Goal: Task Accomplishment & Management: Use online tool/utility

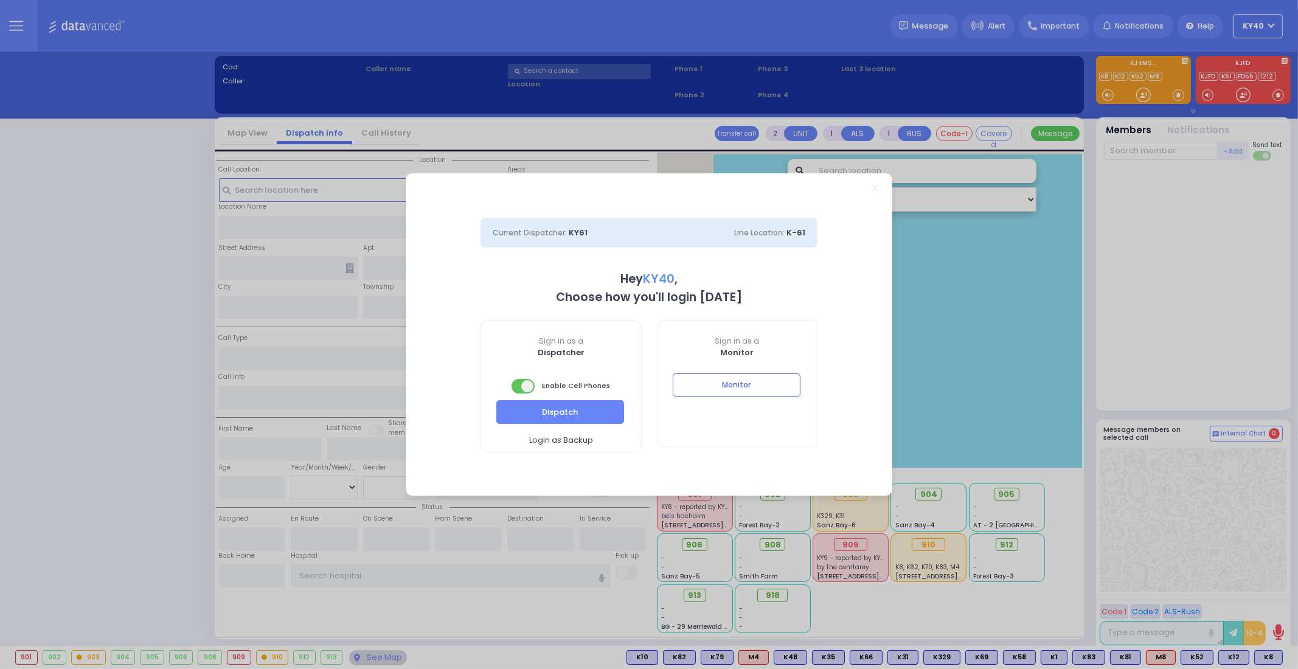
select select "5"
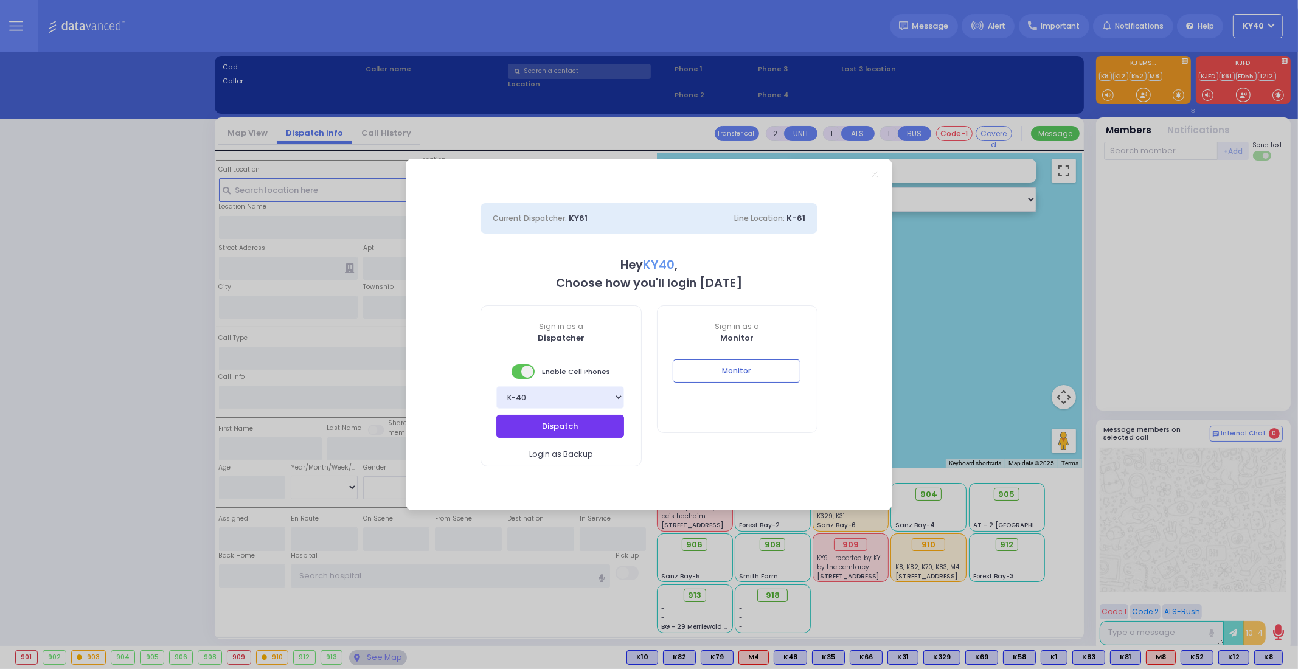
click at [550, 421] on button "Dispatch" at bounding box center [560, 426] width 128 height 23
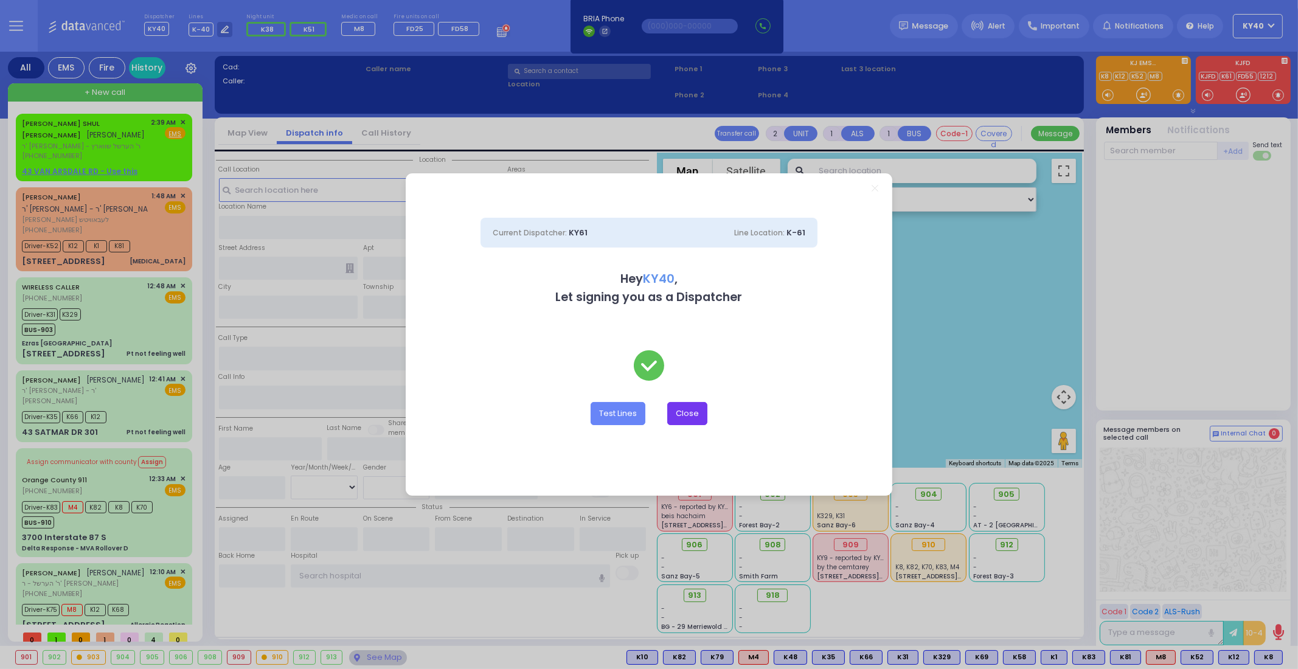
click at [685, 414] on button "Close" at bounding box center [687, 413] width 40 height 23
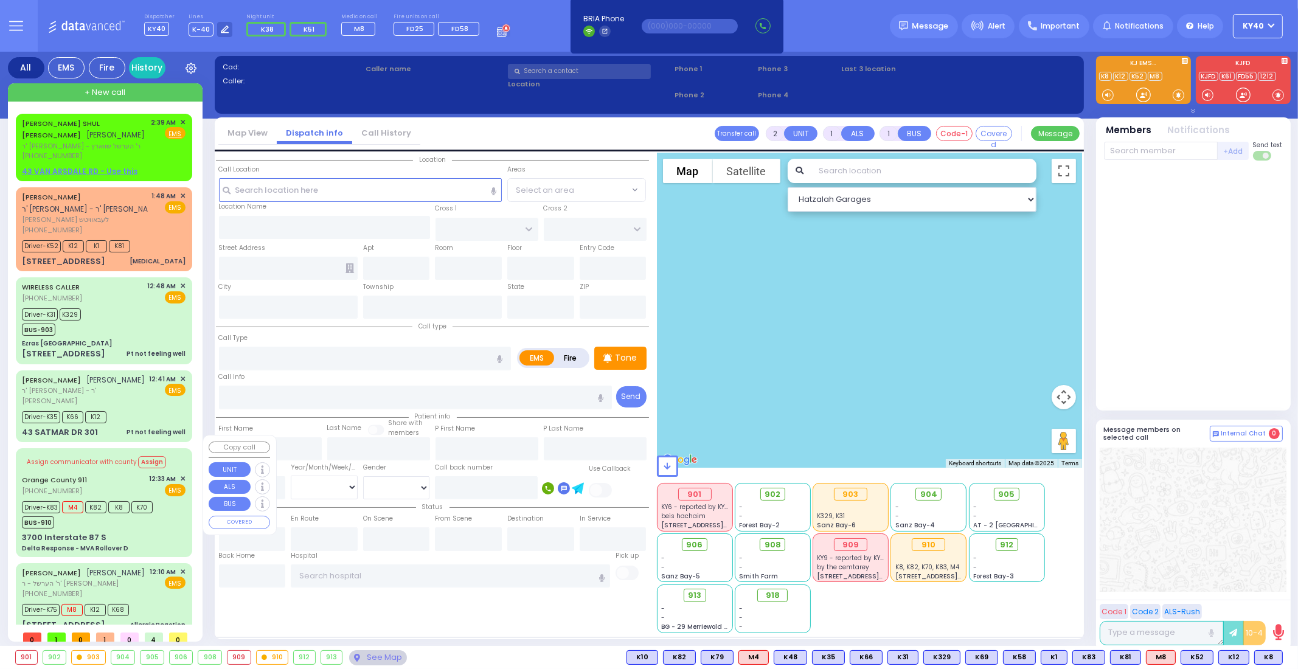
scroll to position [2, 0]
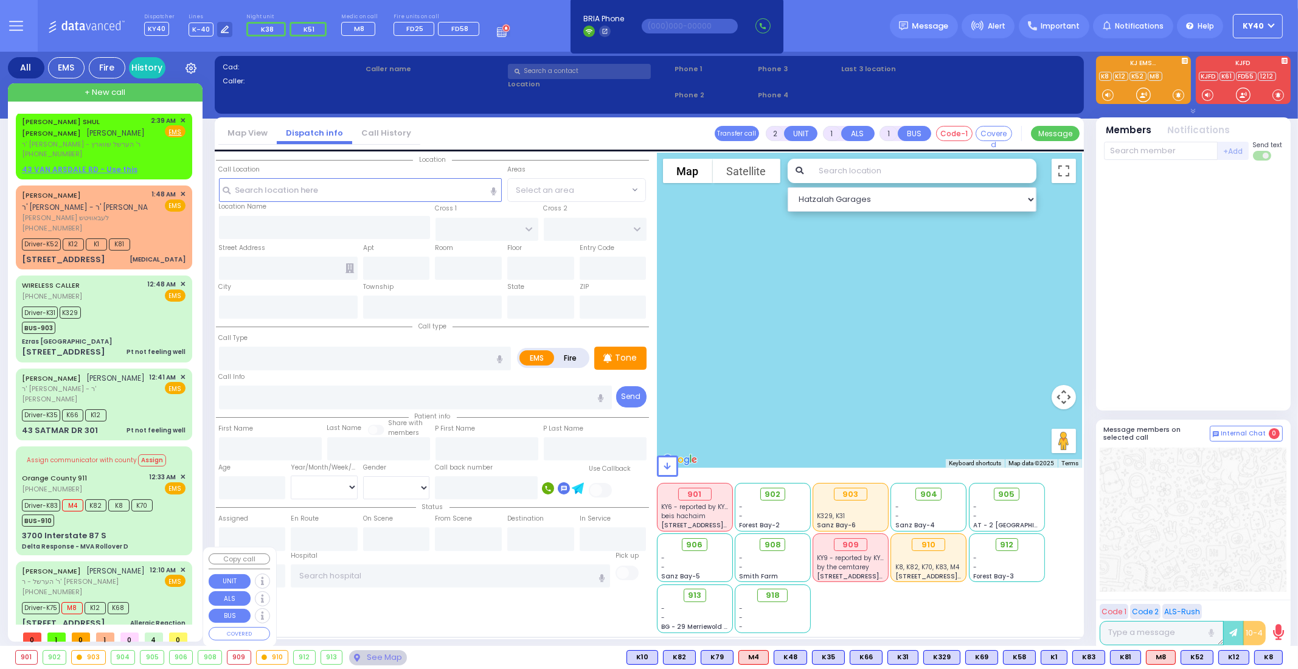
click at [134, 566] on div "CHAIM WEISER חיים ווייזער ר' הערשל - ר' משה שמואל אקערמאן (718) 640-6951 12:10 …" at bounding box center [104, 581] width 164 height 32
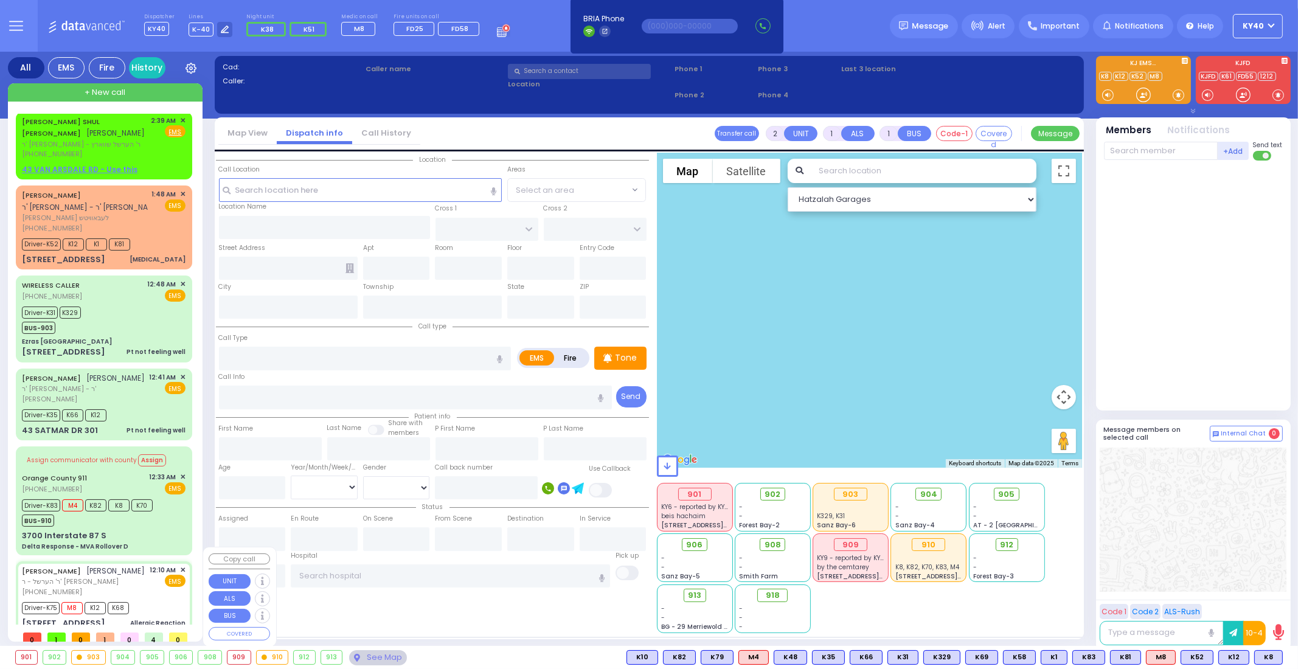
type input "6"
select select
type input "Allergic Reaction"
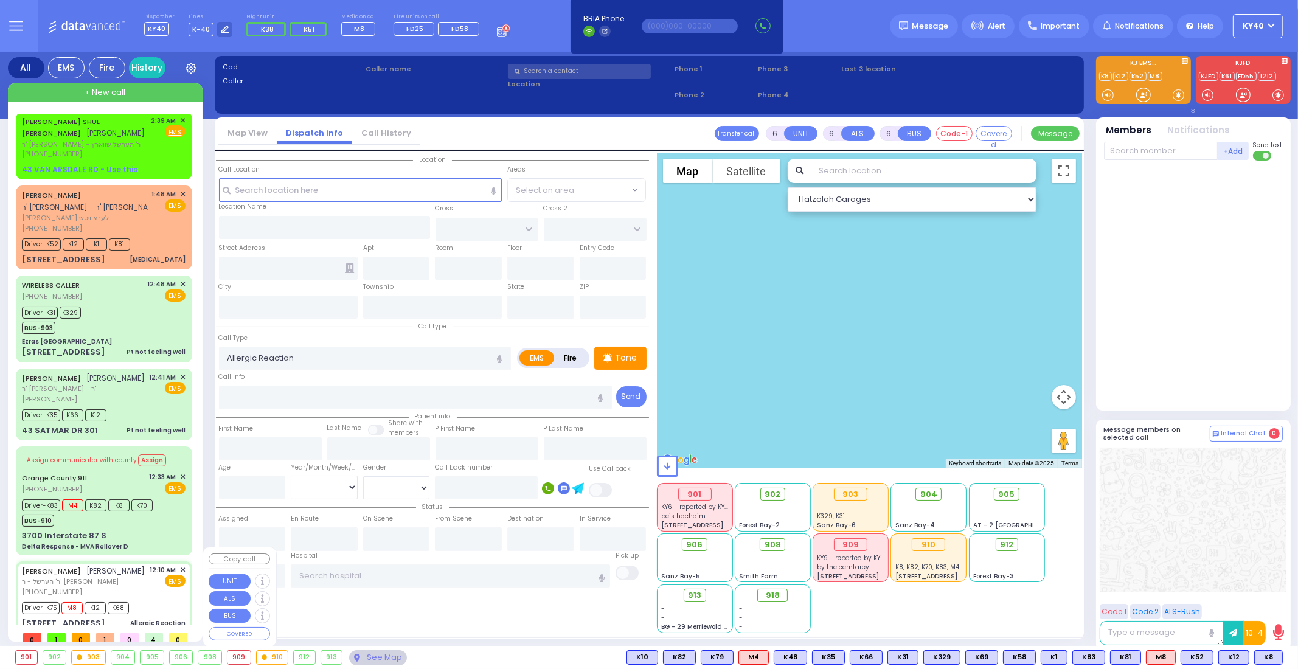
radio input "true"
type input "CHAIM"
type input "WEISER"
type input "Yisroel"
type input "Weiser"
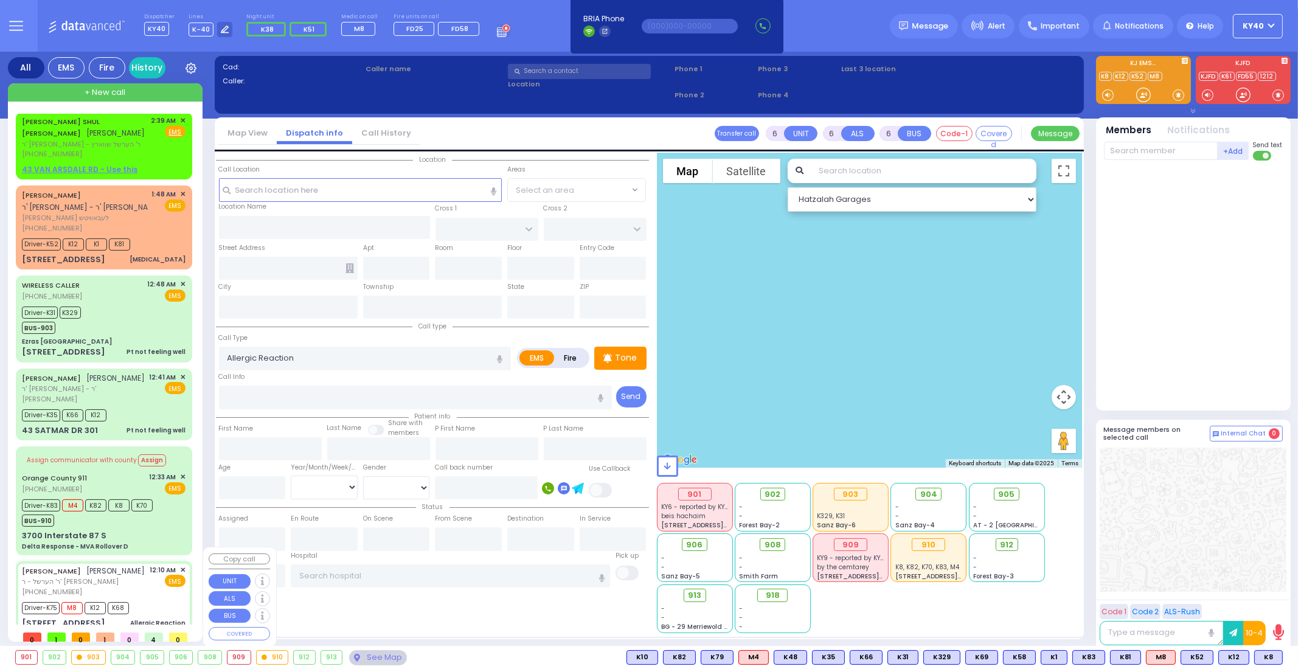
type input "5"
select select "Year"
select select "[DEMOGRAPHIC_DATA]"
type input "00:10"
type input "00:13"
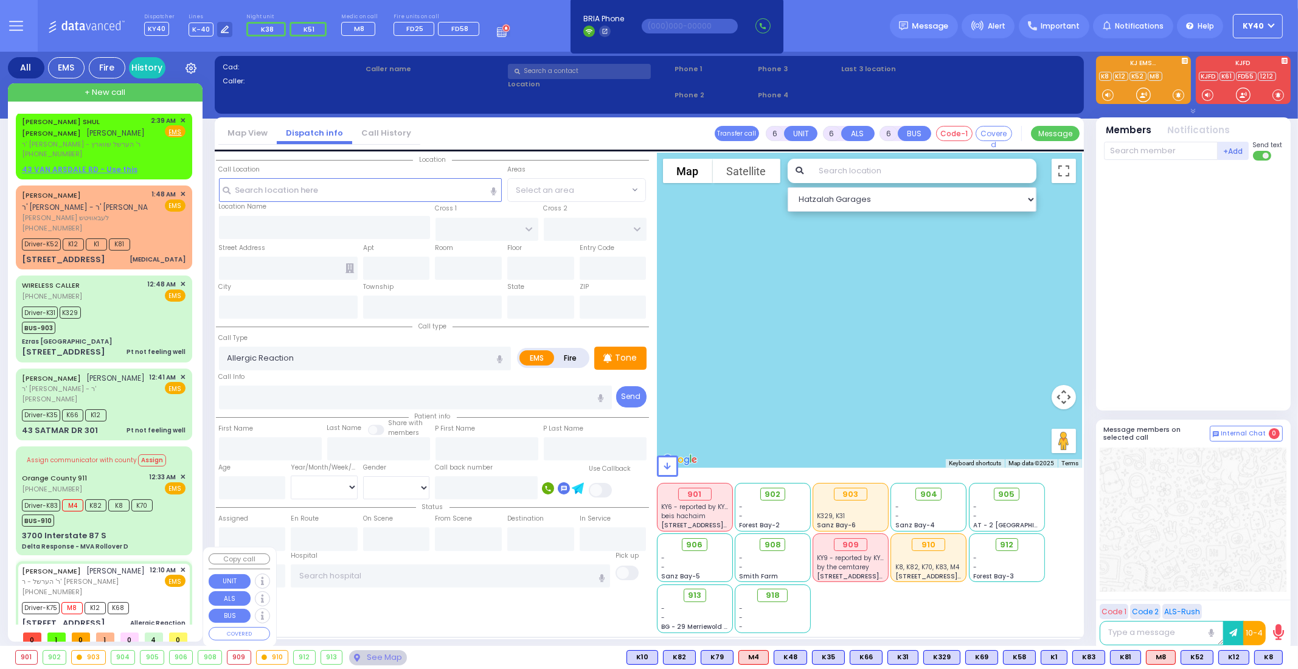
type input "00:17"
type input "00:33"
type input "00:55"
type input "01:30"
type input "Garnet Health Medical Center 707 East Main Street Middletown"
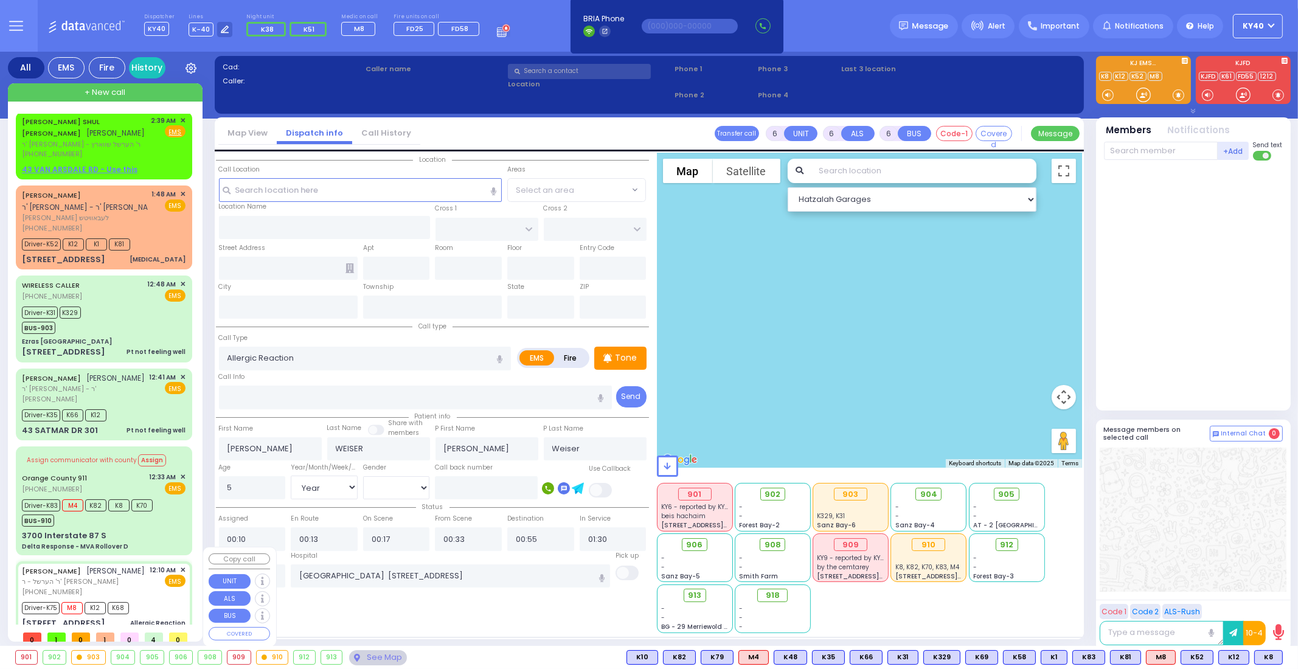
select select "Hatzalah Garages"
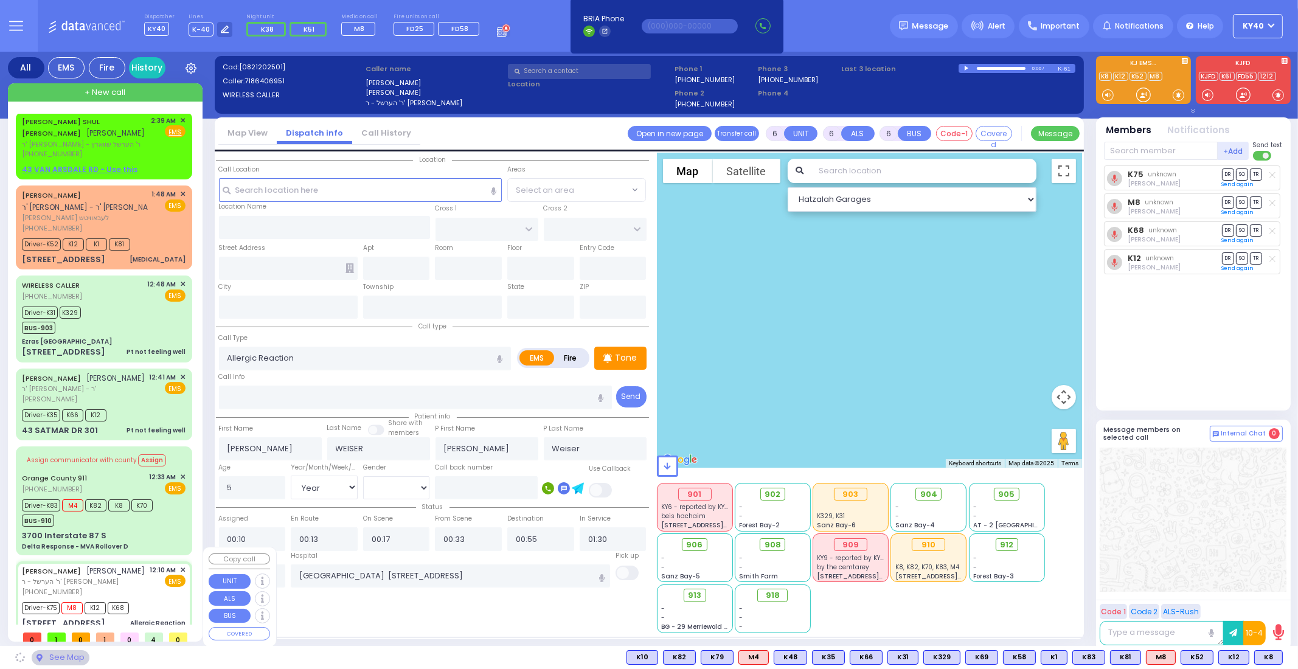
type input "4 VITEBSK RD"
type input "105"
type input "Kiryas Joel"
type input "New York"
type input "10950"
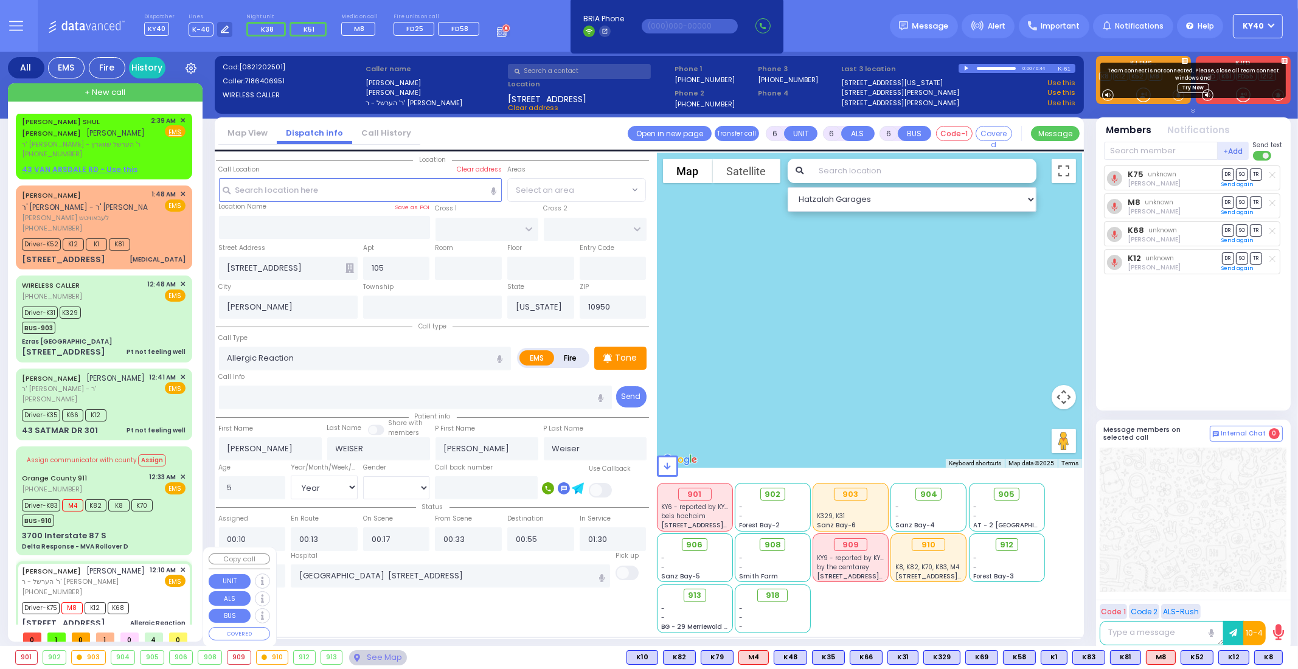
click at [137, 567] on div "CHAIM WEISER חיים ווייזער ר' הערשל - ר' משה שמואל אקערמאן (718) 640-6951 12:10 …" at bounding box center [104, 581] width 164 height 32
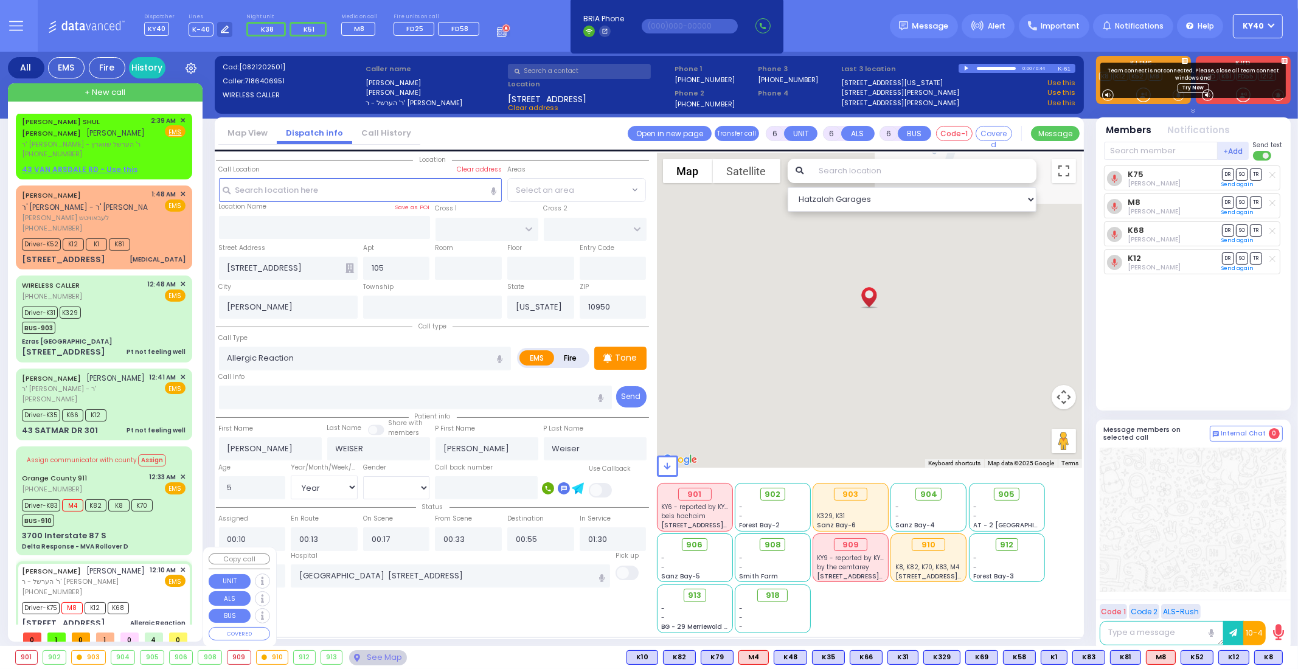
select select
radio input "true"
select select "Year"
select select "[DEMOGRAPHIC_DATA]"
select select "Hatzalah Garages"
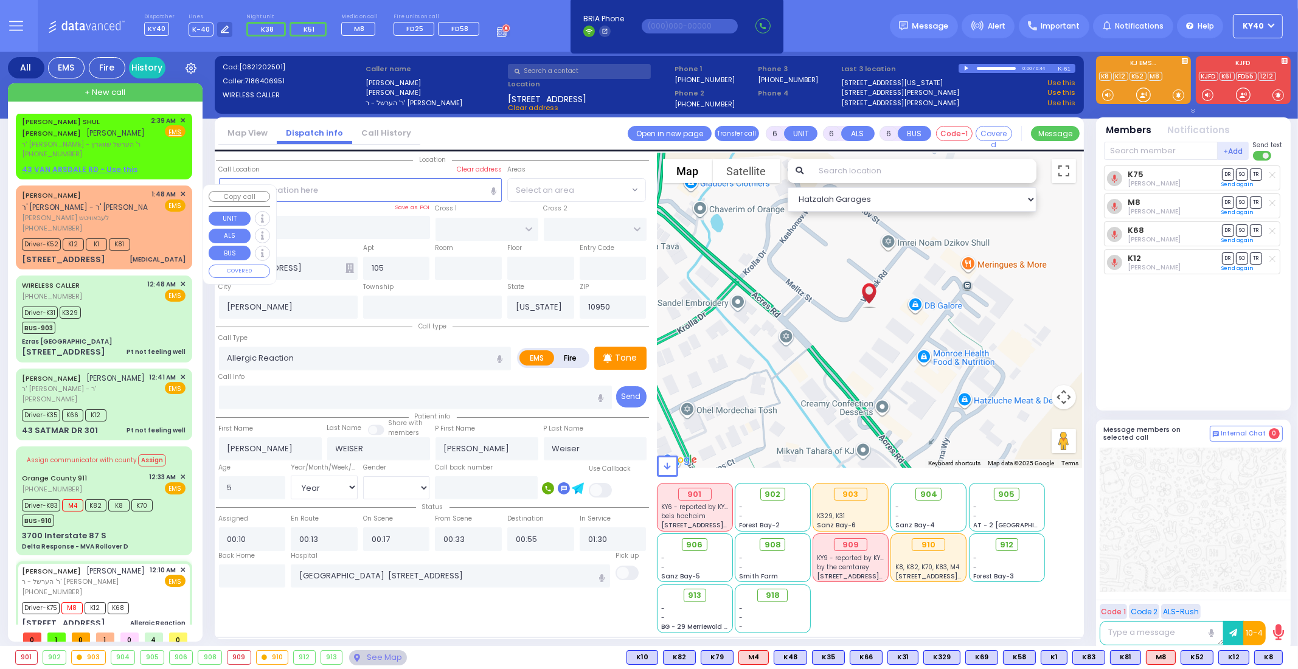
click at [155, 239] on div "Driver-K52 K12 K1 K81" at bounding box center [104, 242] width 164 height 15
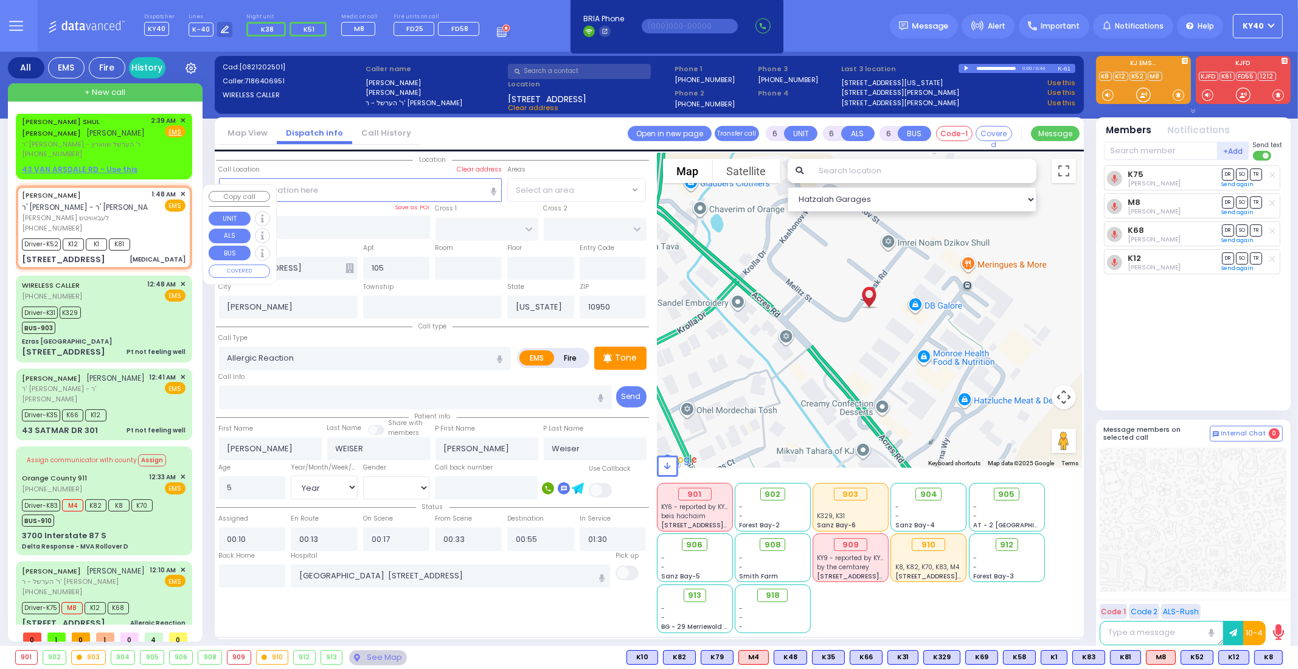
select select
type input "Chest Pain"
radio input "true"
type input "SHLOME MENASHE"
type input "LEBOWITZ"
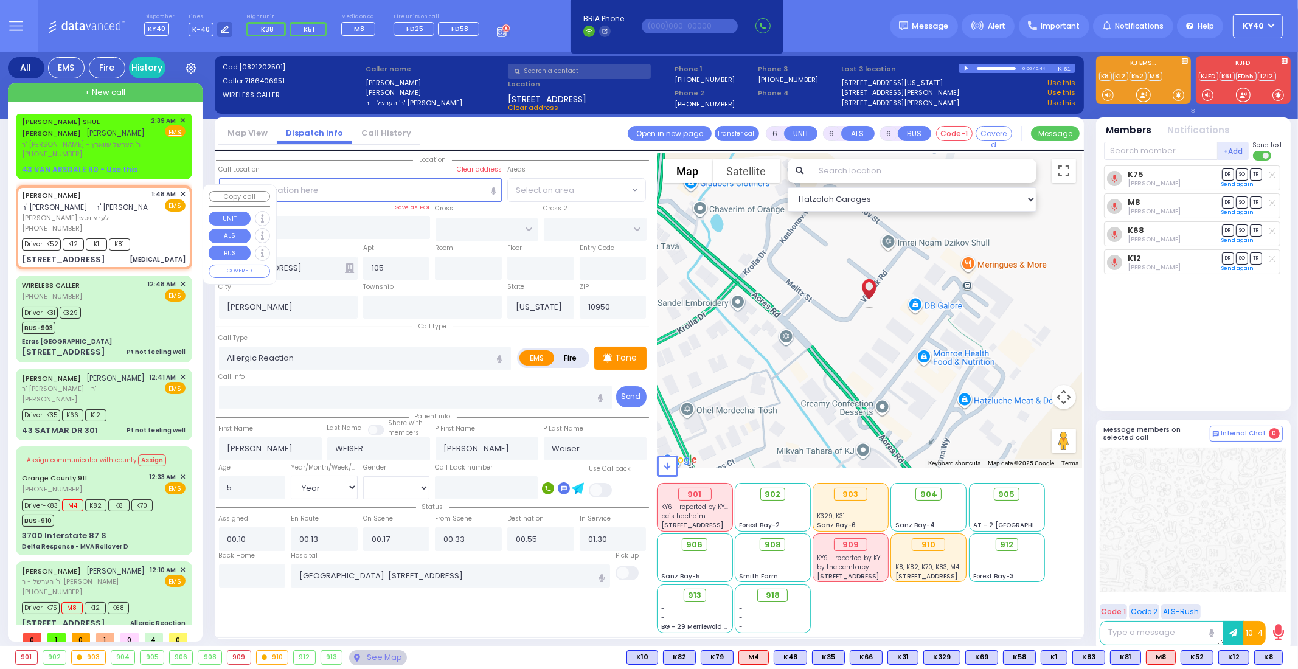
type input "Miriam"
type input "Schwartz"
type input "22"
select select "Year"
select select "[DEMOGRAPHIC_DATA]"
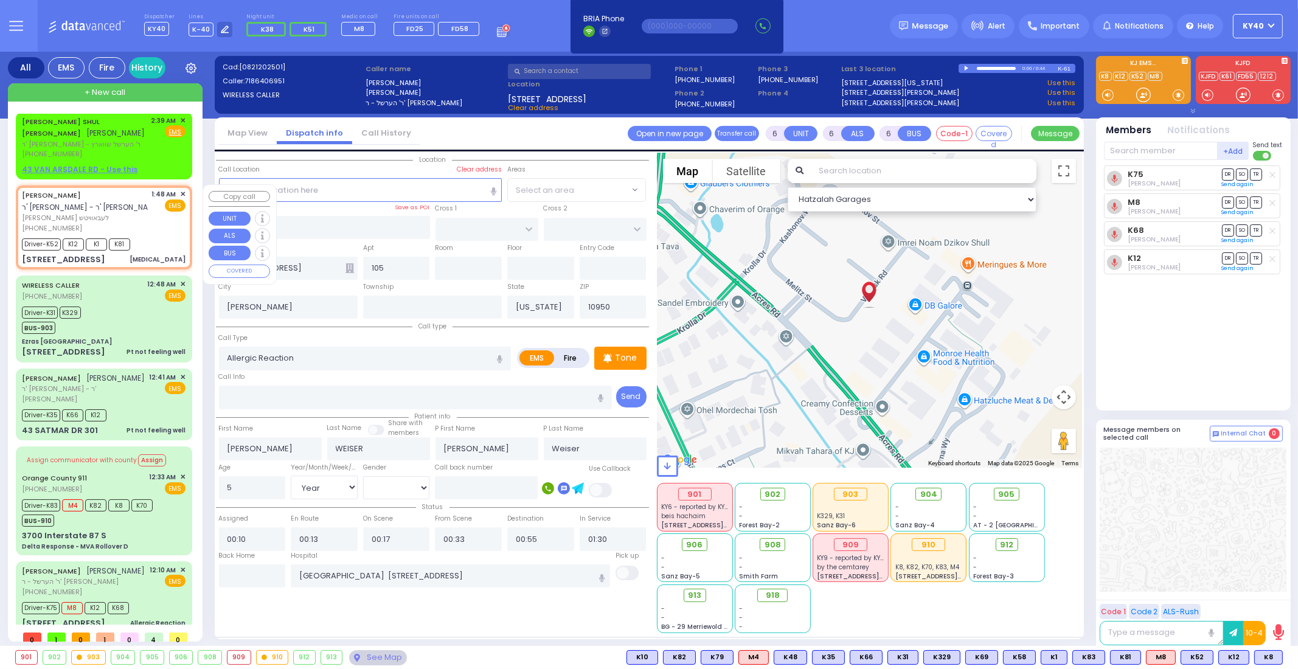
type input "01:48"
type input "01:53"
type input "01:55"
type input "02:35"
type input "03:00"
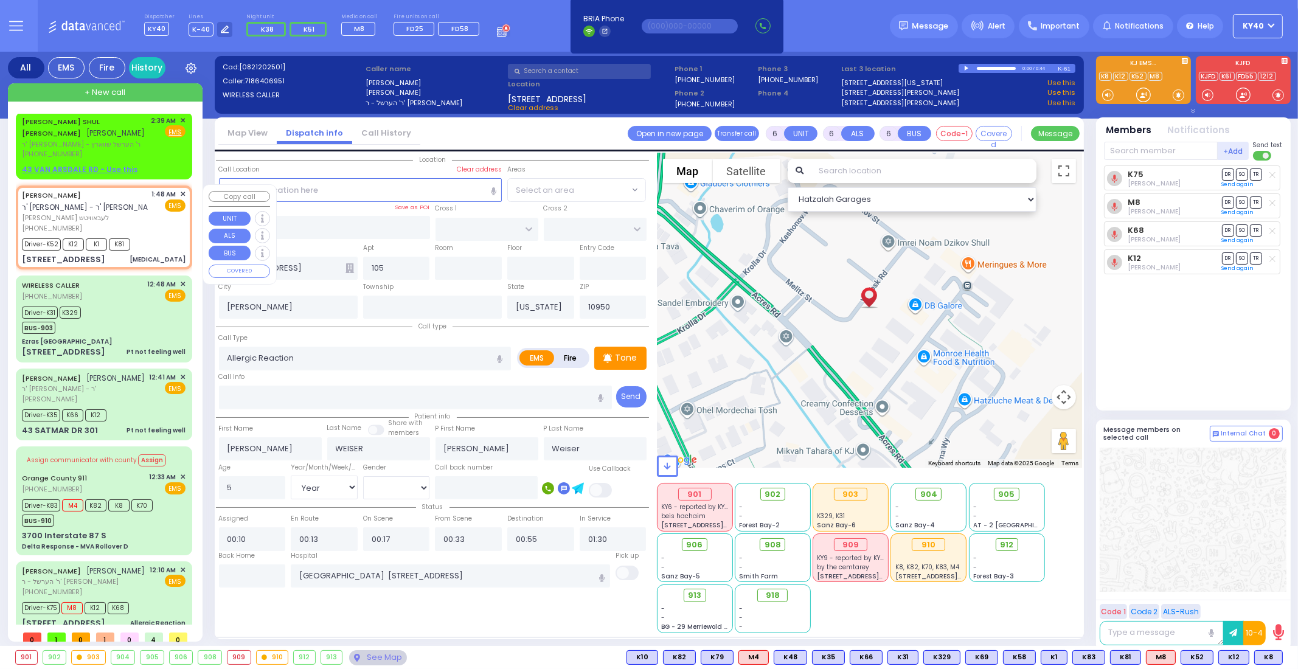
type input "03:10"
type input "St. Anthonys Comm Hospital 15 Maple Avenue Warwick"
select select "Hatzalah Garages"
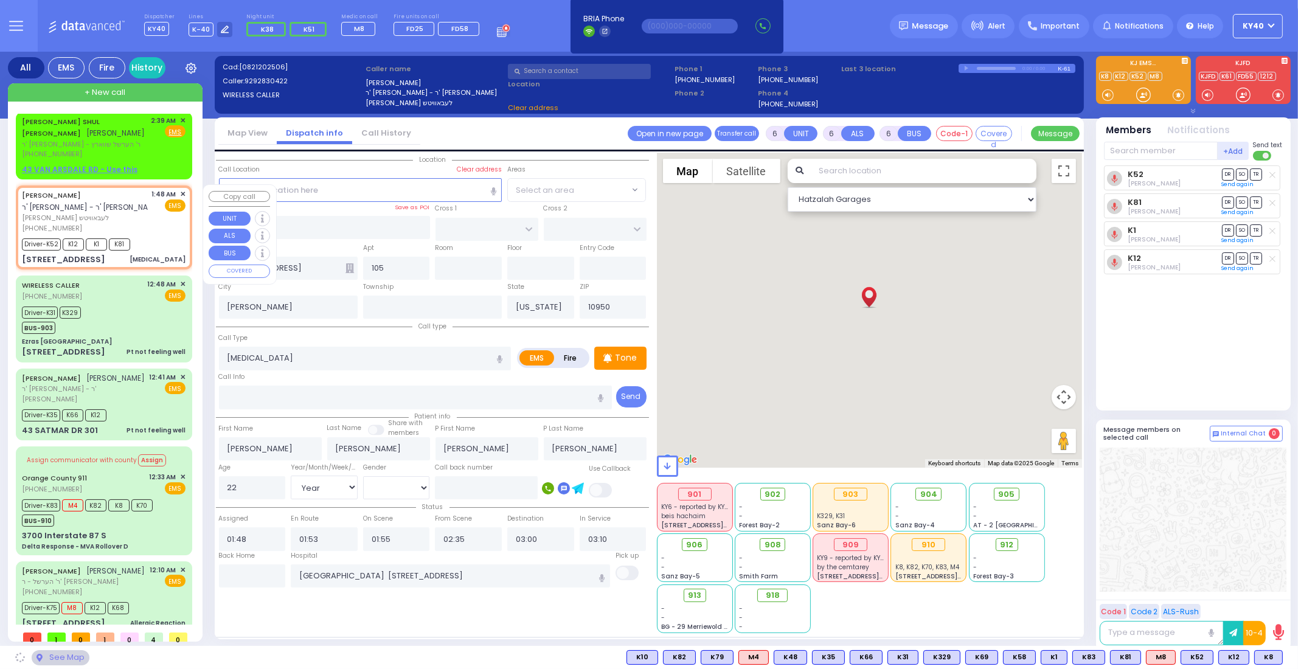
click at [155, 239] on div "Driver-K52 K12 K1 K81" at bounding box center [104, 242] width 164 height 15
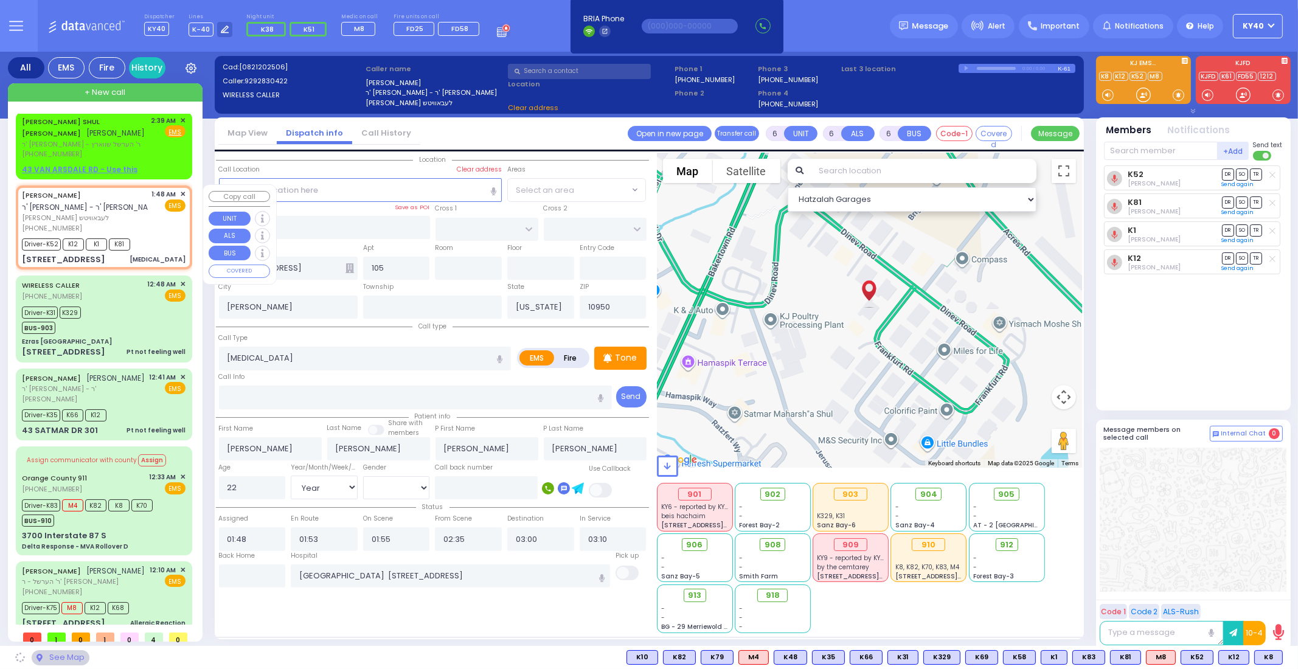
click at [155, 239] on div "Driver-K52 K12 K1 K81" at bounding box center [104, 242] width 164 height 15
type input "HAMBURG WAY"
type input "DINEV RD"
type input "4 FRANKFURT RD"
type input "013"
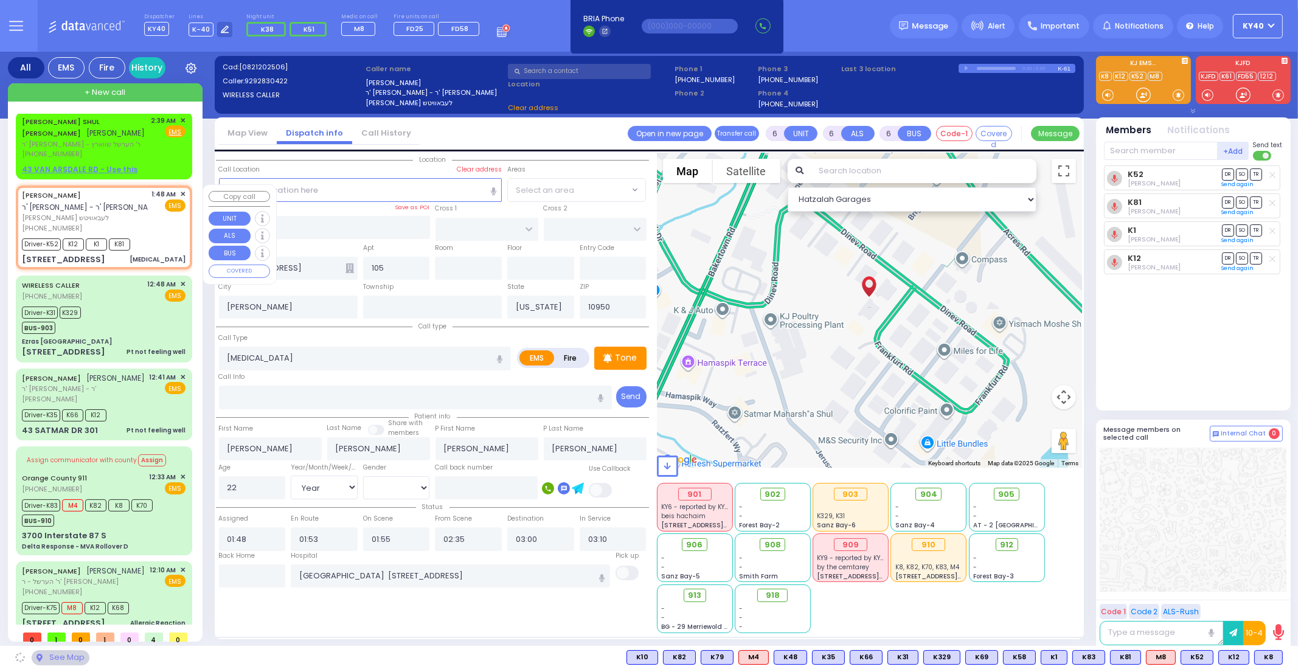
type input "right side basement"
select select
radio input "true"
select select "Year"
select select "[DEMOGRAPHIC_DATA]"
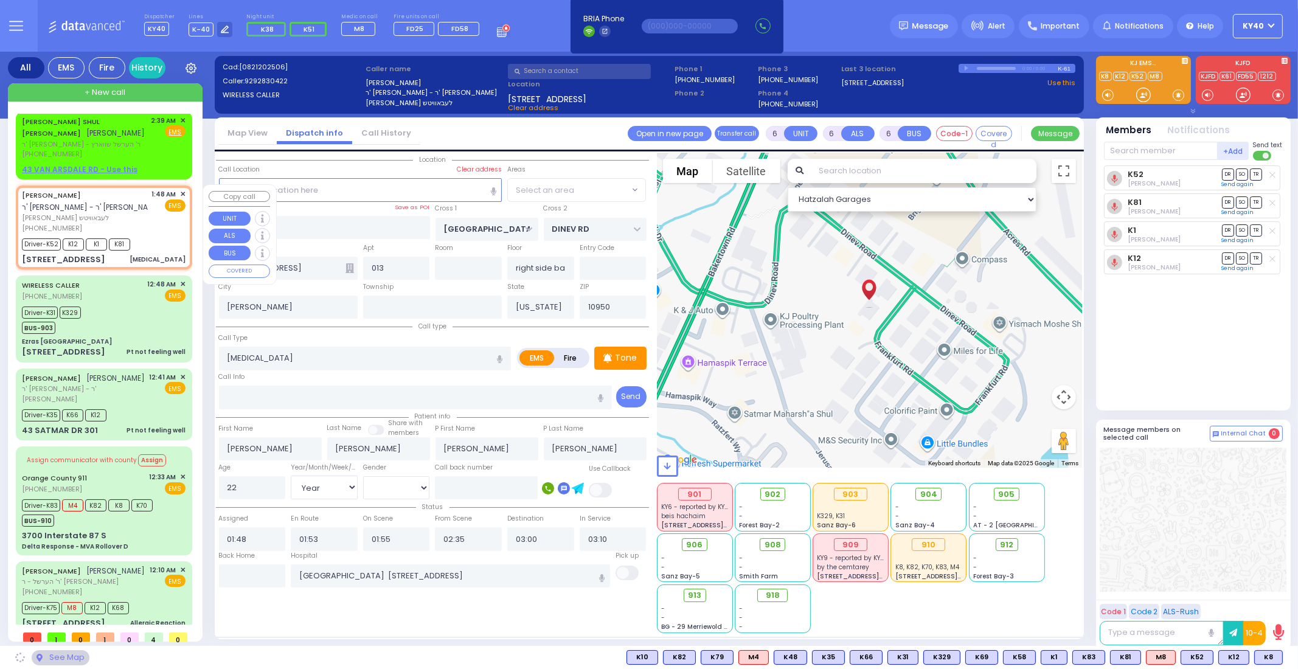
select select "BEIRECH MOSHE"
select select "Hatzalah Garages"
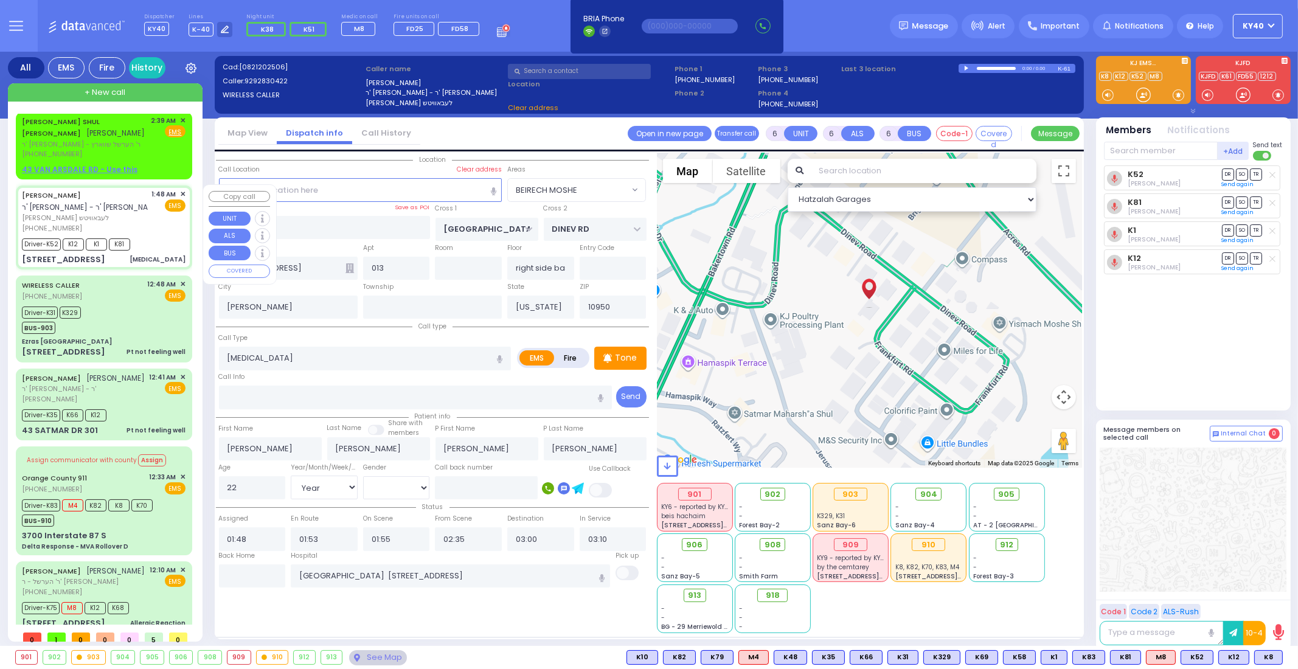
select select
radio input "true"
select select "Year"
select select "[DEMOGRAPHIC_DATA]"
select select "Hatzalah Garages"
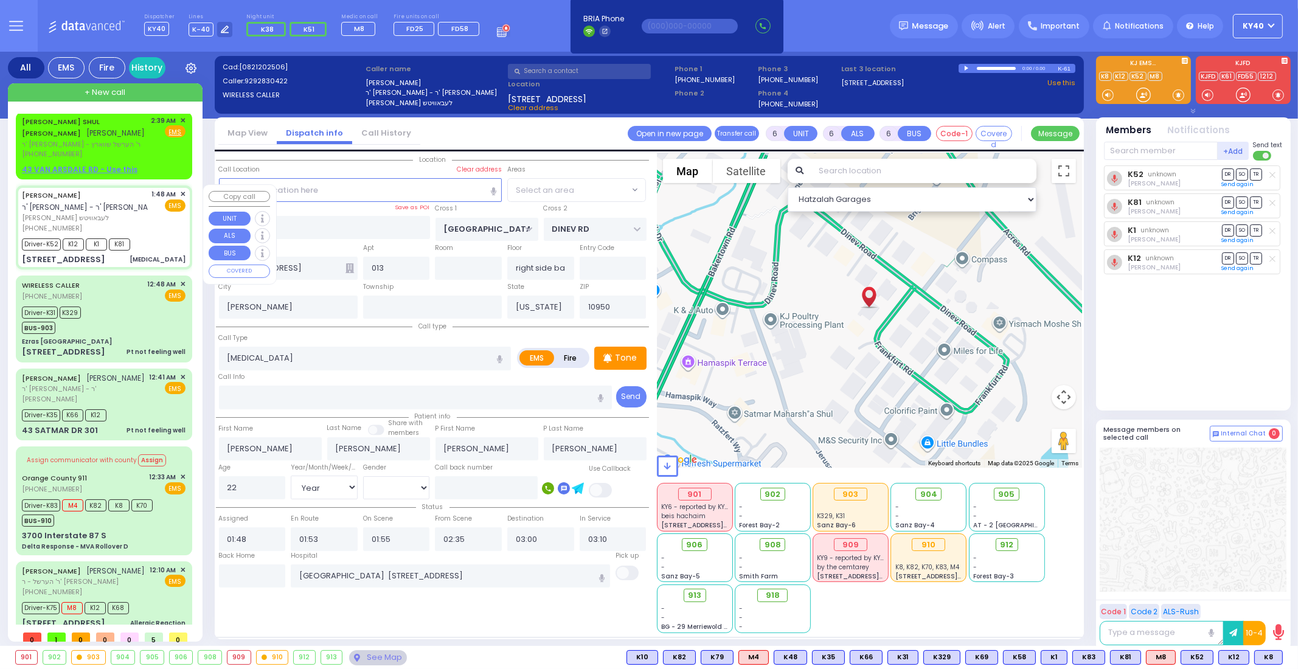
select select "BEIRECH MOSHE"
select select
radio input "true"
select select "Year"
select select "Female"
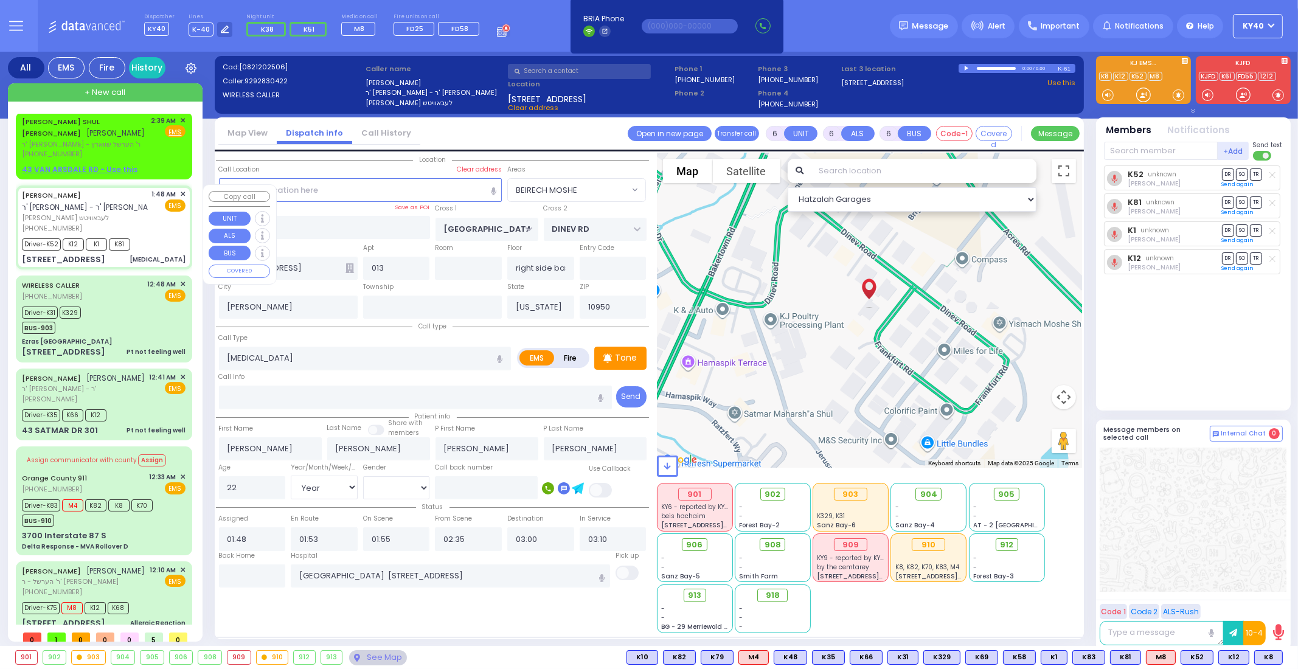
select select "Hatzalah Garages"
select select "BEIRECH MOSHE"
click at [141, 297] on div "WIRELESS CALLER (845) 655-7594 12:48 AM ✕ EMS" at bounding box center [104, 290] width 164 height 23
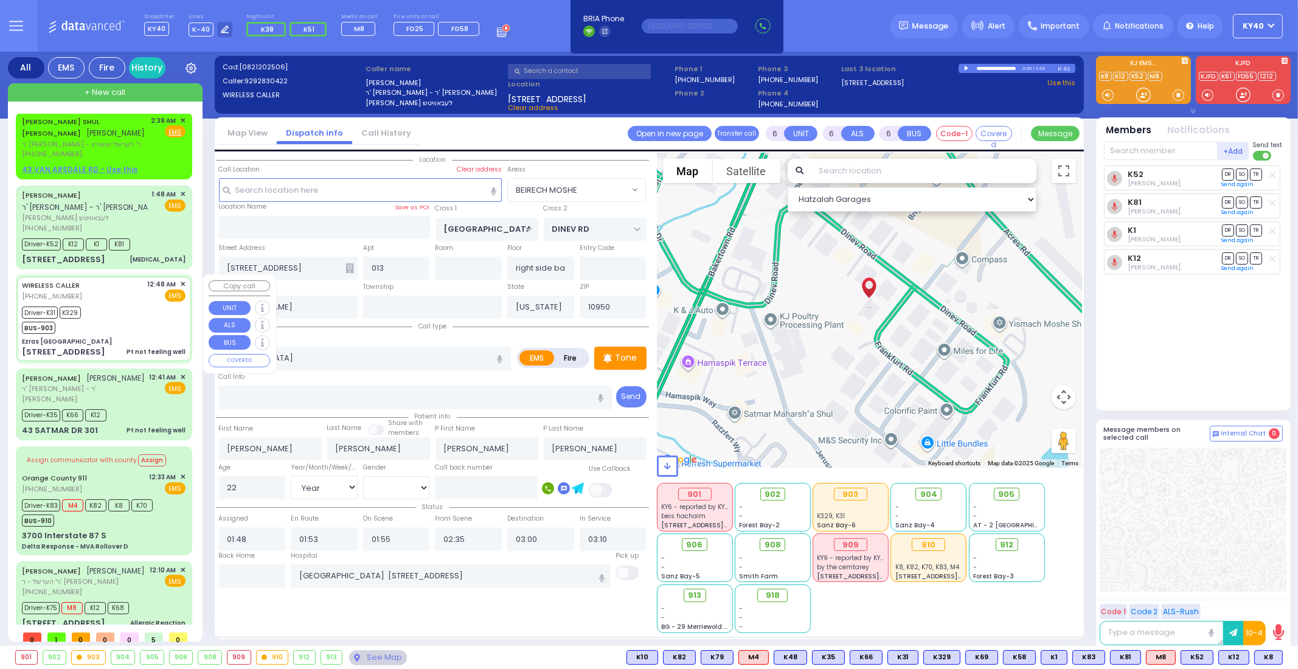
select select
type input "Pt not feeling well"
radio input "true"
type input "[PERSON_NAME]"
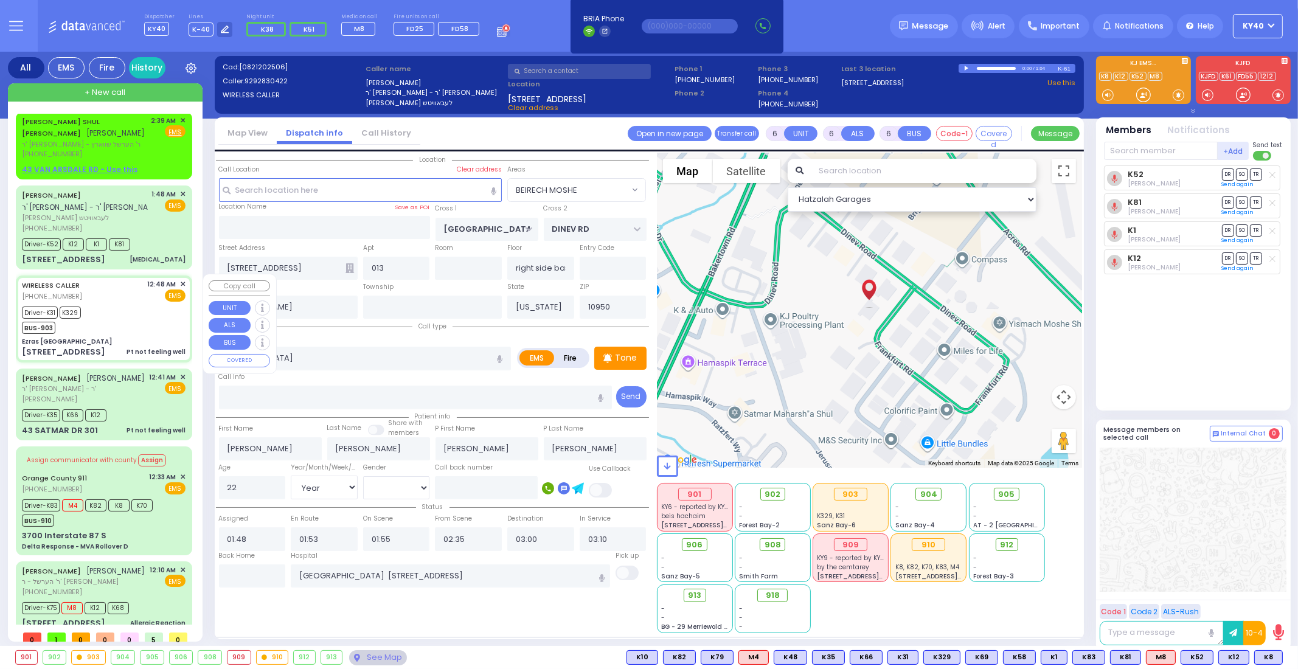
type input "18"
select select "Year"
select select "[DEMOGRAPHIC_DATA]"
type input "00:48"
type input "00:53"
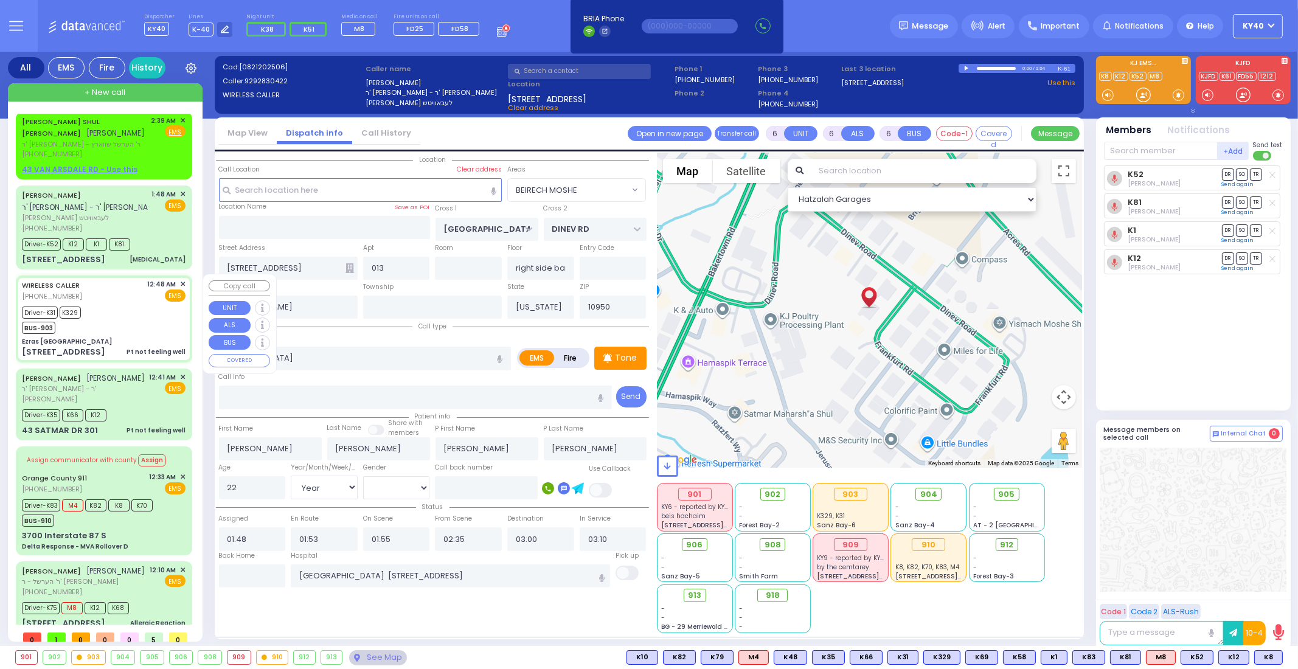
type input "00:55"
type input "01:15"
type input "01:59"
type input "02:09"
type input "New York Presbyterian Hospital- Columbia Campus 622, West 168th Street New York…"
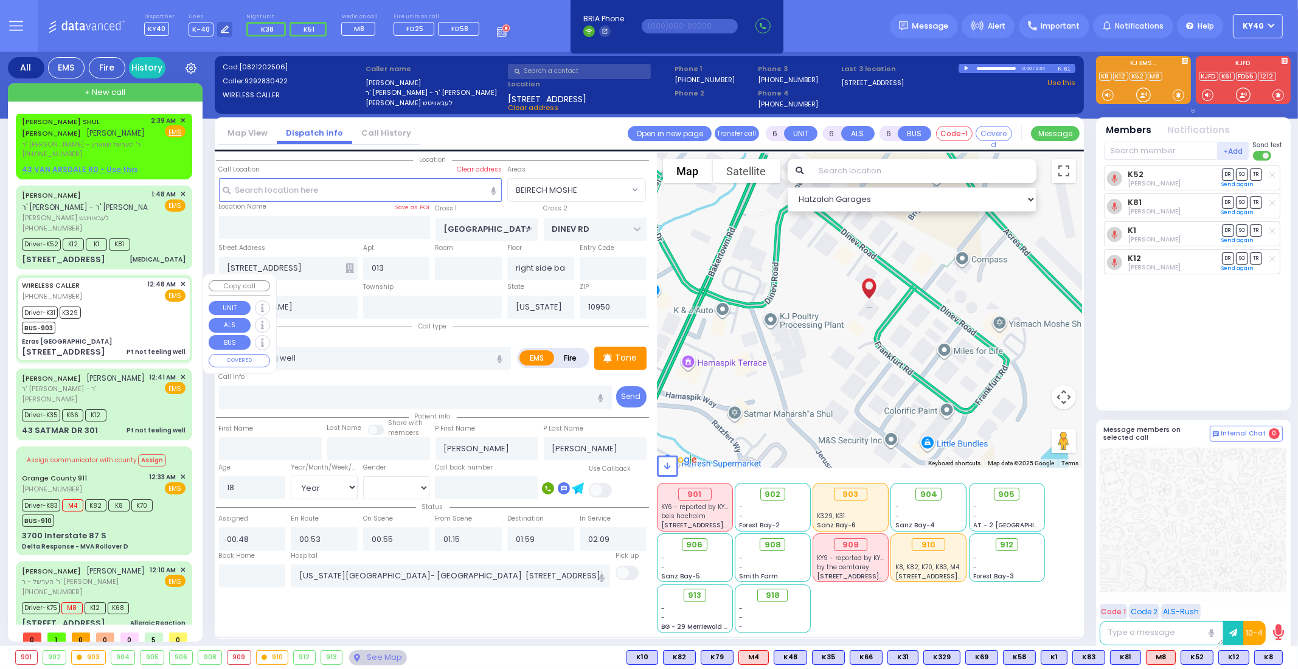
select select "Hatzalah Garages"
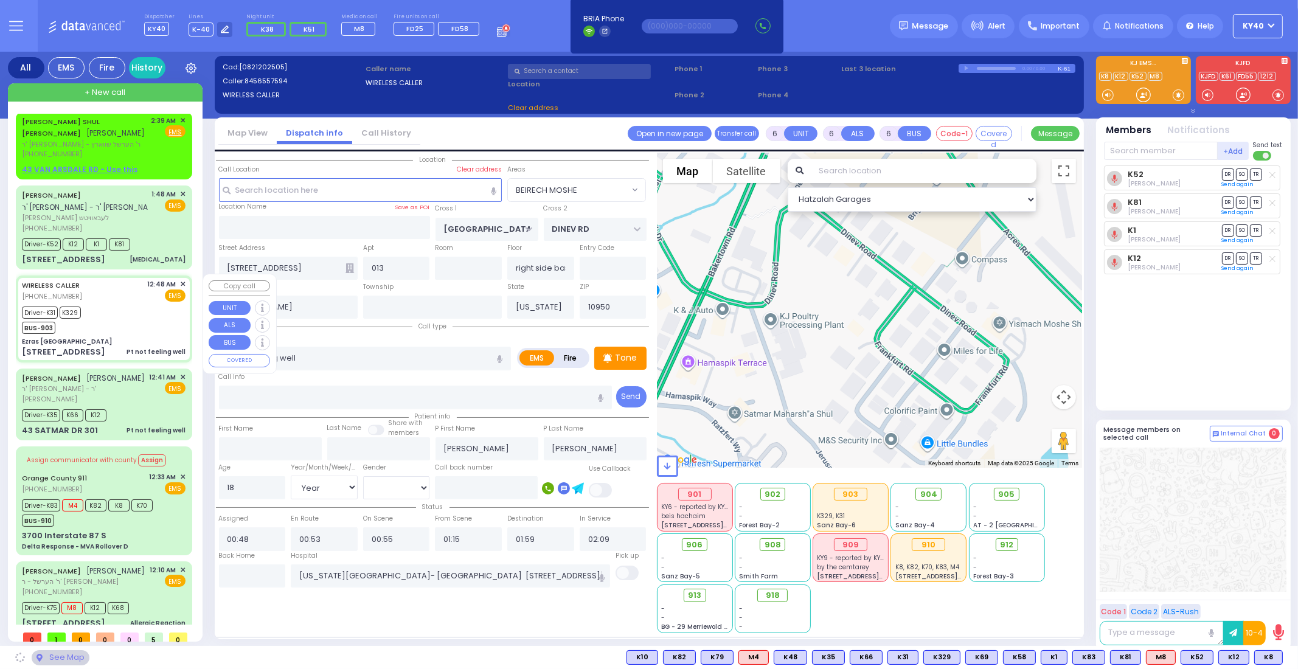
type input "Ezras Choilim Health Center"
type input "VAN BUREN DR"
type input "CARTER LN"
type input "49 FOREST RD"
type input "3"
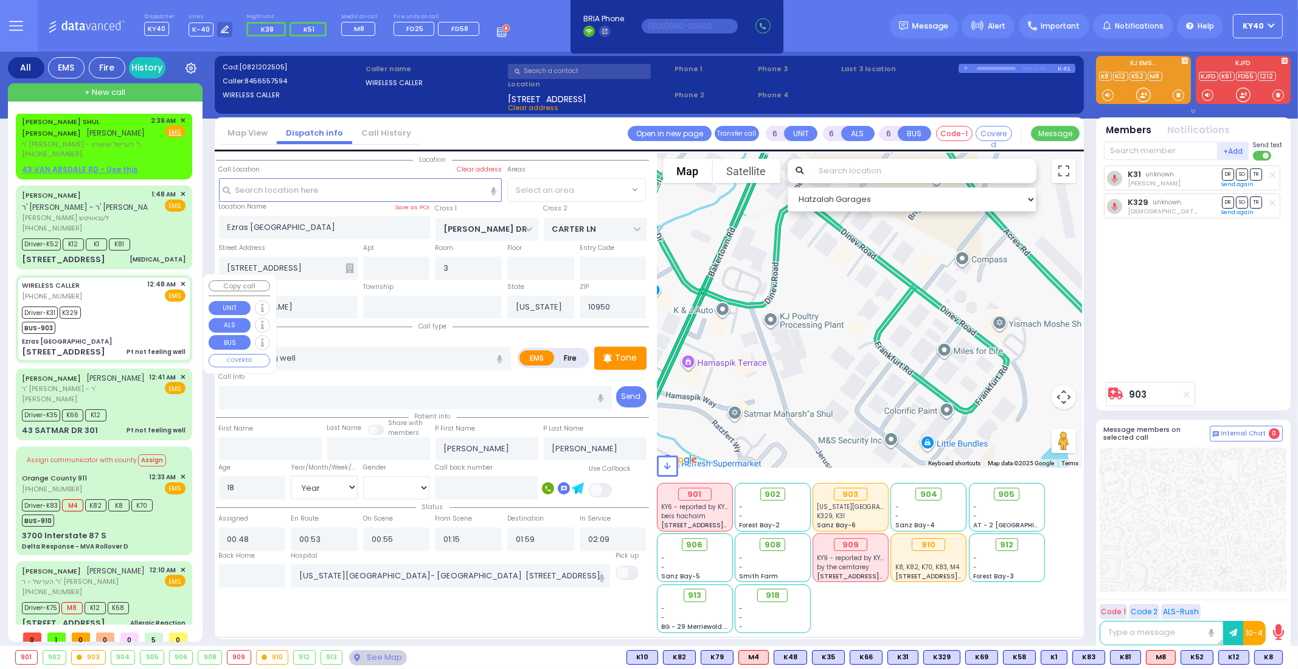
select select "SECTION 2"
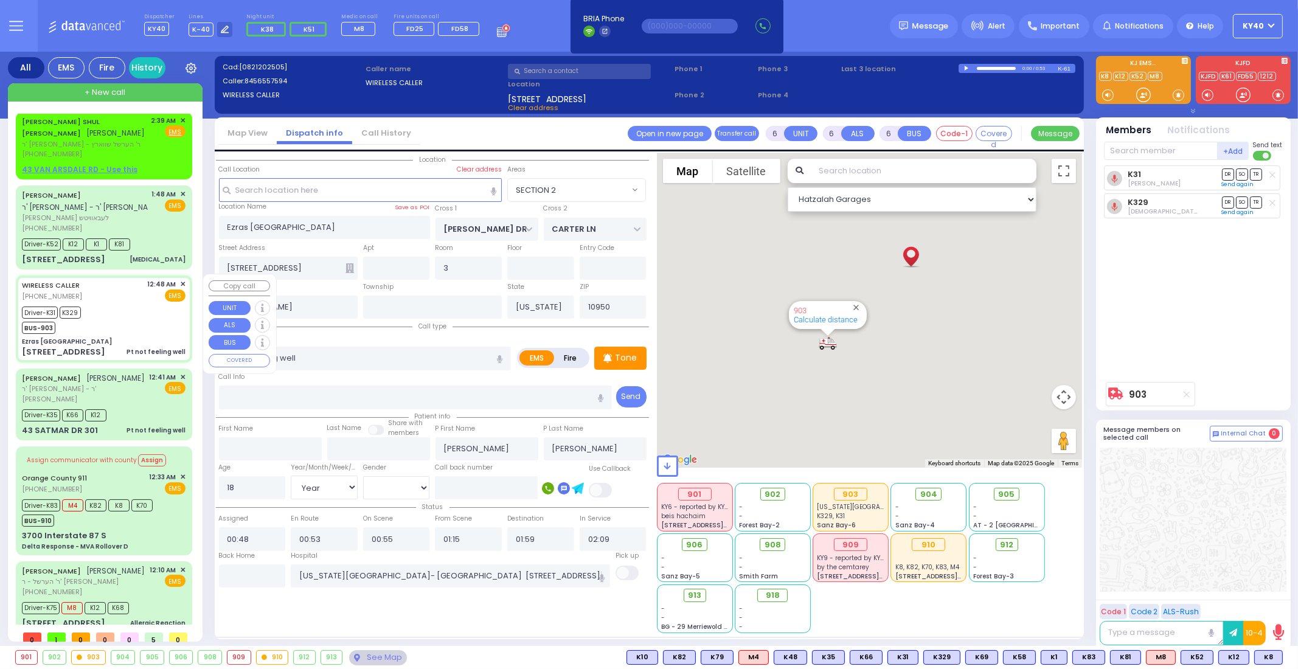
click at [139, 293] on div "WIRELESS CALLER (845) 655-7594 12:48 AM ✕ EMS" at bounding box center [104, 290] width 164 height 23
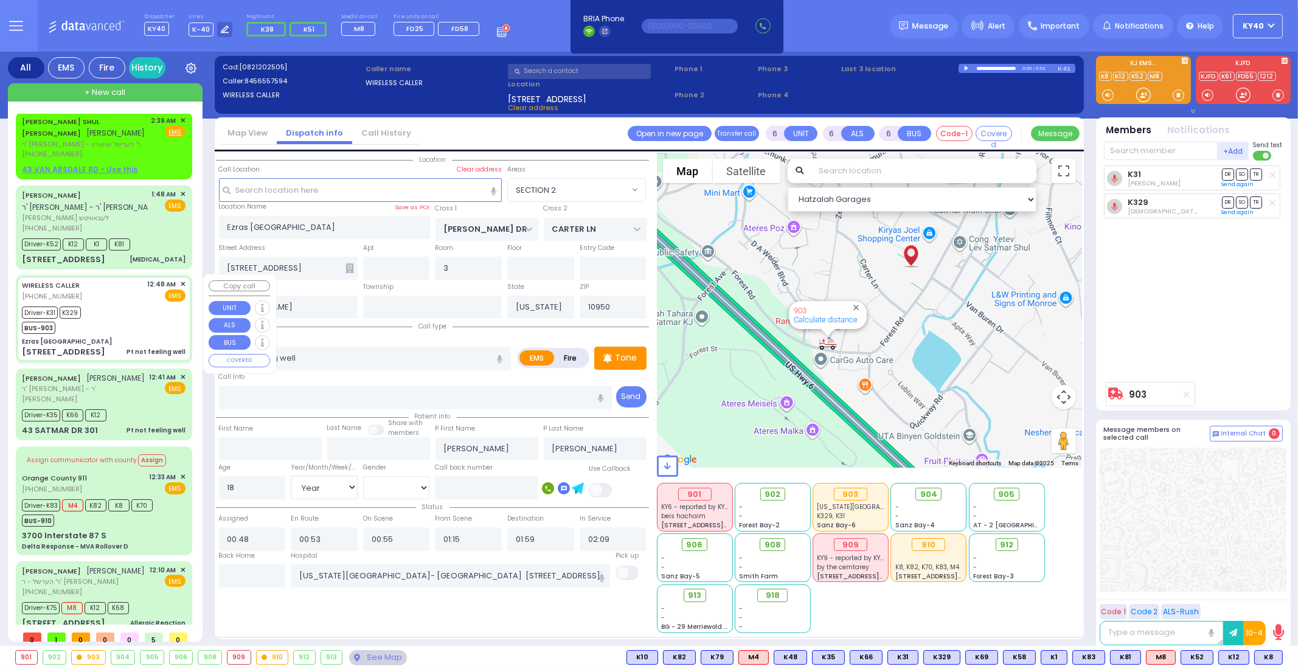
select select
radio input "true"
select select "Year"
select select "[DEMOGRAPHIC_DATA]"
select select "Hatzalah Garages"
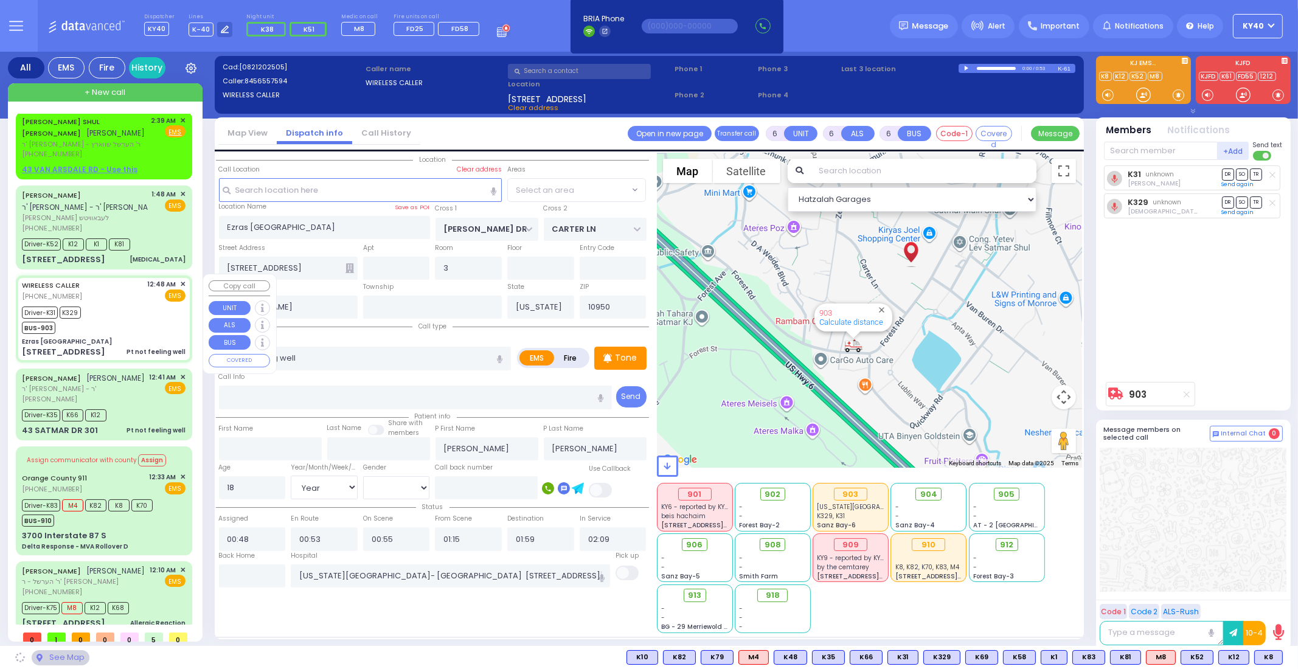
select select "SECTION 2"
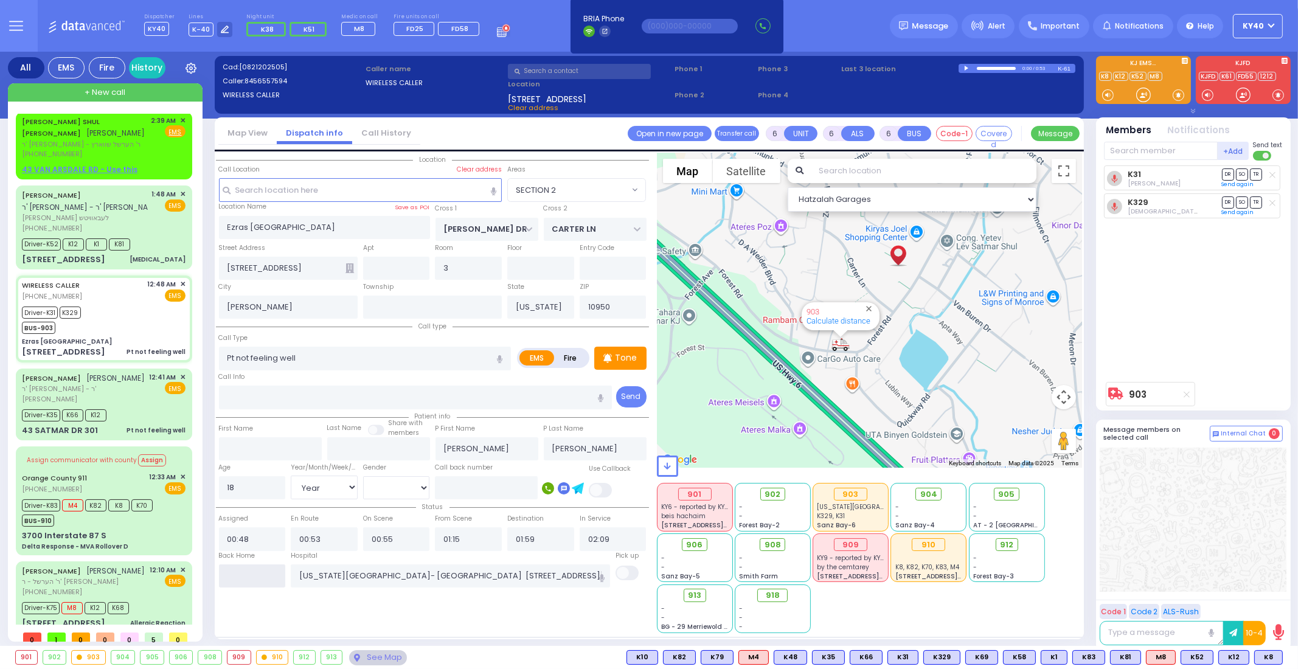
click at [238, 564] on input "text" at bounding box center [252, 575] width 67 height 23
type input "03:08"
select select
radio input "true"
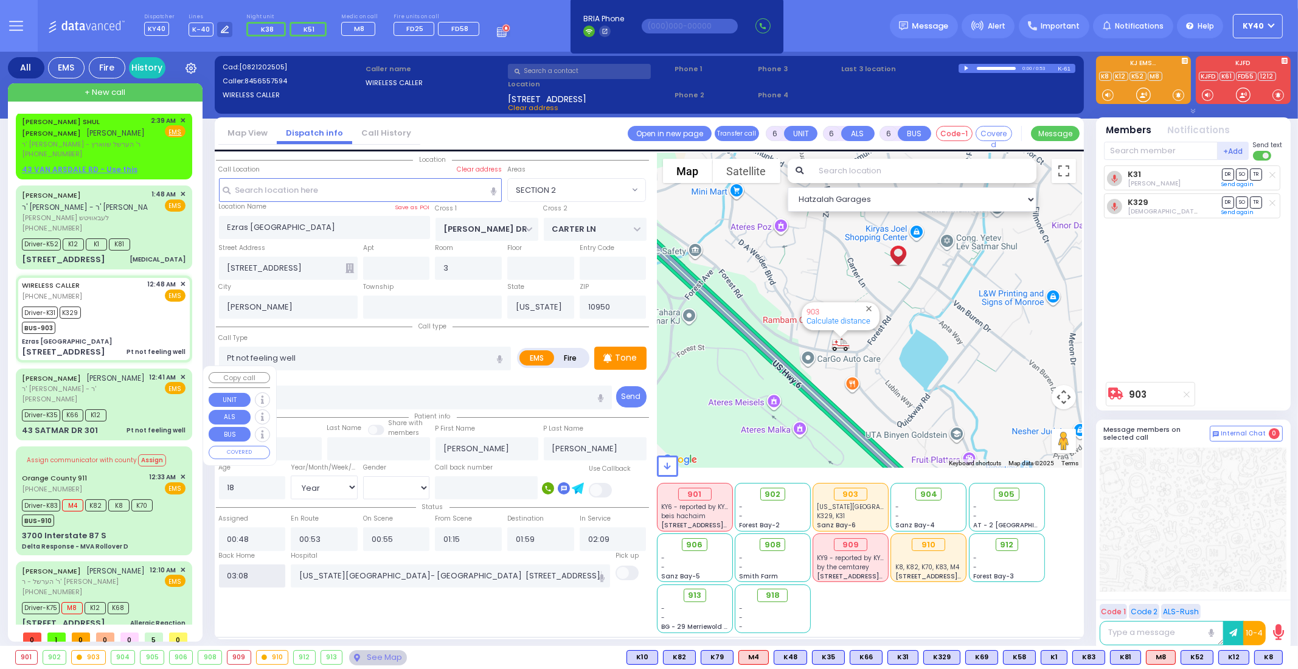
select select
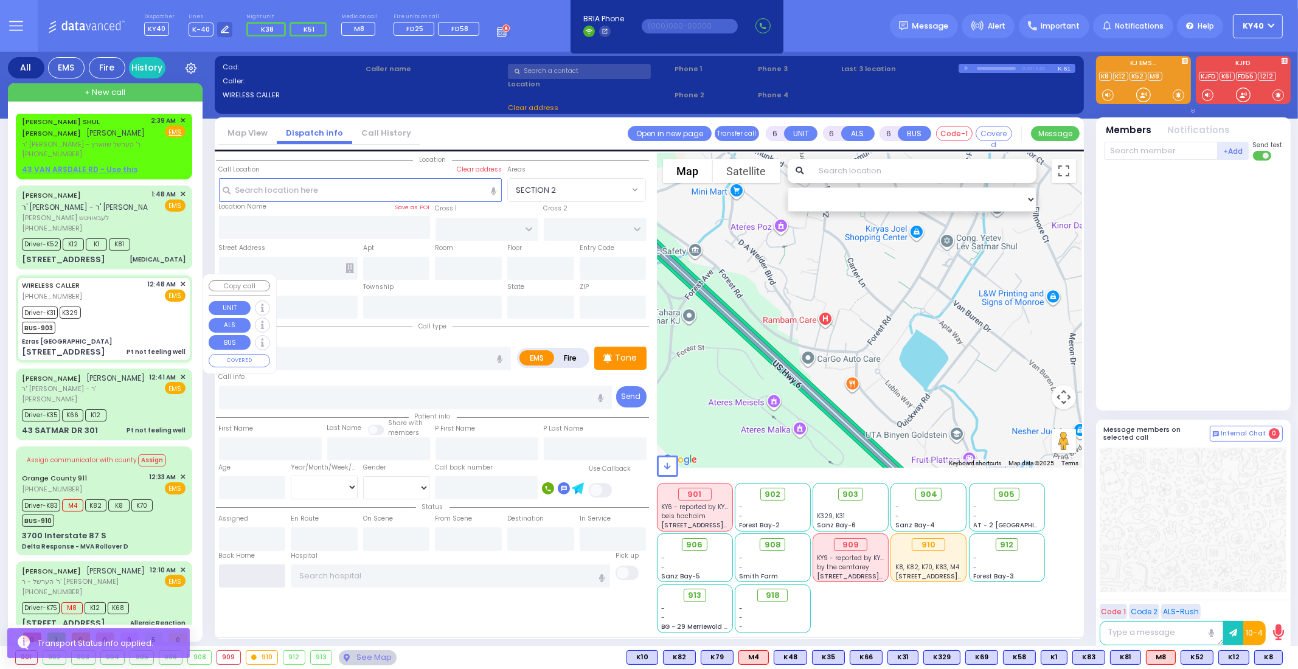
scroll to position [0, 0]
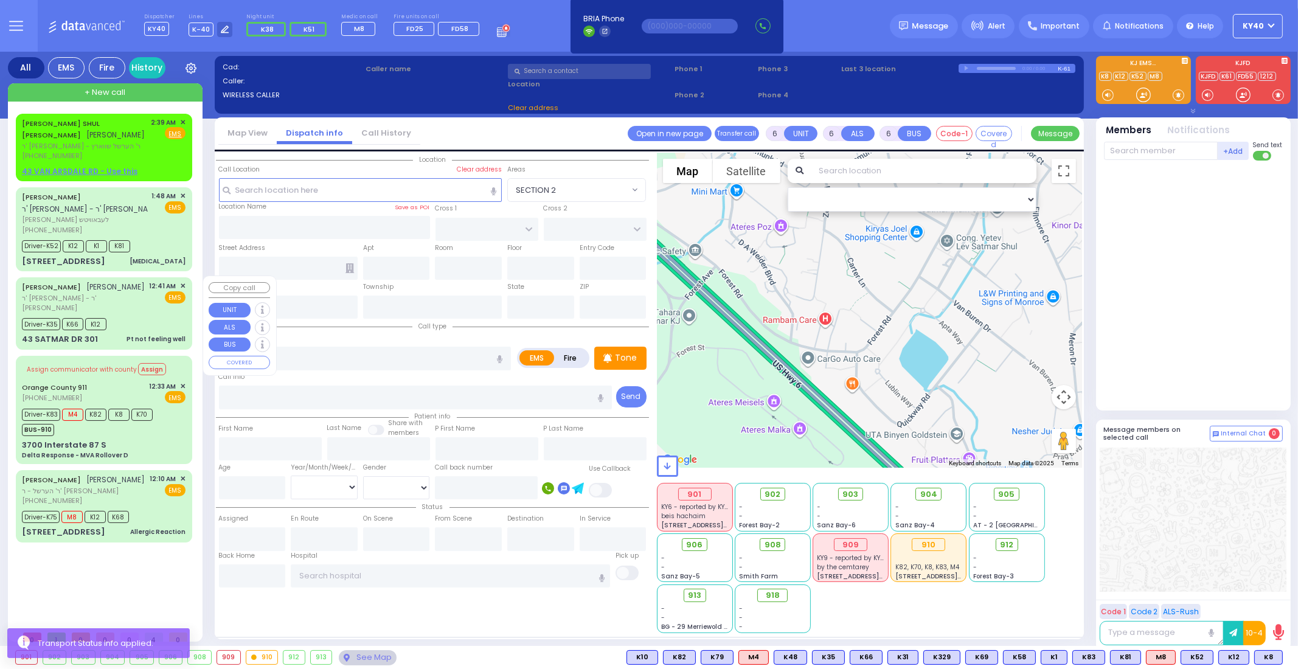
click at [130, 299] on span "ר' [PERSON_NAME] - ר' [PERSON_NAME]" at bounding box center [83, 303] width 123 height 20
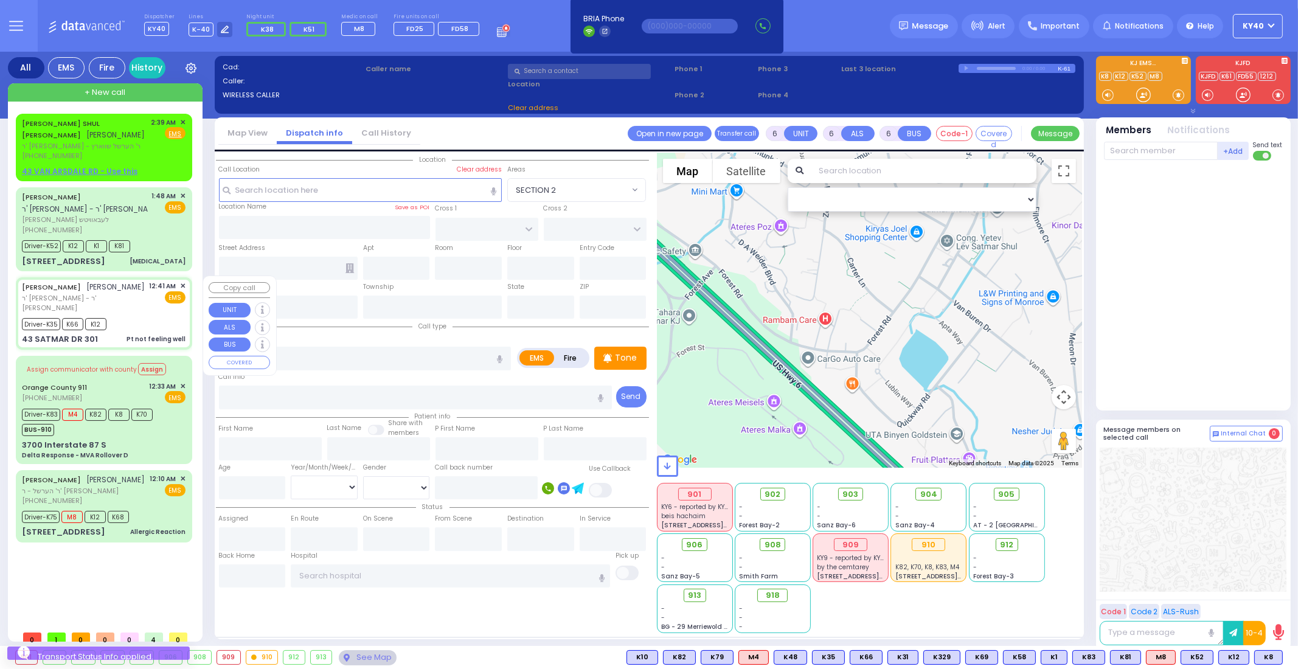
select select
type input "Pt not feeling well"
radio input "true"
type input "BURECH"
type input "FRIEDMAN"
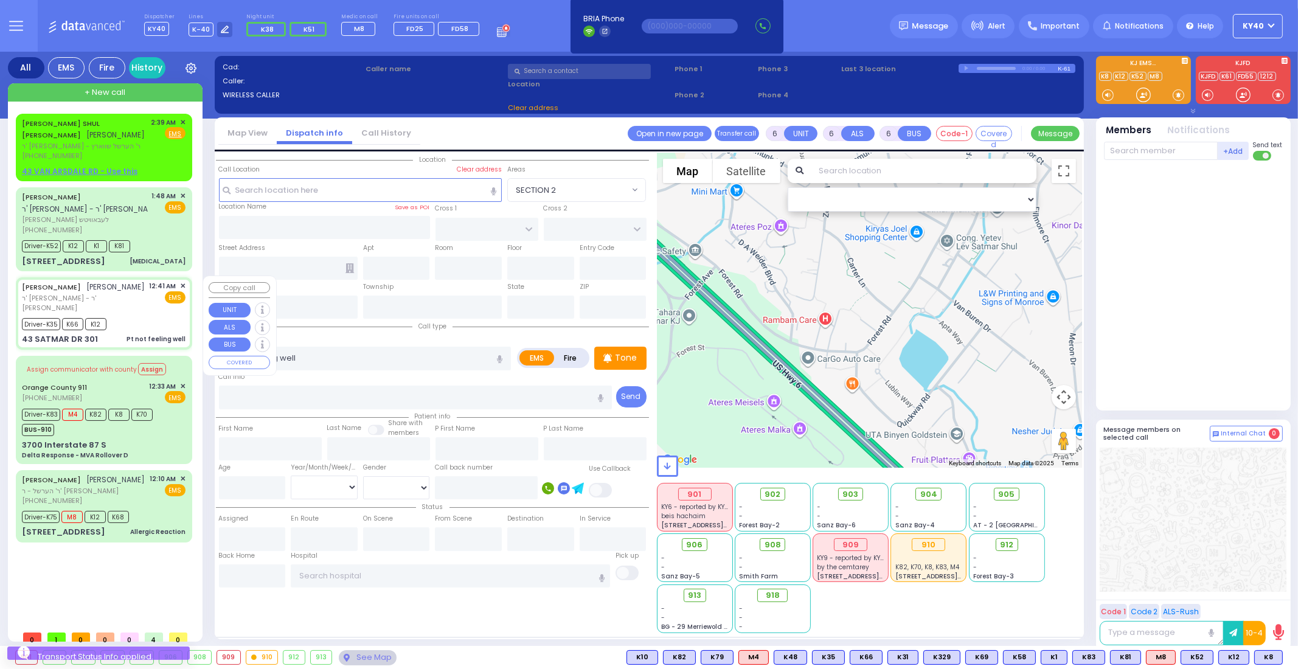
type input "Buroch"
type input "Friedman"
type input "74"
select select "Year"
select select "[DEMOGRAPHIC_DATA]"
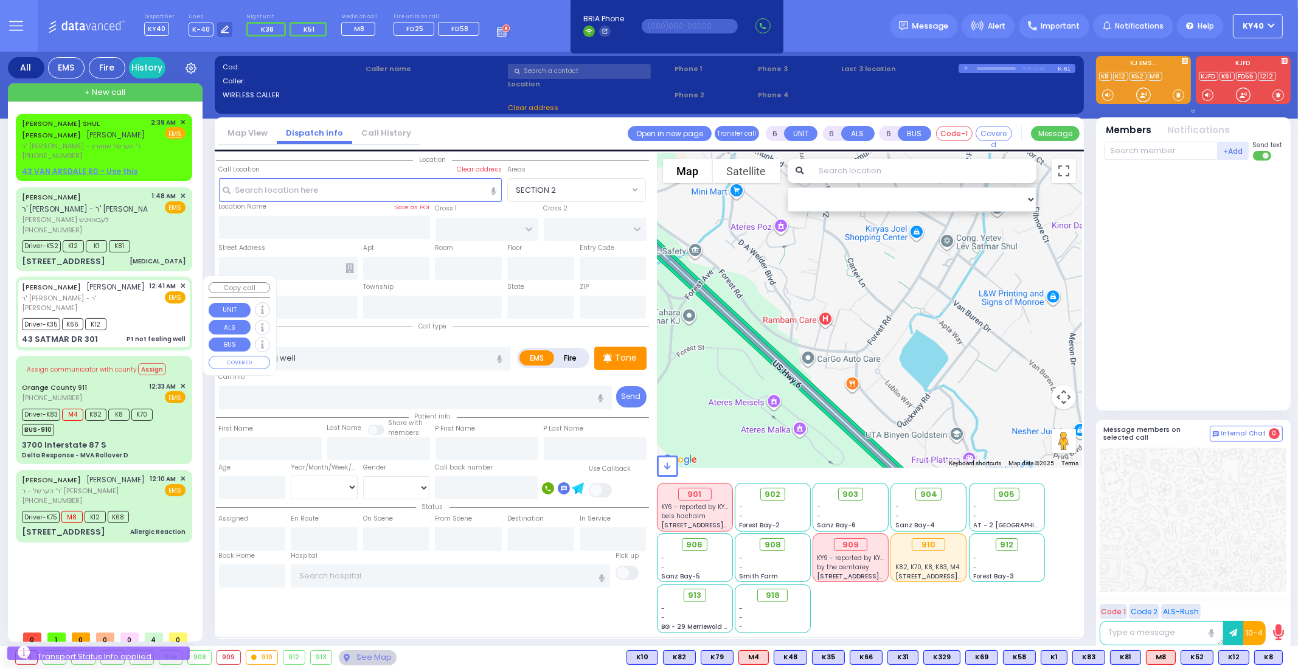
type input "00:41"
type input "00:42"
type input "00:45"
type input "01:13"
type input "01:44"
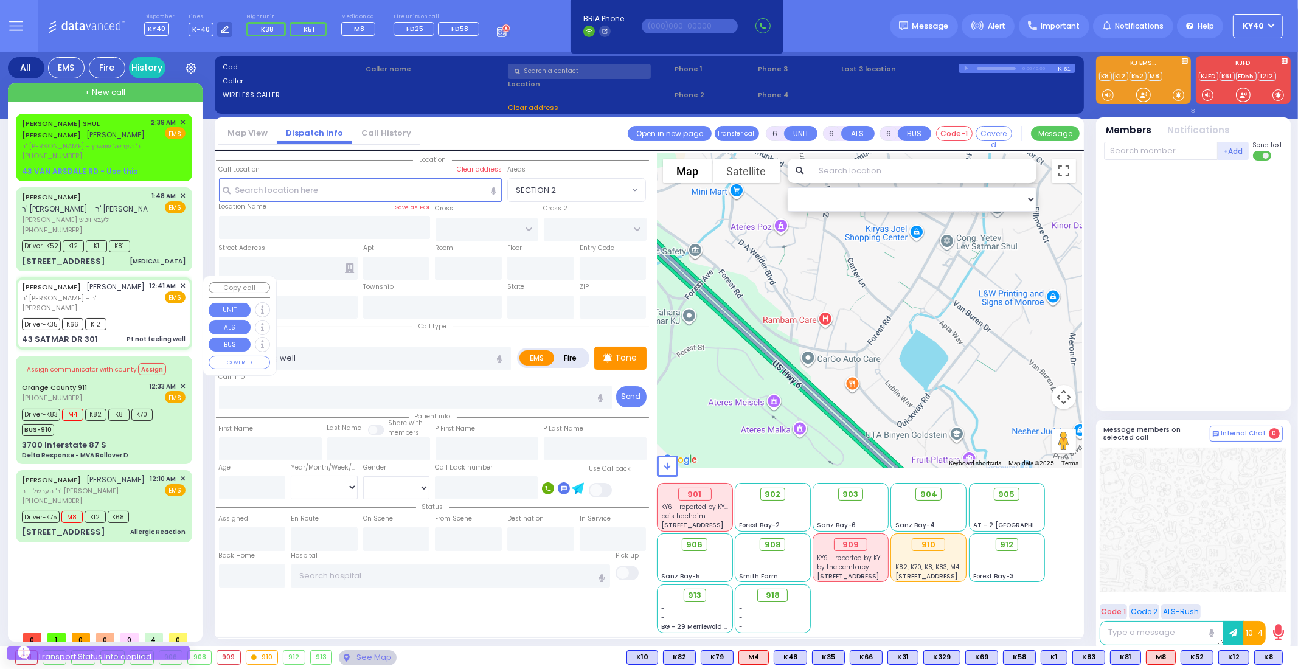
type input "Hudson Valley Hosp Cntr 1980 Crompond Rd Cortlandt Manor"
select select "Hatzalah Garages"
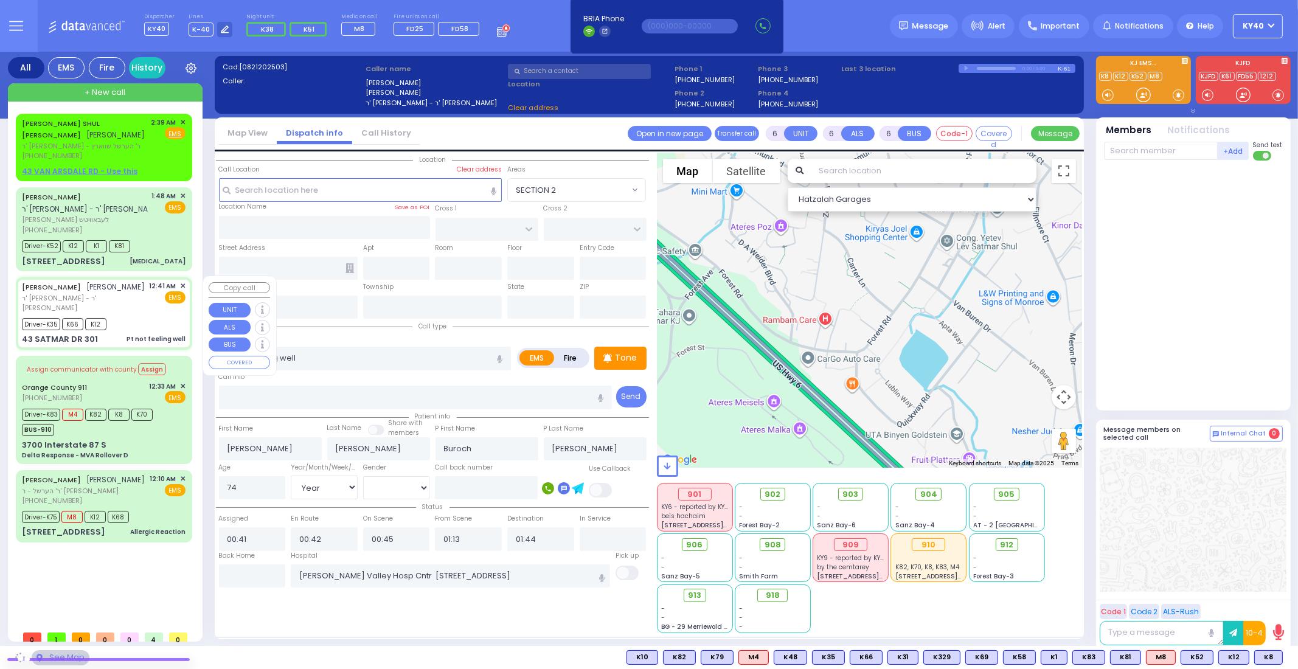
type input "KROLLA DR"
type input "43 SATMAR DR"
type input "301"
type input "[PERSON_NAME]"
type input "[US_STATE]"
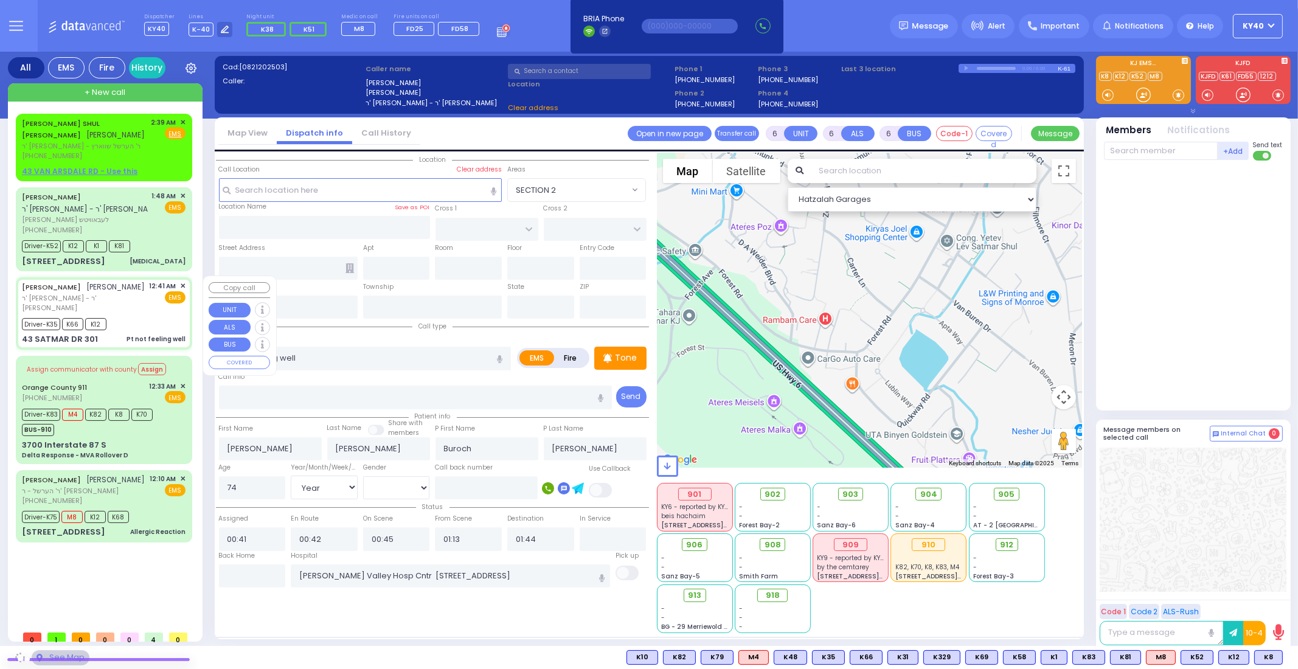
type input "10950"
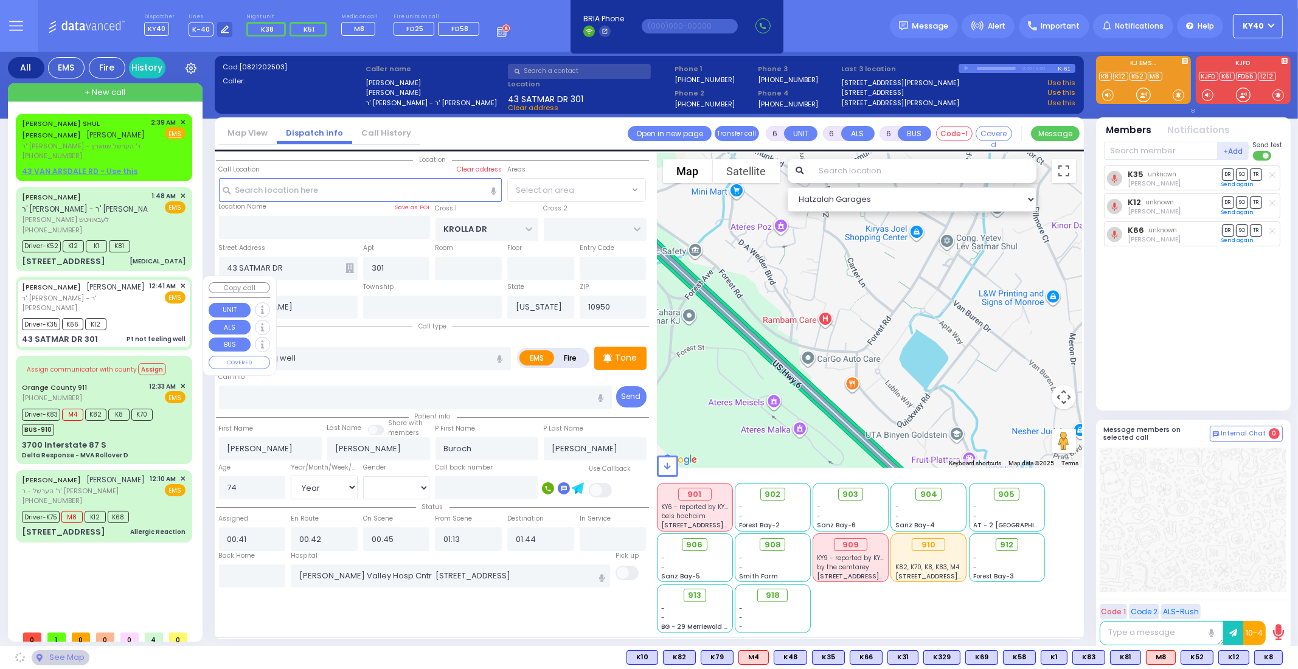
select select "SECTION 3"
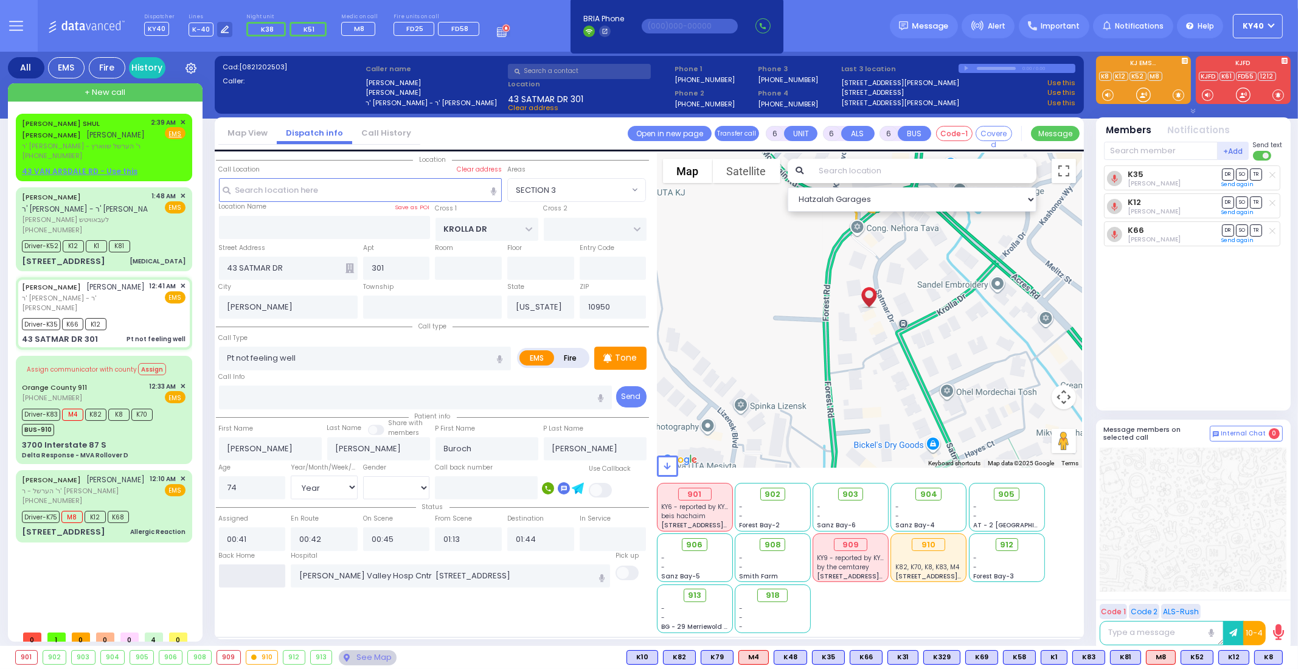
click at [248, 573] on input "text" at bounding box center [252, 575] width 67 height 23
type input "03:08"
select select
radio input "true"
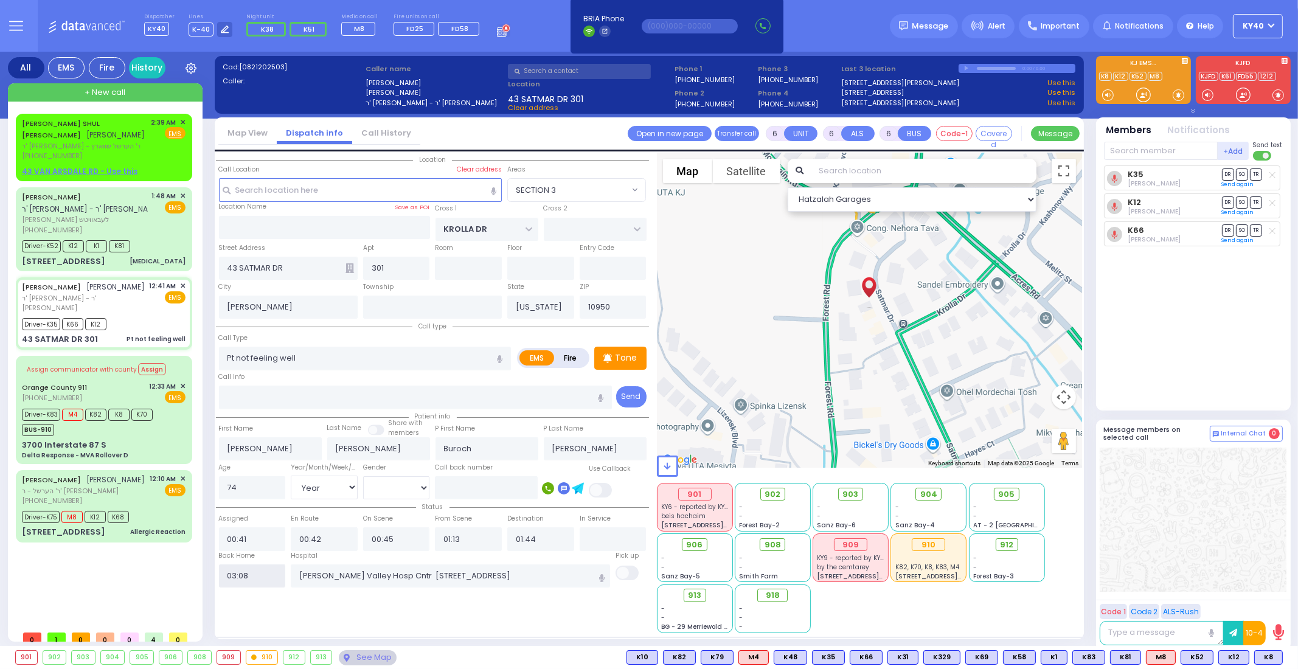
select select
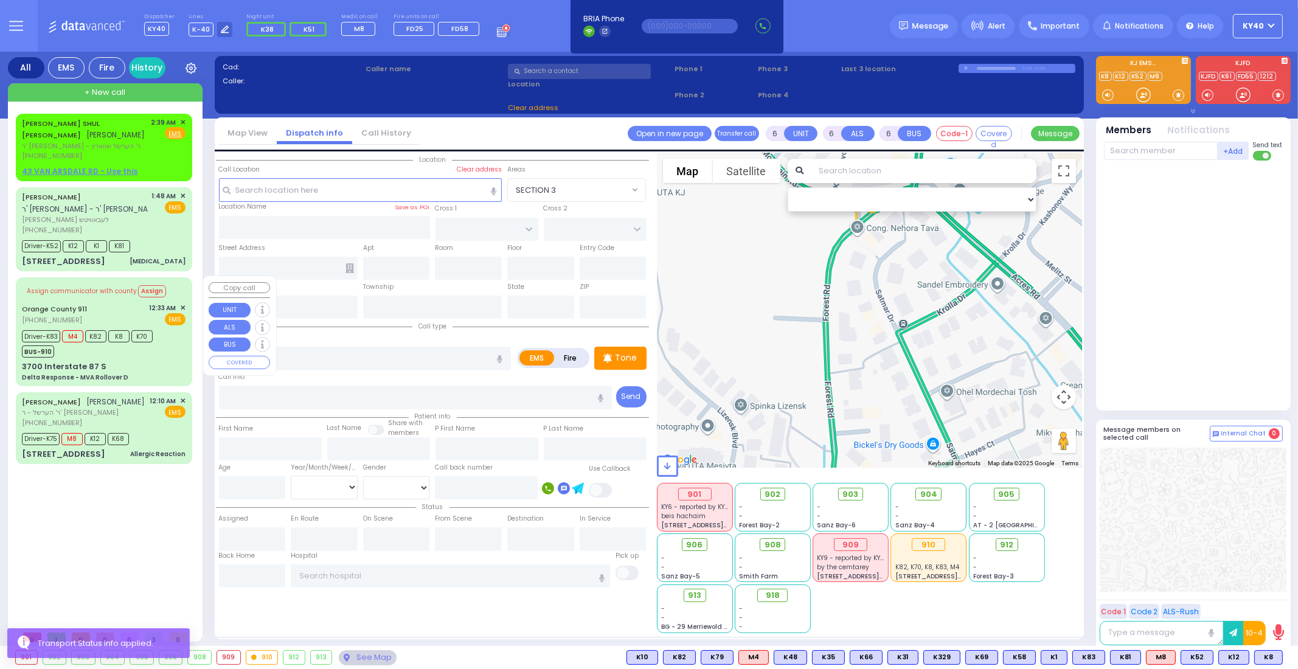
click at [158, 363] on div "3700 Interstate 87 S Delta Response - MVA Rollover D" at bounding box center [104, 371] width 164 height 21
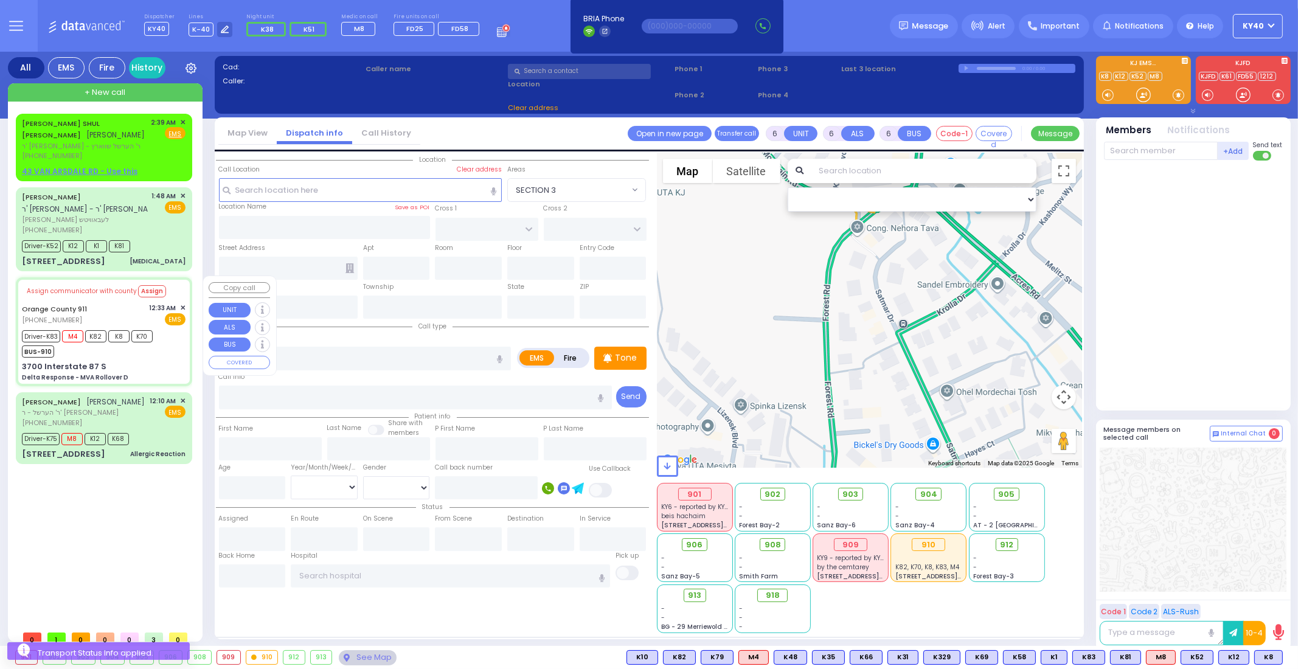
select select
type input "Delta Response - MVA Rollover D"
radio input "true"
type input "Nature: : Delta Response - MVA Rollover D Address: : 3700 Interstate 87 S, 1092…"
type input "Lipa"
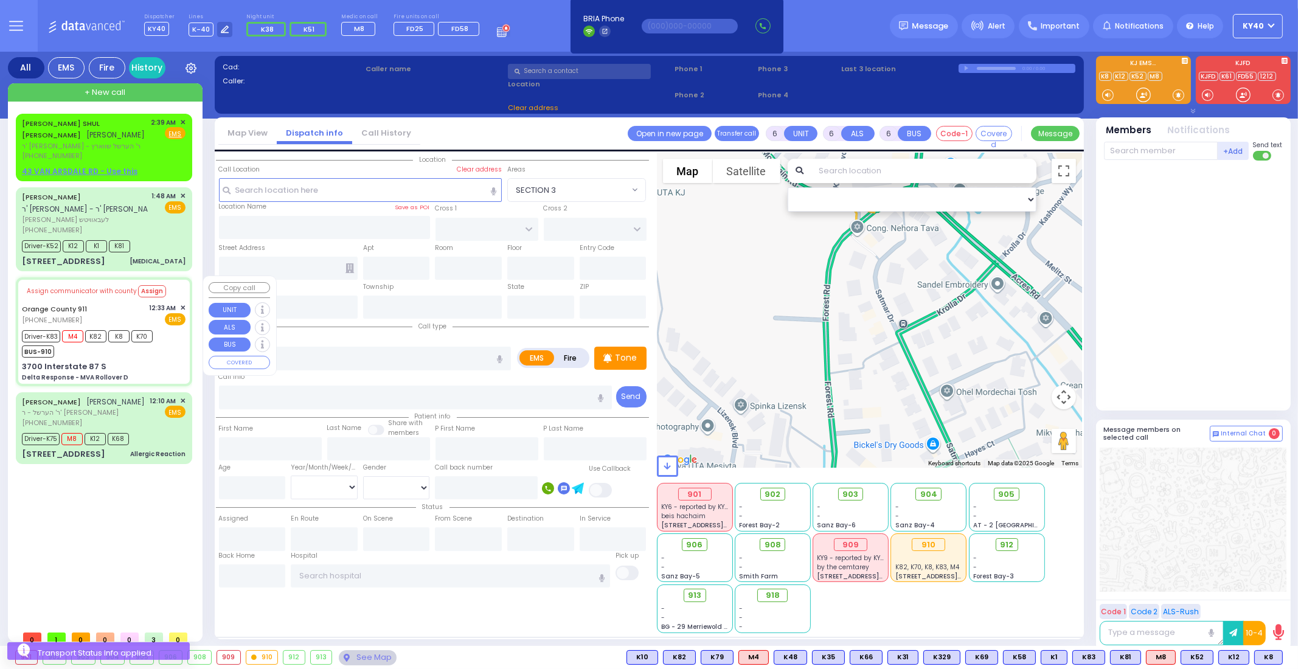
type input "Weinberger"
type input "25"
select select "Year"
select select "[DEMOGRAPHIC_DATA]"
type input "00:36"
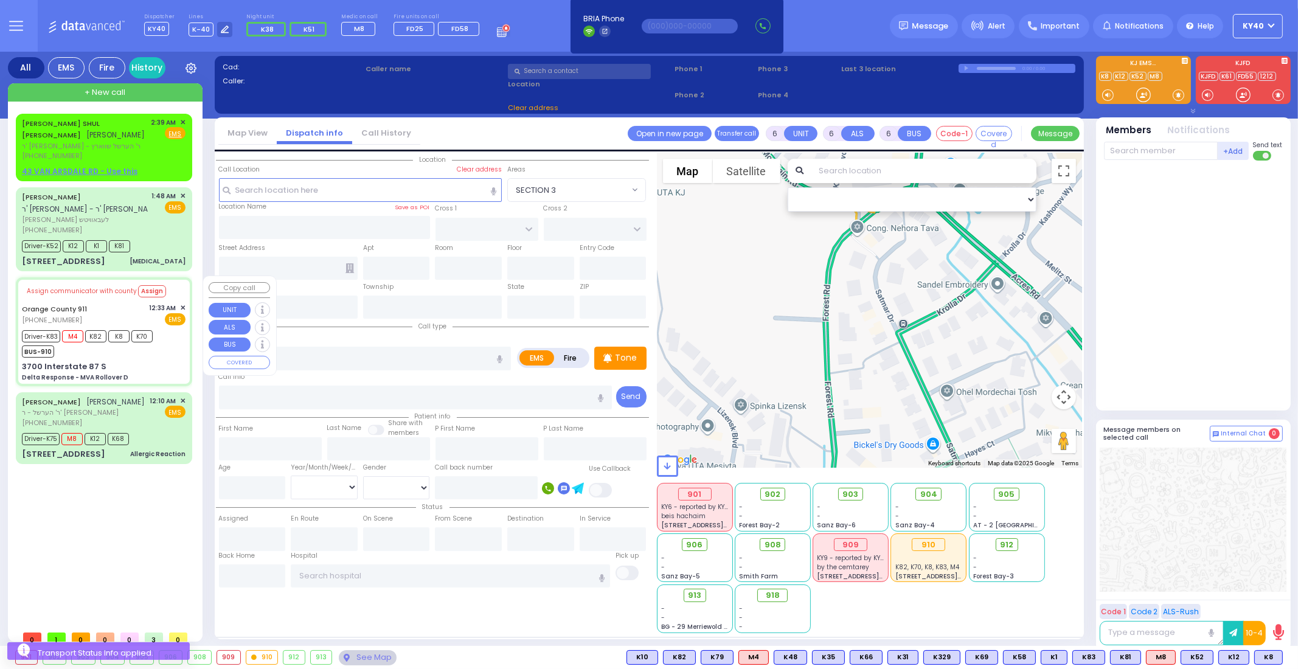
type input "00:36"
type input "00:46"
type input "00:55"
type input "01:34"
type input "01:55"
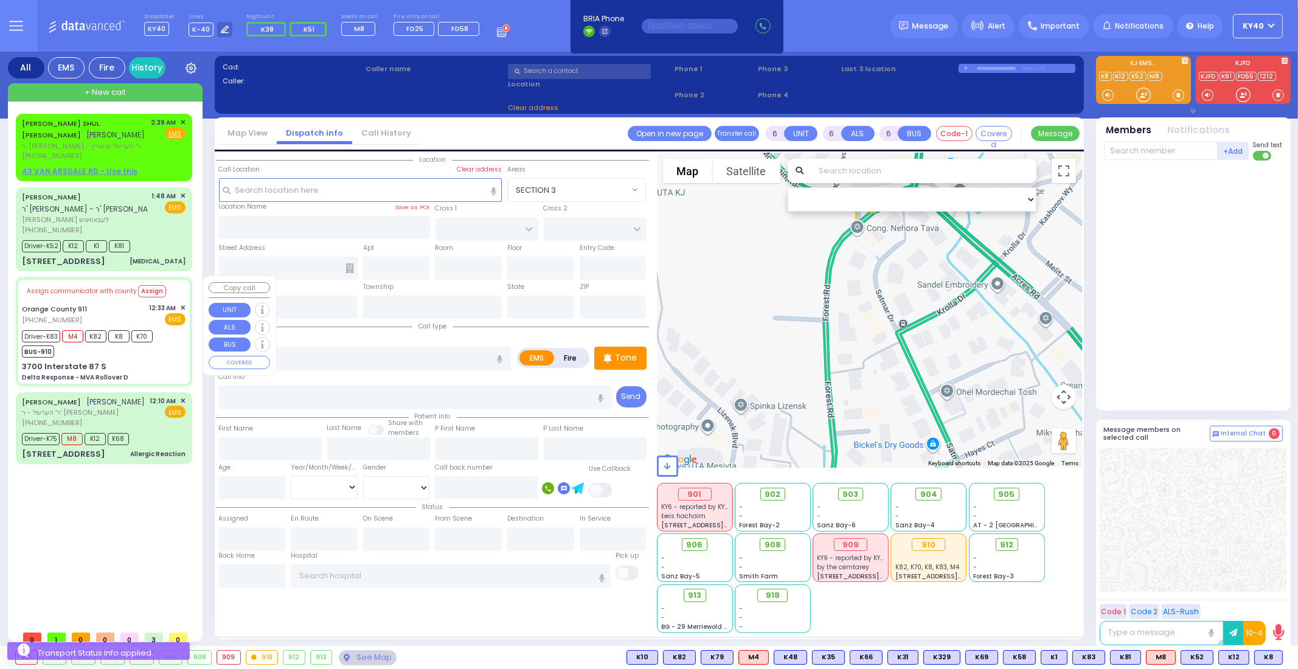
type input "Westchester Medical Center-Woods Road"
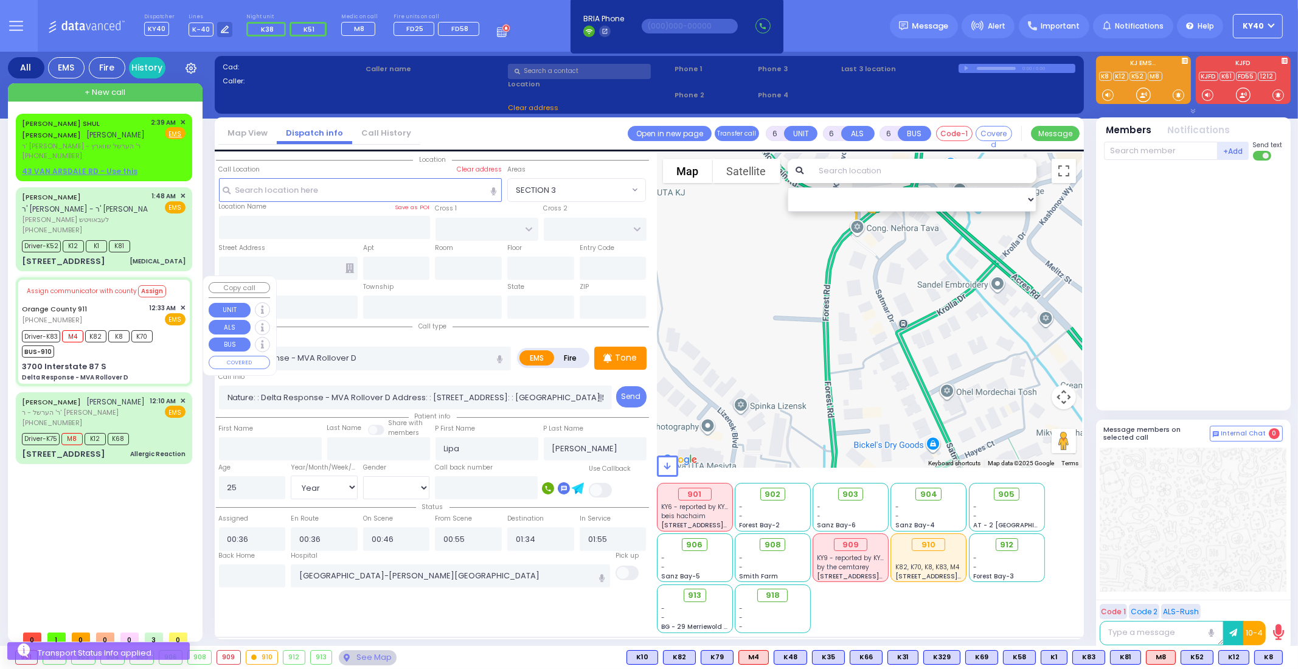
select select "Hatzalah Garages"
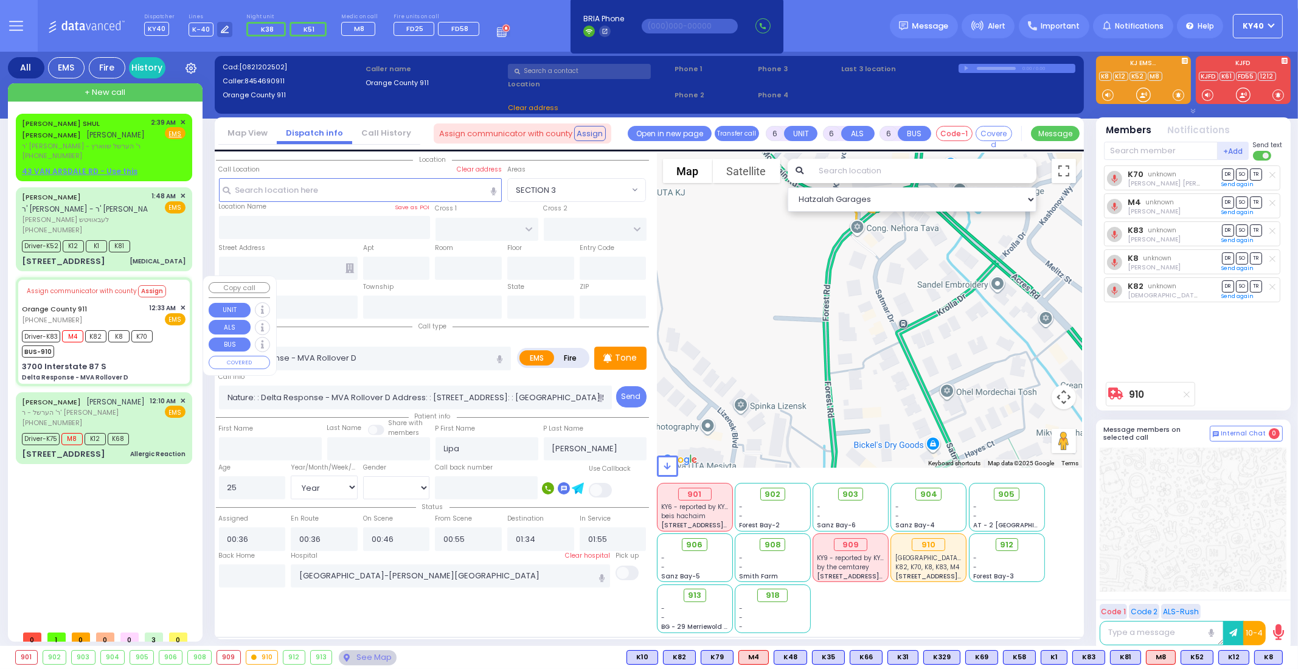
type input "3700 Interstate 87 S"
type input "Monroe"
type input "[US_STATE]"
click at [158, 363] on div "3700 Interstate 87 S Delta Response - MVA Rollover D" at bounding box center [104, 371] width 164 height 21
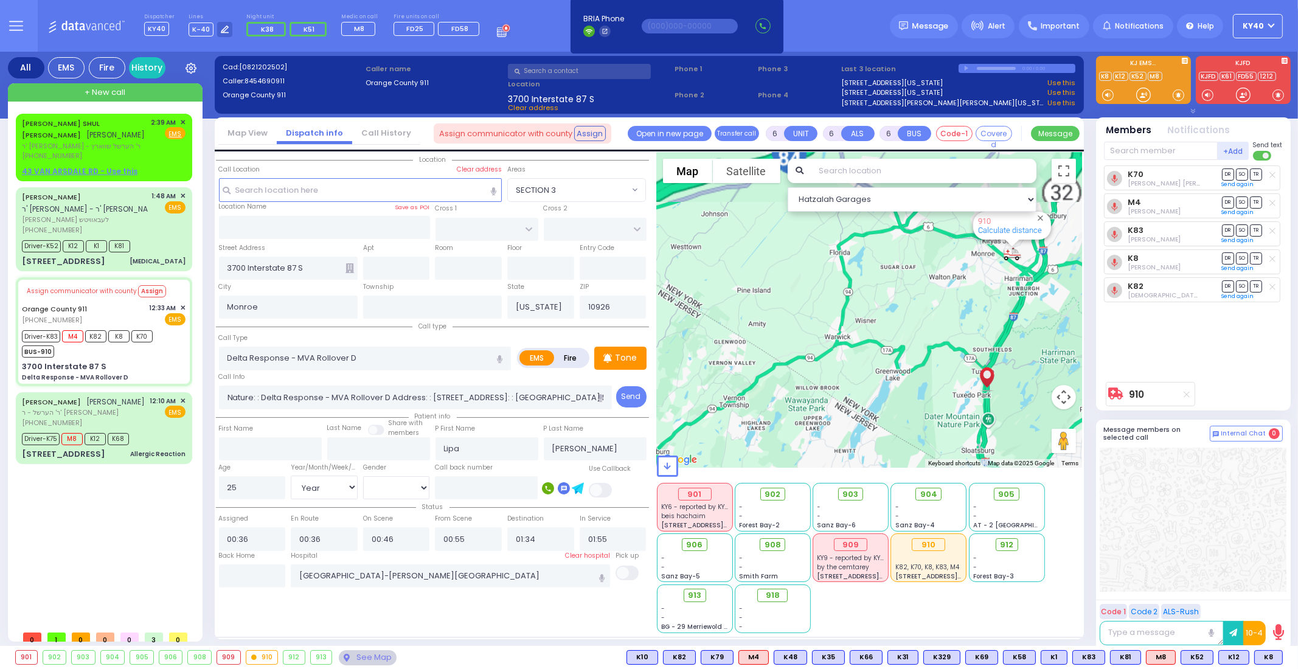
drag, startPoint x: 737, startPoint y: 304, endPoint x: 712, endPoint y: 374, distance: 75.0
click at [643, 386] on div "Location All areas ZIP" at bounding box center [649, 395] width 866 height 485
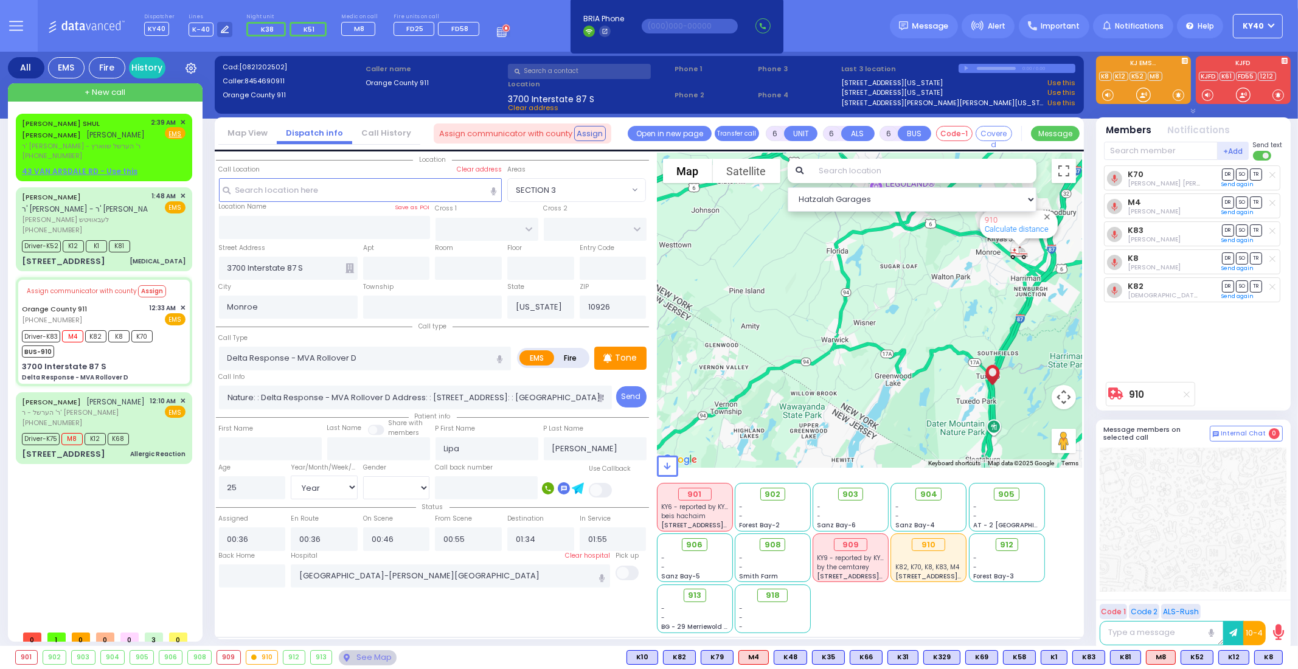
drag, startPoint x: 982, startPoint y: 301, endPoint x: 915, endPoint y: 346, distance: 81.1
click at [917, 347] on div "910 Calculate distance" at bounding box center [870, 310] width 426 height 315
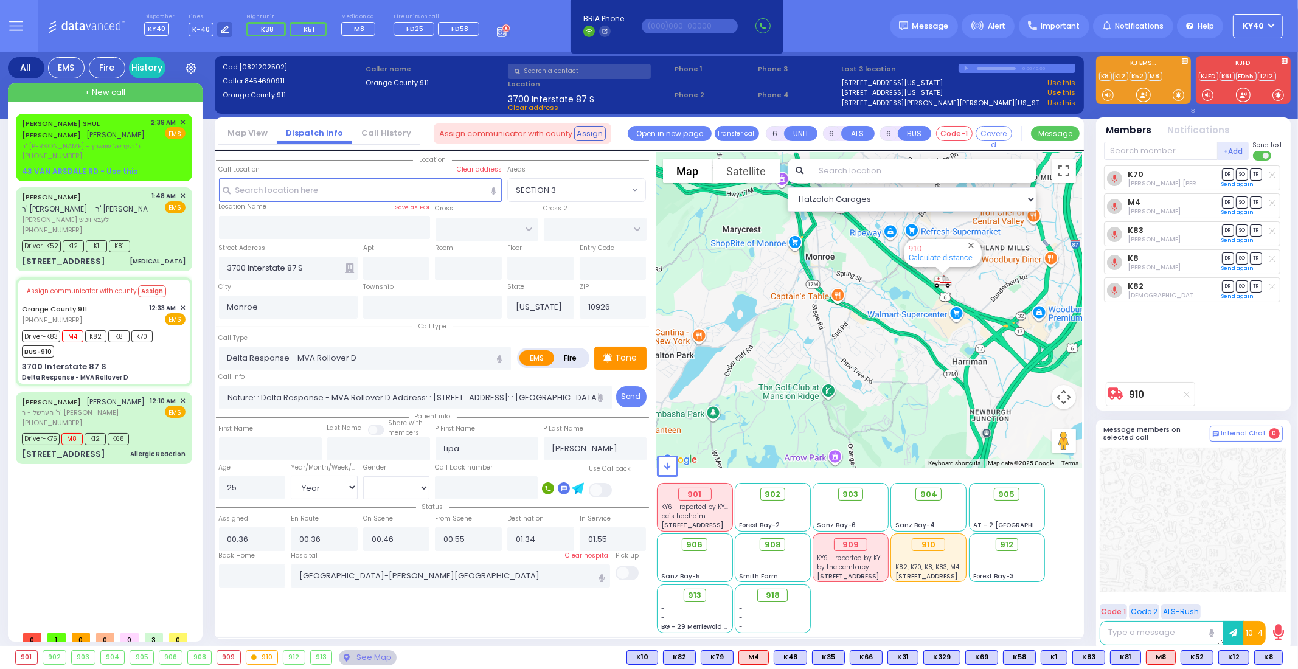
drag, startPoint x: 918, startPoint y: 325, endPoint x: 856, endPoint y: 370, distance: 77.5
click at [794, 389] on div "910 Calculate distance" at bounding box center [870, 310] width 426 height 315
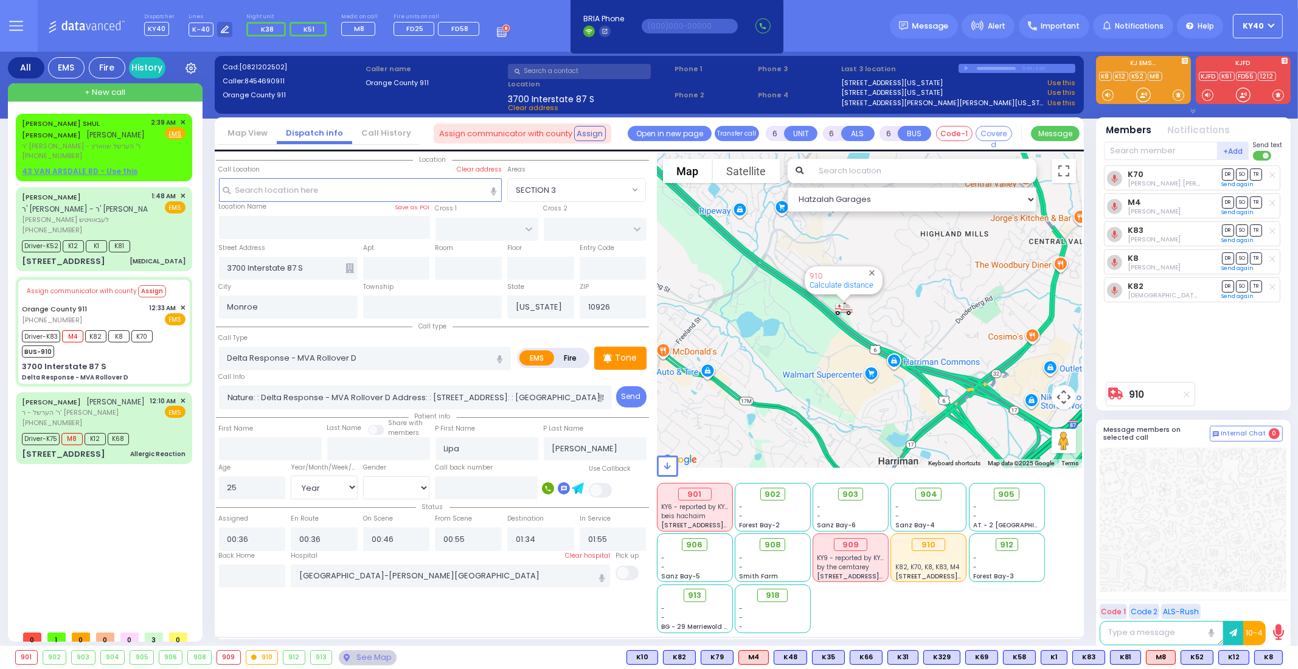
drag, startPoint x: 903, startPoint y: 333, endPoint x: 758, endPoint y: 412, distance: 165.2
click at [758, 412] on div "910 Calculate distance" at bounding box center [870, 310] width 426 height 315
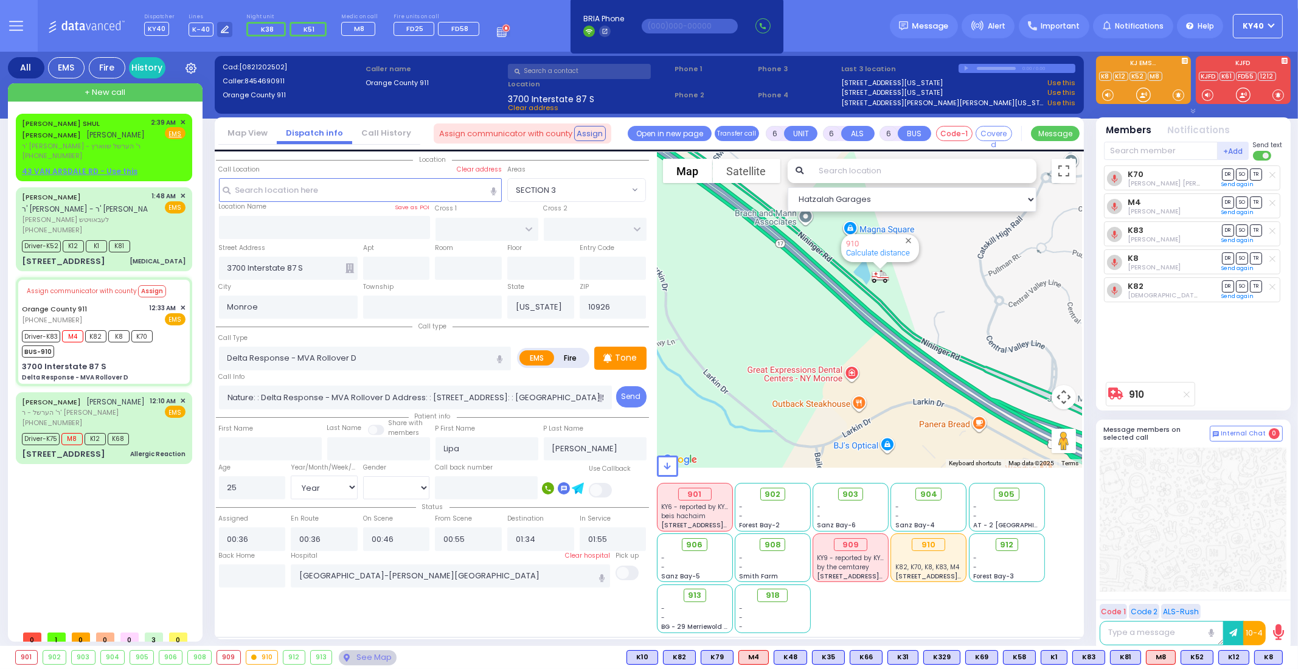
drag, startPoint x: 825, startPoint y: 347, endPoint x: 797, endPoint y: 451, distance: 107.5
click at [797, 451] on div "910 Calculate distance" at bounding box center [870, 310] width 426 height 315
click at [262, 567] on input "text" at bounding box center [252, 575] width 67 height 23
click at [262, 564] on input "text" at bounding box center [252, 575] width 67 height 23
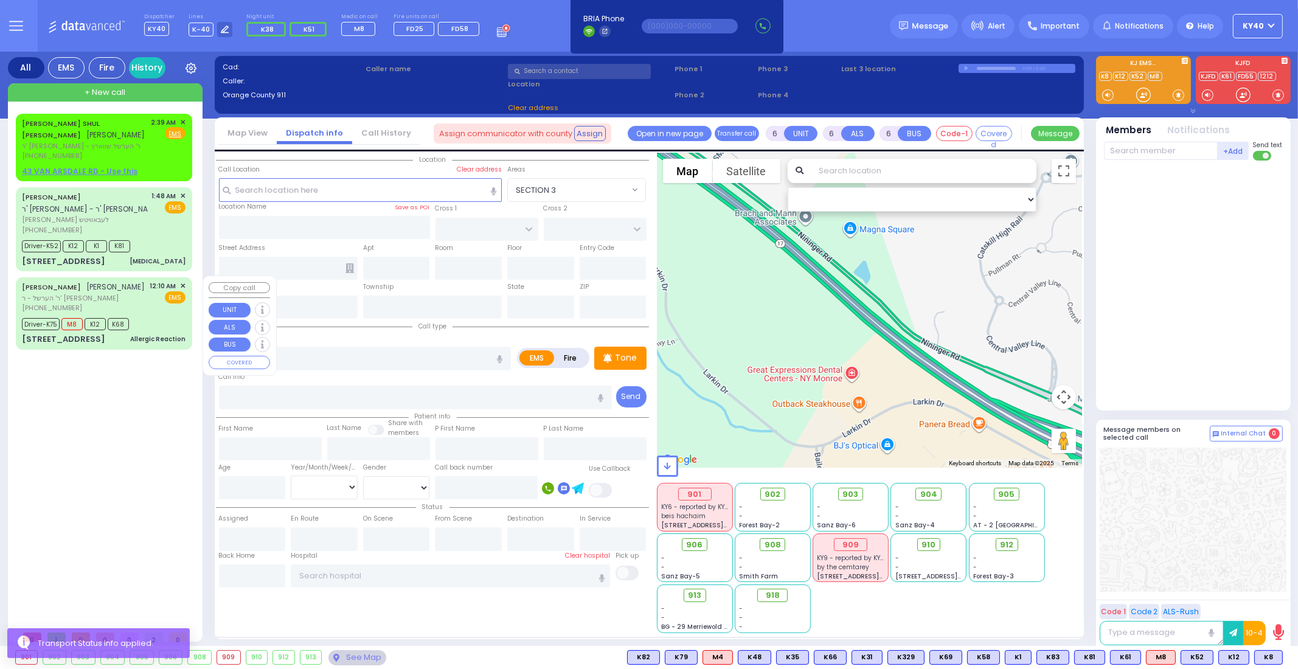
click at [158, 306] on div "12:10 AM ✕ EMS" at bounding box center [168, 297] width 36 height 32
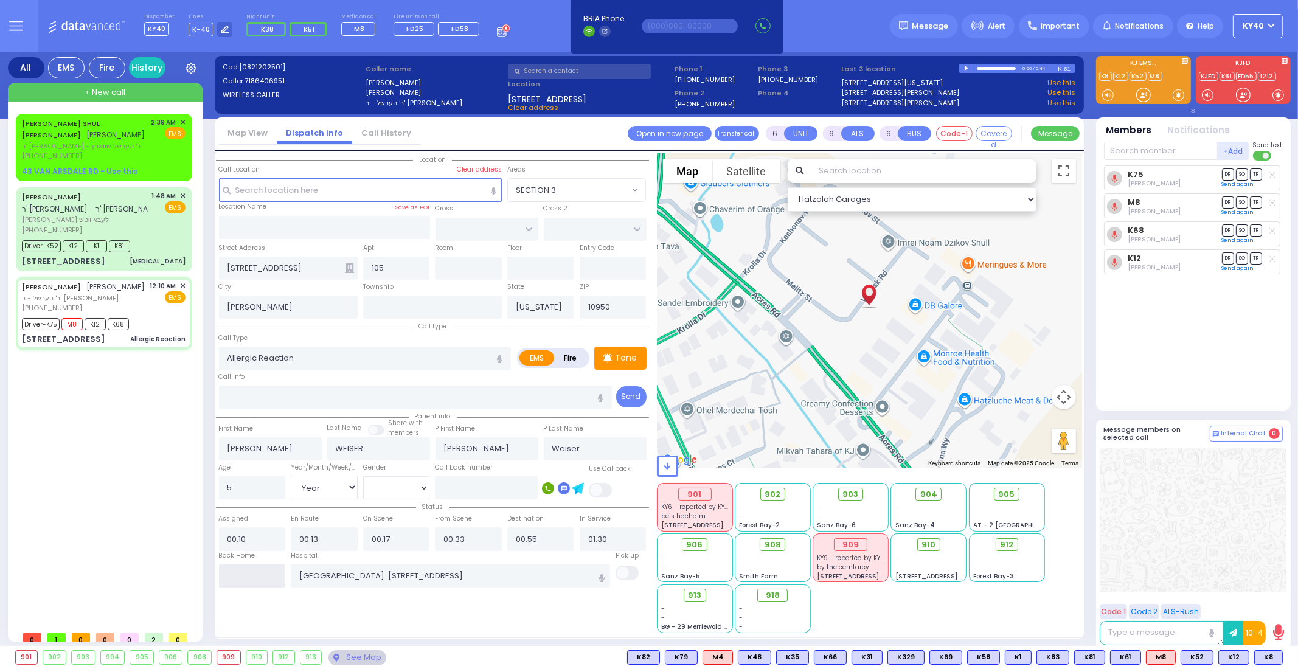
click at [252, 573] on input "text" at bounding box center [252, 575] width 67 height 23
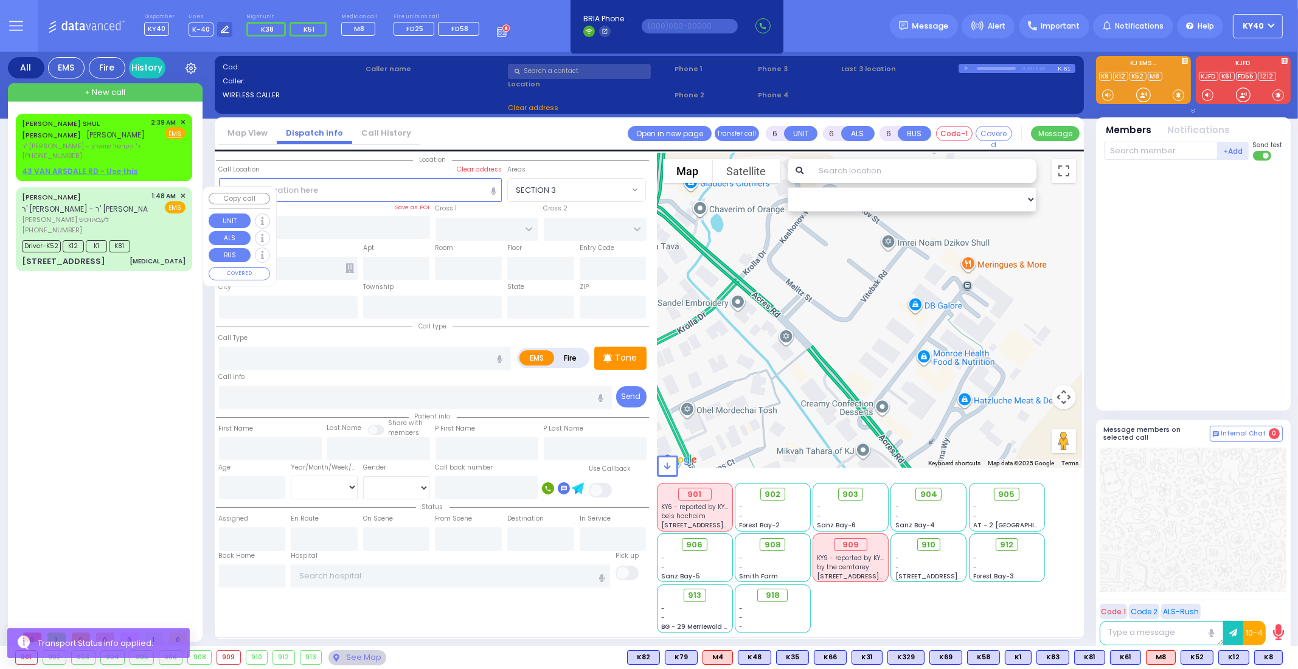
click at [168, 232] on div "1:48 AM ✕ EMS" at bounding box center [169, 213] width 34 height 44
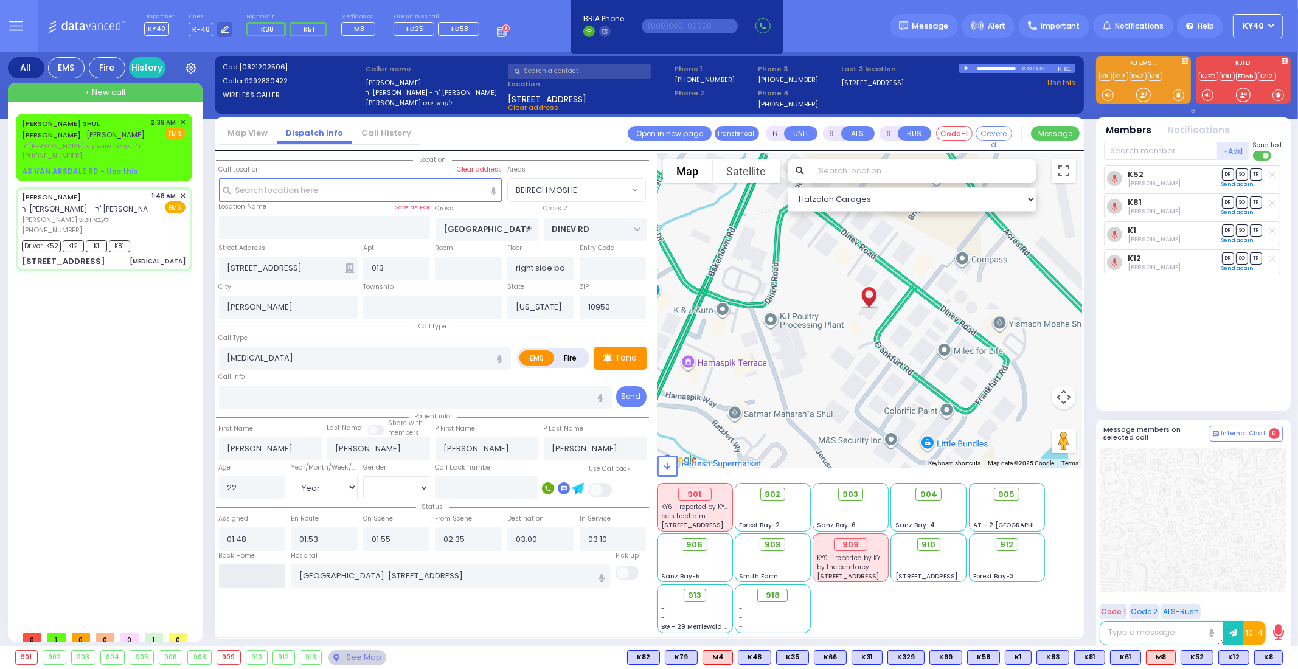
click at [237, 570] on input "text" at bounding box center [252, 575] width 67 height 23
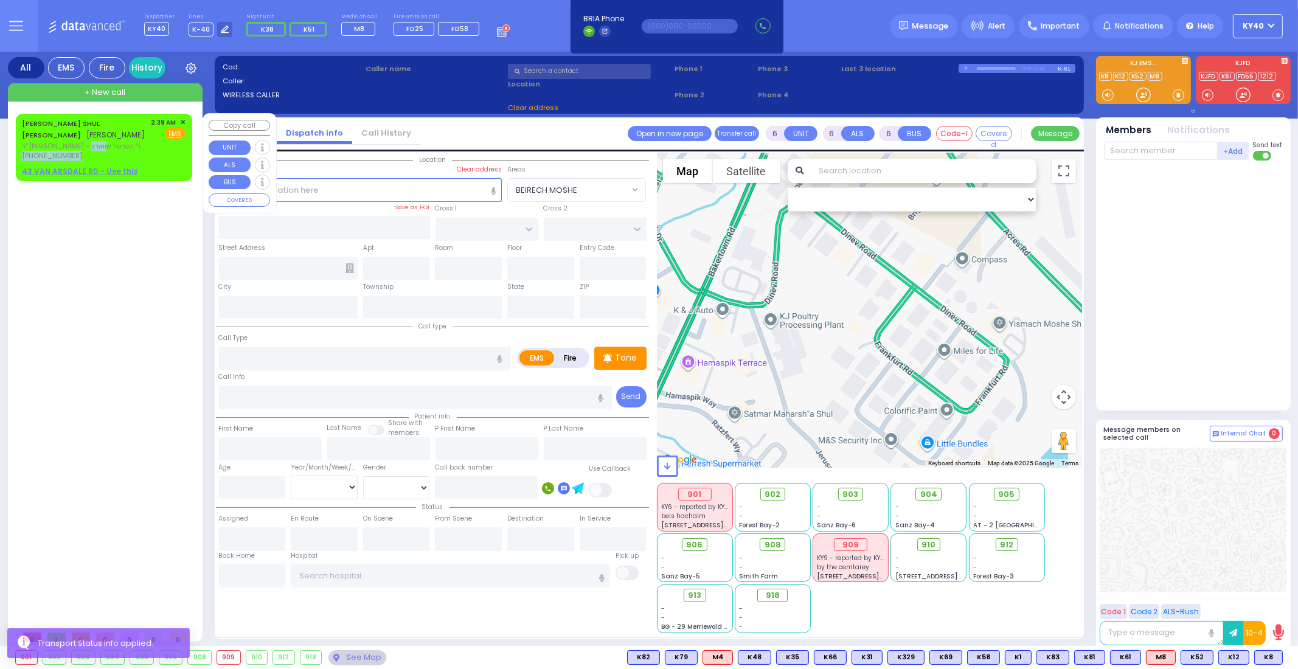
click at [126, 150] on div "MAYER SHUL Y. HECHT מאיר שאול יחזקאל העכט ר' משה לייב - ר' הערשל שווארץ (347) 7…" at bounding box center [84, 139] width 125 height 44
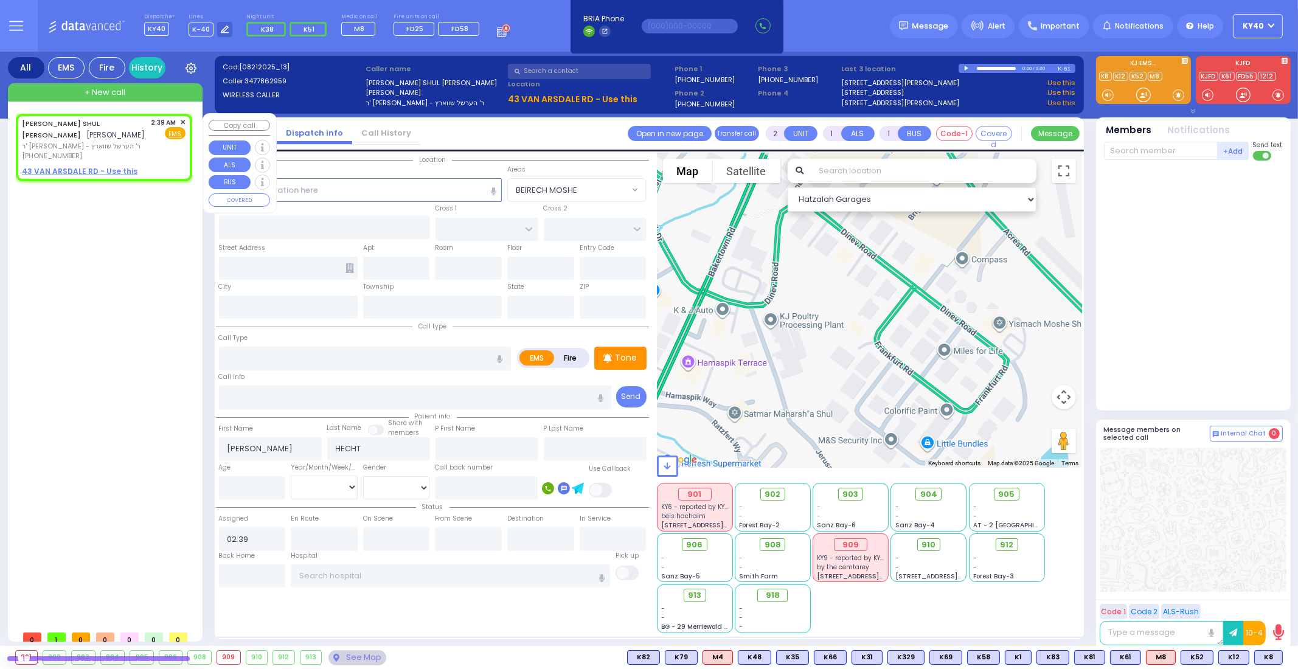
click at [128, 146] on span "ר' משה לייב - ר' הערשל שווארץ" at bounding box center [84, 146] width 125 height 10
click at [128, 147] on span "ר' משה לייב - ר' הערשל שווארץ" at bounding box center [84, 146] width 125 height 10
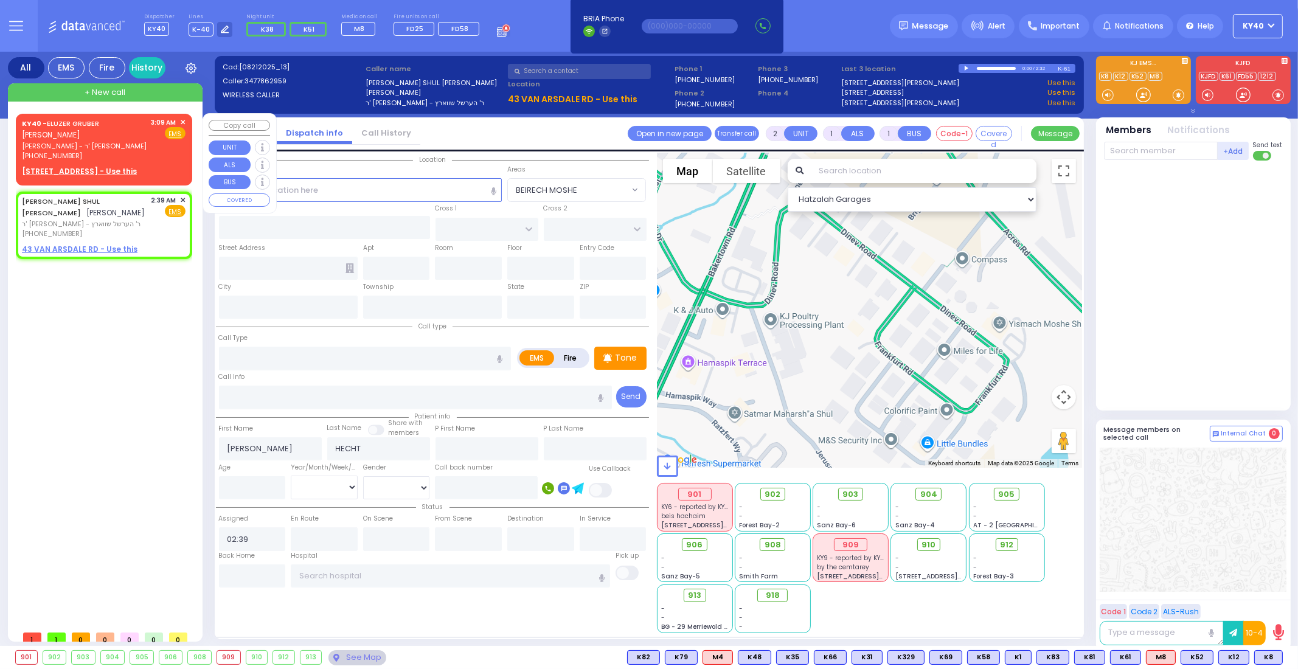
click at [186, 122] on div "KY40 - ELUZER GRUBER אלעזר גרובער הרר בנימין - ר' דוד עקשטיין (914) 760-0371 3:…" at bounding box center [104, 148] width 172 height 64
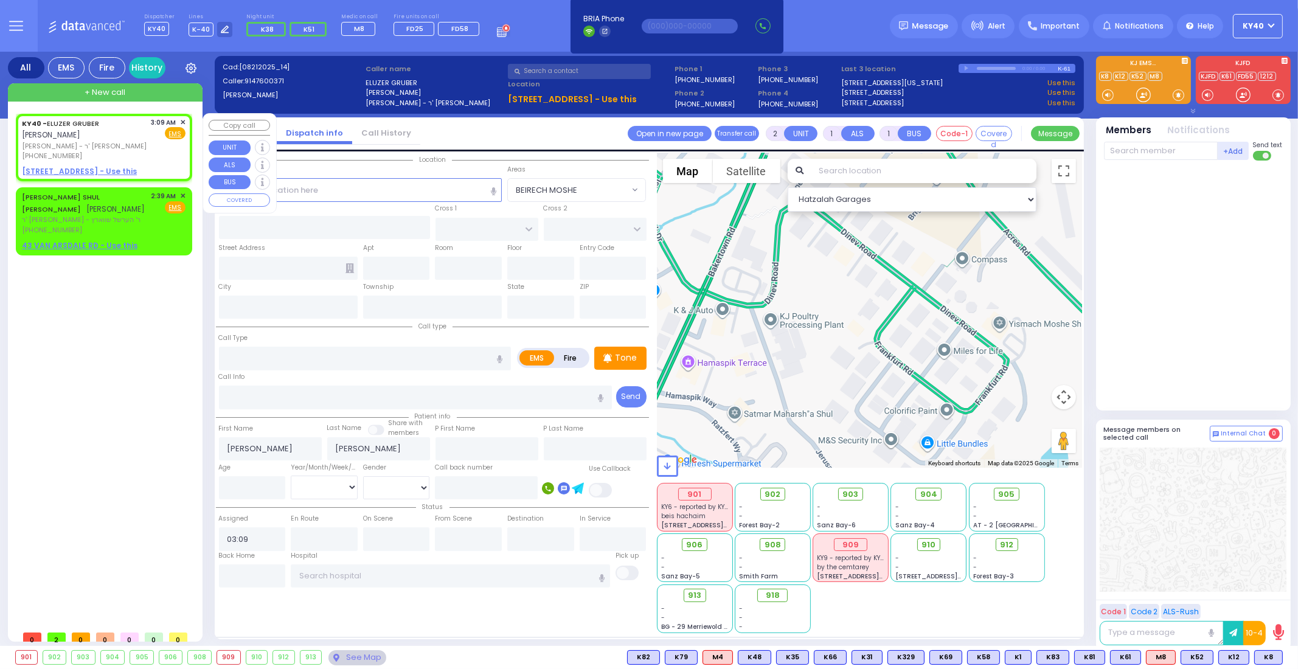
click at [182, 121] on span "✕" at bounding box center [182, 122] width 5 height 10
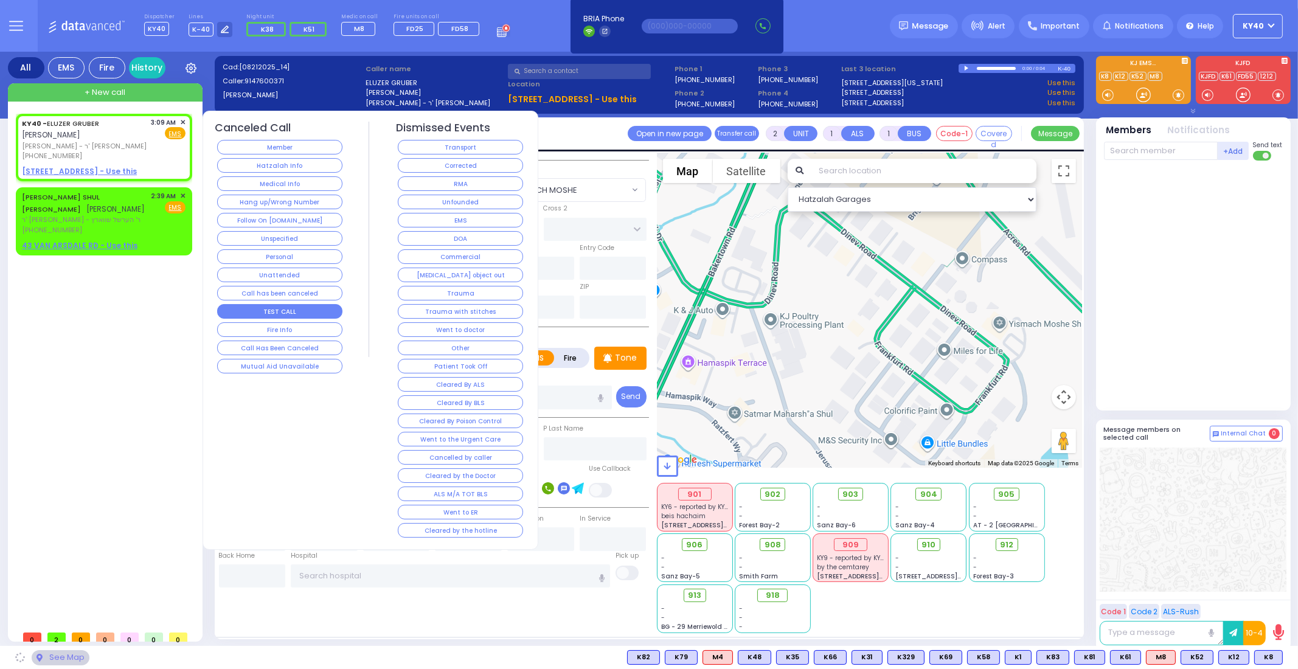
click at [276, 308] on button "TEST CALL" at bounding box center [279, 311] width 125 height 15
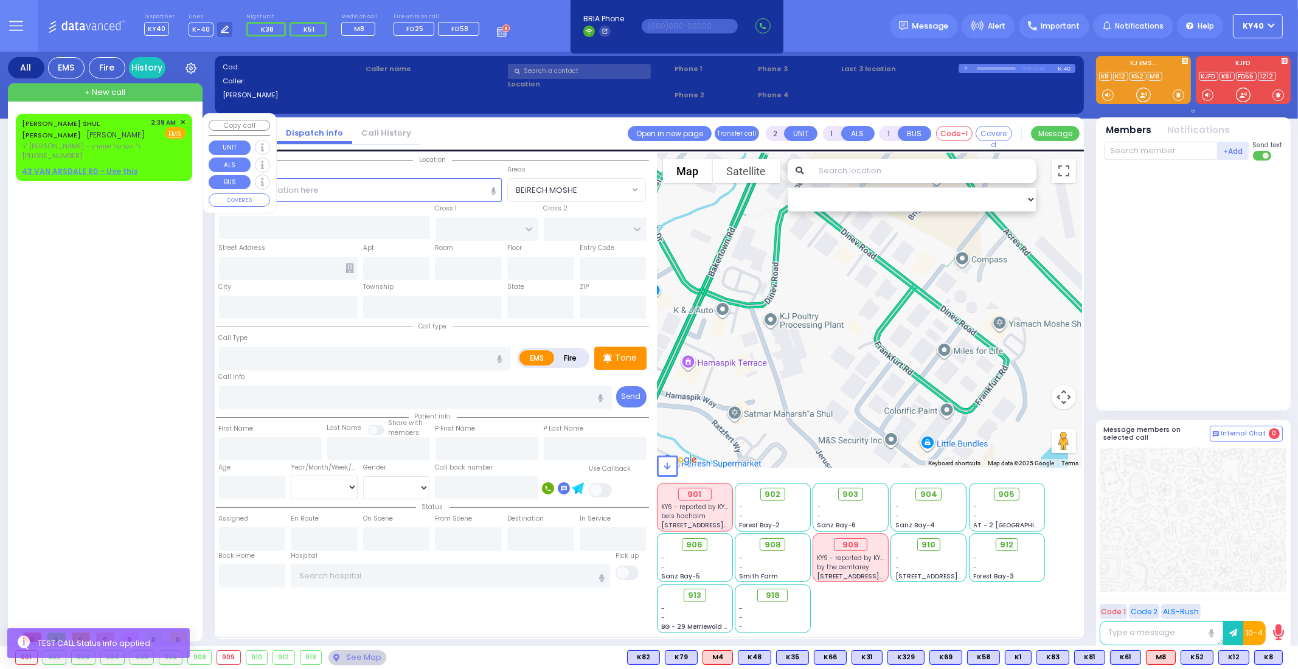
click at [119, 152] on div "(347) 786-2959" at bounding box center [84, 156] width 125 height 10
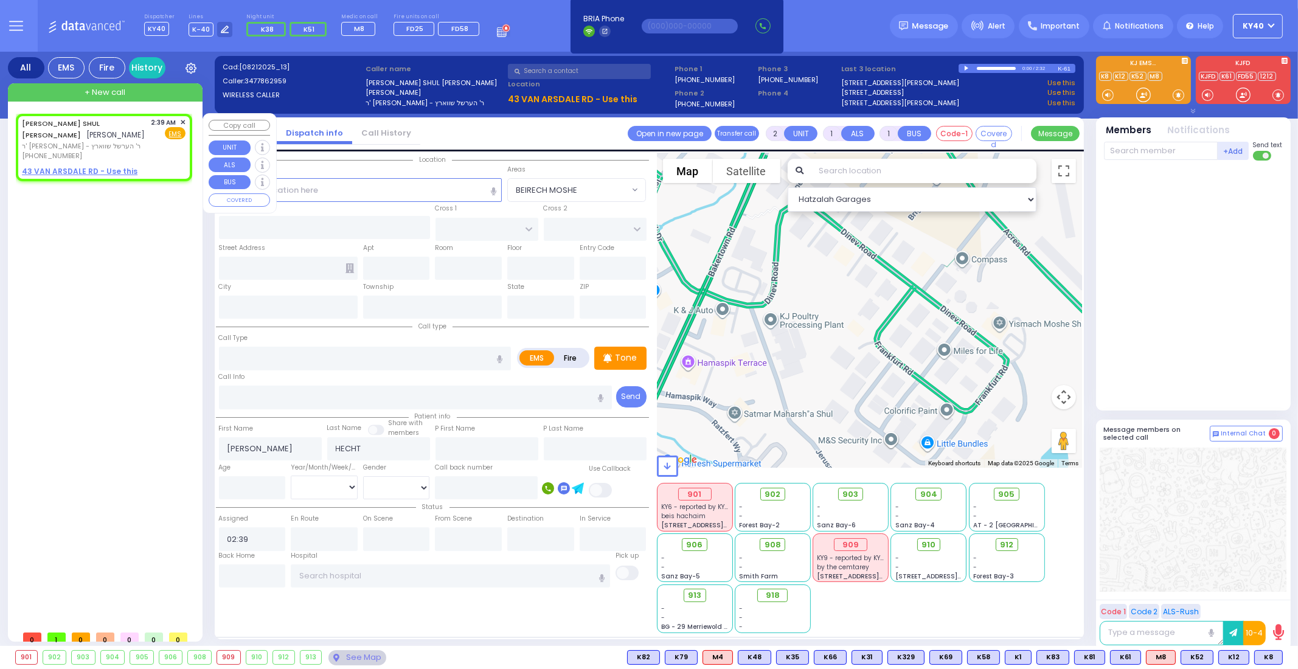
click at [119, 141] on span "ר' משה לייב - ר' הערשל שווארץ" at bounding box center [84, 146] width 125 height 10
click at [151, 274] on div "MAYER SHUL Y. HECHT מאיר שאול יחזקאל העכט ר' משה לייב - ר' הערשל שווארץ (347) 7…" at bounding box center [106, 369] width 181 height 511
click at [104, 144] on span "ר' משה לייב - ר' הערשל שווארץ" at bounding box center [84, 146] width 125 height 10
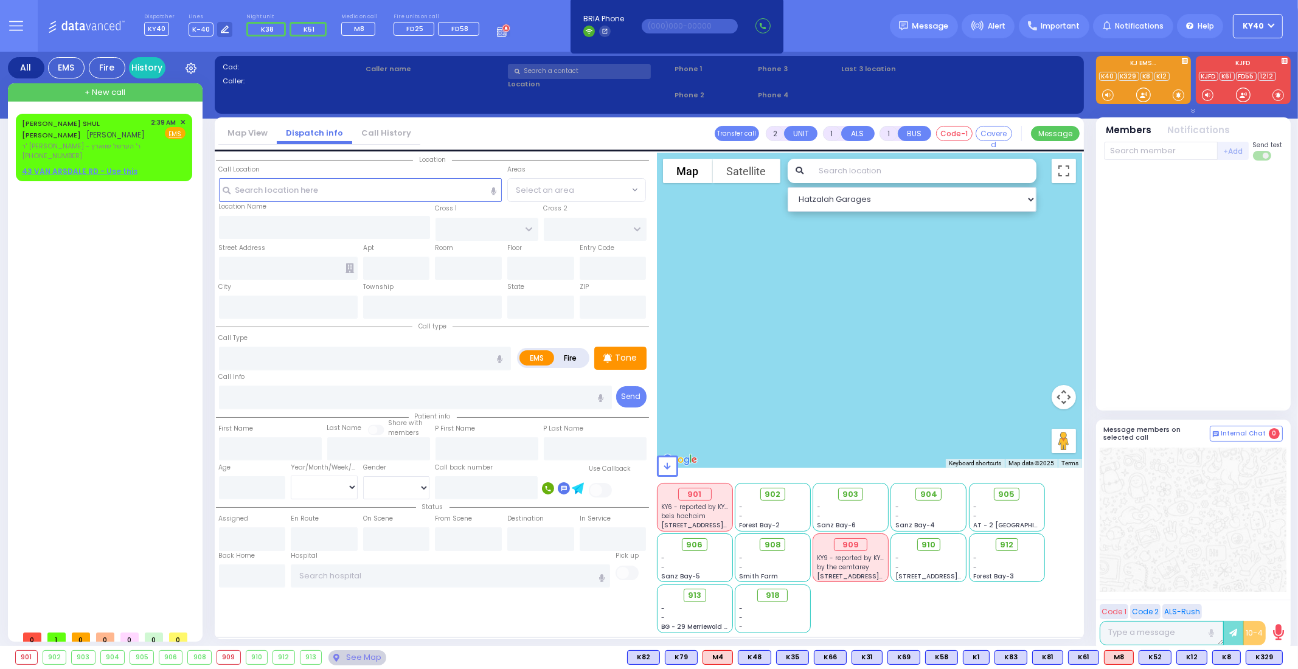
drag, startPoint x: 52, startPoint y: 278, endPoint x: 49, endPoint y: 271, distance: 7.9
click at [137, 142] on span "ר' [PERSON_NAME] - ר' הערשל שווארץ" at bounding box center [84, 146] width 125 height 10
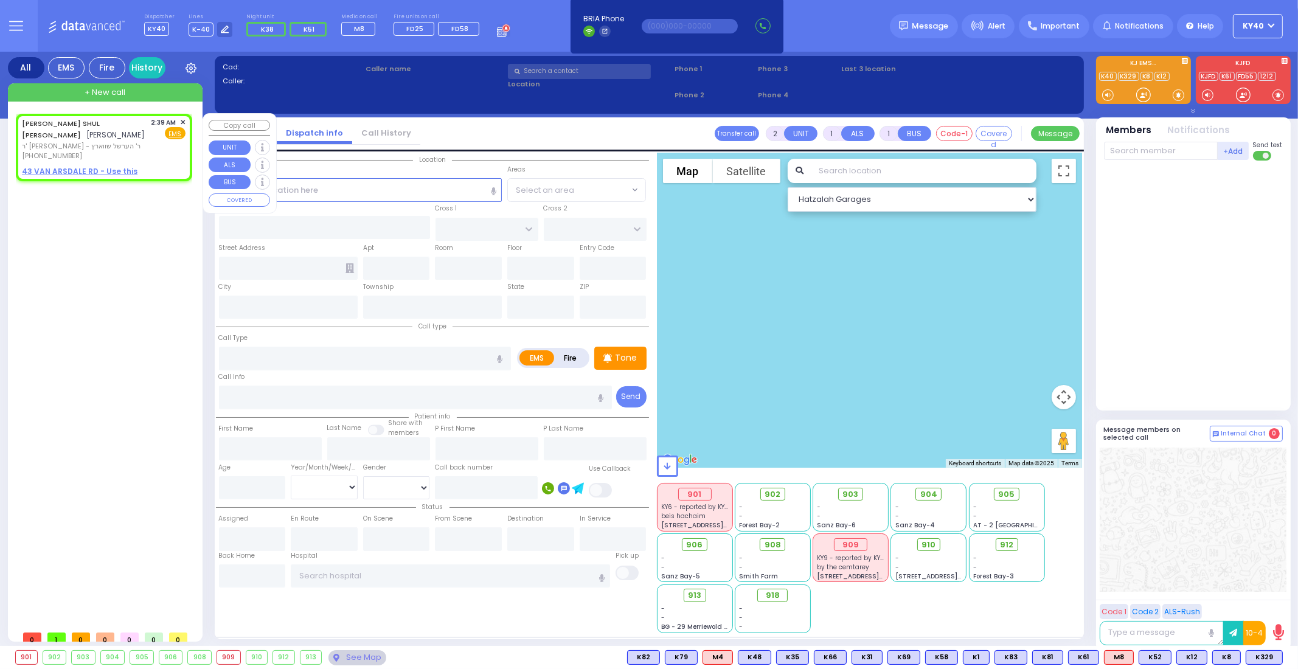
select select
radio input "true"
type input "MAYER SHUL Y."
type input "HECHT"
select select
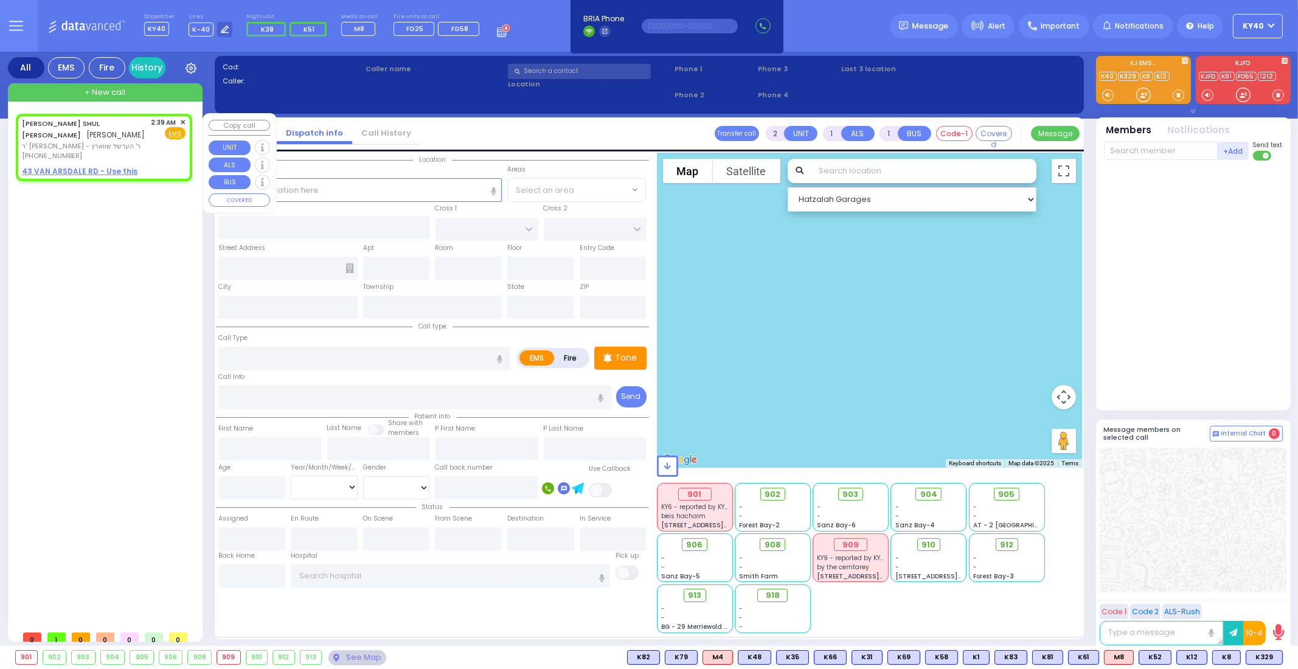
type input "02:39"
select select "Hatzalah Garages"
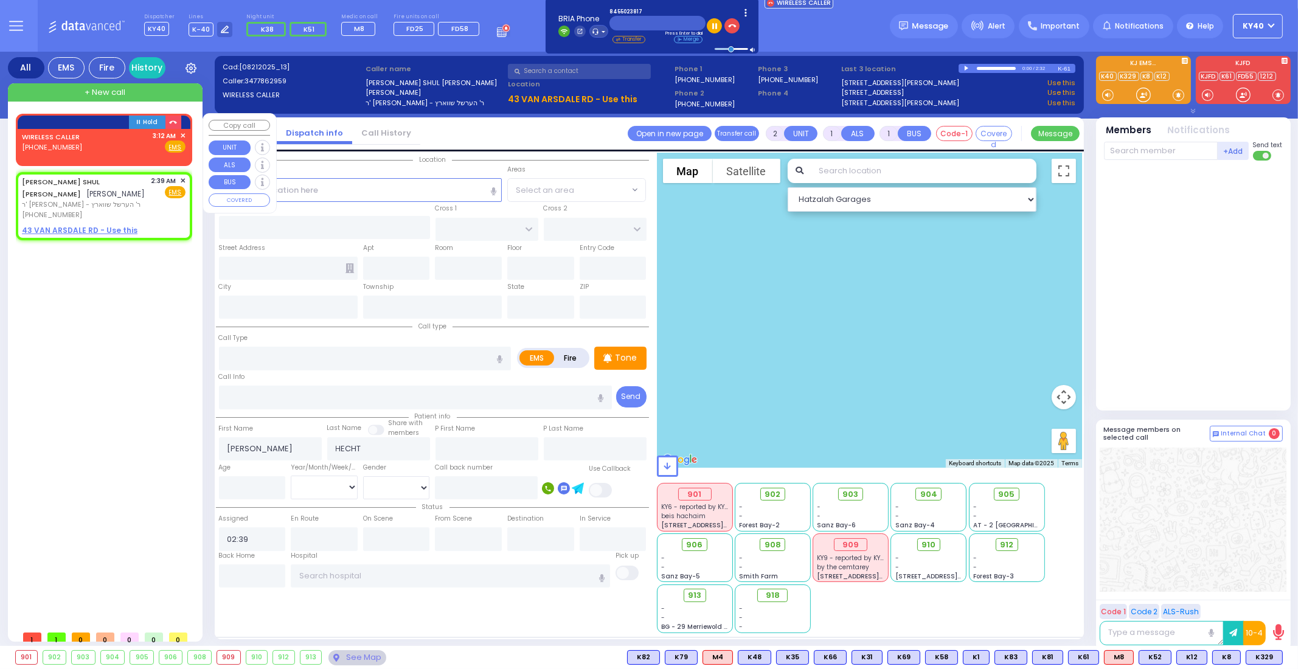
click at [70, 139] on link "WIRELESS CALLER" at bounding box center [51, 137] width 58 height 10
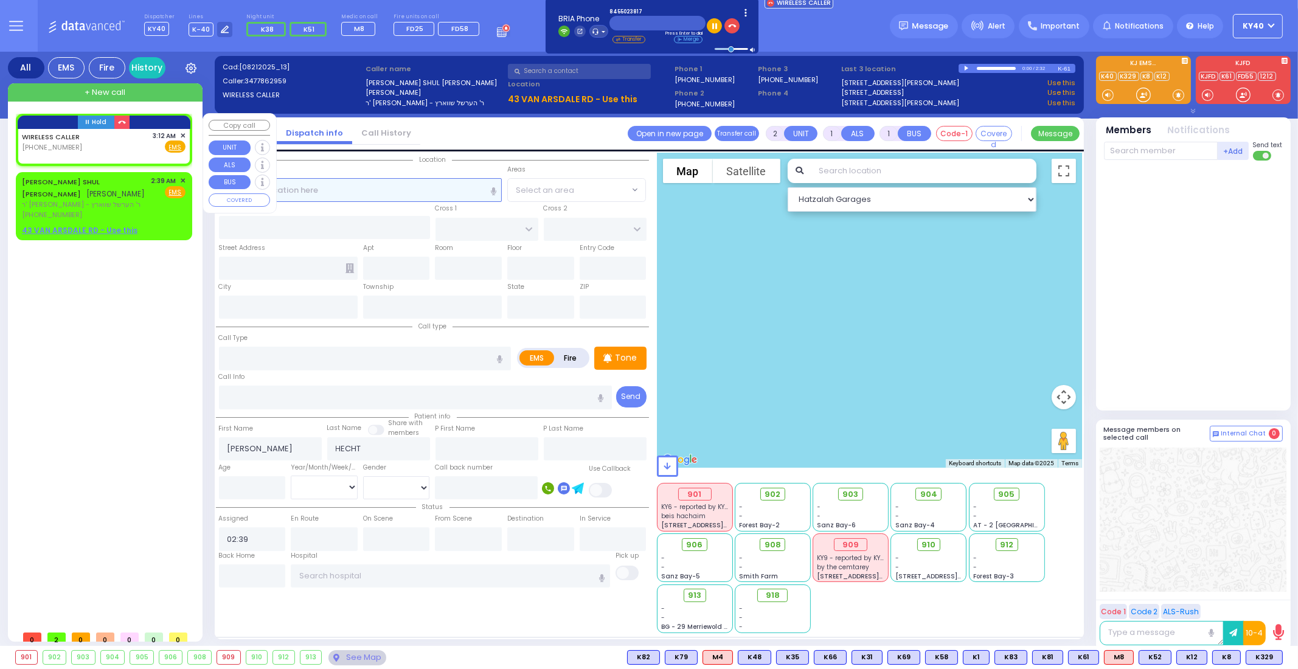
select select
radio input "true"
select select
type input "03:12"
select select "Hatzalah Garages"
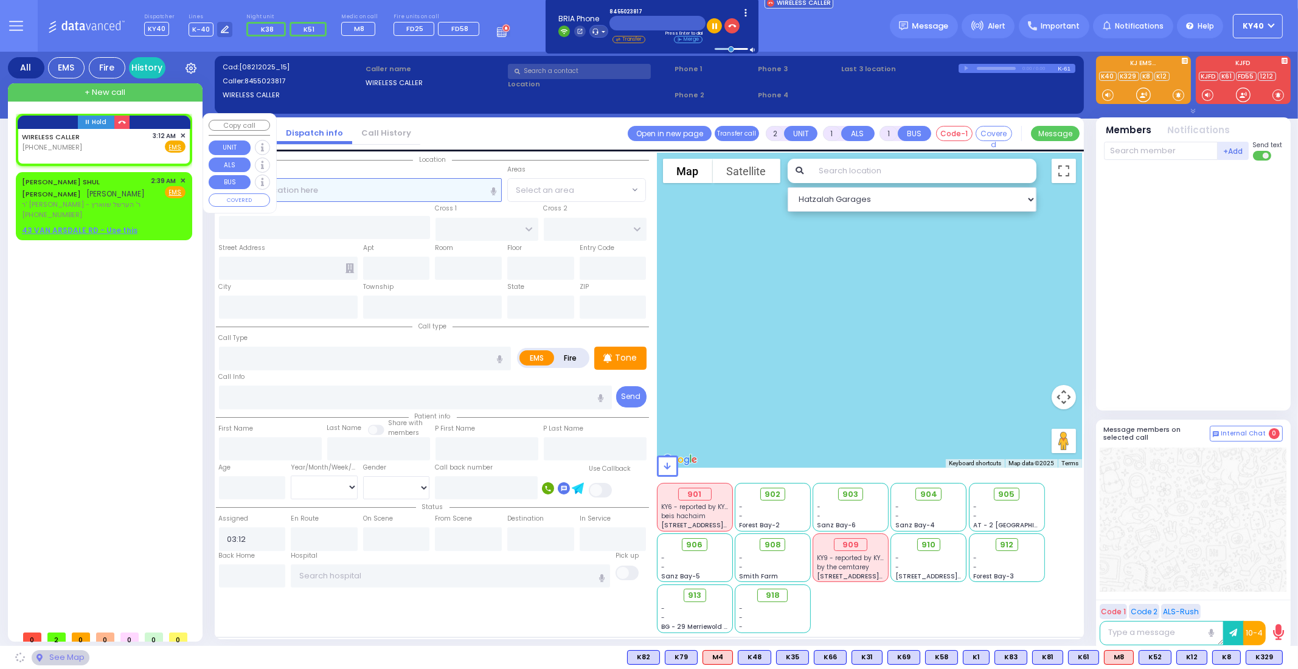
select select
radio input "true"
select select
select select "Hatzalah Garages"
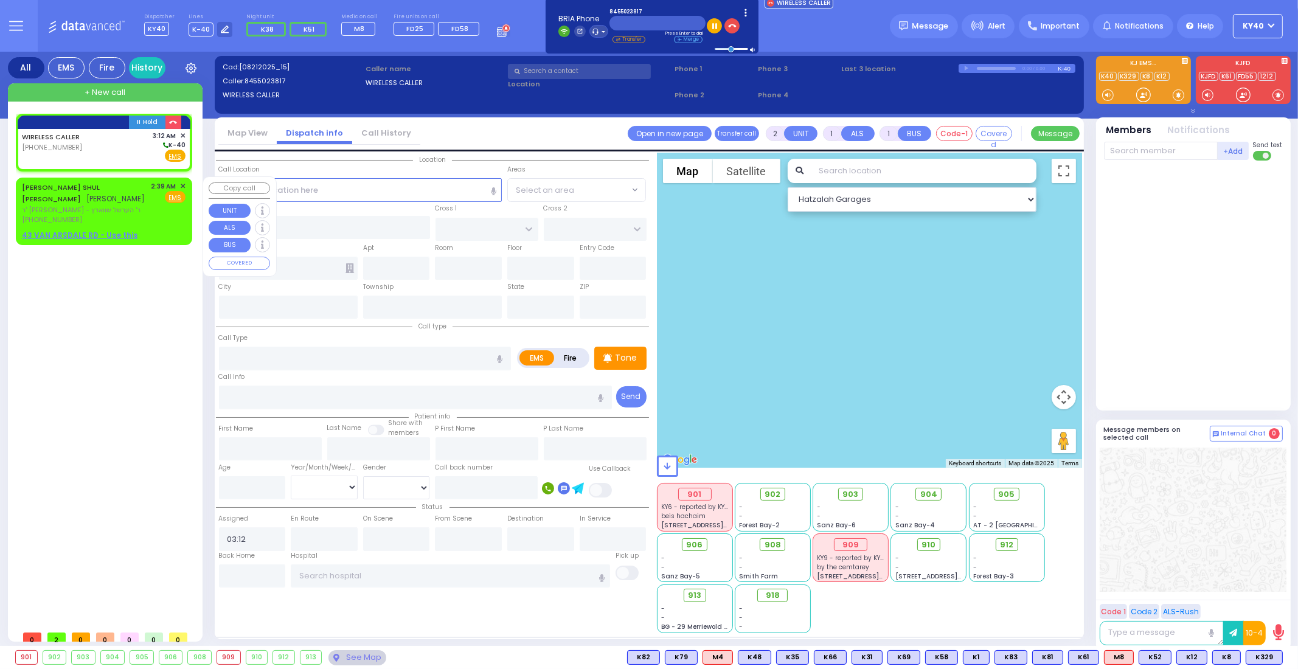
click at [106, 203] on div "MAYER SHUL Y. HECHT מאיר שאול יחזקאל העכט" at bounding box center [84, 193] width 125 height 24
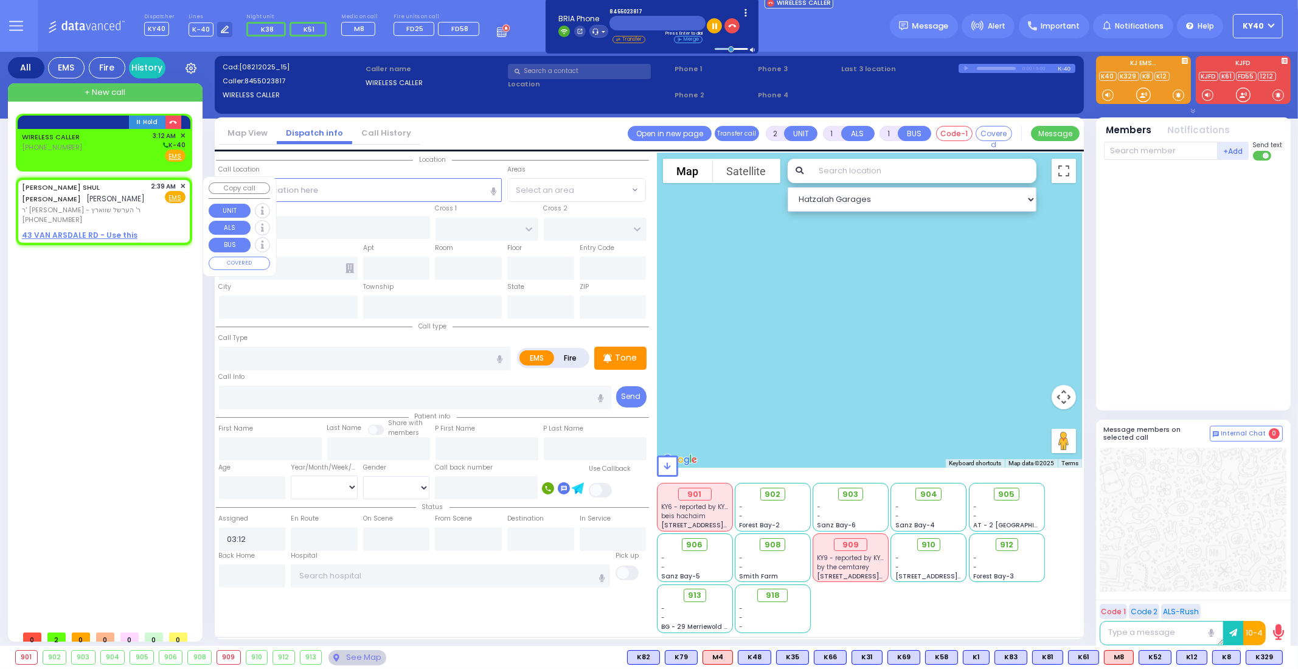
select select
radio input "true"
type input "[PERSON_NAME]"
type input "HECHT"
select select
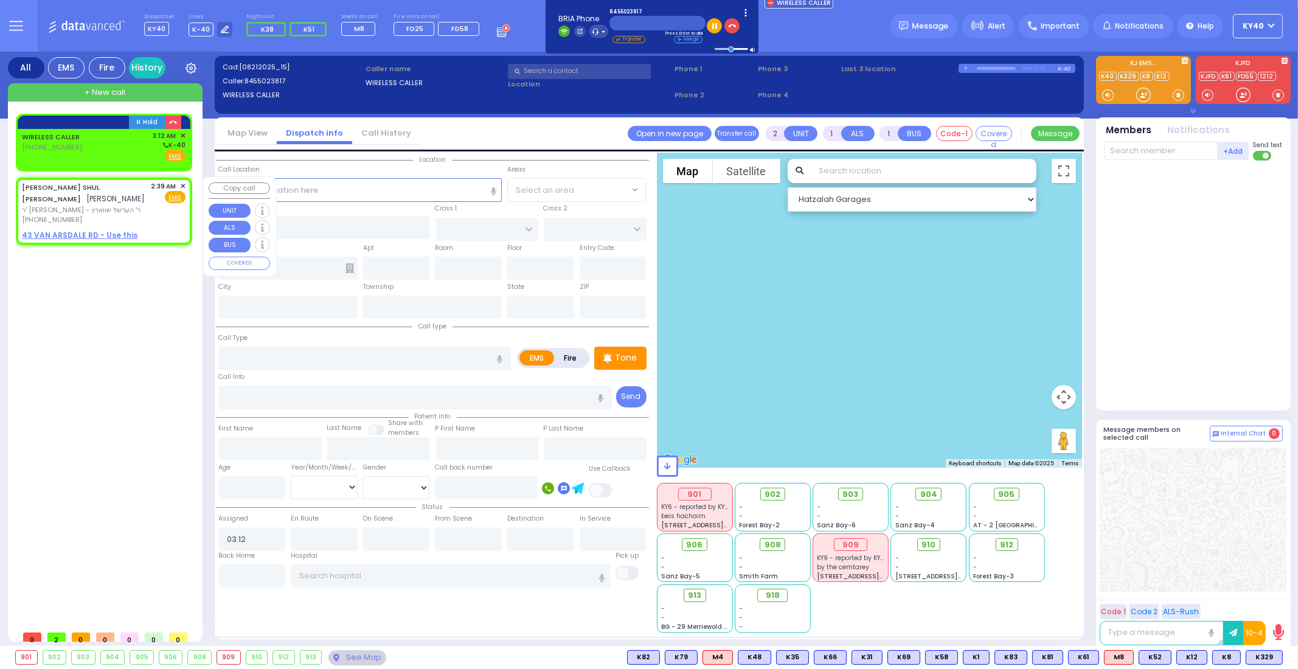
type input "02:39"
select select "Hatzalah Garages"
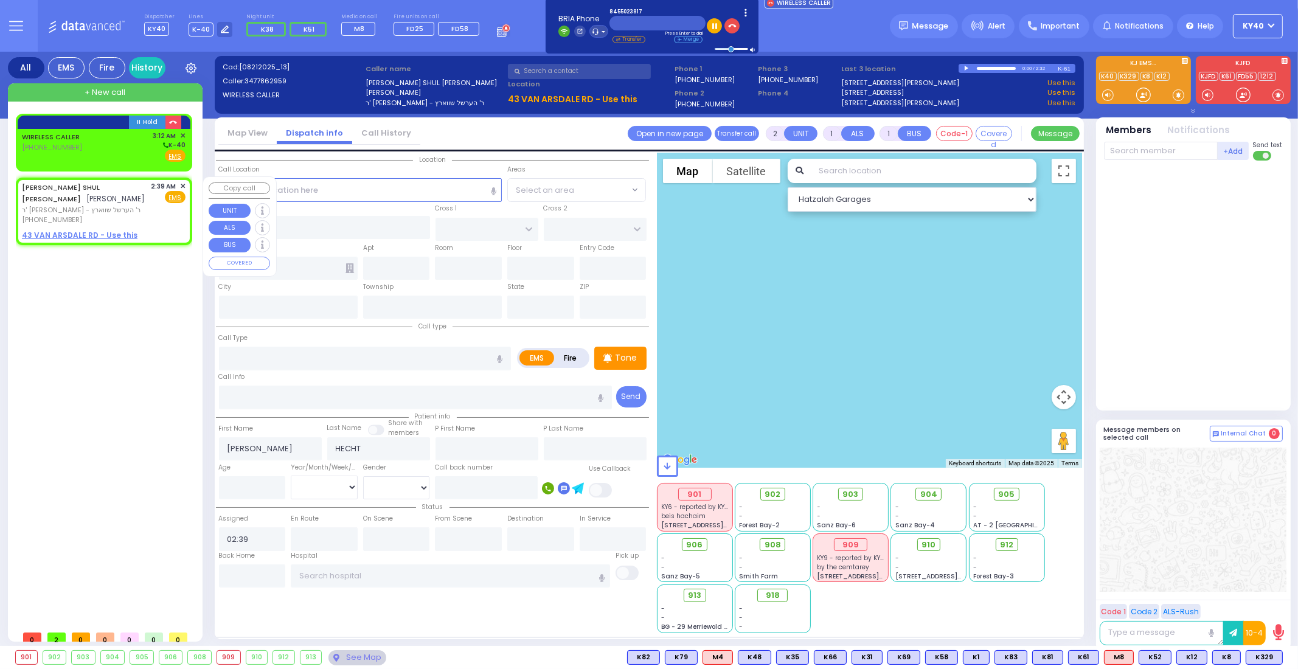
click at [112, 200] on div "MAYER SHUL Y. HECHT מאיר שאול יחזקאל העכט" at bounding box center [84, 193] width 125 height 24
select select
radio input "true"
select select
select select "Hatzalah Garages"
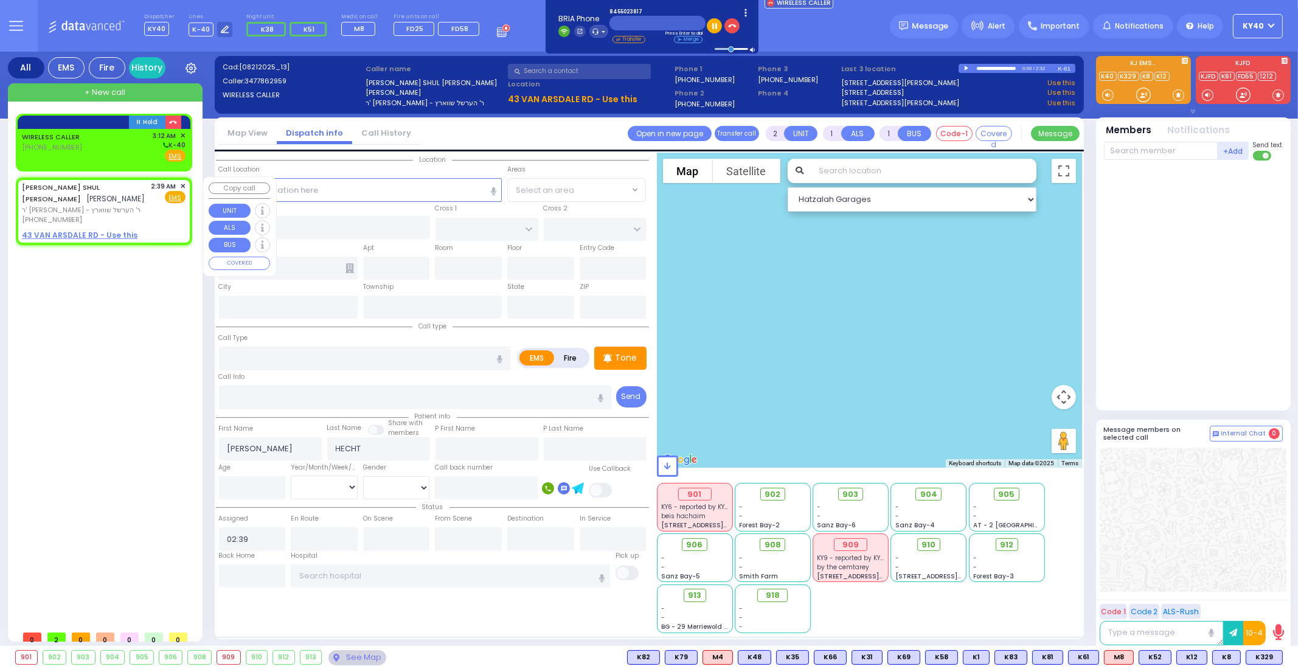
click at [112, 199] on div "MAYER SHUL Y. HECHT מאיר שאול יחזקאל העכט" at bounding box center [84, 193] width 125 height 24
select select
radio input "true"
select select
select select "Hatzalah Garages"
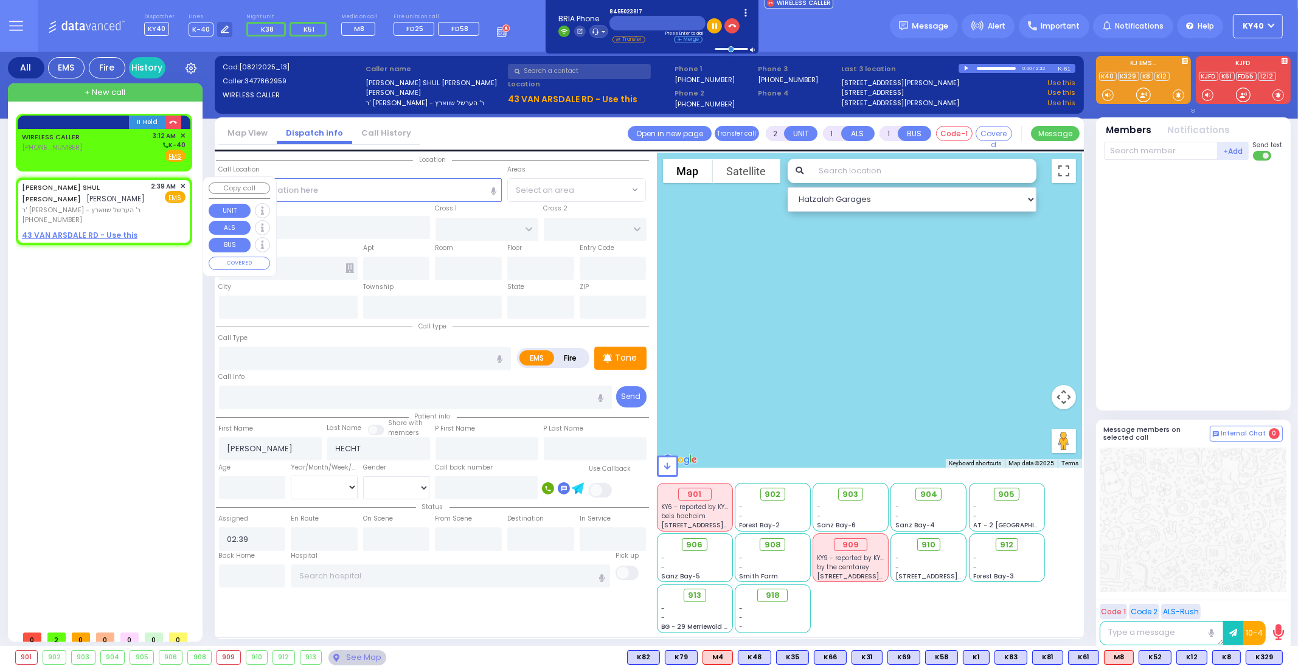
click at [115, 198] on div "MAYER SHUL Y. HECHT מאיר שאול יחזקאל העכט" at bounding box center [84, 193] width 125 height 24
select select
radio input "true"
select select
select select "Hatzalah Garages"
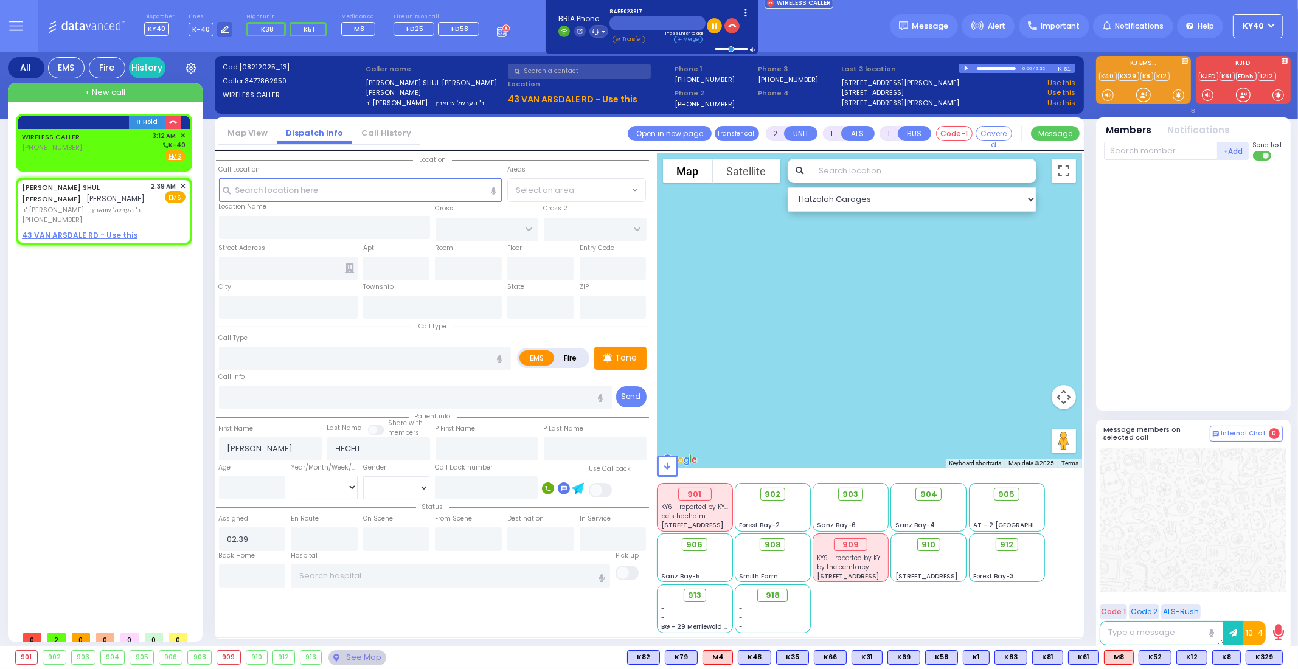
click at [18, 19] on icon at bounding box center [16, 26] width 14 height 14
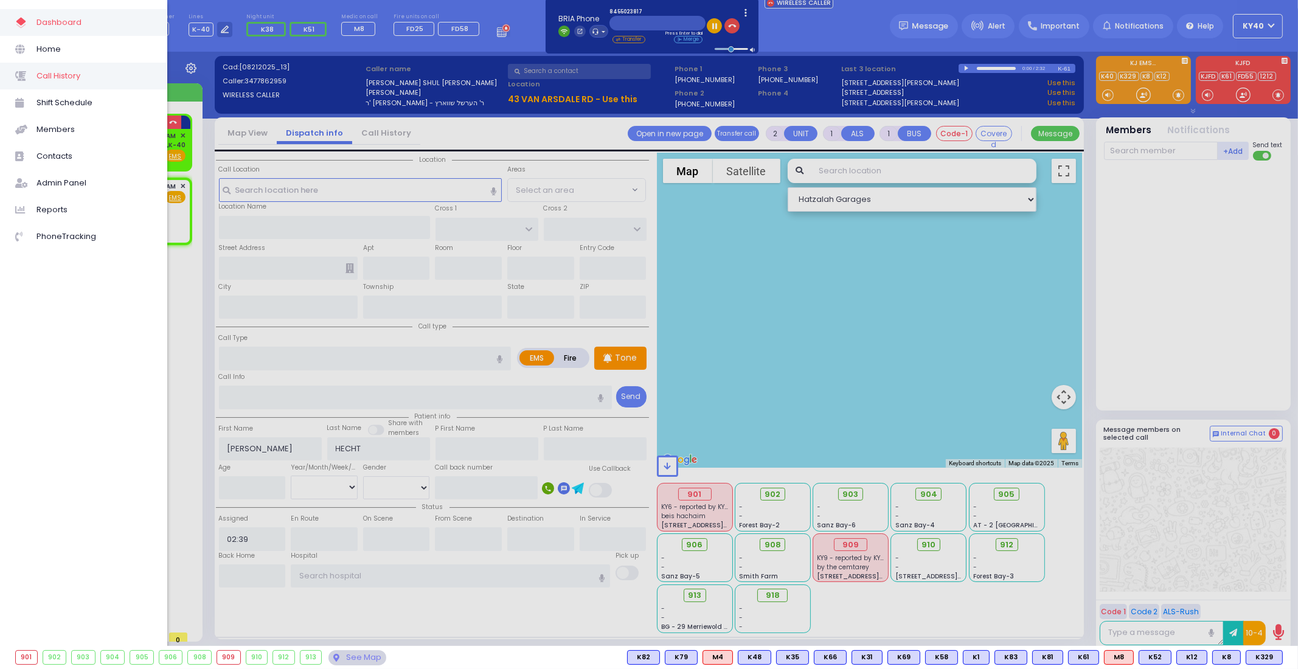
click at [46, 75] on span "Call History" at bounding box center [94, 76] width 116 height 16
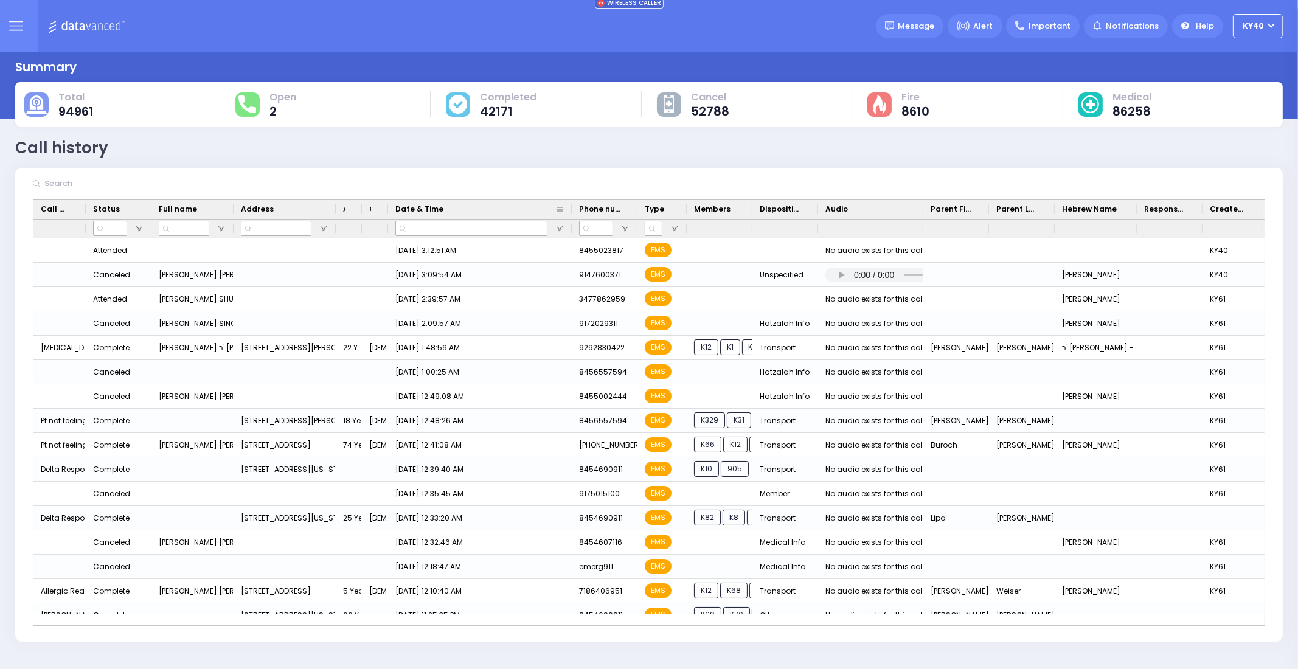
drag, startPoint x: 435, startPoint y: 207, endPoint x: 570, endPoint y: 214, distance: 134.6
click at [570, 214] on div at bounding box center [571, 209] width 5 height 19
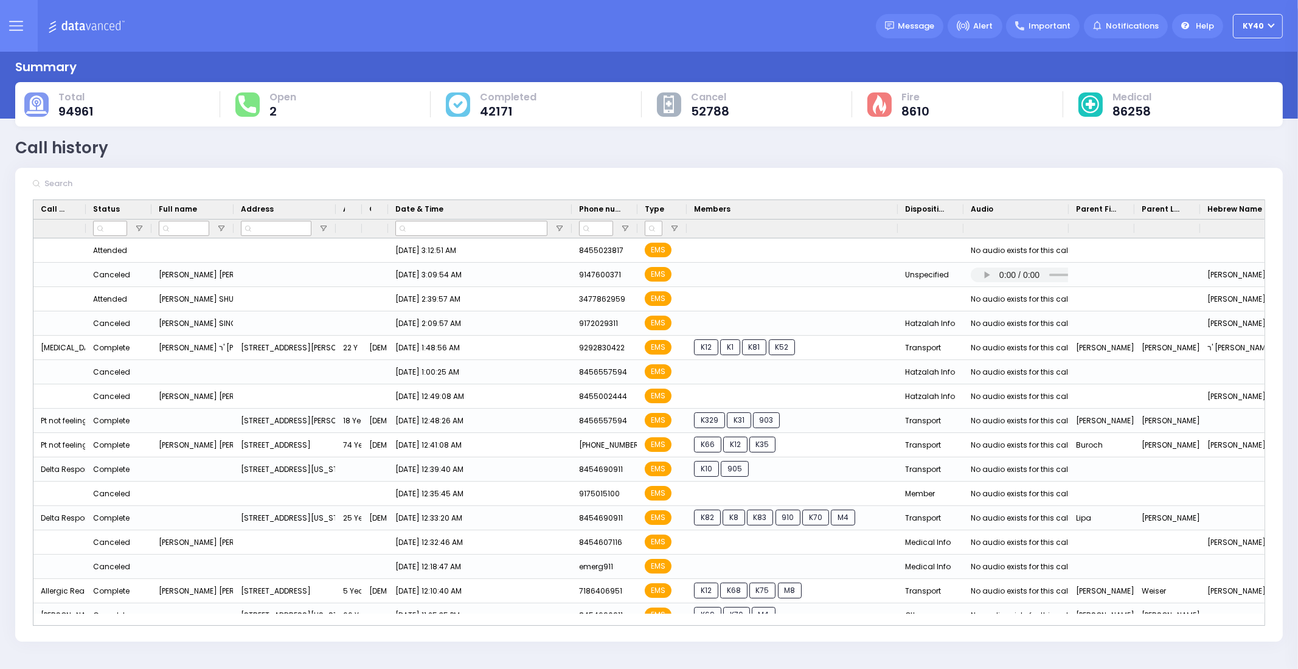
drag, startPoint x: 751, startPoint y: 208, endPoint x: 896, endPoint y: 221, distance: 146.0
click at [896, 221] on div "Call Type Status Full name Age" at bounding box center [782, 219] width 1499 height 38
drag, startPoint x: 385, startPoint y: 210, endPoint x: 417, endPoint y: 217, distance: 32.8
click at [440, 218] on div "Call Type Status Full name Age" at bounding box center [782, 219] width 1499 height 38
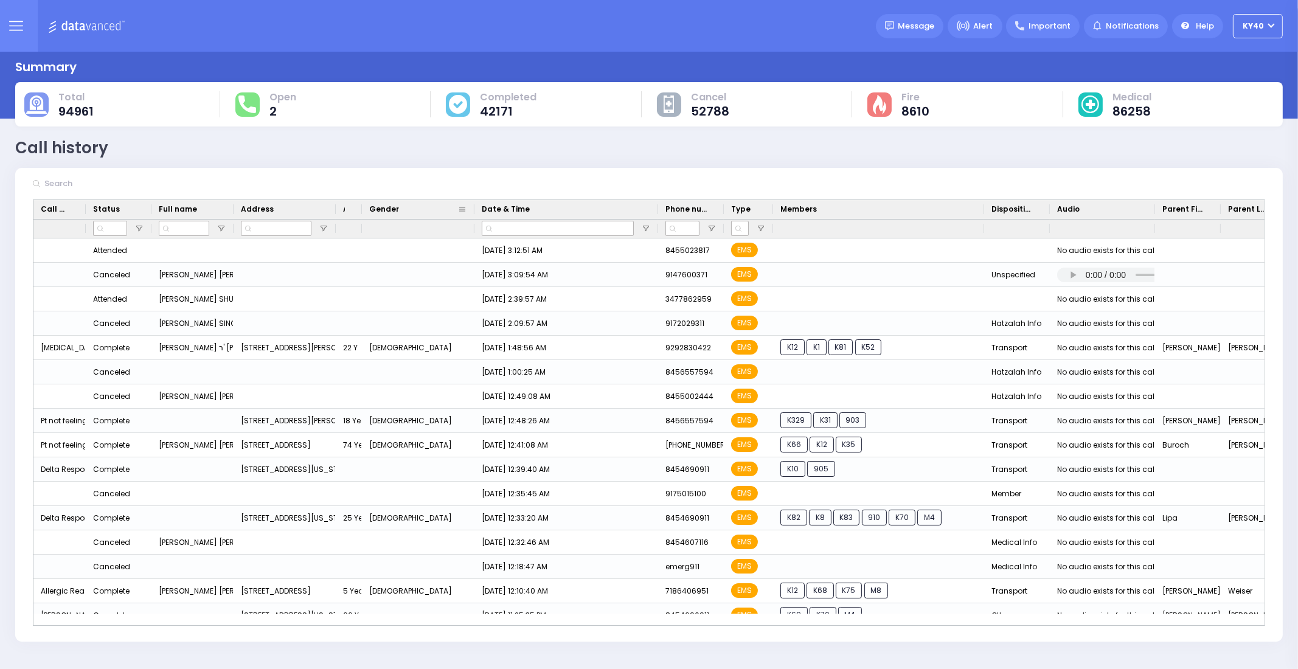
drag, startPoint x: 386, startPoint y: 208, endPoint x: 472, endPoint y: 215, distance: 86.7
click at [472, 215] on div at bounding box center [474, 209] width 5 height 19
click at [18, 24] on icon at bounding box center [16, 26] width 14 height 14
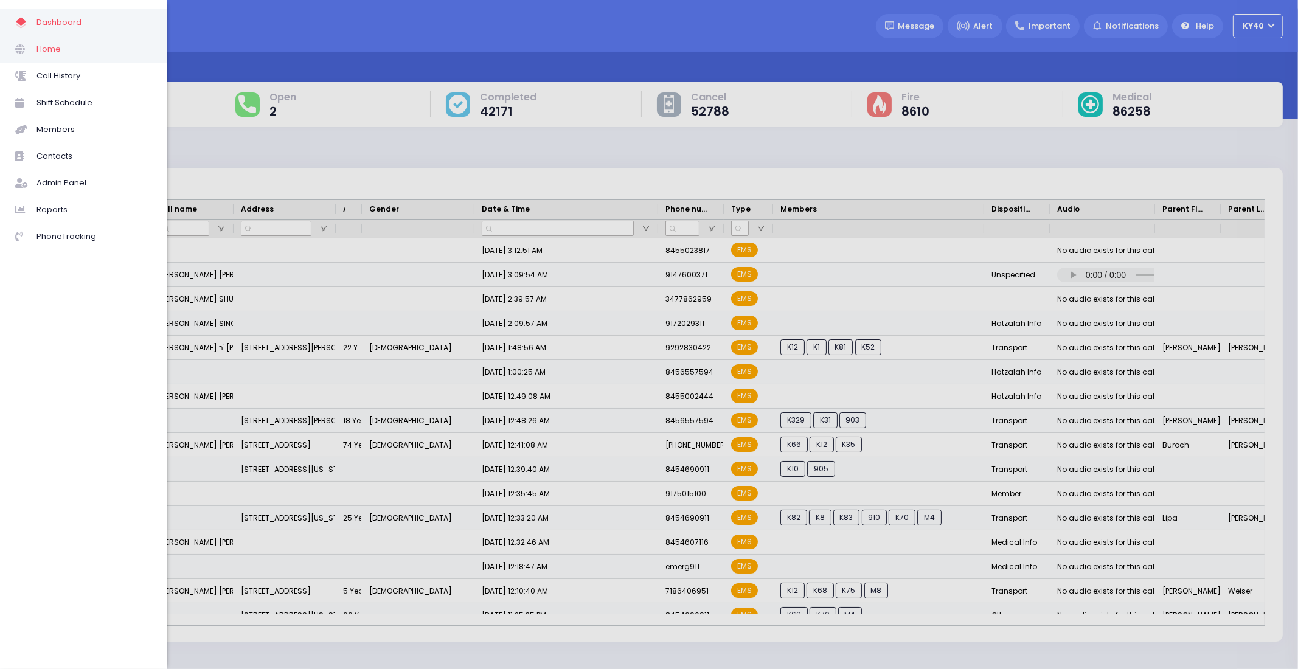
click at [57, 55] on span "Home" at bounding box center [94, 49] width 116 height 16
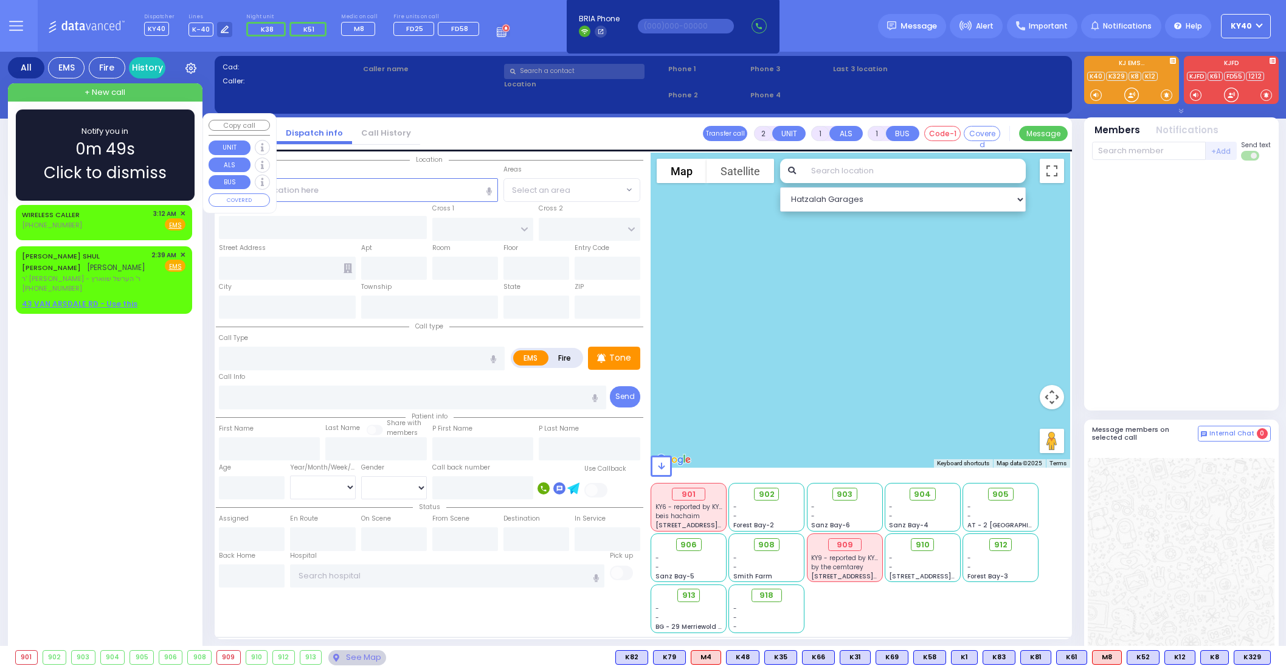
click at [82, 181] on span "Click to dismiss" at bounding box center [105, 173] width 123 height 24
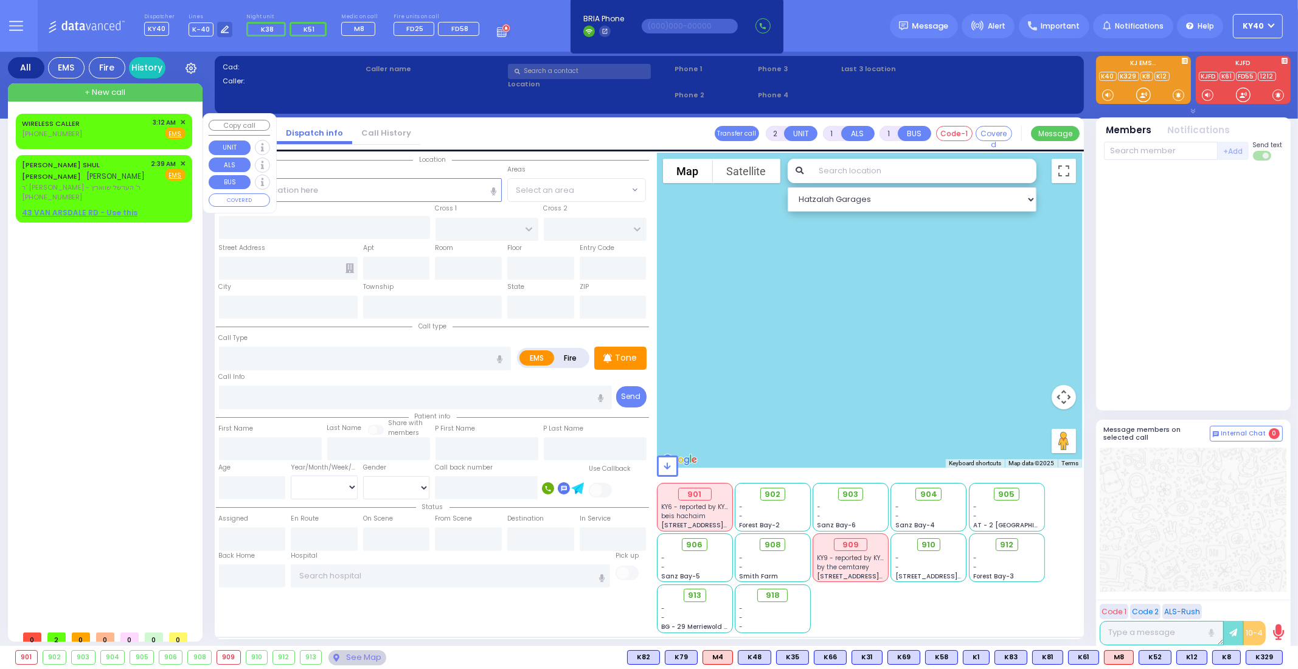
click at [119, 133] on div "WIRELESS CALLER [PHONE_NUMBER] 3:12 AM ✕ Fire EMS" at bounding box center [104, 128] width 164 height 23
select select
radio input "true"
select select
type input "03:12"
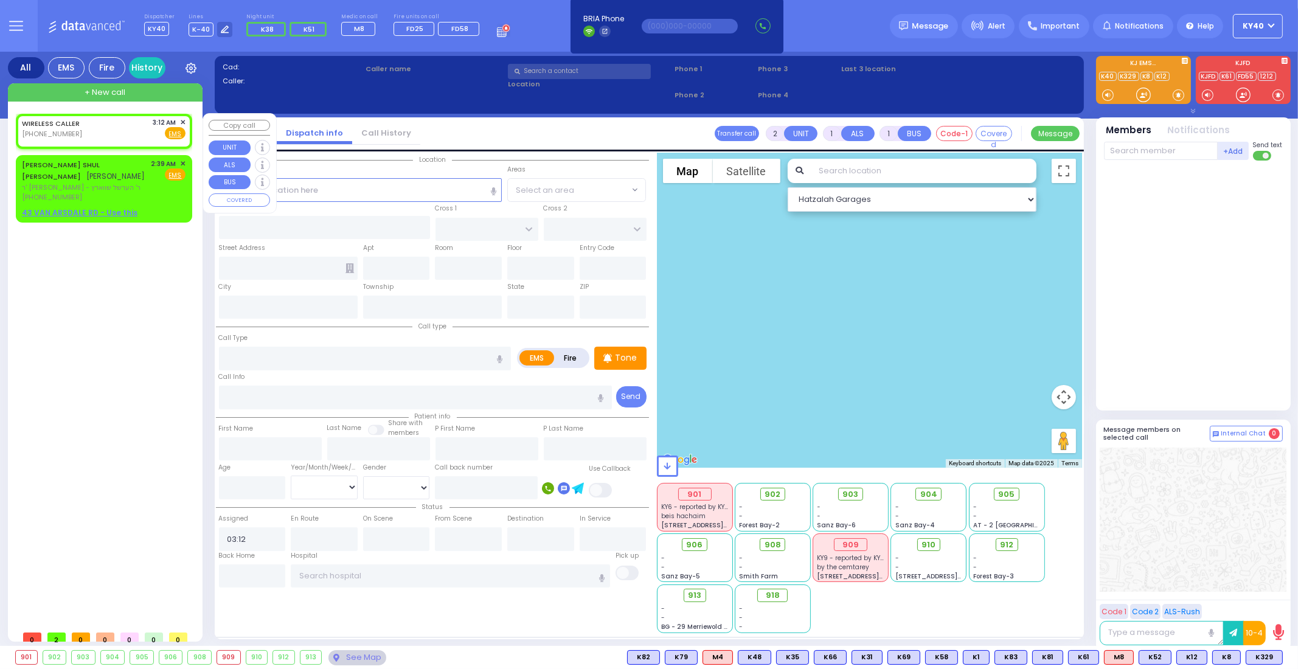
select select "Hatzalah Garages"
click at [181, 121] on span "✕" at bounding box center [182, 122] width 5 height 10
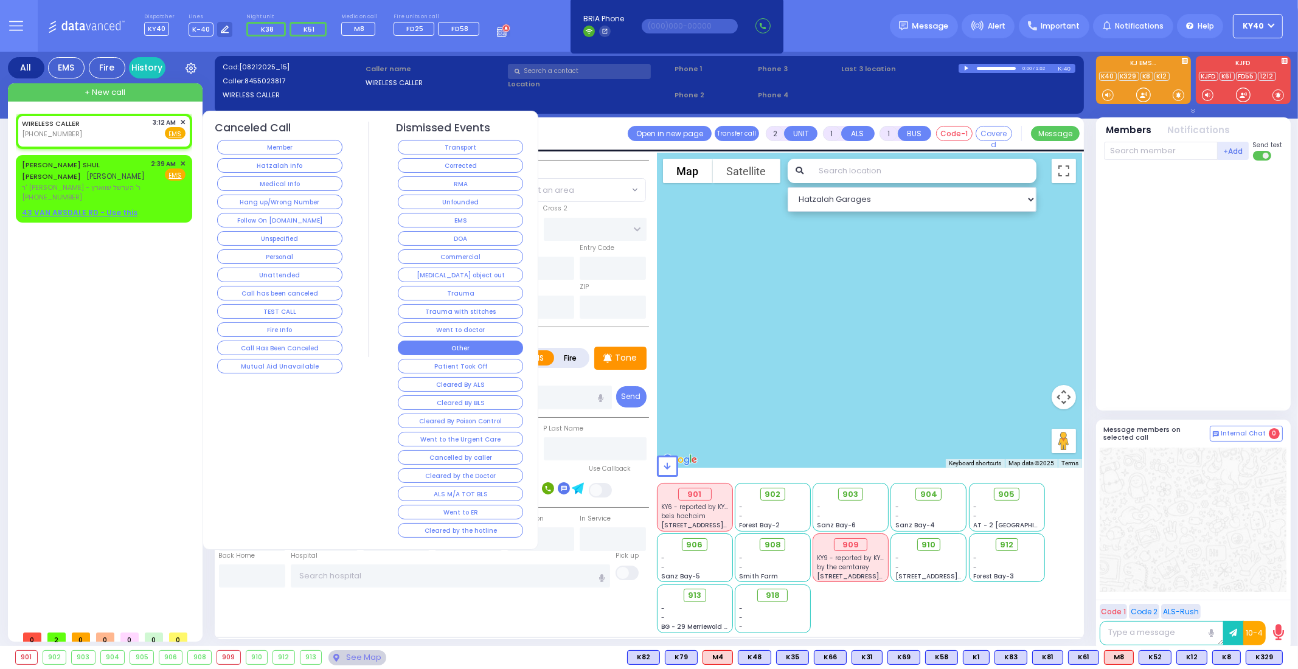
click at [460, 342] on button "Other" at bounding box center [460, 348] width 125 height 15
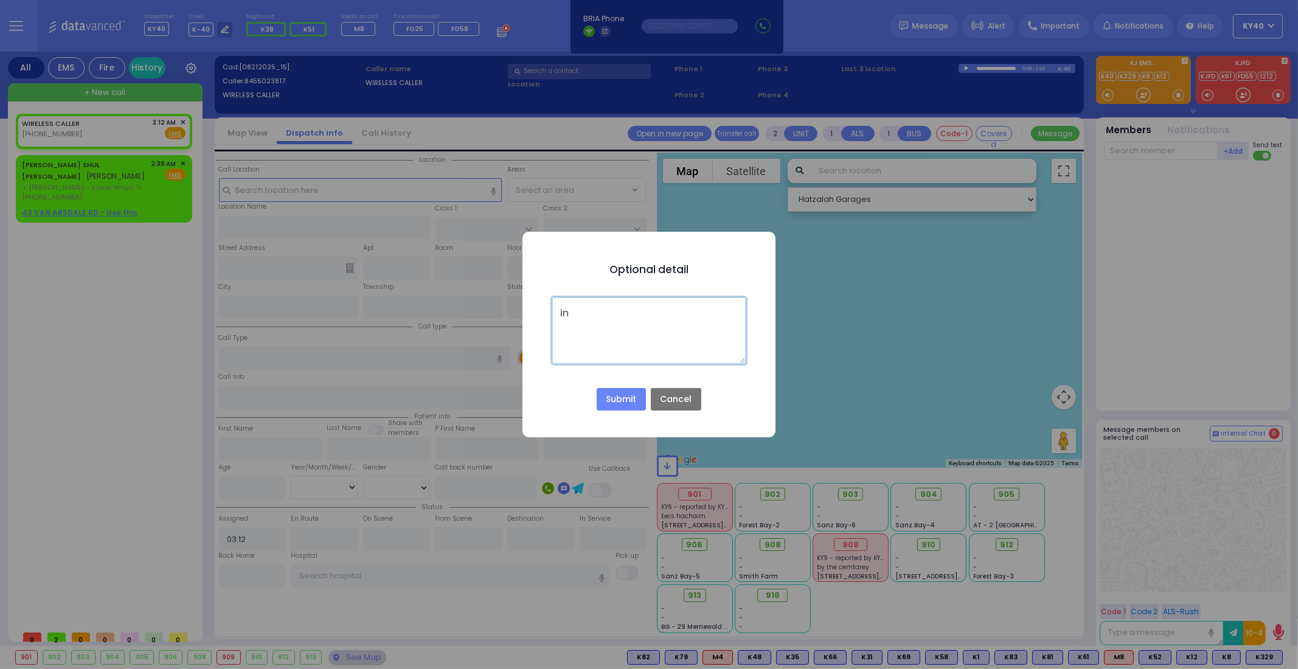
type textarea "i"
drag, startPoint x: 615, startPoint y: 395, endPoint x: 595, endPoint y: 363, distance: 37.1
click at [595, 364] on div "Optional detail × left a camara on the 910 needs it very urgant Submit No Cancel" at bounding box center [648, 335] width 253 height 206
type textarea "left a camara on the 910 needs it very urgent"
click at [633, 397] on button "Submit" at bounding box center [621, 399] width 49 height 23
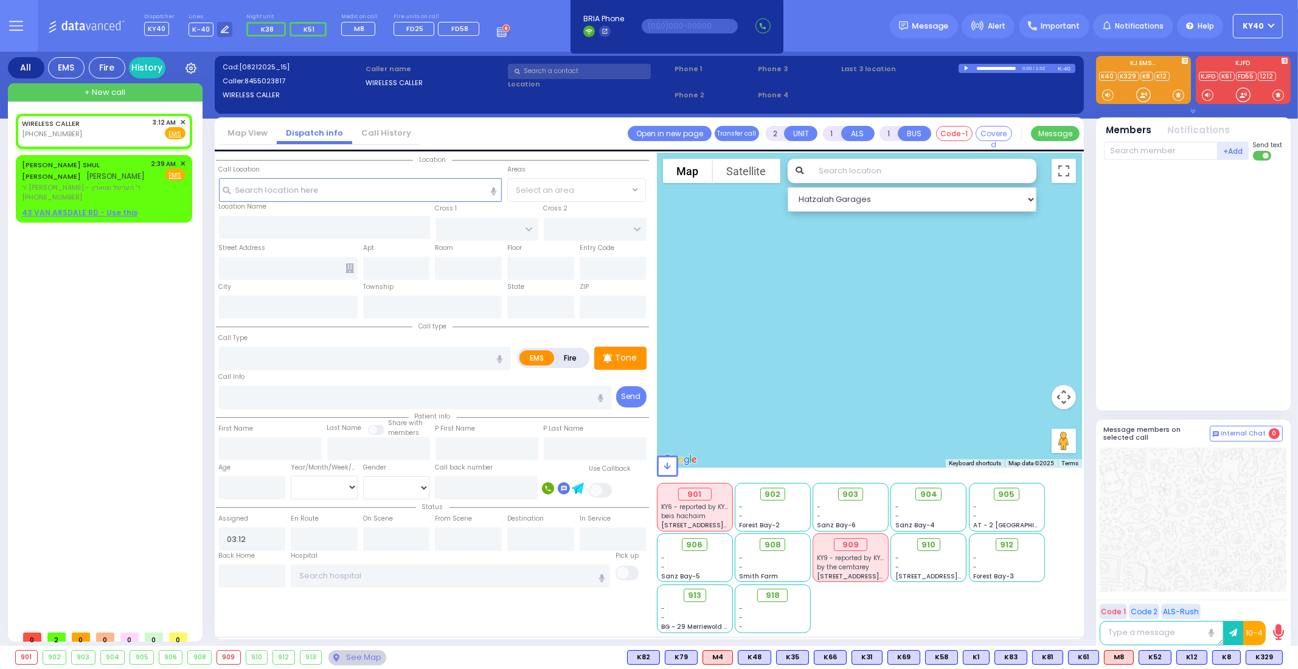
select select
radio input "true"
select select
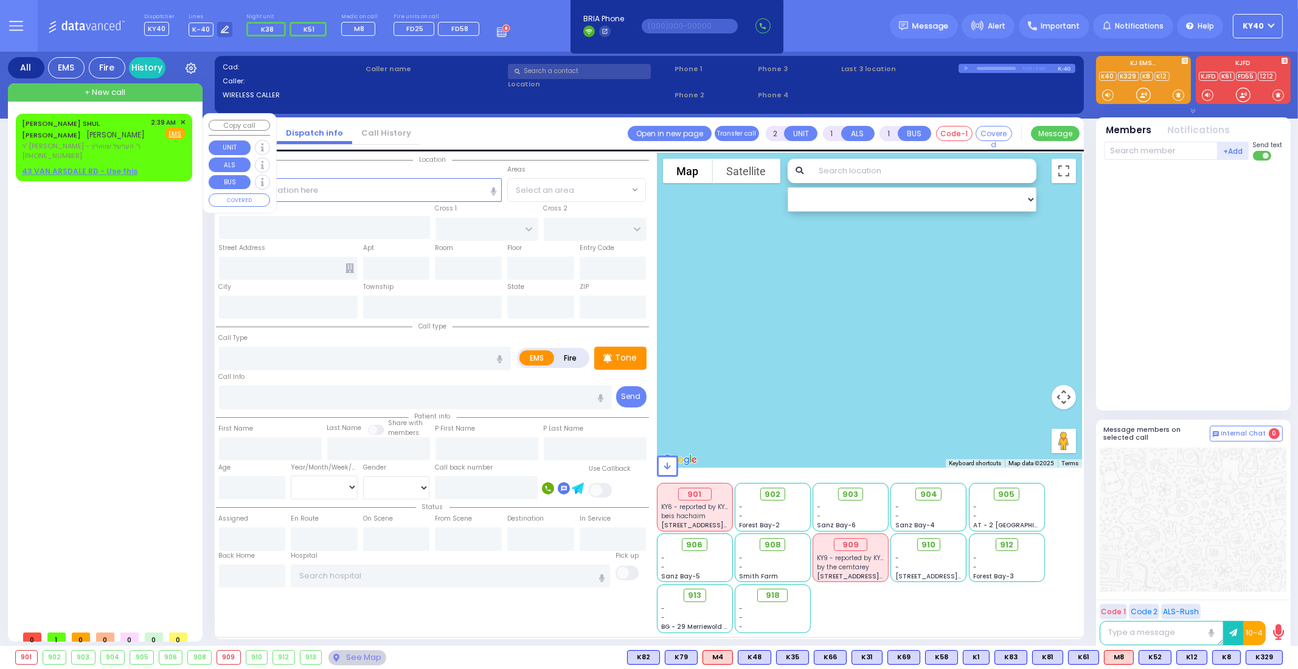
click at [118, 151] on div "(347) 786-2959" at bounding box center [84, 156] width 125 height 10
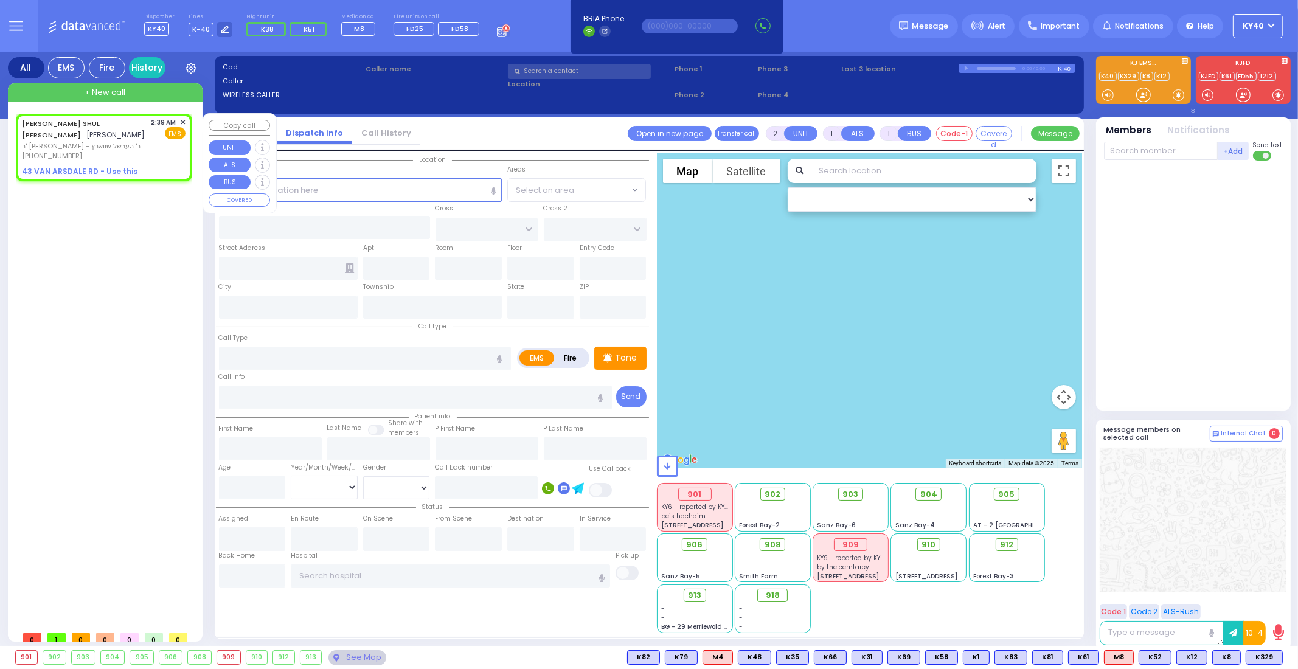
select select
radio input "true"
type input "[PERSON_NAME]"
type input "HECHT"
select select
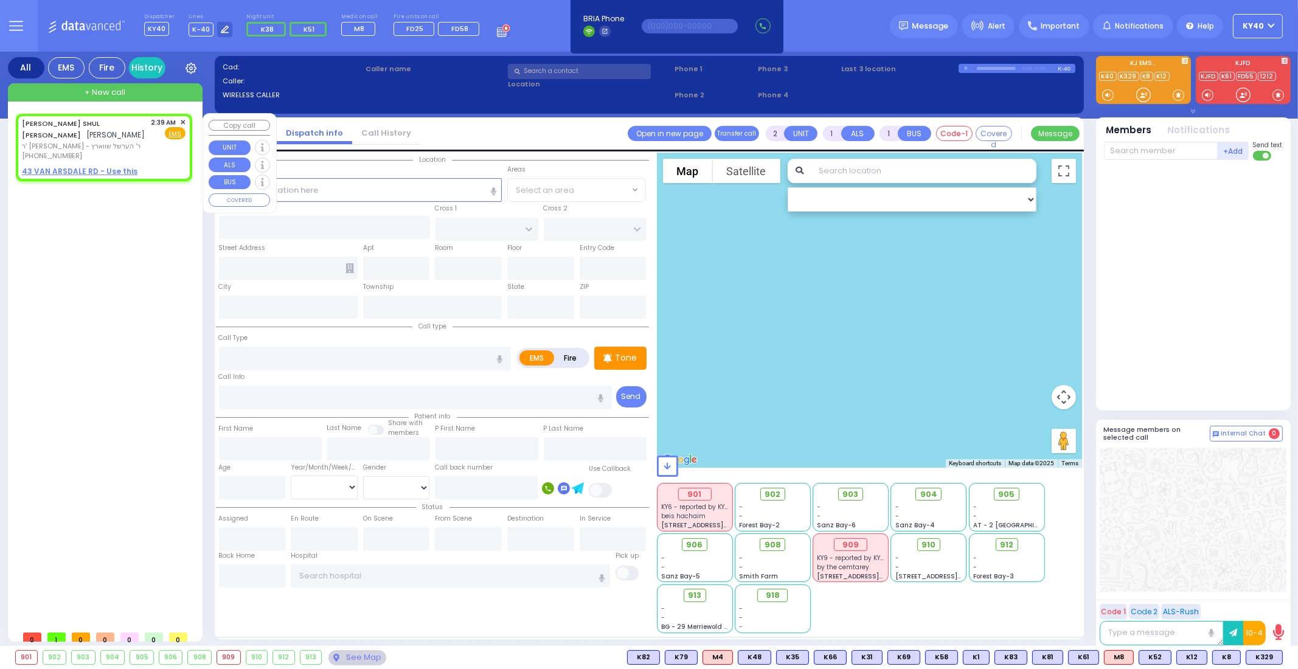
type input "02:39"
select select "Hatzalah Garages"
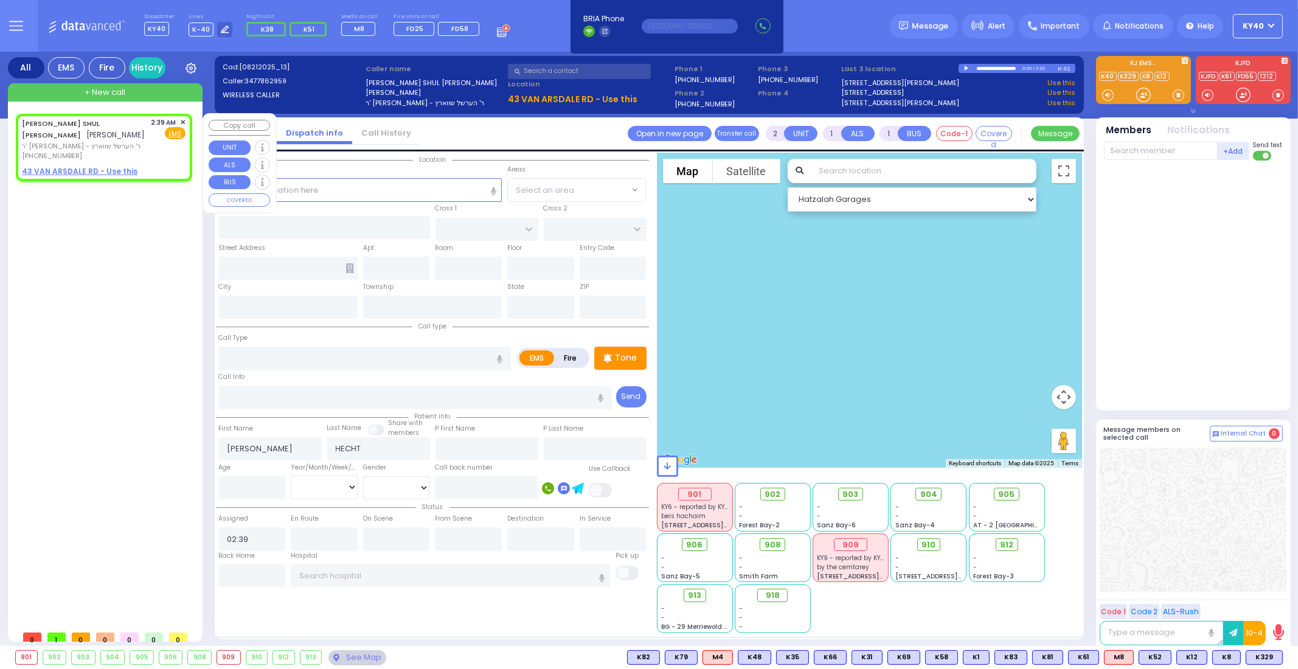
drag, startPoint x: 98, startPoint y: 205, endPoint x: 88, endPoint y: 207, distance: 10.0
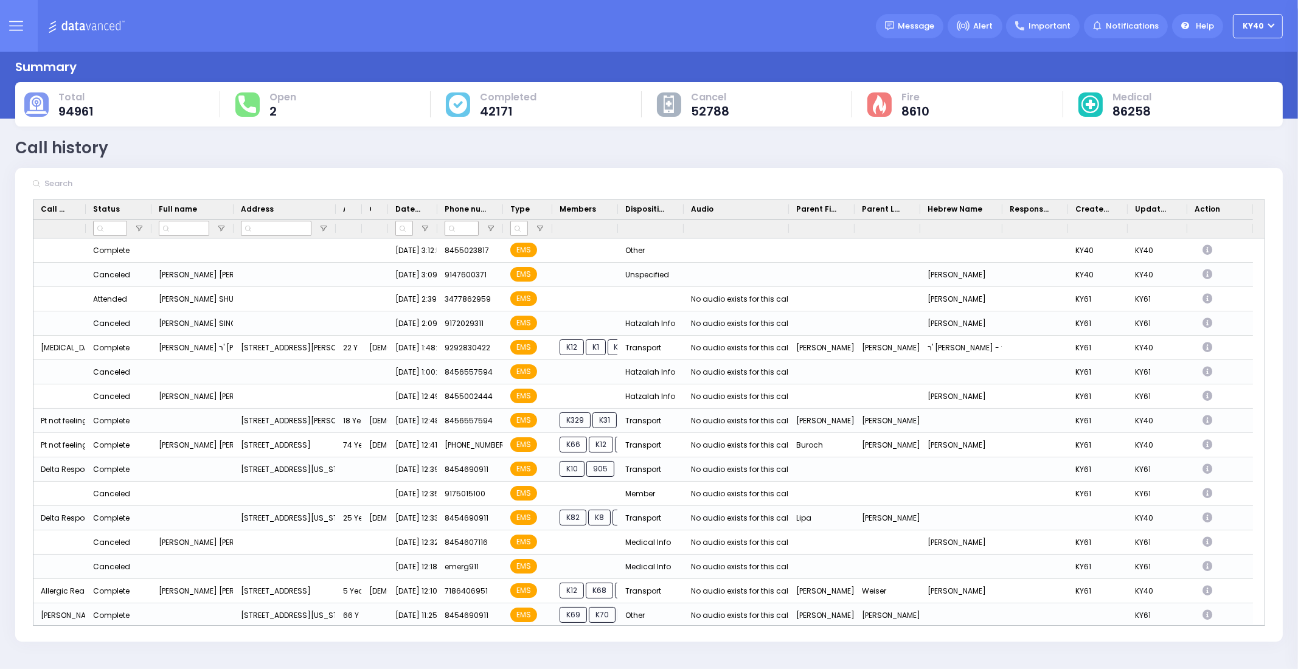
click at [26, 27] on button at bounding box center [16, 26] width 44 height 52
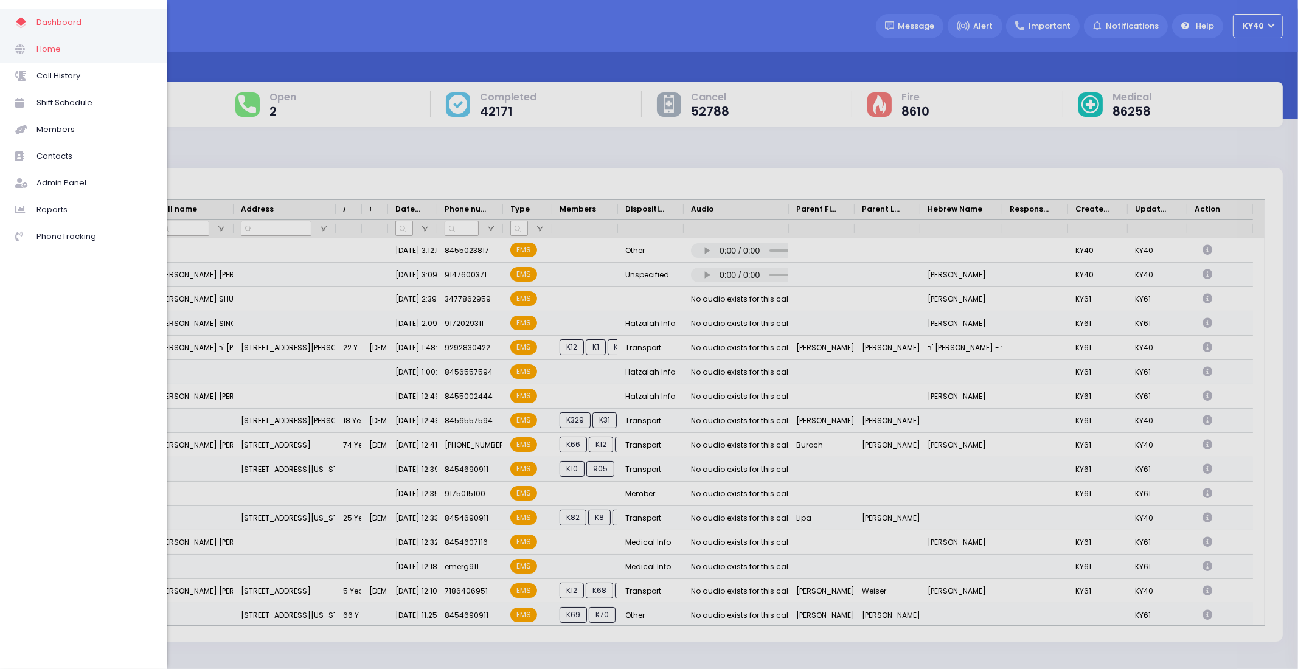
click at [38, 47] on span "Home" at bounding box center [94, 49] width 116 height 16
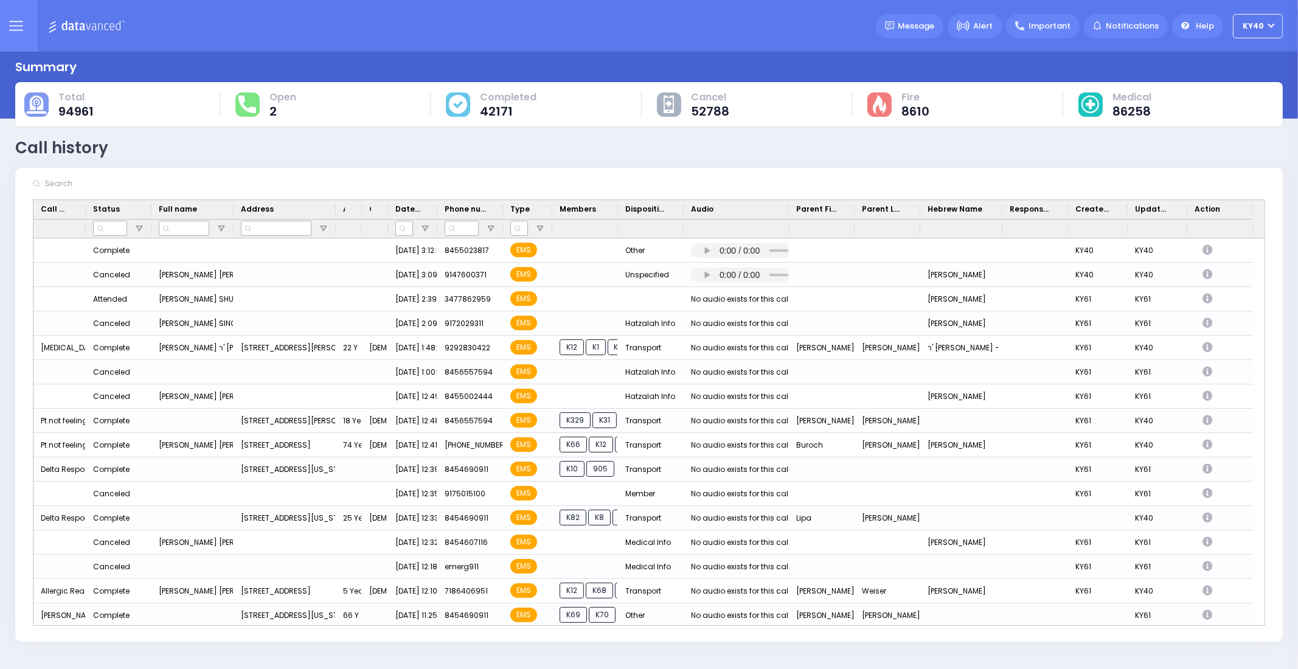
click at [24, 22] on button at bounding box center [16, 26] width 44 height 52
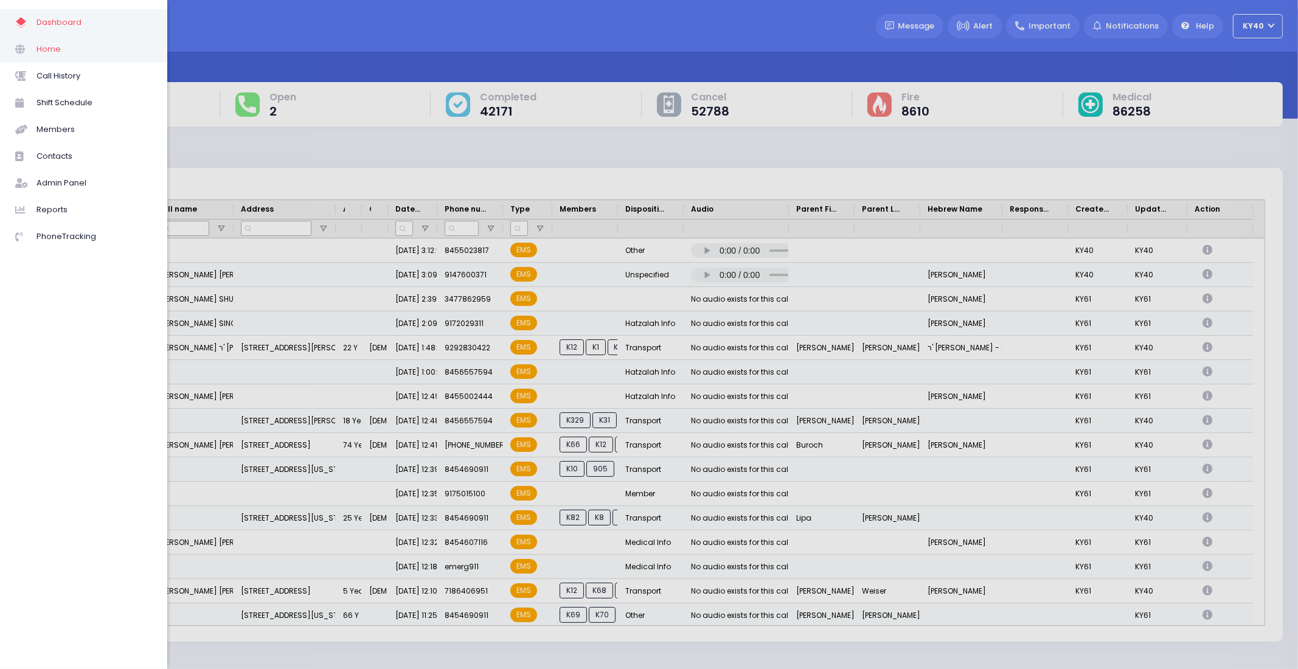
click at [33, 43] on span at bounding box center [25, 49] width 21 height 16
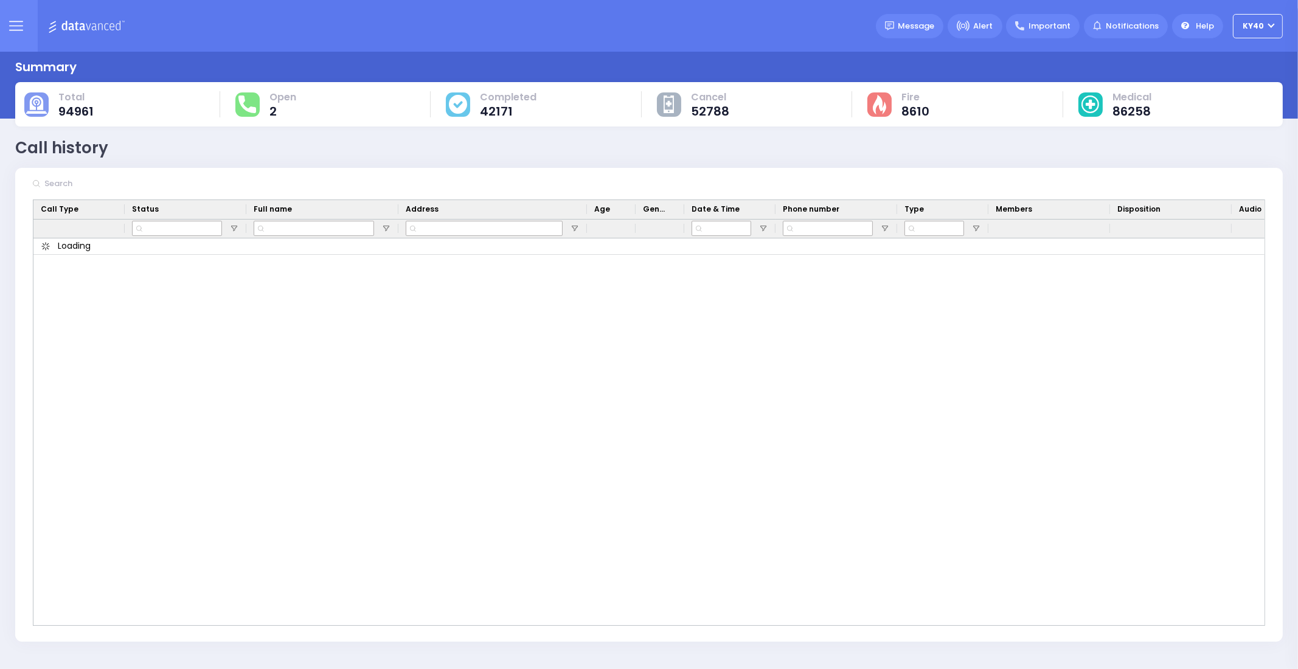
drag, startPoint x: 26, startPoint y: 40, endPoint x: 27, endPoint y: 31, distance: 9.2
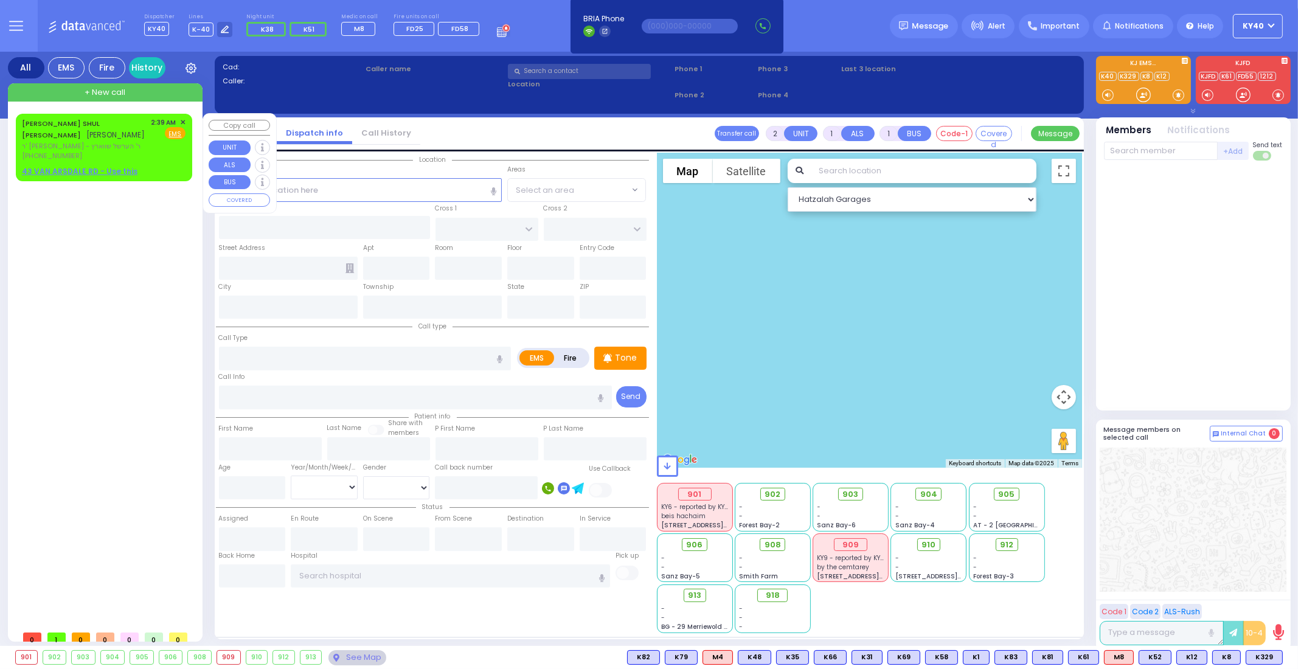
drag, startPoint x: 128, startPoint y: 172, endPoint x: 120, endPoint y: 164, distance: 11.6
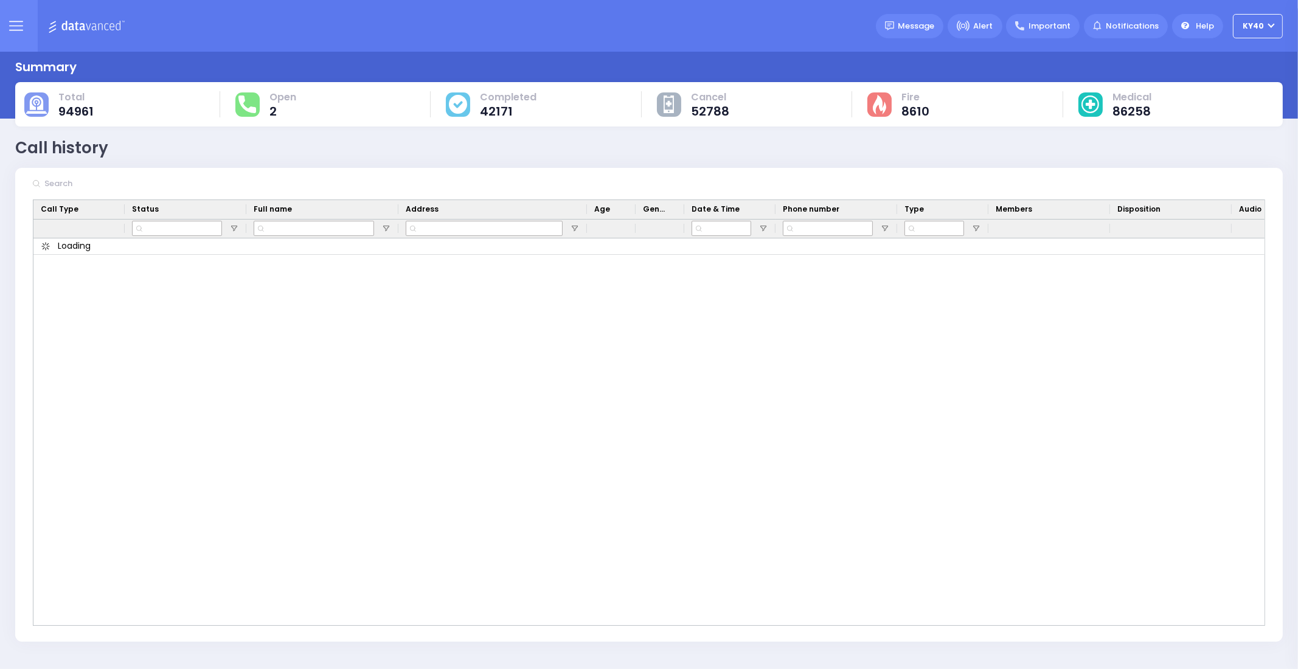
click at [25, 33] on button at bounding box center [16, 26] width 44 height 52
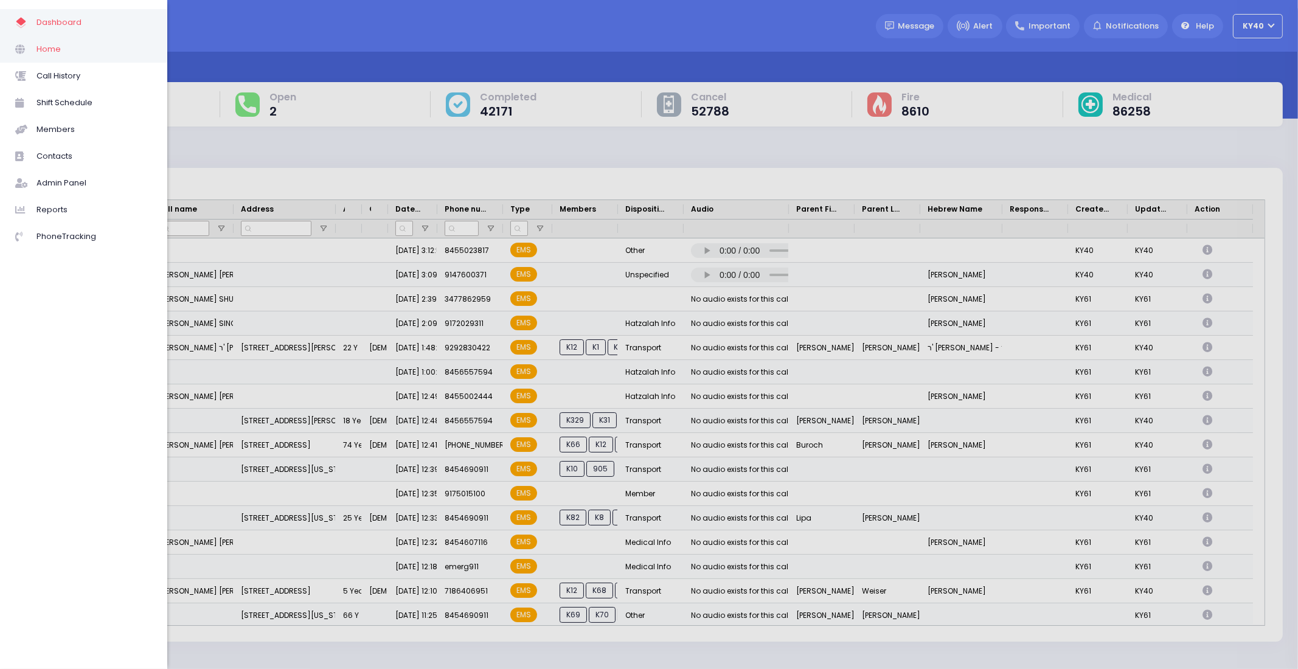
click at [61, 56] on span "Home" at bounding box center [94, 49] width 116 height 16
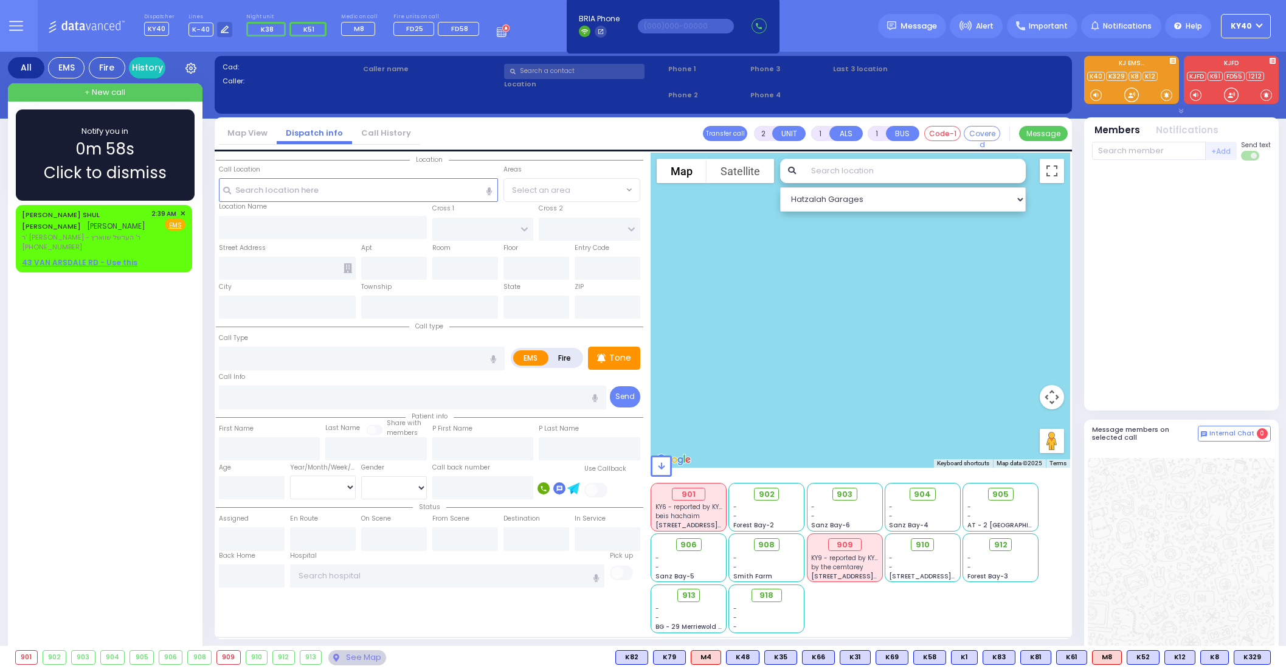
click at [130, 153] on span "0m 58s" at bounding box center [104, 149] width 59 height 24
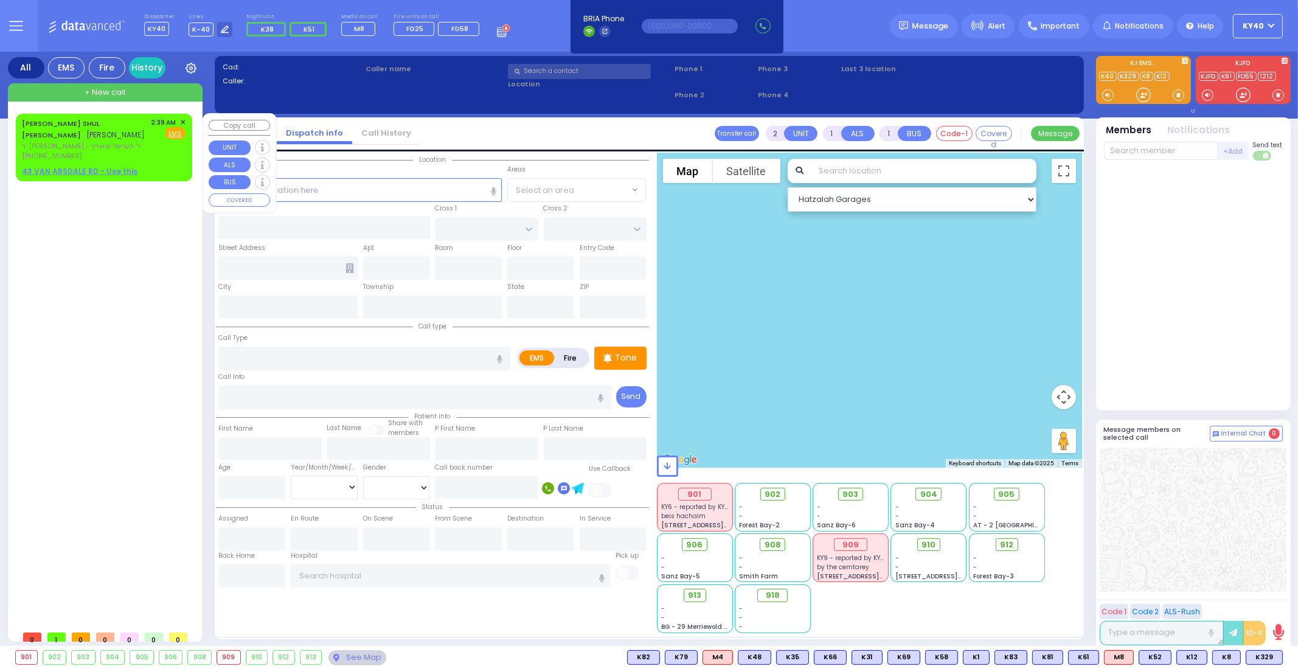
click at [127, 147] on span "ר' [PERSON_NAME] - ר' הערשל שווארץ" at bounding box center [84, 146] width 125 height 10
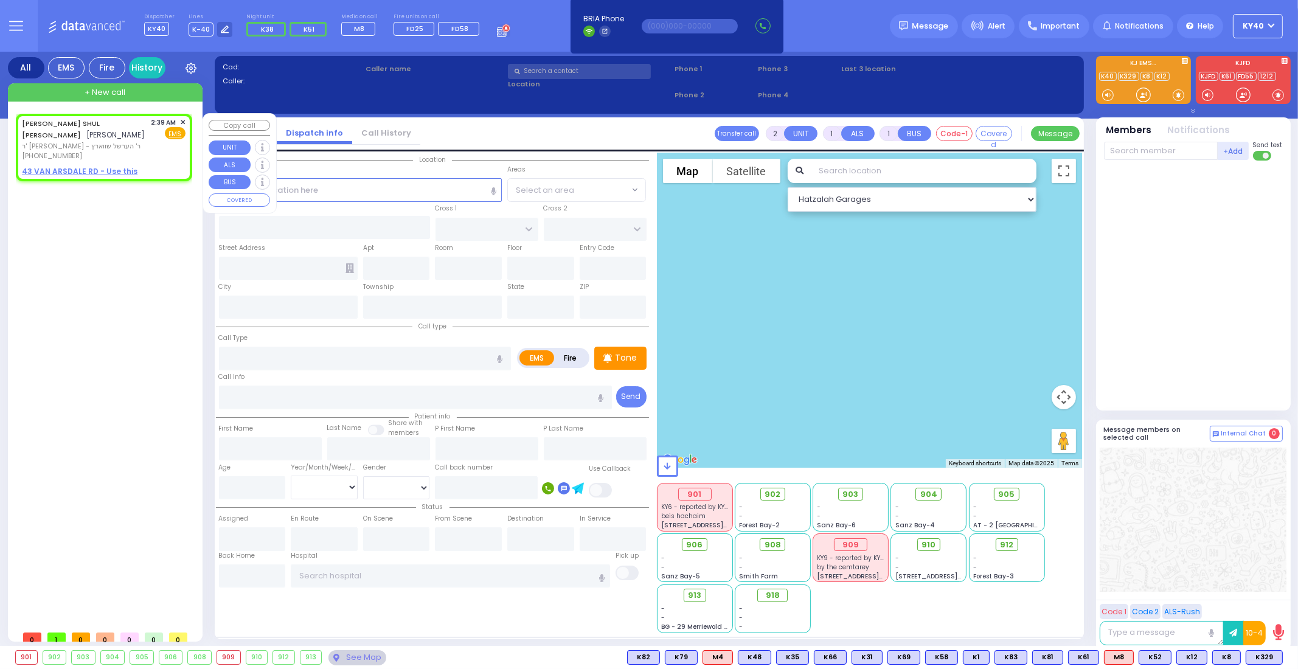
select select
radio input "true"
type input "[PERSON_NAME]"
type input "HECHT"
select select
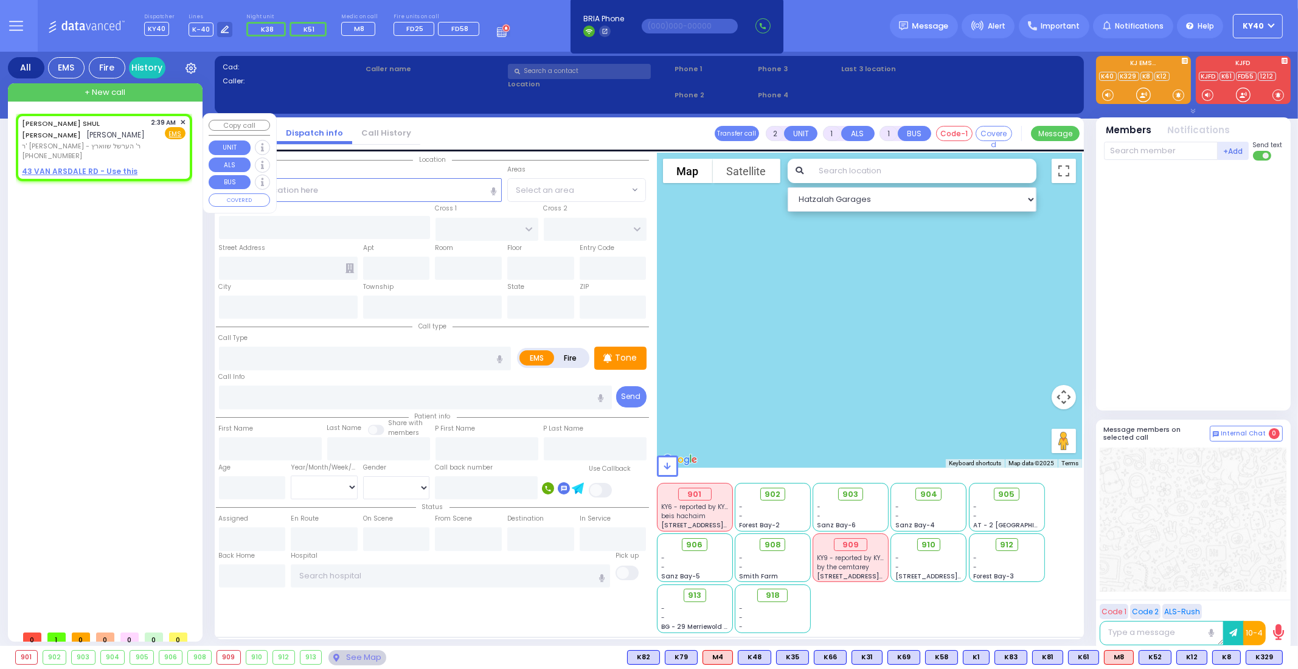
type input "02:39"
select select "Hatzalah Garages"
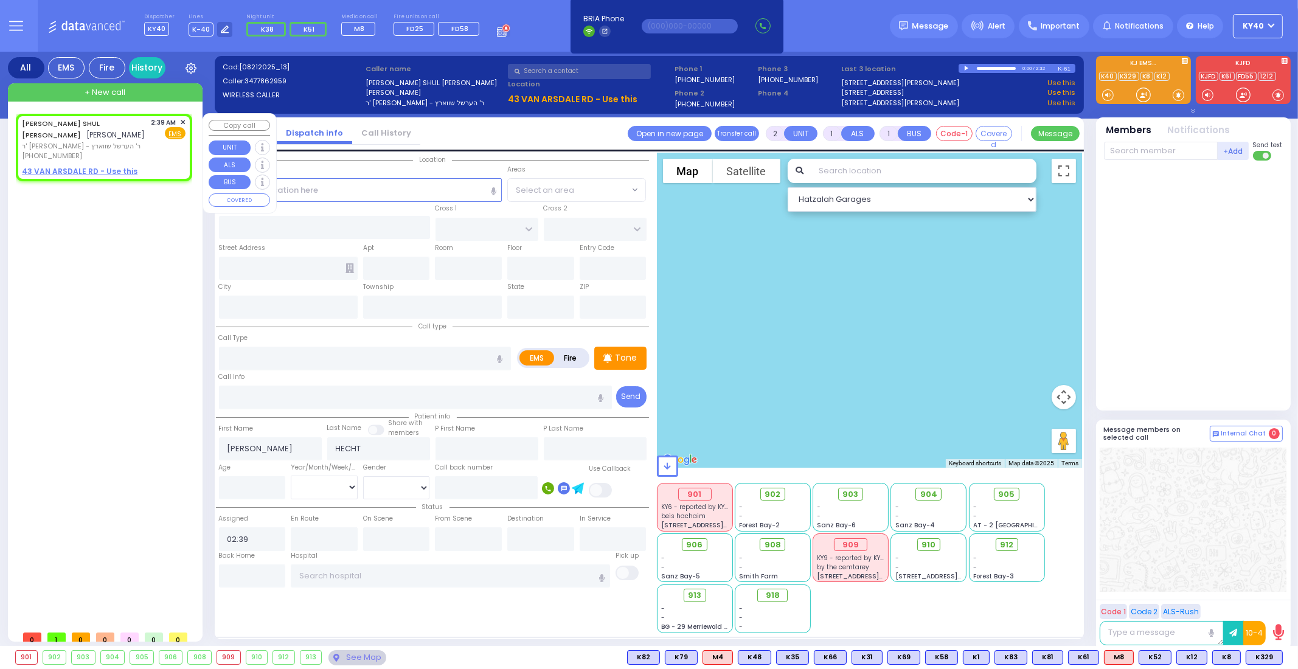
click at [128, 139] on div "[PERSON_NAME] SHUL [PERSON_NAME] [PERSON_NAME]" at bounding box center [84, 129] width 125 height 24
select select
radio input "true"
select select
select select "Hatzalah Garages"
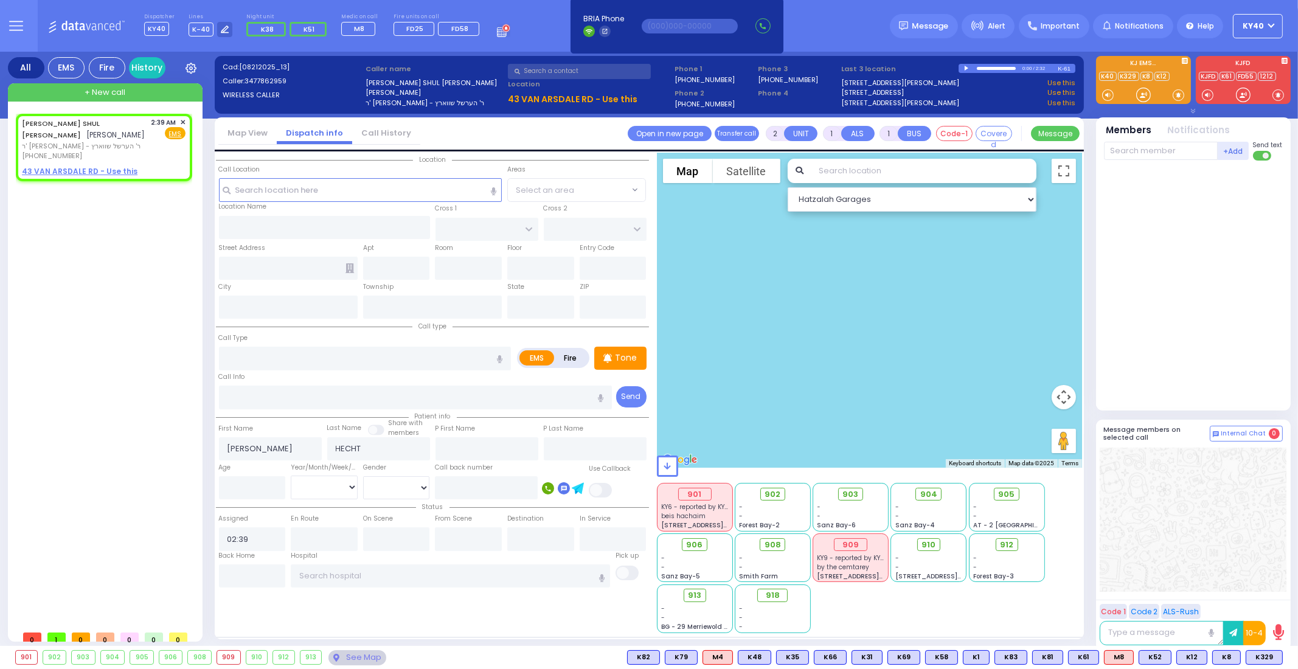
click at [15, 24] on icon at bounding box center [16, 26] width 14 height 14
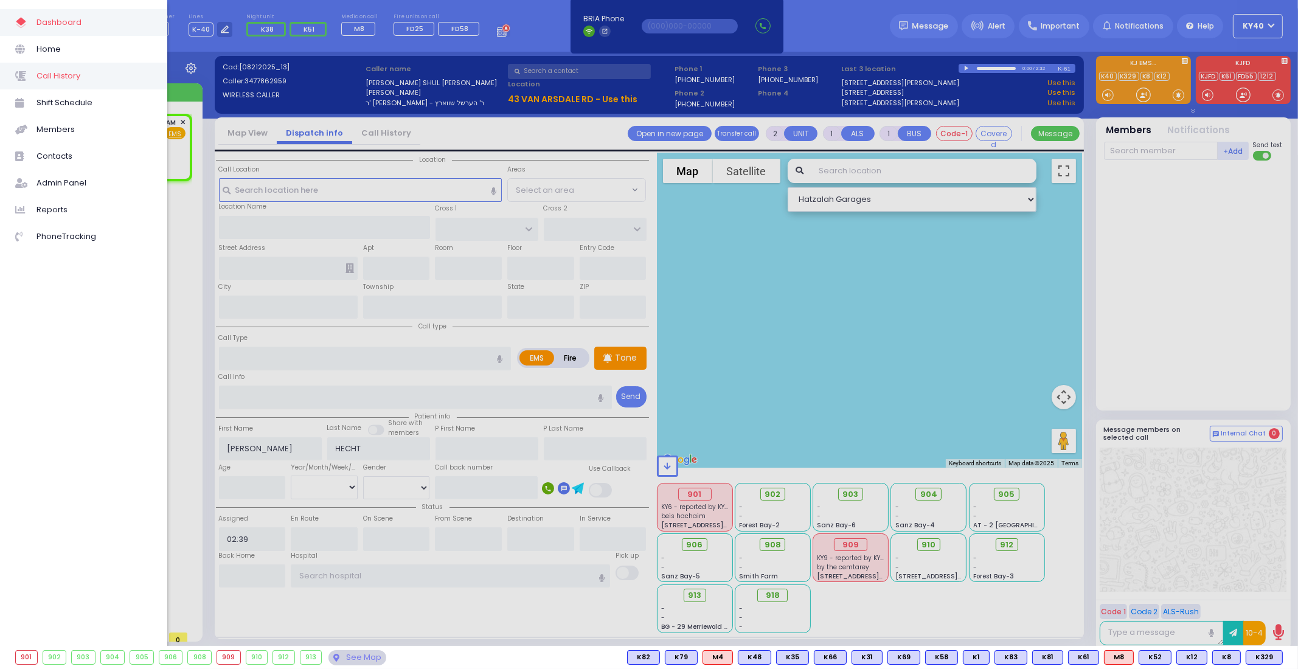
click at [52, 82] on span "Call History" at bounding box center [94, 76] width 116 height 16
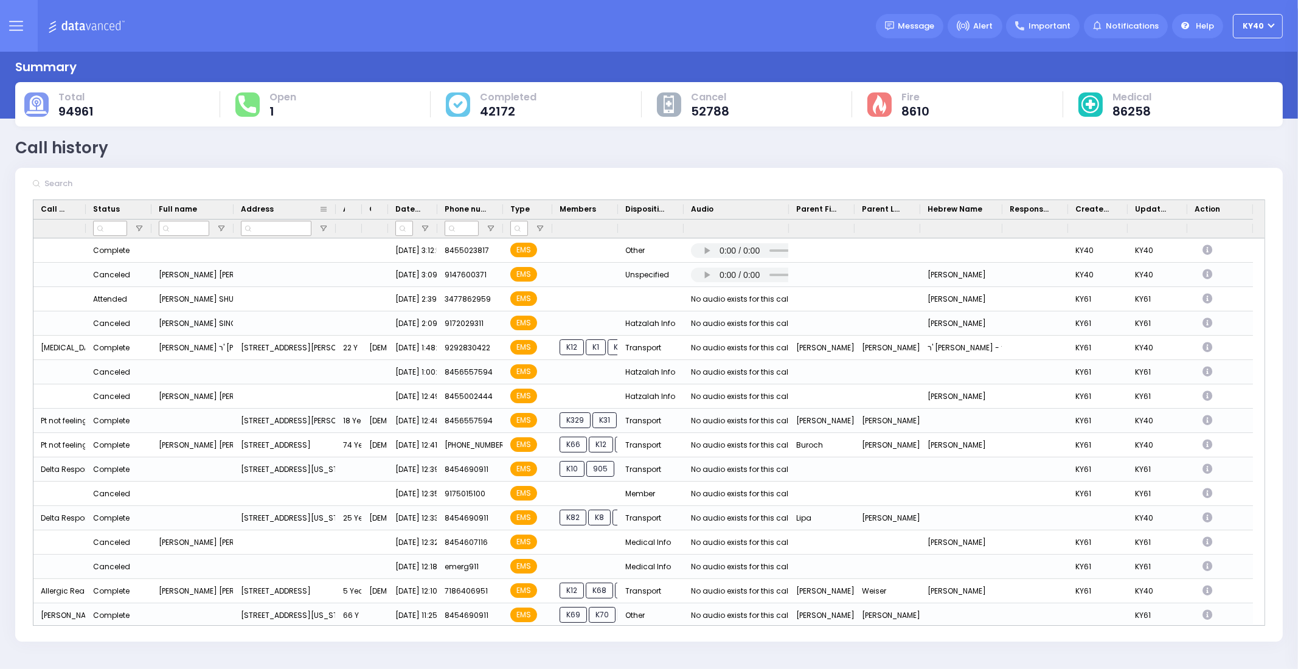
click at [234, 208] on div "Address" at bounding box center [285, 209] width 102 height 19
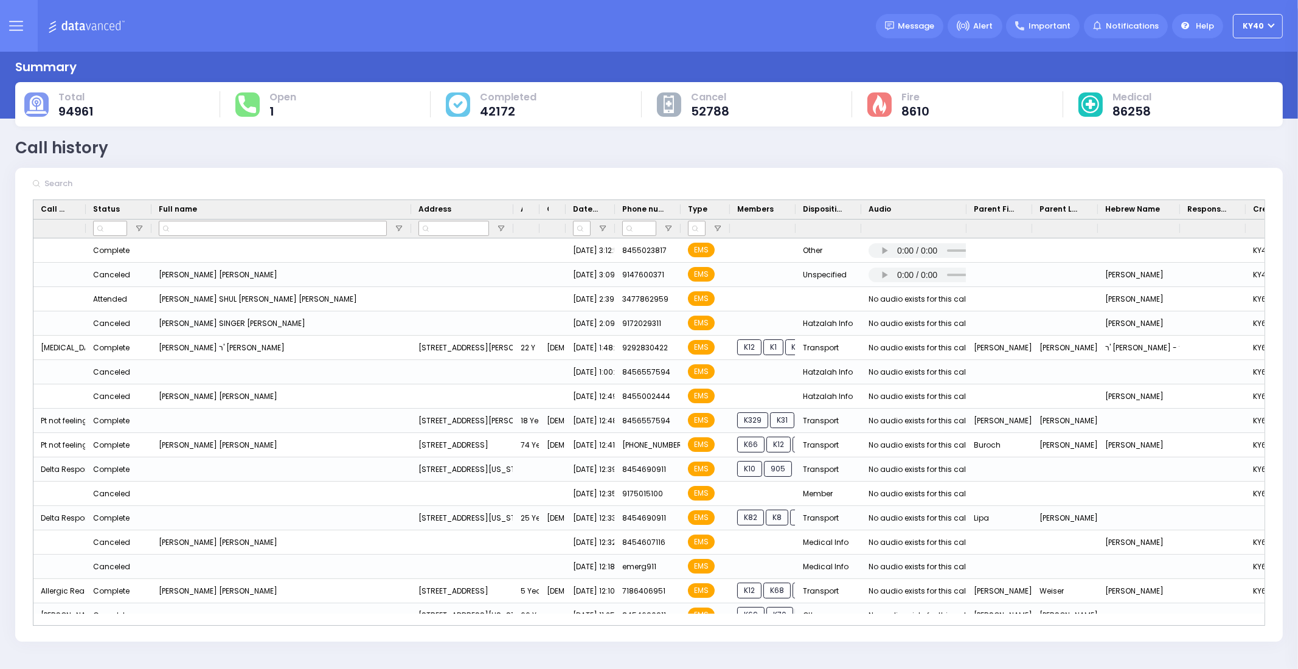
drag, startPoint x: 232, startPoint y: 208, endPoint x: 411, endPoint y: 225, distance: 179.0
click at [411, 225] on div "Call Type Status Full name Age" at bounding box center [731, 219] width 1397 height 38
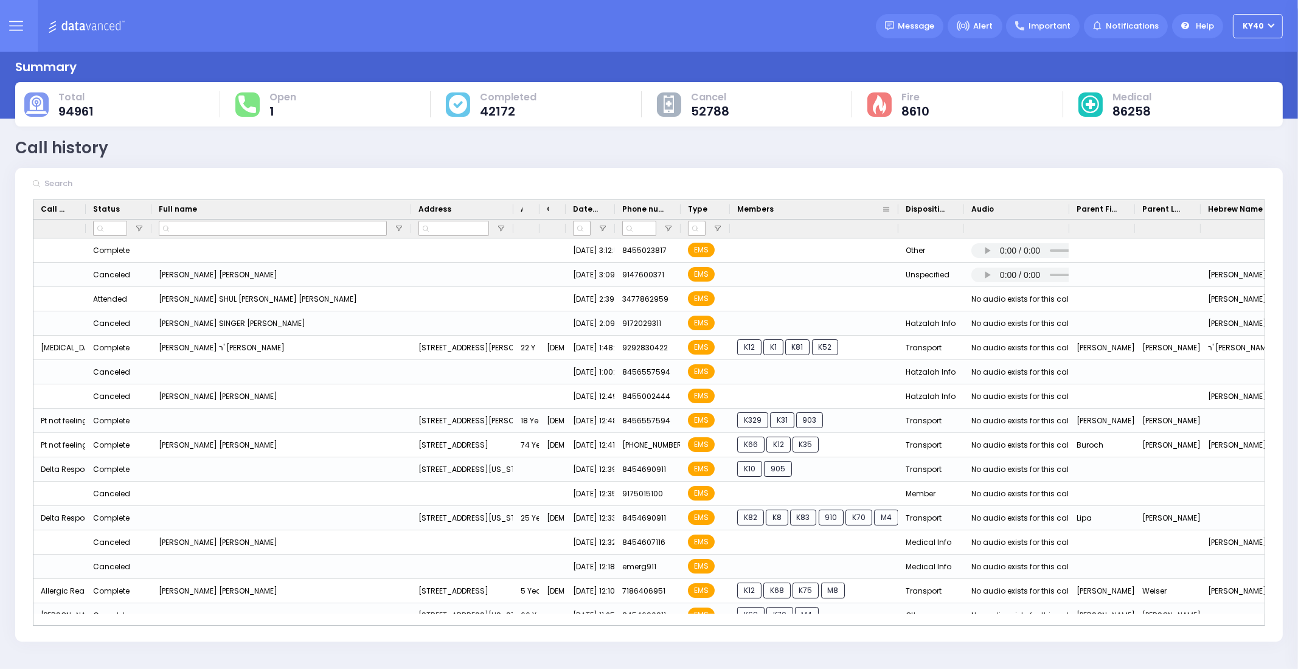
drag, startPoint x: 794, startPoint y: 202, endPoint x: 897, endPoint y: 217, distance: 103.9
click at [897, 217] on div at bounding box center [898, 209] width 5 height 19
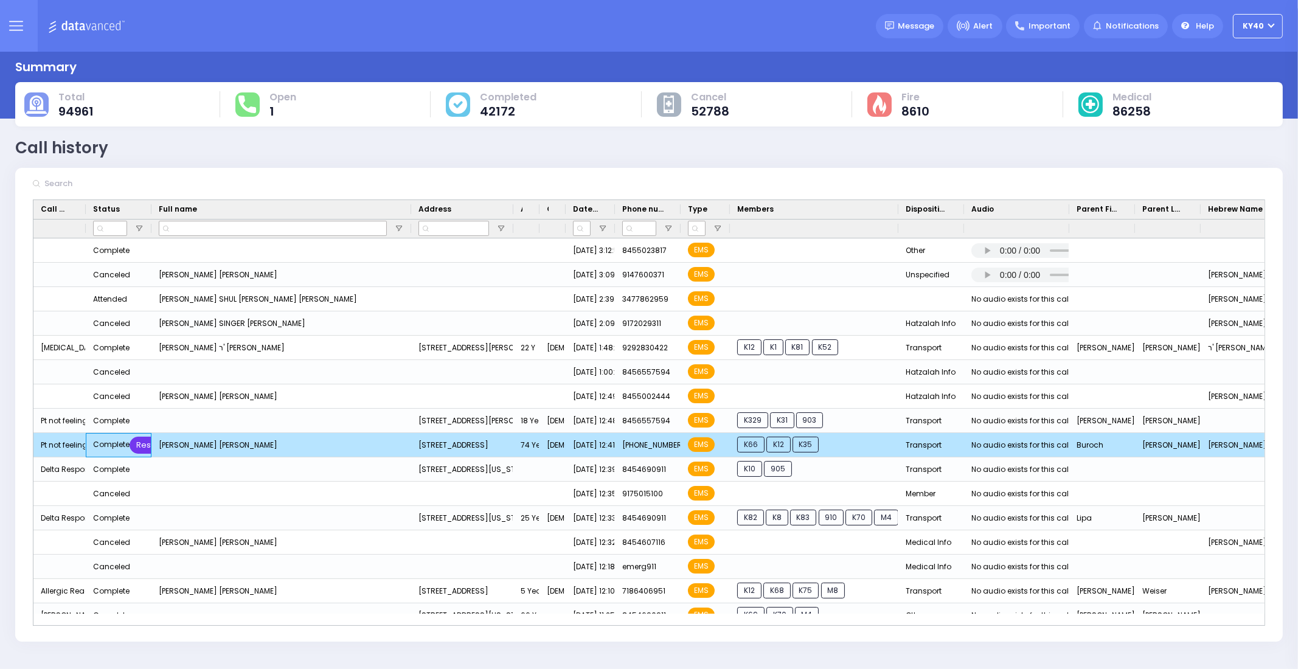
click at [139, 445] on div "Restore" at bounding box center [152, 445] width 44 height 17
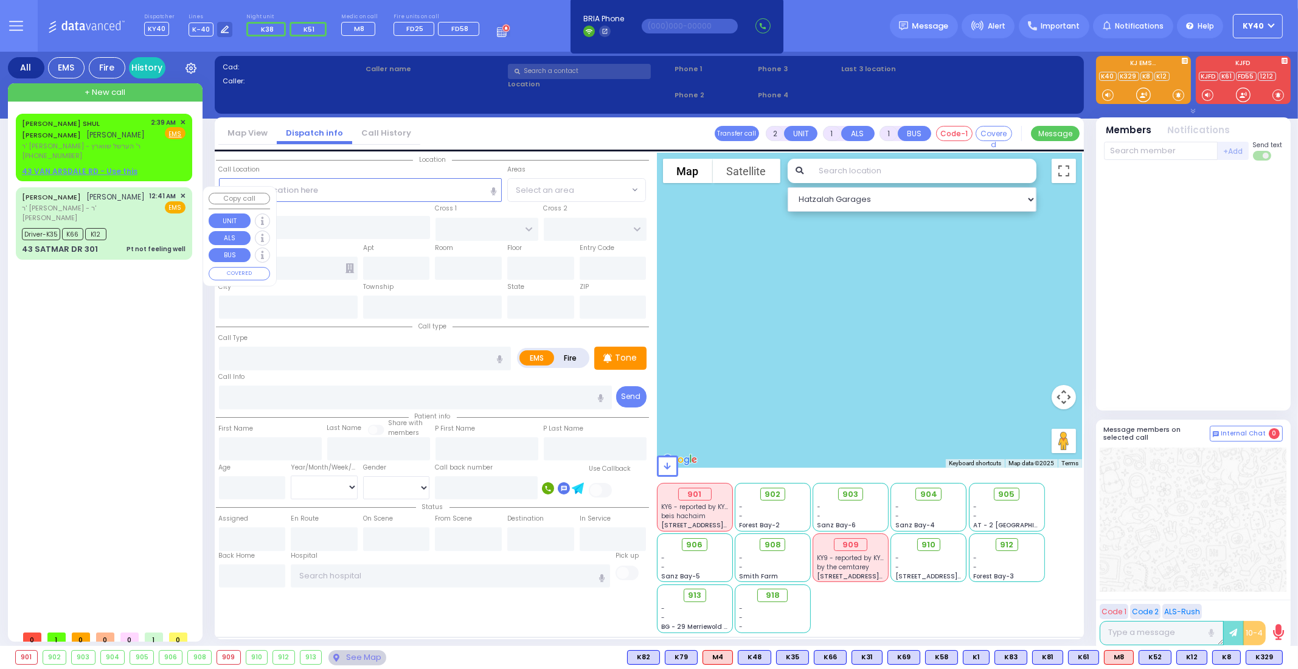
click at [145, 227] on div "Driver-K35 K66 K12" at bounding box center [104, 232] width 164 height 15
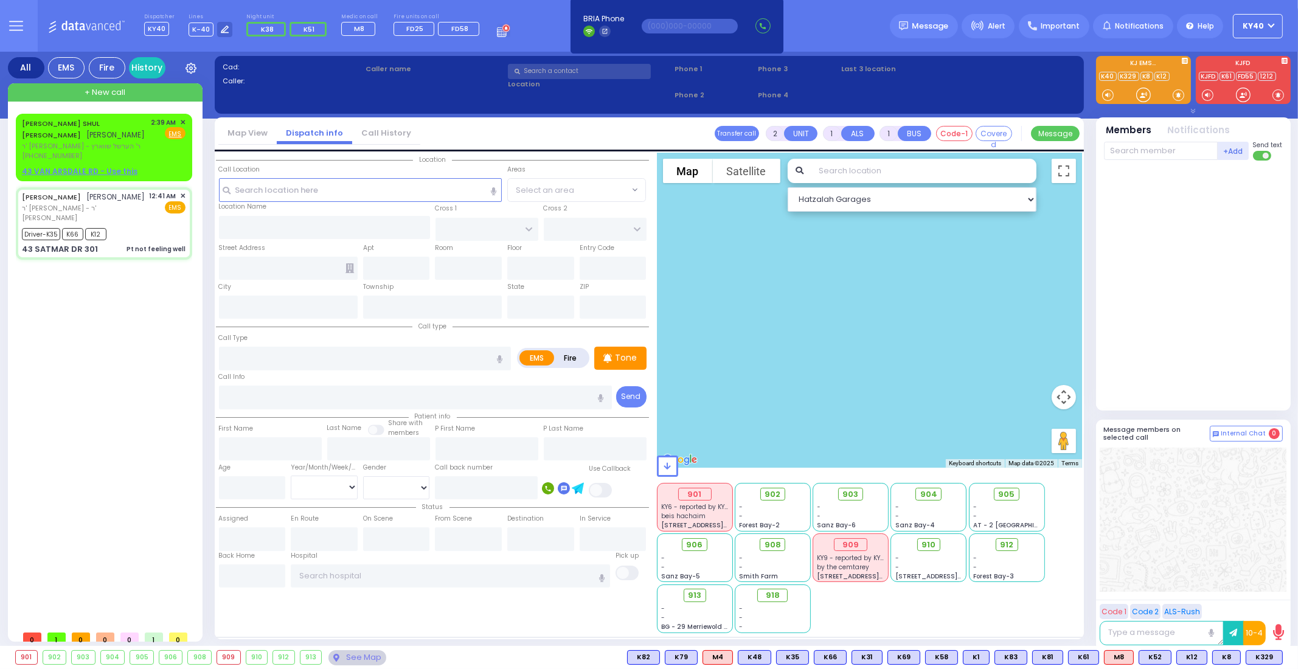
type input "6"
select select
type input "Pt not feeling well"
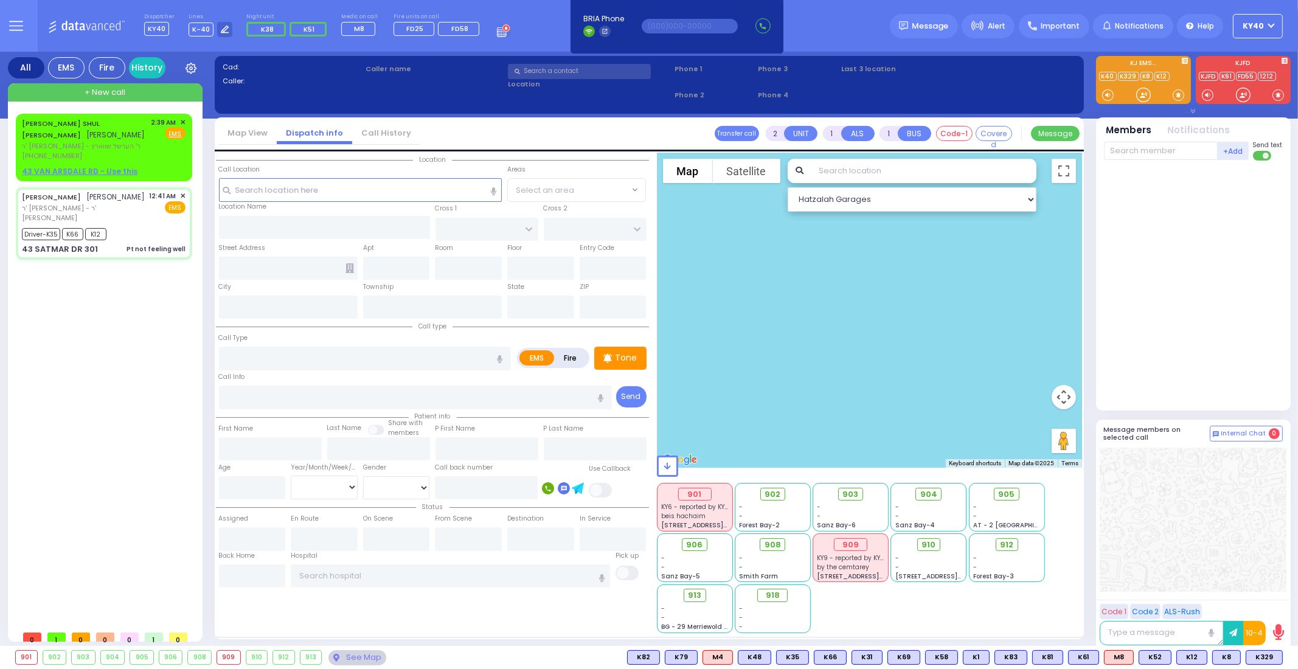
radio input "true"
type input "[PERSON_NAME]"
type input "Buroch"
type input "Friedman"
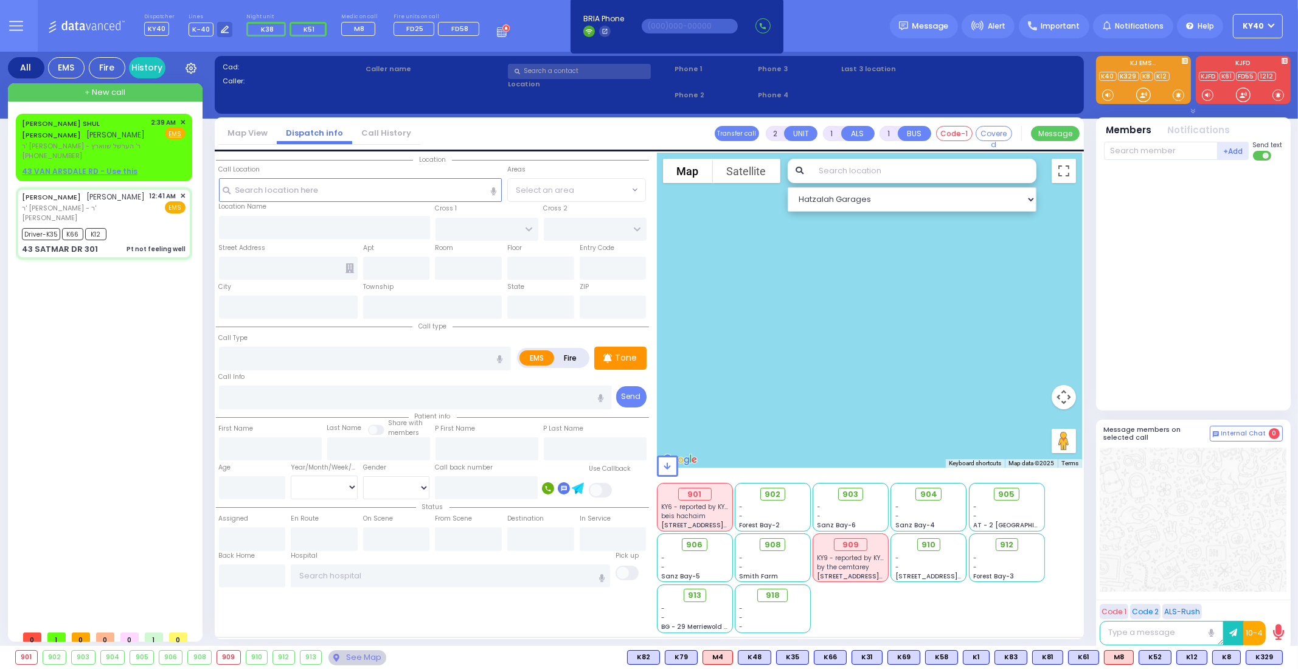
type input "74"
select select "Year"
select select "[DEMOGRAPHIC_DATA]"
type input "00:41"
type input "00:42"
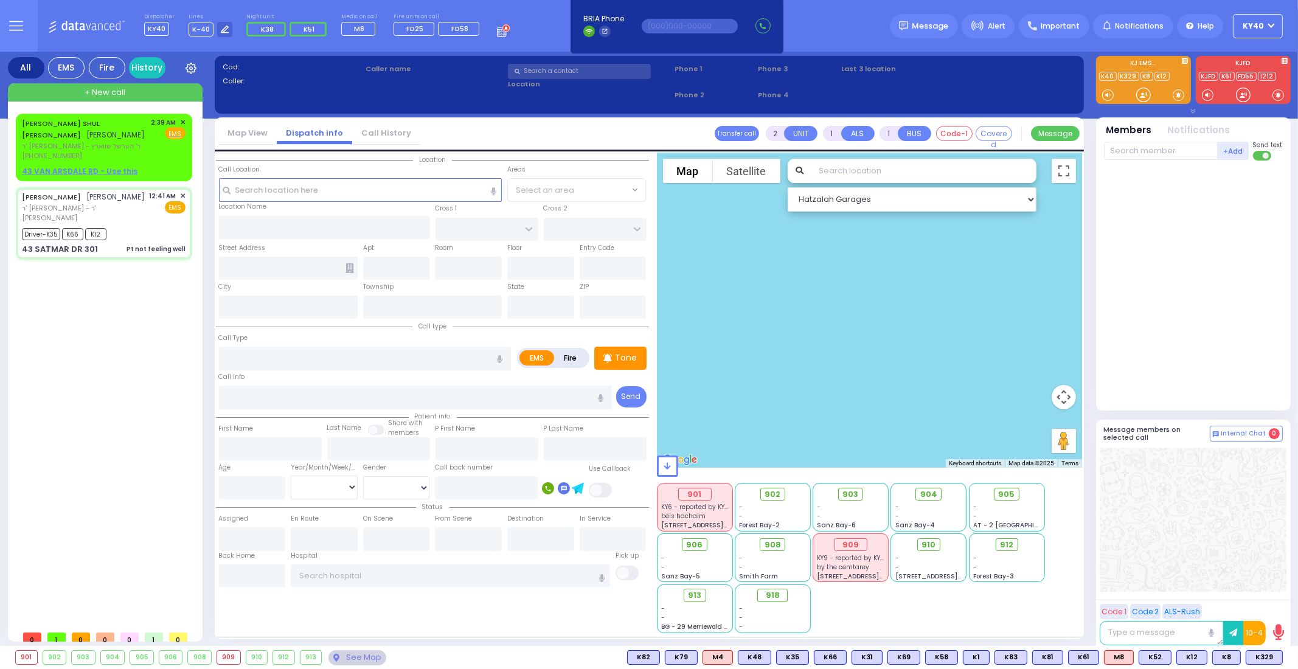
type input "00:45"
type input "01:13"
type input "01:44"
select select "Hatzalah Garages"
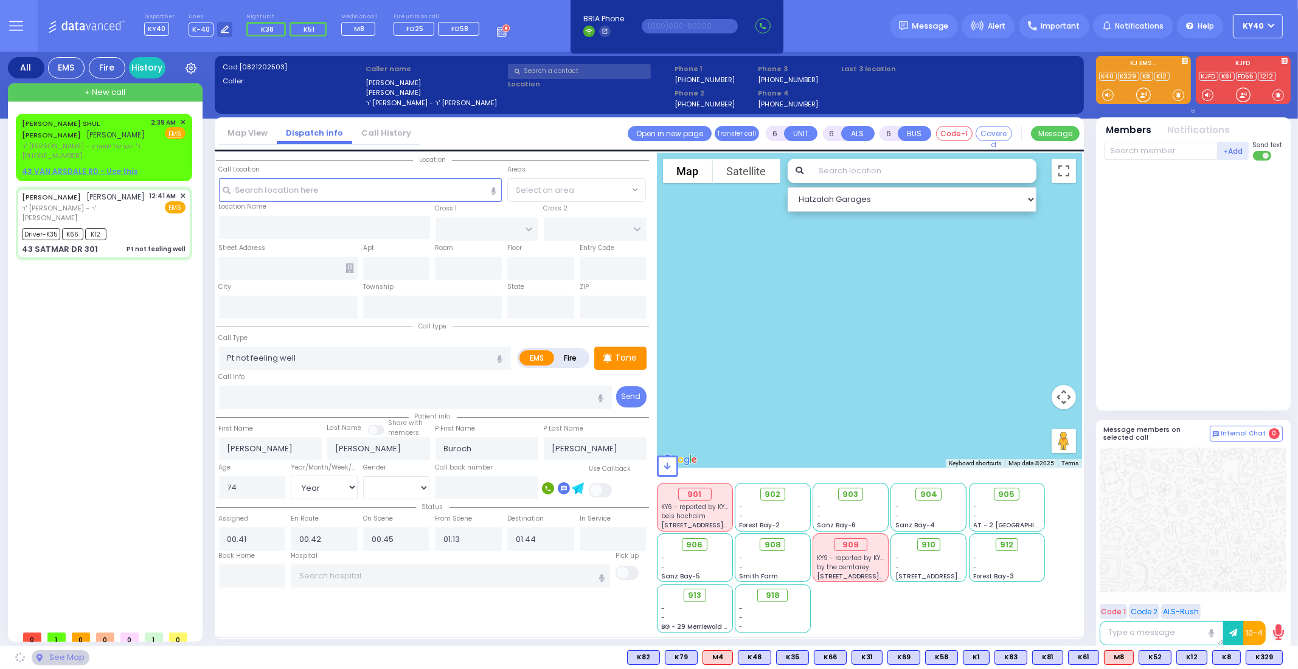
type input "KROLLA DR"
type input "43 SATMAR DR"
type input "301"
type input "[PERSON_NAME]"
type input "[US_STATE]"
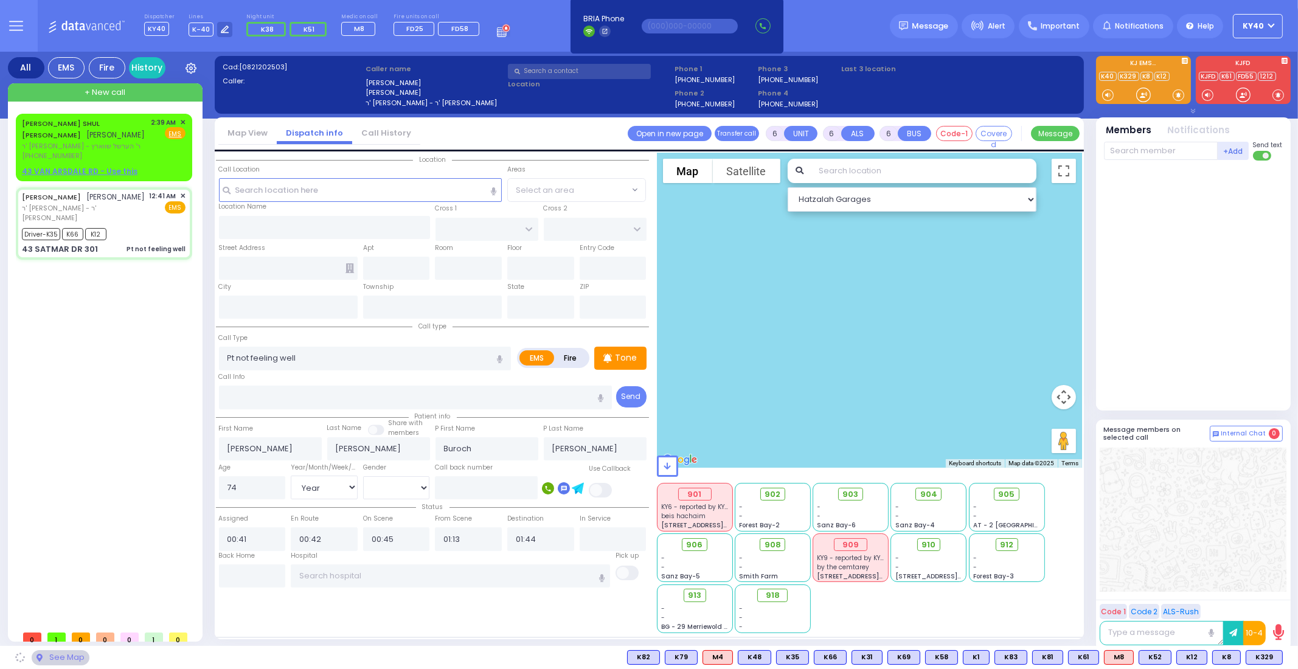
type input "10950"
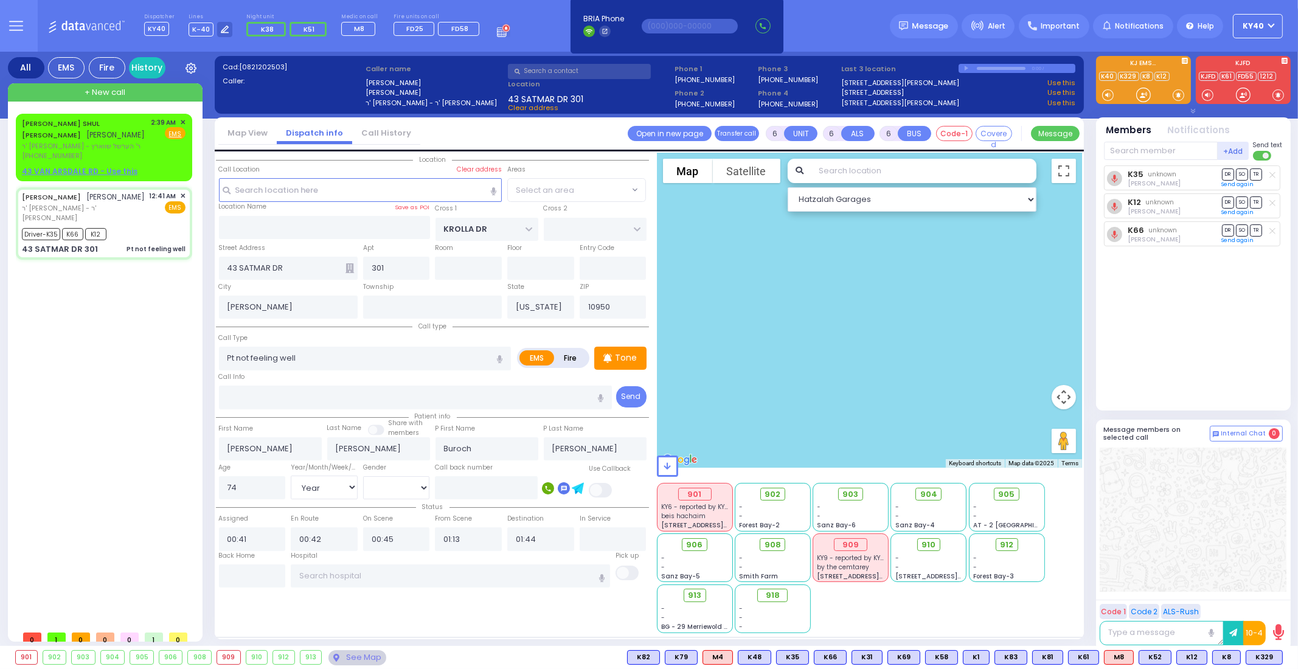
select select "SECTION 3"
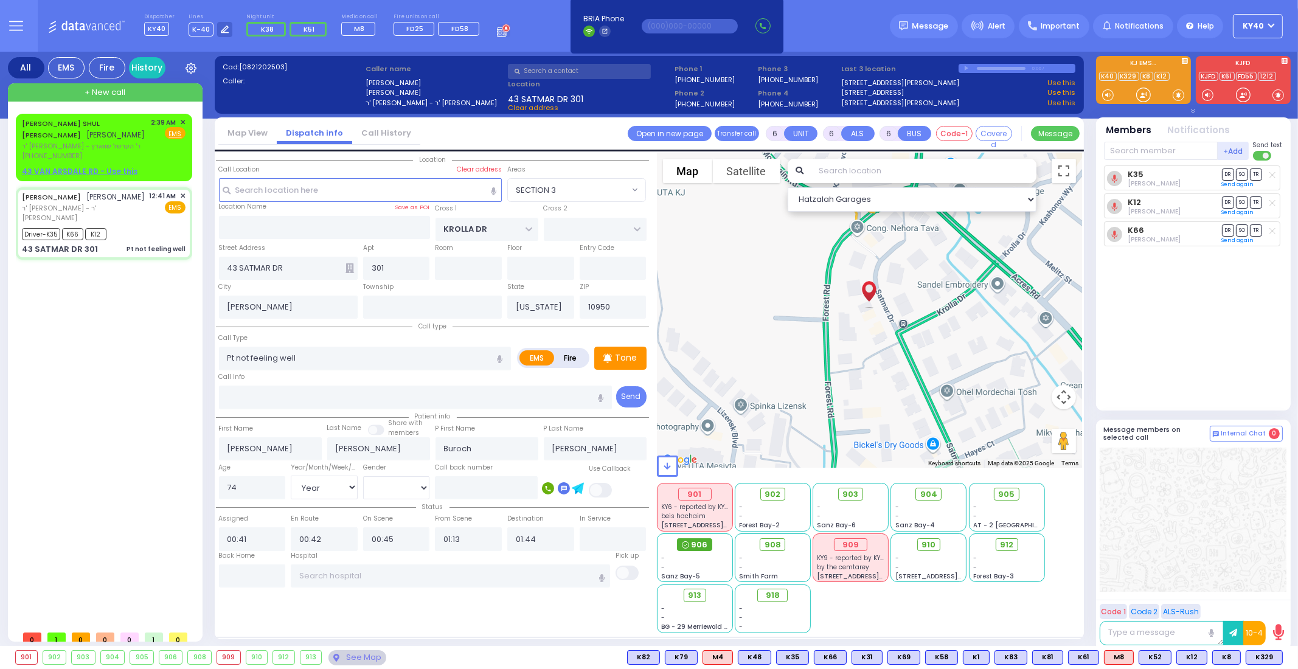
click at [694, 545] on span "906" at bounding box center [699, 545] width 16 height 12
select select
radio input "true"
select select "Year"
select select "[DEMOGRAPHIC_DATA]"
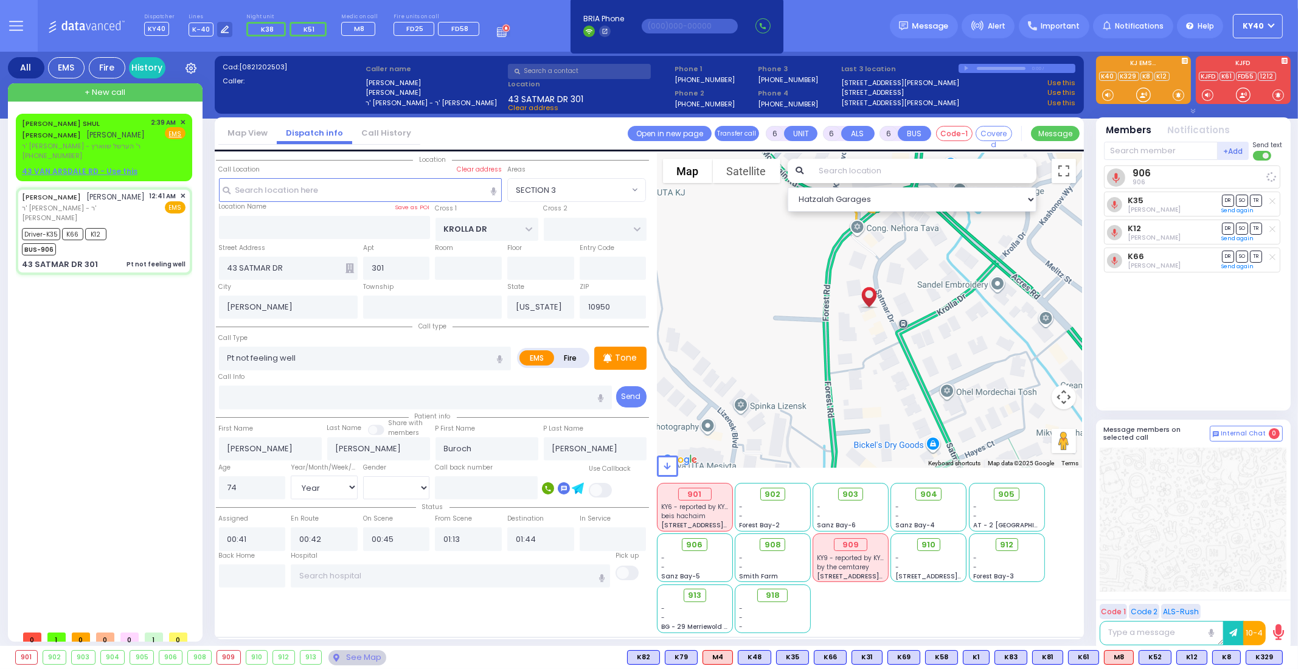
select select "Hatzalah Garages"
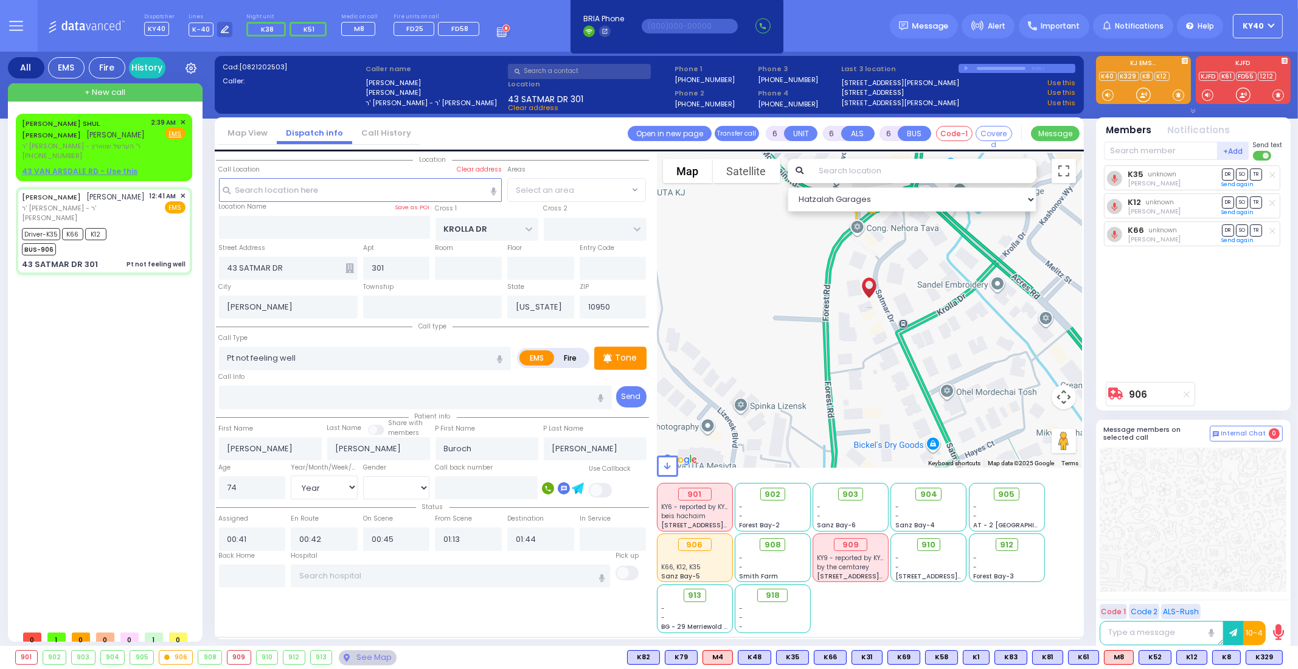
select select "SECTION 3"
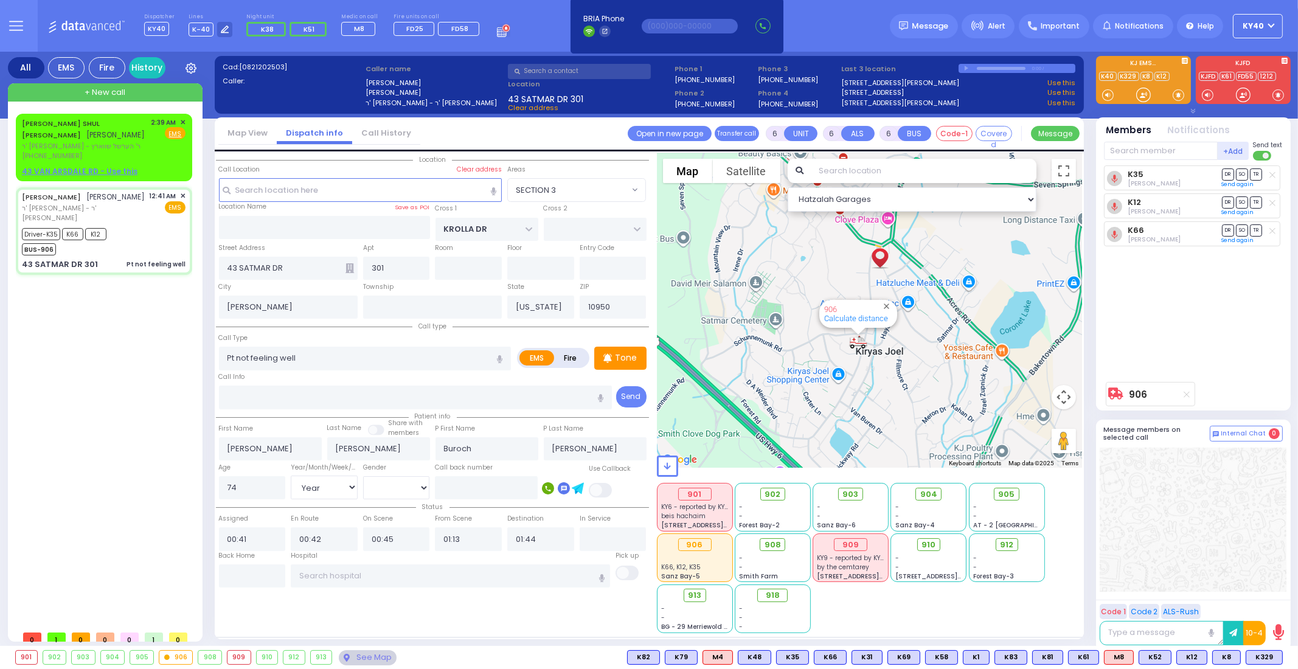
click at [237, 563] on div "Back Home" at bounding box center [252, 557] width 67 height 13
click at [237, 573] on input "text" at bounding box center [252, 575] width 67 height 23
click at [236, 573] on input "text" at bounding box center [252, 575] width 67 height 23
type input "03:20"
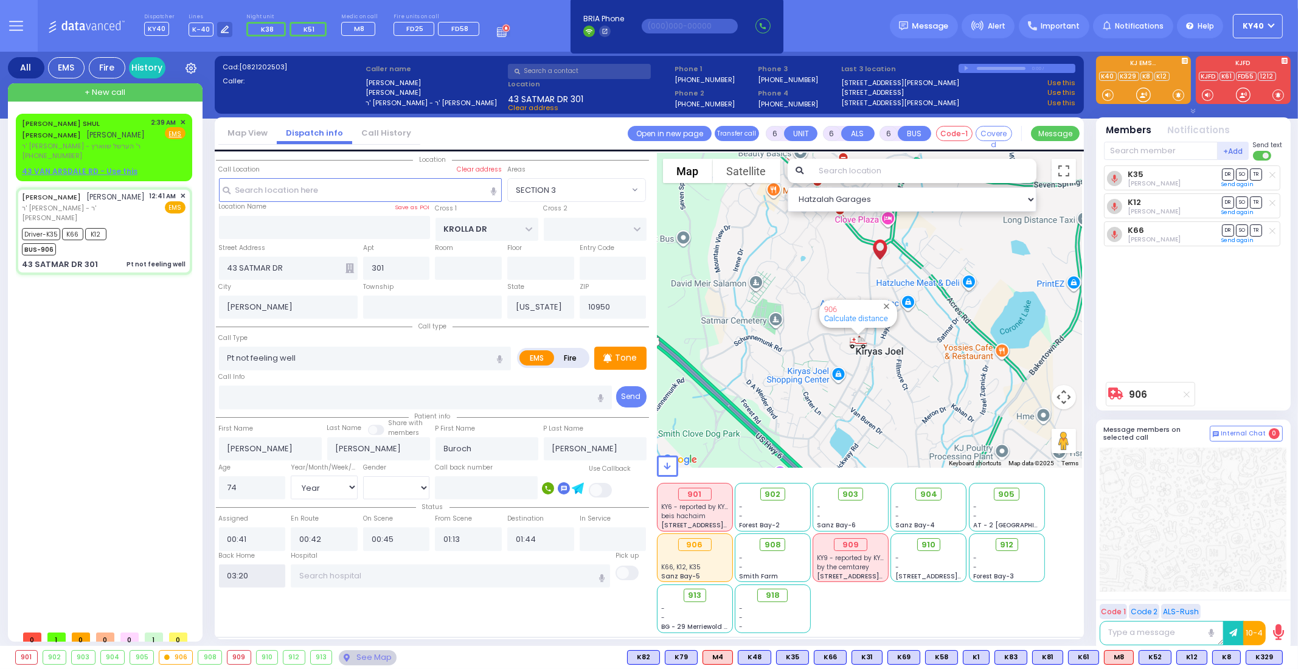
select select
radio input "true"
select select
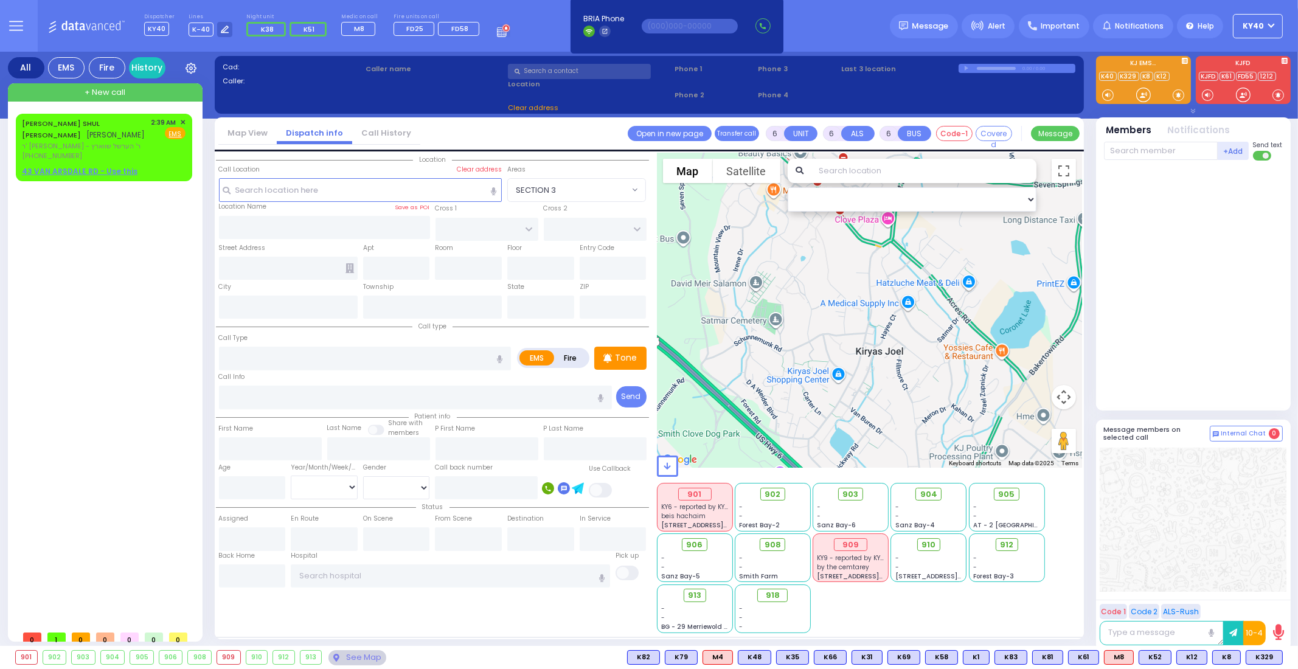
click at [15, 29] on icon at bounding box center [16, 26] width 14 height 14
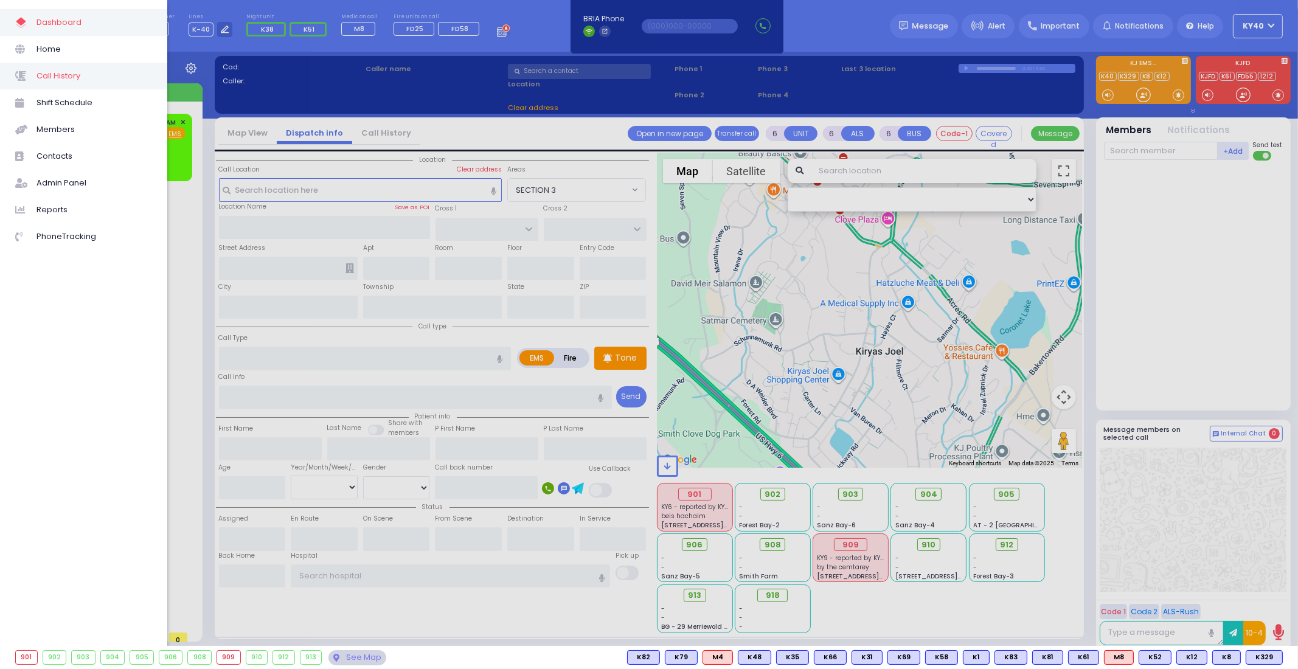
click at [46, 75] on span "Call History" at bounding box center [94, 76] width 116 height 16
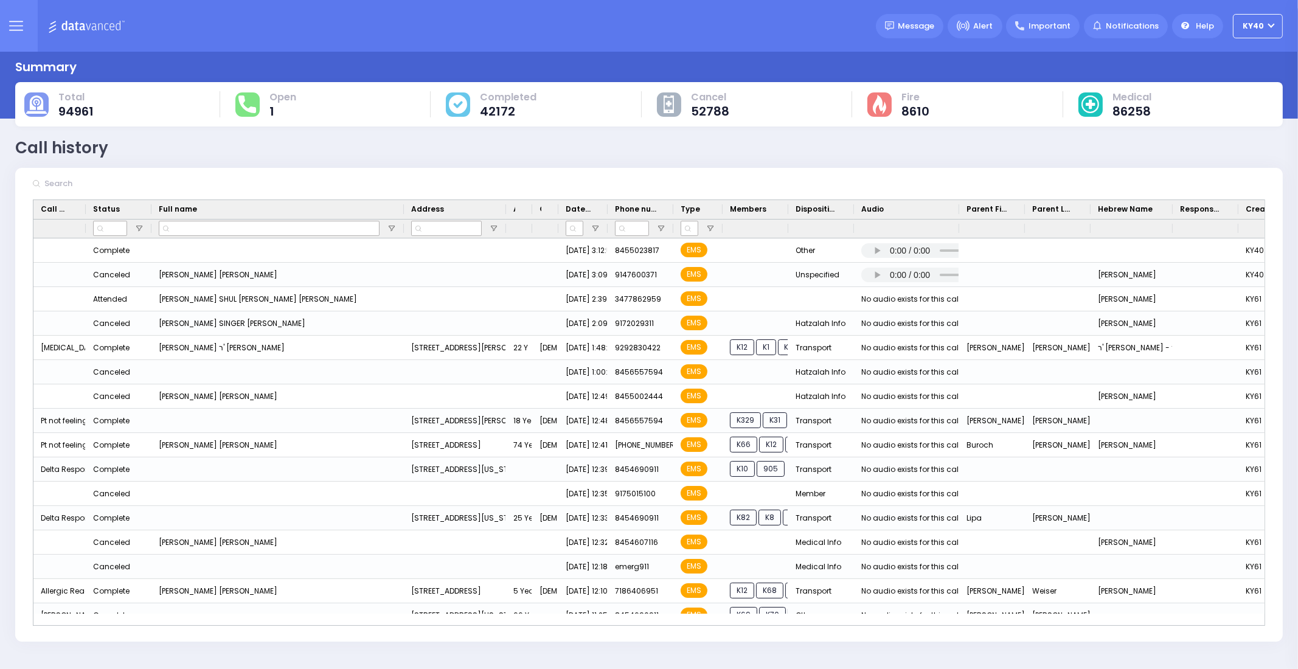
drag, startPoint x: 231, startPoint y: 209, endPoint x: 401, endPoint y: 218, distance: 170.6
click at [401, 218] on div "Call Type Status Full name Age" at bounding box center [728, 219] width 1390 height 38
drag, startPoint x: 558, startPoint y: 208, endPoint x: 615, endPoint y: 217, distance: 57.2
click at [623, 220] on div "Call Type Status Full name Age" at bounding box center [728, 219] width 1390 height 38
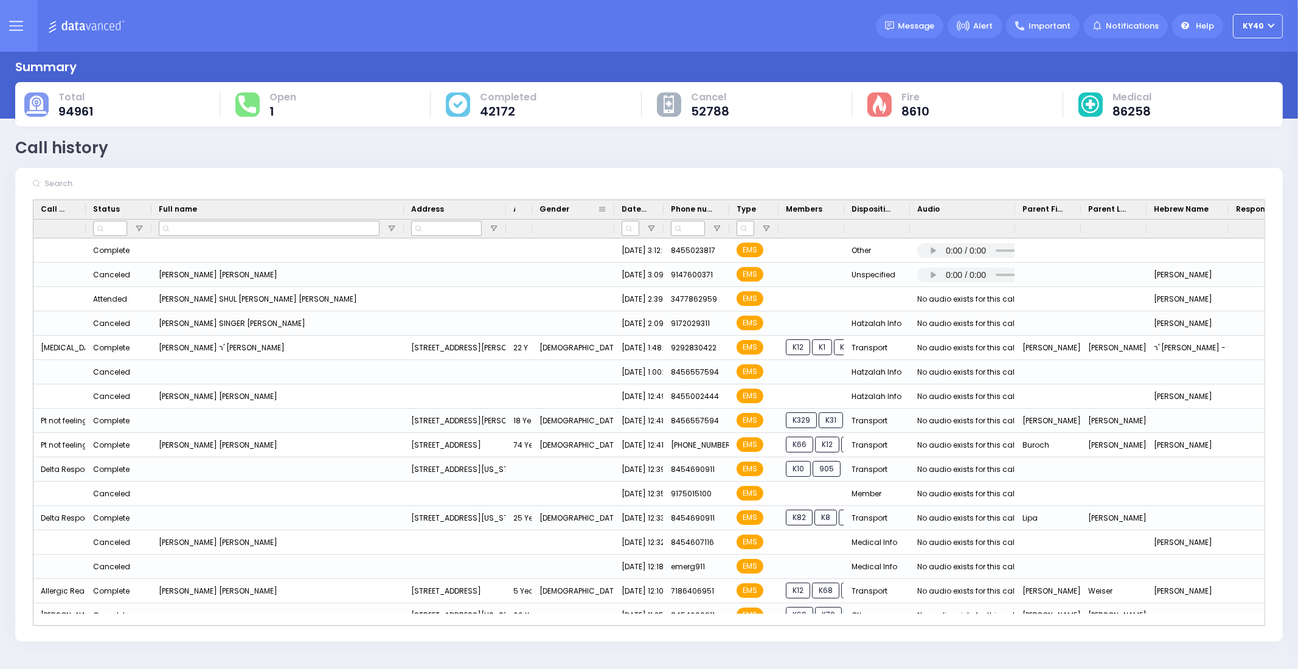
drag, startPoint x: 556, startPoint y: 206, endPoint x: 612, endPoint y: 203, distance: 56.1
click at [612, 203] on div at bounding box center [614, 209] width 5 height 19
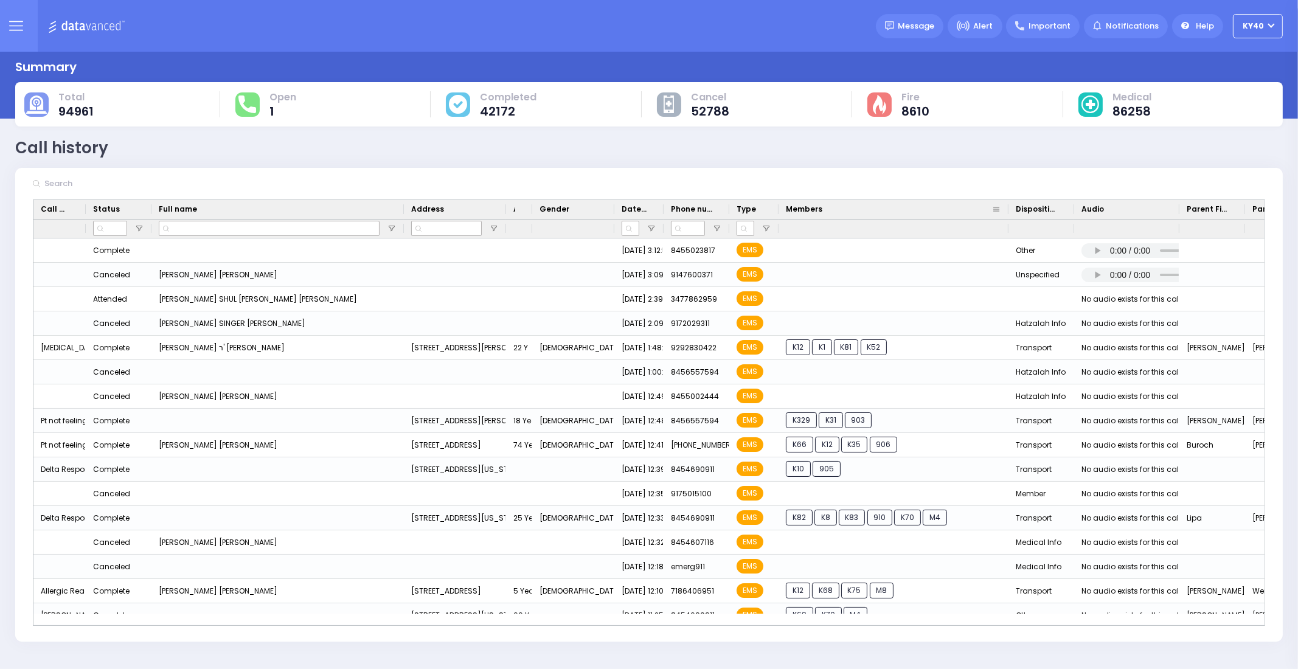
drag, startPoint x: 842, startPoint y: 208, endPoint x: 1002, endPoint y: 214, distance: 160.1
click at [1006, 214] on div at bounding box center [1008, 209] width 5 height 19
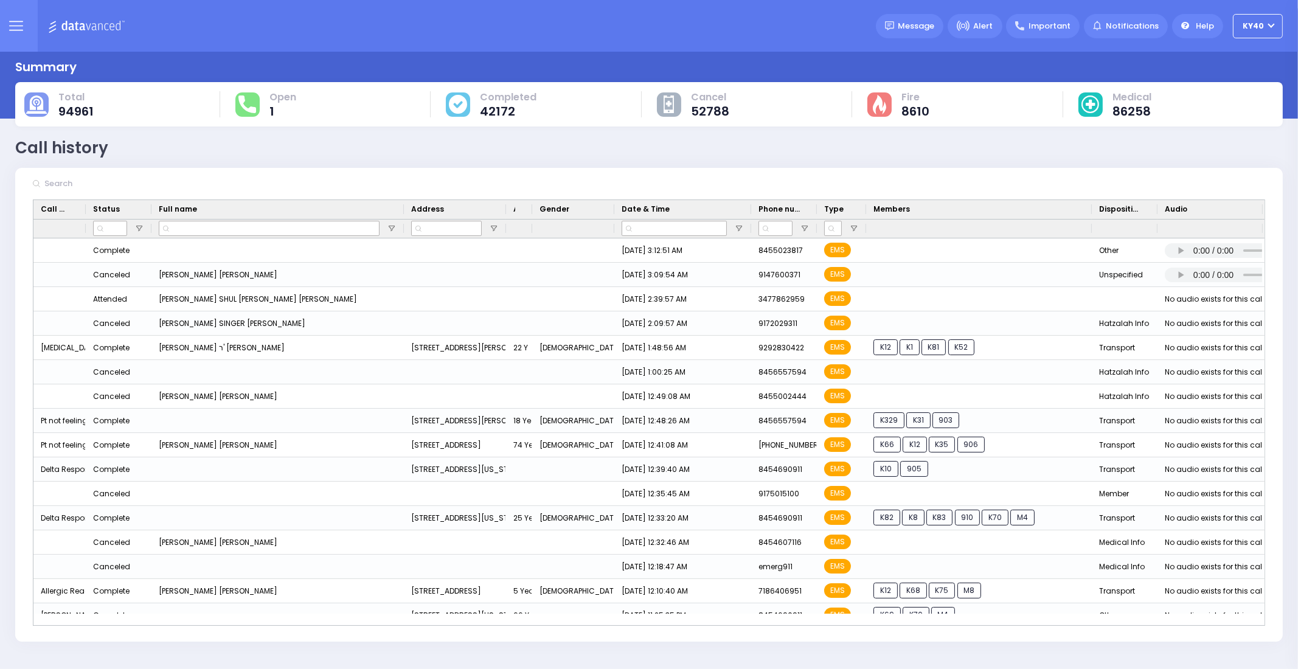
drag, startPoint x: 662, startPoint y: 209, endPoint x: 728, endPoint y: 220, distance: 67.2
click at [728, 220] on div "Call Type Status Full name Age" at bounding box center [879, 219] width 1693 height 38
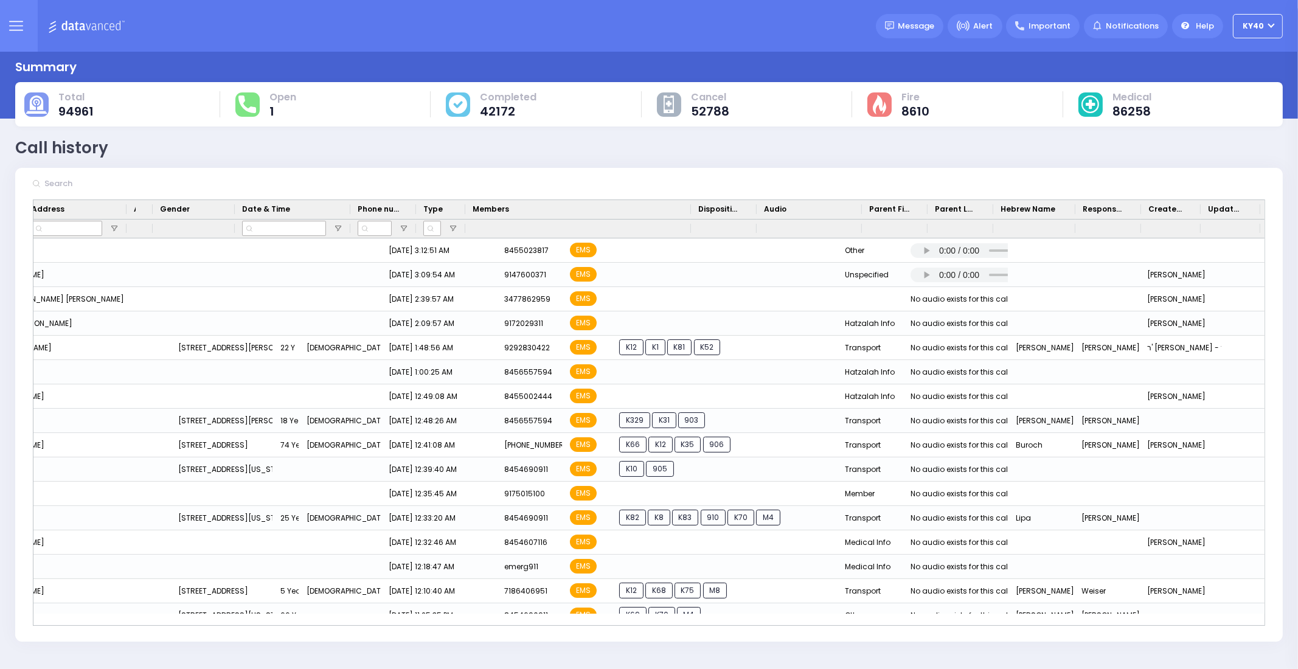
scroll to position [0, 380]
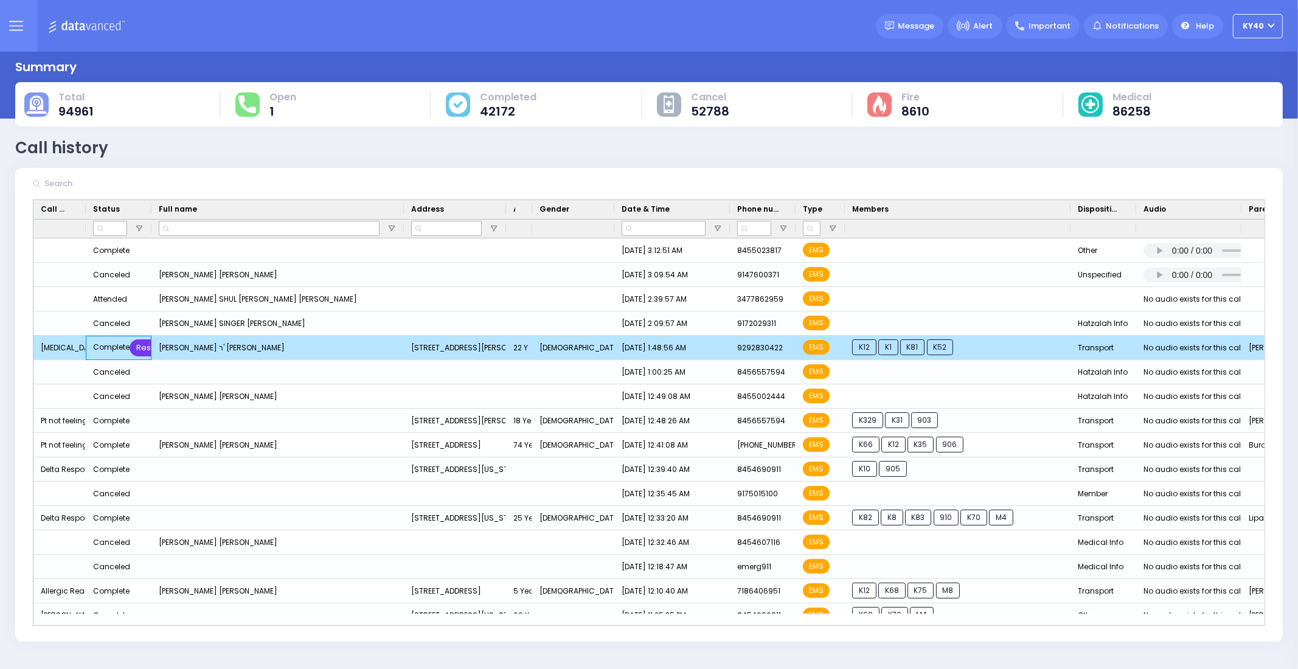
click at [143, 347] on div "Restore" at bounding box center [152, 347] width 44 height 17
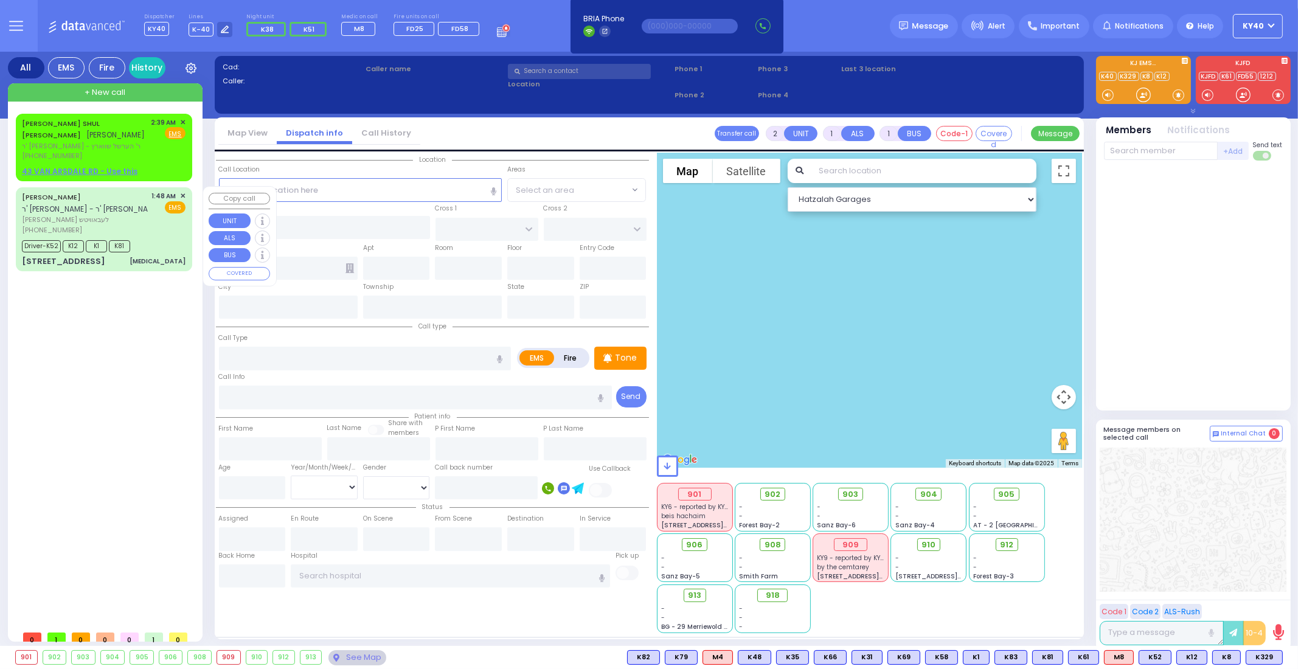
click at [133, 215] on span "[PERSON_NAME] לעבאוויטש" at bounding box center [85, 220] width 126 height 10
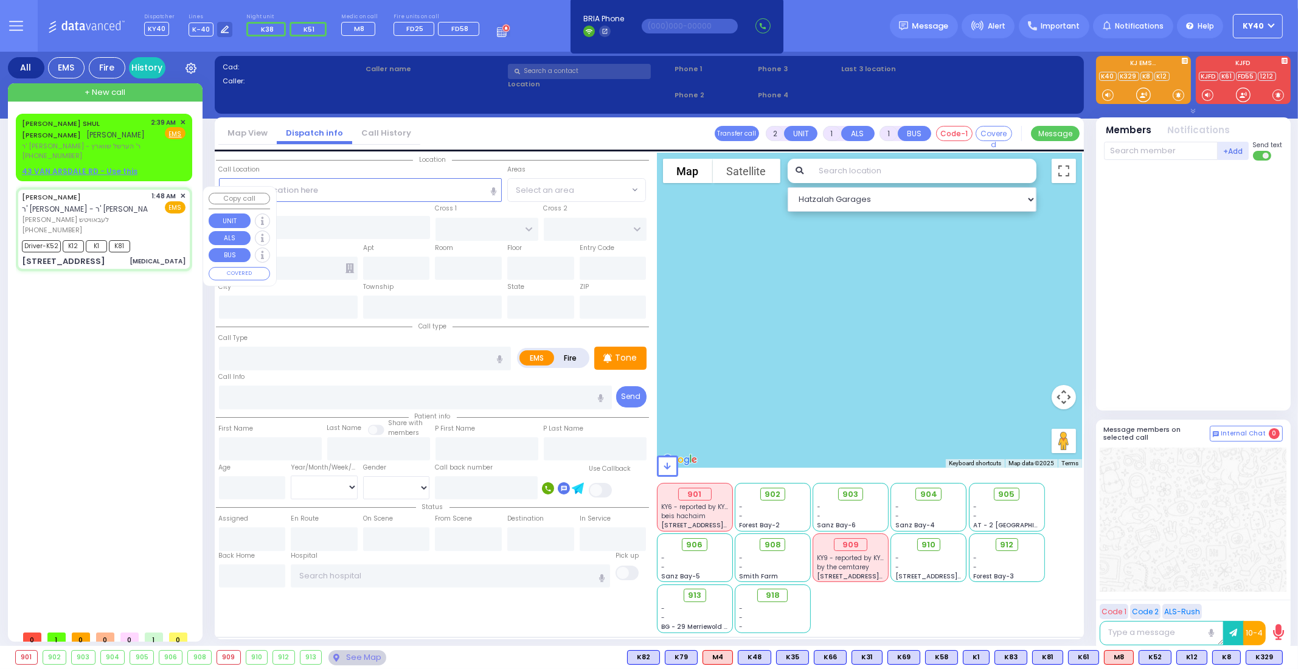
type input "6"
select select
type input "[MEDICAL_DATA]"
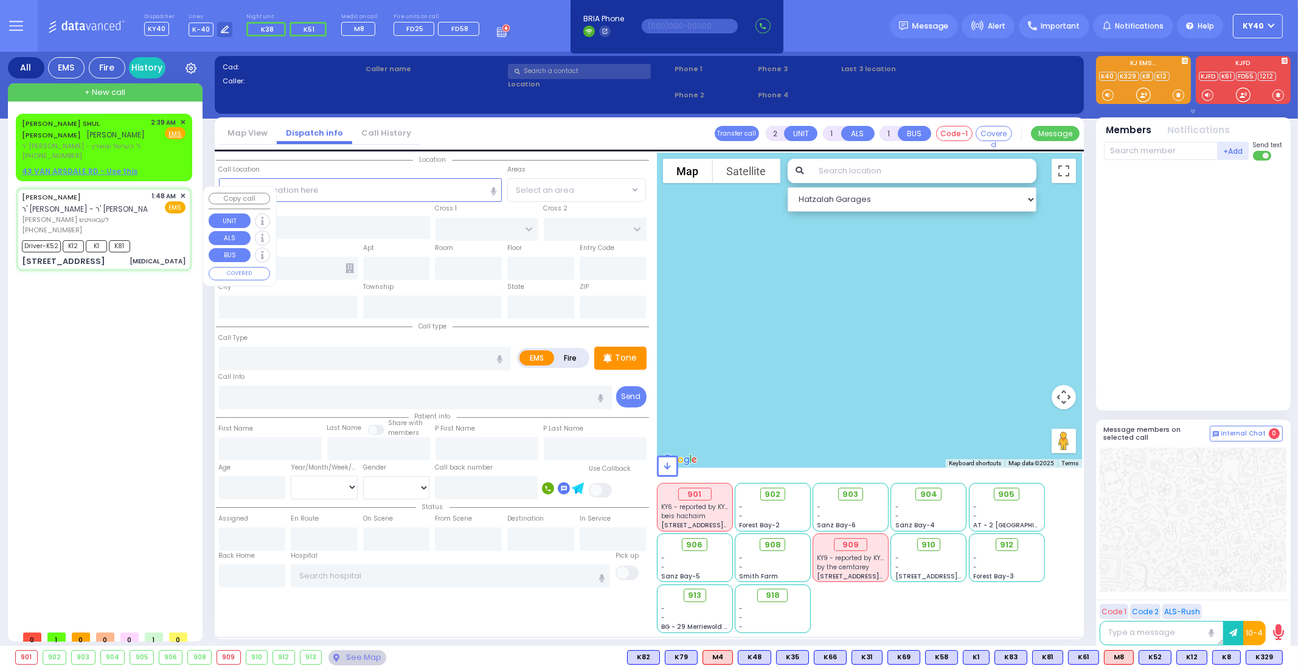
radio input "true"
type input "[PERSON_NAME]"
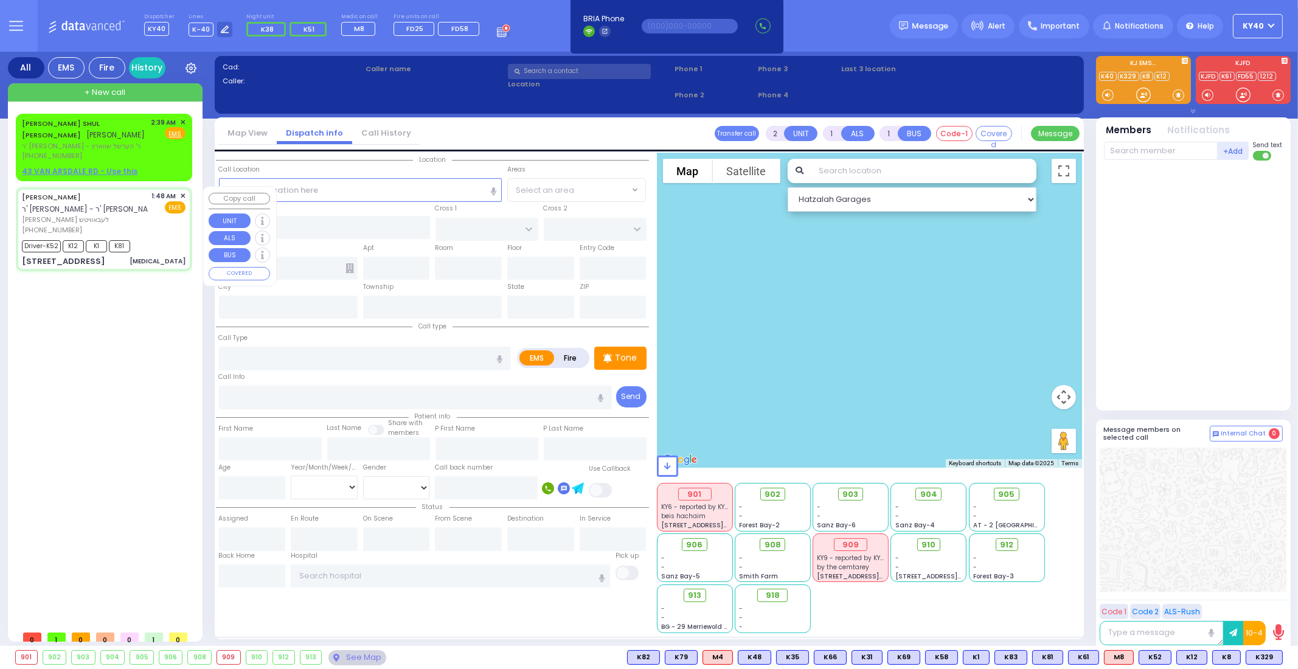
type input "22"
select select "Year"
select select "[DEMOGRAPHIC_DATA]"
type input "01:48"
type input "01:53"
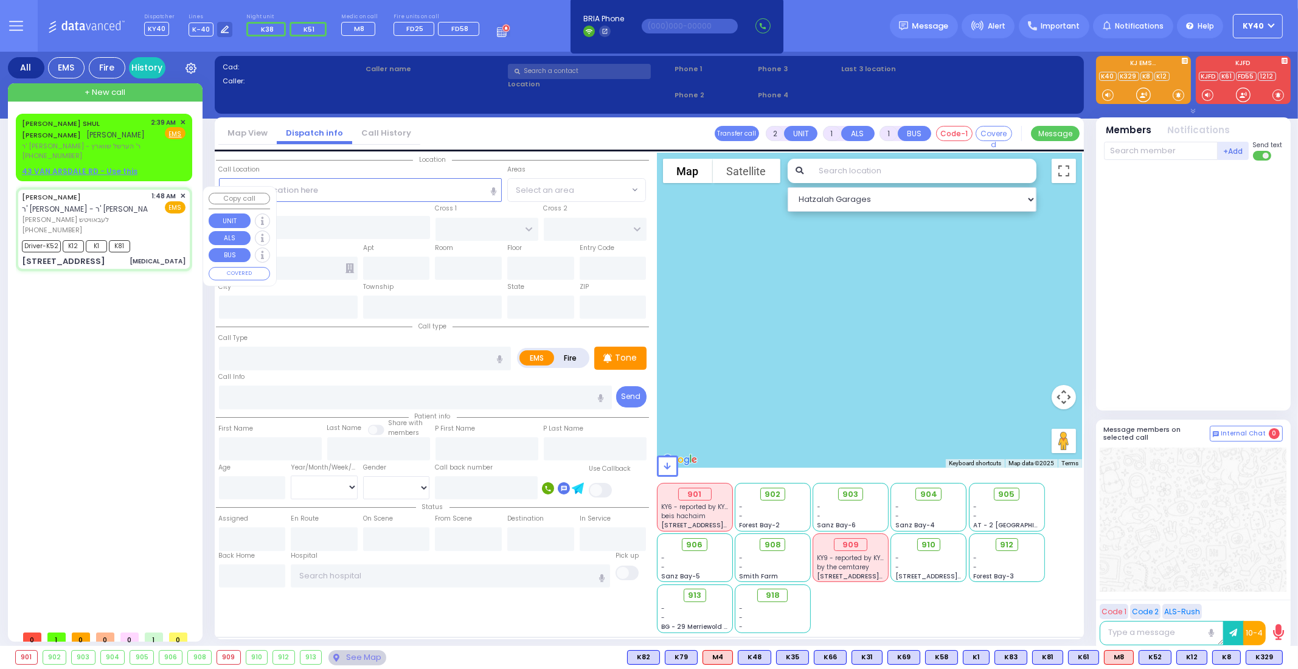
type input "01:55"
type input "02:35"
type input "03:00"
type input "03:10"
type input "St. Anthonys Comm Hospital 15 Maple Avenue Warwick"
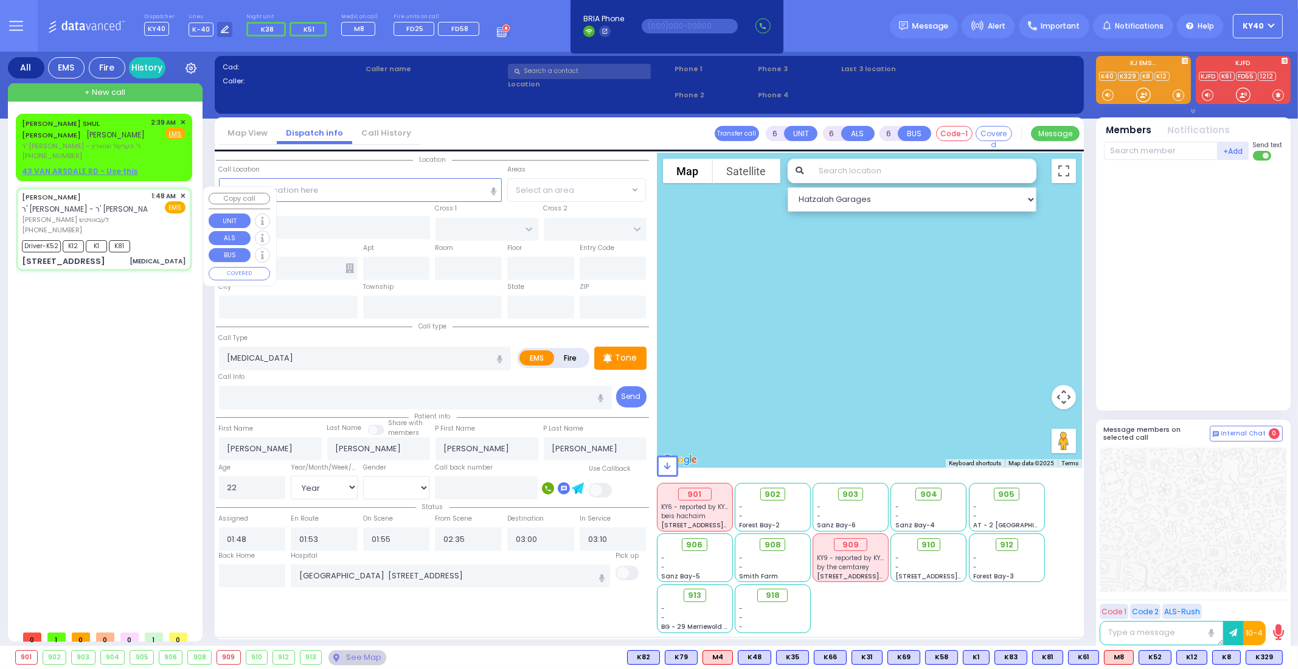
select select "Hatzalah Garages"
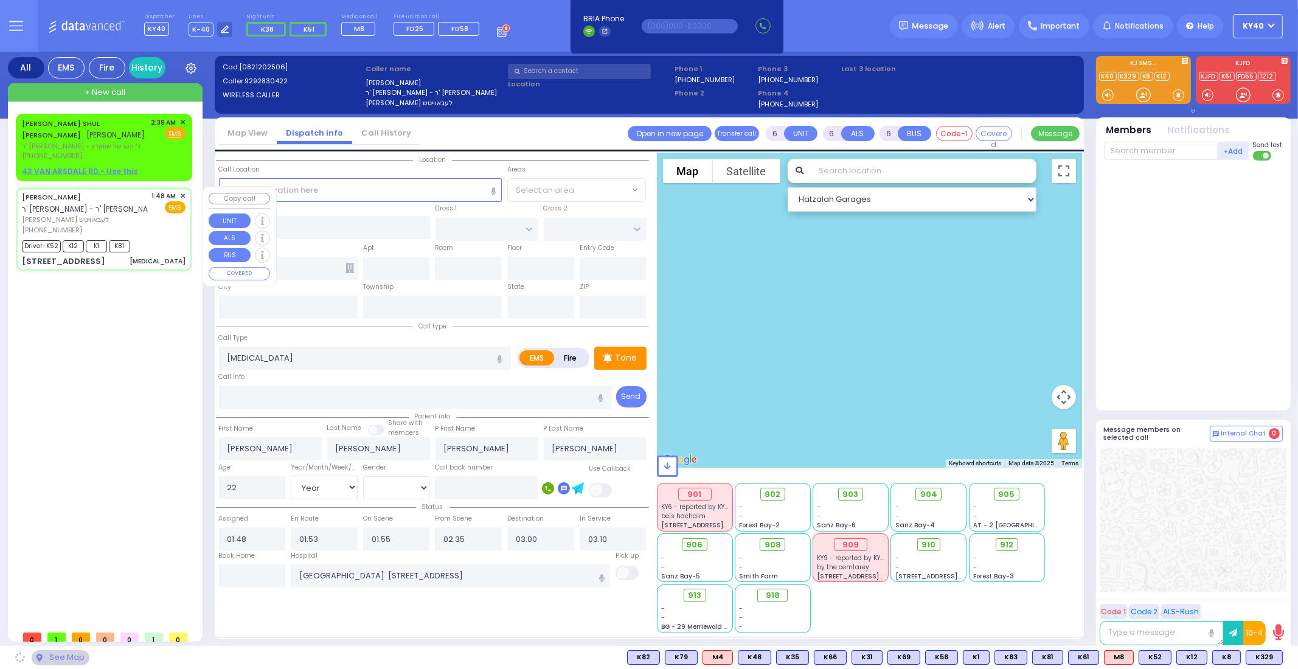
type input "HAMBURG WAY"
type input "DINEV RD"
type input "4 FRANKFURT RD"
type input "013"
type input "right side basement"
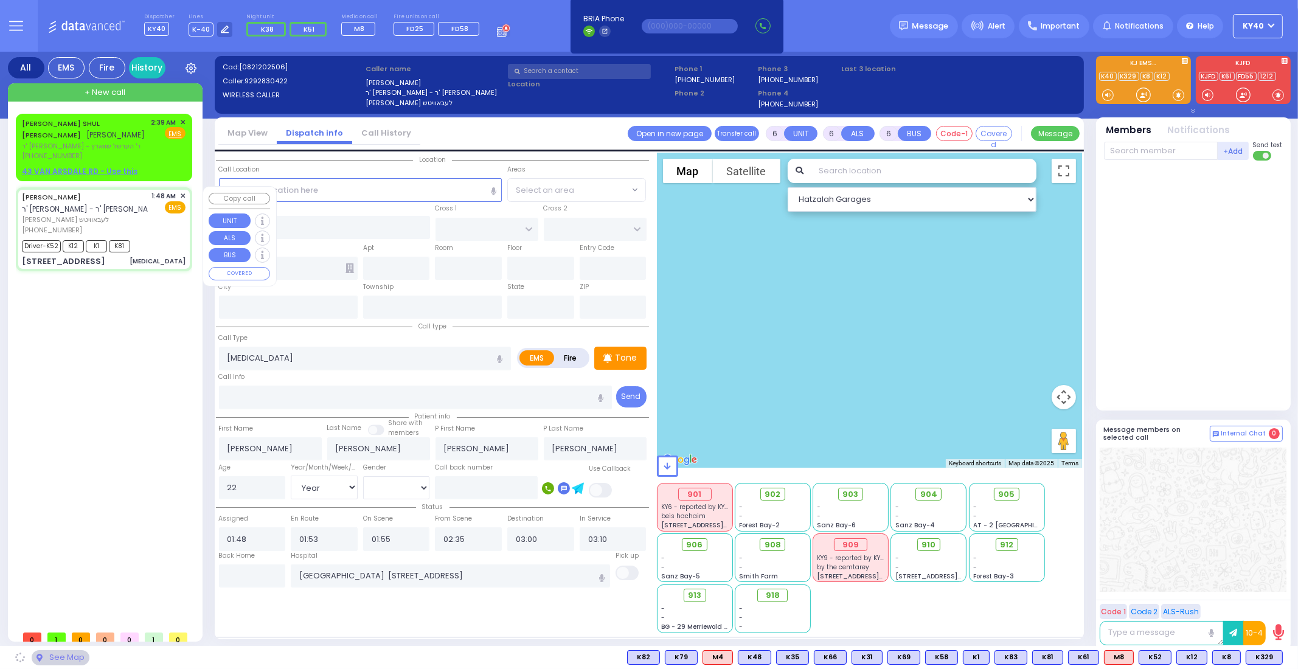
type input "Kiryas Joel"
type input "New York"
type input "10950"
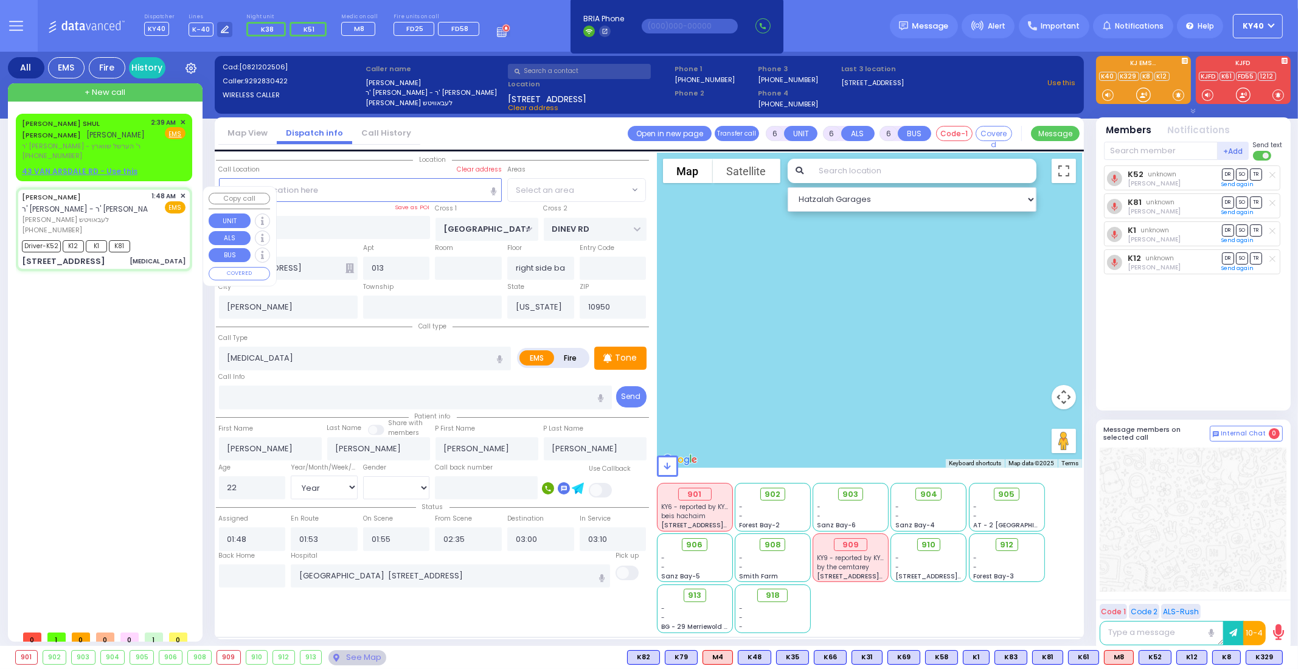
select select "BEIRECH MOSHE"
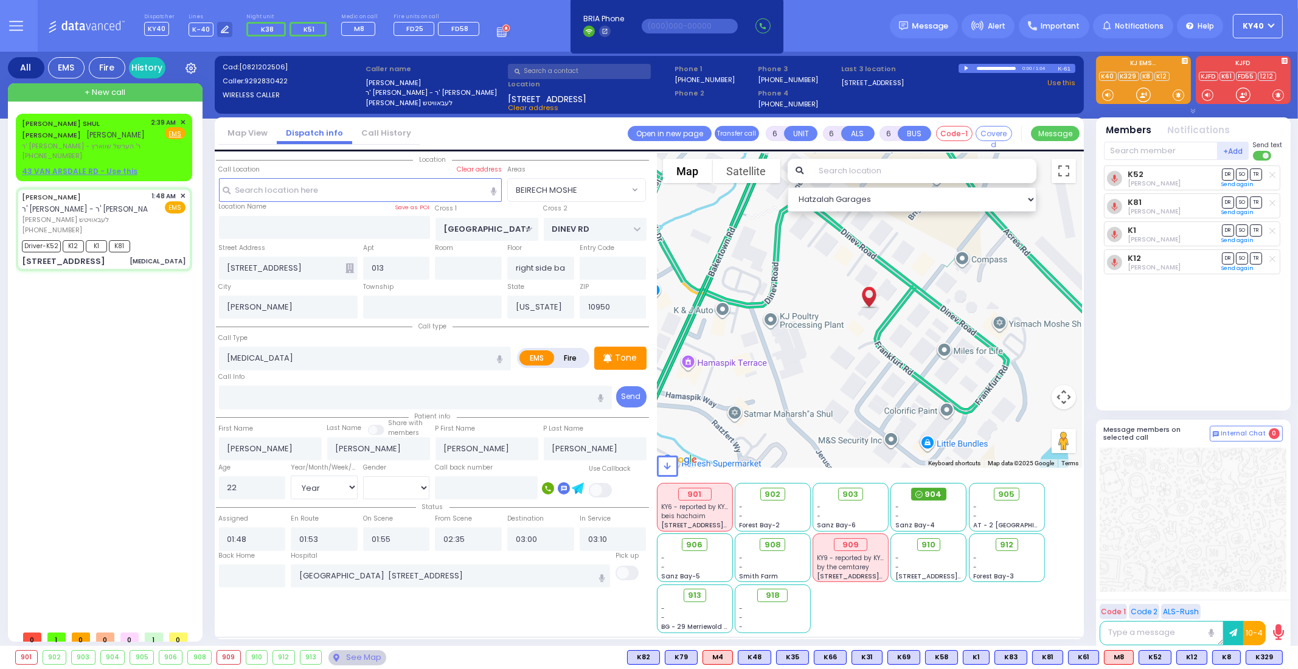
click at [930, 497] on span "904" at bounding box center [933, 494] width 17 height 12
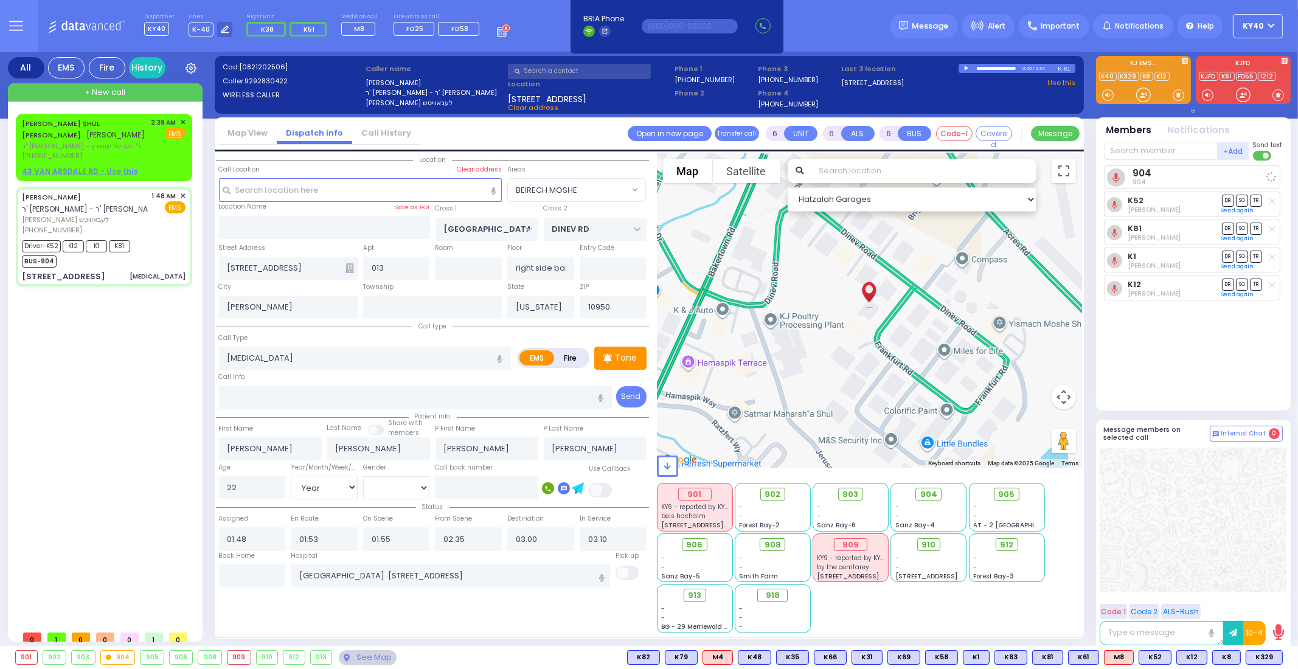
select select
radio input "true"
select select "Year"
select select "[DEMOGRAPHIC_DATA]"
select select "Hatzalah Garages"
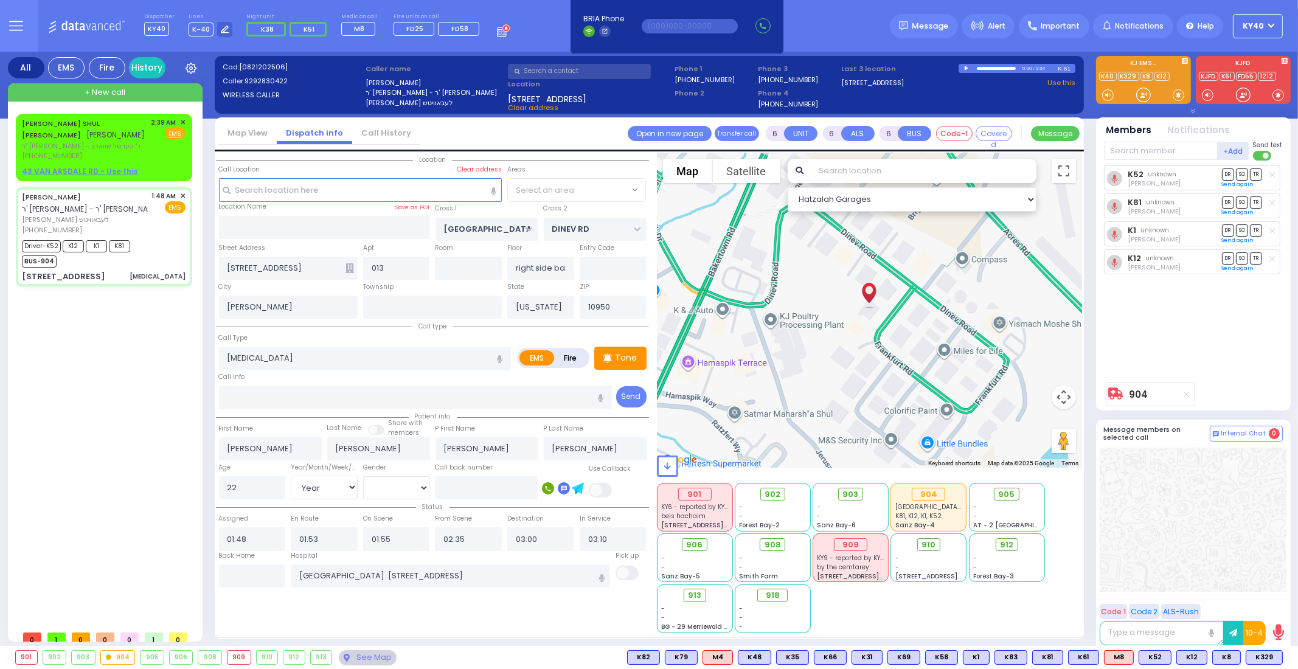
select select "BEIRECH MOSHE"
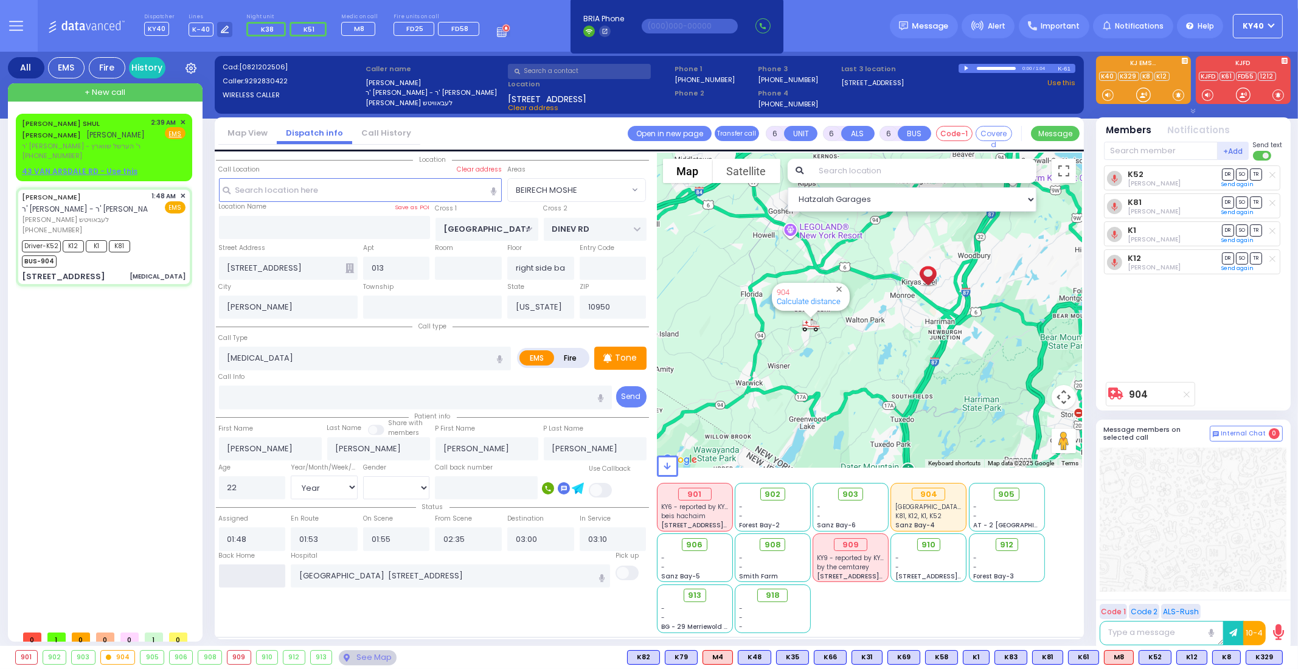
click at [243, 573] on input "text" at bounding box center [252, 575] width 67 height 23
type input "03:22"
select select
radio input "true"
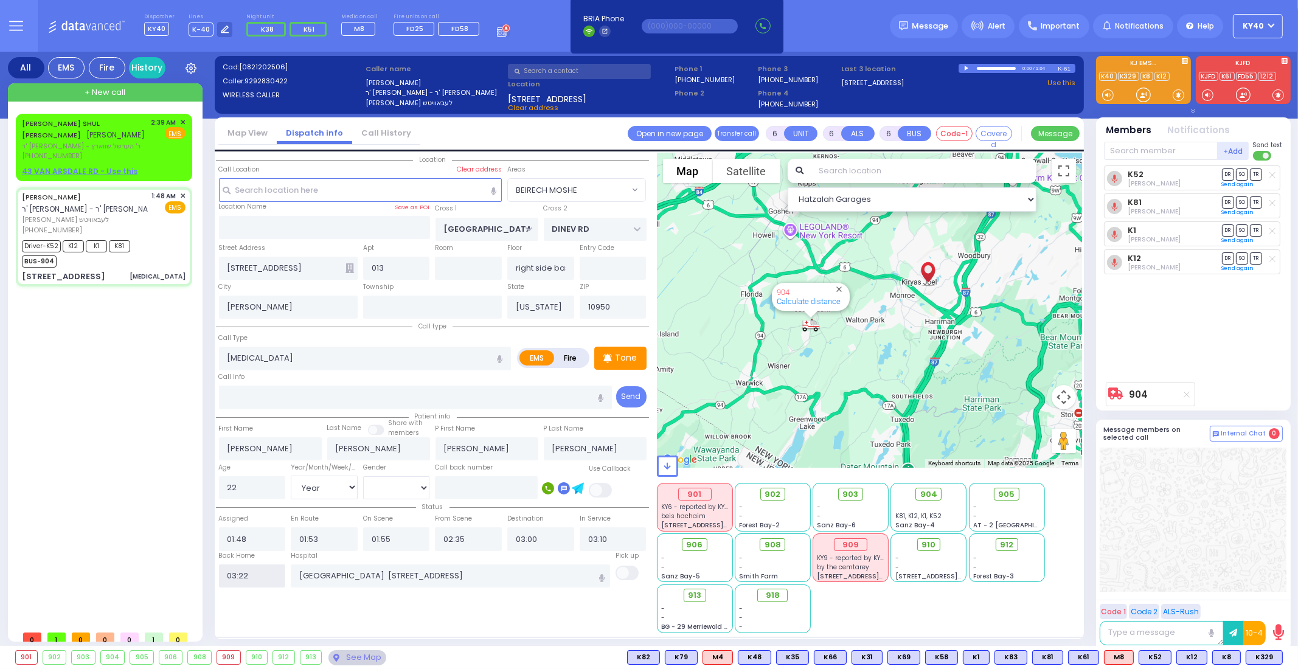
select select
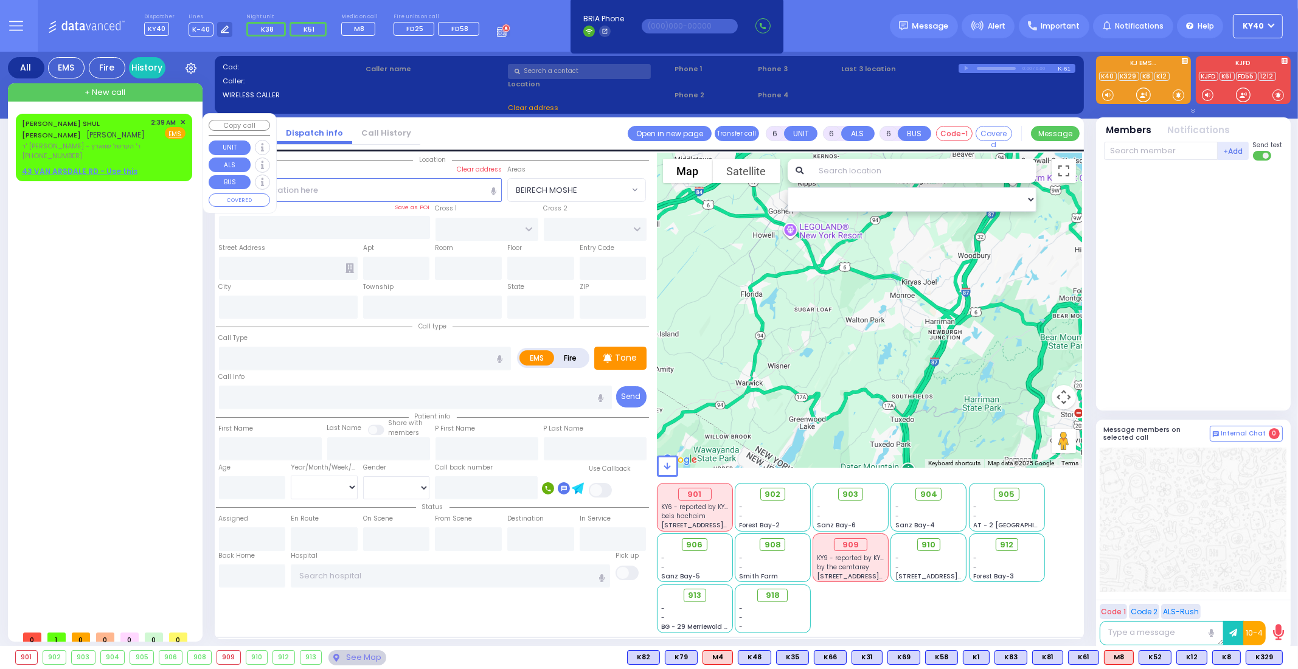
click at [111, 144] on span "ר' [PERSON_NAME] - ר' הערשל שווארץ" at bounding box center [84, 146] width 125 height 10
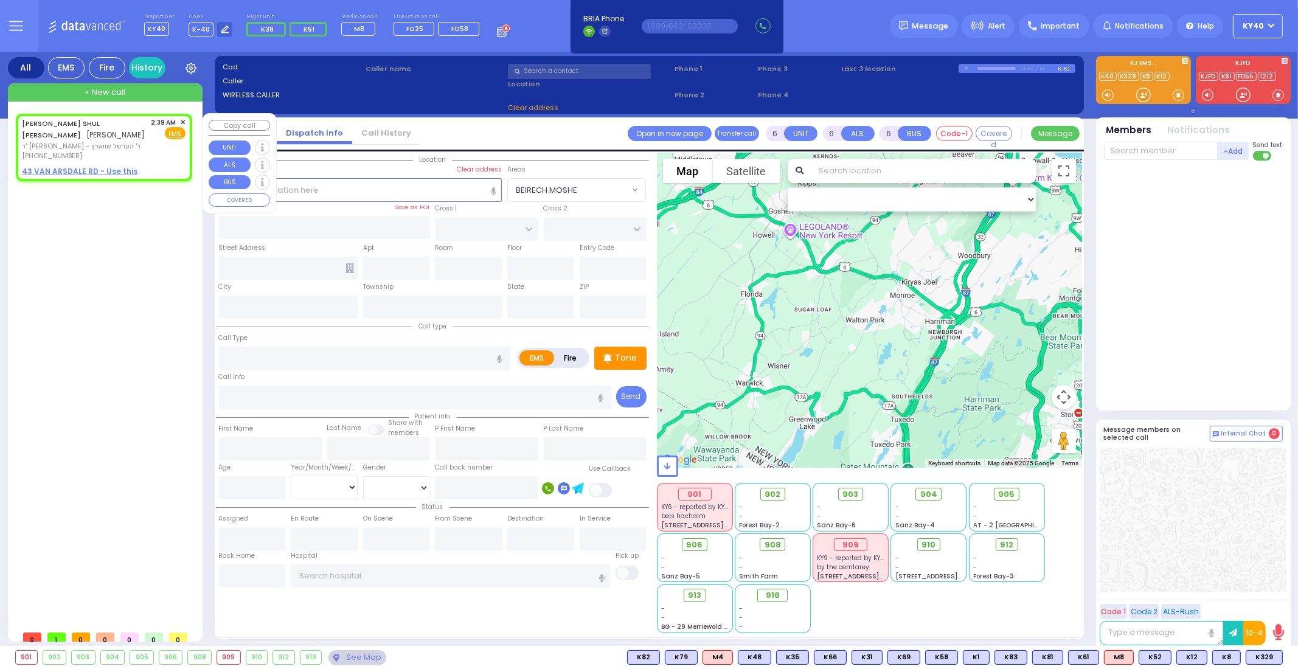
type input "2"
type input "1"
select select
radio input "true"
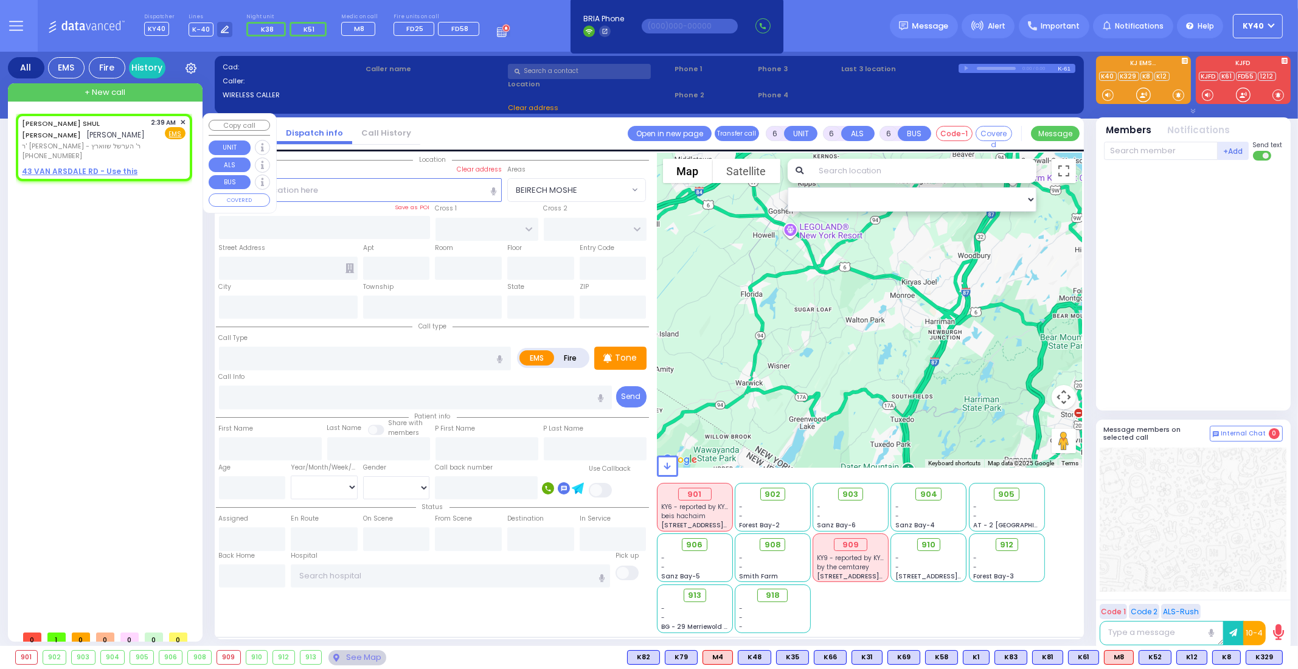
type input "[PERSON_NAME]"
type input "HECHT"
select select
type input "02:39"
select select "Hatzalah Garages"
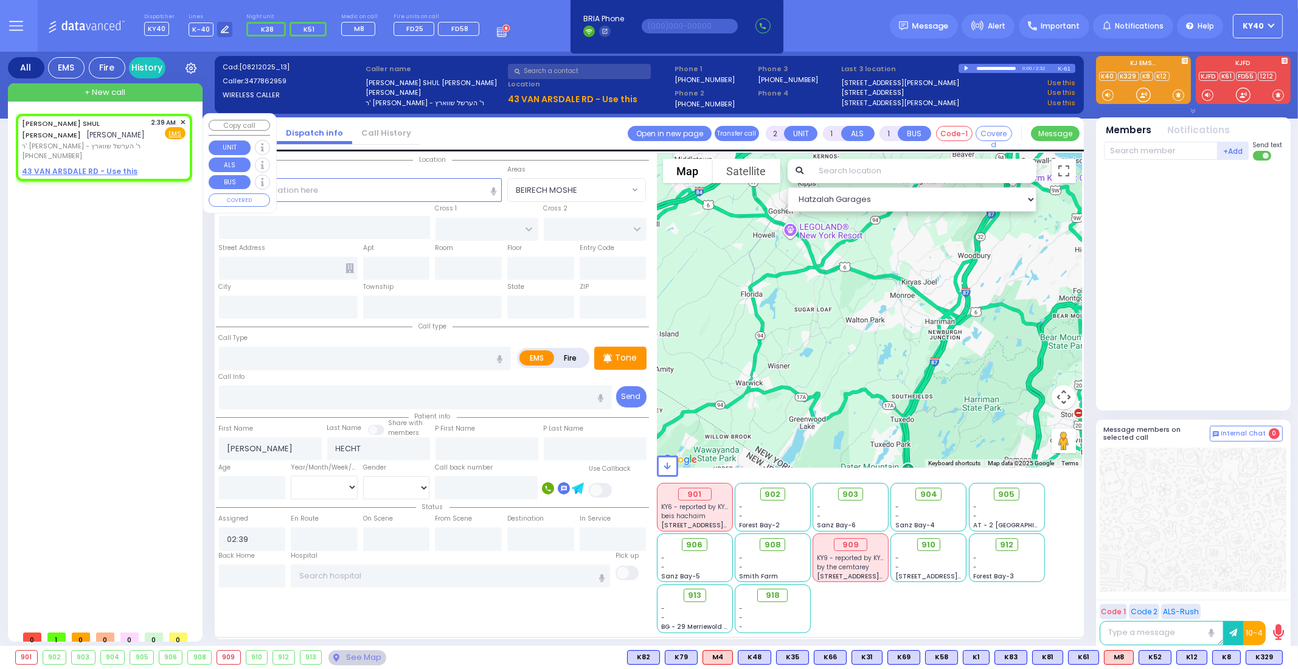
click at [118, 141] on span "ר' [PERSON_NAME] - ר' הערשל שווארץ" at bounding box center [84, 146] width 125 height 10
select select
radio input "true"
select select
select select "Hatzalah Garages"
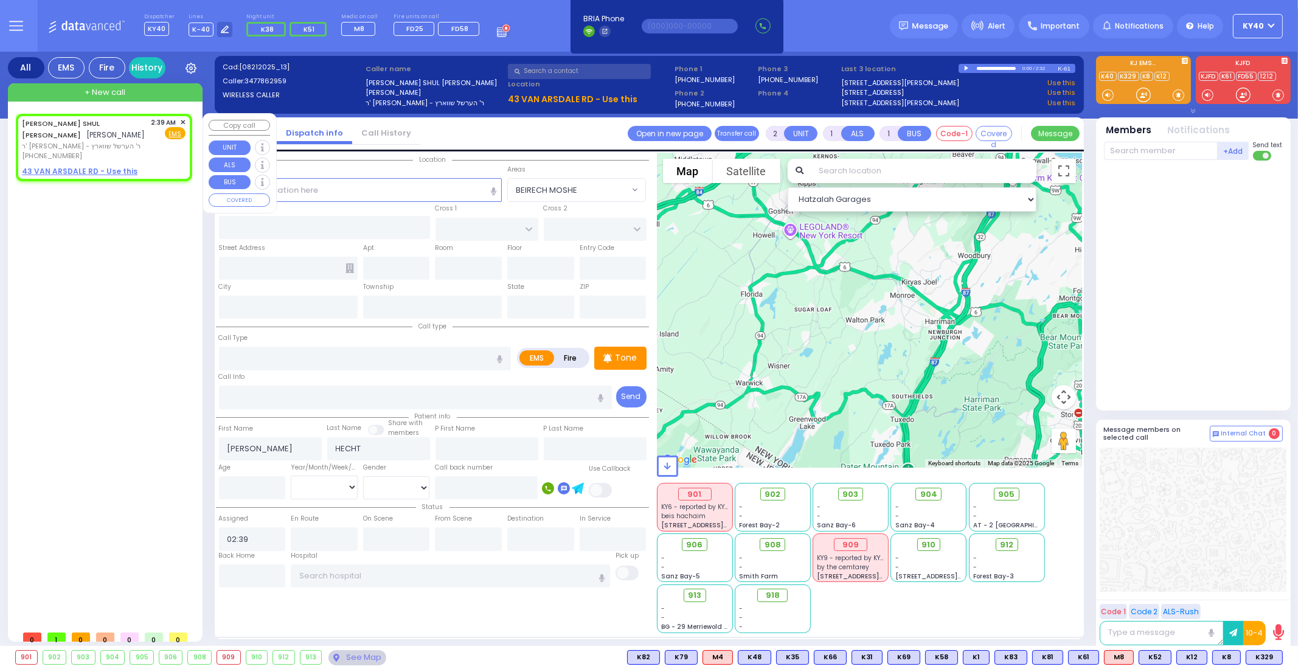
click at [118, 141] on span "ר' [PERSON_NAME] - ר' הערשל שווארץ" at bounding box center [84, 146] width 125 height 10
select select
radio input "true"
select select
select select "Hatzalah Garages"
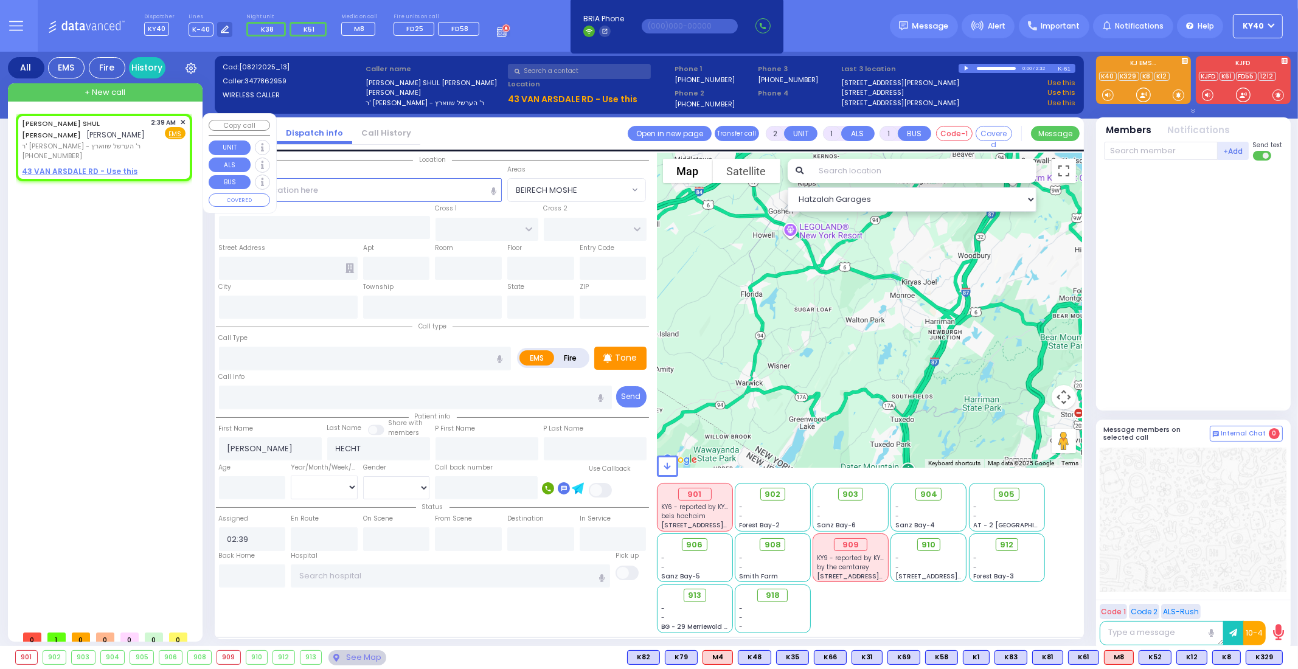
click at [127, 147] on span "ר' [PERSON_NAME] - ר' הערשל שווארץ" at bounding box center [84, 146] width 125 height 10
select select
radio input "true"
select select
select select "Hatzalah Garages"
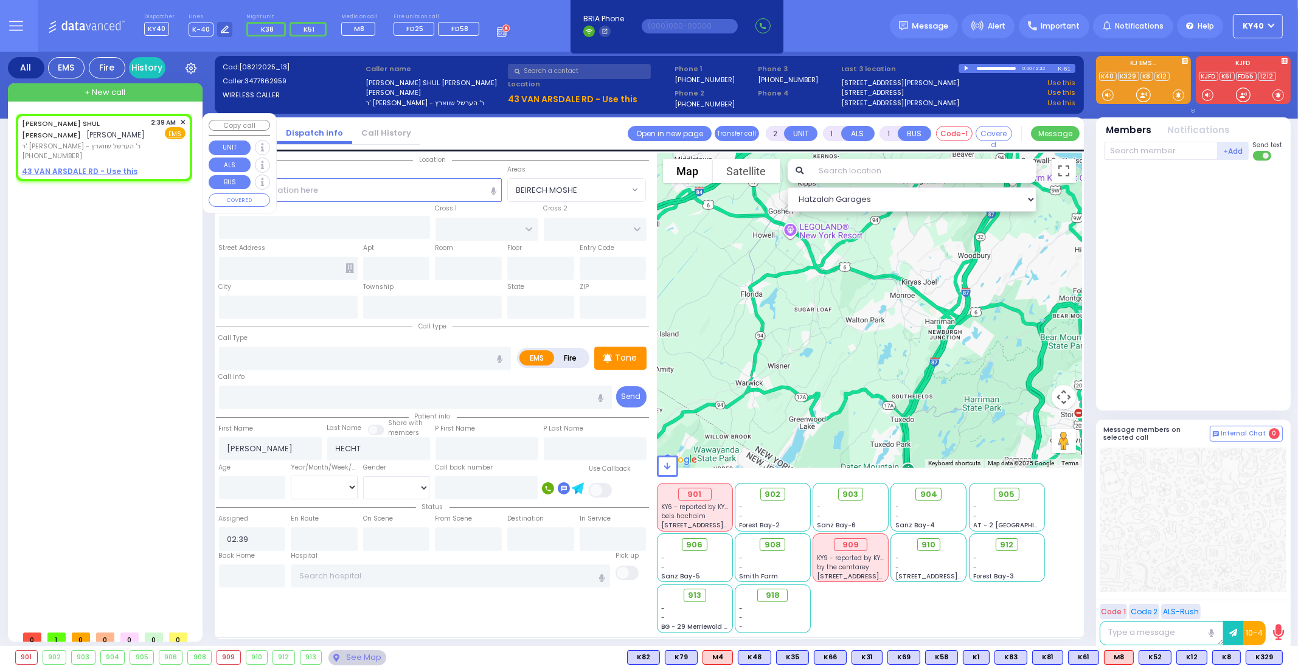
click at [127, 147] on span "ר' [PERSON_NAME] - ר' הערשל שווארץ" at bounding box center [84, 146] width 125 height 10
select select
radio input "true"
select select
select select "Hatzalah Garages"
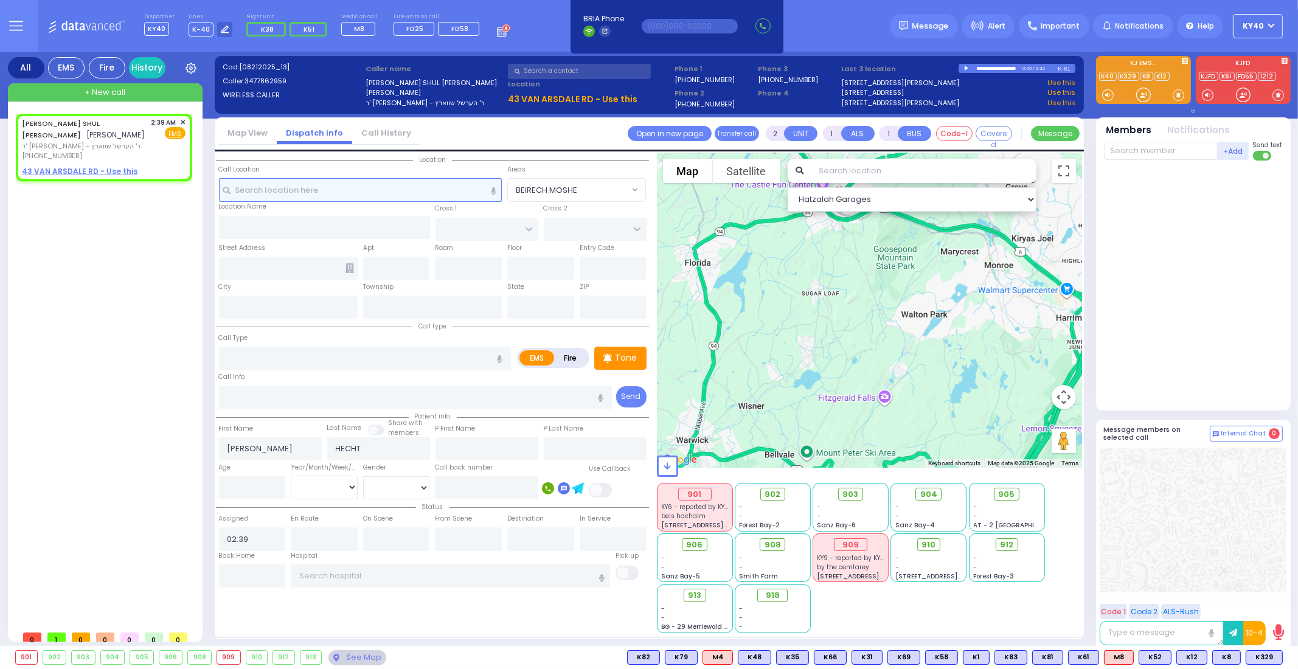
click at [322, 192] on input "text" at bounding box center [360, 189] width 283 height 23
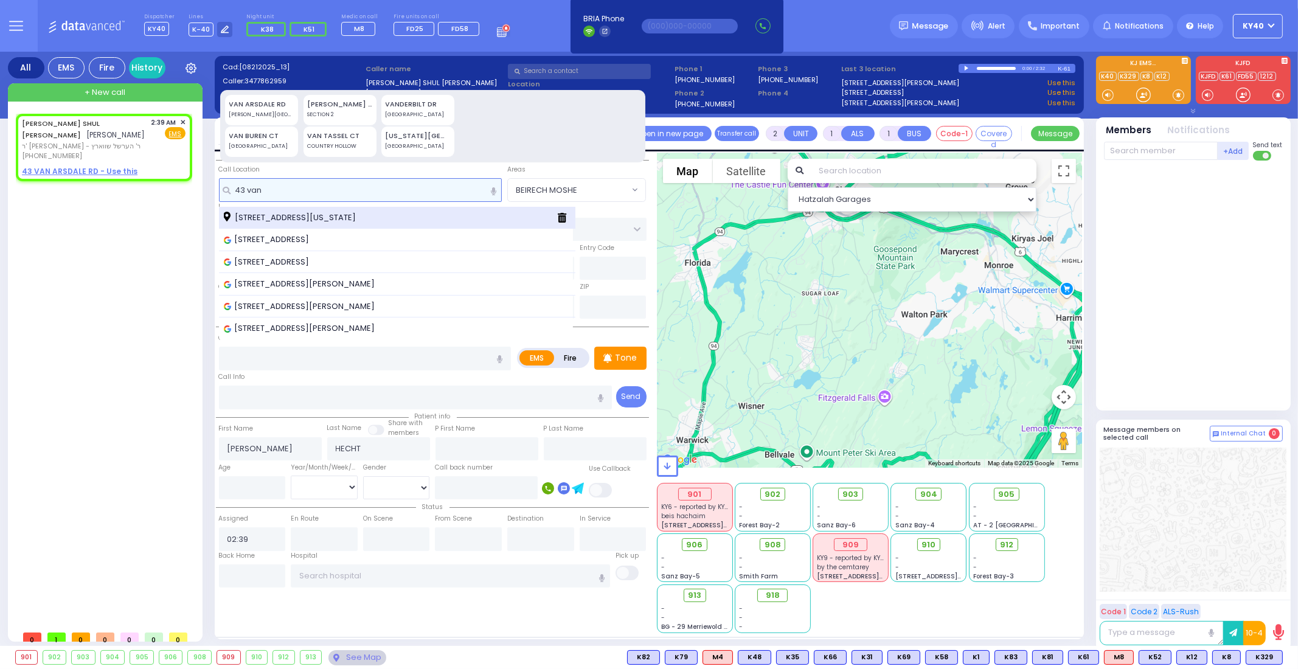
type input "43 van"
click at [327, 212] on span "43 Van Arsdale Road Monroe New York 10950" at bounding box center [292, 218] width 136 height 12
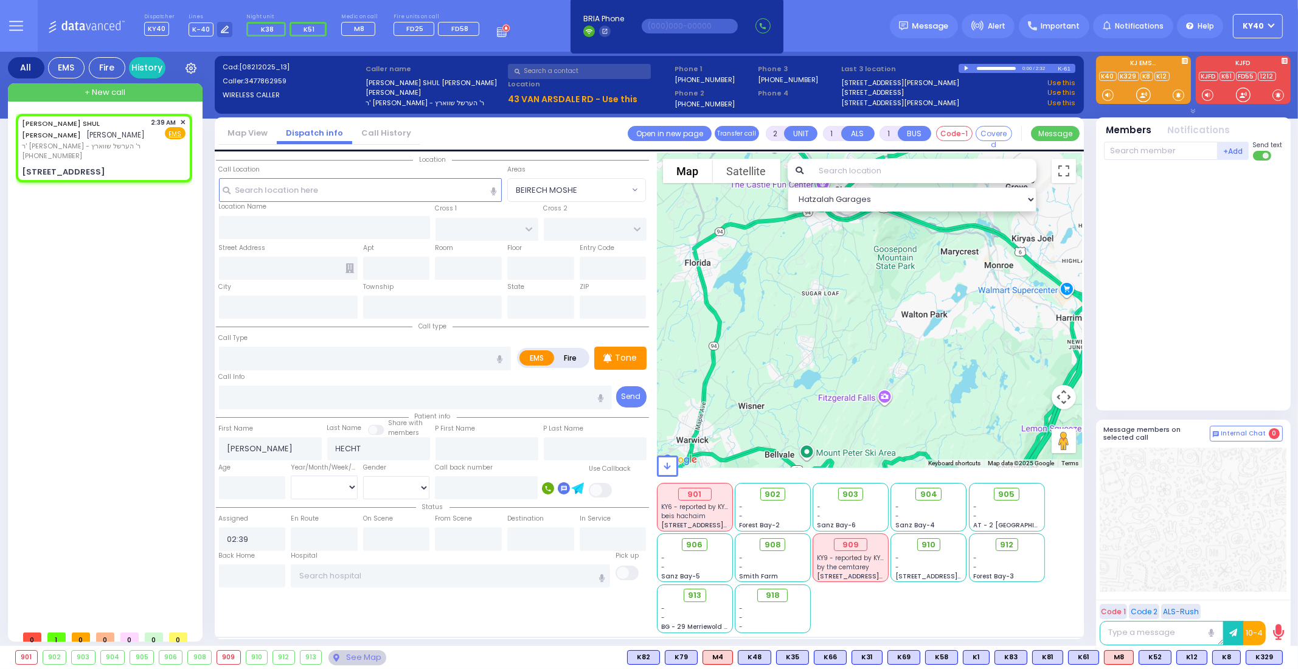
select select
radio input "true"
select select
select select "Hatzalah Garages"
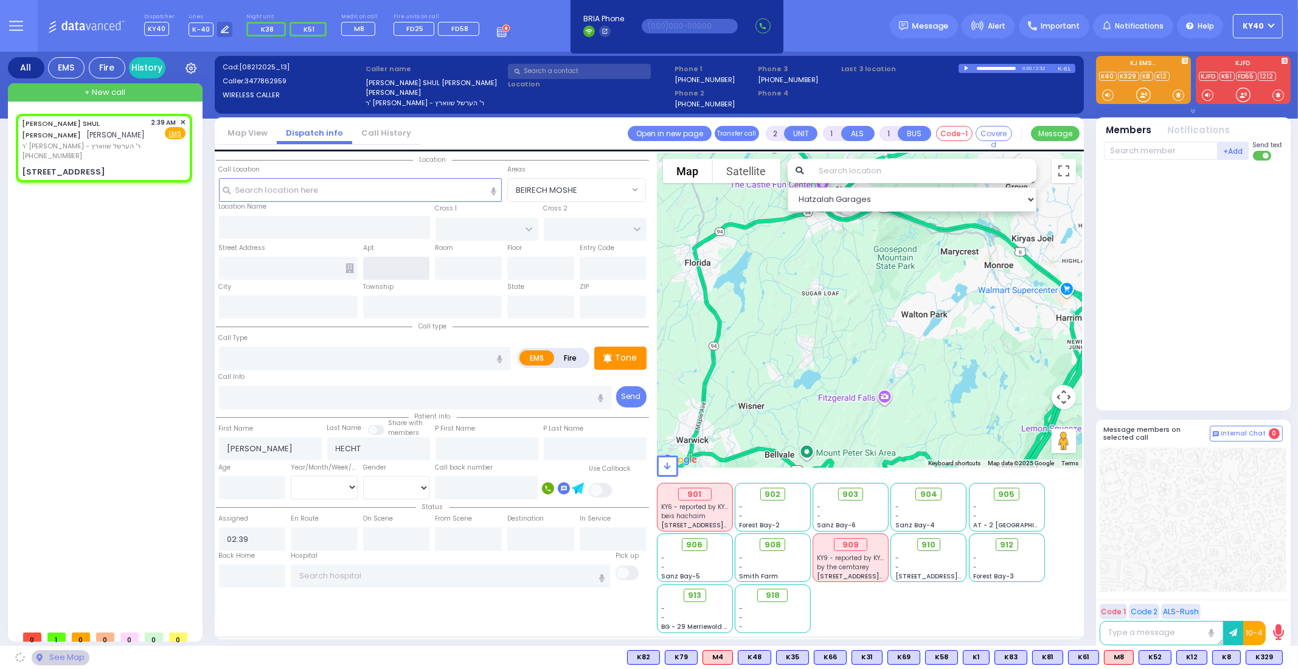
type input "[PERSON_NAME][GEOGRAPHIC_DATA]"
type input "MERIBETH LN"
type input "[STREET_ADDRESS]"
type input "Monroe"
type input "[US_STATE]"
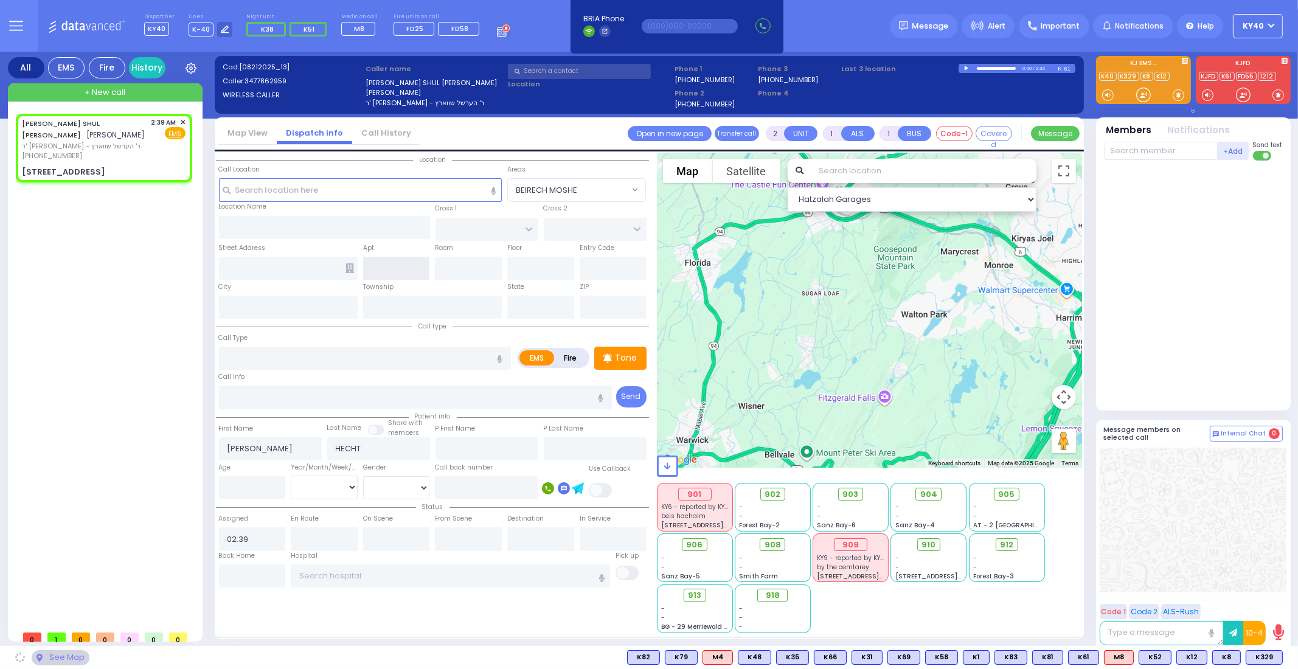
type input "10950"
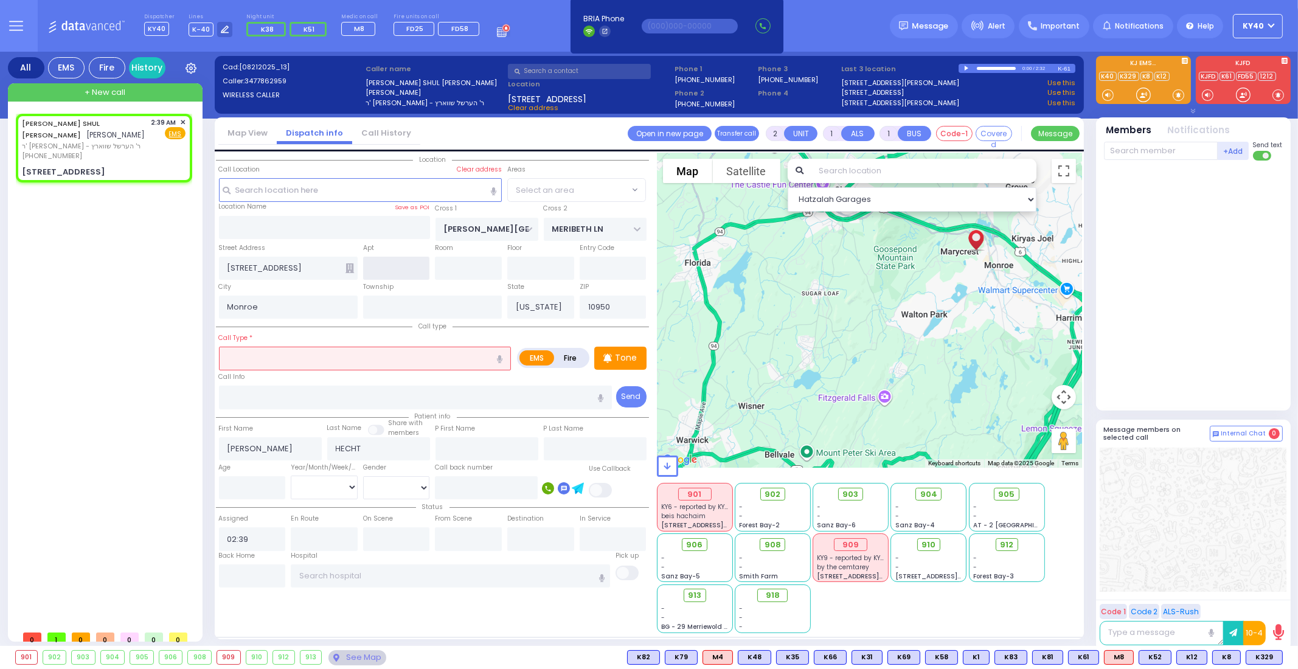
select select "[PERSON_NAME][GEOGRAPHIC_DATA]"
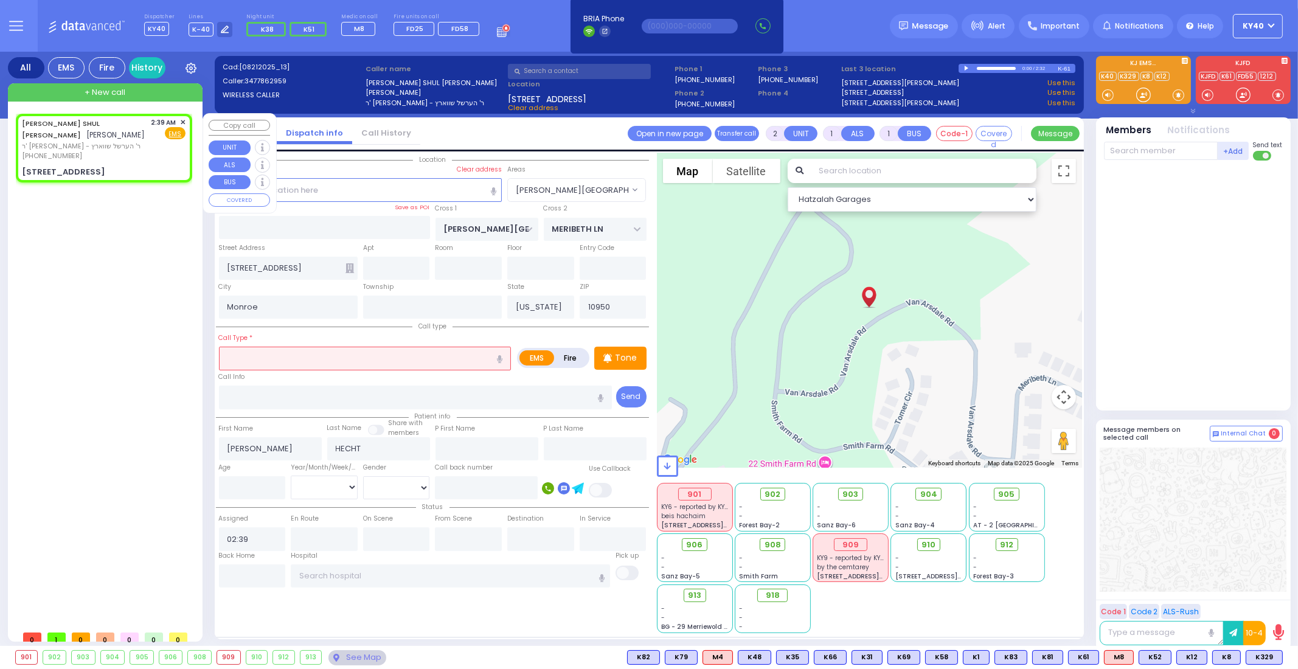
click at [146, 160] on div "[PHONE_NUMBER]" at bounding box center [84, 156] width 125 height 10
select select
radio input "true"
select select
select select "Hatzalah Garages"
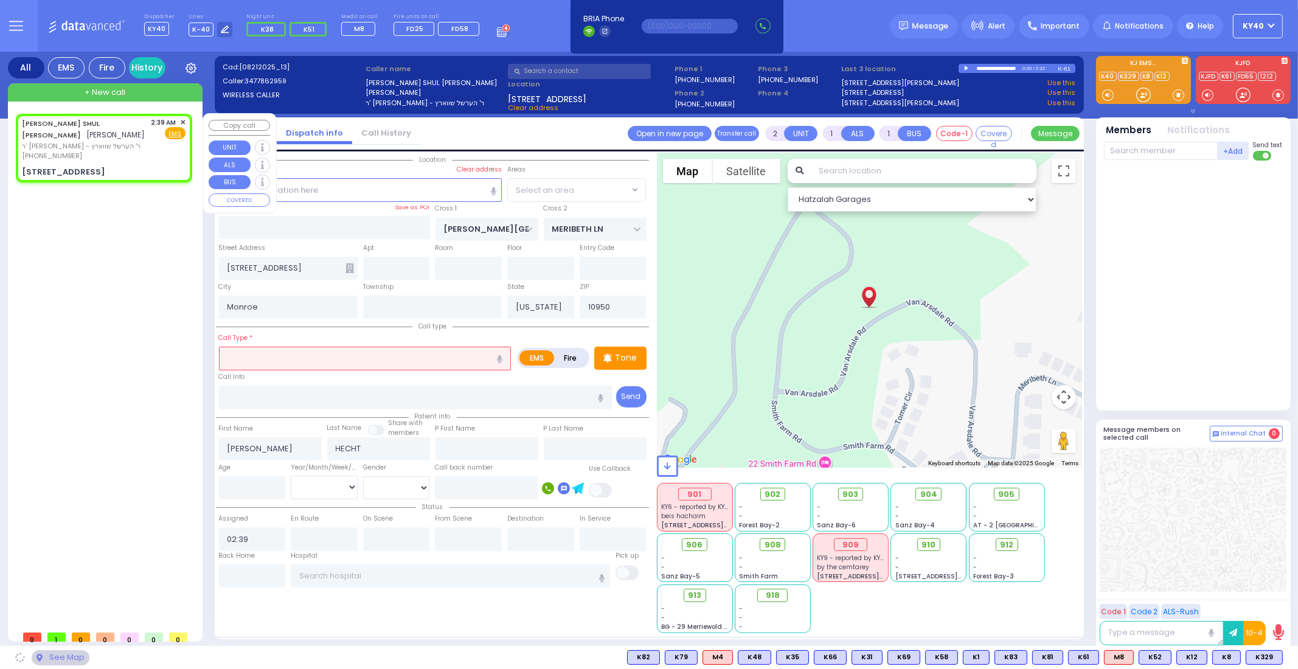
select select "[PERSON_NAME][GEOGRAPHIC_DATA]"
click at [145, 155] on div "[PHONE_NUMBER]" at bounding box center [84, 156] width 125 height 10
select select
radio input "true"
select select
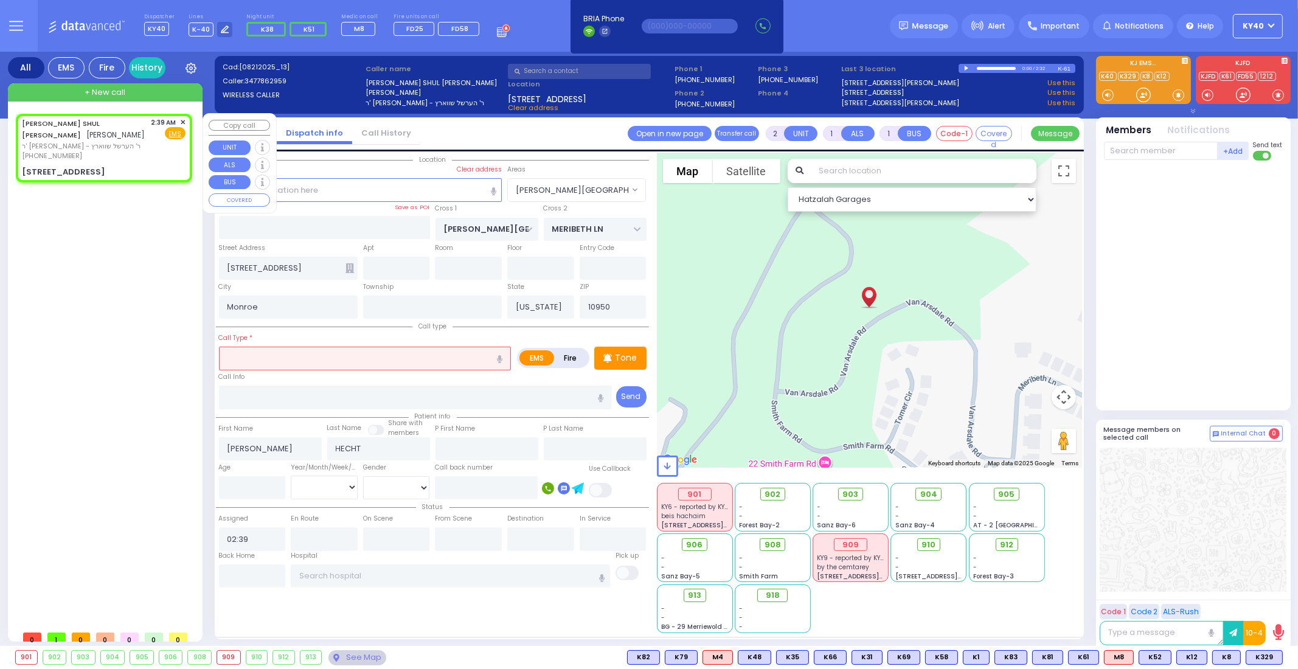
select select "Hatzalah Garages"
select select "[PERSON_NAME][GEOGRAPHIC_DATA]"
click at [145, 155] on div "[PHONE_NUMBER]" at bounding box center [84, 156] width 125 height 10
select select
radio input "true"
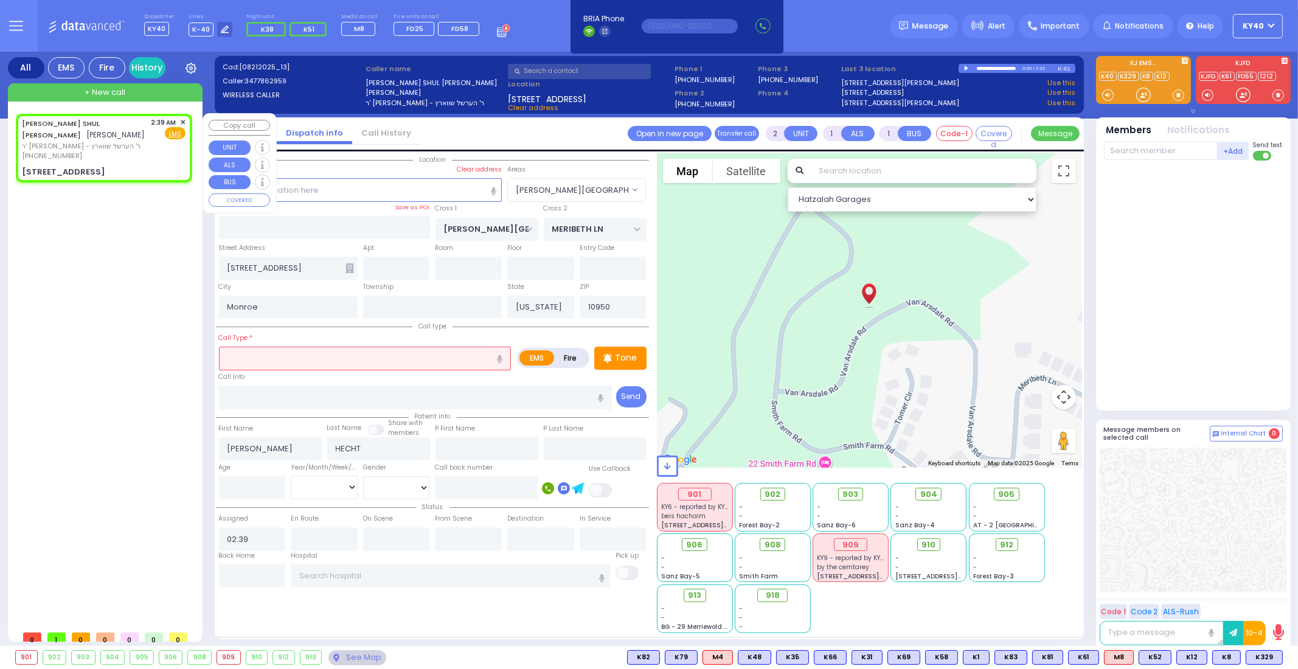
select select
select select "Hatzalah Garages"
select select "[PERSON_NAME][GEOGRAPHIC_DATA]"
click at [779, 516] on div "-" at bounding box center [772, 516] width 67 height 9
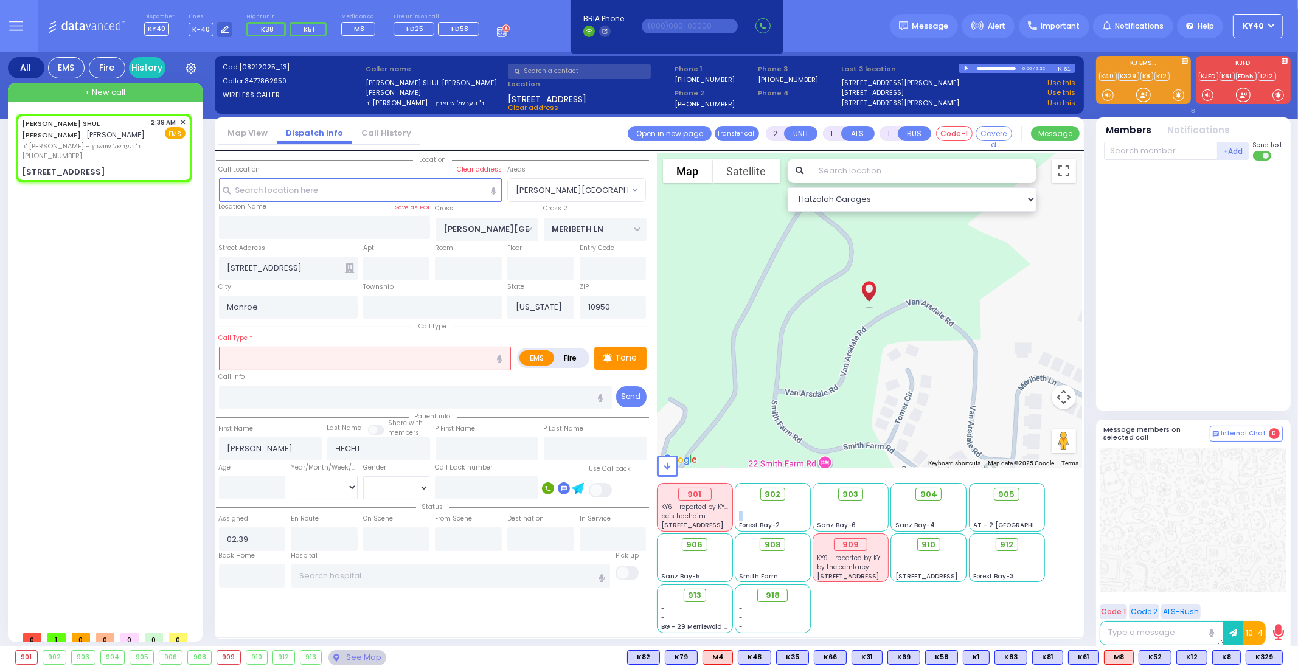
click at [791, 510] on div "- - Forest Bay-2" at bounding box center [772, 515] width 67 height 27
click at [788, 513] on div "-" at bounding box center [772, 516] width 67 height 9
click at [55, 655] on div "902" at bounding box center [54, 657] width 23 height 13
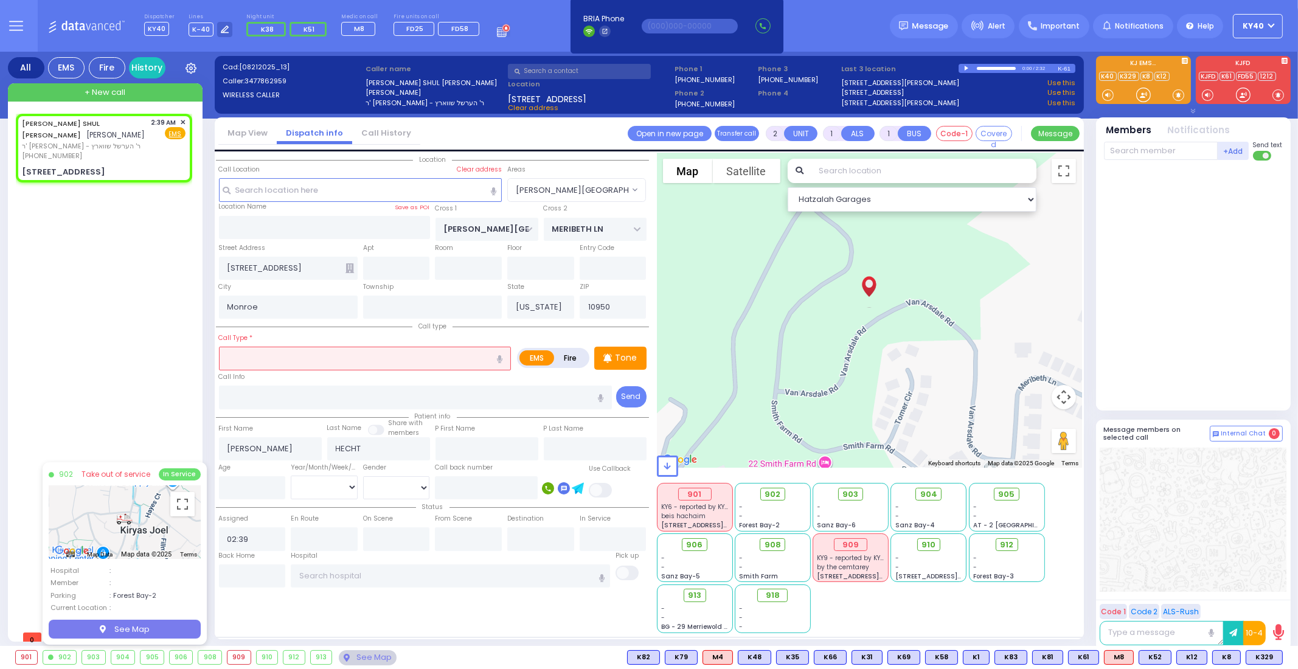
click at [133, 408] on div "MAYER SHUL Y. HECHT מאיר שאול יחזקאל העכט ר' משה לייב - ר' הערשל שווארץ (347) 7…" at bounding box center [106, 369] width 181 height 511
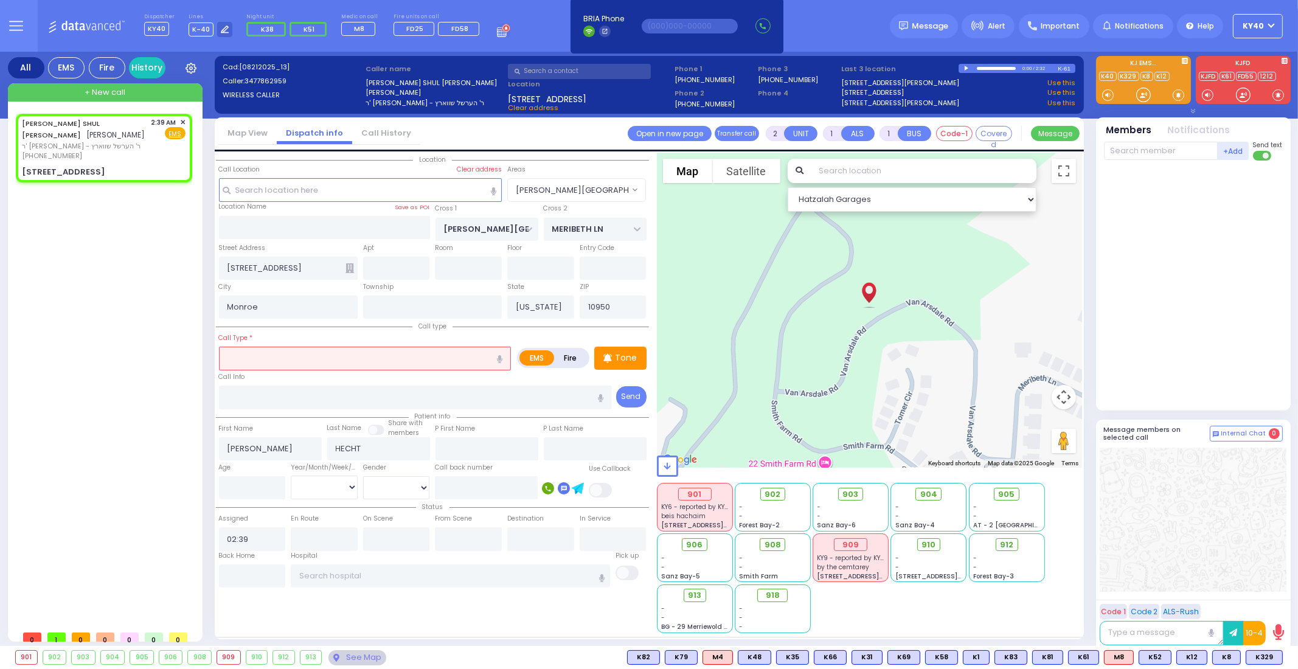
click at [85, 655] on div "903" at bounding box center [83, 657] width 23 height 13
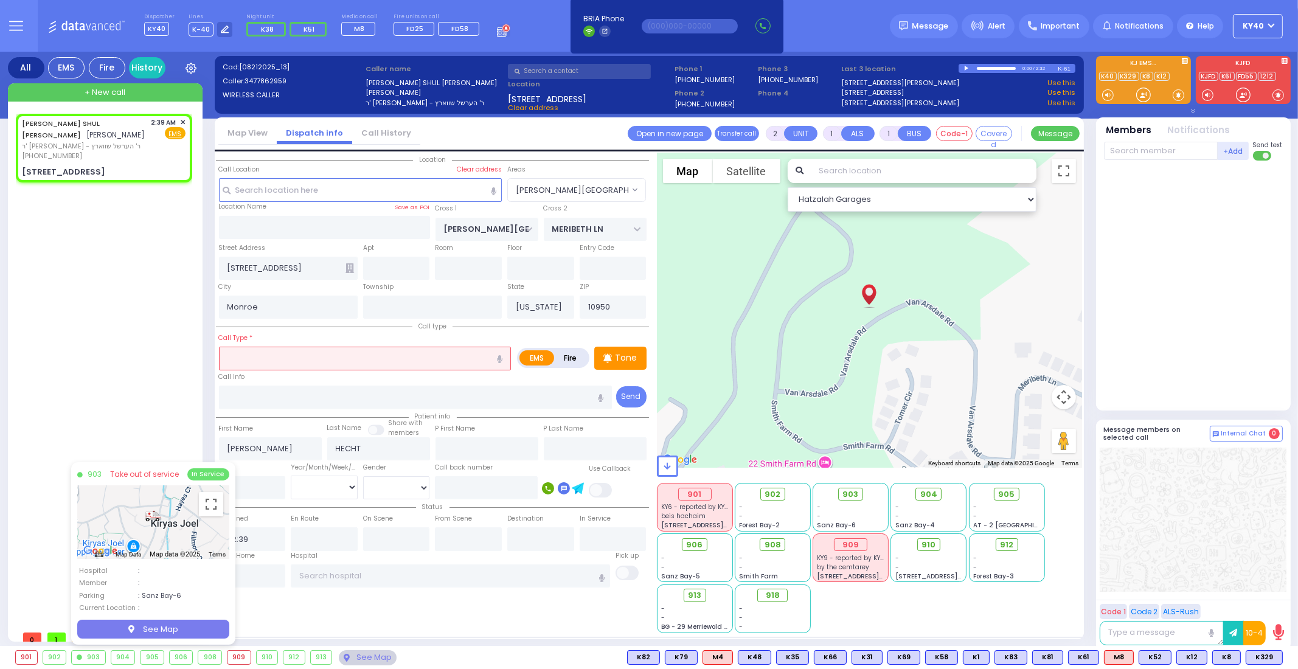
click at [85, 655] on div "903" at bounding box center [88, 657] width 33 height 13
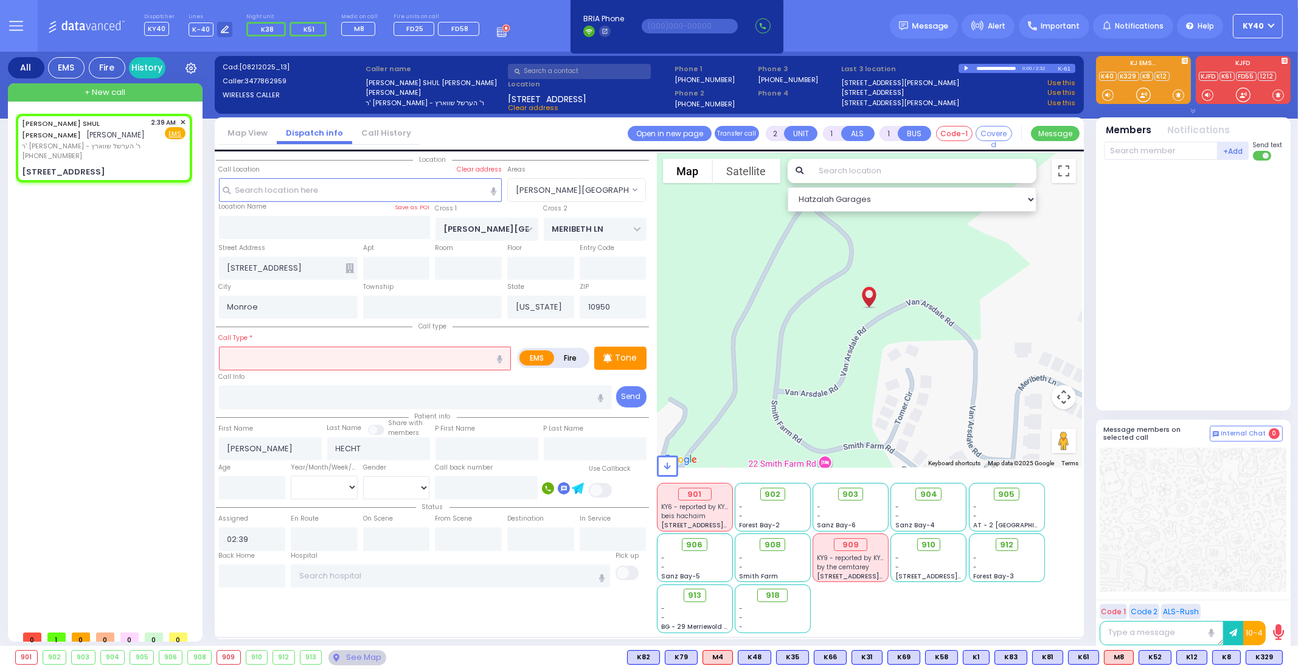
click at [113, 656] on div "904" at bounding box center [113, 657] width 24 height 13
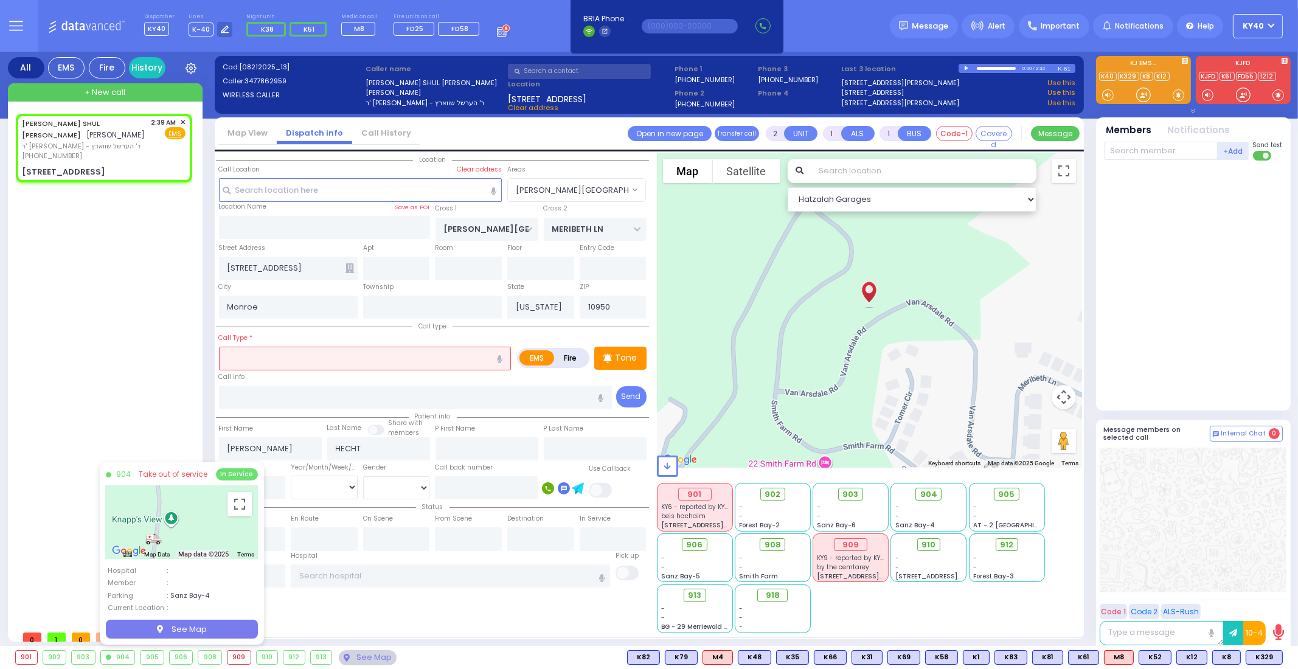
drag, startPoint x: 165, startPoint y: 515, endPoint x: 122, endPoint y: 541, distance: 49.7
click at [122, 543] on div at bounding box center [182, 521] width 152 height 73
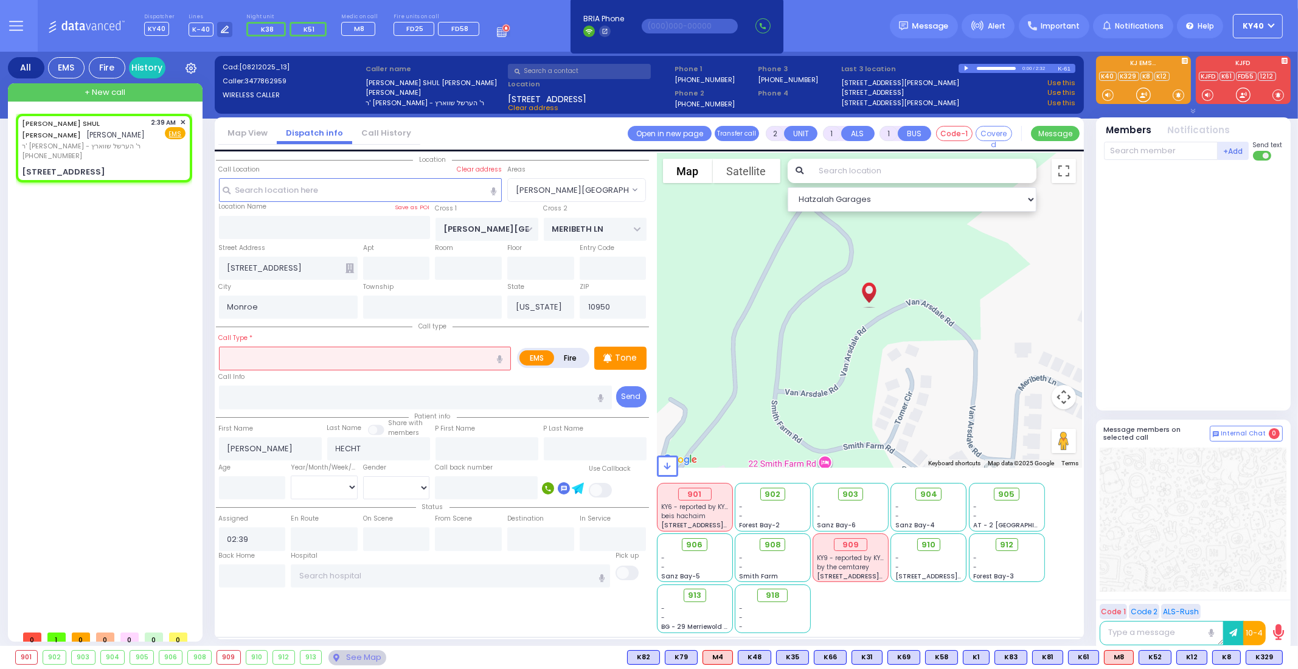
click at [116, 657] on div "904" at bounding box center [113, 657] width 24 height 13
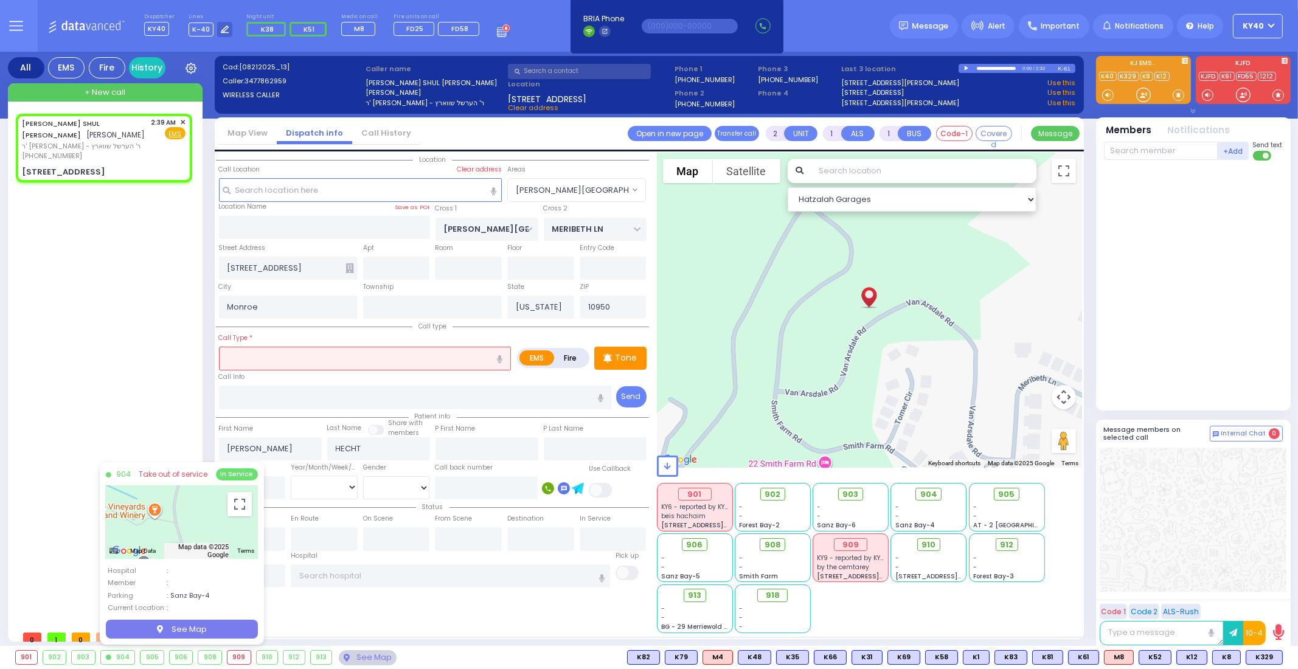
drag, startPoint x: 206, startPoint y: 515, endPoint x: 206, endPoint y: 548, distance: 33.5
click at [208, 549] on div "Map Terrain Satellite Labels Map Data Map data ©2025 Google Map data ©2025 Goog…" at bounding box center [182, 521] width 152 height 73
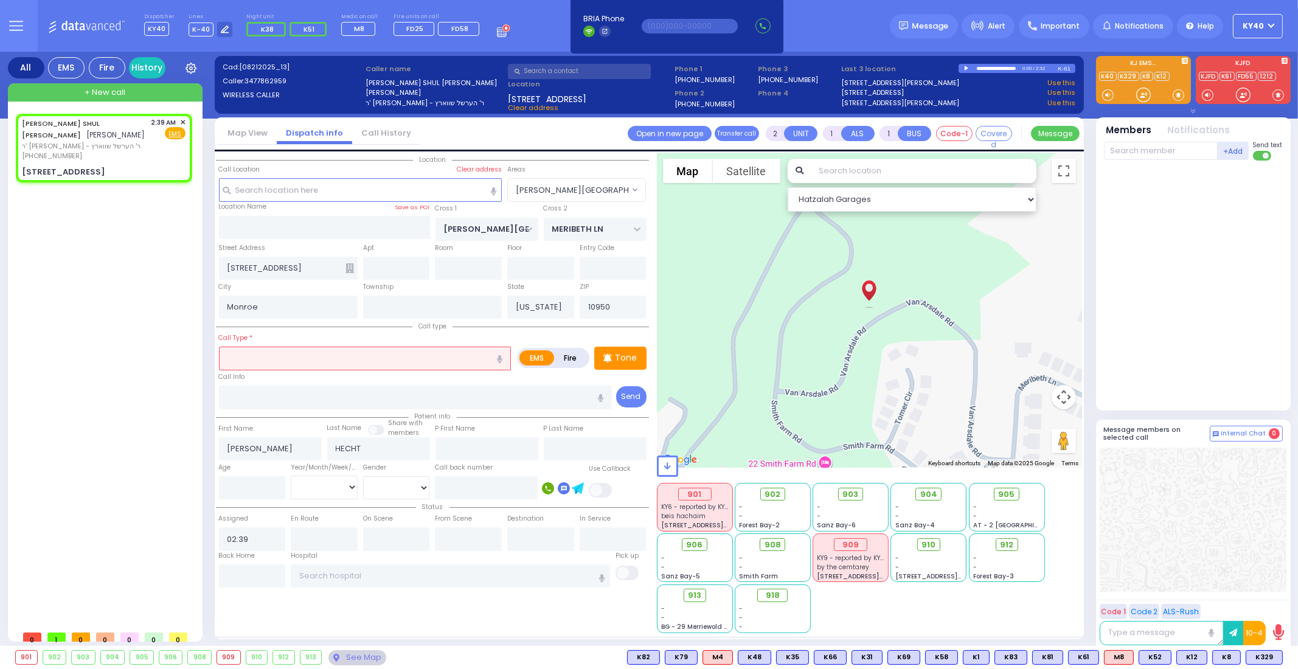
click at [115, 658] on div "904" at bounding box center [113, 657] width 24 height 13
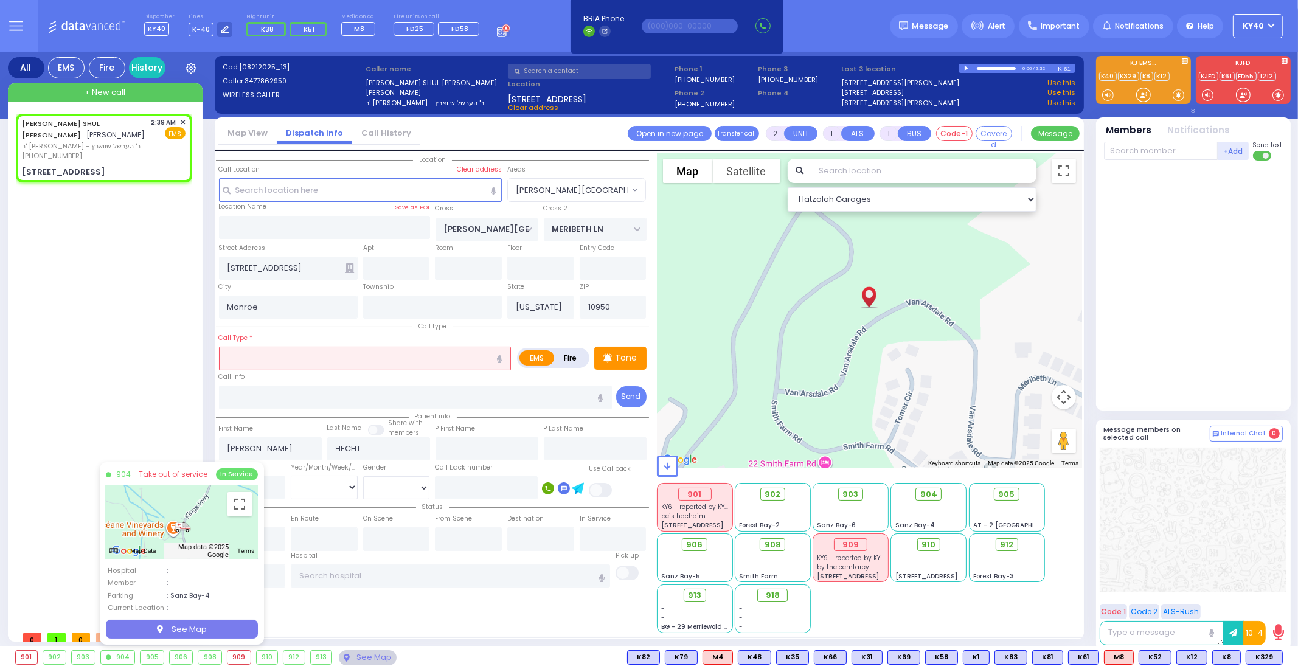
drag, startPoint x: 203, startPoint y: 500, endPoint x: 184, endPoint y: 512, distance: 22.4
click at [186, 512] on div at bounding box center [182, 521] width 152 height 73
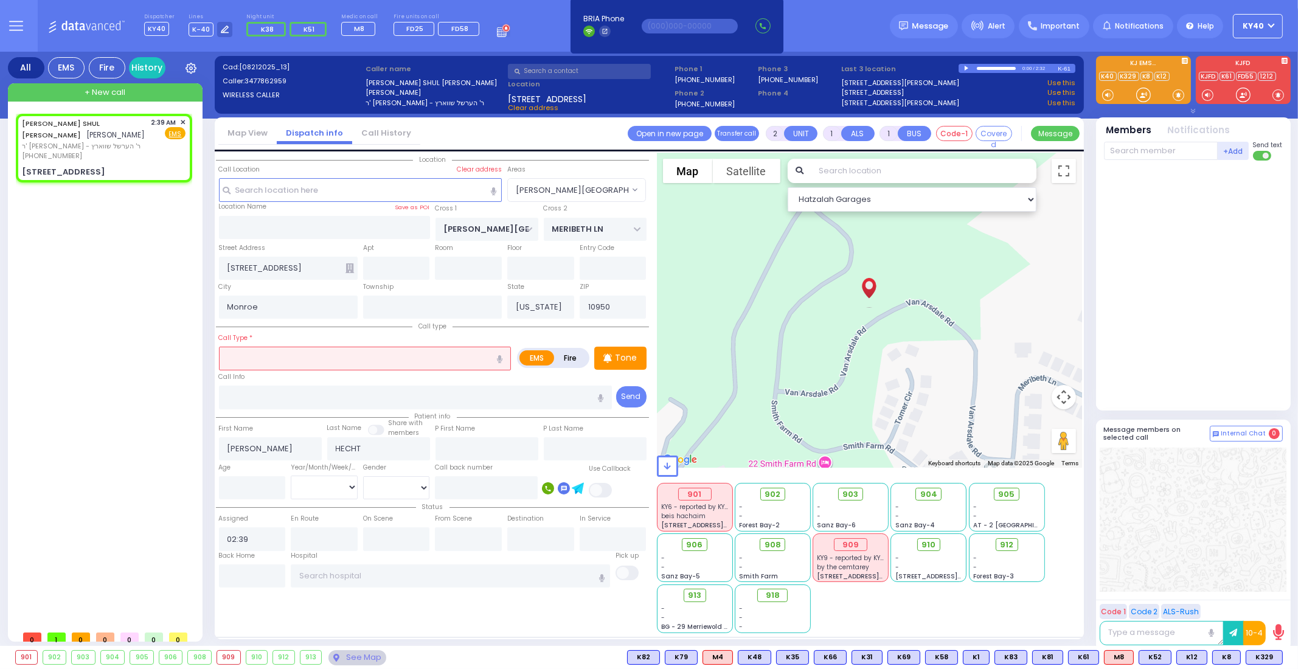
click at [118, 658] on div "904" at bounding box center [113, 657] width 24 height 13
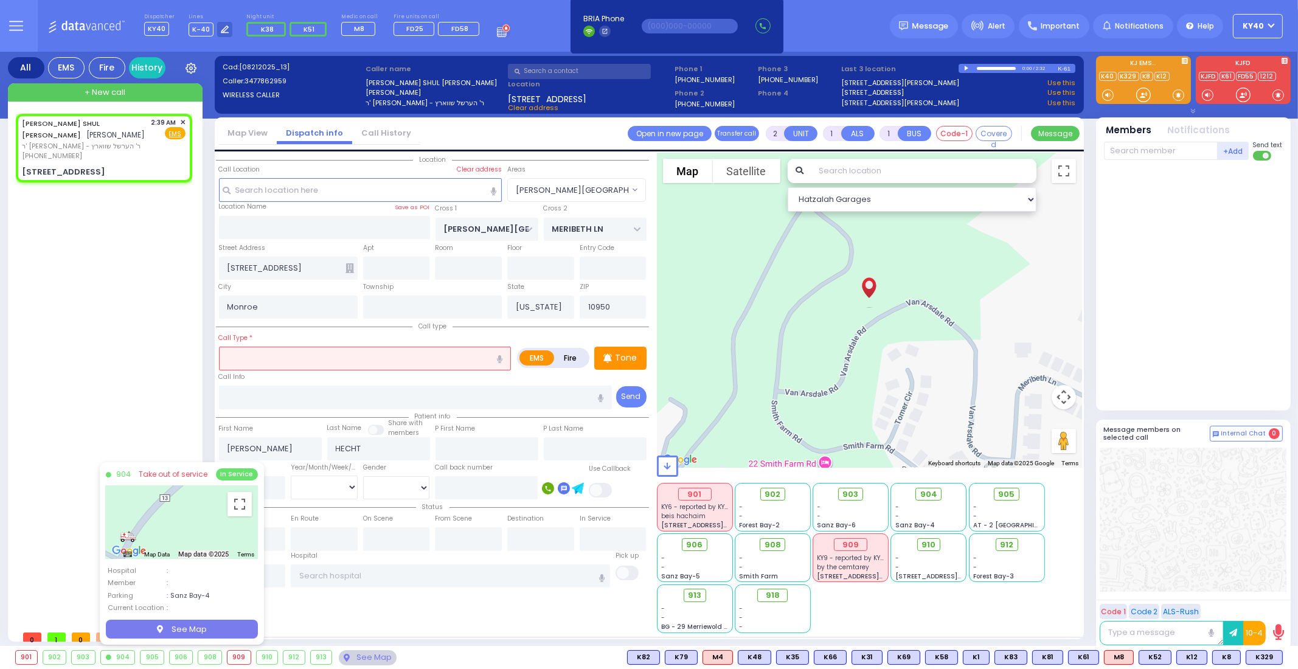
drag, startPoint x: 190, startPoint y: 524, endPoint x: 186, endPoint y: 541, distance: 18.3
click at [186, 541] on div at bounding box center [182, 521] width 152 height 73
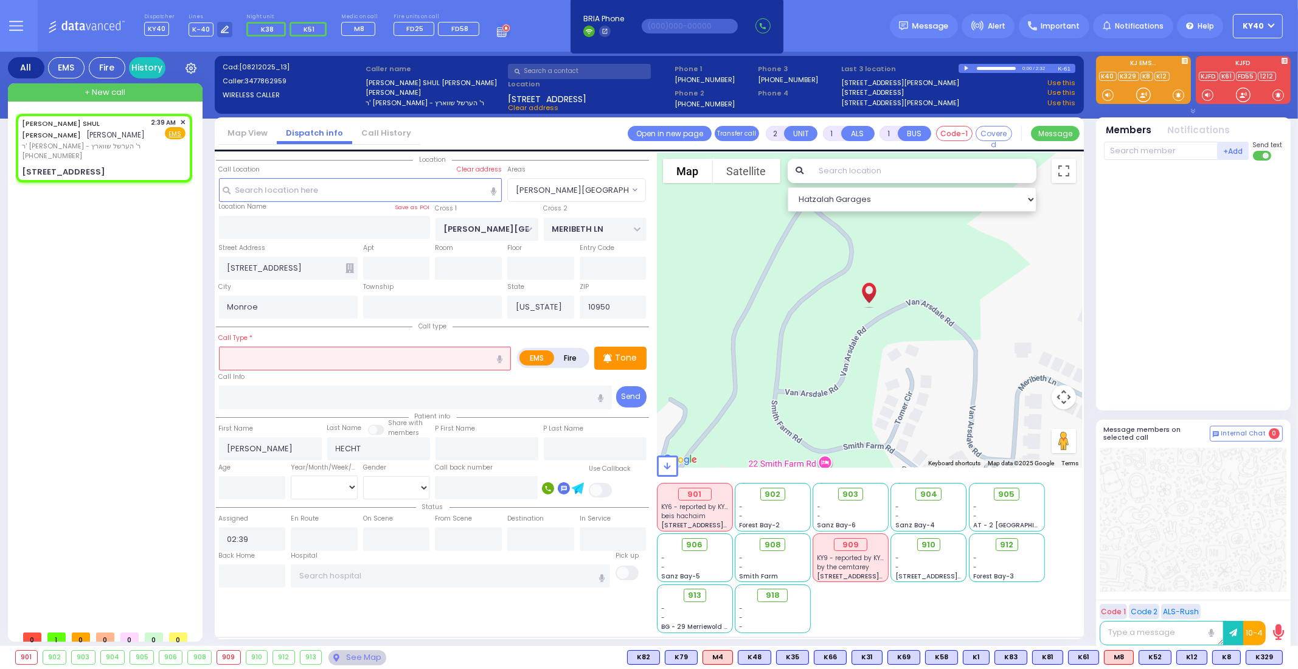
click at [116, 658] on div "904" at bounding box center [113, 657] width 24 height 13
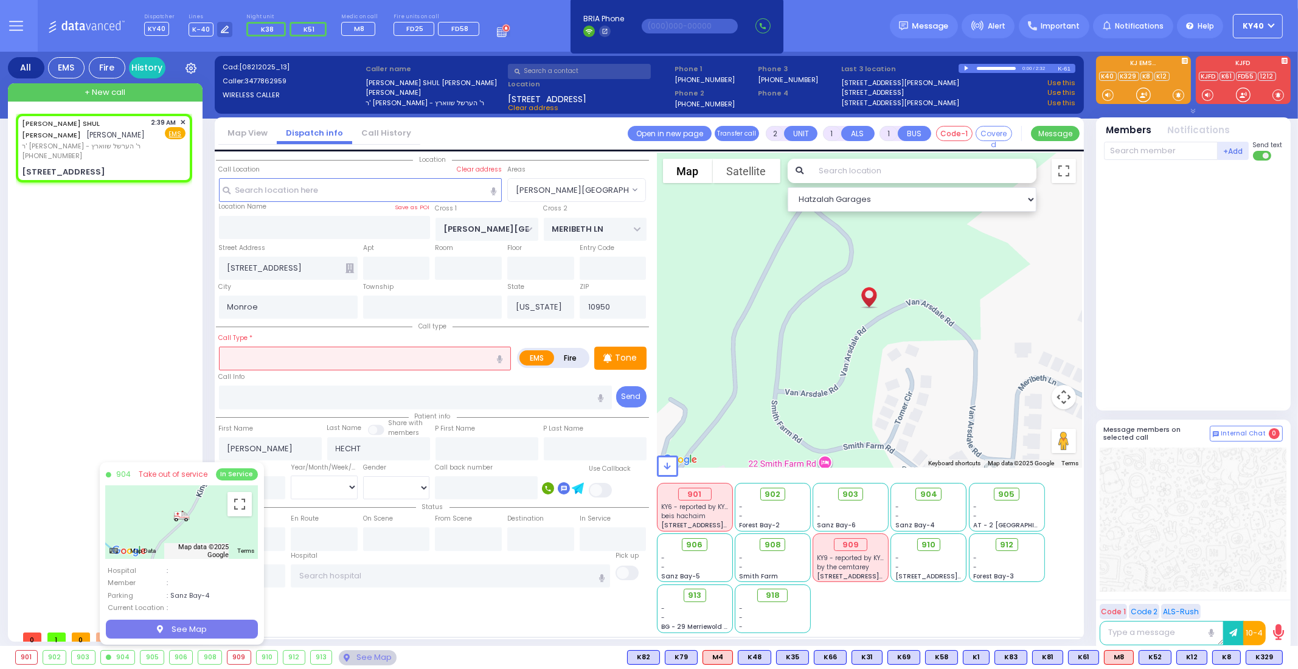
click at [13, 21] on icon at bounding box center [16, 26] width 14 height 14
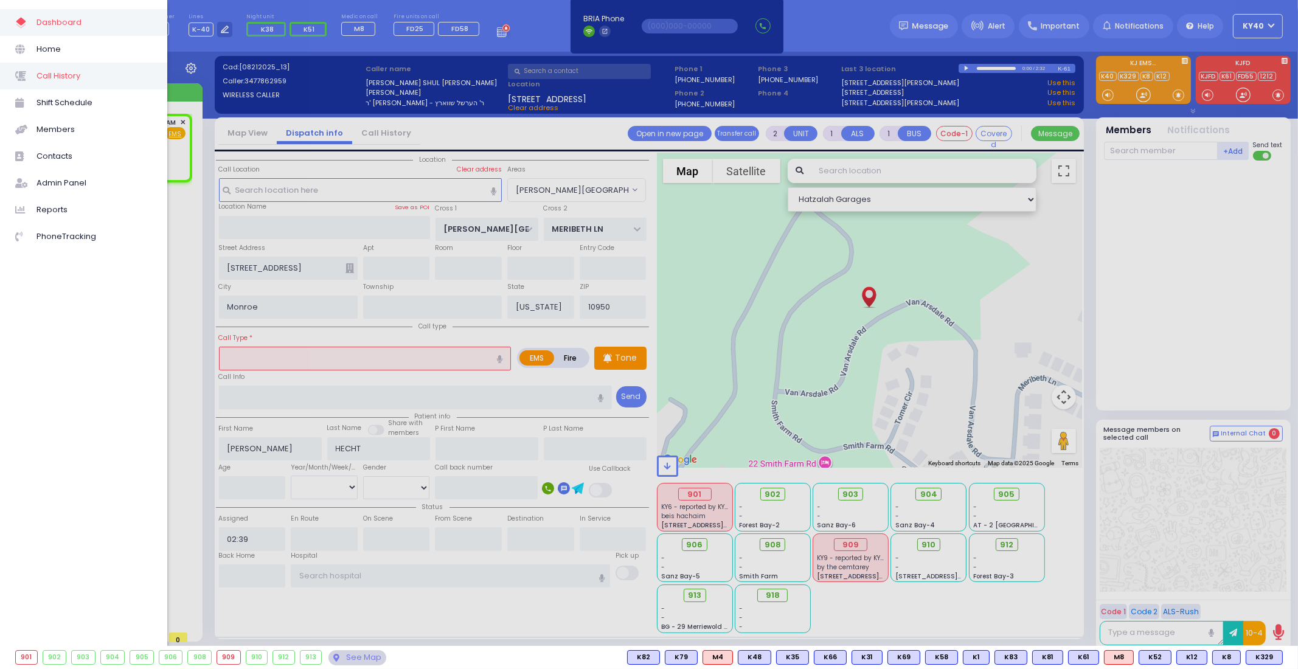
click at [52, 74] on span "Call History" at bounding box center [94, 76] width 116 height 16
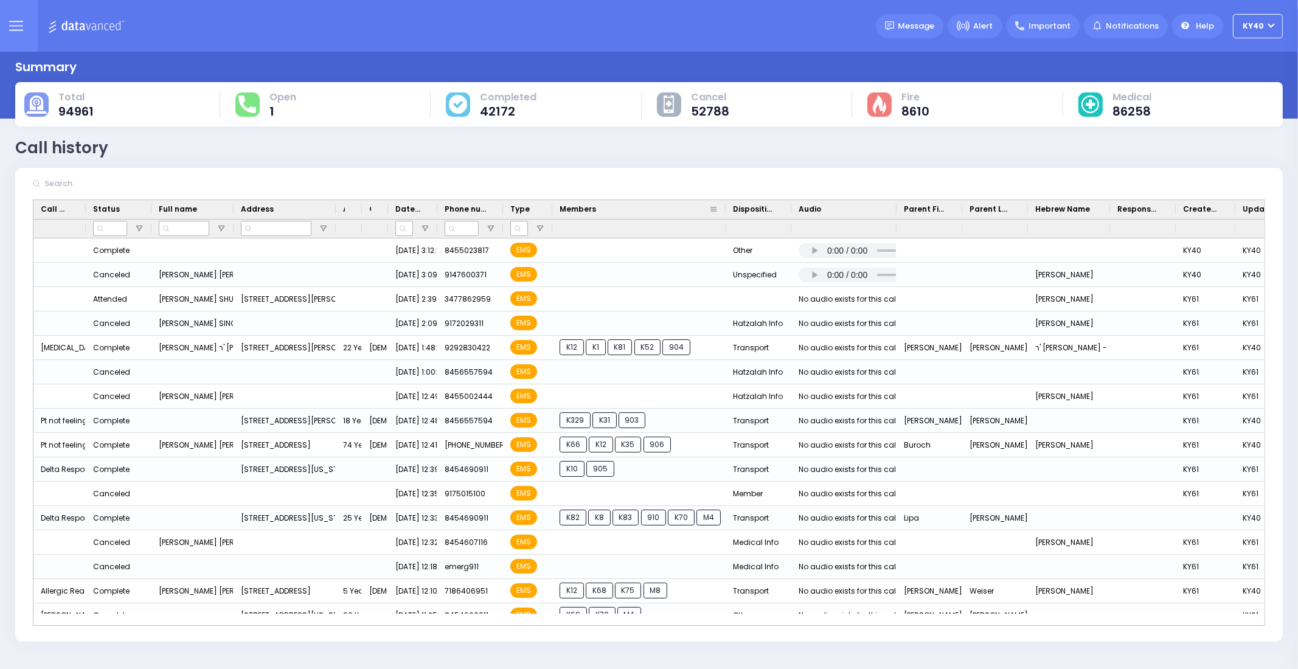
drag, startPoint x: 617, startPoint y: 209, endPoint x: 725, endPoint y: 208, distance: 107.7
click at [725, 208] on div at bounding box center [725, 209] width 5 height 19
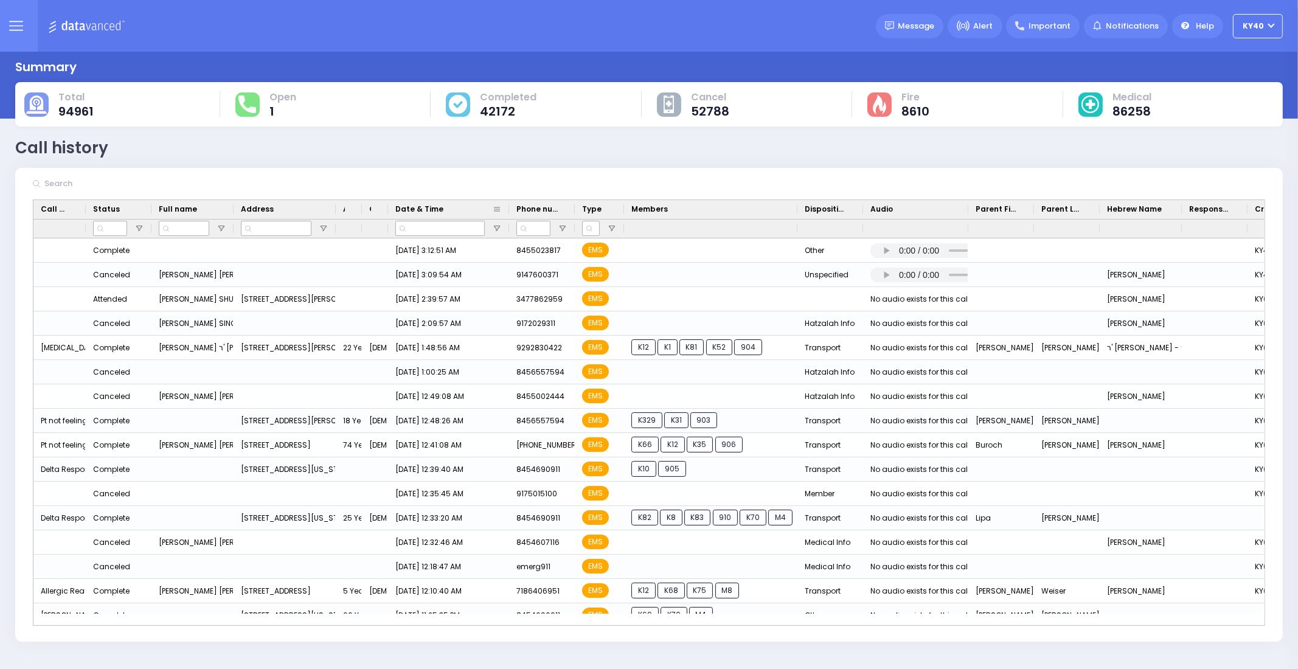
drag, startPoint x: 437, startPoint y: 207, endPoint x: 508, endPoint y: 210, distance: 71.8
click at [508, 210] on div at bounding box center [509, 209] width 5 height 19
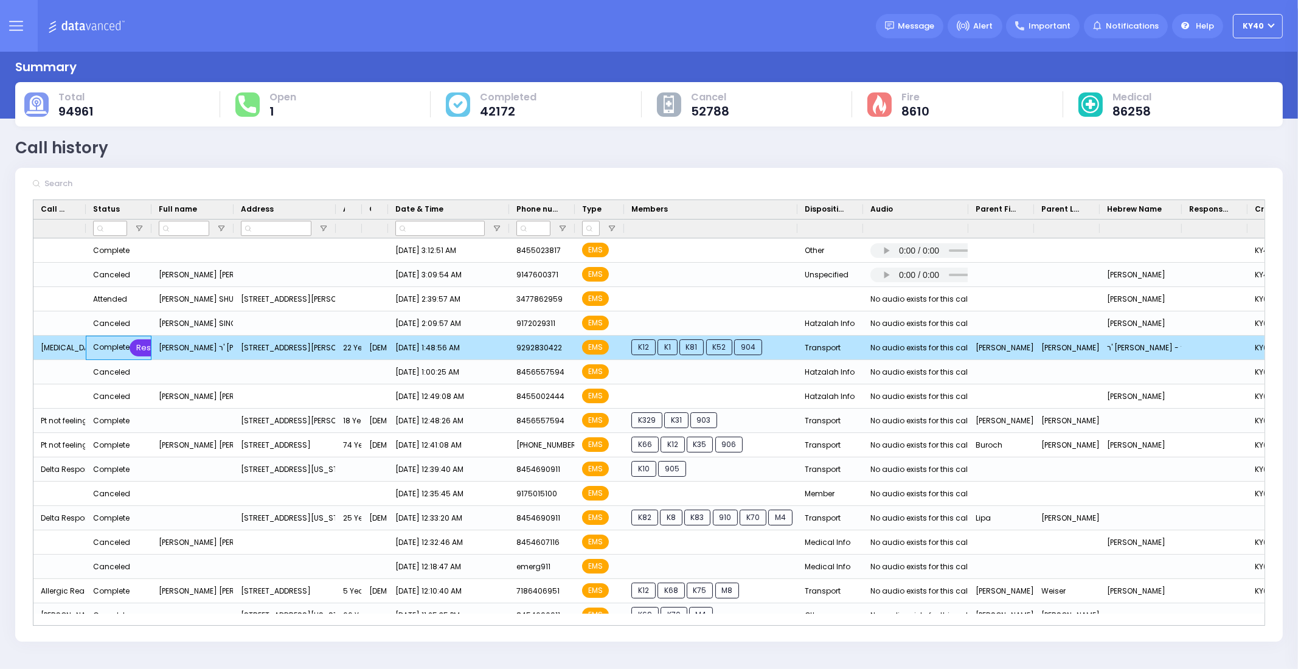
click at [141, 346] on div "Restore" at bounding box center [152, 347] width 44 height 17
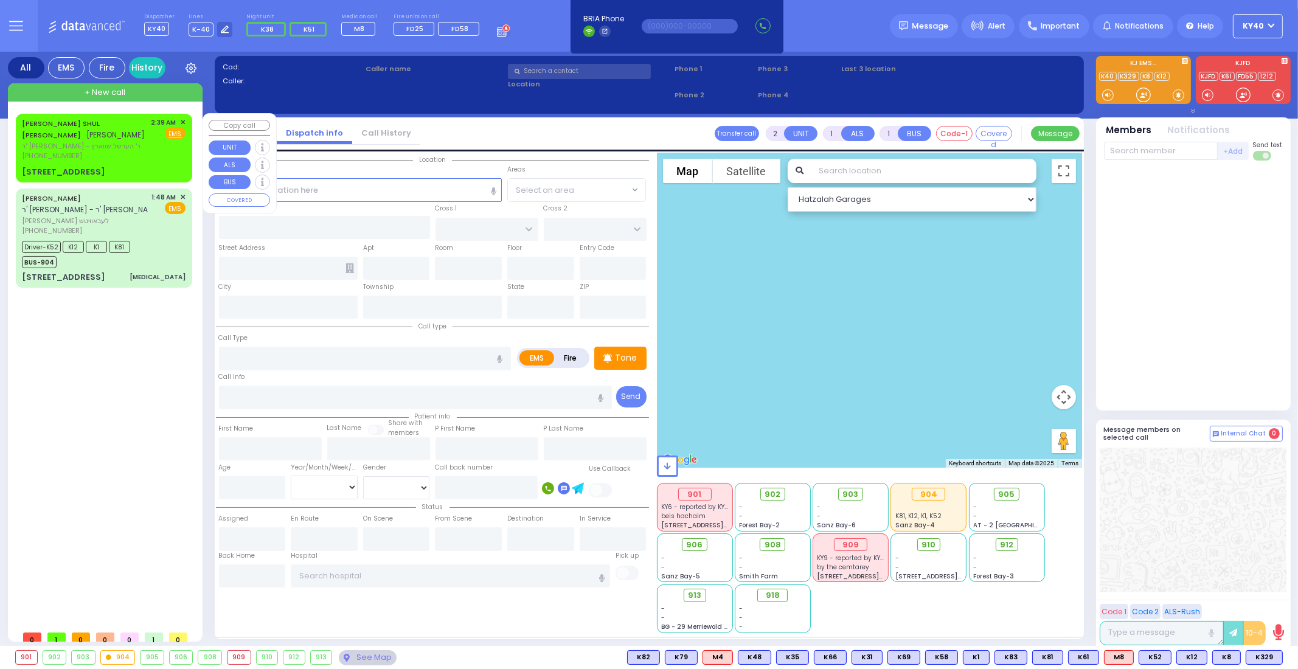
click at [113, 143] on span "ר' [PERSON_NAME] - ר' הערשל שווארץ" at bounding box center [84, 146] width 125 height 10
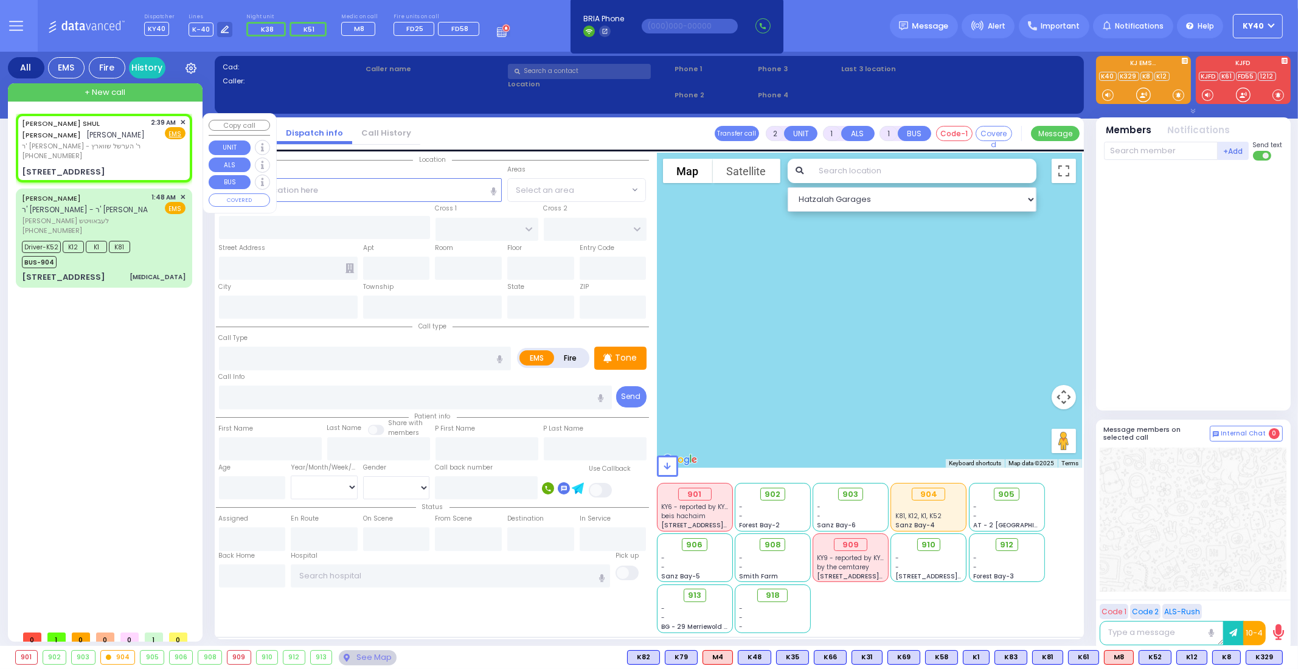
select select
radio input "true"
type input "[PERSON_NAME]"
type input "HECHT"
select select
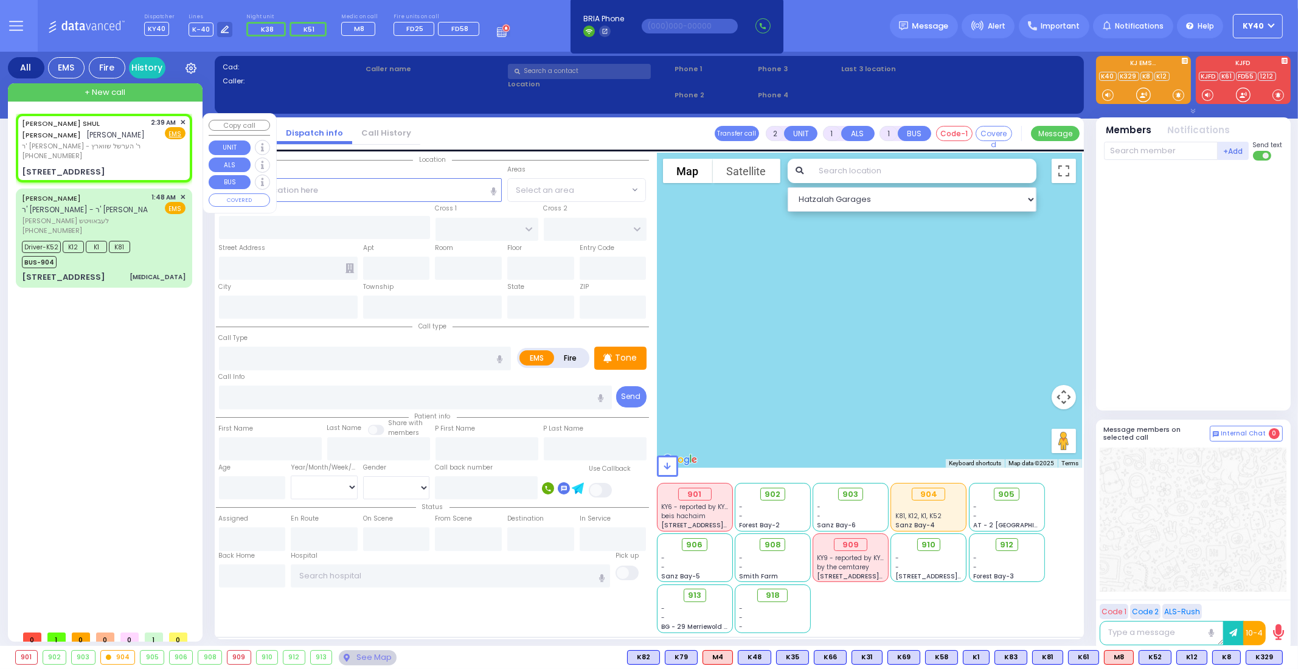
type input "02:39"
select select "Hatzalah Garages"
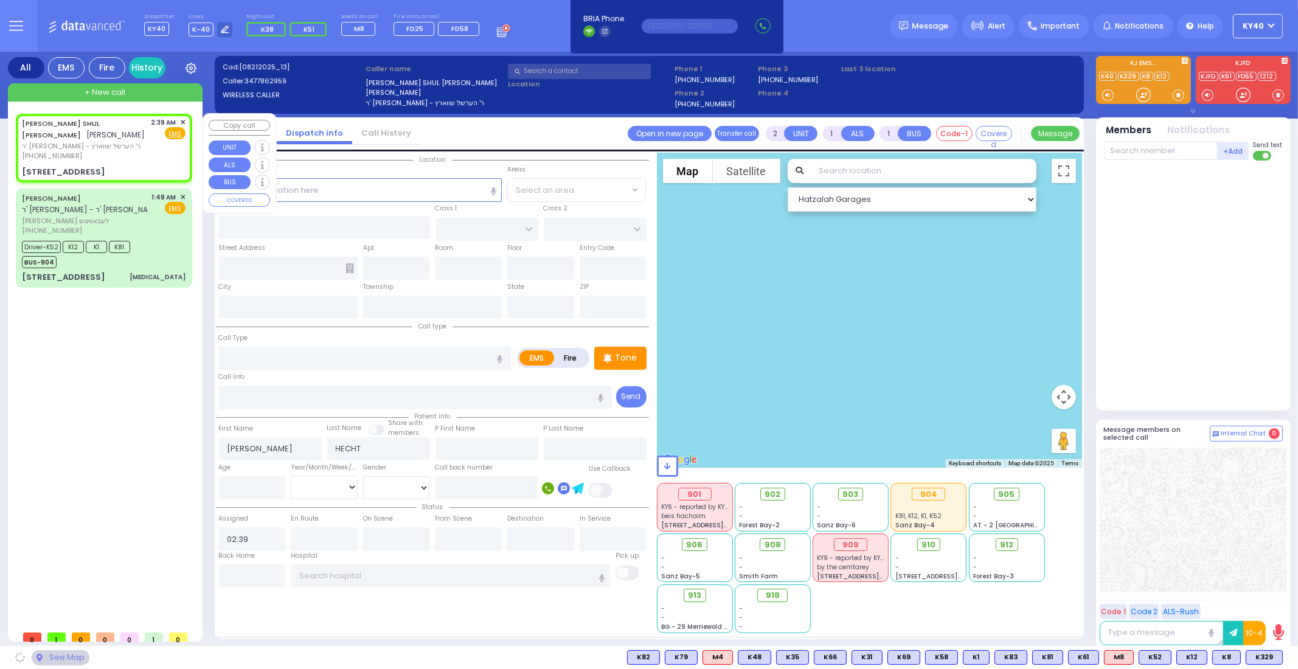
type input "[PERSON_NAME][GEOGRAPHIC_DATA]"
type input "MERIBETH LN"
type input "[STREET_ADDRESS]"
type input "Monroe"
type input "[US_STATE]"
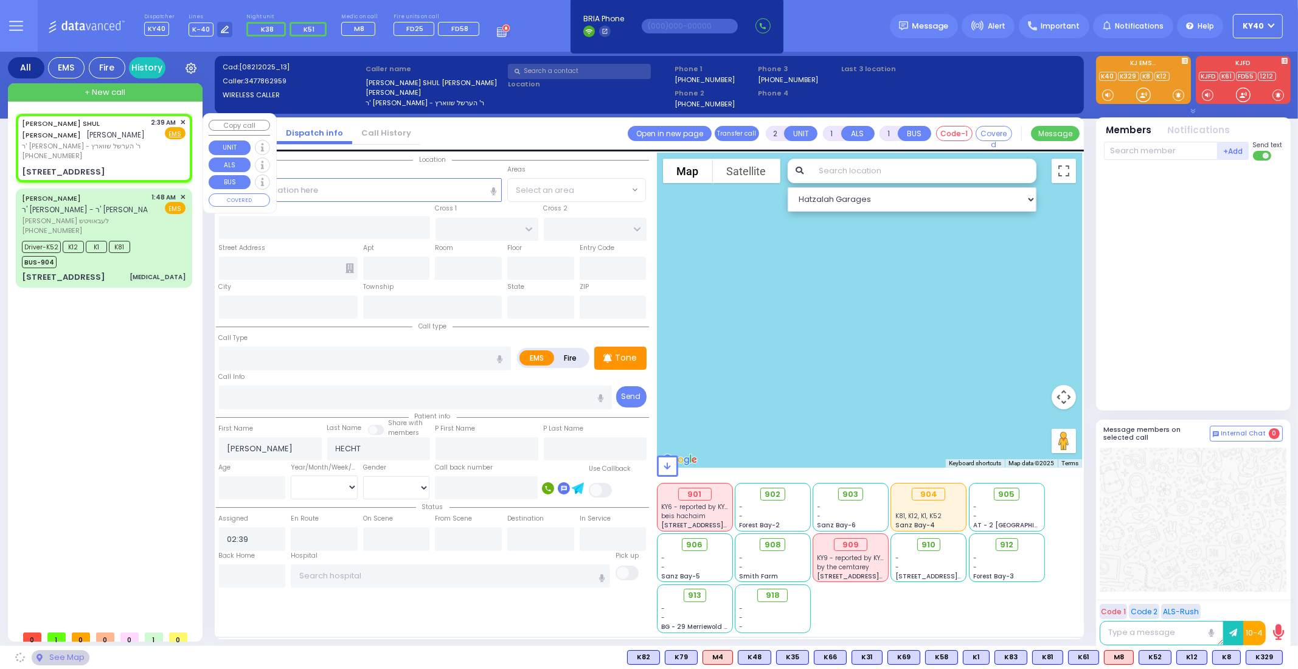
type input "10950"
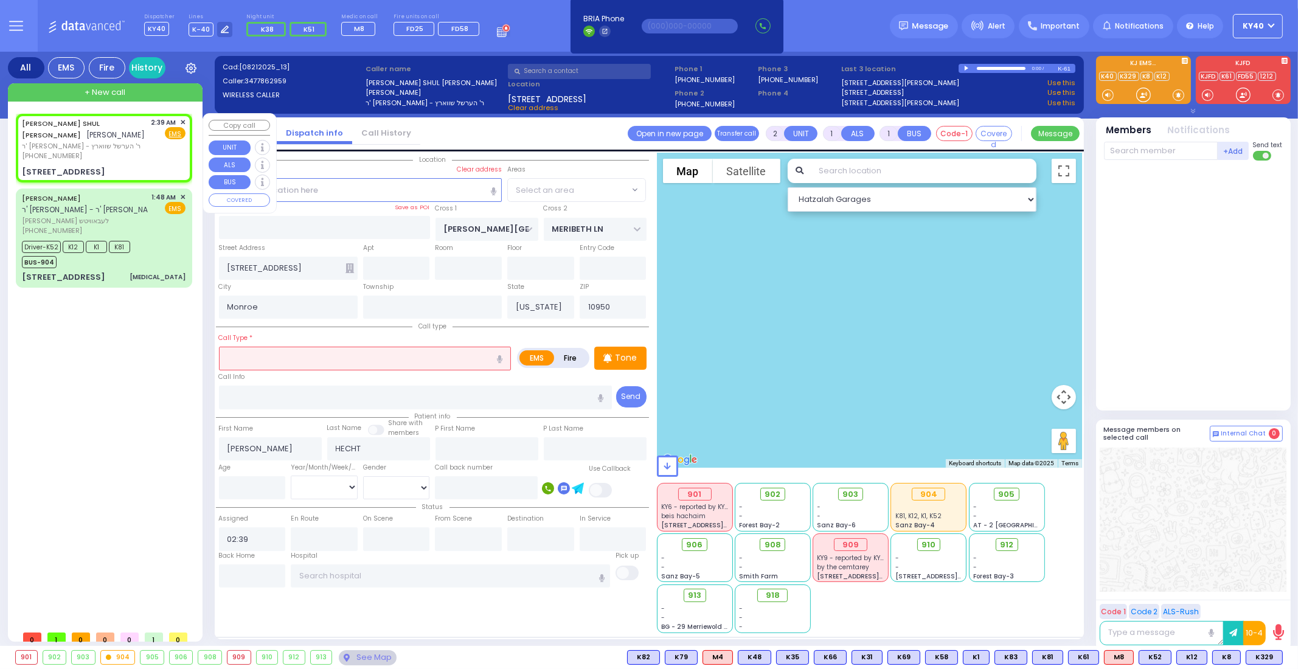
select select "[PERSON_NAME][GEOGRAPHIC_DATA]"
click at [141, 227] on div "[PHONE_NUMBER]" at bounding box center [85, 231] width 126 height 10
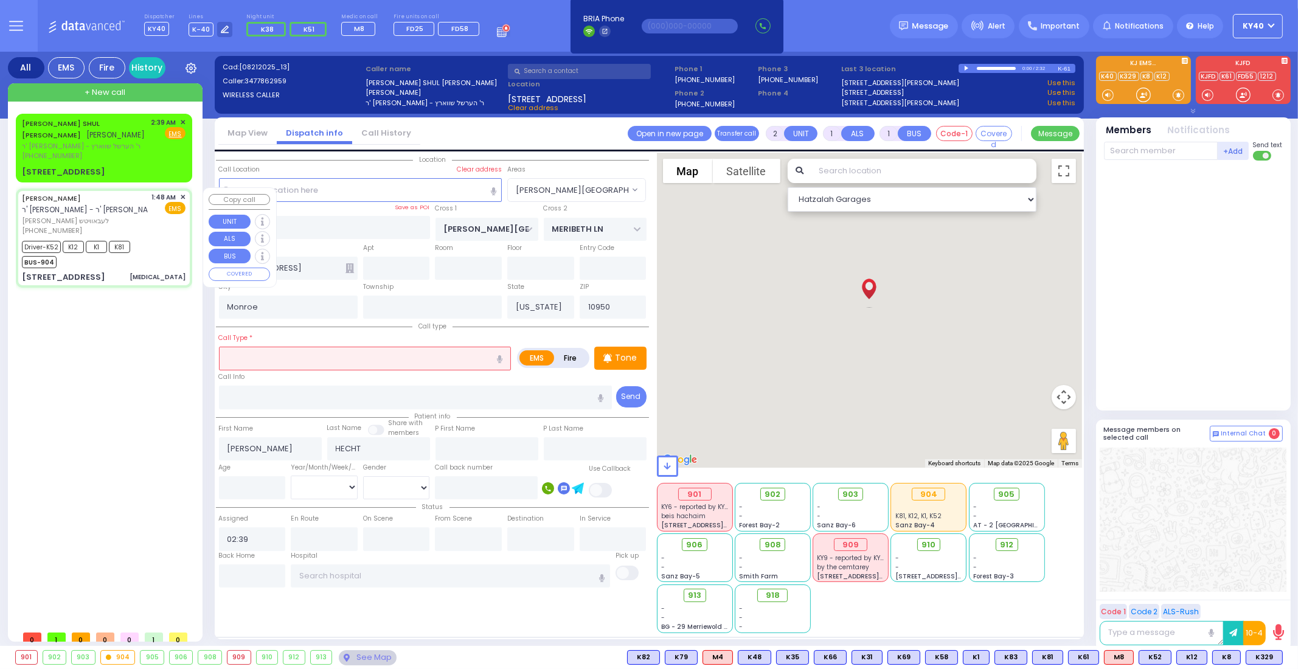
type input "6"
select select
type input "[MEDICAL_DATA]"
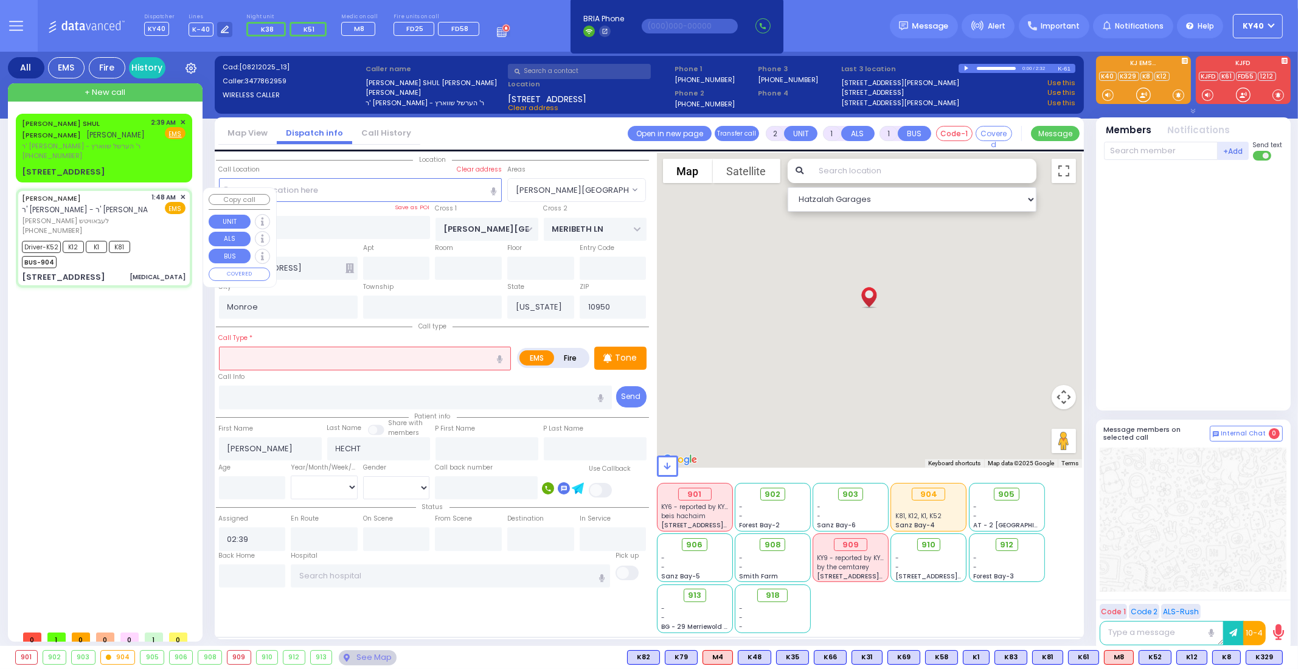
radio input "true"
type input "[PERSON_NAME]"
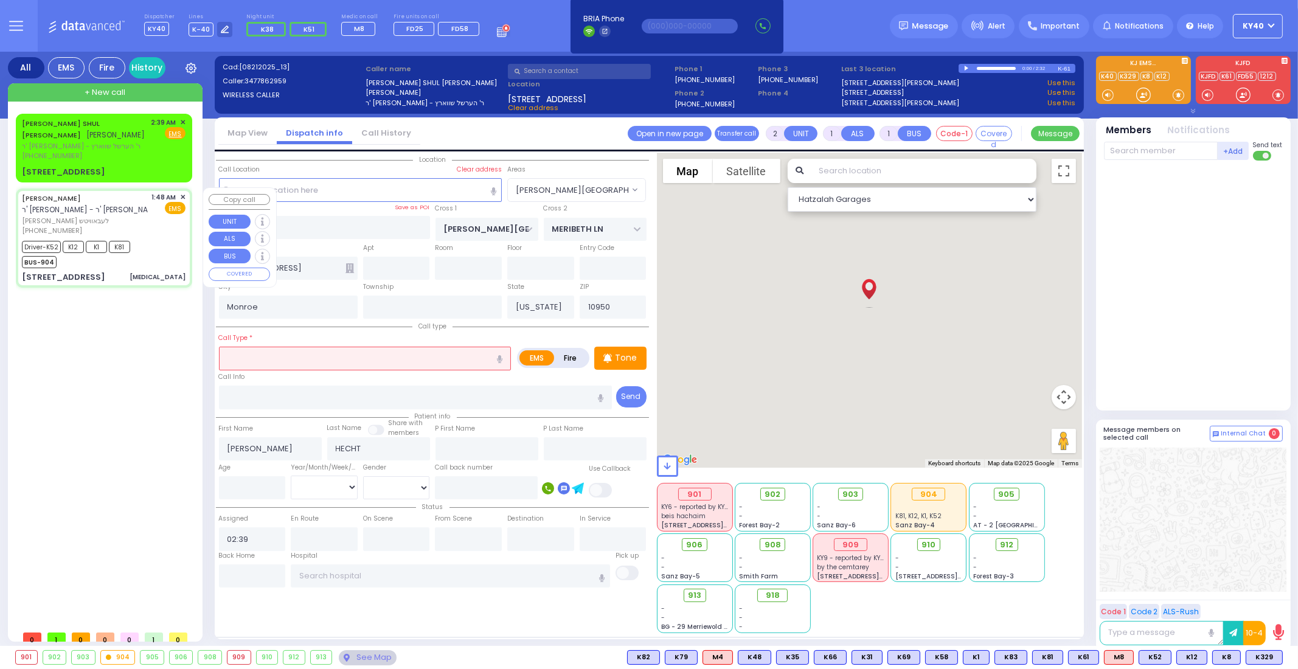
type input "22"
select select "Year"
select select "[DEMOGRAPHIC_DATA]"
type input "01:48"
type input "01:53"
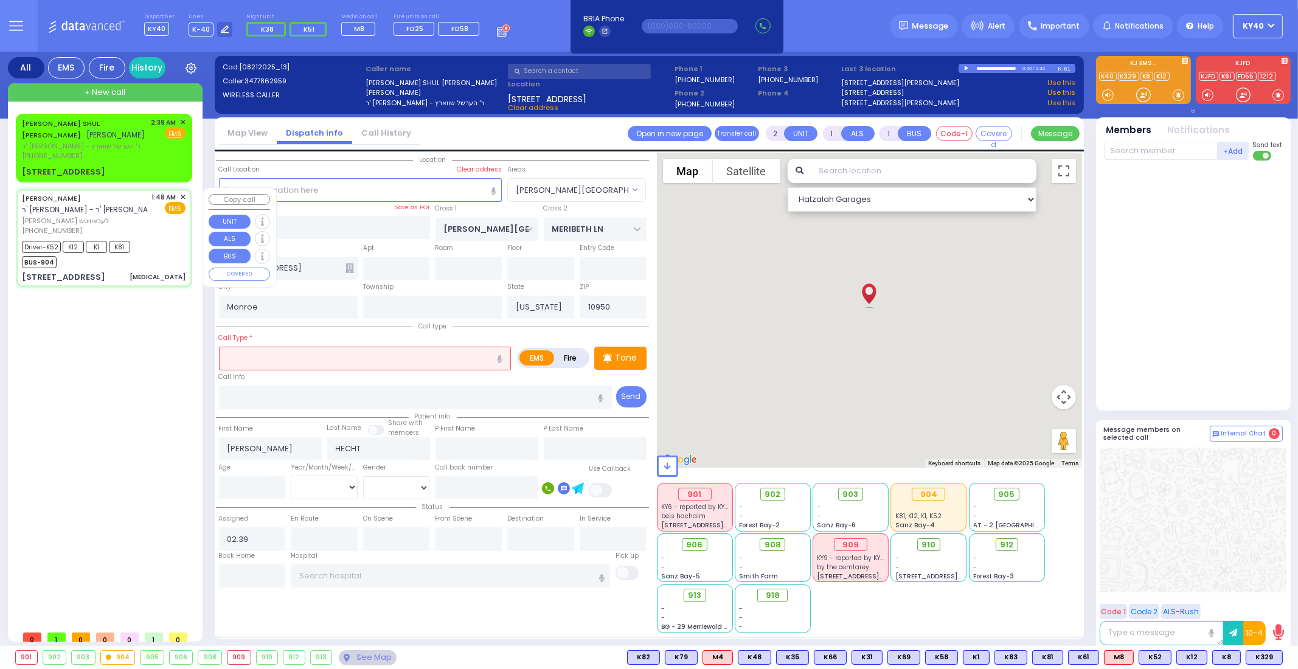
type input "01:55"
type input "02:35"
type input "03:00"
type input "03:10"
select select "Hatzalah Garages"
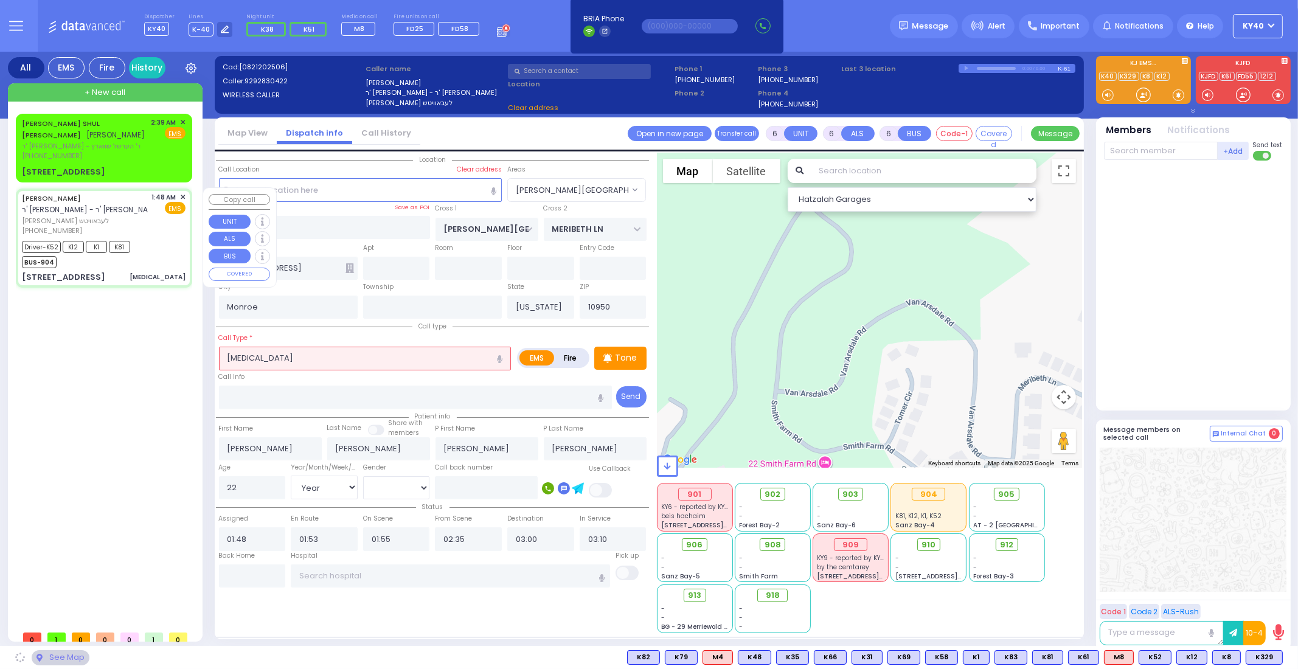
type input "[GEOGRAPHIC_DATA]"
type input "DINEV RD"
type input "[STREET_ADDRESS]"
type input "013"
type input "right side basement"
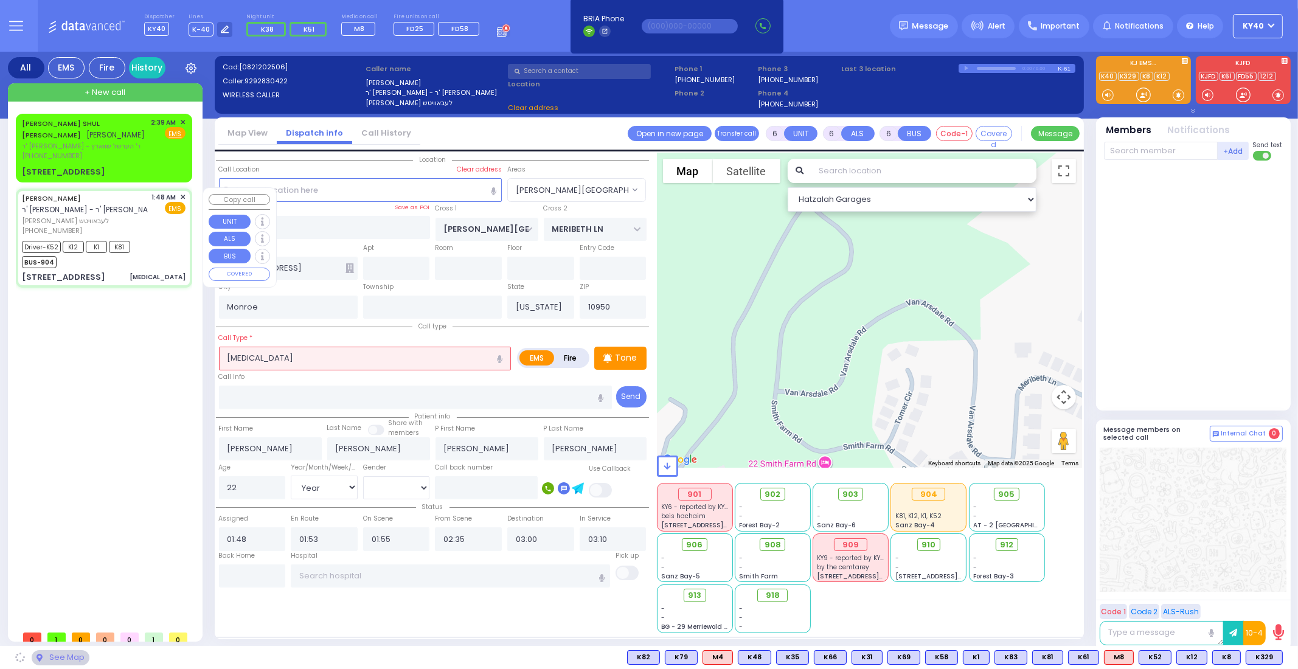
type input "[PERSON_NAME]"
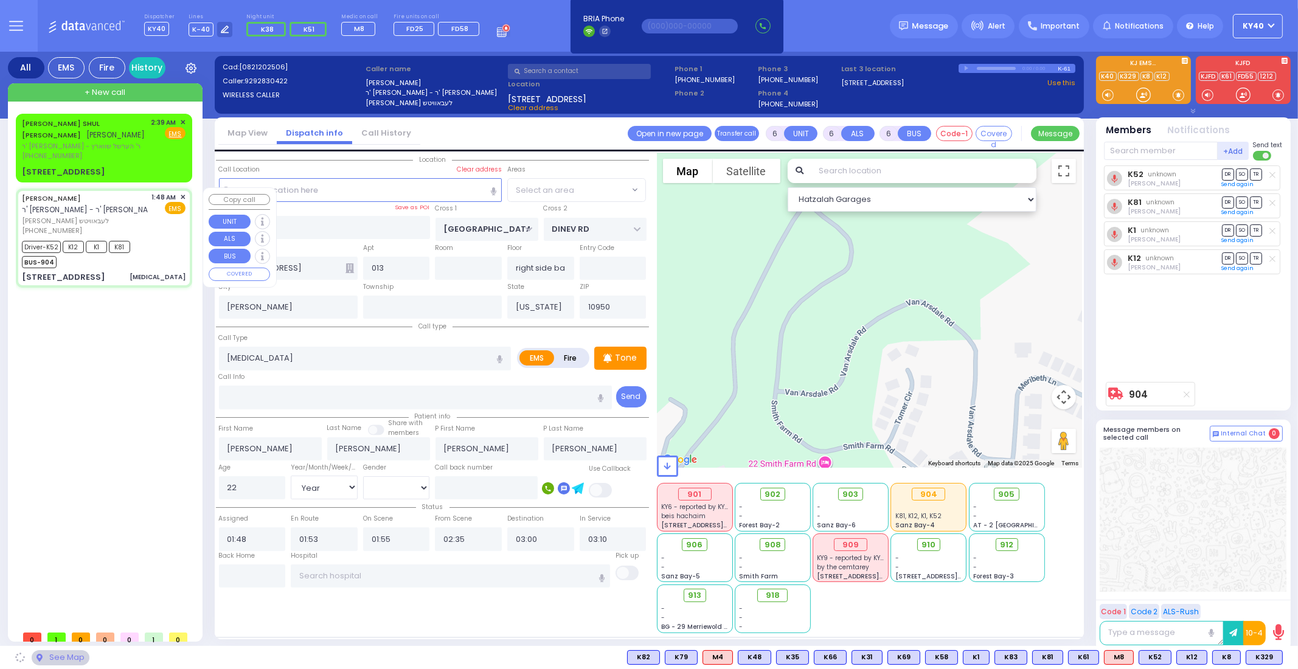
select select "BEIRECH MOSHE"
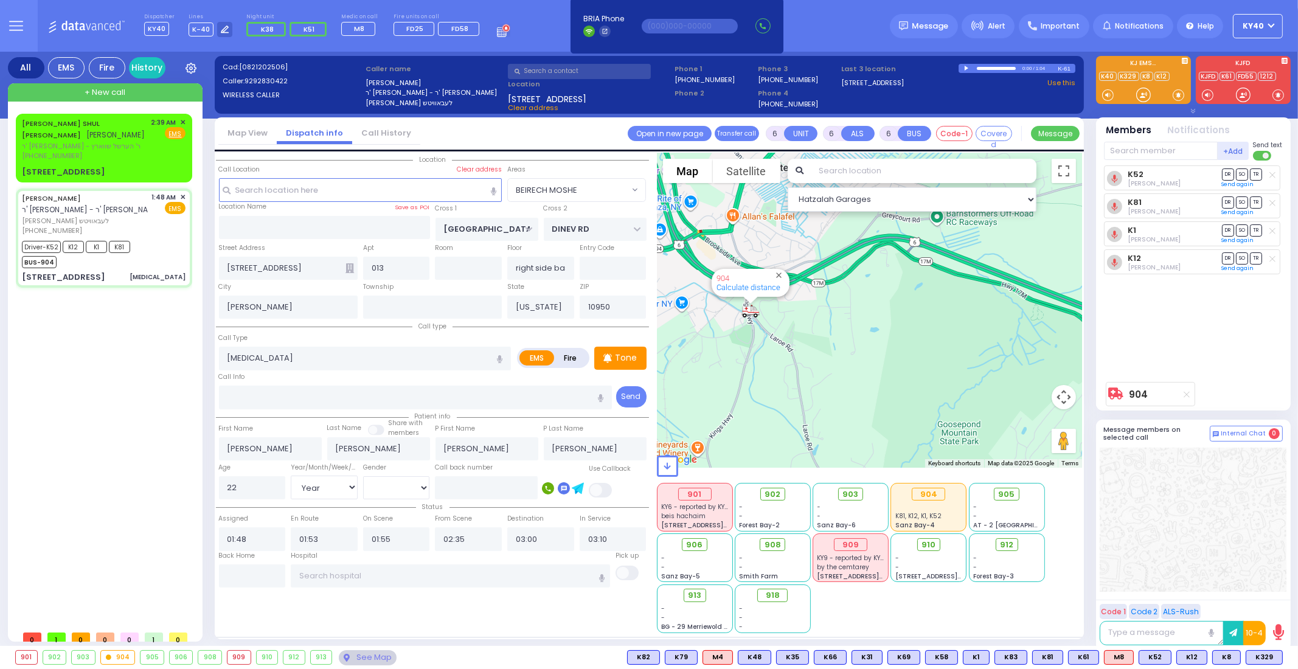
drag, startPoint x: 782, startPoint y: 307, endPoint x: 799, endPoint y: 341, distance: 38.4
click at [799, 341] on div "904 Calculate distance" at bounding box center [870, 310] width 426 height 315
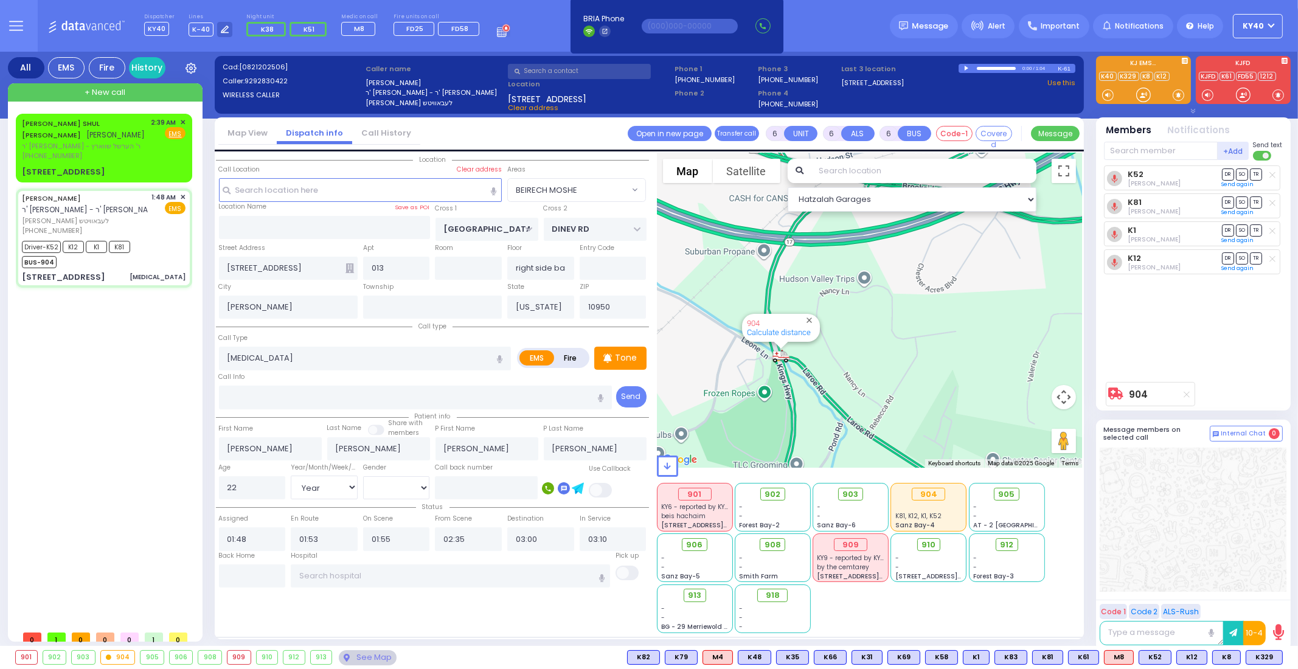
drag, startPoint x: 754, startPoint y: 304, endPoint x: 891, endPoint y: 369, distance: 151.5
click at [892, 369] on div "904 Calculate distance" at bounding box center [870, 310] width 426 height 315
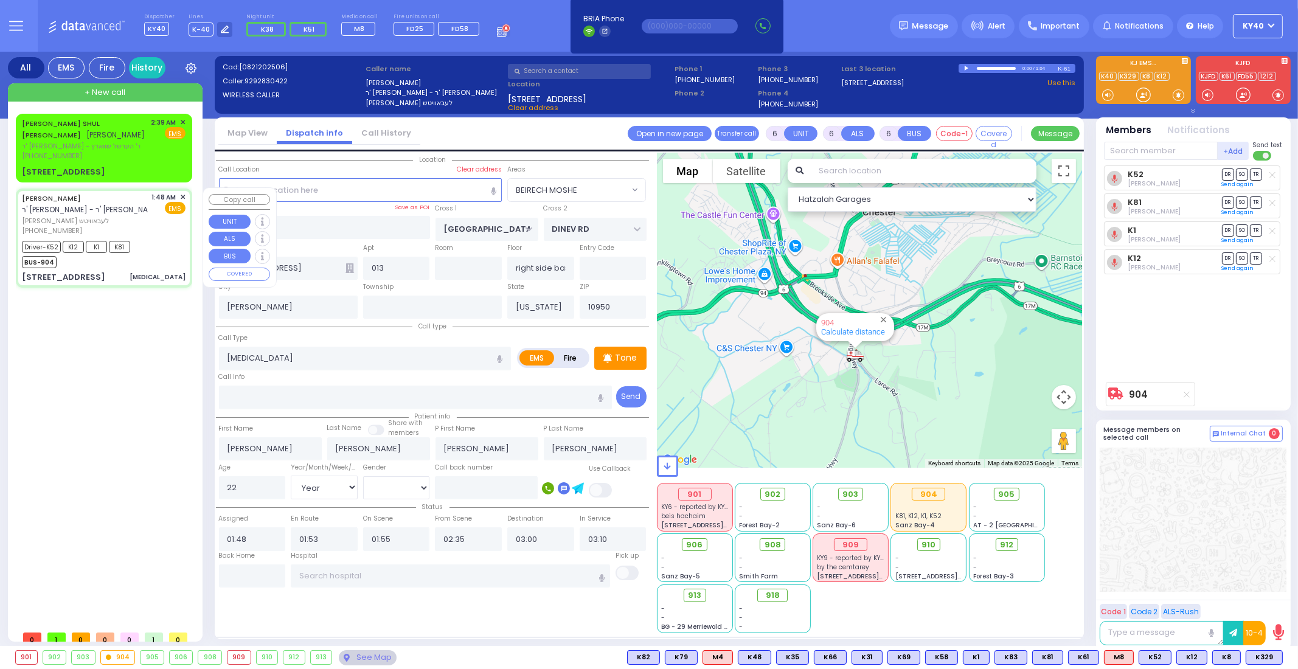
click at [176, 251] on div "Driver-K52 K12 K1 K81 BUS-904" at bounding box center [104, 253] width 164 height 30
select select
radio input "true"
select select "Year"
select select "[DEMOGRAPHIC_DATA]"
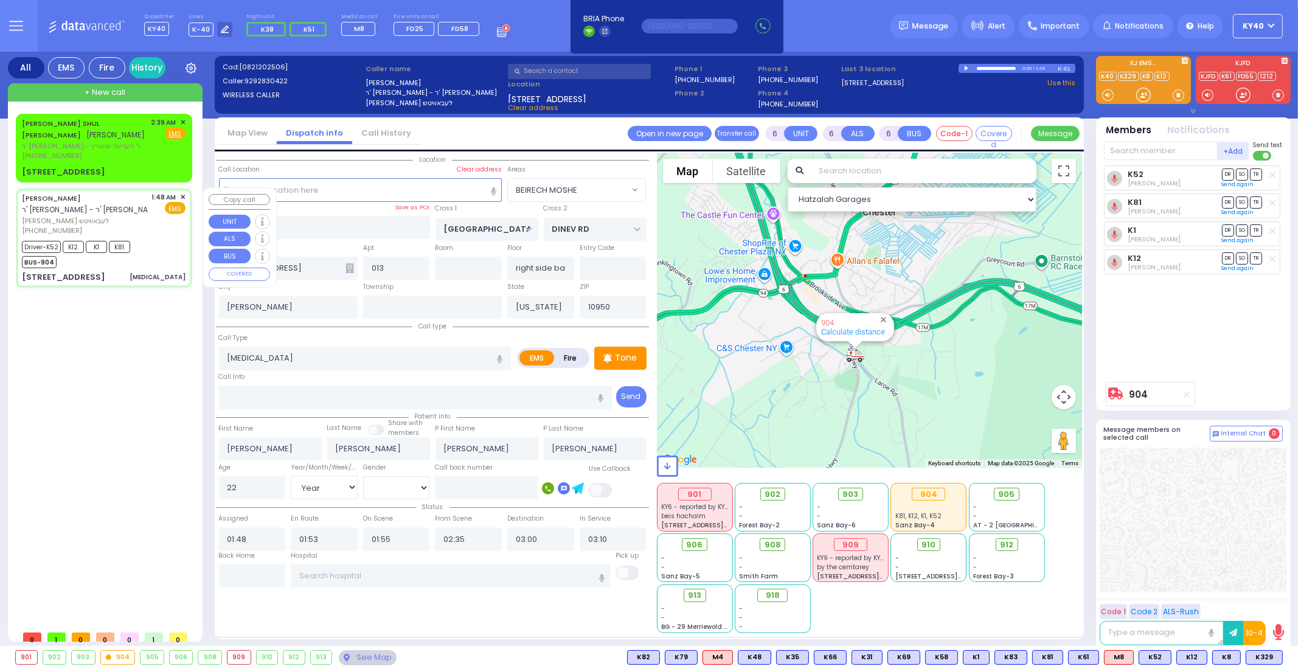
select select "Hatzalah Garages"
select select "BEIRECH MOSHE"
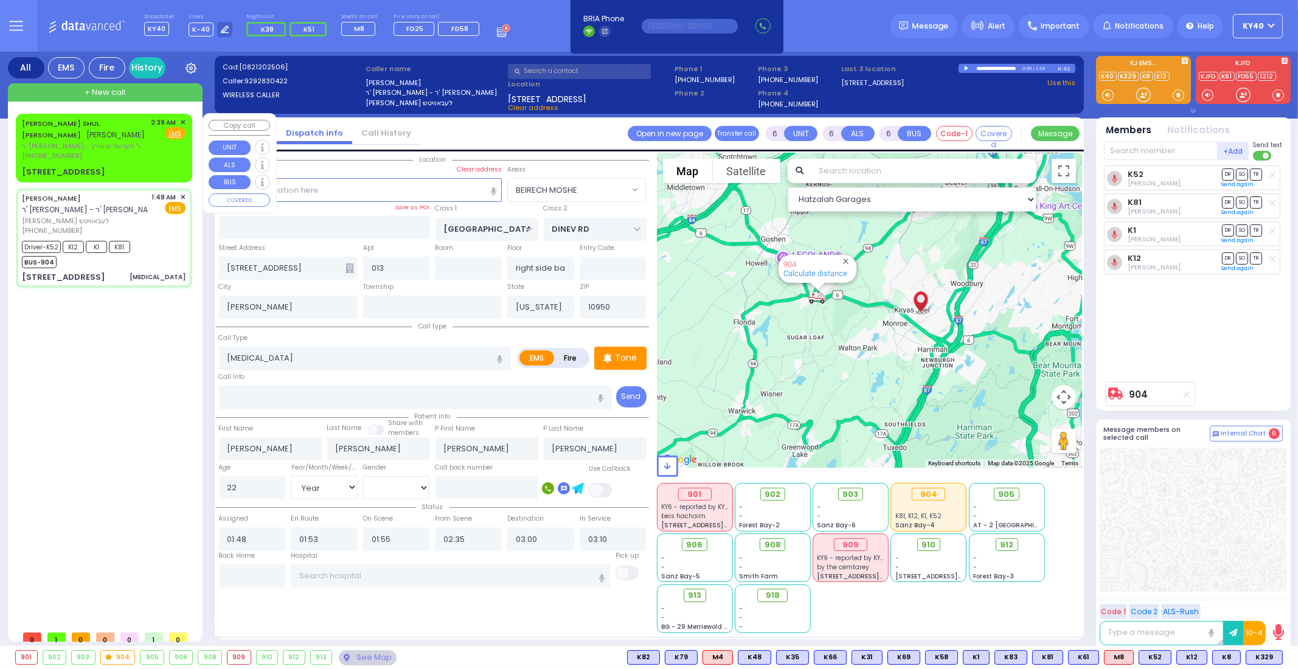
click at [149, 153] on div "[PERSON_NAME] SHUL [PERSON_NAME] [PERSON_NAME] ר' [PERSON_NAME] - ר' הערשל שווא…" at bounding box center [104, 139] width 164 height 44
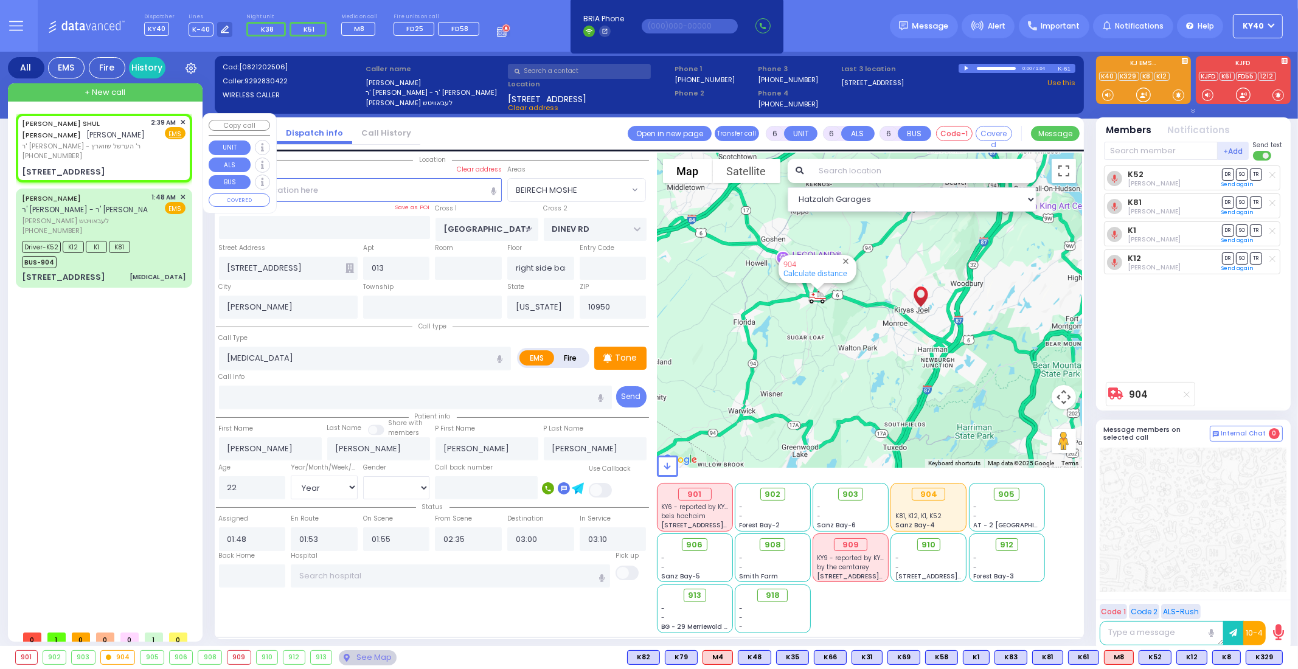
type input "2"
type input "1"
select select
radio input "true"
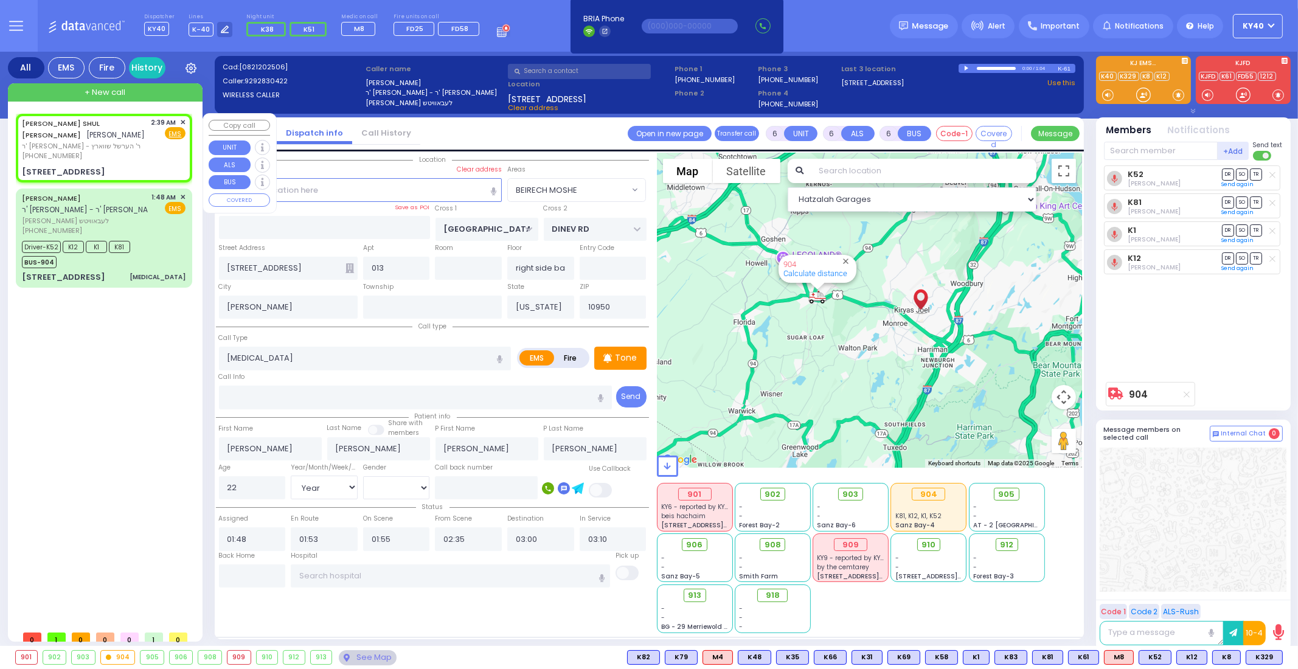
type input "[PERSON_NAME]"
type input "HECHT"
select select
type input "02:39"
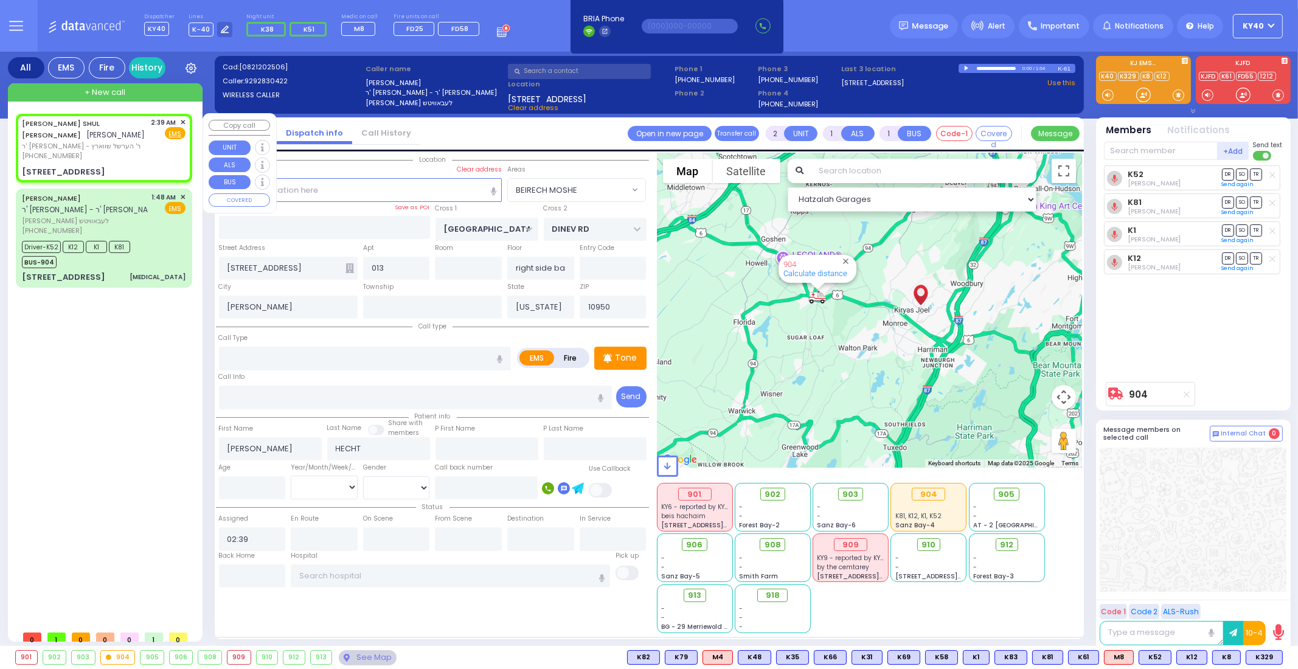
select select "Hatzalah Garages"
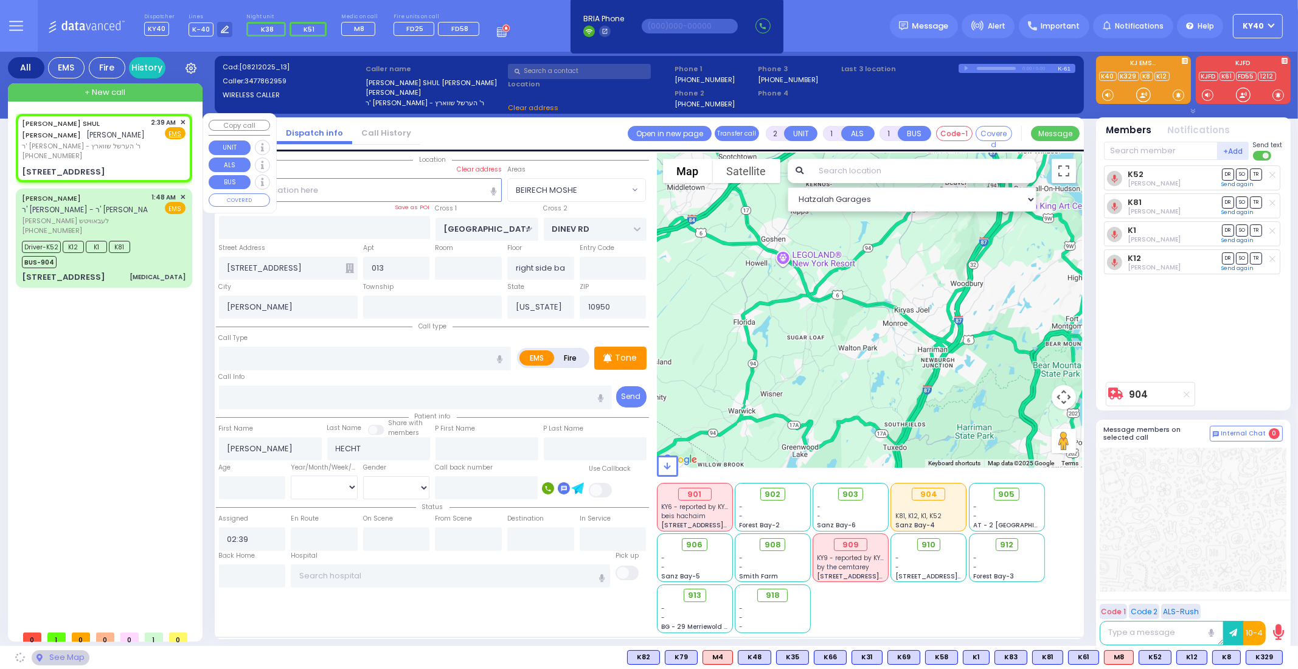
type input "[PERSON_NAME][GEOGRAPHIC_DATA]"
type input "MERIBETH LN"
type input "[STREET_ADDRESS]"
type input "Monroe"
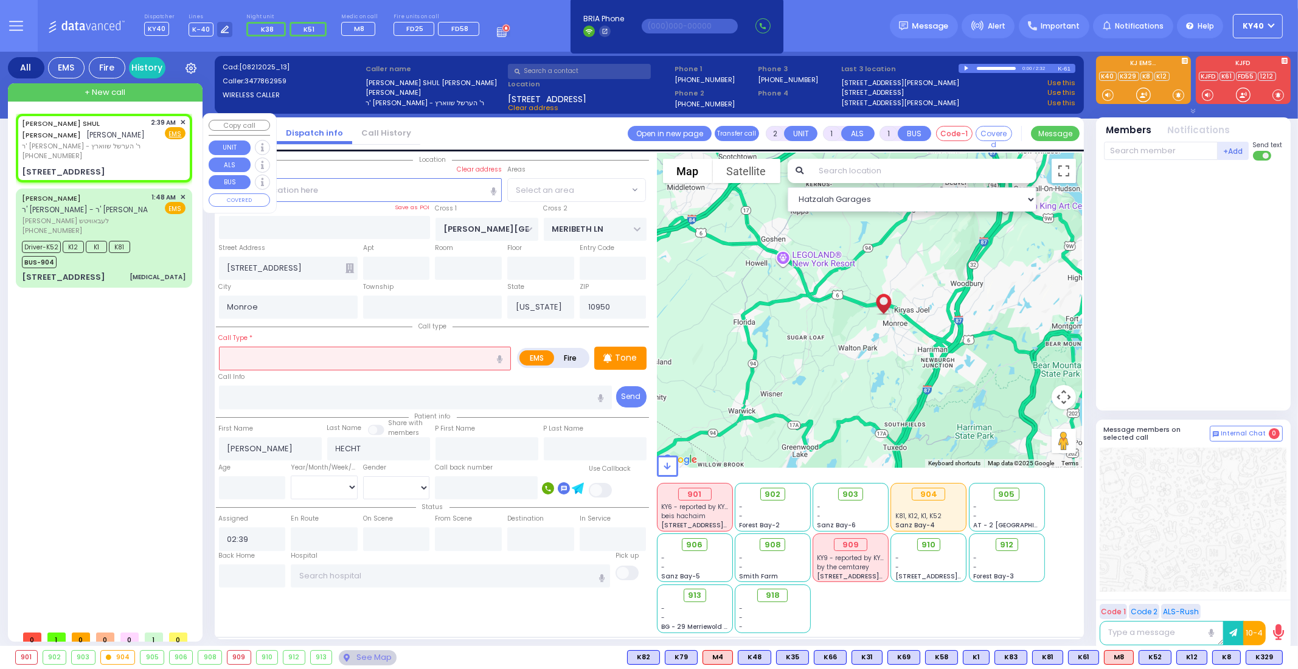
select select "[PERSON_NAME][GEOGRAPHIC_DATA]"
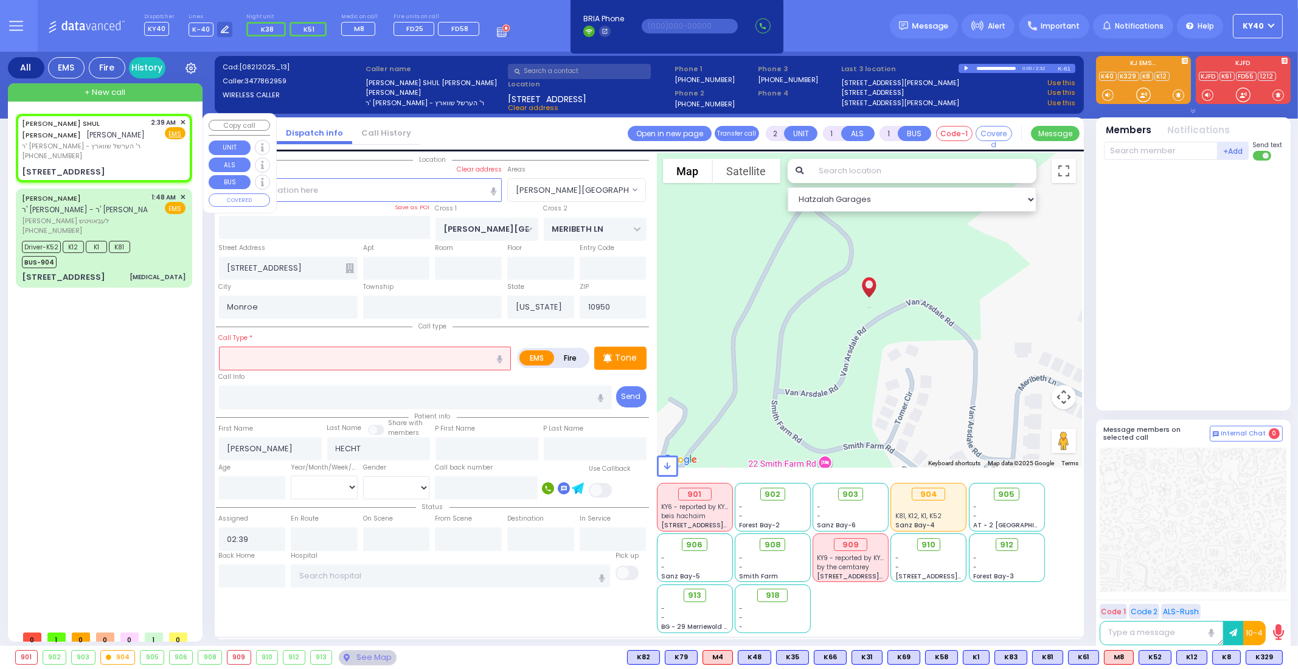
click at [149, 153] on div "[PERSON_NAME] SHUL [PERSON_NAME] [PERSON_NAME] ר' [PERSON_NAME] - ר' הערשל שווא…" at bounding box center [104, 139] width 164 height 44
select select
radio input "true"
select select
select select "Hatzalah Garages"
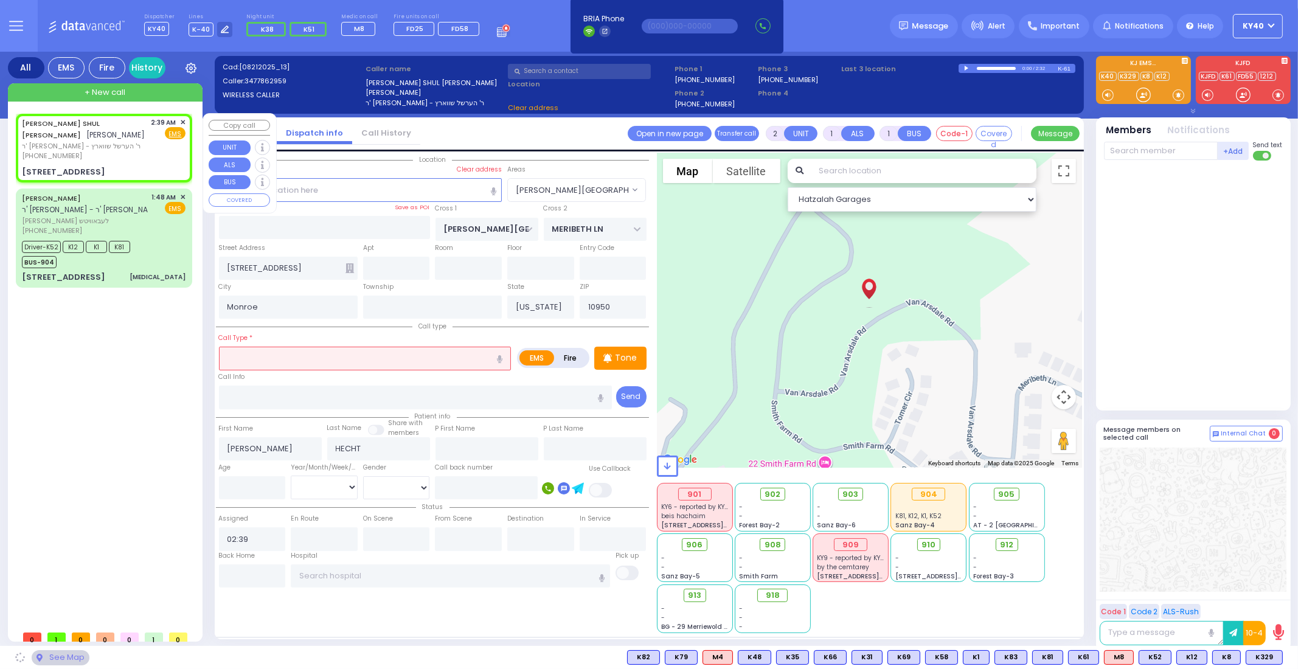
select select "[PERSON_NAME][GEOGRAPHIC_DATA]"
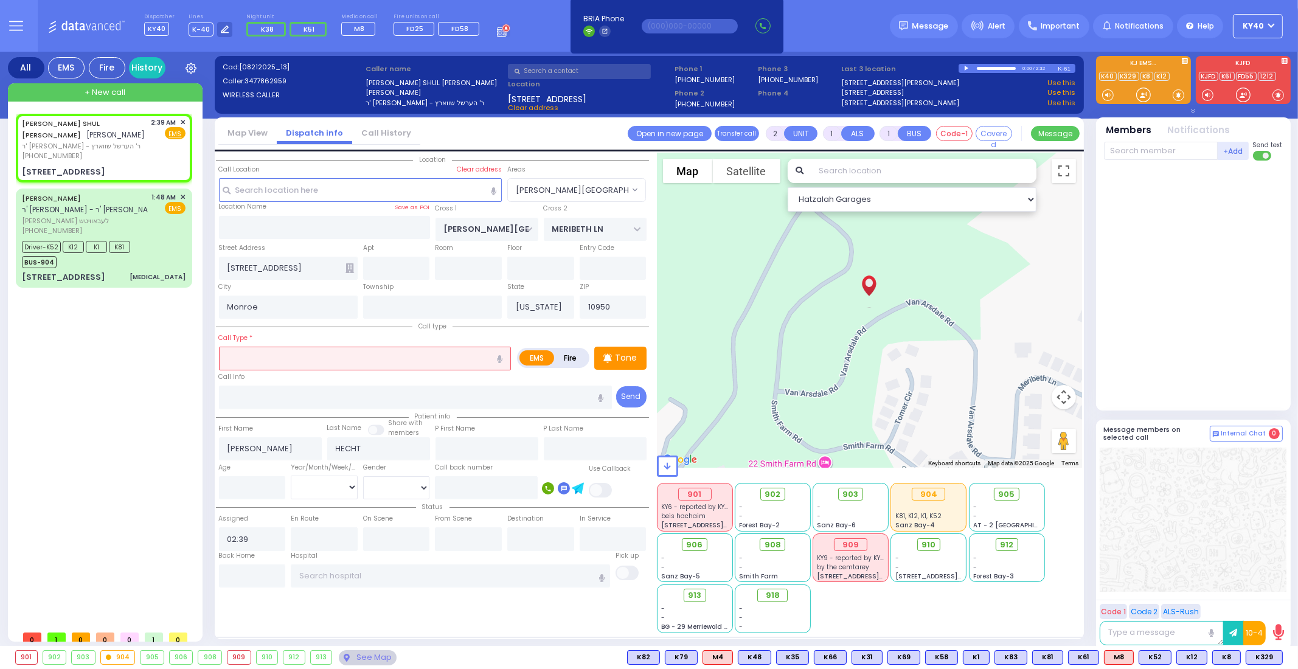
click at [21, 19] on icon at bounding box center [16, 26] width 14 height 14
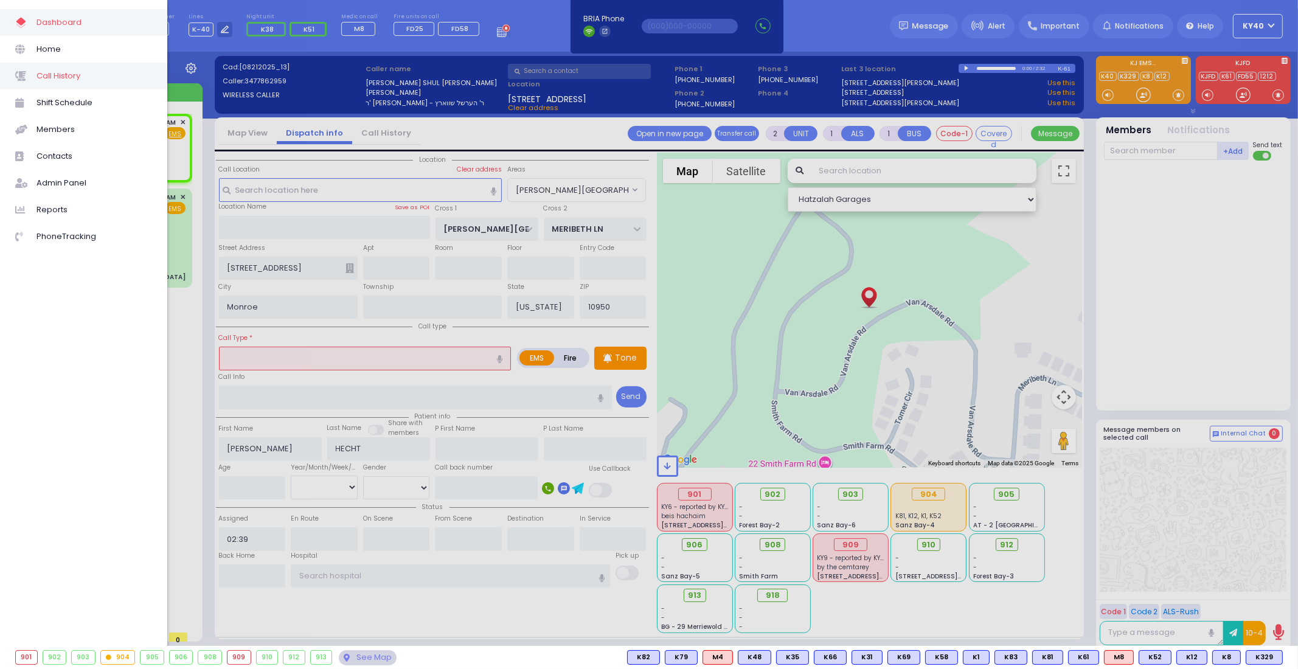
click at [54, 79] on span "Call History" at bounding box center [94, 76] width 116 height 16
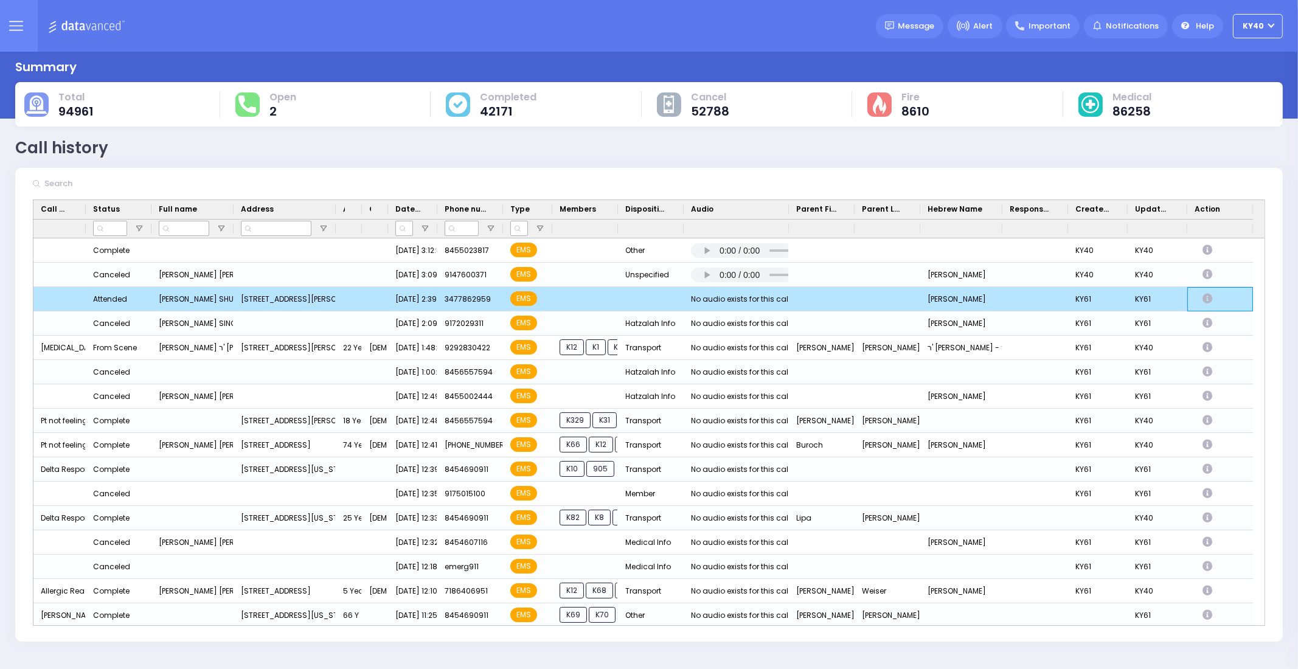
click at [1206, 299] on icon "Press SPACE to deselect this row." at bounding box center [1208, 299] width 13 height 10
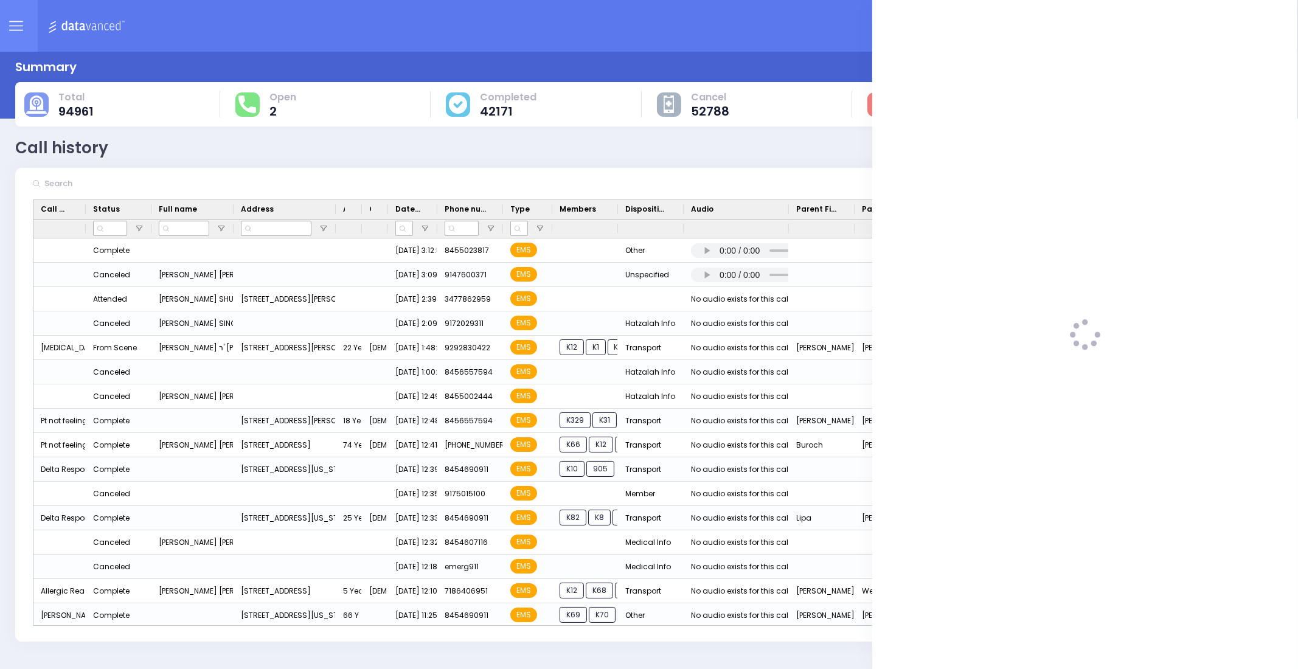
select select
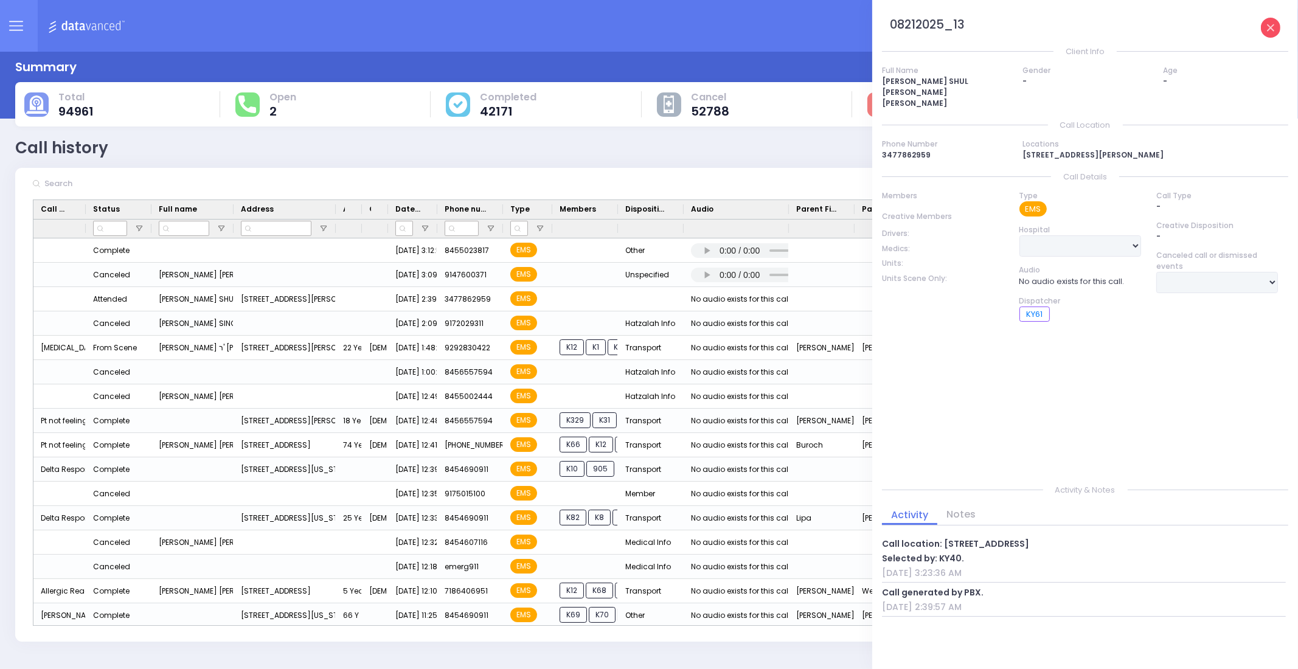
click at [1268, 30] on icon at bounding box center [1270, 27] width 7 height 7
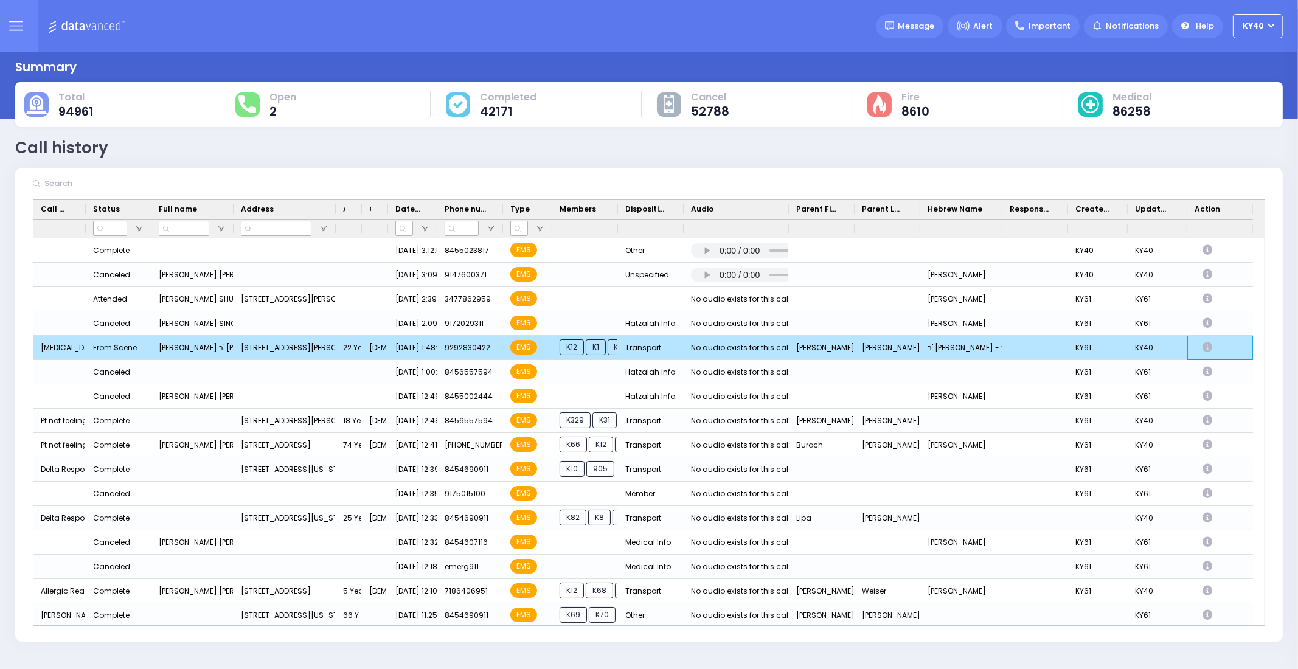
click at [1209, 346] on icon "Press SPACE to deselect this row." at bounding box center [1208, 347] width 13 height 10
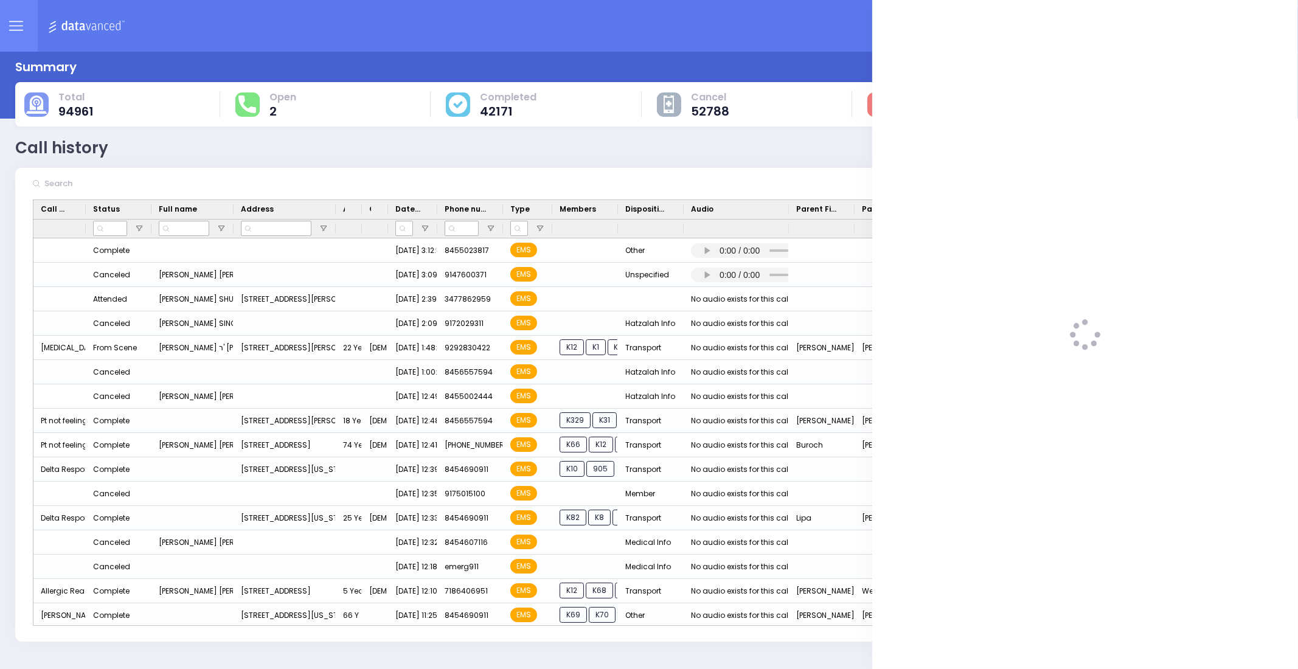
select select
select select "Transport"
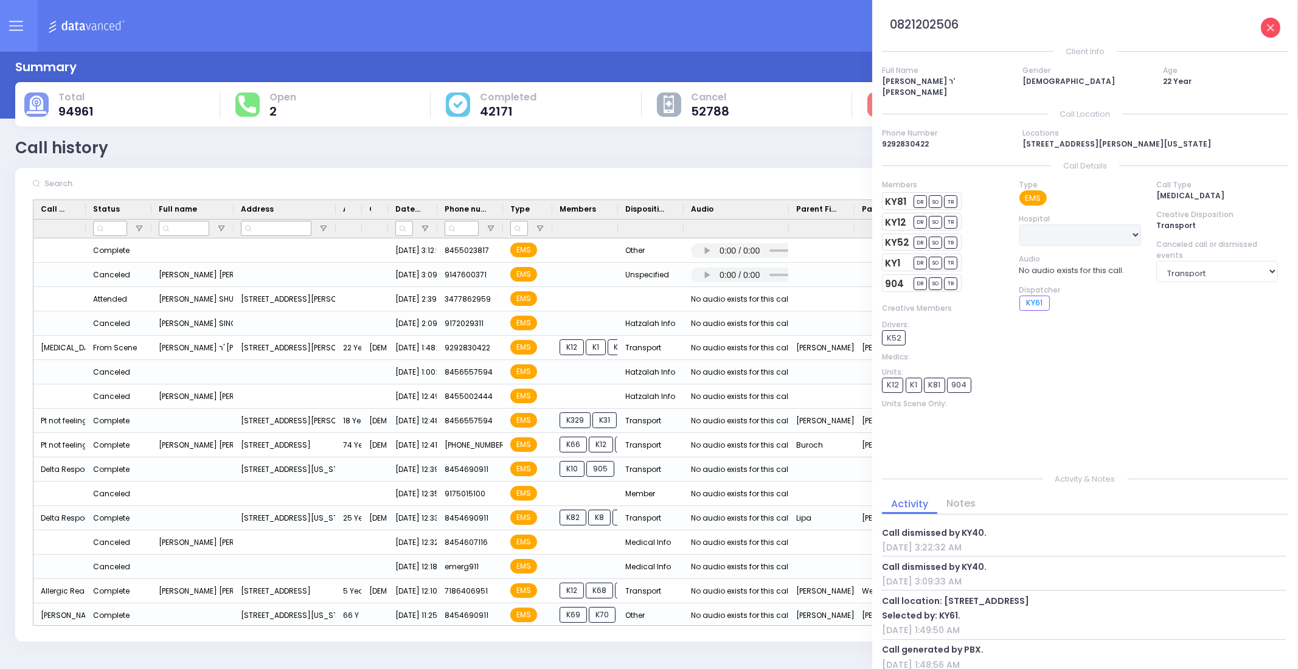
click at [1268, 29] on icon at bounding box center [1270, 27] width 7 height 7
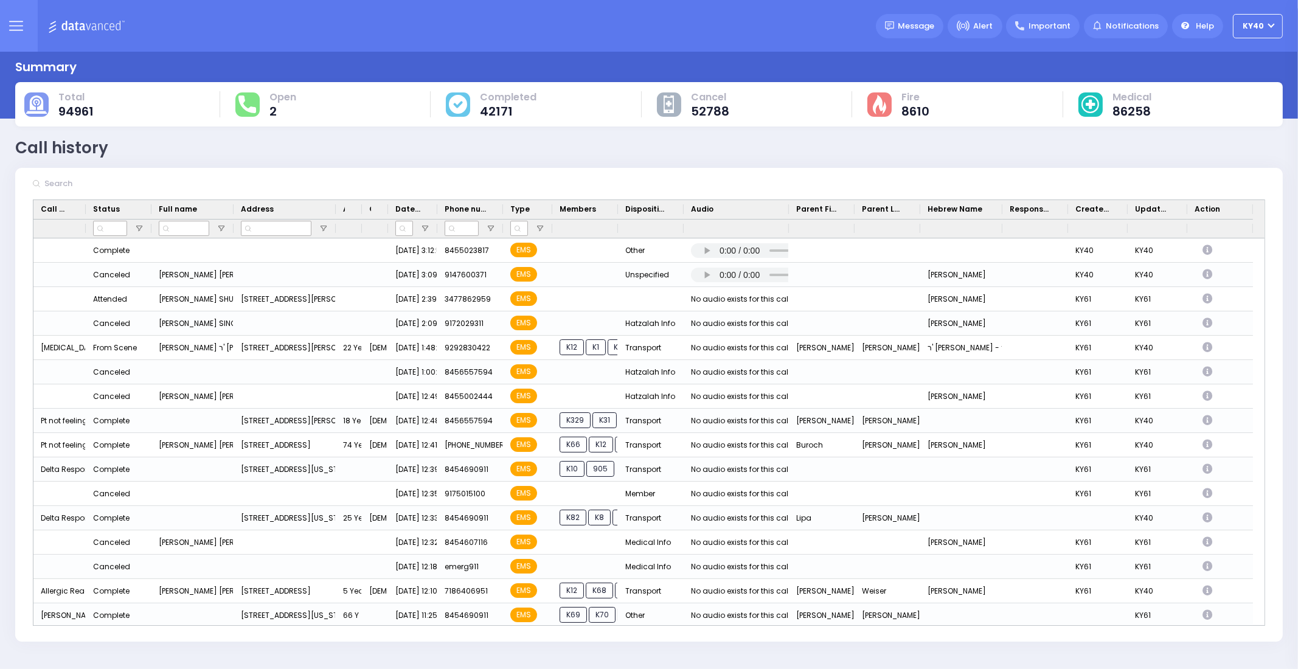
click at [19, 29] on icon at bounding box center [16, 26] width 14 height 14
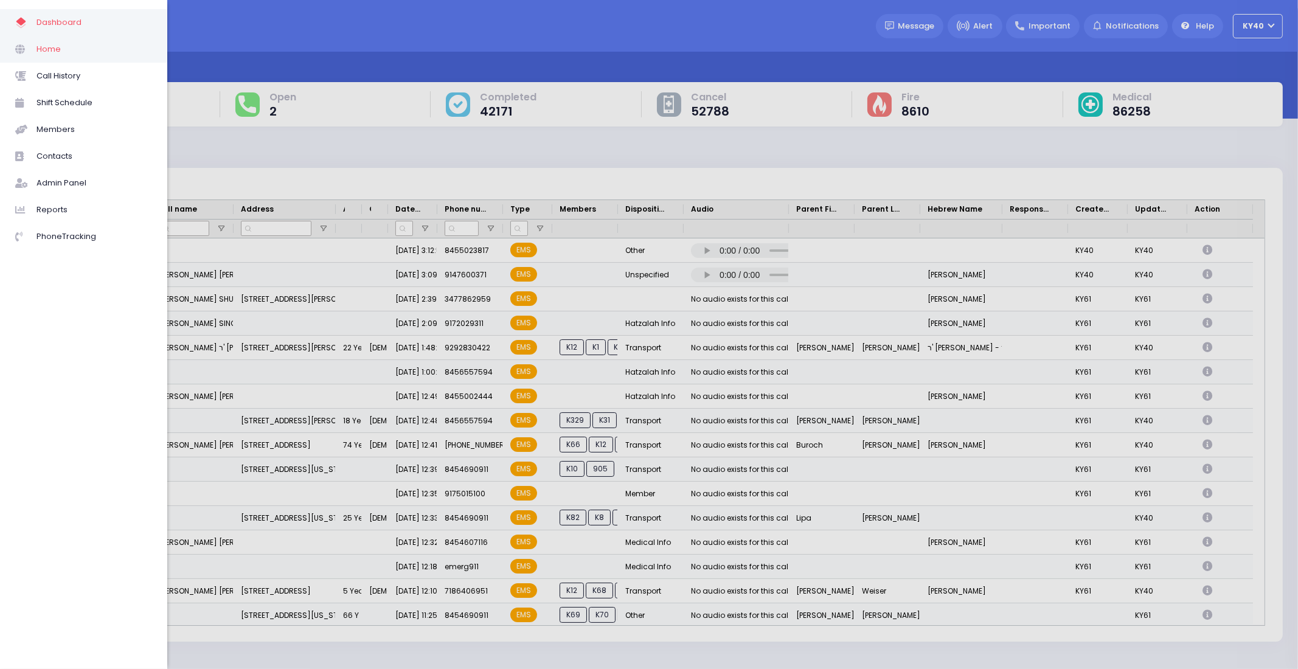
click at [64, 52] on span "Home" at bounding box center [94, 49] width 116 height 16
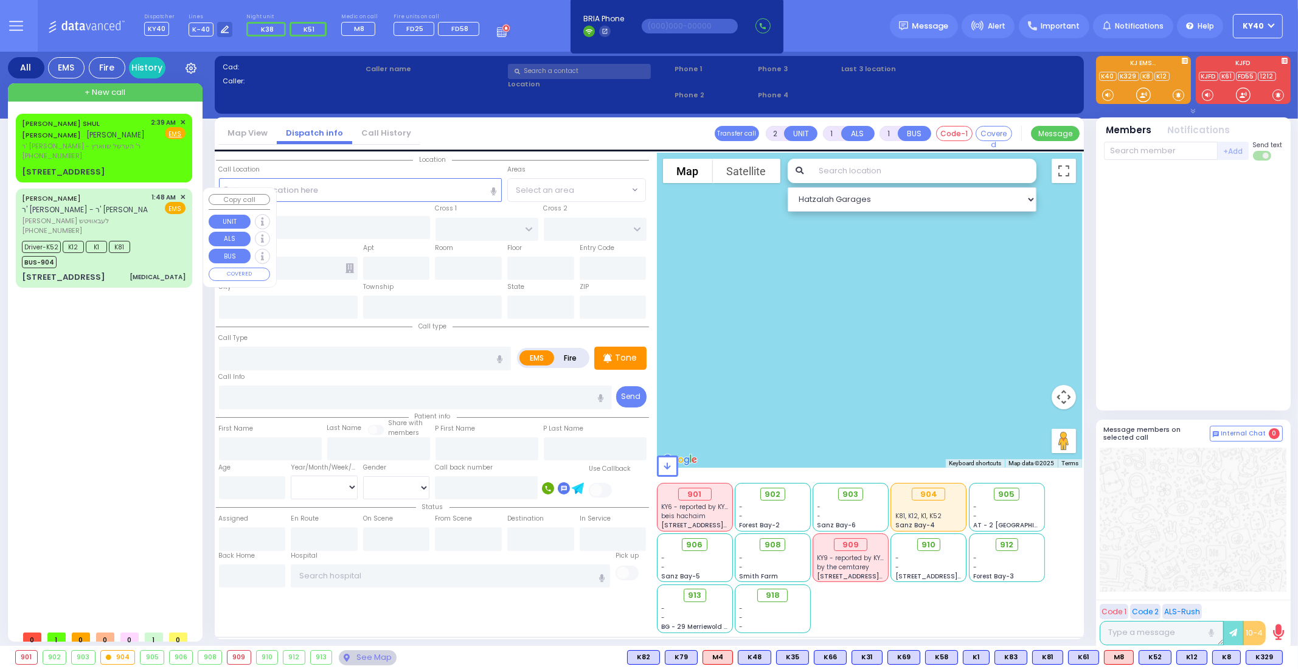
click at [127, 210] on div "[PERSON_NAME] ר' [PERSON_NAME]" at bounding box center [91, 204] width 139 height 24
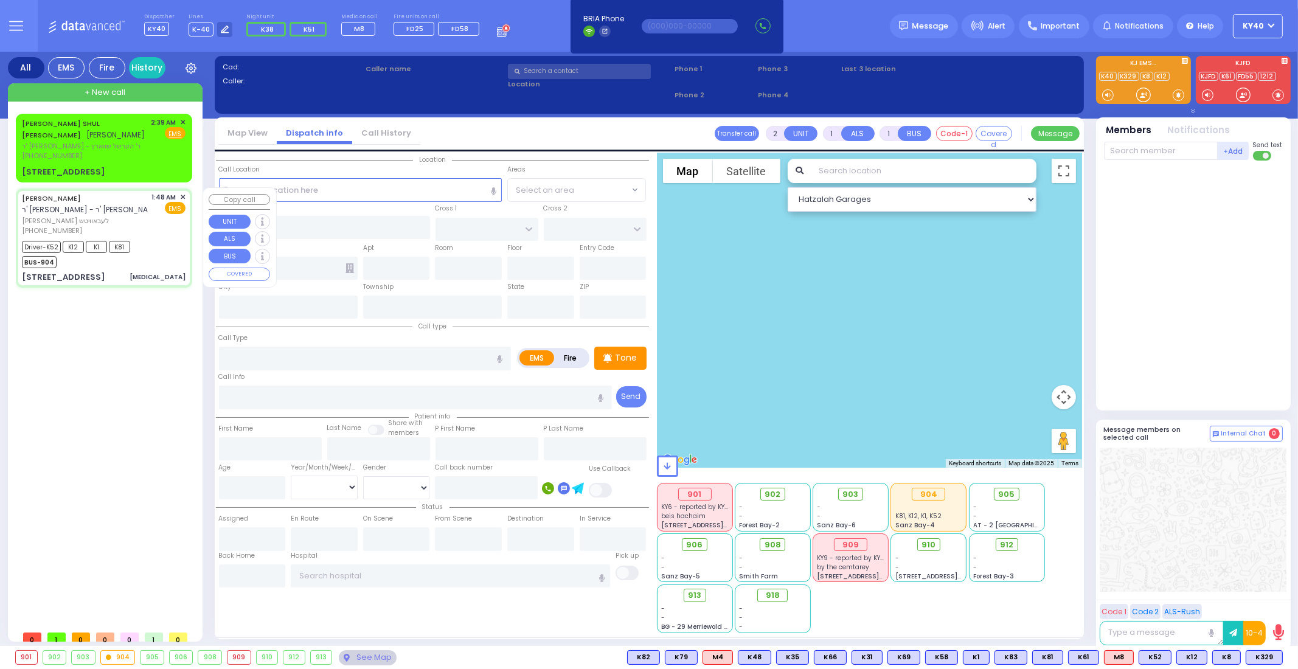
type input "6"
select select
type input "[MEDICAL_DATA]"
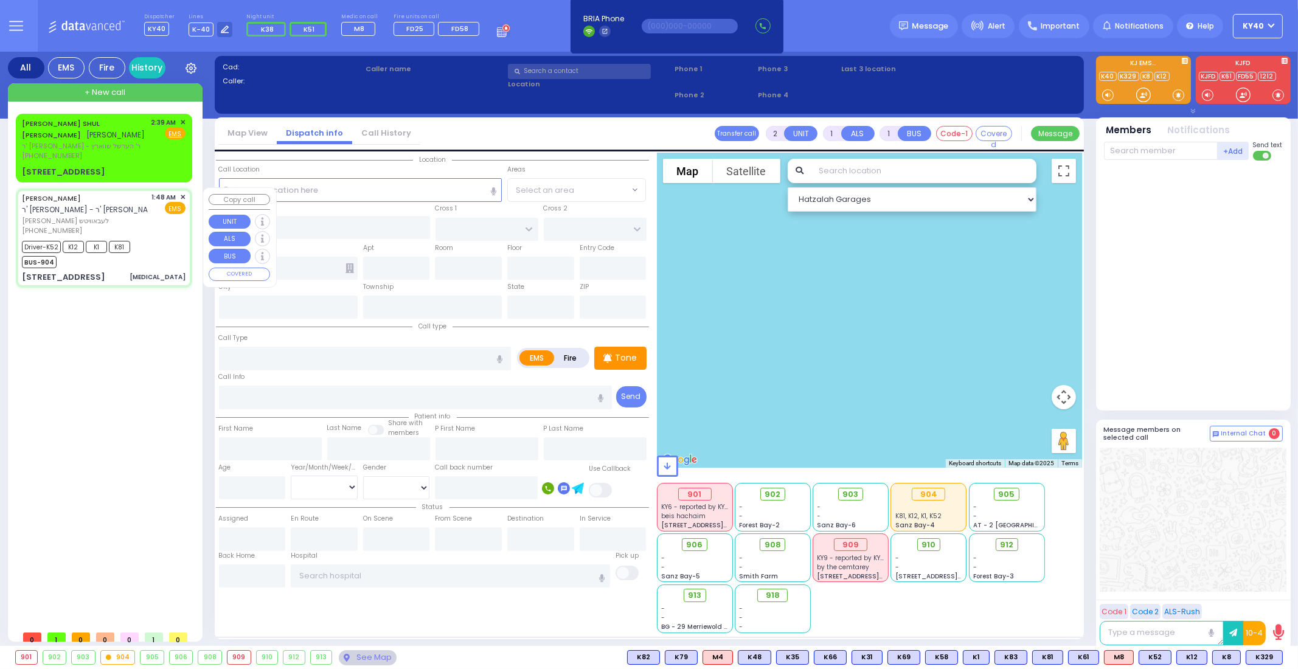
radio input "true"
type input "[PERSON_NAME]"
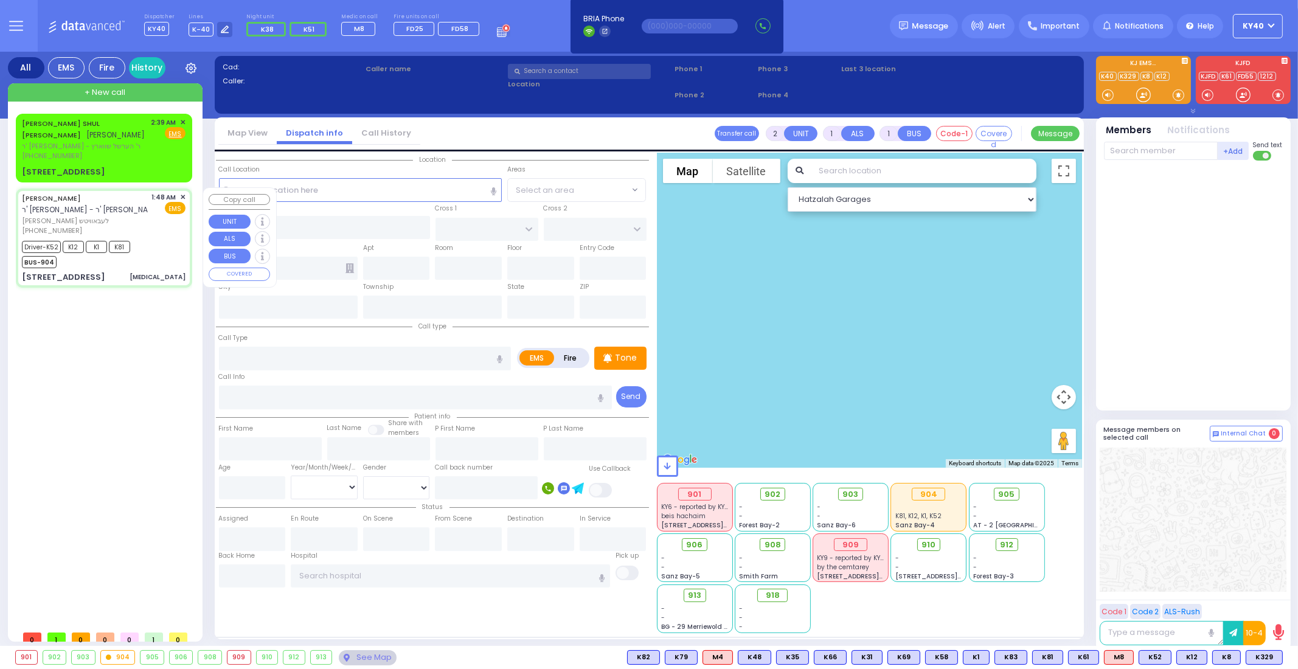
type input "22"
select select "Year"
select select "[DEMOGRAPHIC_DATA]"
type input "01:48"
type input "01:53"
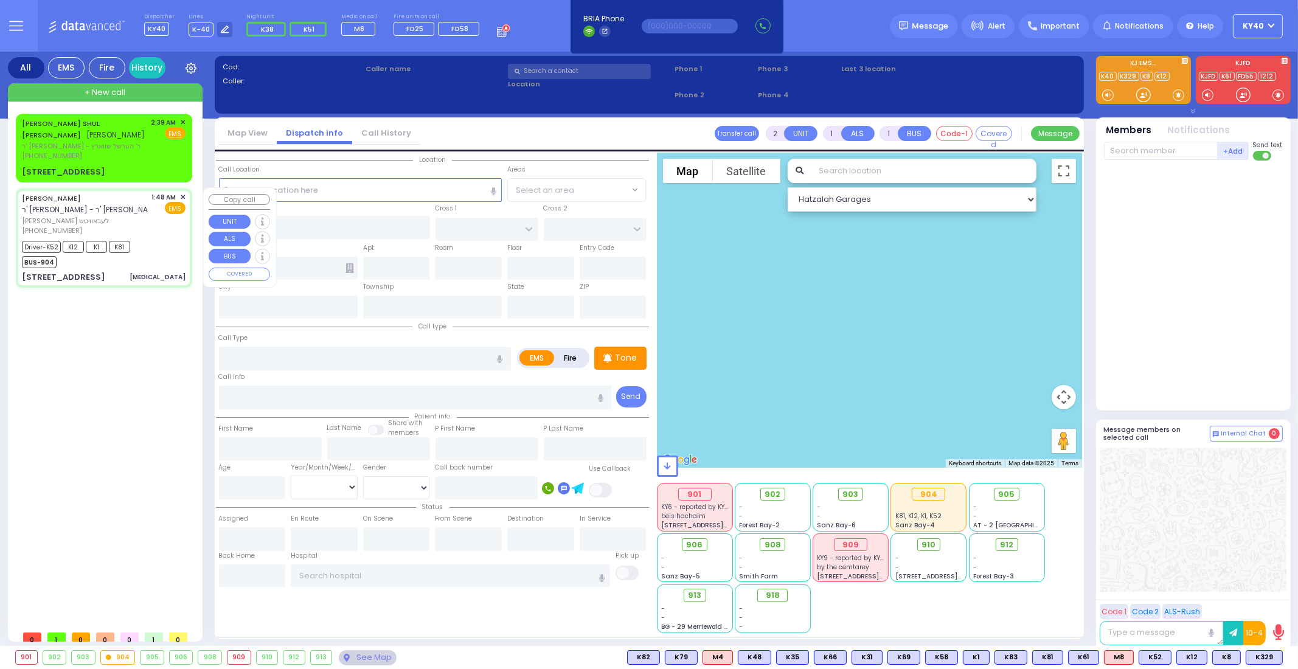
type input "01:55"
type input "02:35"
type input "03:00"
type input "03:10"
select select "Hatzalah Garages"
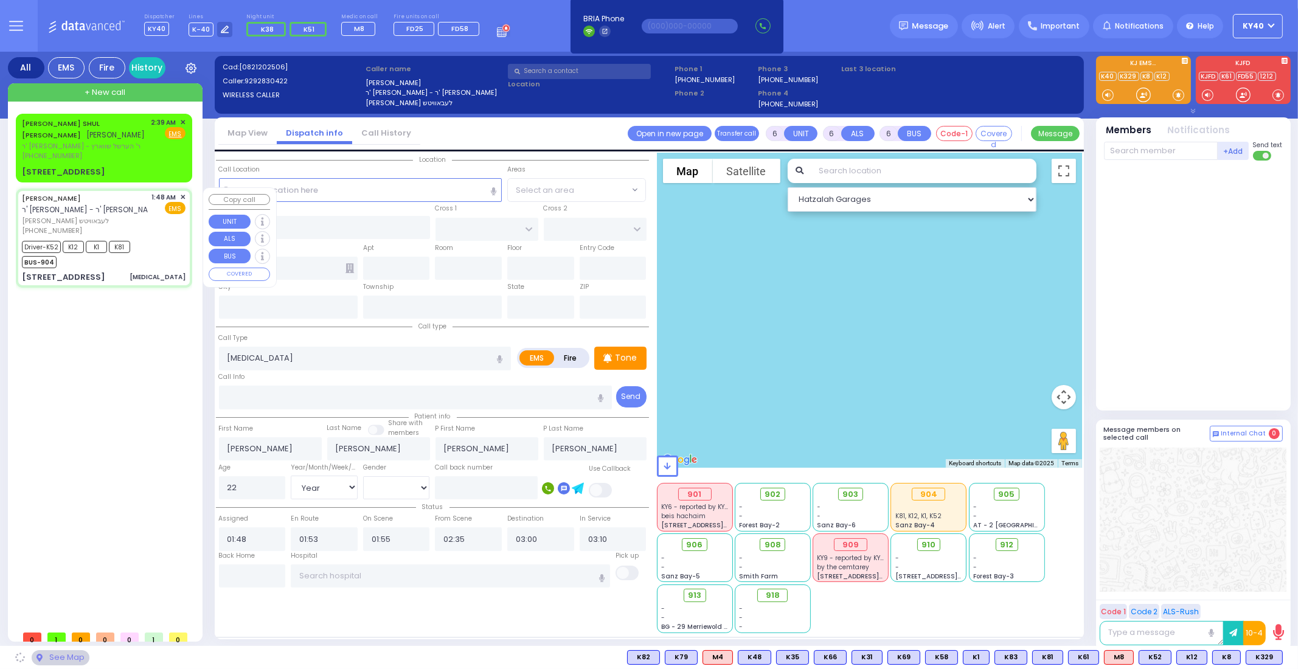
type input "[GEOGRAPHIC_DATA]"
type input "DINEV RD"
type input "[STREET_ADDRESS]"
type input "013"
type input "right side basement"
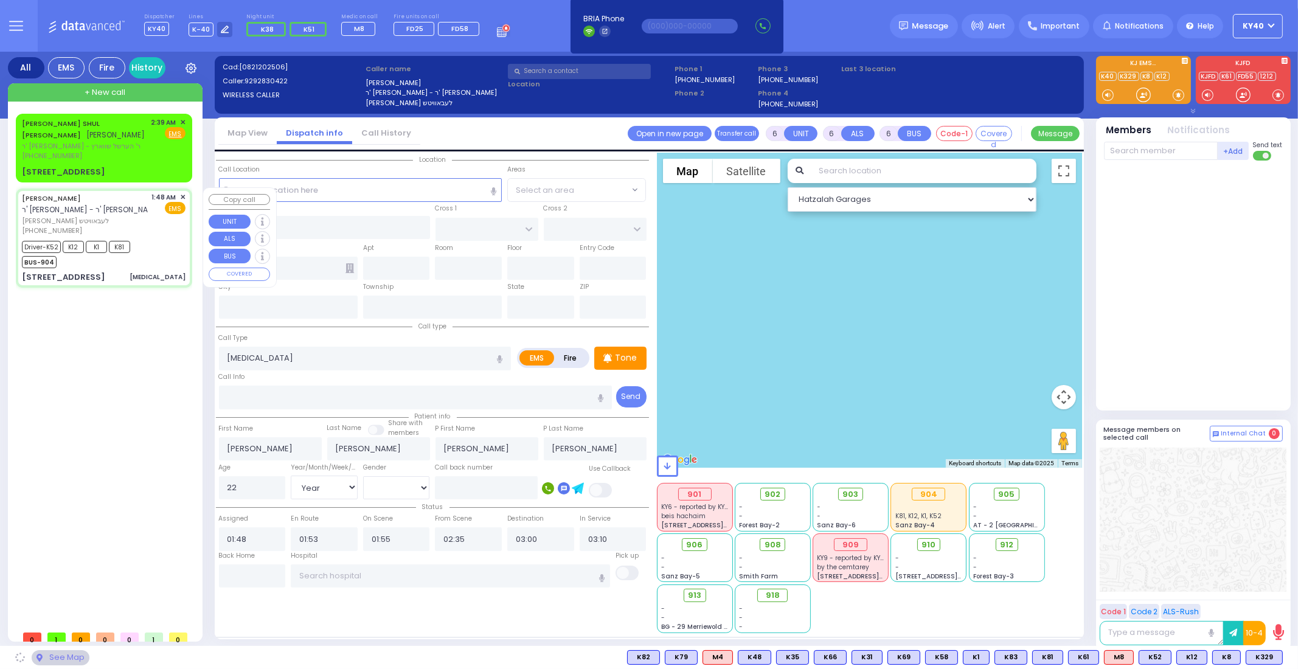
type input "[PERSON_NAME]"
type input "[US_STATE]"
type input "10950"
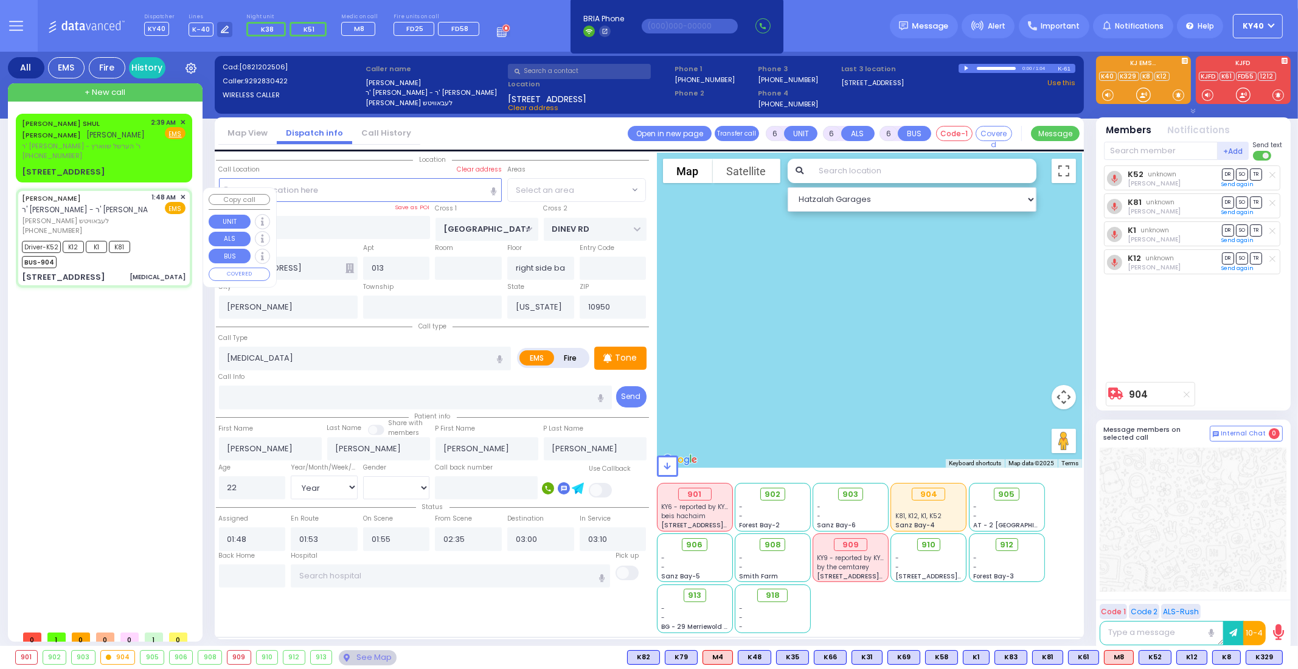
select select "BEIRECH MOSHE"
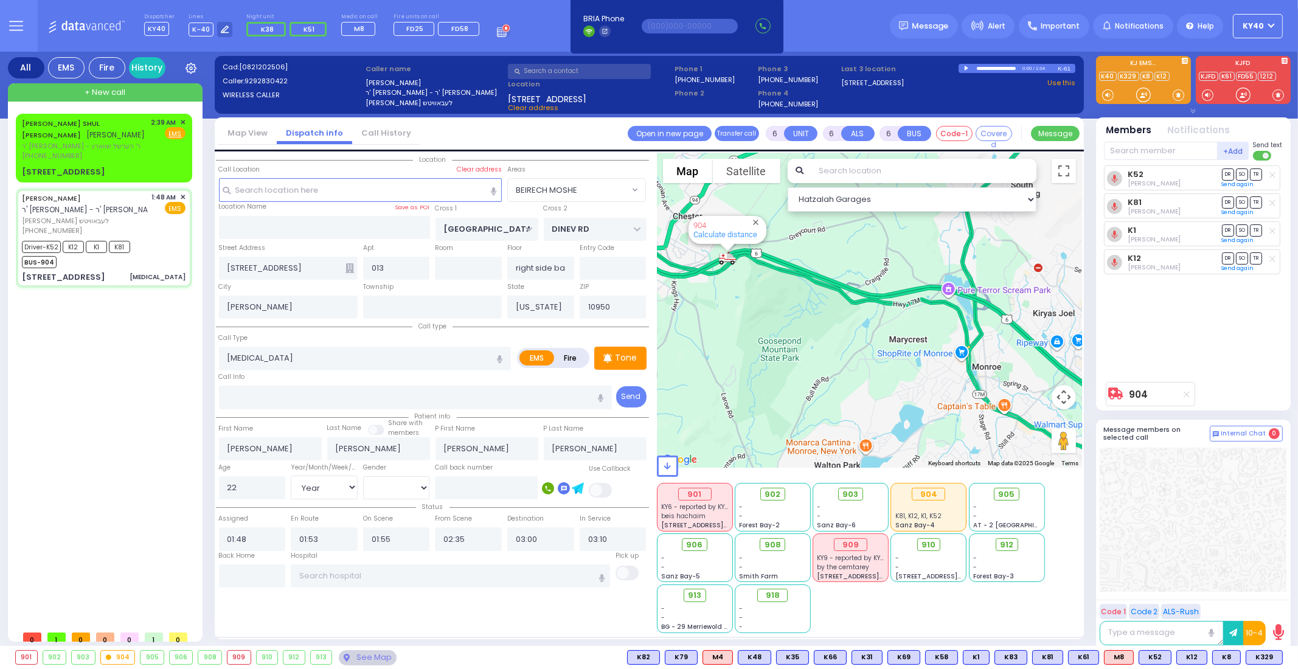
drag, startPoint x: 765, startPoint y: 362, endPoint x: 703, endPoint y: 411, distance: 79.3
click at [703, 411] on div "904 Calculate distance" at bounding box center [870, 310] width 426 height 315
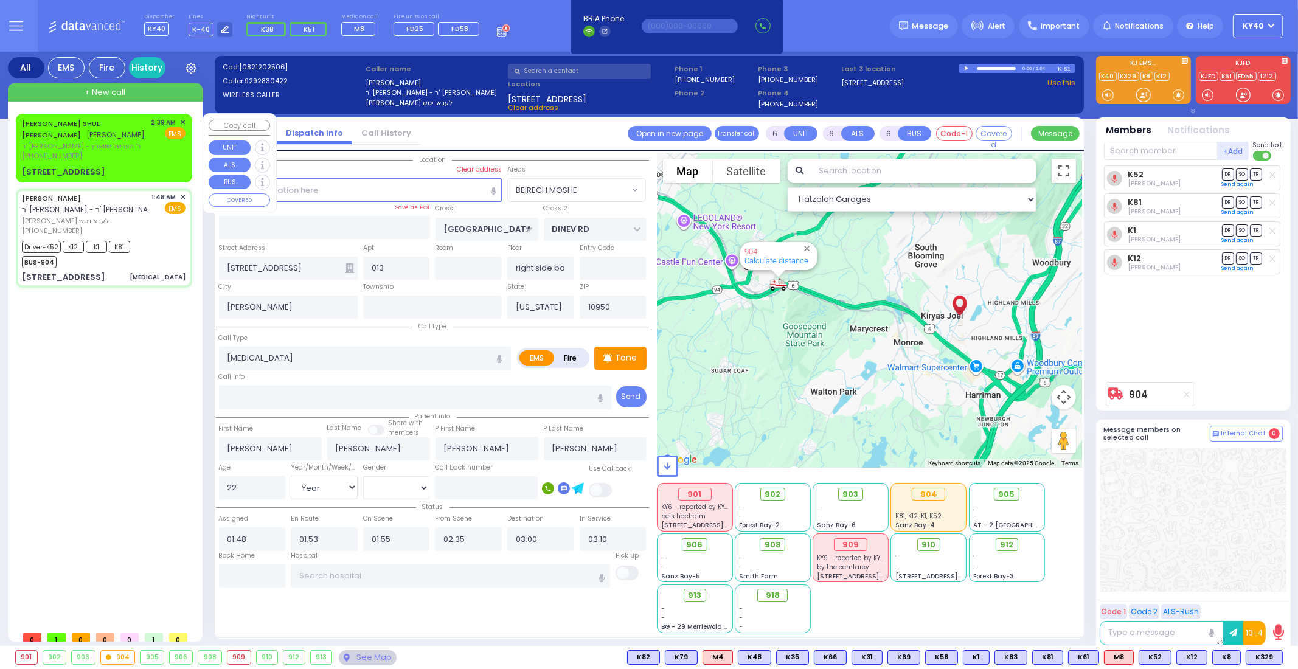
click at [125, 150] on div "[PERSON_NAME] SHUL [PERSON_NAME] [PERSON_NAME] ר' [PERSON_NAME] - ר' הערשל שווא…" at bounding box center [84, 139] width 125 height 44
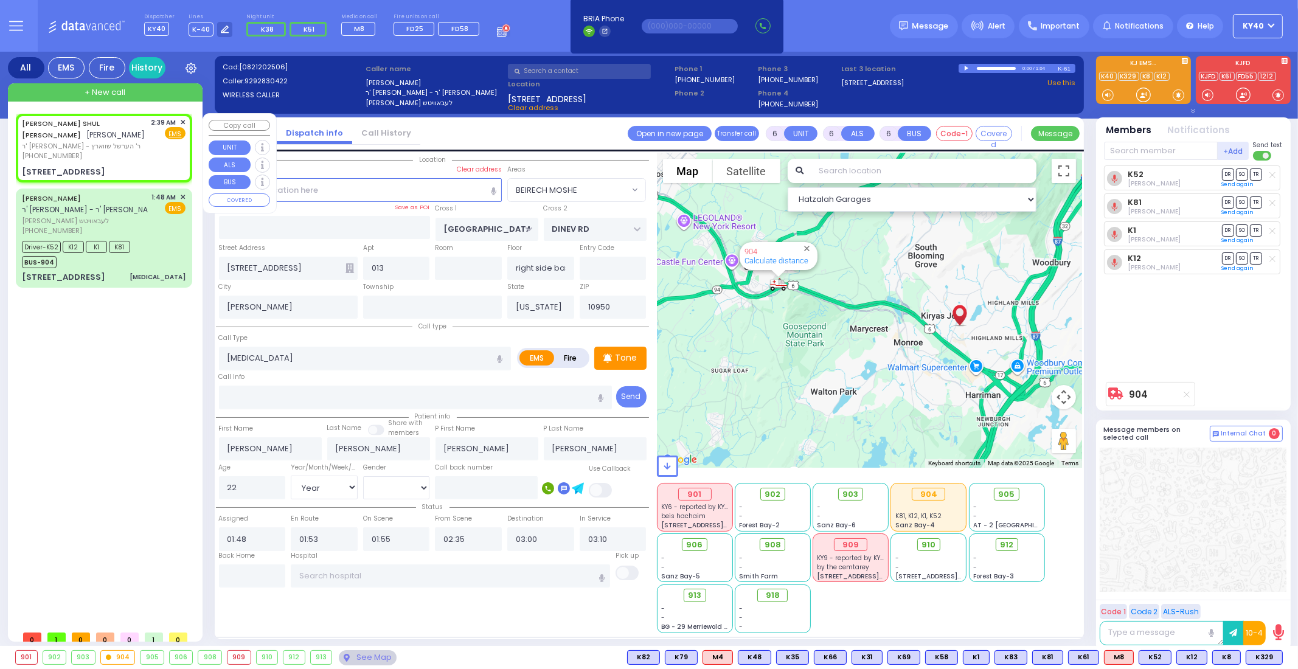
type input "2"
type input "1"
select select
radio input "true"
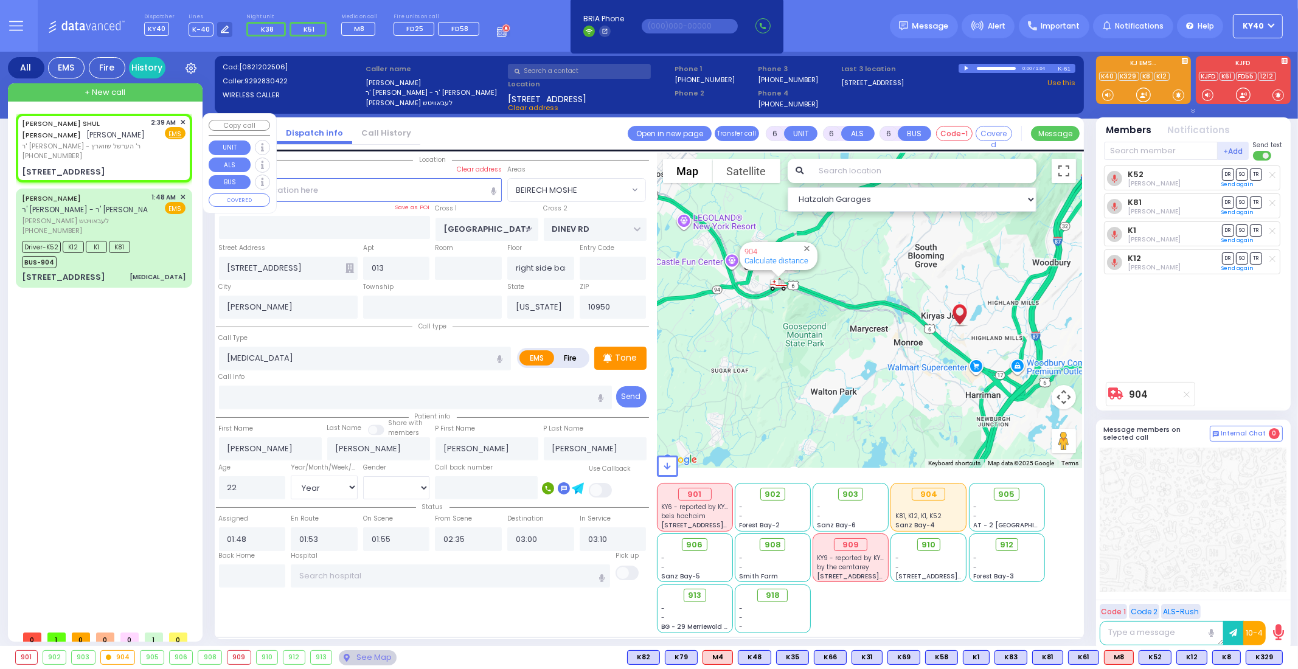
type input "[PERSON_NAME]"
type input "HECHT"
select select
type input "02:39"
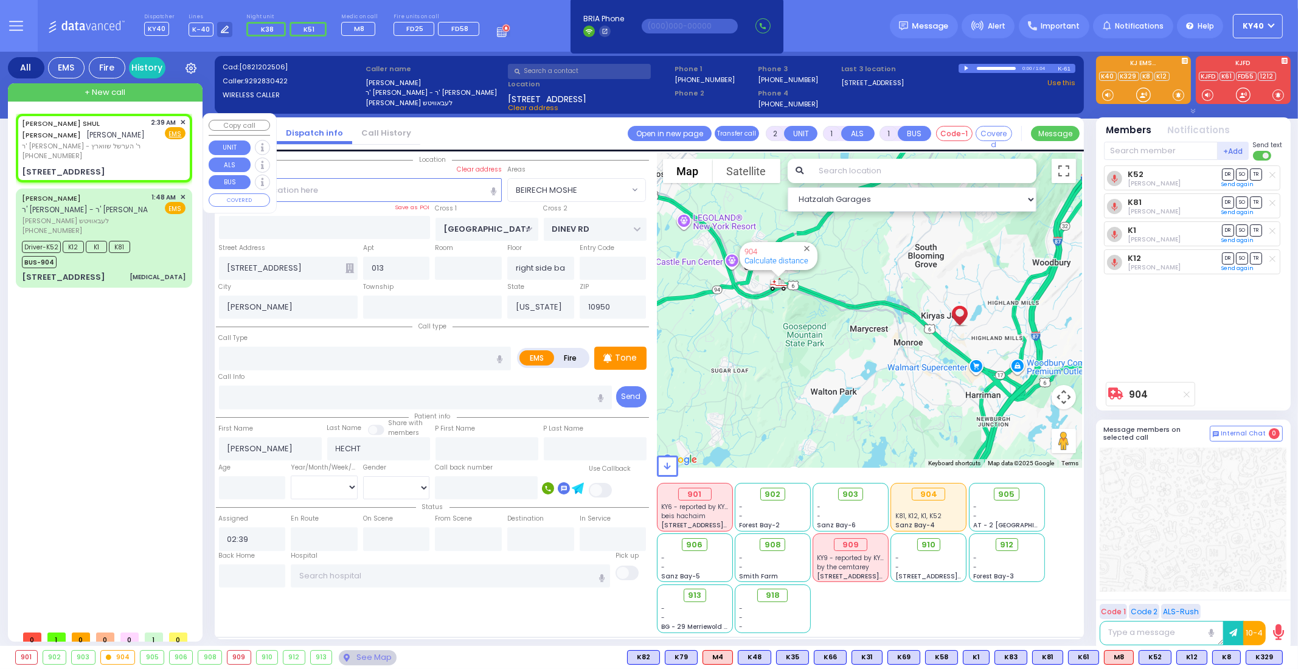
select select "Hatzalah Garages"
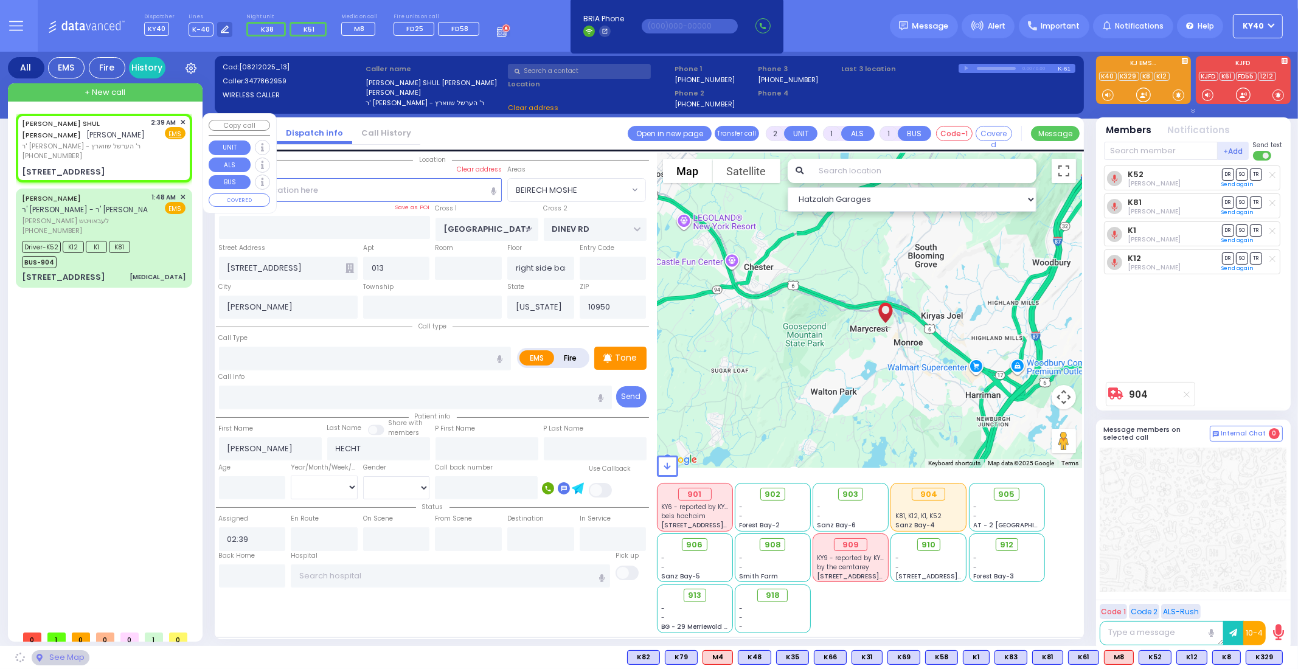
type input "[PERSON_NAME][GEOGRAPHIC_DATA]"
type input "MERIBETH LN"
type input "[STREET_ADDRESS]"
type input "Monroe"
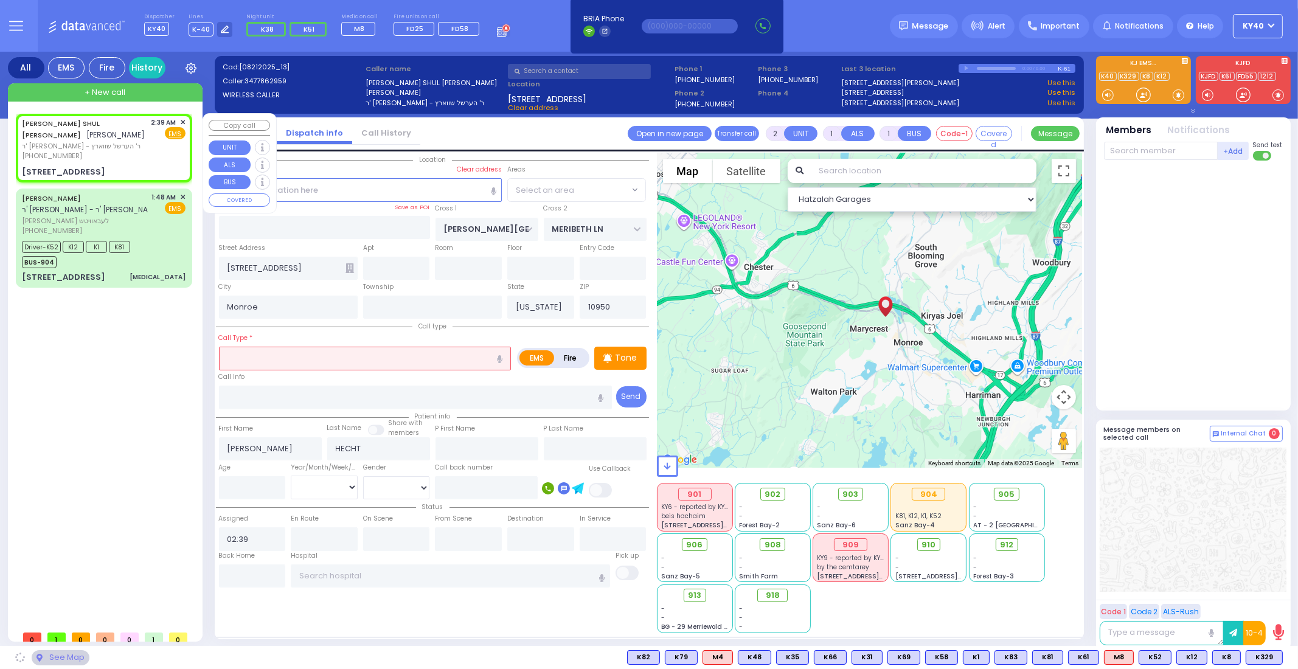
select select "[PERSON_NAME][GEOGRAPHIC_DATA]"
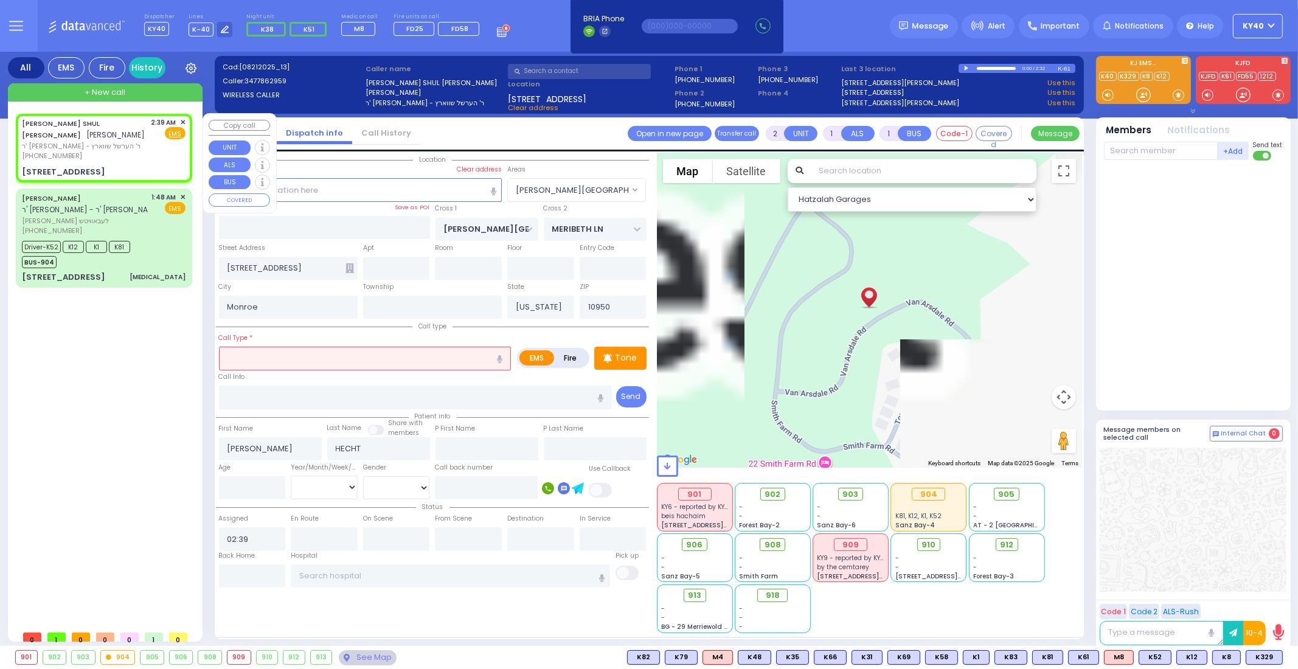
click at [121, 166] on div "[STREET_ADDRESS]" at bounding box center [104, 172] width 164 height 12
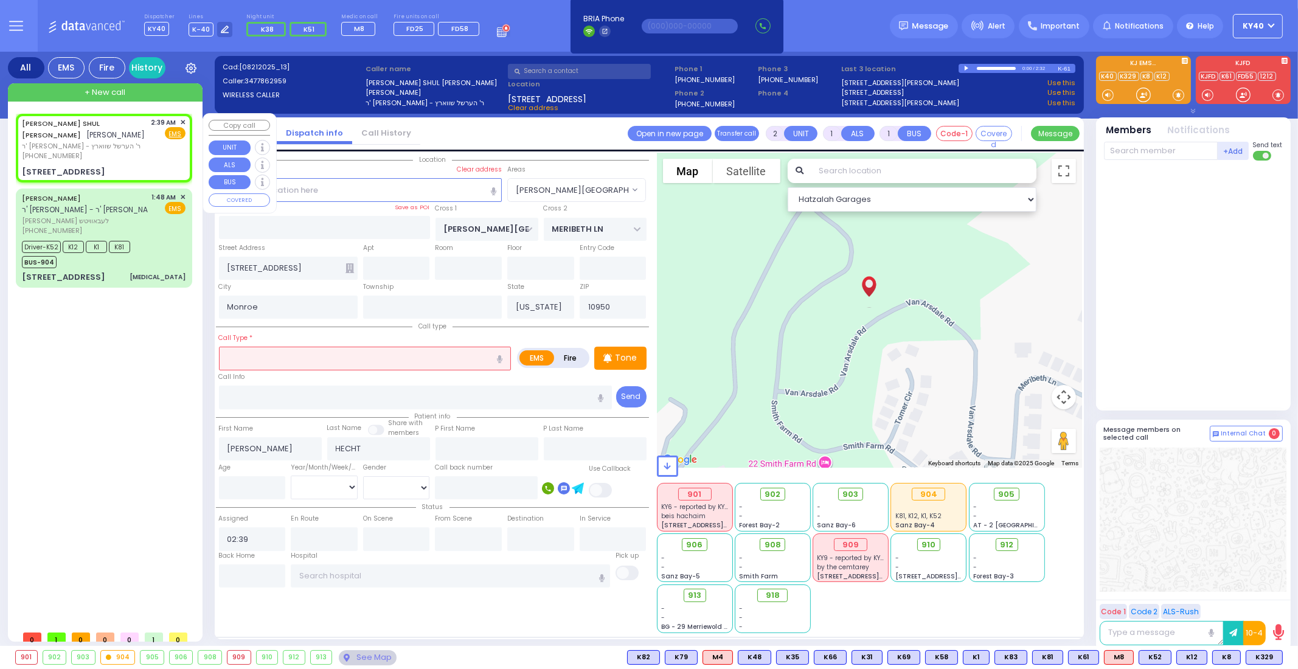
select select
radio input "true"
select select
select select "Hatzalah Garages"
select select "[PERSON_NAME][GEOGRAPHIC_DATA]"
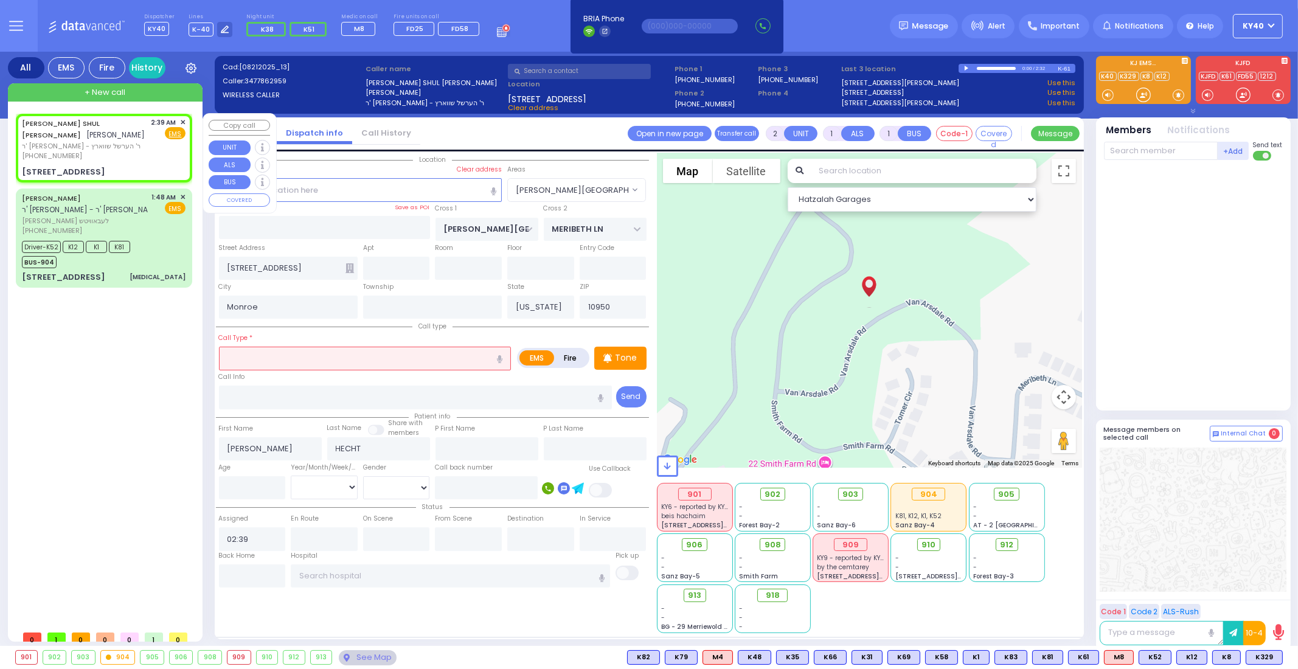
click at [182, 121] on span "✕" at bounding box center [182, 122] width 5 height 10
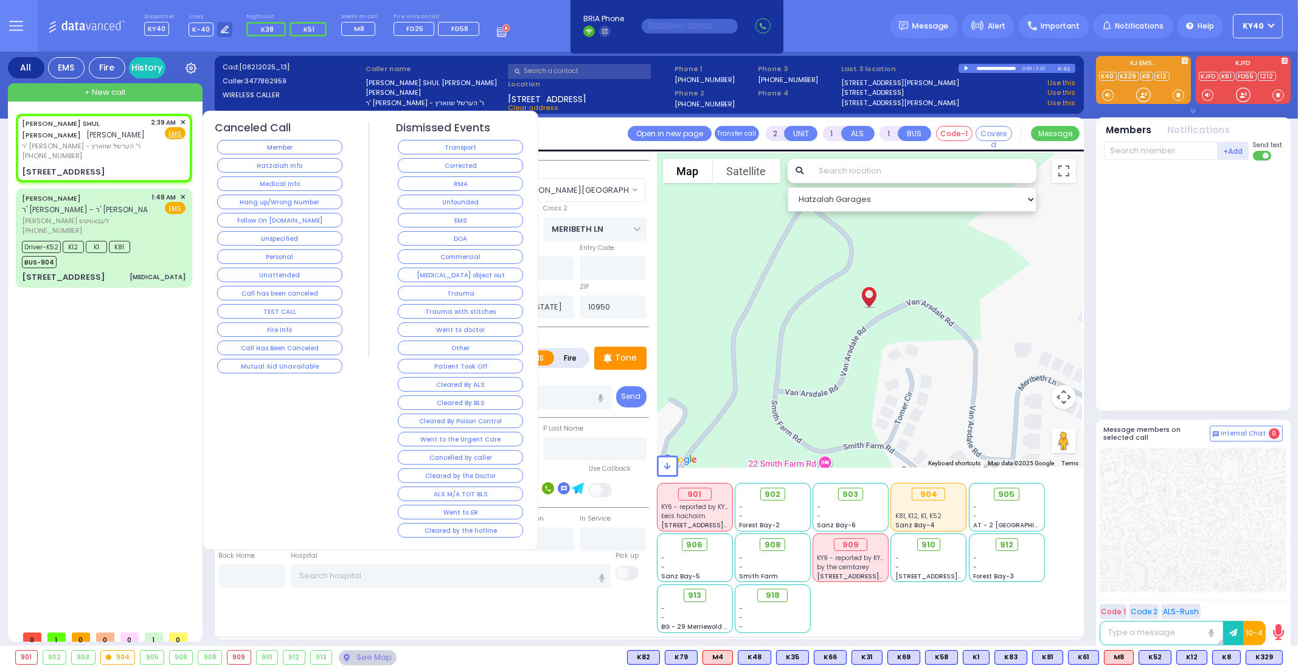
click at [116, 132] on div "[PERSON_NAME] SHUL [PERSON_NAME] [PERSON_NAME]" at bounding box center [84, 129] width 125 height 24
select select
radio input "true"
select select
select select "Hatzalah Garages"
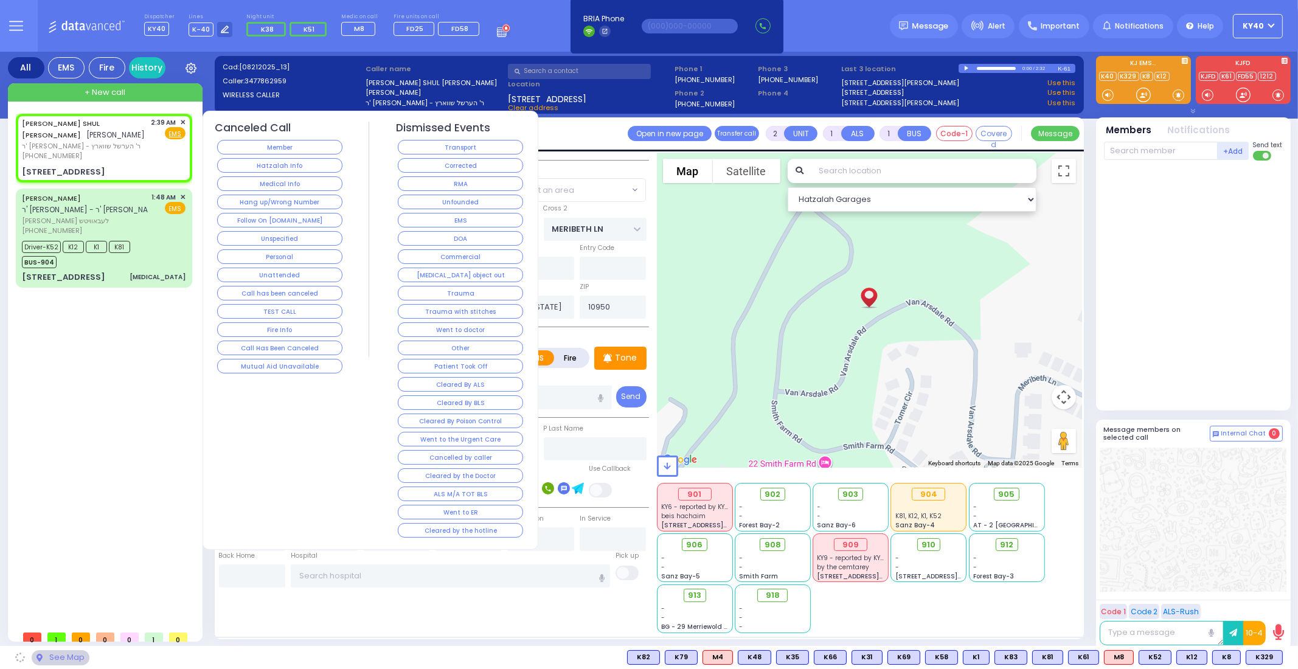
select select "[PERSON_NAME][GEOGRAPHIC_DATA]"
click at [116, 132] on div "[PERSON_NAME] SHUL [PERSON_NAME] [PERSON_NAME]" at bounding box center [84, 129] width 125 height 24
select select
radio input "true"
select select
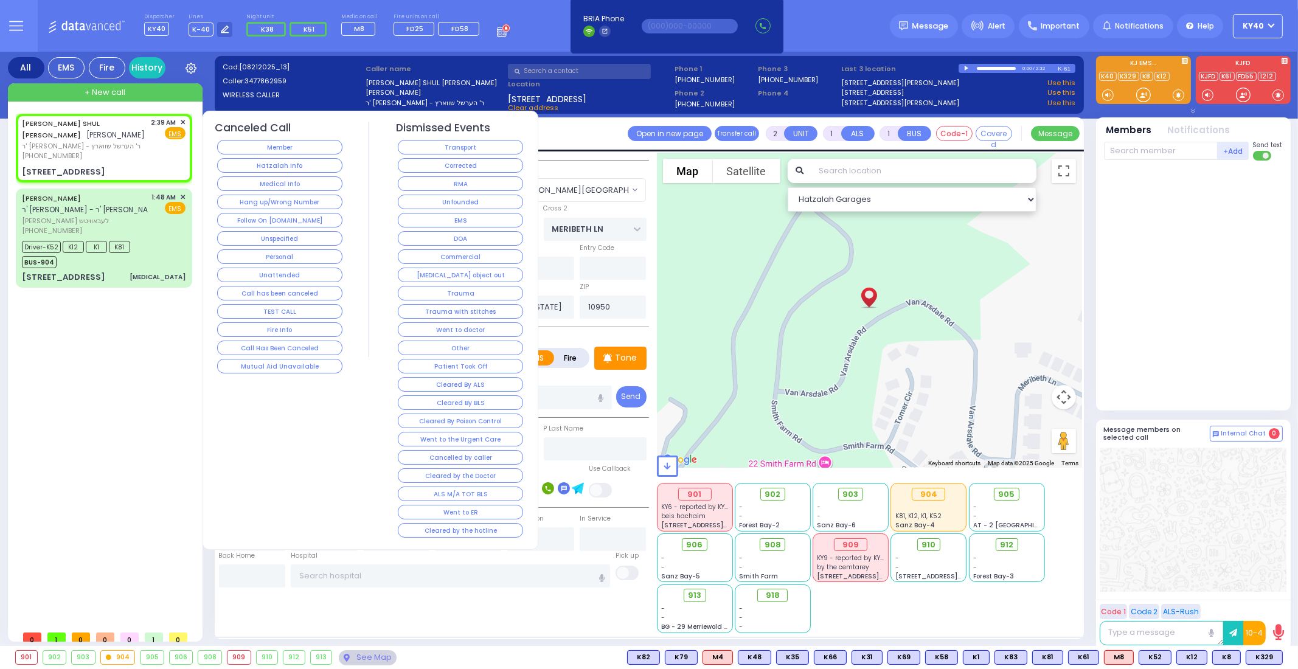
select select "Hatzalah Garages"
select select "[PERSON_NAME][GEOGRAPHIC_DATA]"
click at [133, 216] on span "[PERSON_NAME] לעבאוויטש" at bounding box center [85, 221] width 126 height 10
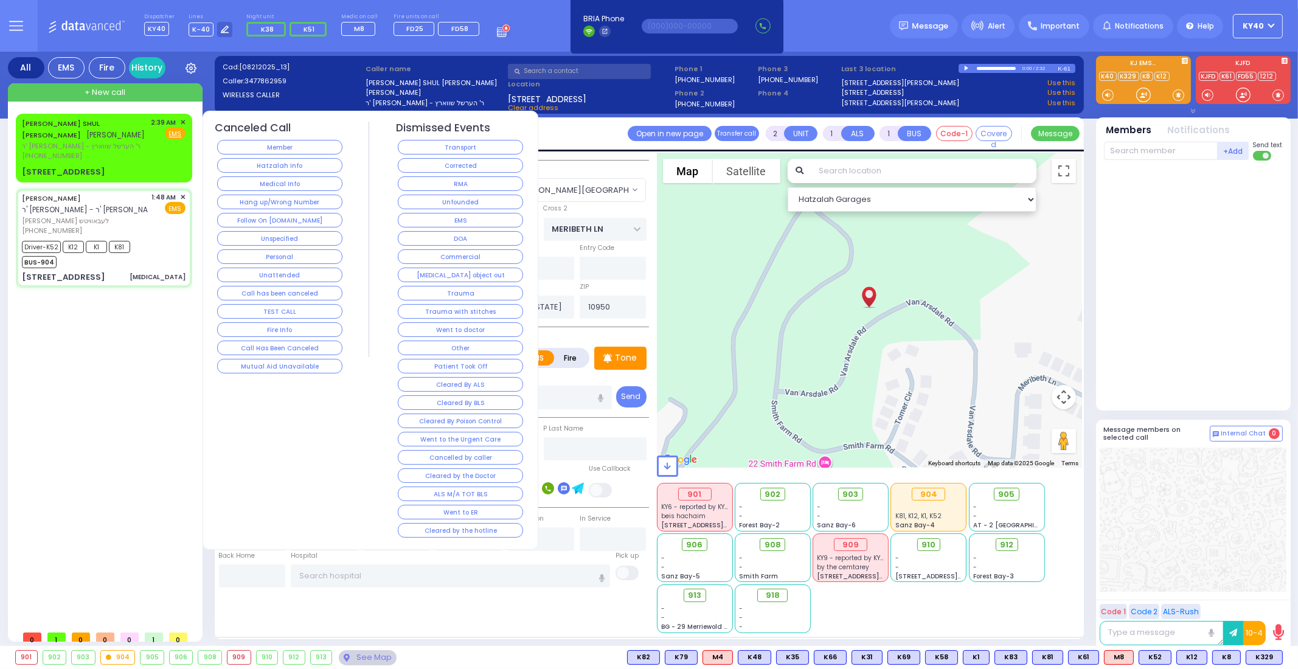
type input "6"
select select
type input "[MEDICAL_DATA]"
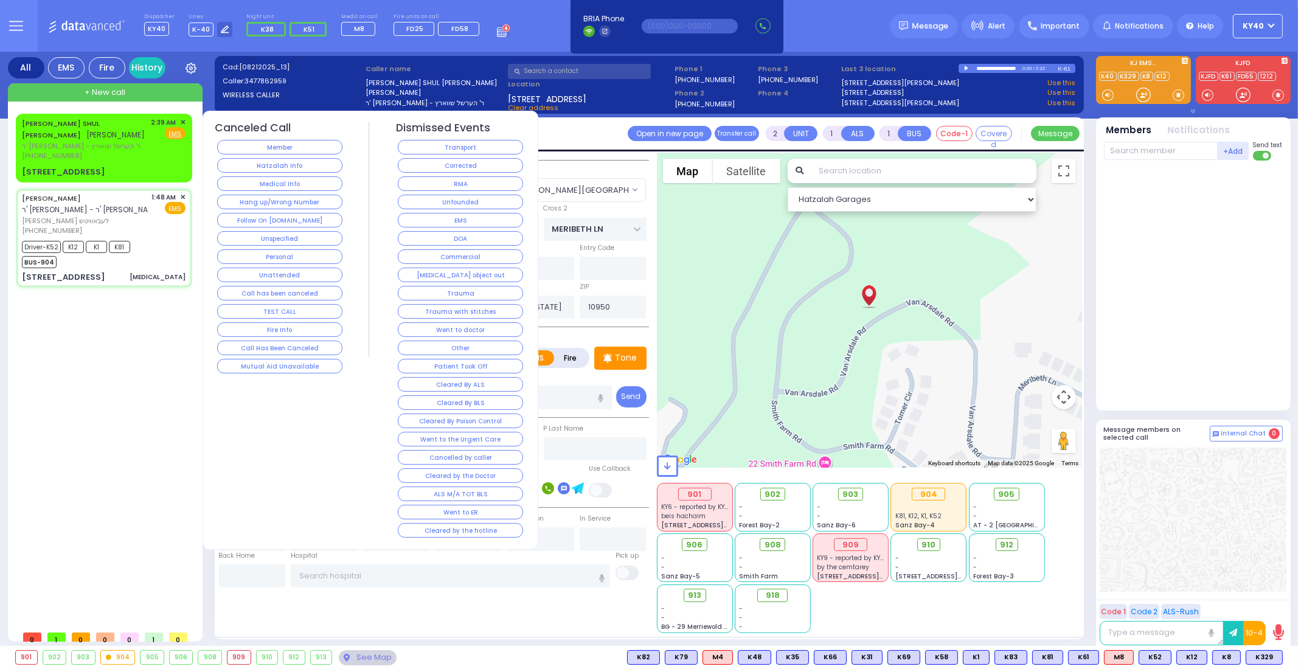
radio input "true"
type input "[PERSON_NAME]"
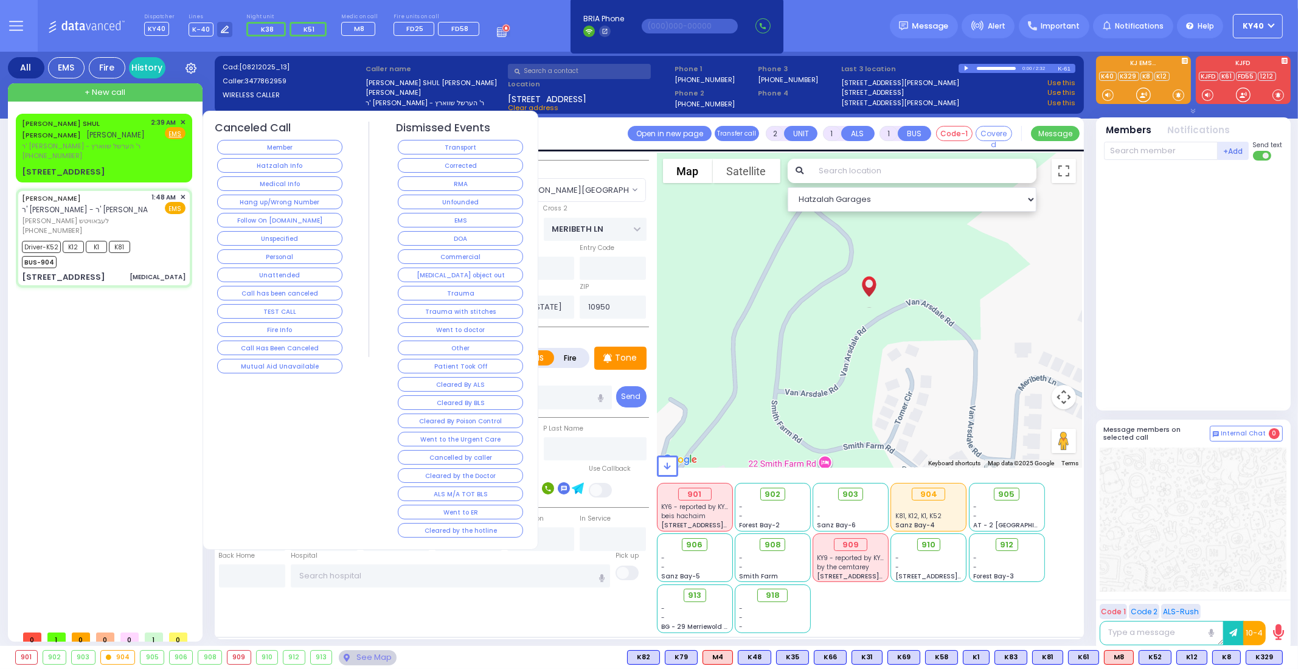
type input "22"
select select "Year"
select select "[DEMOGRAPHIC_DATA]"
type input "01:48"
type input "01:53"
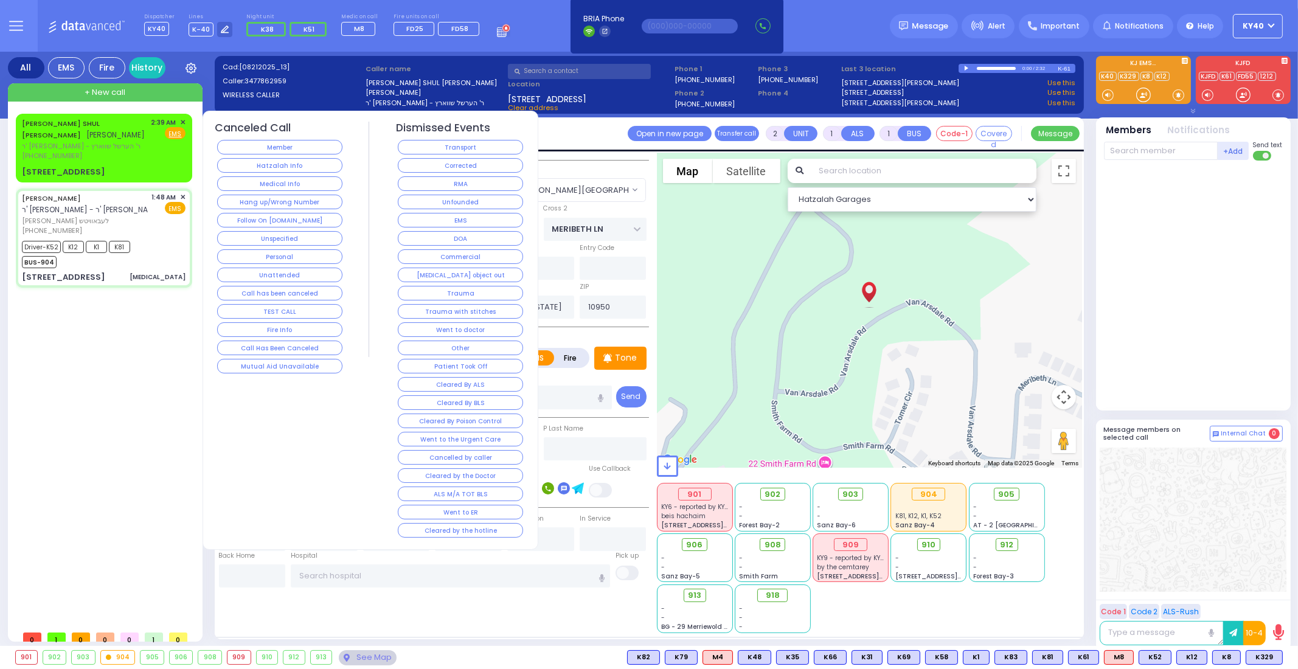
type input "01:55"
type input "02:35"
type input "03:00"
type input "03:10"
type input "[GEOGRAPHIC_DATA]"
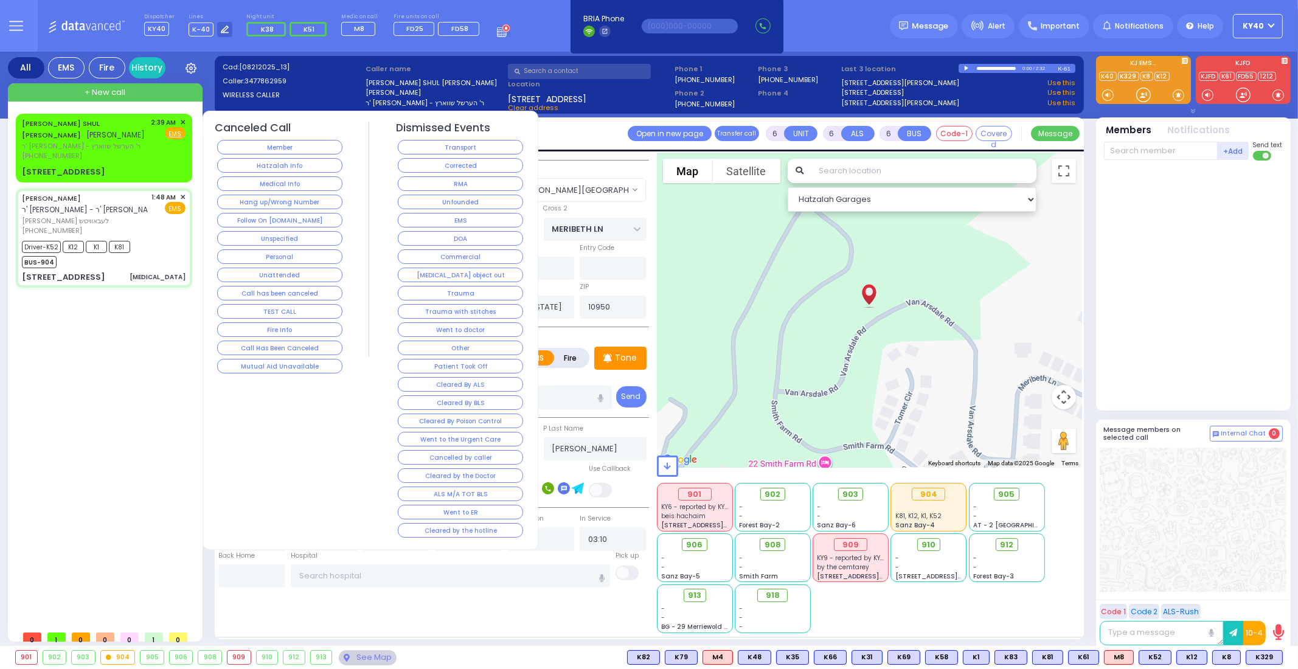
type input "DINEV RD"
type input "[STREET_ADDRESS]"
type input "013"
type input "right side basement"
type input "[PERSON_NAME]"
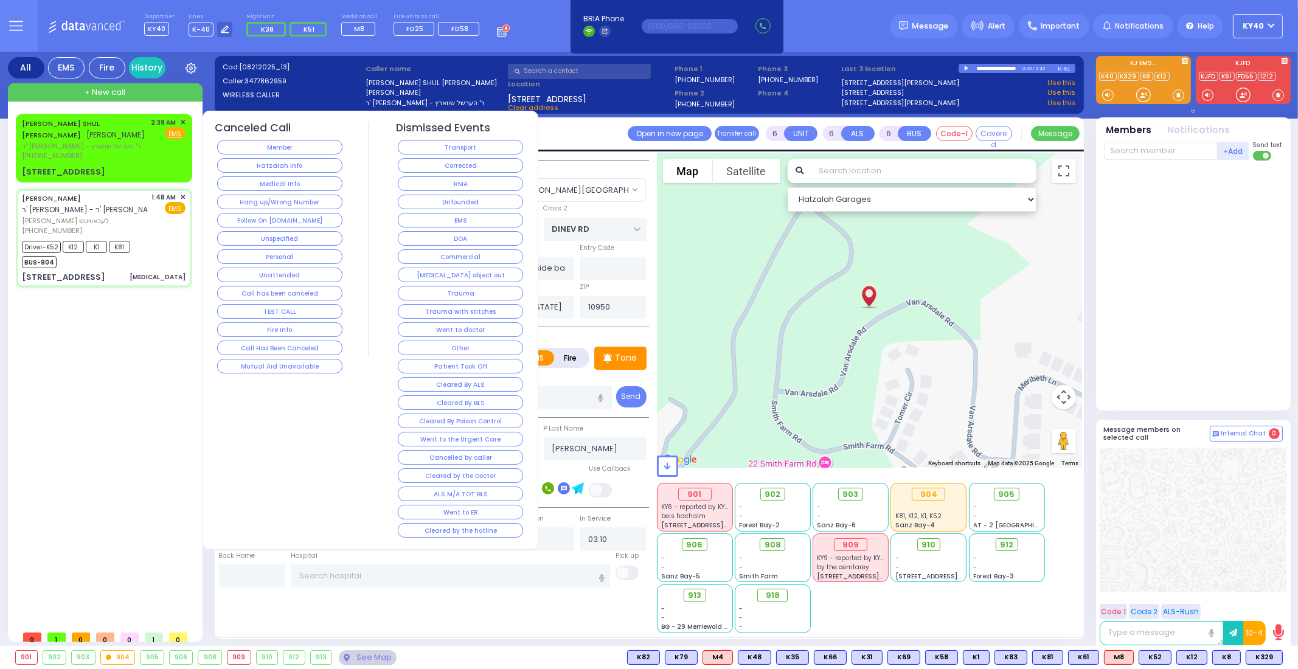
select select "Hatzalah Garages"
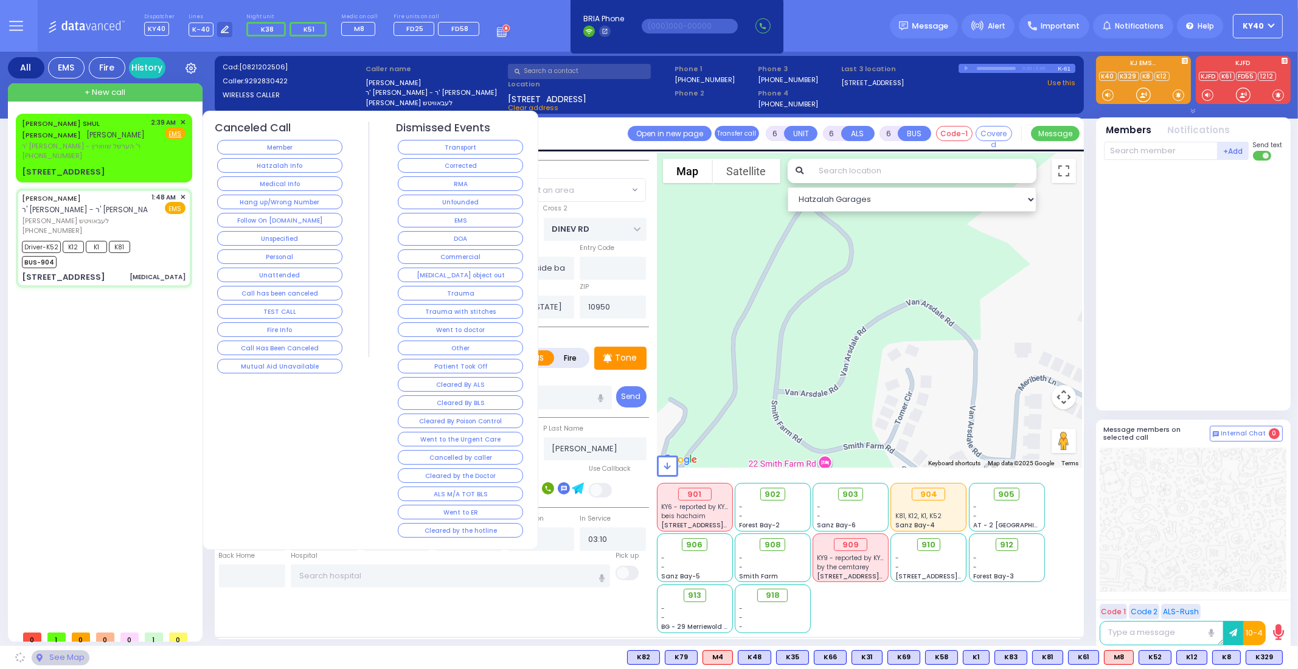
select select "BEIRECH MOSHE"
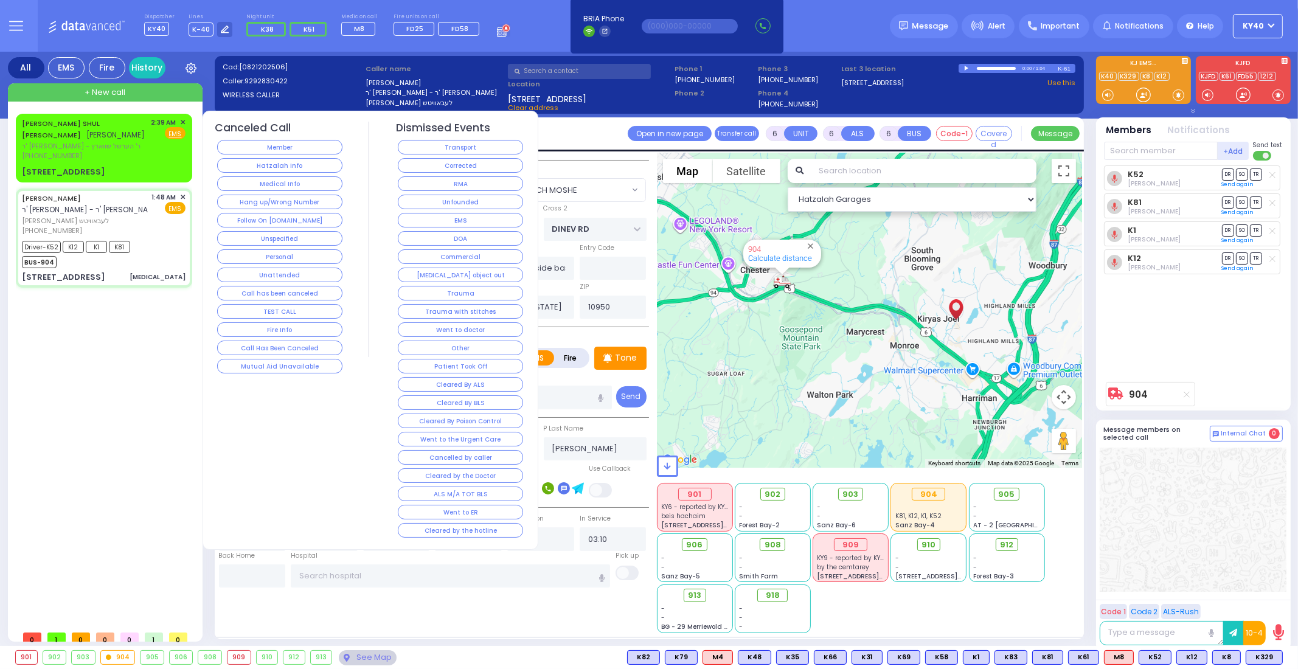
click at [133, 216] on span "[PERSON_NAME] לעבאוויטש" at bounding box center [85, 221] width 126 height 10
select select
radio input "true"
select select "Year"
select select "[DEMOGRAPHIC_DATA]"
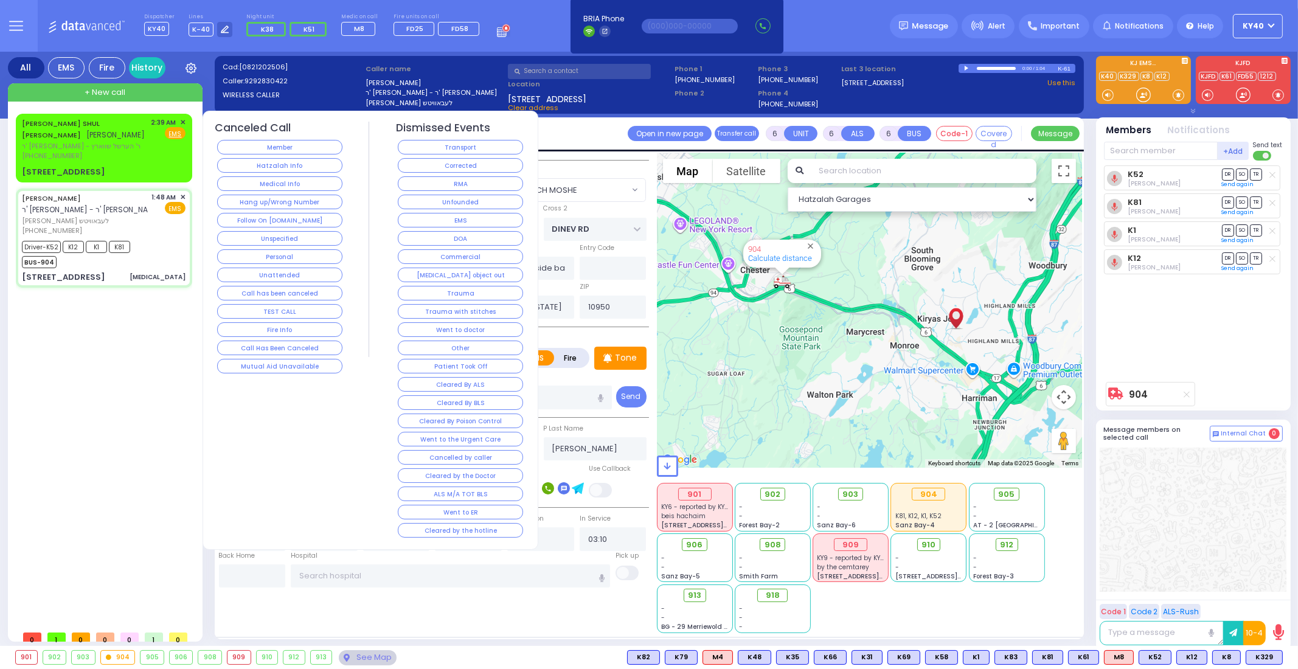
select select "Hatzalah Garages"
select select "BEIRECH MOSHE"
click at [131, 154] on div "[PHONE_NUMBER]" at bounding box center [84, 156] width 125 height 10
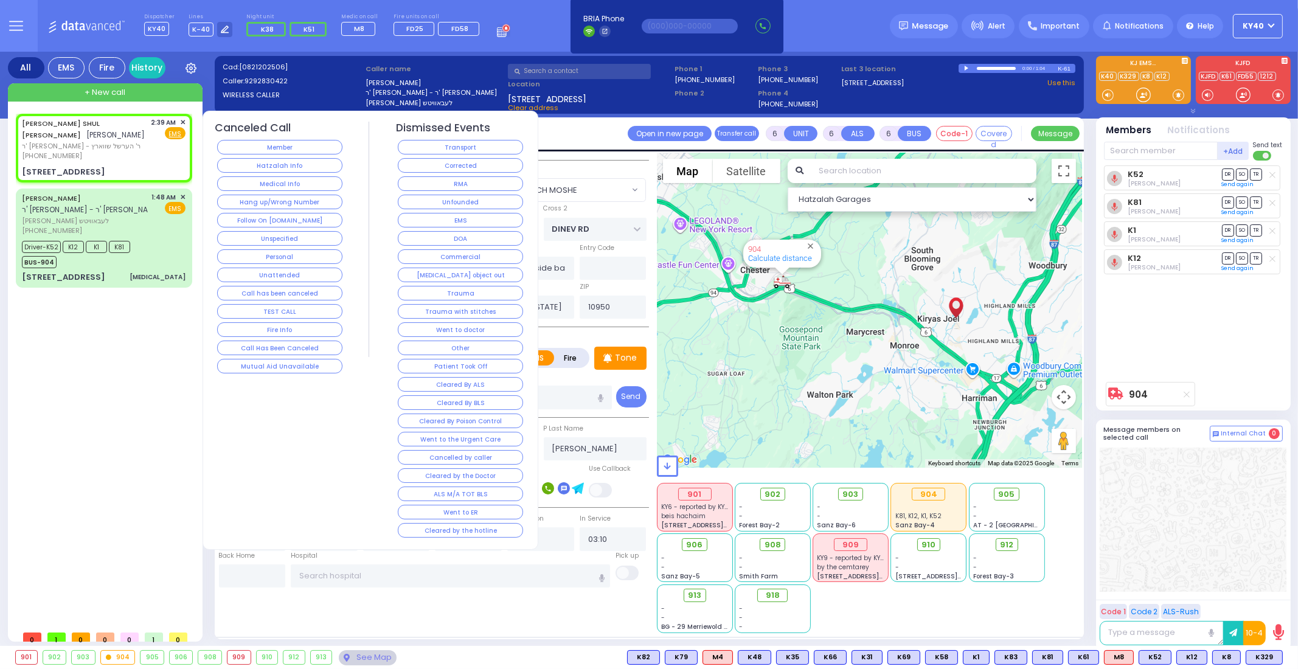
type input "2"
type input "1"
select select
radio input "true"
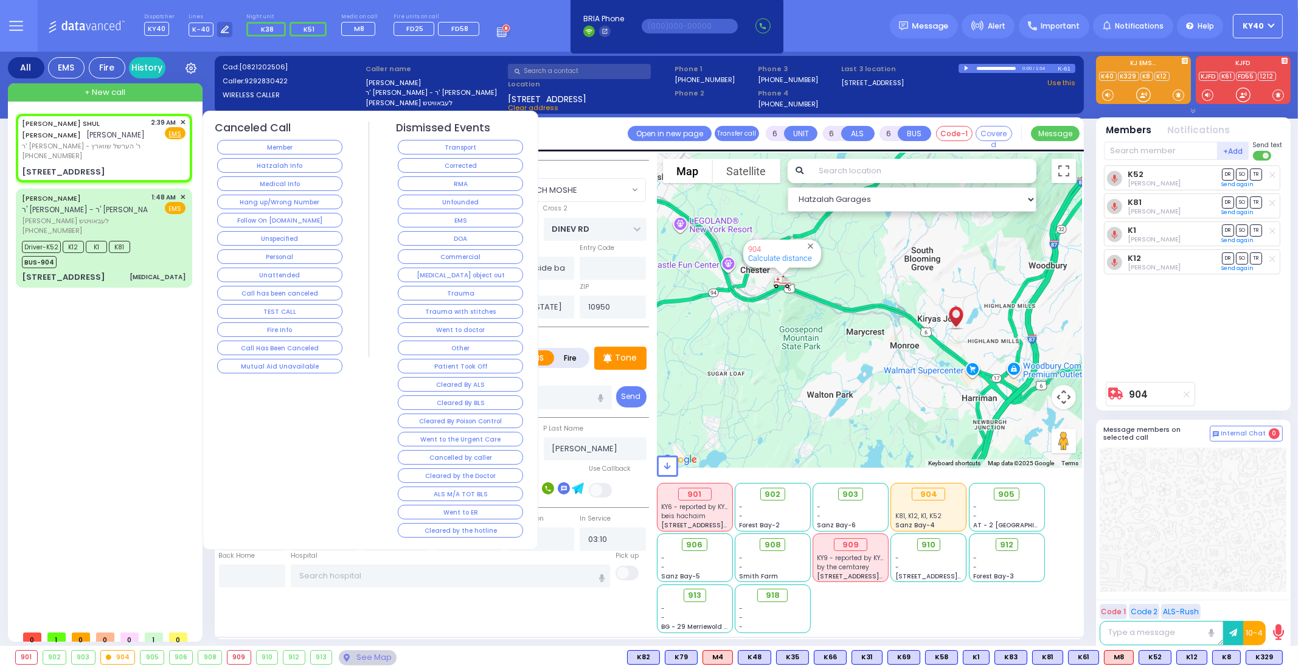
type input "[PERSON_NAME]"
type input "HECHT"
select select
type input "02:39"
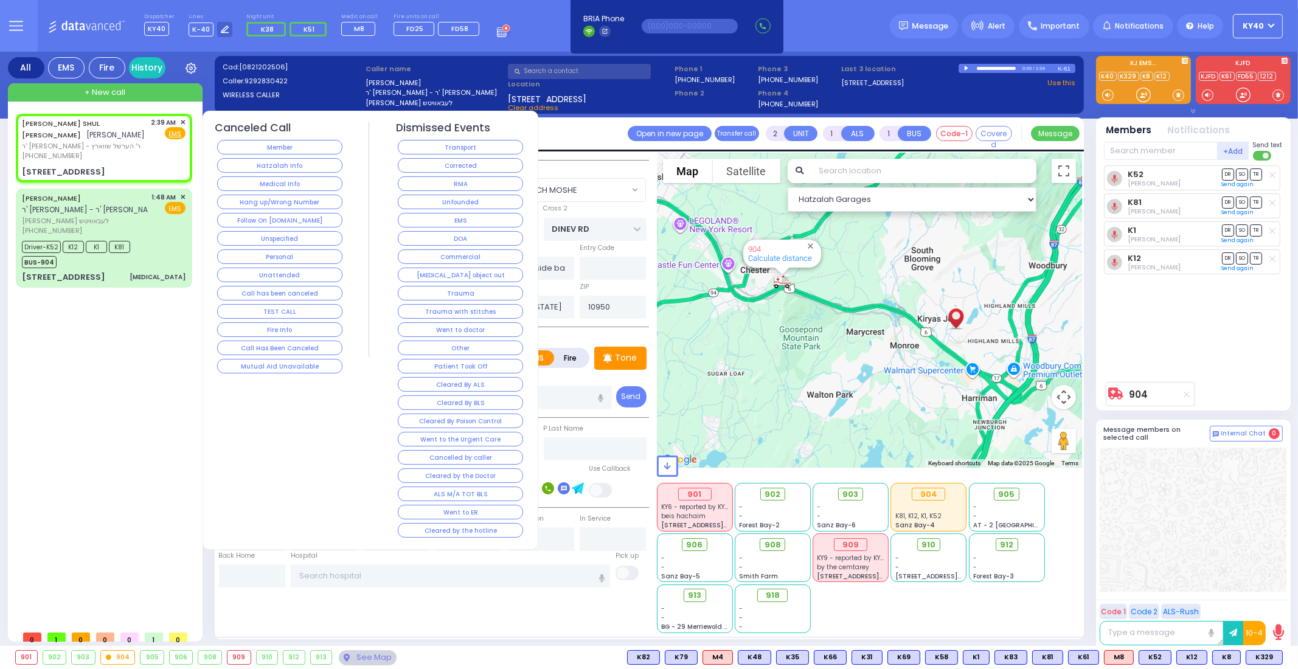
select select "Hatzalah Garages"
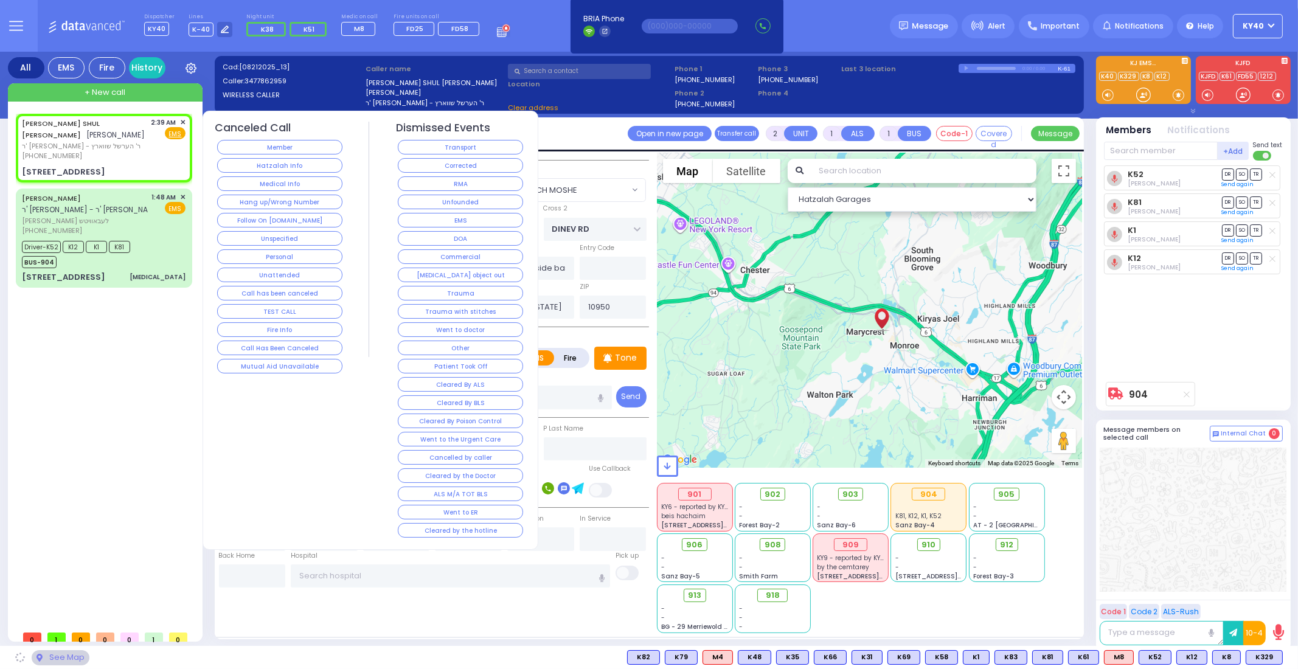
type input "[PERSON_NAME][GEOGRAPHIC_DATA]"
type input "MERIBETH LN"
type input "[STREET_ADDRESS]"
type input "Monroe"
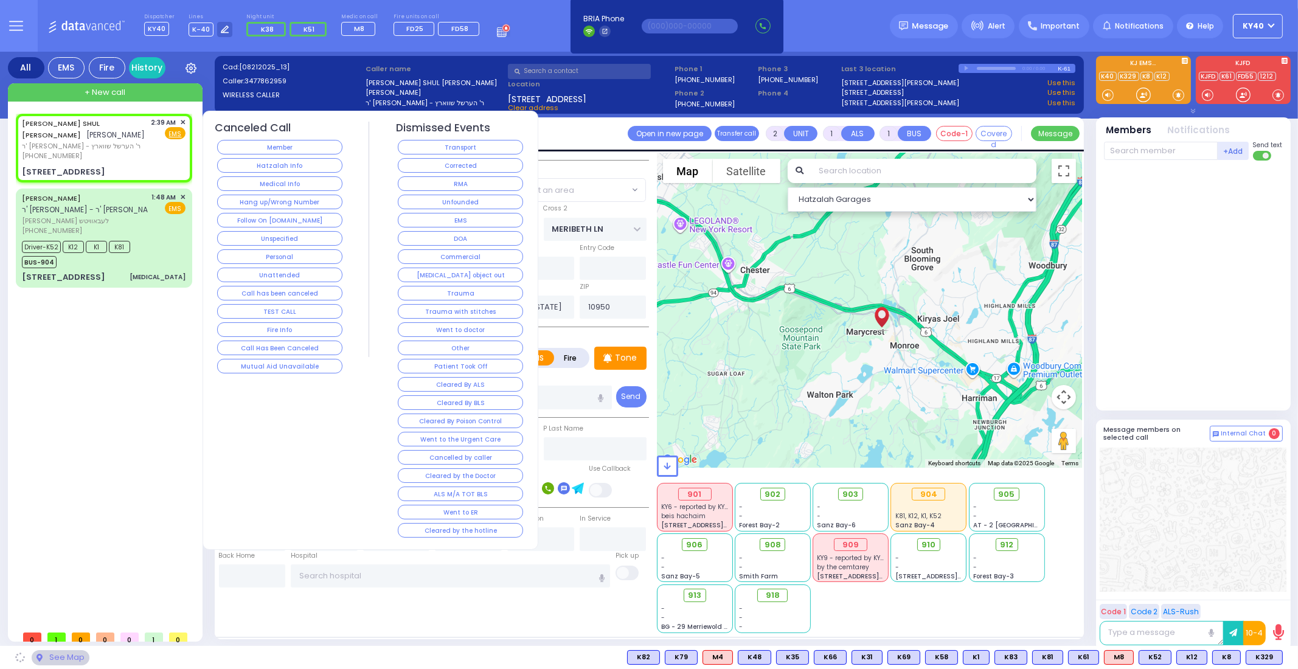
select select "[PERSON_NAME][GEOGRAPHIC_DATA]"
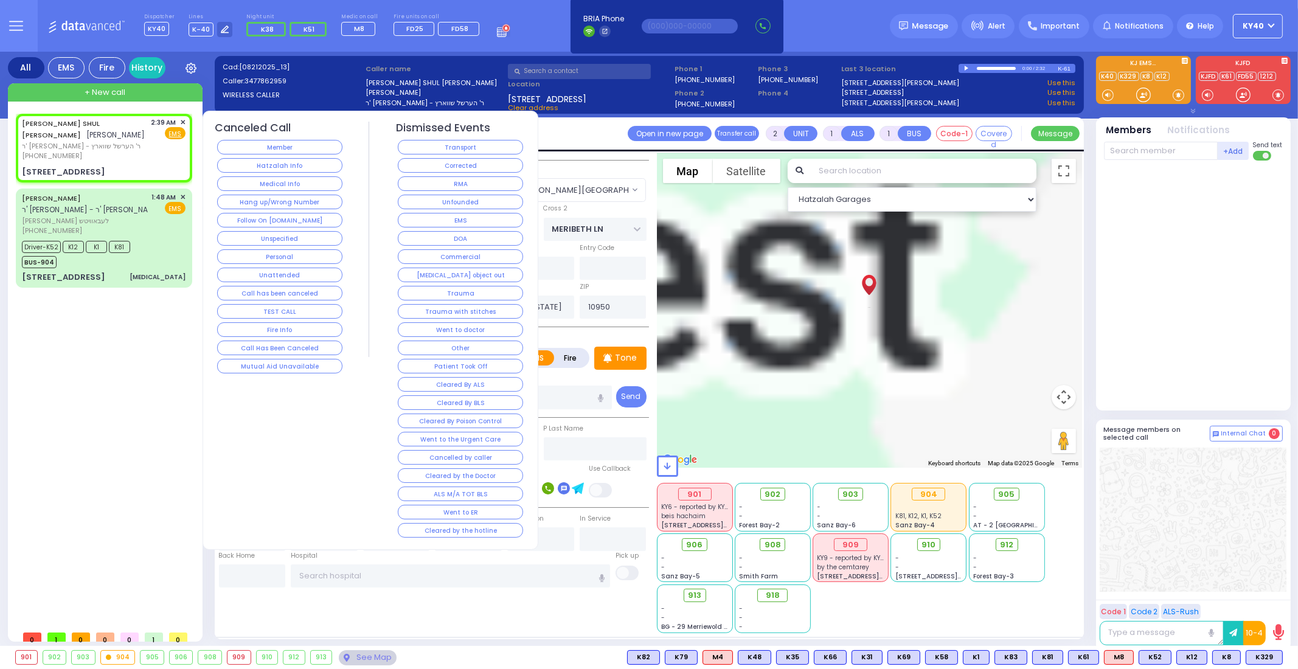
click at [182, 120] on span "✕" at bounding box center [182, 122] width 5 height 10
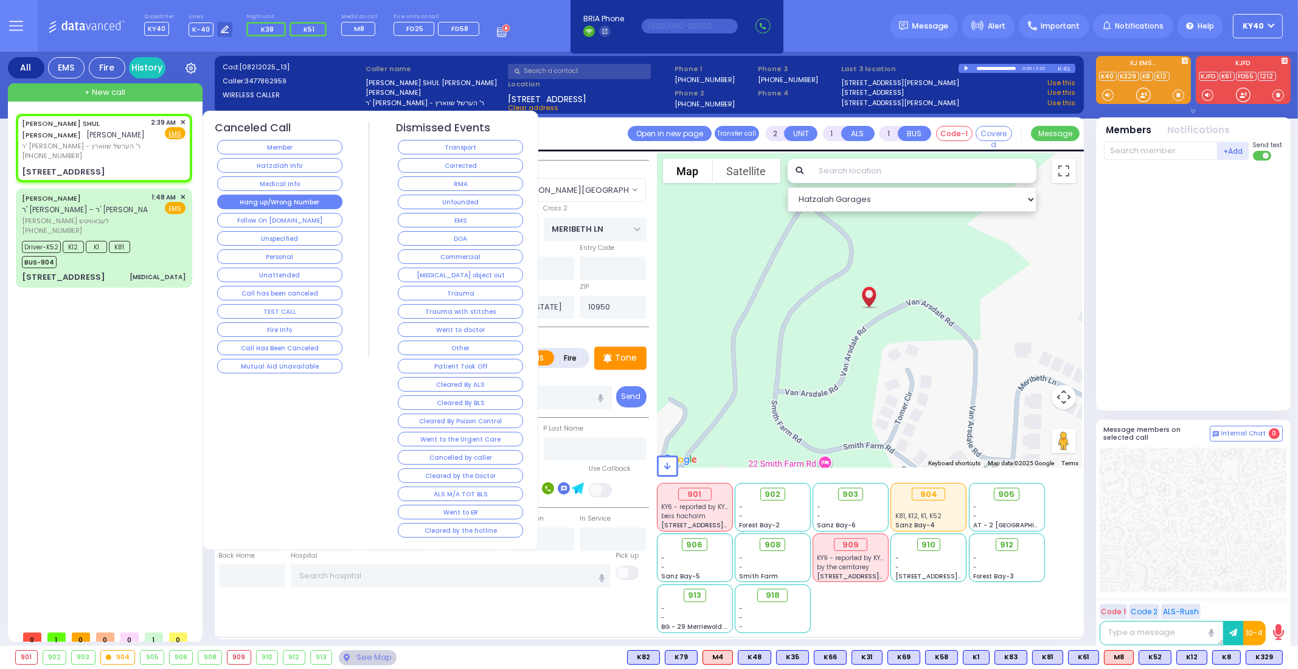
click at [300, 199] on button "Hang up/Wrong Number" at bounding box center [279, 202] width 125 height 15
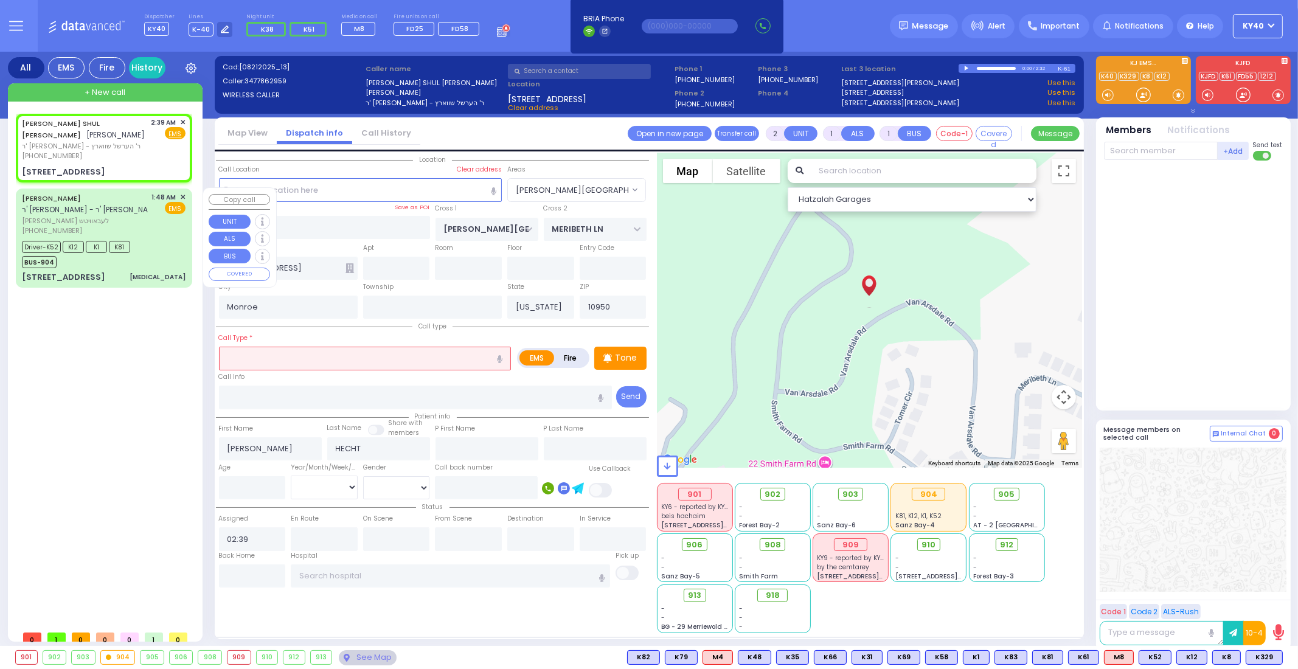
select select
radio input "true"
select select
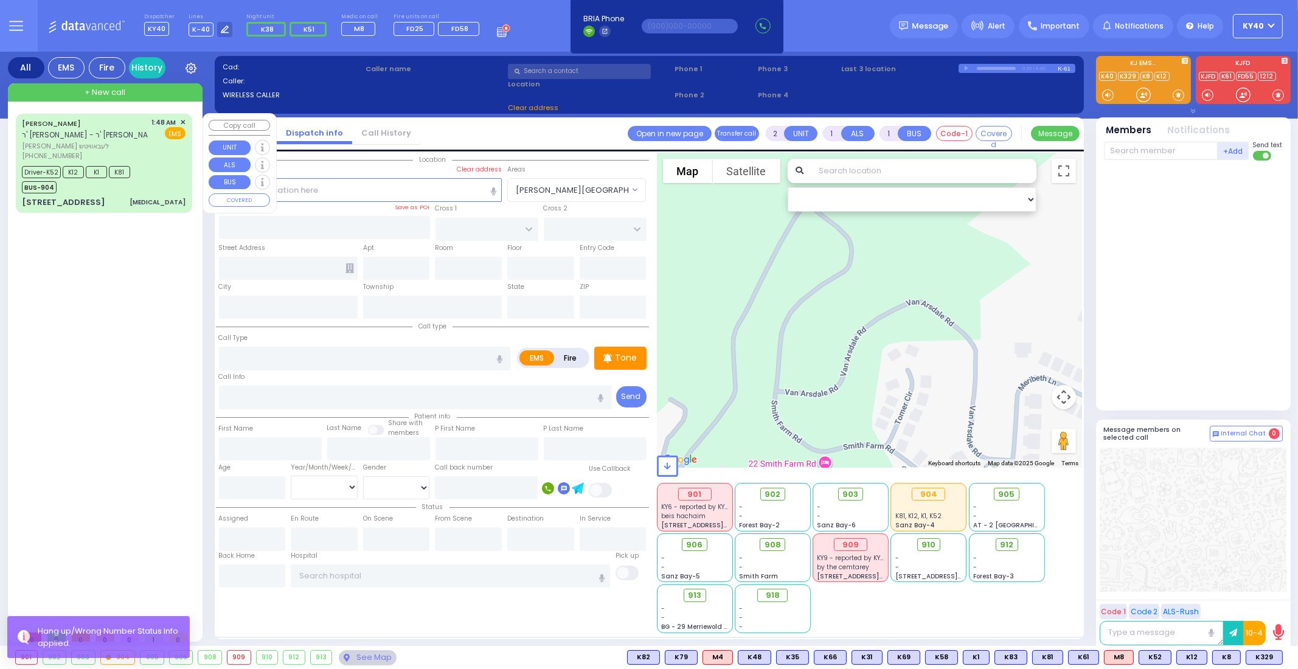
click at [140, 163] on div "Driver-K52 K12 K1 K81 BUS-904" at bounding box center [104, 178] width 164 height 30
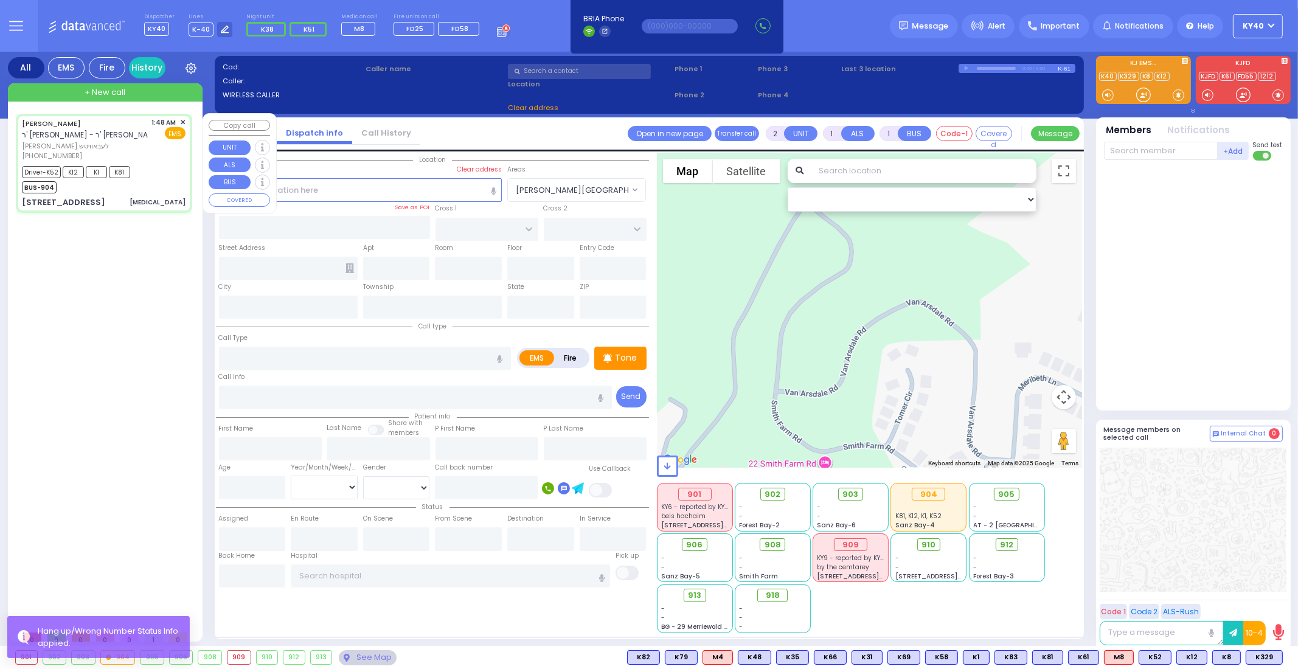
type input "6"
select select
type input "[MEDICAL_DATA]"
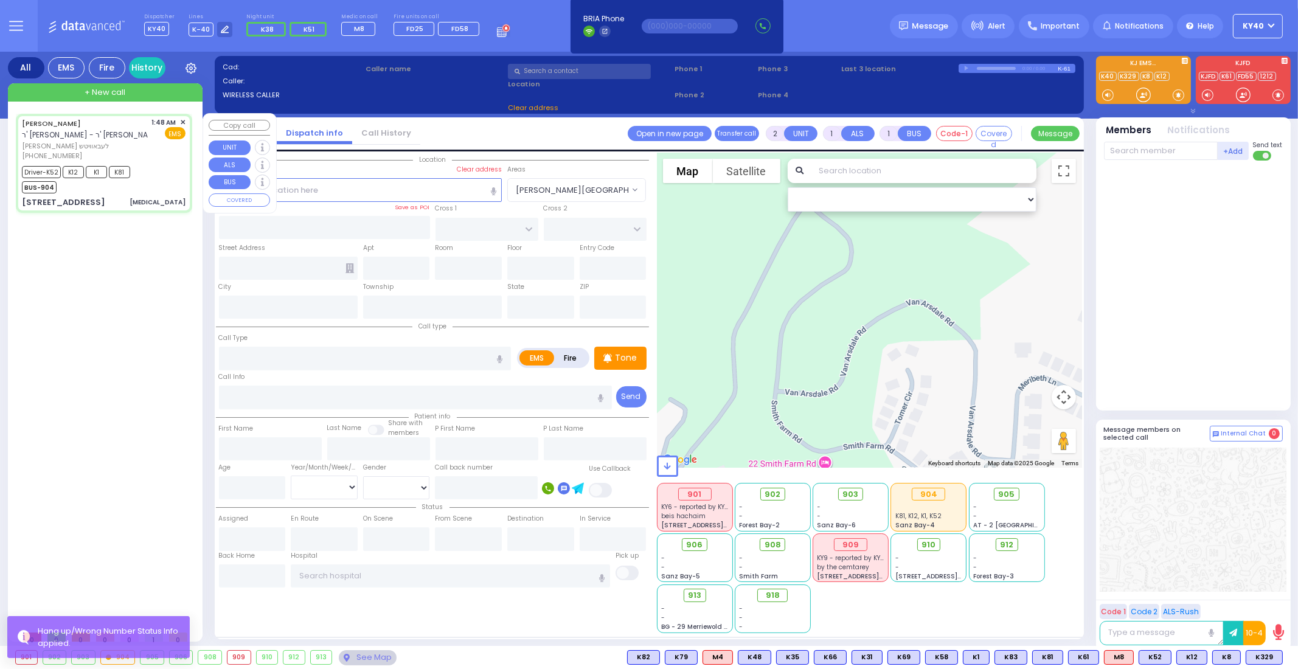
radio input "true"
type input "[PERSON_NAME]"
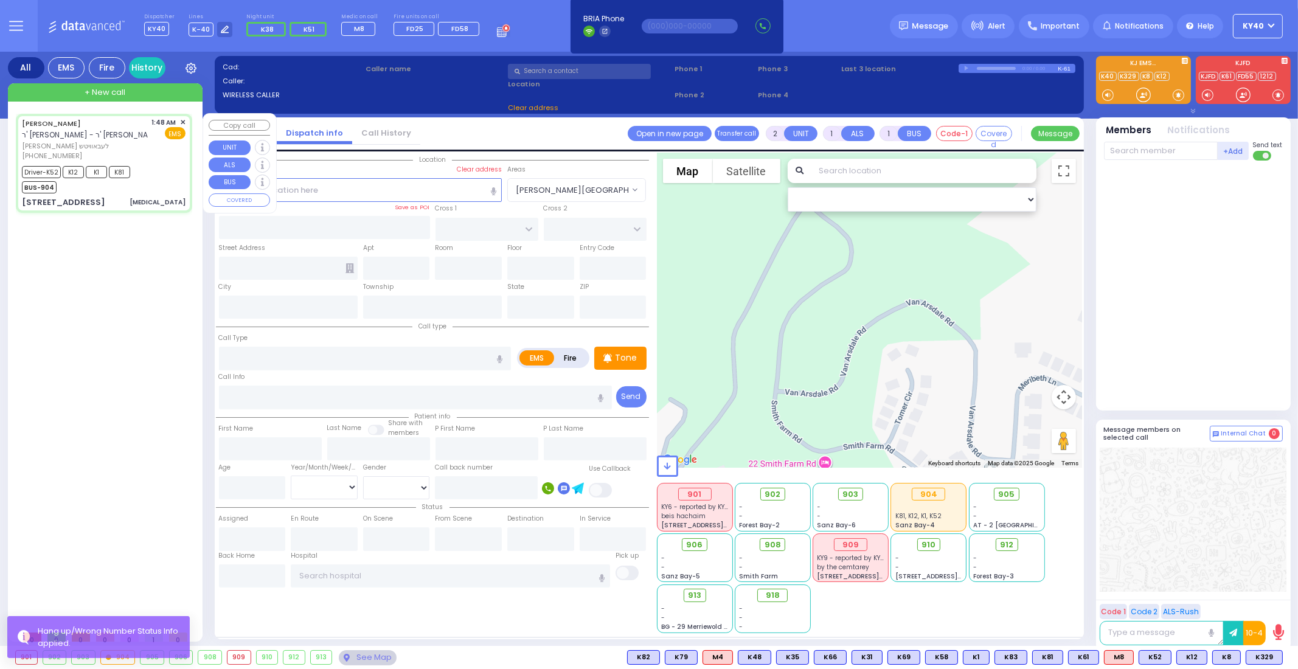
type input "22"
select select "Year"
select select "[DEMOGRAPHIC_DATA]"
type input "01:48"
type input "01:53"
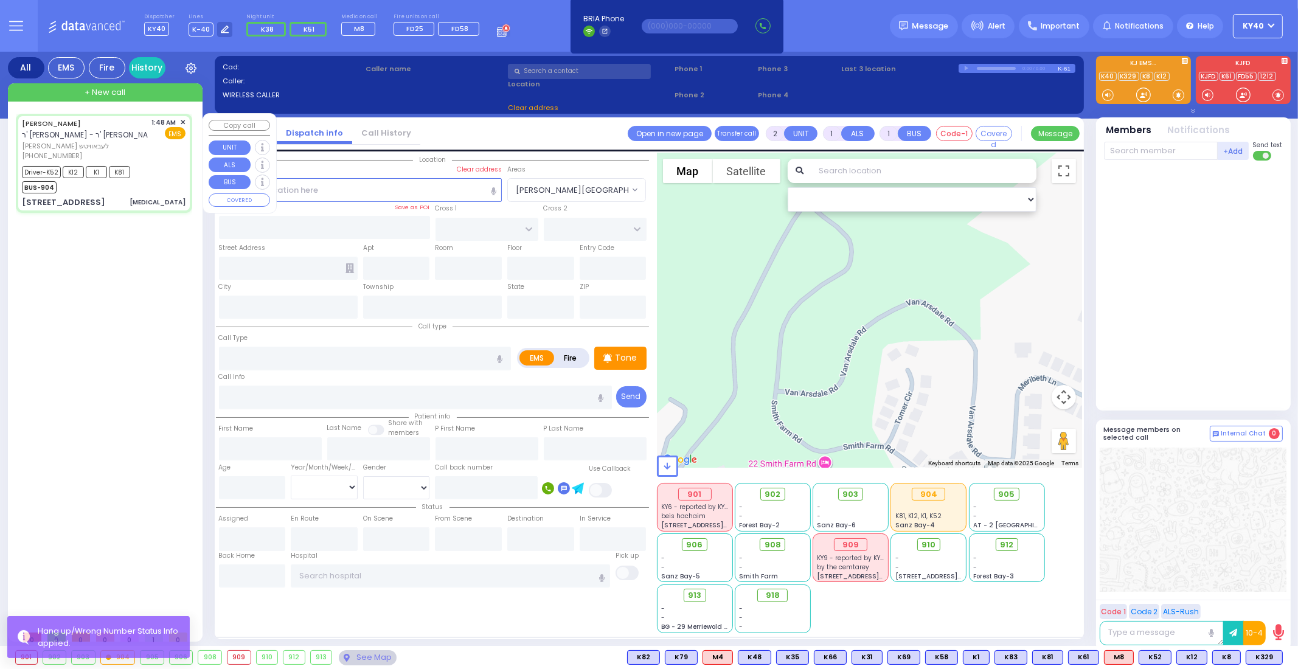
type input "01:55"
type input "02:35"
type input "03:00"
type input "03:10"
select select "Hatzalah Garages"
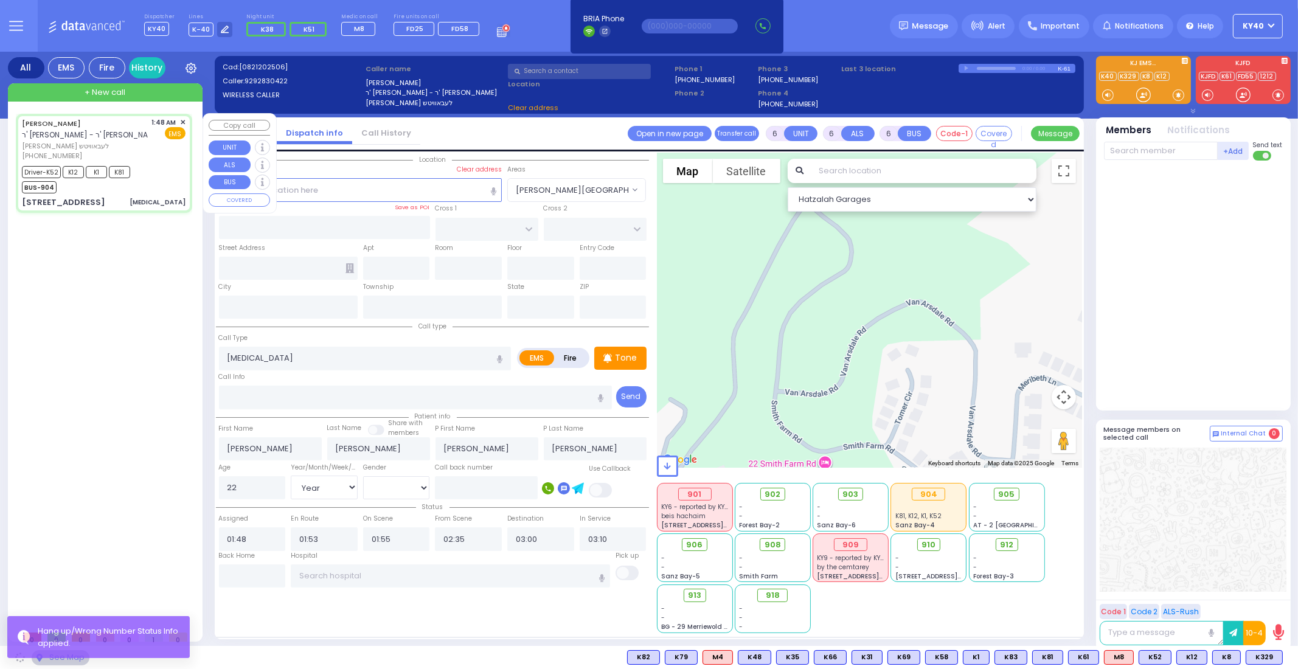
type input "[GEOGRAPHIC_DATA]"
type input "DINEV RD"
type input "[STREET_ADDRESS]"
type input "013"
type input "right side basement"
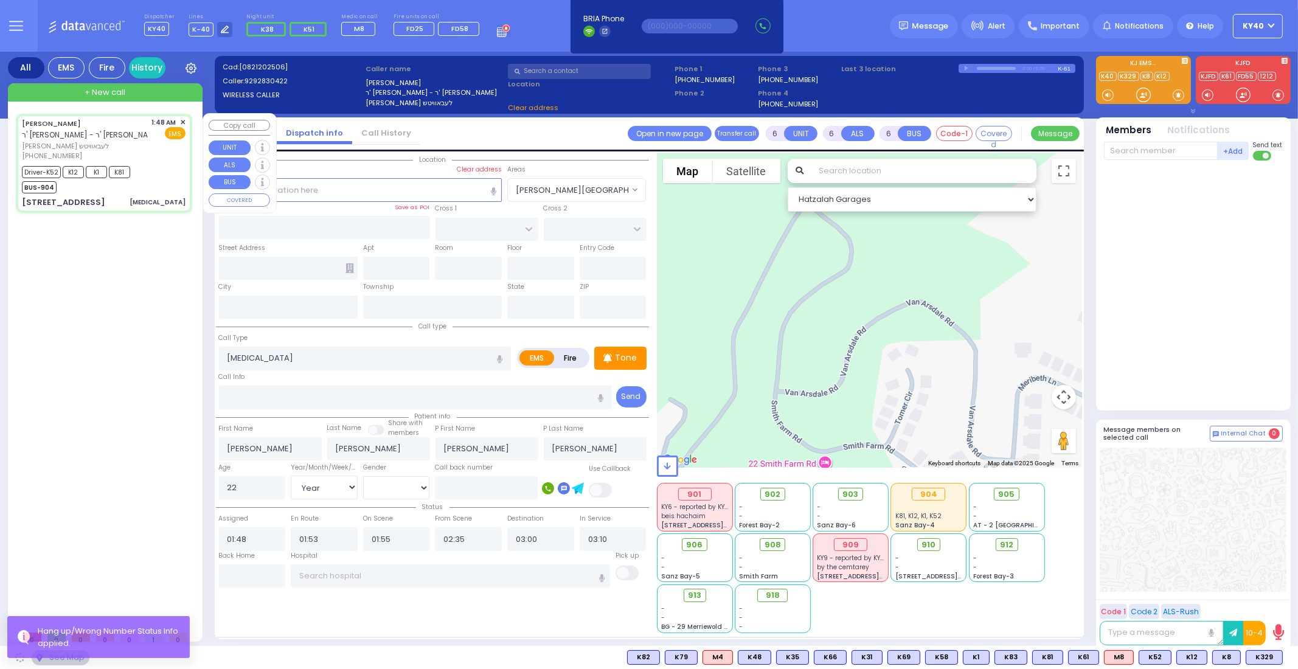
type input "[PERSON_NAME]"
type input "[US_STATE]"
type input "10950"
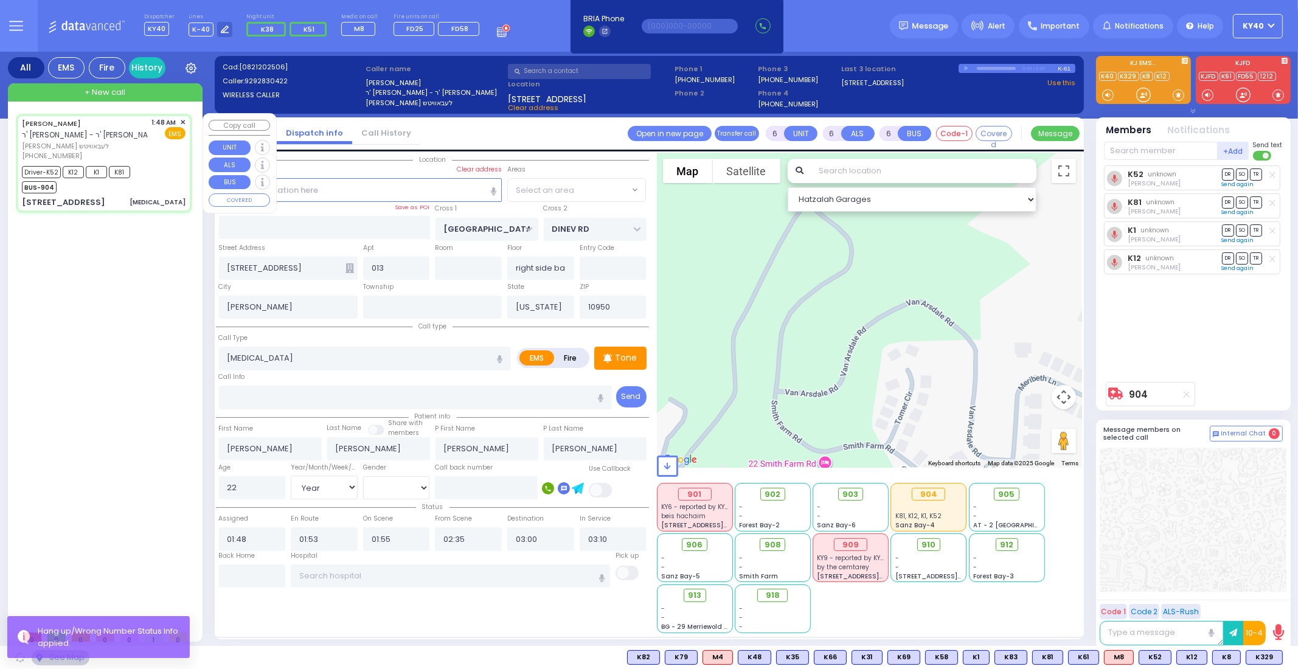
select select "BEIRECH MOSHE"
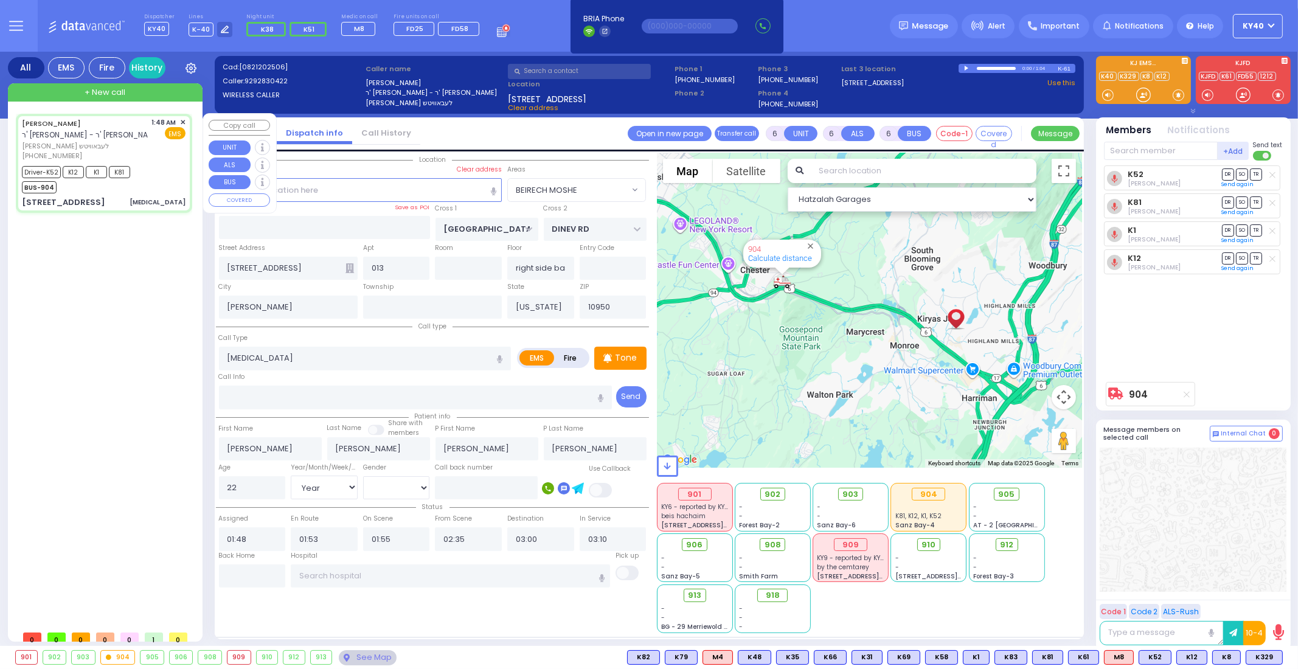
click at [172, 172] on div "Driver-K52 K12 K1 K81 BUS-904" at bounding box center [104, 178] width 164 height 30
select select
radio input "true"
select select "Year"
select select "[DEMOGRAPHIC_DATA]"
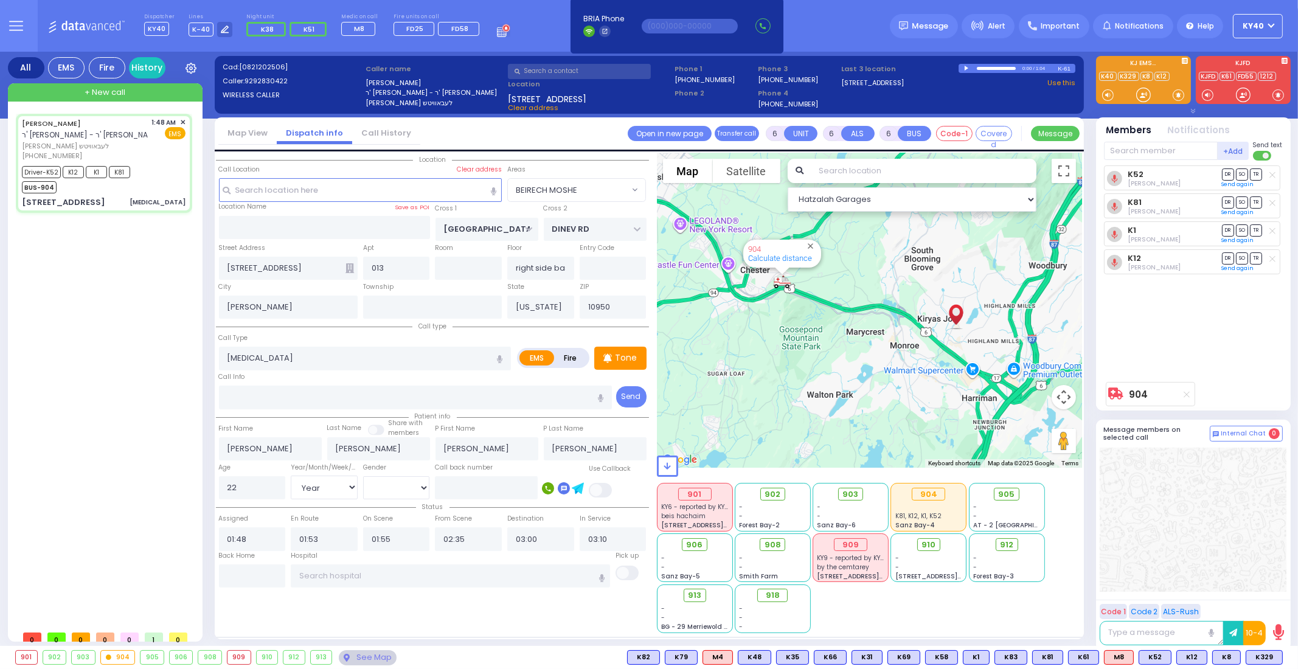
select select "Hatzalah Garages"
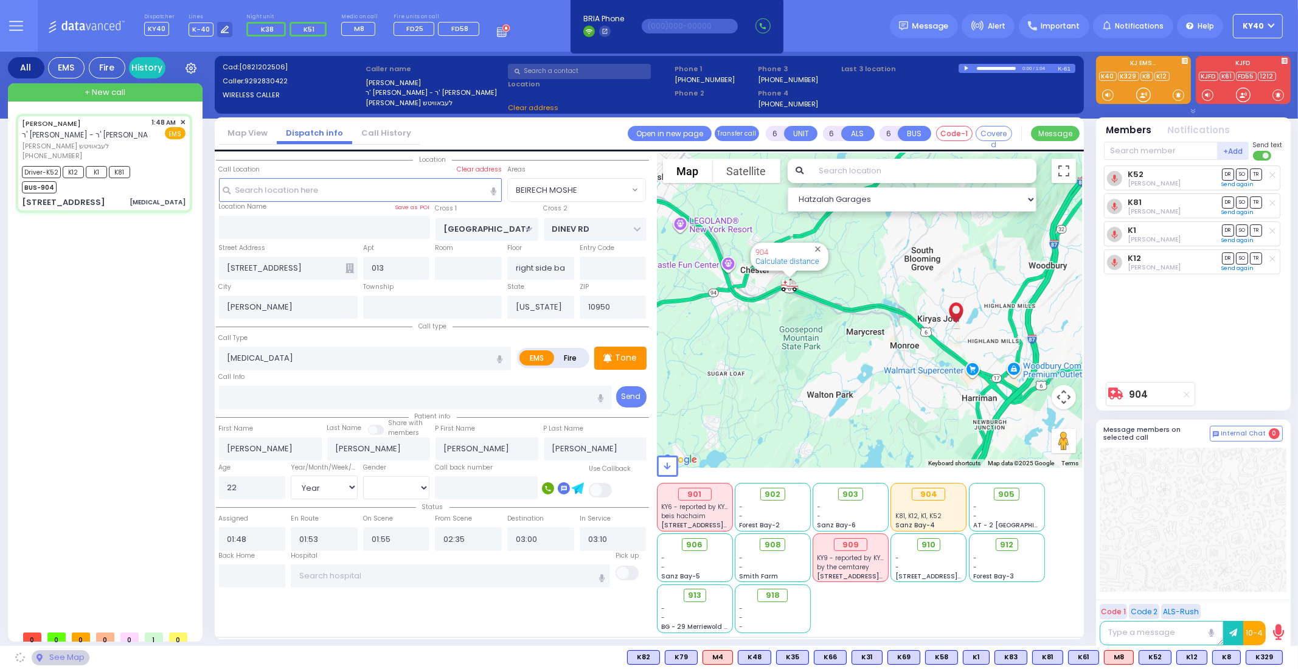
select select "BEIRECH MOSHE"
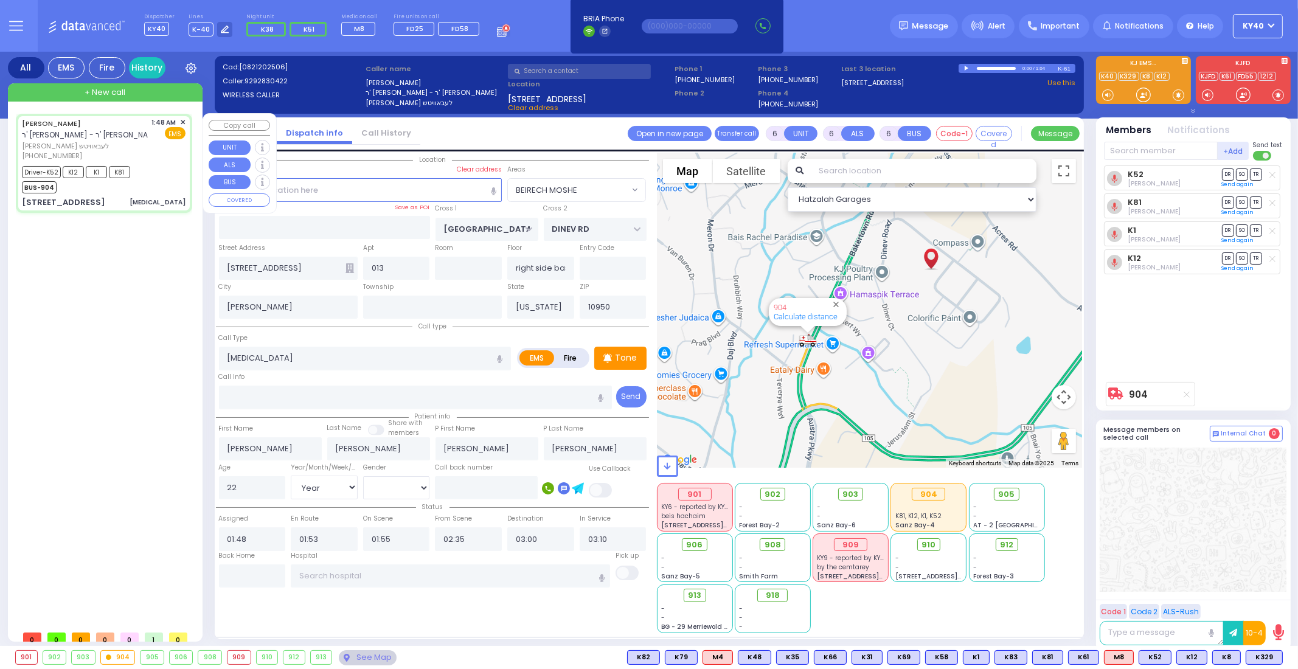
click at [144, 170] on div "Driver-K52 K12 K1 K81 BUS-904" at bounding box center [104, 178] width 164 height 30
select select
radio input "true"
select select "Year"
select select "[DEMOGRAPHIC_DATA]"
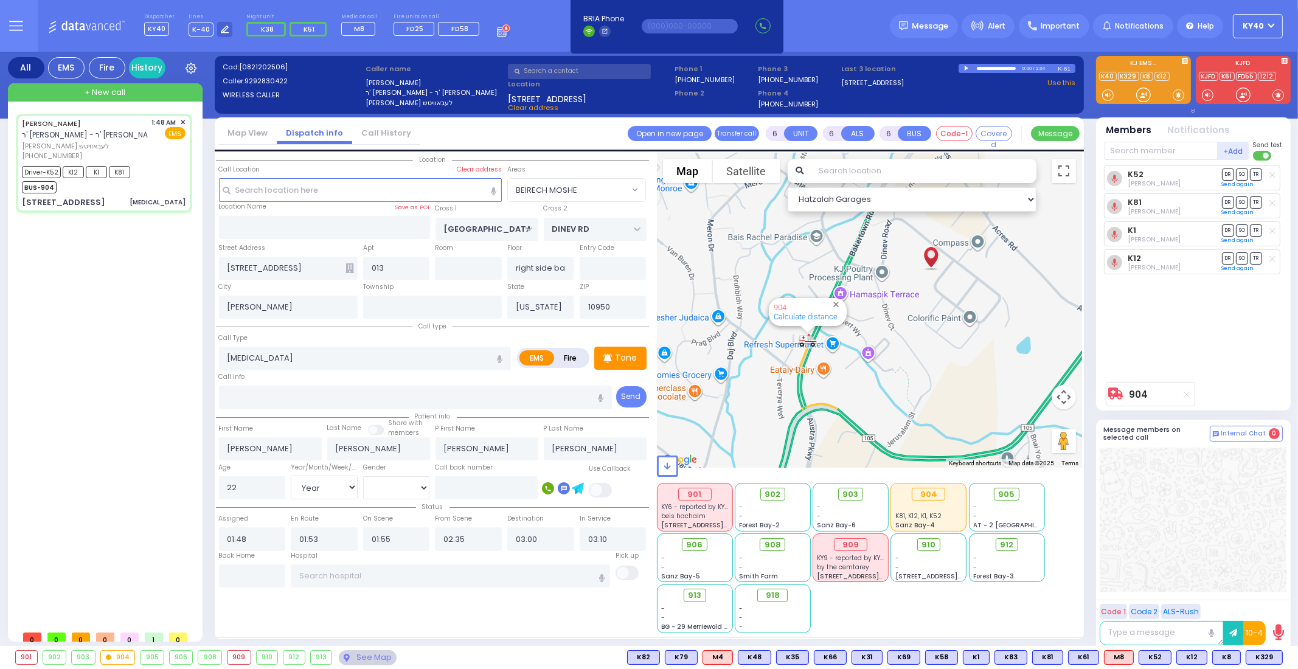
select select "Hatzalah Garages"
select select "BEIRECH MOSHE"
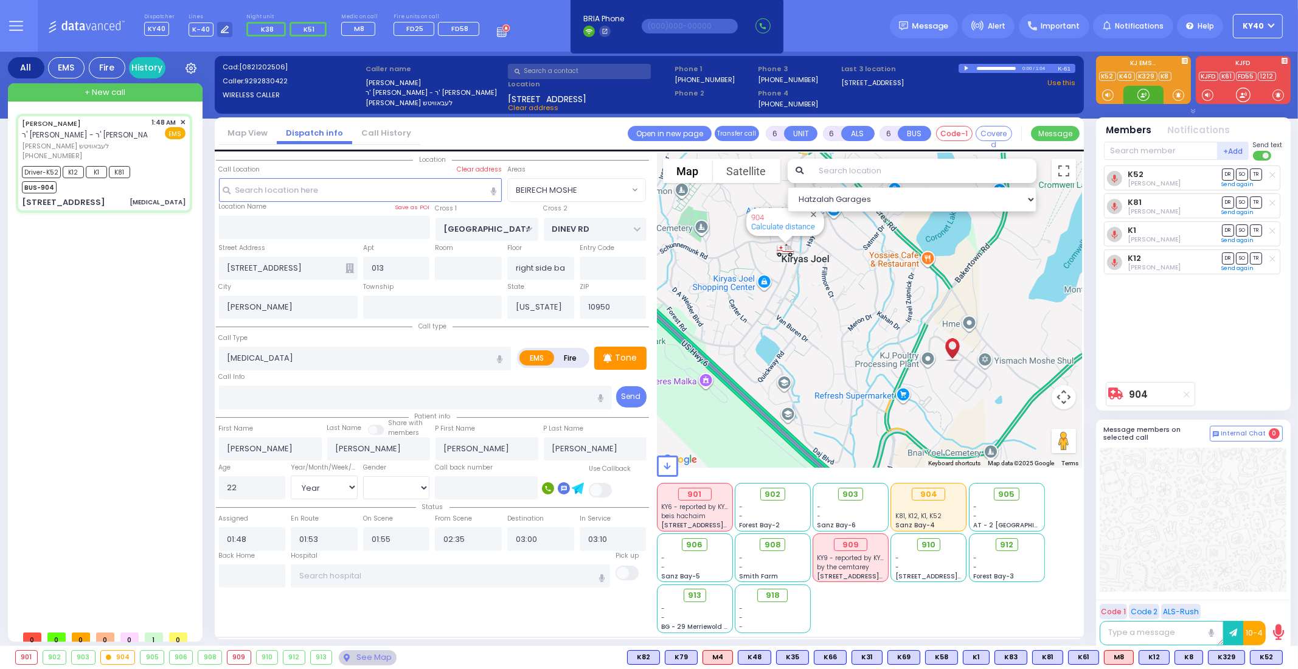
click at [1140, 99] on div at bounding box center [1143, 95] width 12 height 12
click at [148, 158] on div "[PHONE_NUMBER]" at bounding box center [85, 156] width 126 height 10
select select
radio input "true"
select select "Year"
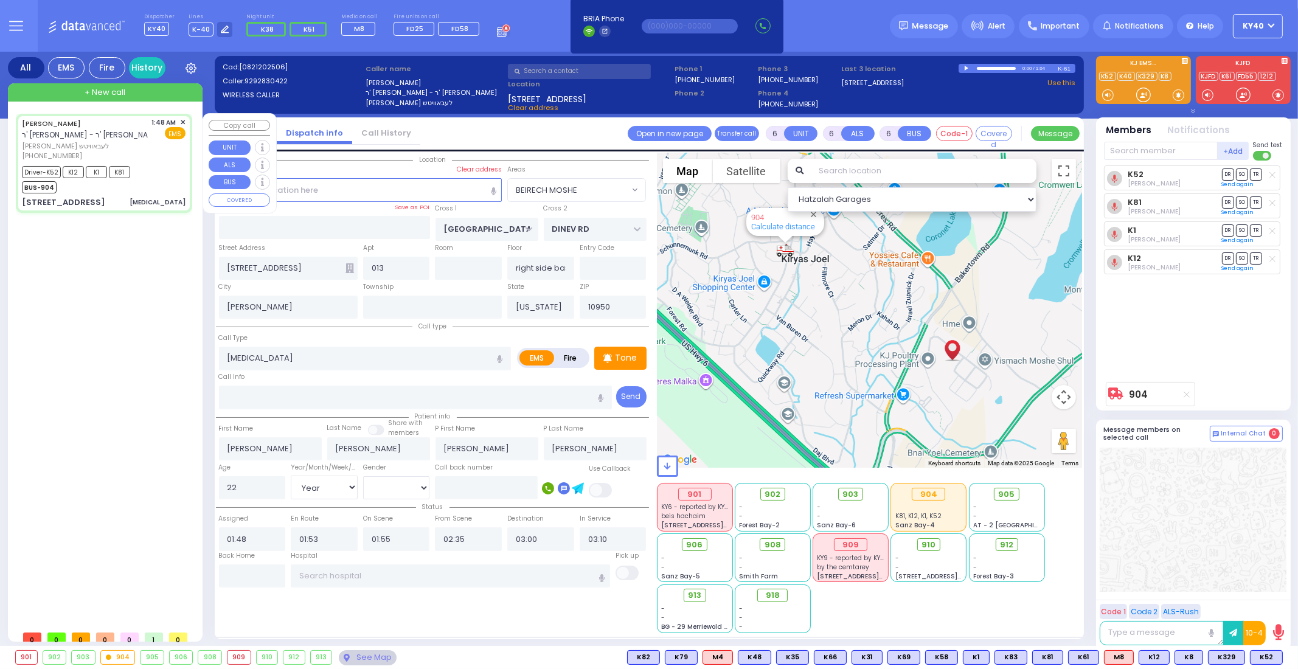
select select "[DEMOGRAPHIC_DATA]"
select select "Hatzalah Garages"
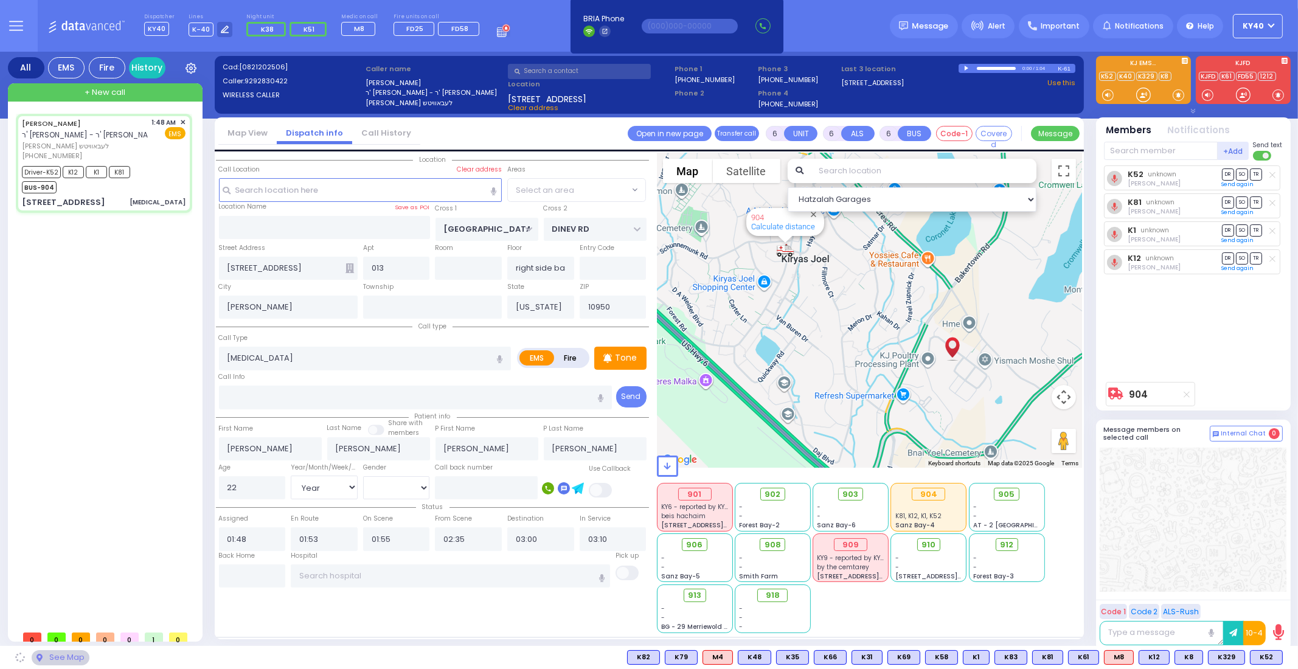
select select "BEIRECH MOSHE"
click at [1278, 657] on button at bounding box center [1279, 657] width 6 height 13
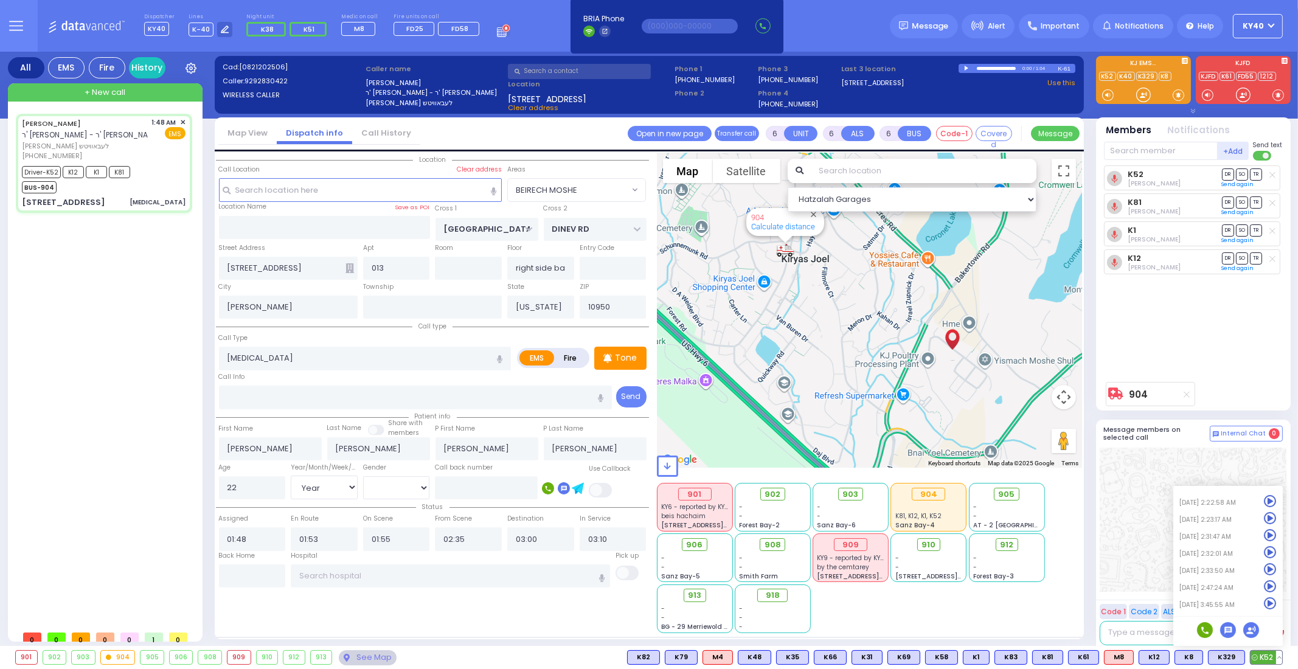
click at [1268, 606] on icon at bounding box center [1270, 603] width 13 height 13
click at [1138, 558] on div at bounding box center [1193, 520] width 187 height 144
click at [248, 578] on input "text" at bounding box center [252, 575] width 67 height 23
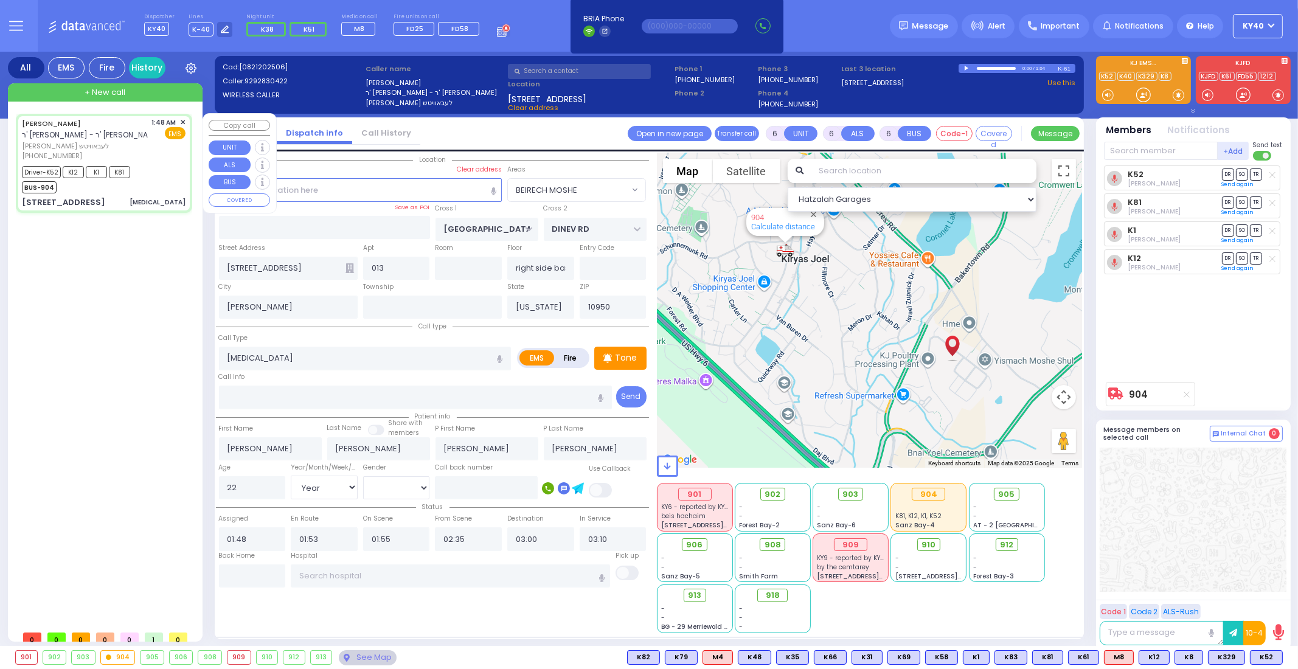
click at [157, 191] on div "Driver-K52 K12 K1 K81 BUS-904" at bounding box center [104, 178] width 164 height 30
select select
radio input "true"
select select "Year"
select select "[DEMOGRAPHIC_DATA]"
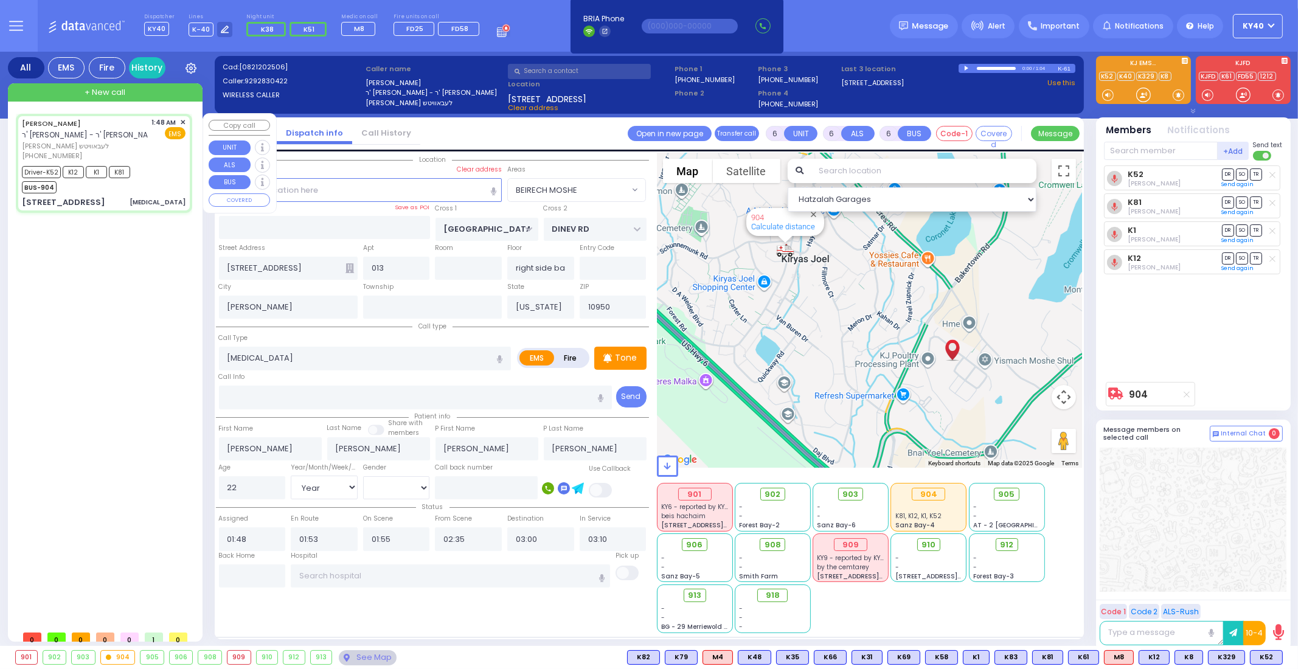
select select "Hatzalah Garages"
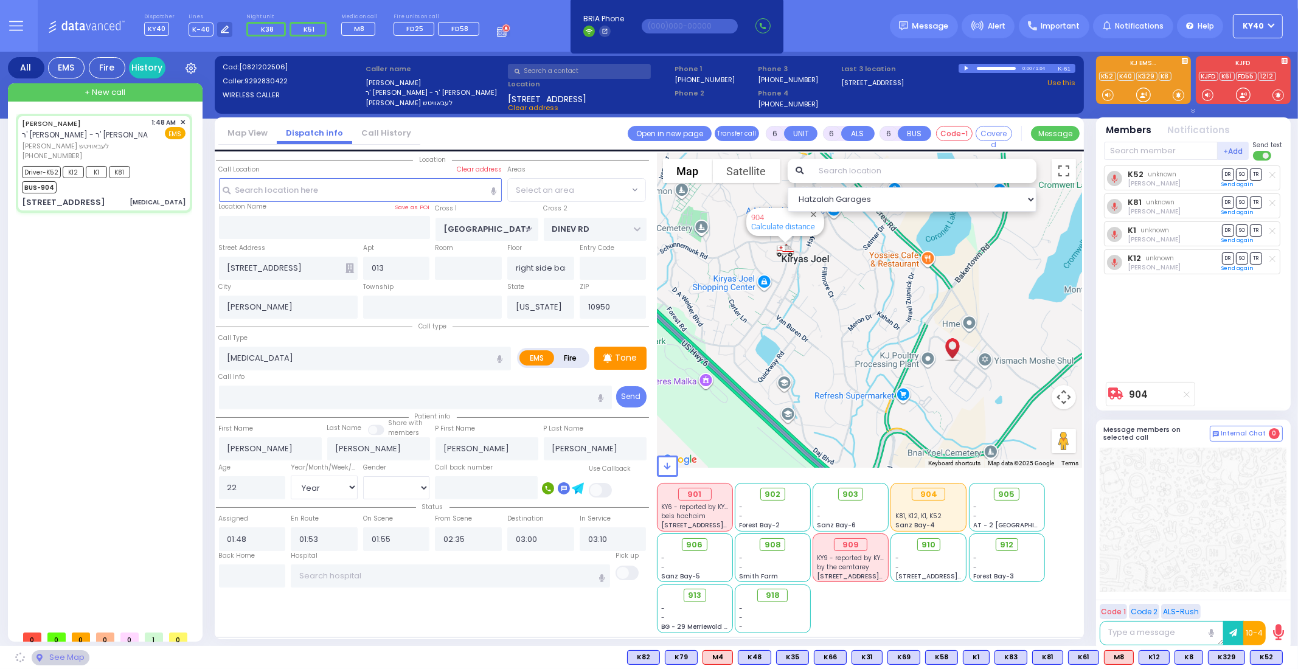
select select "BEIRECH MOSHE"
click at [260, 576] on input "text" at bounding box center [252, 575] width 67 height 23
click at [260, 575] on input "text" at bounding box center [252, 575] width 67 height 23
type input "03:46"
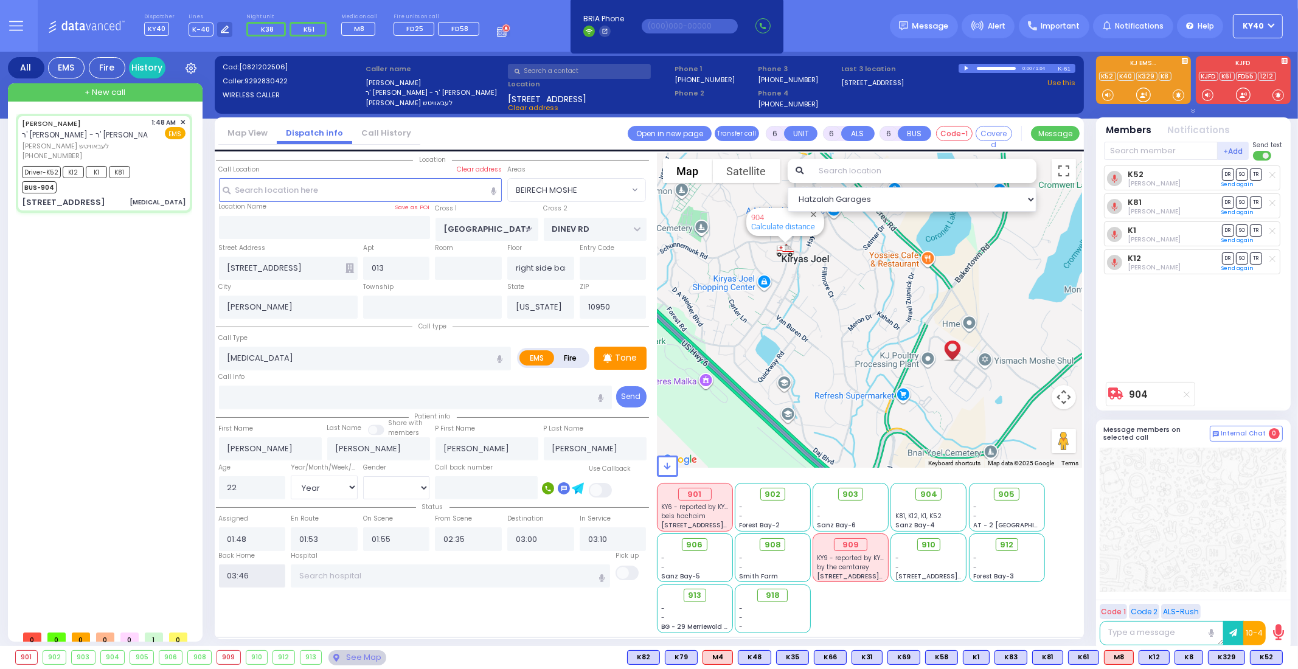
select select
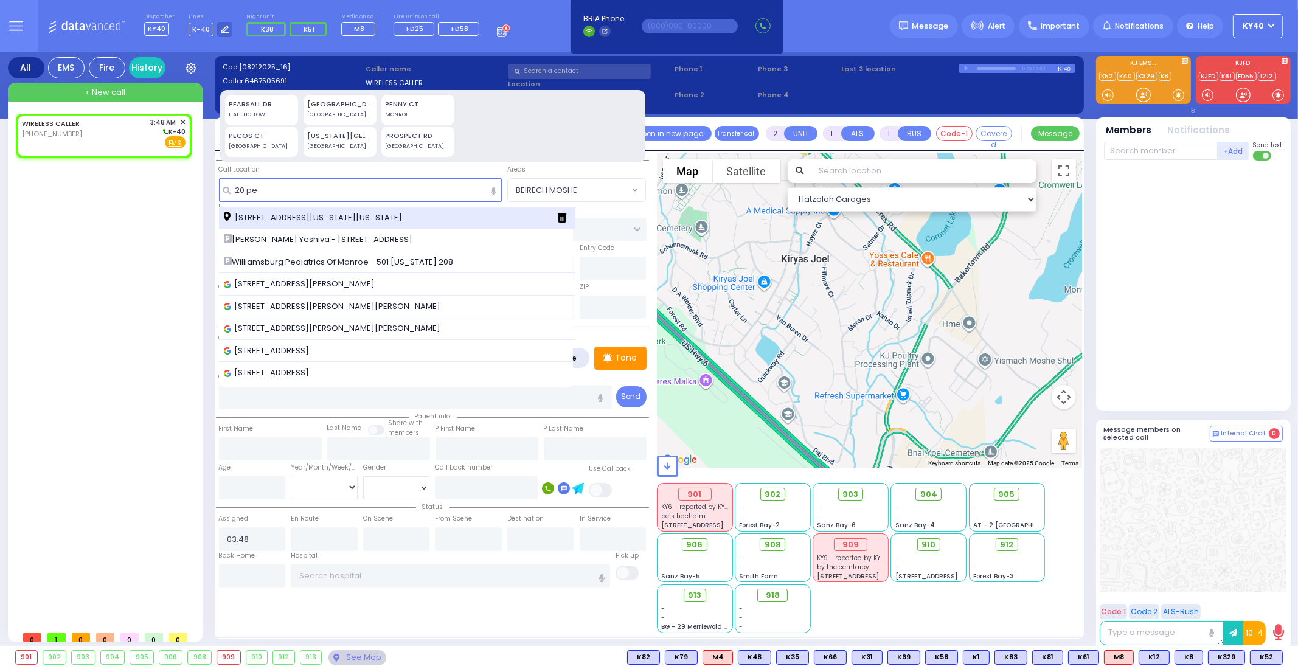
click at [406, 218] on span "[STREET_ADDRESS][US_STATE][US_STATE]" at bounding box center [315, 218] width 182 height 12
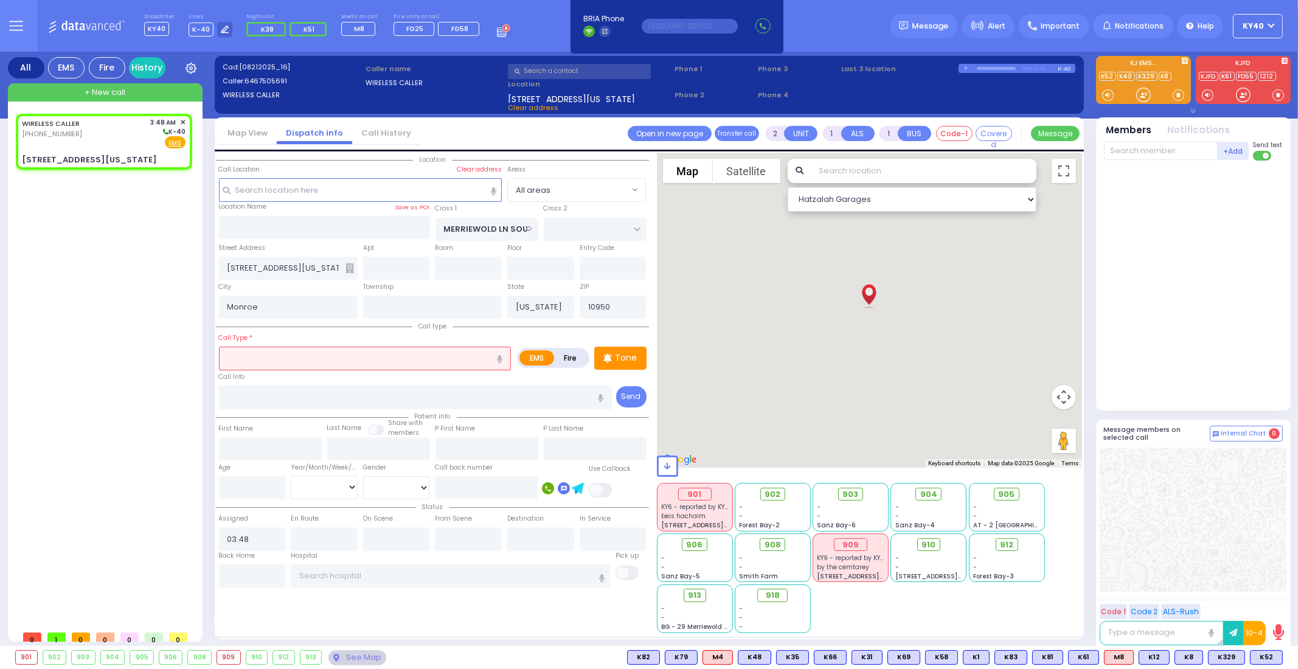
click at [318, 363] on input "text" at bounding box center [365, 358] width 292 height 23
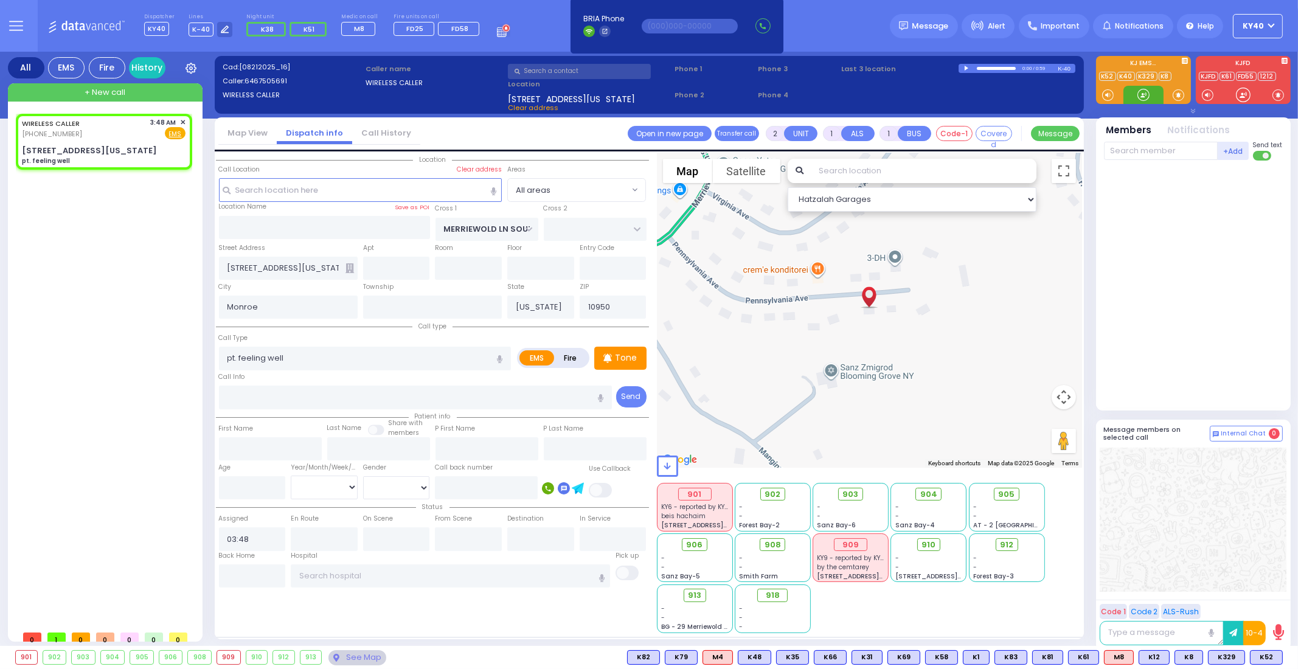
drag, startPoint x: 1142, startPoint y: 97, endPoint x: 1120, endPoint y: 86, distance: 25.3
click at [1131, 88] on div at bounding box center [1143, 95] width 40 height 18
click at [624, 361] on p "Tone" at bounding box center [627, 358] width 22 height 13
drag, startPoint x: 1140, startPoint y: 90, endPoint x: 1133, endPoint y: 91, distance: 7.3
click at [1137, 92] on div at bounding box center [1143, 95] width 12 height 12
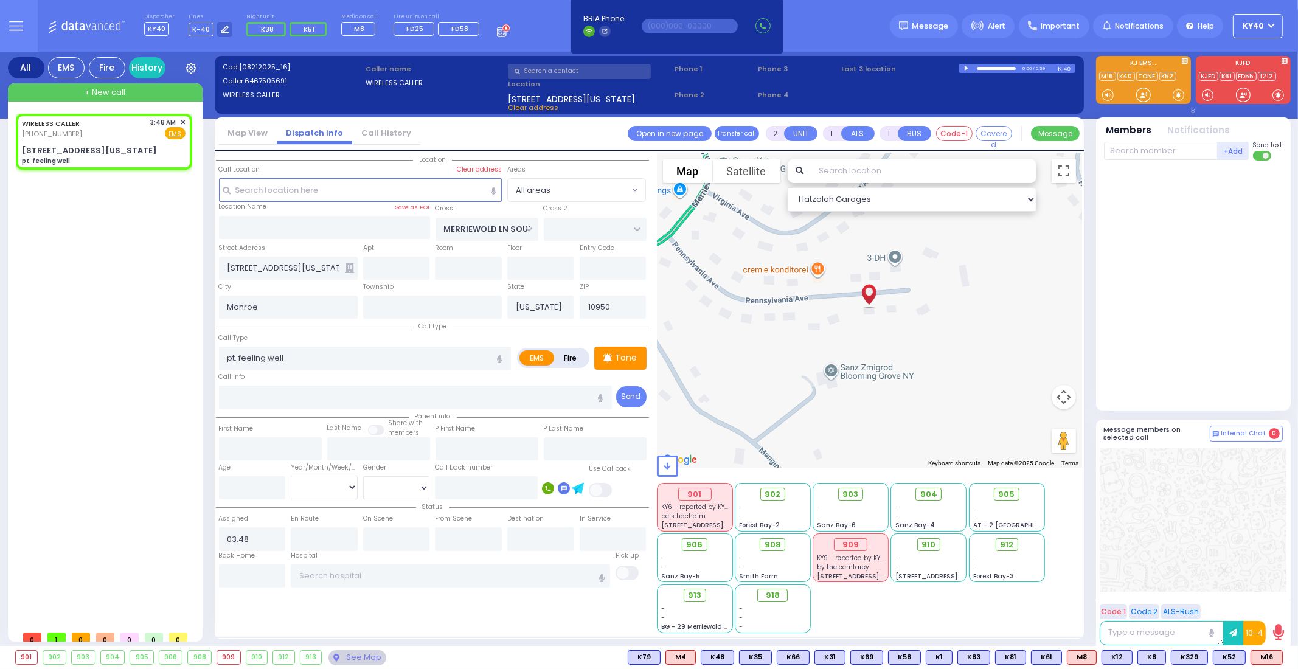
drag, startPoint x: 1122, startPoint y: 86, endPoint x: 1129, endPoint y: 95, distance: 10.8
click at [1122, 86] on div at bounding box center [1143, 80] width 95 height 48
click at [1139, 96] on div at bounding box center [1143, 95] width 12 height 12
click at [1263, 652] on span "M16" at bounding box center [1266, 657] width 31 height 13
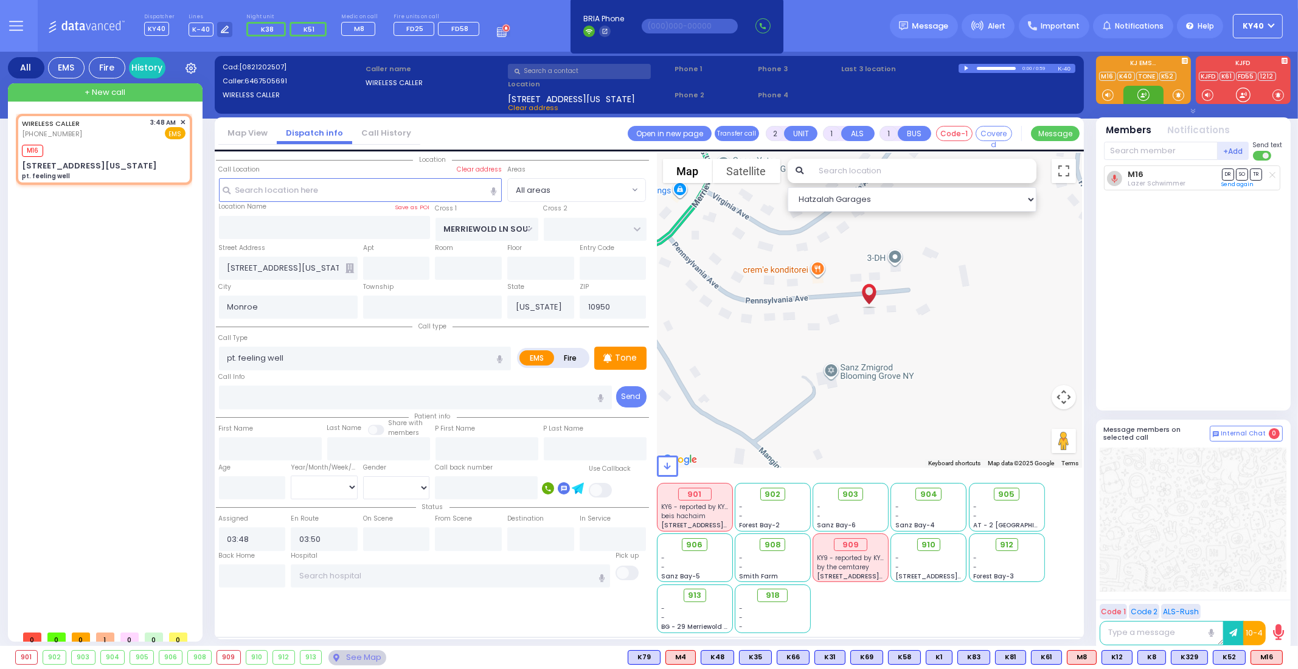
drag, startPoint x: 1140, startPoint y: 94, endPoint x: 1134, endPoint y: 97, distance: 7.1
click at [1137, 97] on div at bounding box center [1143, 95] width 12 height 12
click at [1140, 94] on div at bounding box center [1143, 95] width 12 height 12
click at [1266, 658] on span "K47" at bounding box center [1266, 657] width 32 height 13
click at [1137, 97] on div at bounding box center [1143, 95] width 12 height 12
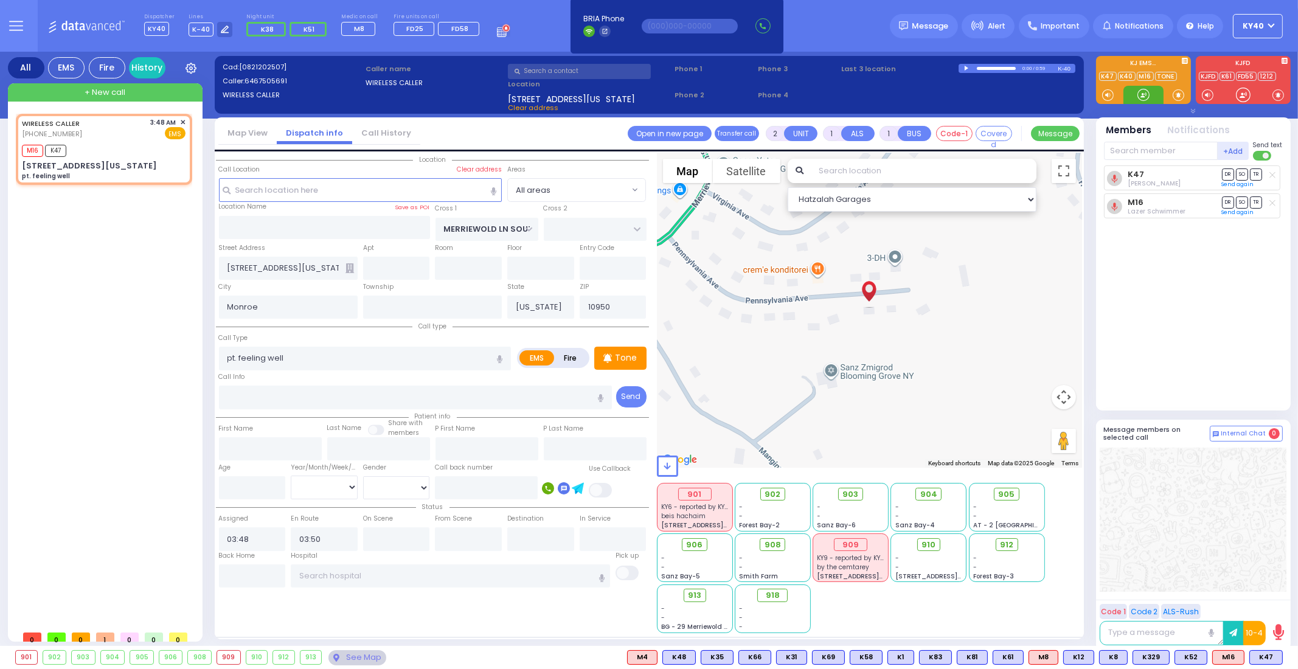
drag, startPoint x: 1147, startPoint y: 95, endPoint x: 1135, endPoint y: 97, distance: 11.7
click at [1137, 97] on div at bounding box center [1143, 95] width 12 height 12
click at [1277, 658] on button at bounding box center [1279, 657] width 6 height 13
click at [1272, 600] on icon at bounding box center [1270, 603] width 13 height 13
click at [971, 607] on div "901 KY6 - reported by KY71 beis hachaim [STREET_ADDRESS][PERSON_NAME] - - -" at bounding box center [870, 557] width 426 height 152
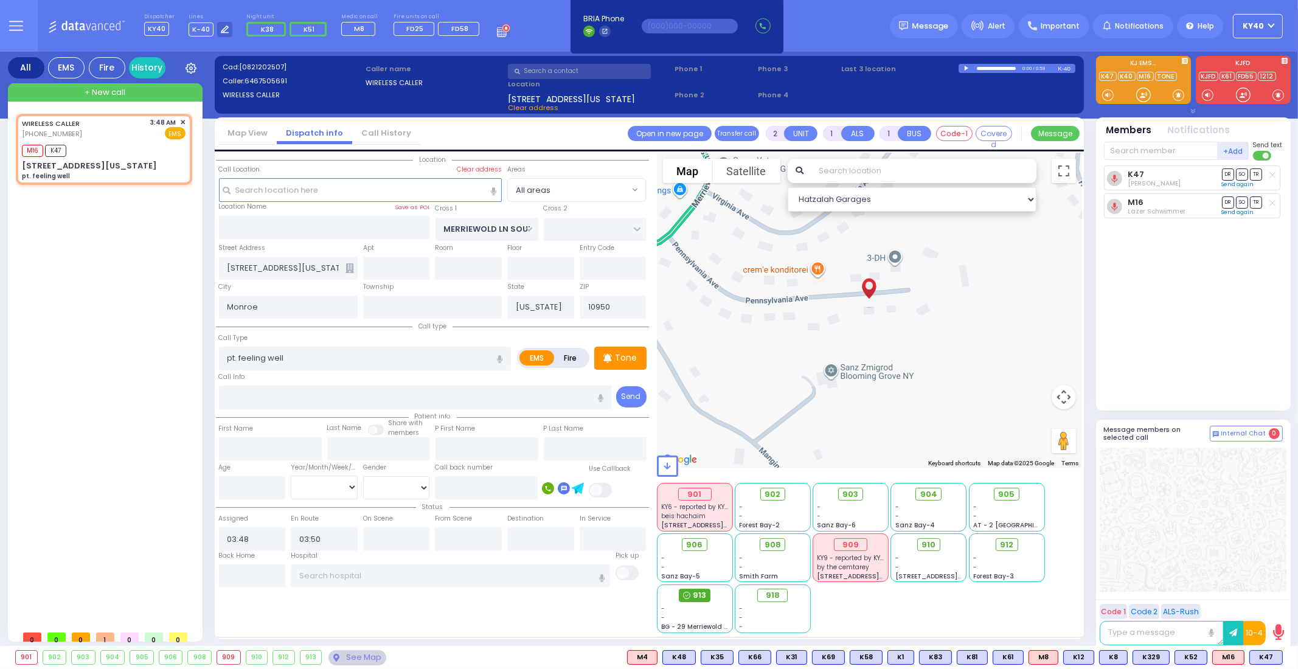
click at [699, 597] on span "913" at bounding box center [699, 595] width 13 height 12
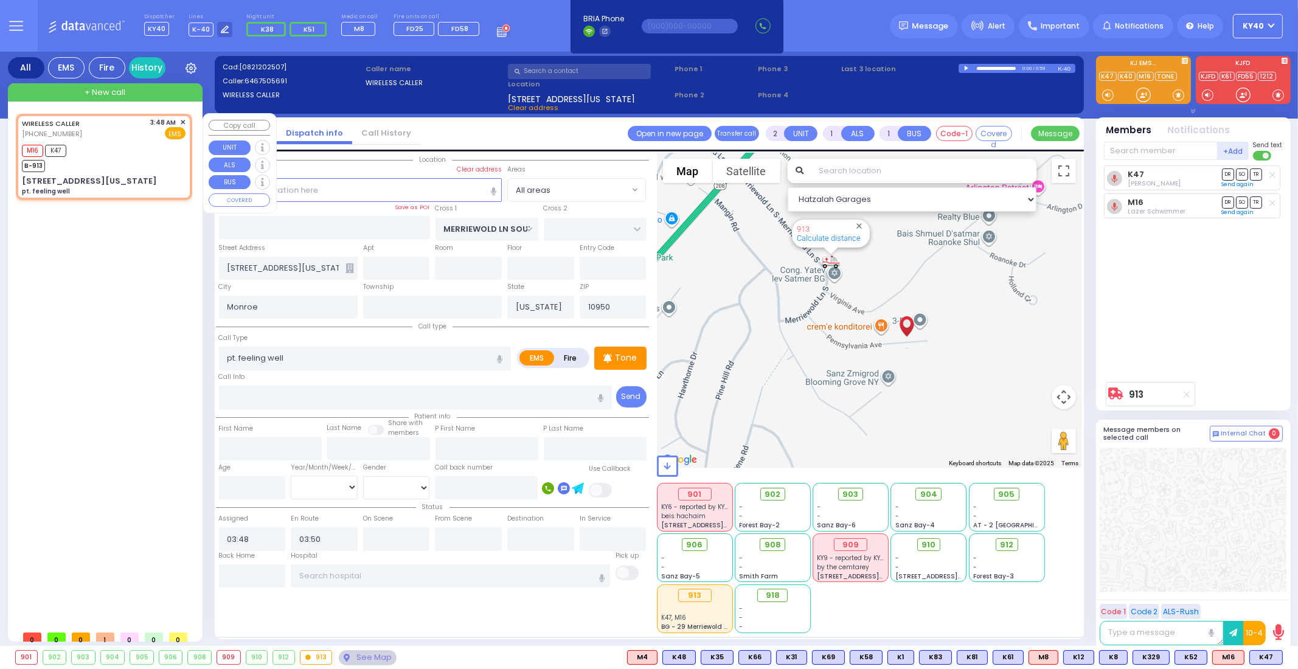
click at [119, 153] on div "M16 K47 B-913" at bounding box center [104, 157] width 164 height 30
click at [140, 148] on div "M16 K47 B-913" at bounding box center [104, 157] width 164 height 30
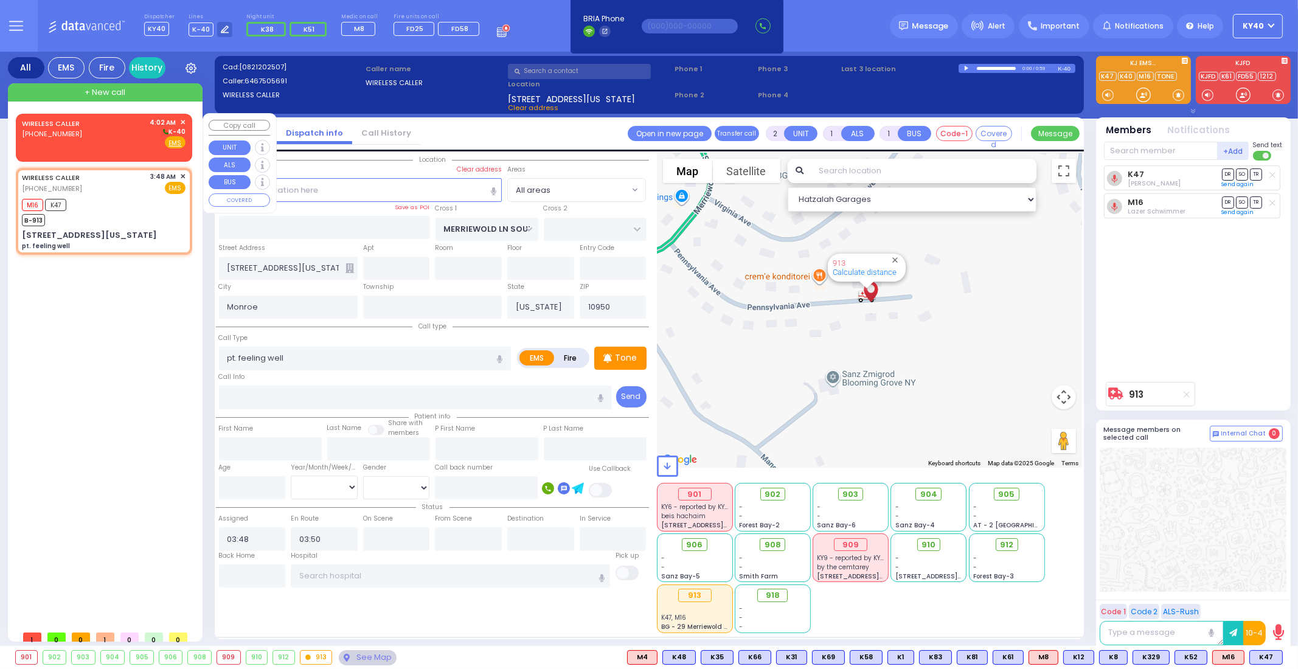
click at [91, 141] on div "WIRELESS CALLER [PHONE_NUMBER] 4:02 AM ✕ K-40" at bounding box center [104, 133] width 164 height 32
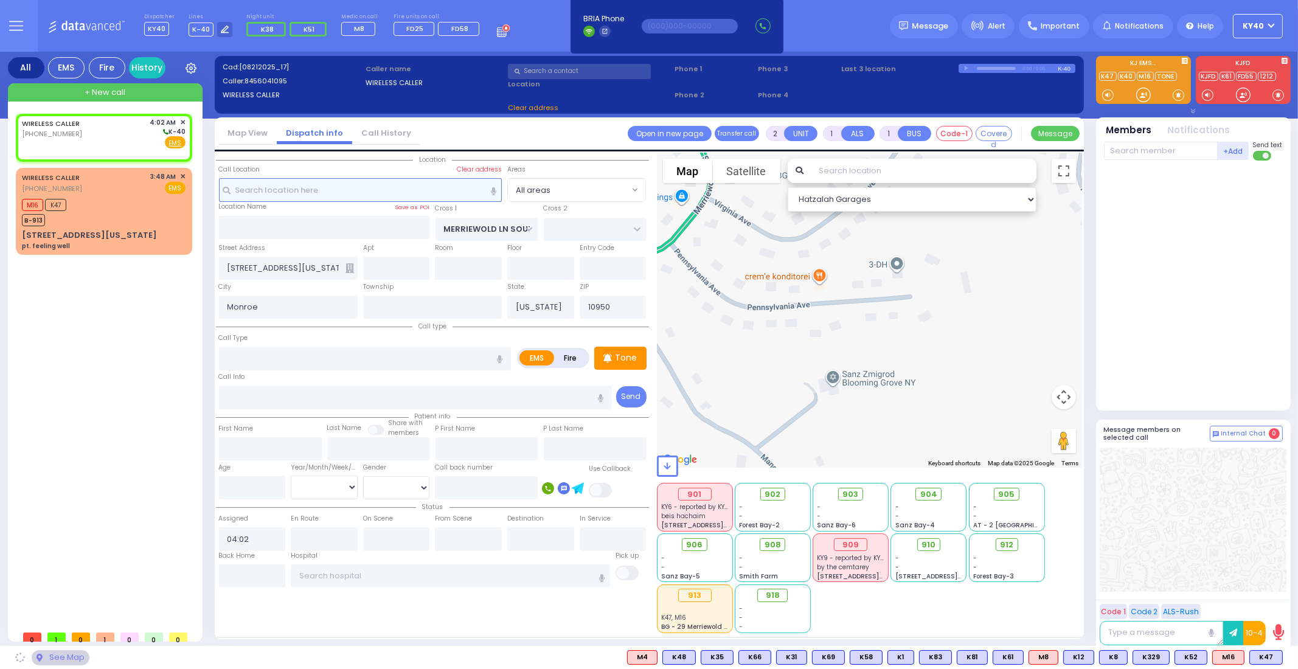
click at [292, 186] on input "text" at bounding box center [360, 189] width 283 height 23
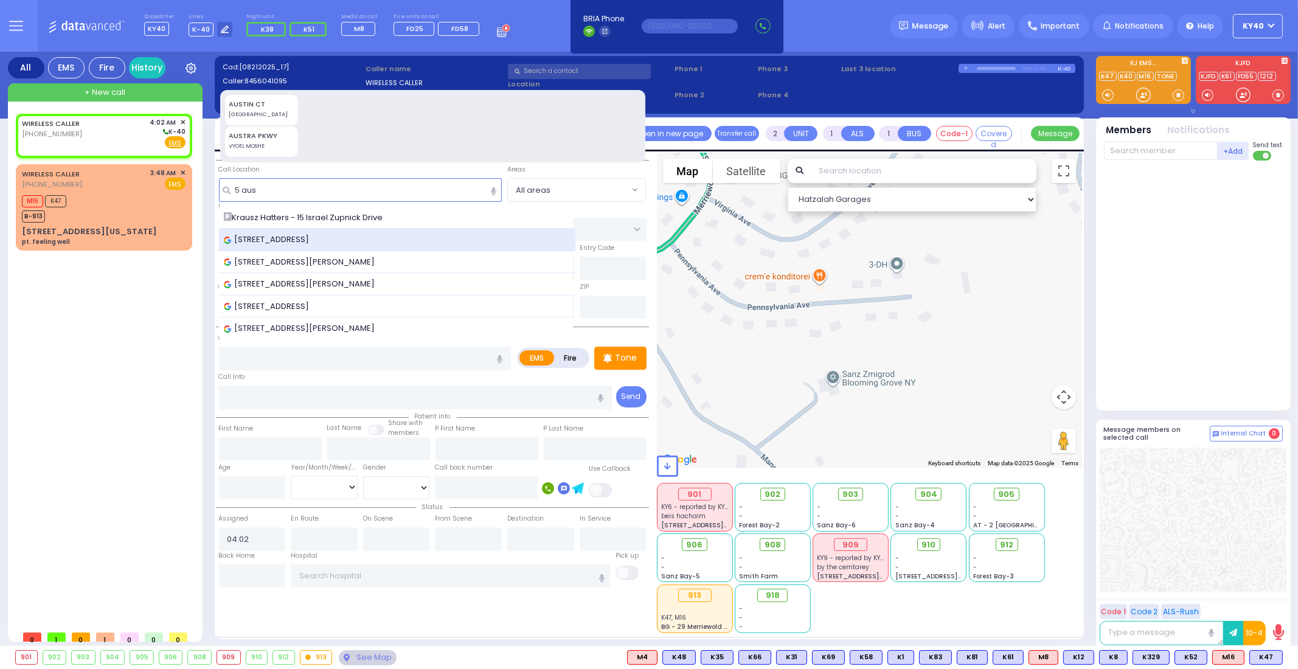
click at [363, 240] on div "[STREET_ADDRESS]" at bounding box center [397, 240] width 347 height 12
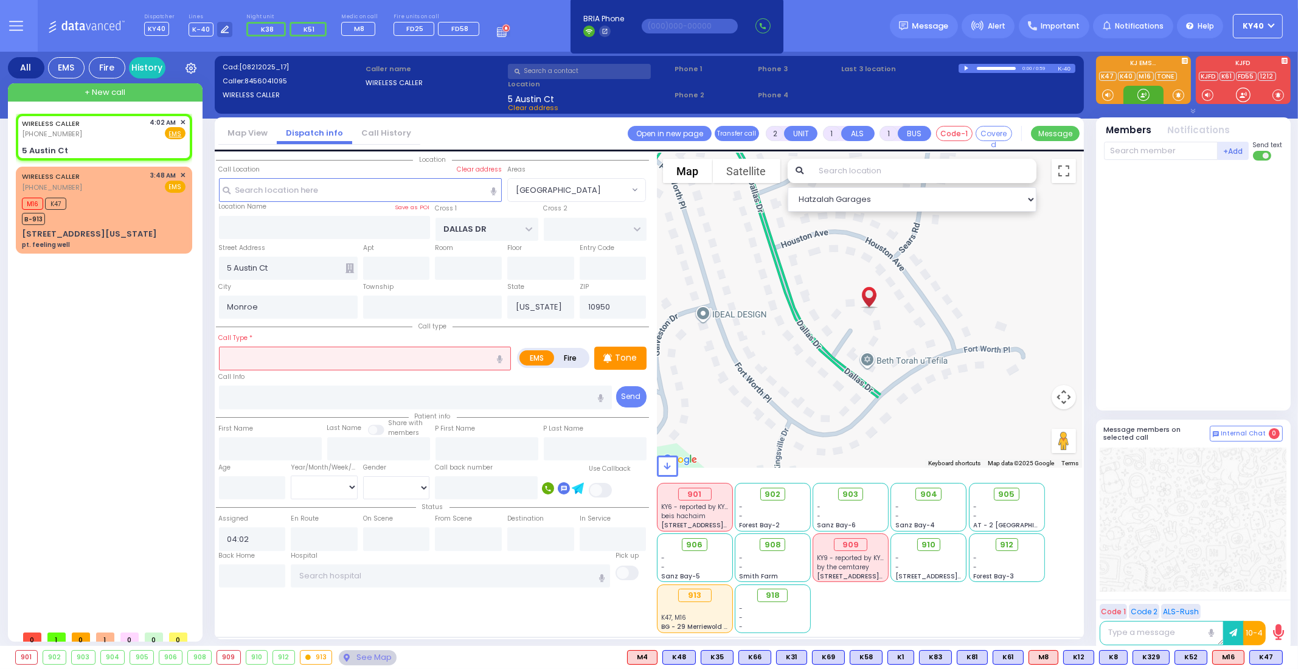
drag, startPoint x: 1143, startPoint y: 95, endPoint x: 1125, endPoint y: 92, distance: 17.9
click at [1133, 89] on div at bounding box center [1143, 95] width 40 height 18
drag, startPoint x: 1136, startPoint y: 94, endPoint x: 1119, endPoint y: 88, distance: 18.1
click at [1125, 89] on div at bounding box center [1143, 95] width 40 height 18
click at [137, 134] on div "WIRELESS CALLER [PHONE_NUMBER] 4:02 AM ✕ Fire EMS" at bounding box center [104, 128] width 164 height 23
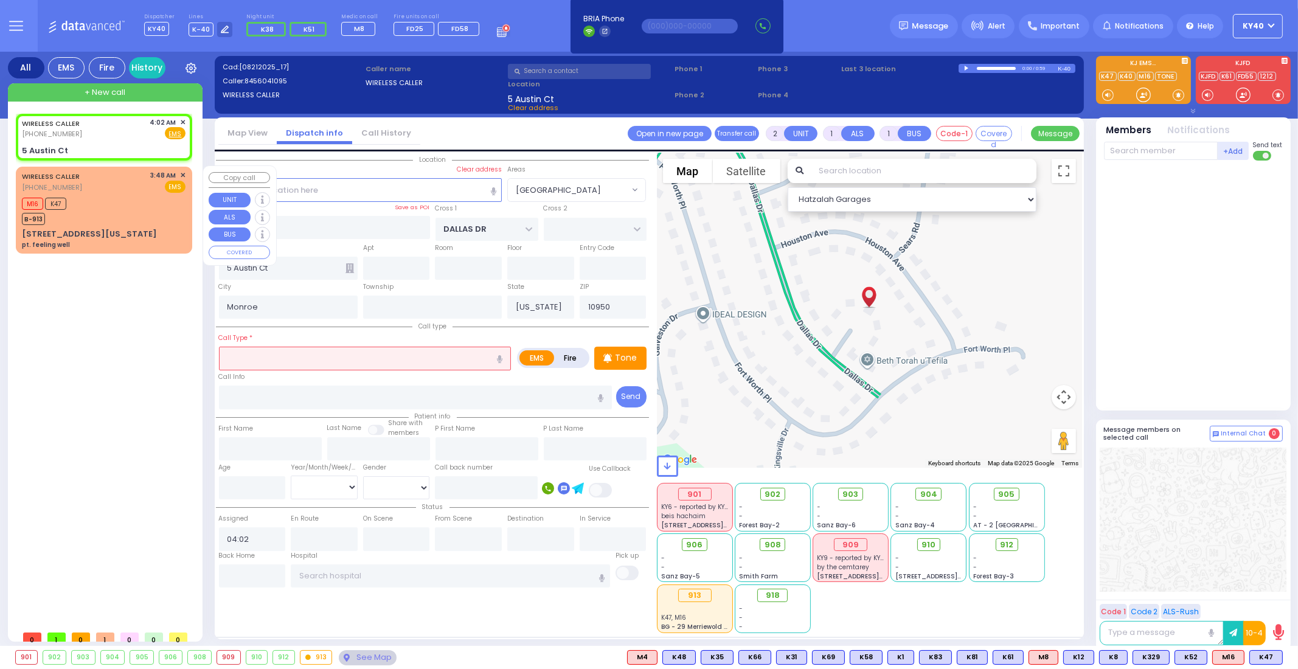
click at [139, 182] on div "WIRELESS CALLER [PHONE_NUMBER] 3:48 AM ✕ EMS" at bounding box center [104, 181] width 164 height 23
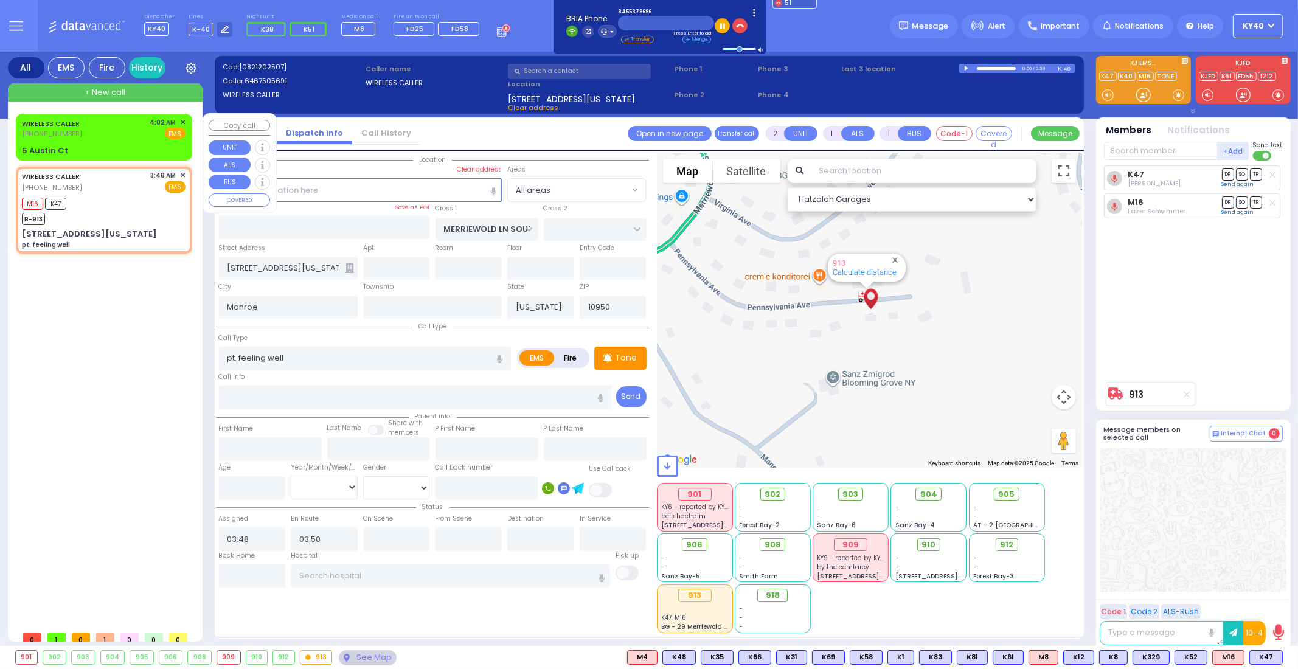
click at [91, 142] on div "WIRELESS CALLER [PHONE_NUMBER] 4:02 AM ✕ Fire EMS" at bounding box center [104, 137] width 172 height 43
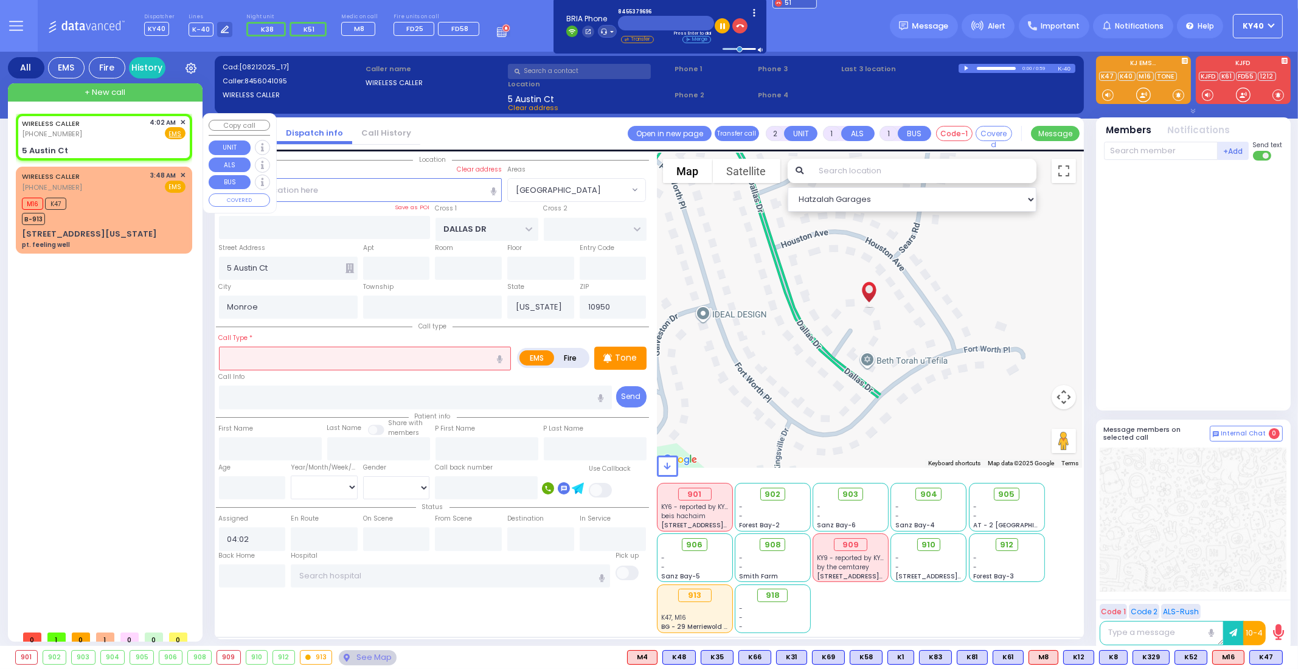
click at [103, 127] on div "WIRELESS CALLER [PHONE_NUMBER] 4:02 AM ✕ Fire EMS" at bounding box center [104, 128] width 164 height 23
drag, startPoint x: 1131, startPoint y: 145, endPoint x: 1130, endPoint y: 154, distance: 8.5
click at [1131, 150] on input "text" at bounding box center [1161, 151] width 114 height 18
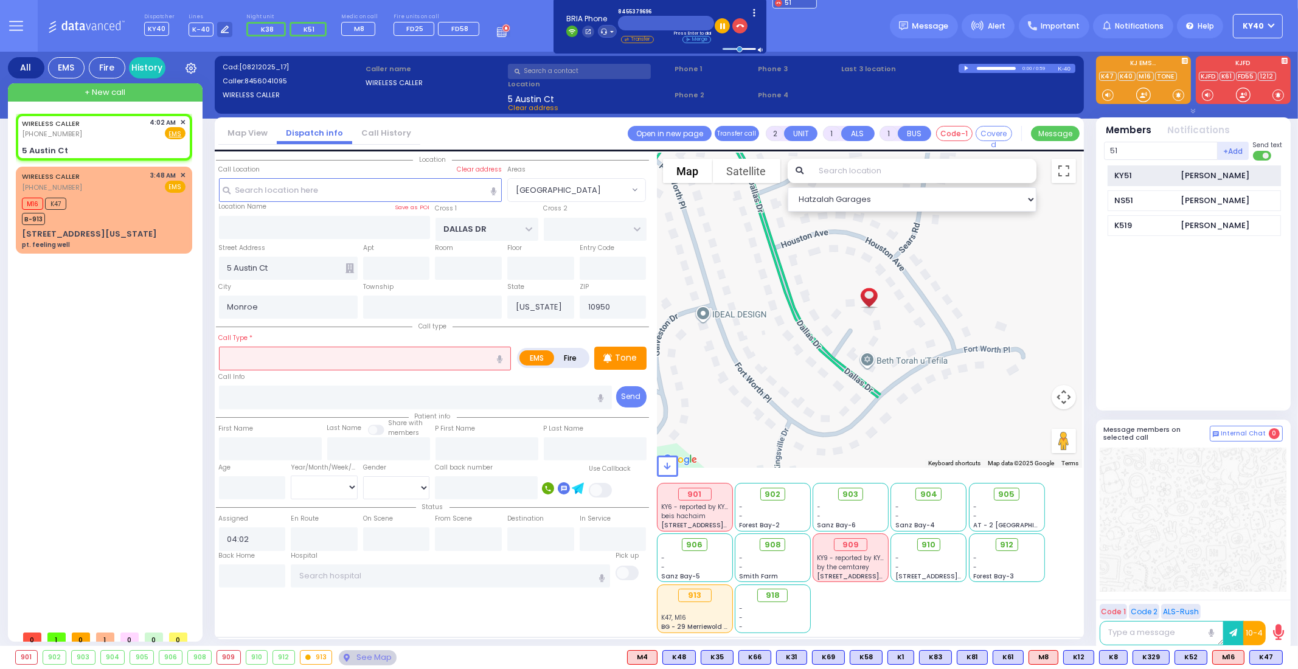
click at [1153, 172] on div "KY51" at bounding box center [1144, 176] width 61 height 12
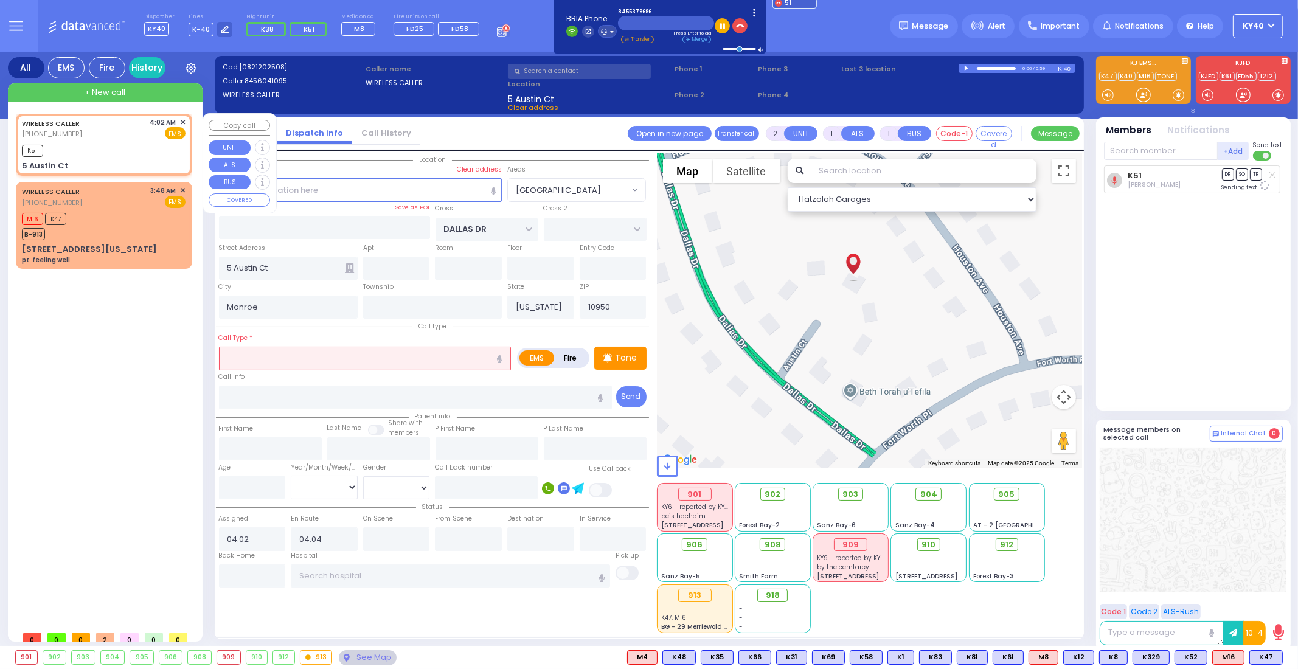
click at [120, 139] on div "WIRELESS CALLER [PHONE_NUMBER] 4:02 AM ✕ EMS [STREET_ADDRESS]" at bounding box center [104, 145] width 172 height 58
click at [118, 139] on div "WIRELESS CALLER [PHONE_NUMBER] 4:02 AM ✕ EMS [STREET_ADDRESS]" at bounding box center [104, 145] width 172 height 58
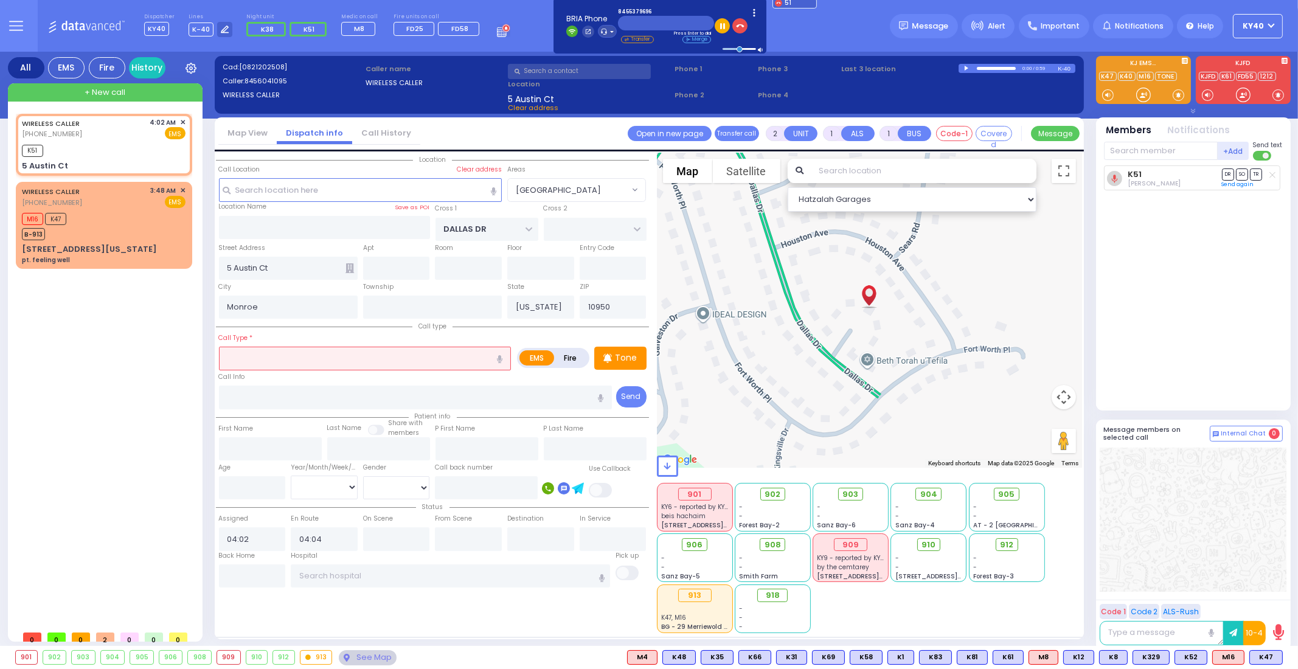
click at [249, 360] on input "text" at bounding box center [365, 358] width 292 height 23
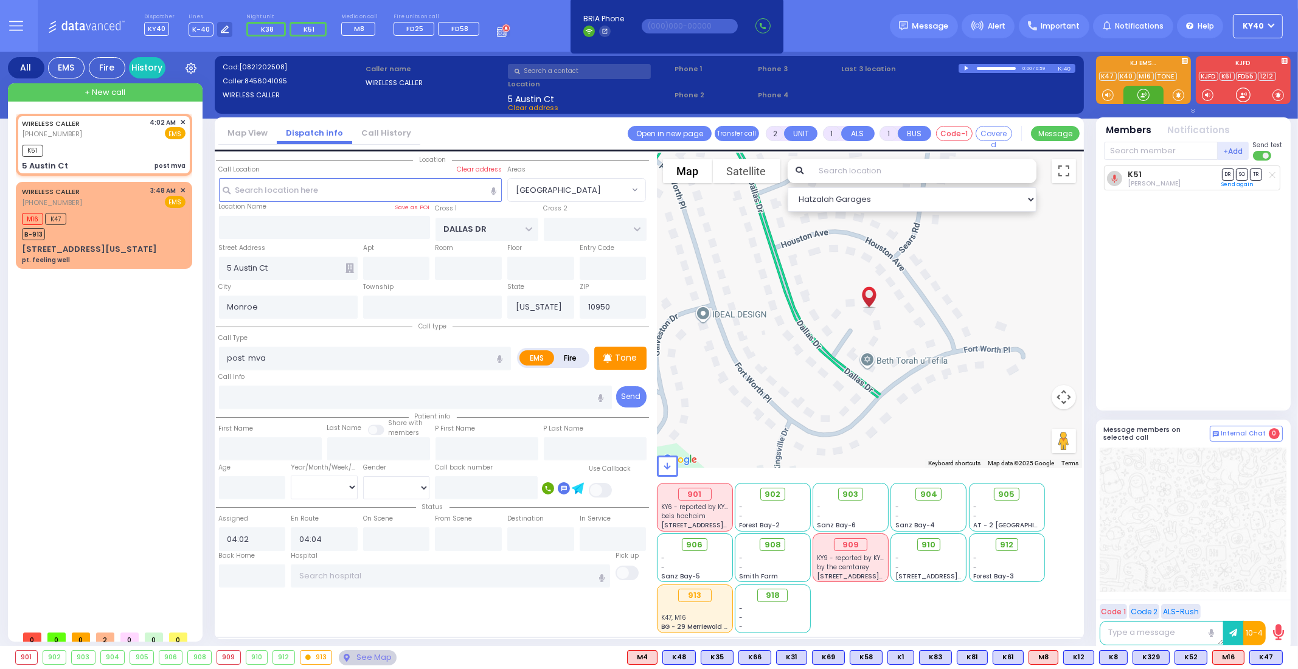
drag, startPoint x: 1143, startPoint y: 97, endPoint x: 1131, endPoint y: 100, distance: 12.5
click at [1141, 97] on div at bounding box center [1143, 95] width 12 height 12
drag, startPoint x: 1143, startPoint y: 97, endPoint x: 1133, endPoint y: 94, distance: 10.8
click at [1134, 95] on div at bounding box center [1143, 95] width 40 height 18
drag, startPoint x: 1142, startPoint y: 94, endPoint x: 1135, endPoint y: 93, distance: 6.8
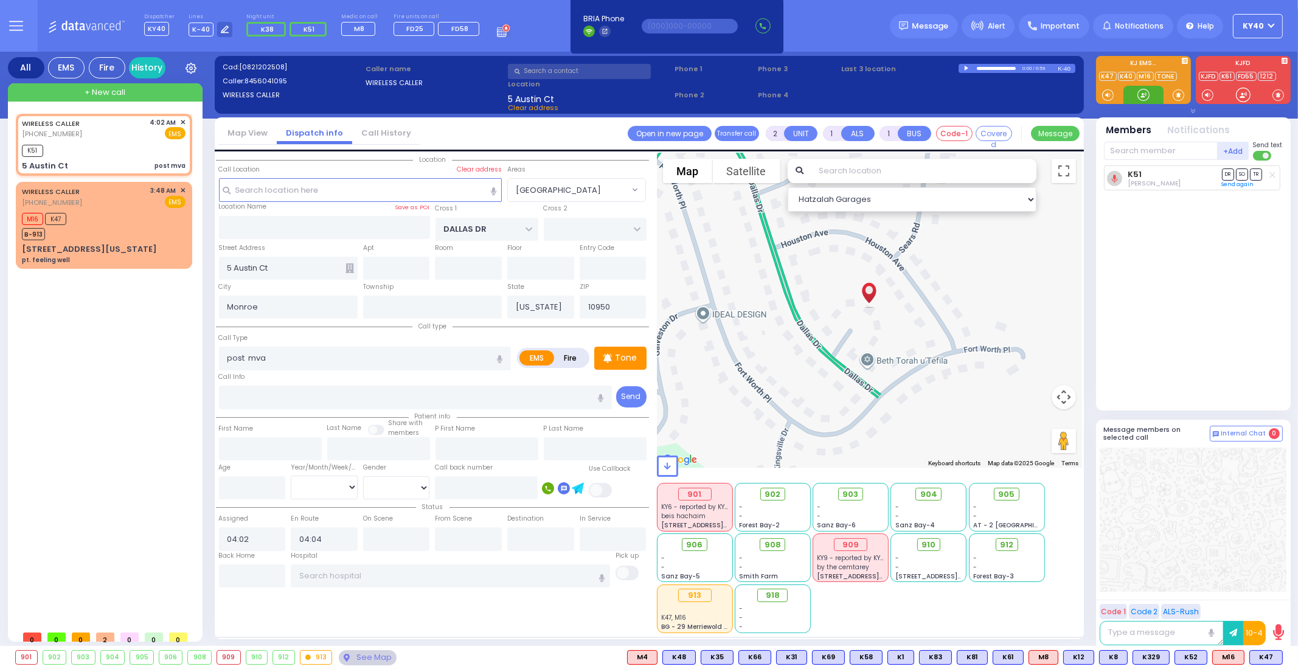
click at [1141, 95] on div at bounding box center [1143, 95] width 12 height 12
click at [1137, 92] on div at bounding box center [1143, 95] width 12 height 12
click at [104, 129] on div "WIRELESS CALLER [PHONE_NUMBER] 4:02 AM ✕ EMS" at bounding box center [104, 128] width 164 height 23
click at [616, 350] on div "Tone" at bounding box center [620, 358] width 52 height 23
click at [1143, 93] on div at bounding box center [1143, 95] width 12 height 12
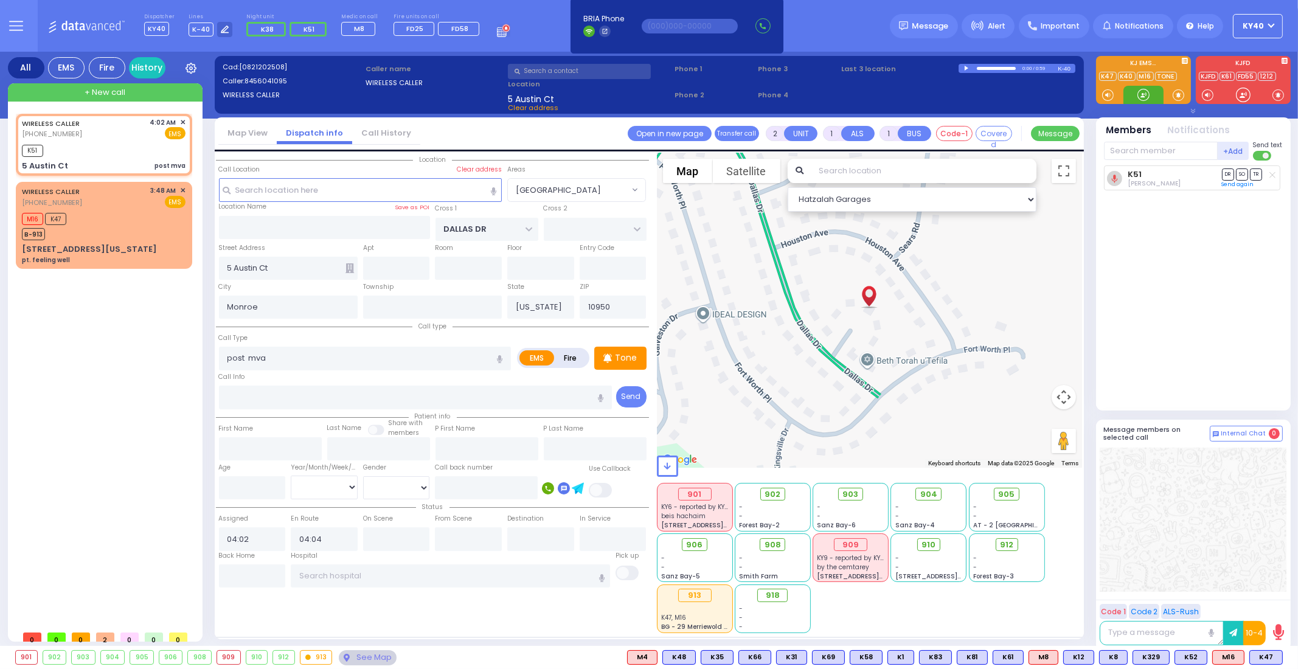
click at [1140, 90] on div at bounding box center [1143, 95] width 12 height 12
click at [1141, 95] on div at bounding box center [1143, 95] width 12 height 12
click at [1142, 97] on div at bounding box center [1143, 95] width 12 height 12
click at [1268, 658] on span "K1" at bounding box center [1270, 657] width 26 height 13
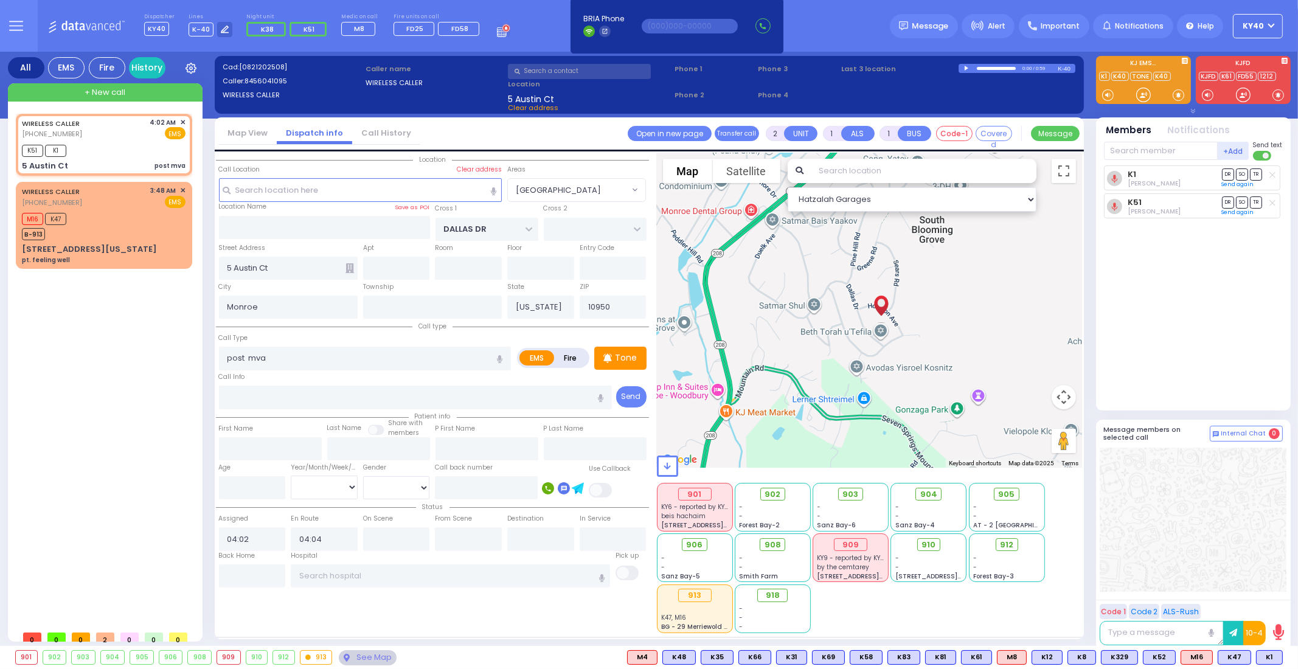
drag, startPoint x: 1007, startPoint y: 311, endPoint x: 916, endPoint y: 330, distance: 92.4
click at [916, 330] on div at bounding box center [870, 310] width 426 height 315
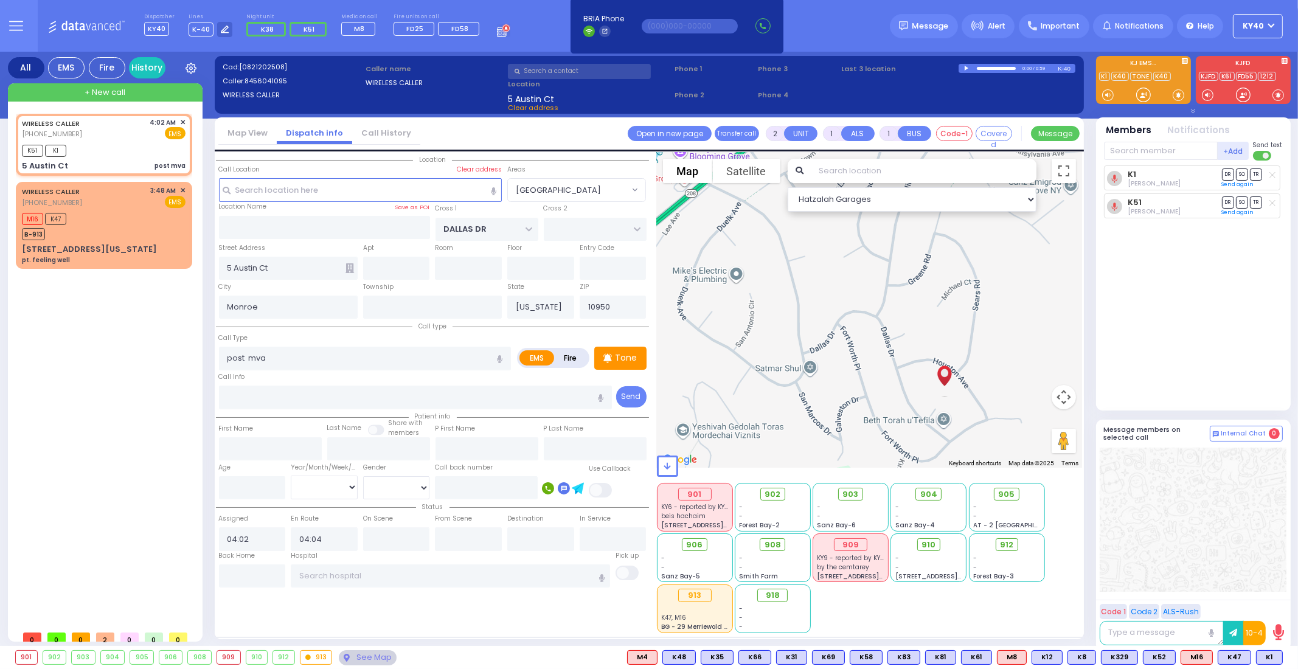
drag, startPoint x: 915, startPoint y: 328, endPoint x: 1007, endPoint y: 403, distance: 118.5
click at [1007, 403] on div at bounding box center [870, 310] width 426 height 315
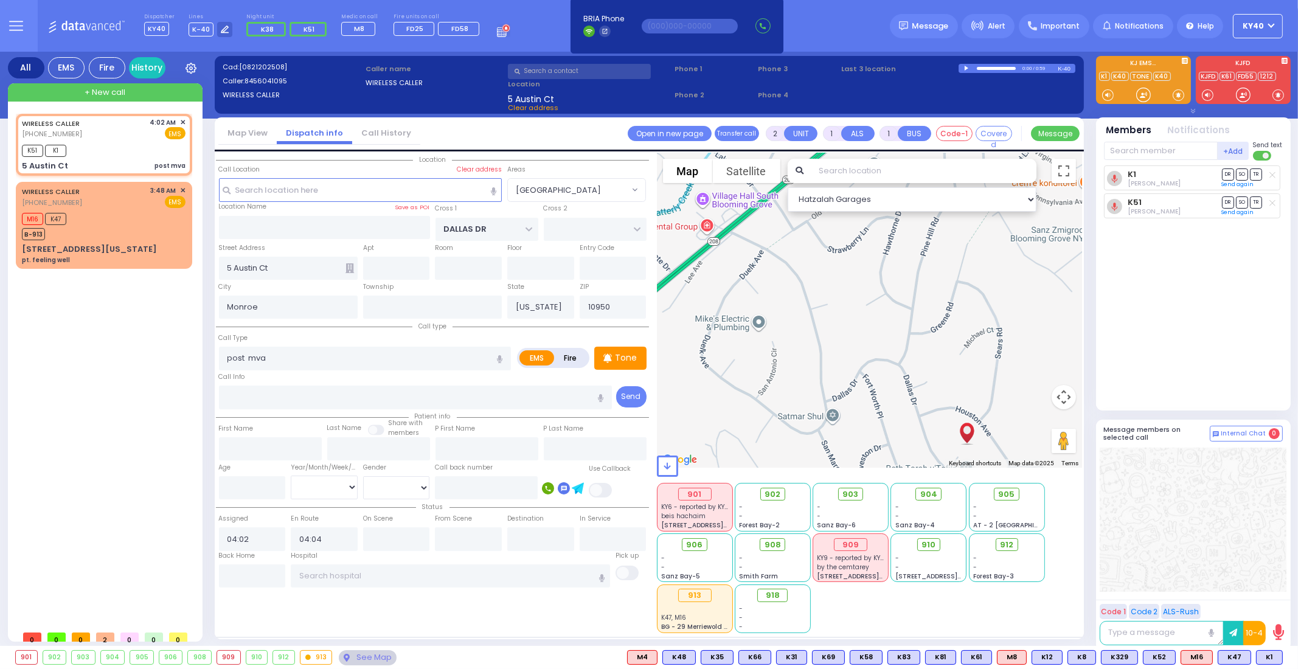
drag, startPoint x: 979, startPoint y: 338, endPoint x: 1004, endPoint y: 390, distance: 58.5
click at [1004, 390] on div at bounding box center [870, 310] width 426 height 315
click at [132, 160] on div "5 Austin Ct post mva" at bounding box center [104, 166] width 164 height 12
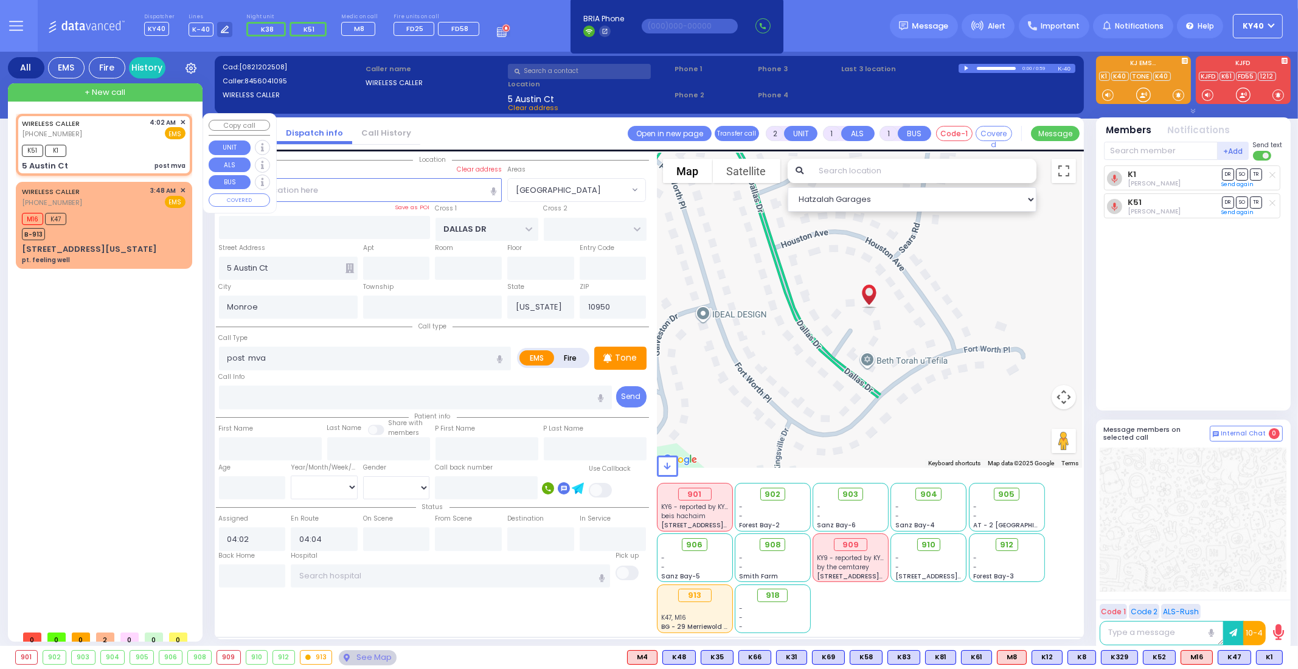
click at [134, 153] on div "K51 K1" at bounding box center [104, 149] width 164 height 15
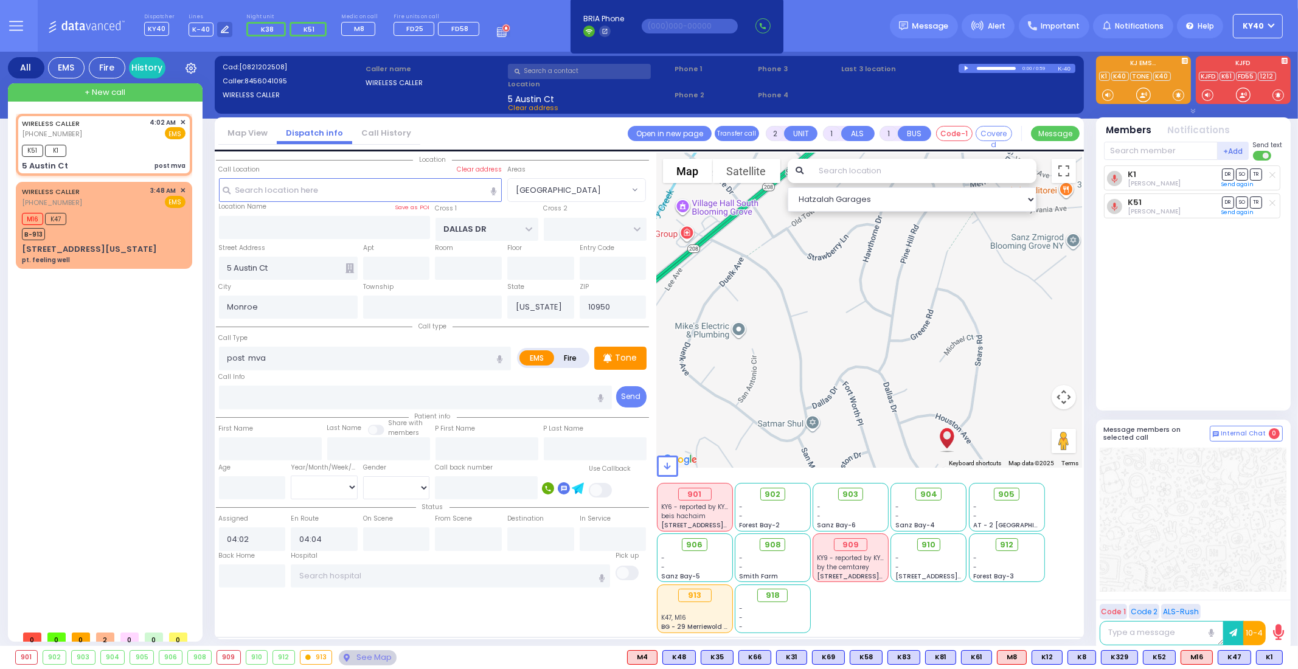
drag, startPoint x: 766, startPoint y: 290, endPoint x: 845, endPoint y: 379, distance: 118.5
click at [896, 446] on div at bounding box center [870, 310] width 426 height 315
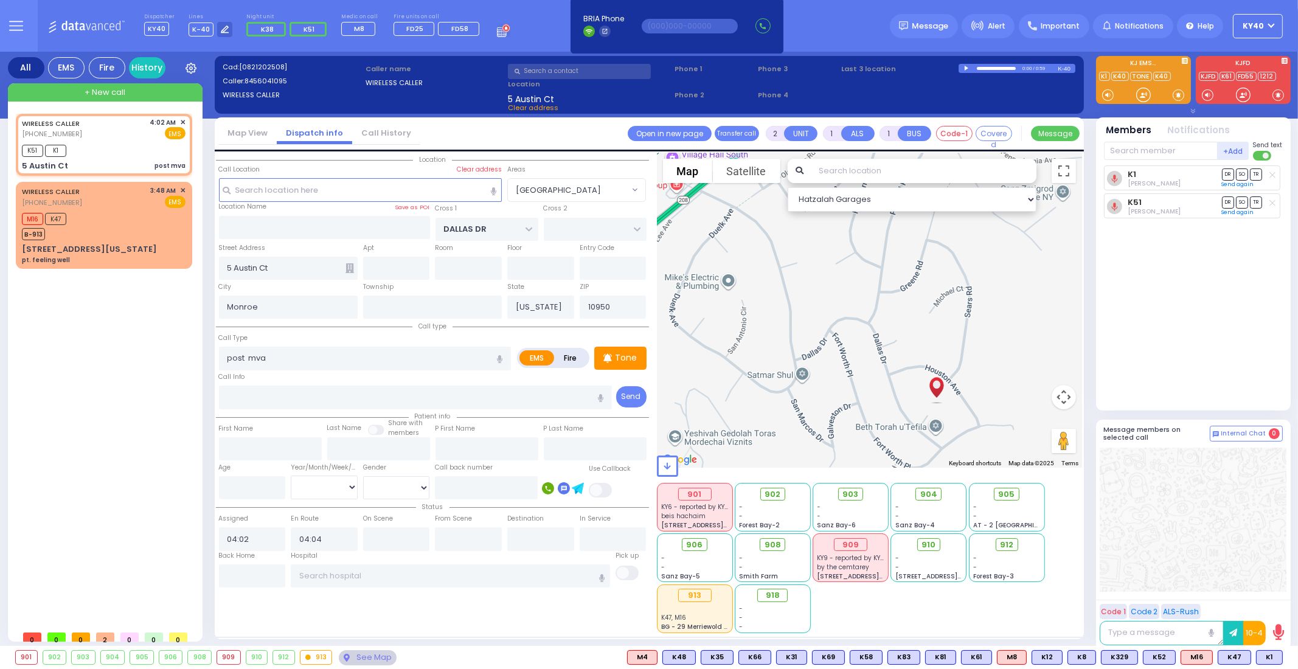
drag, startPoint x: 796, startPoint y: 299, endPoint x: 790, endPoint y: 253, distance: 46.6
click at [790, 253] on div at bounding box center [870, 310] width 426 height 315
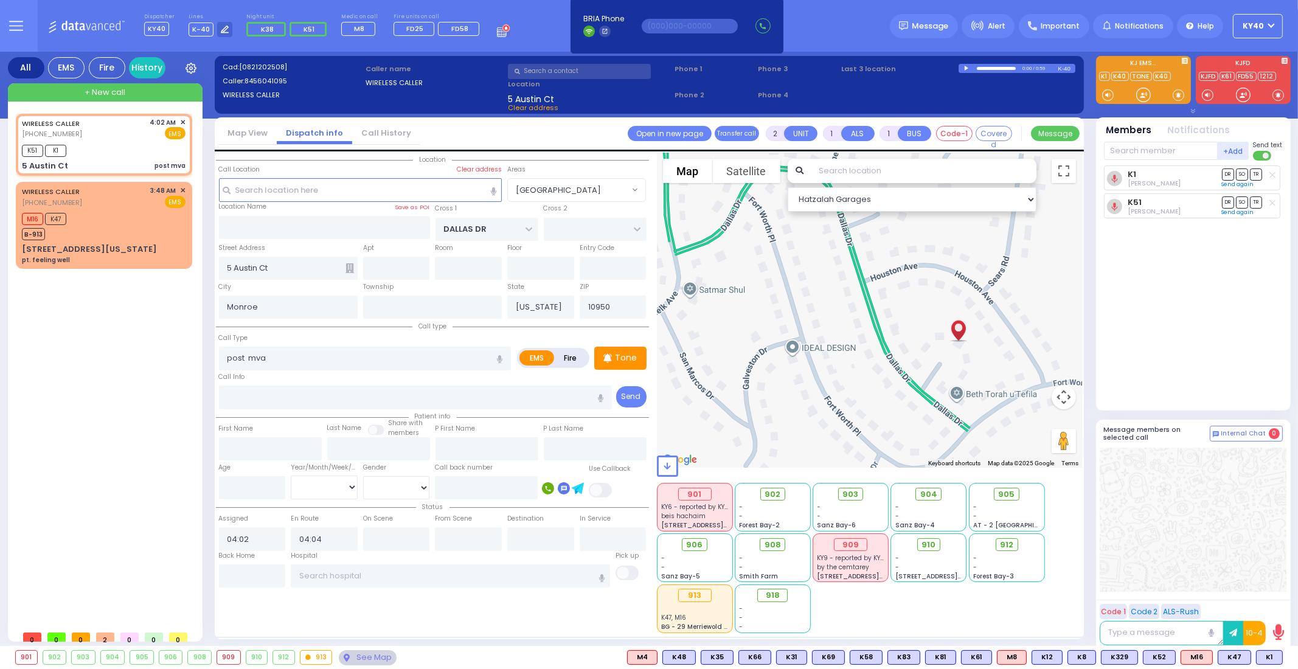
drag, startPoint x: 875, startPoint y: 366, endPoint x: 810, endPoint y: 229, distance: 151.3
click at [810, 229] on div at bounding box center [870, 310] width 426 height 315
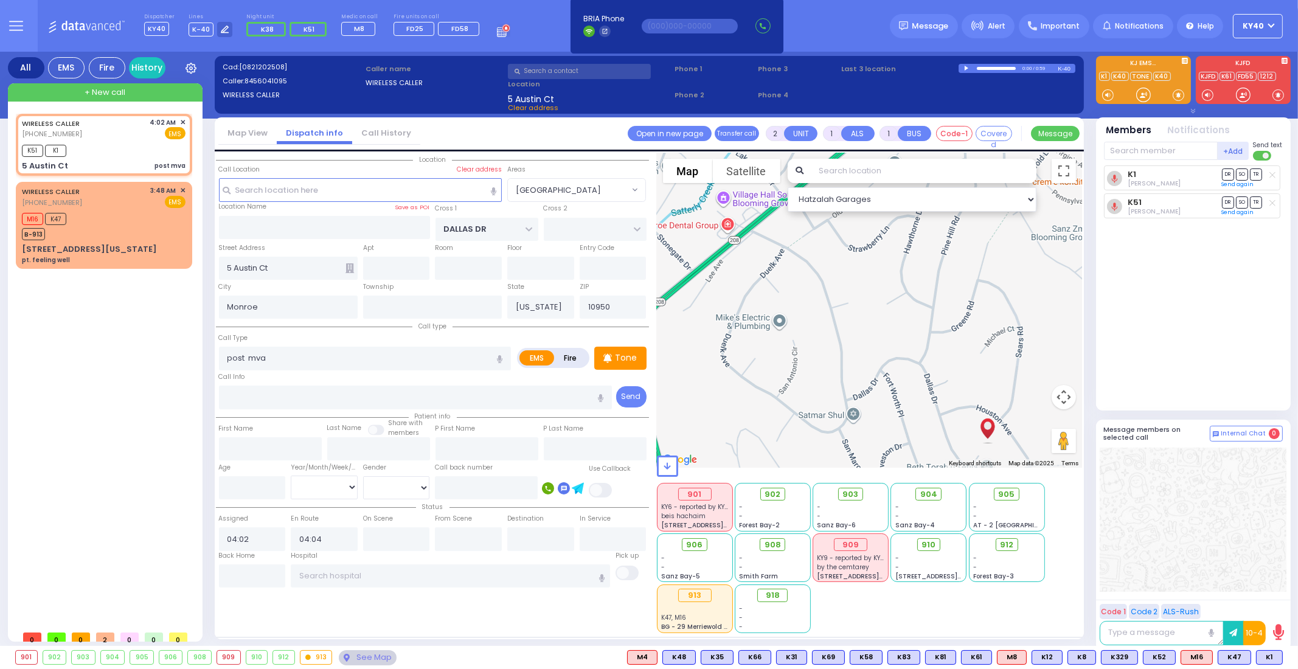
drag, startPoint x: 845, startPoint y: 318, endPoint x: 940, endPoint y: 447, distance: 160.6
click at [940, 447] on div at bounding box center [870, 310] width 426 height 315
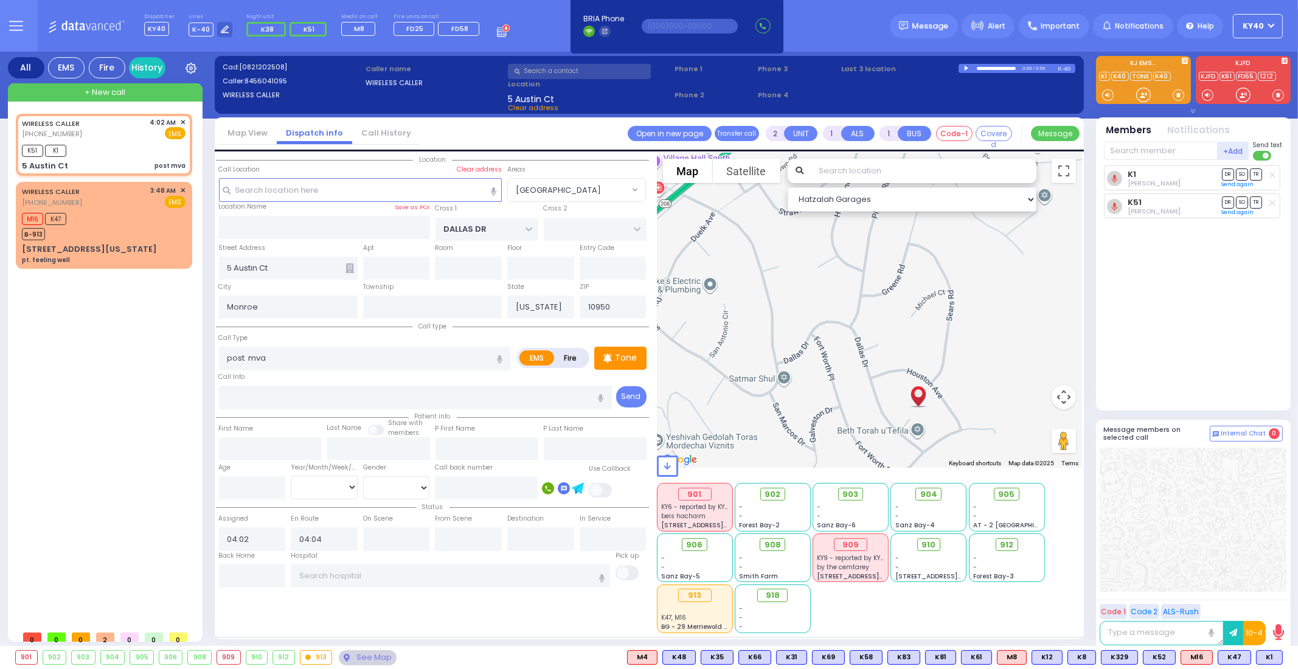
drag, startPoint x: 927, startPoint y: 417, endPoint x: 857, endPoint y: 378, distance: 80.0
click at [856, 377] on div at bounding box center [870, 310] width 426 height 315
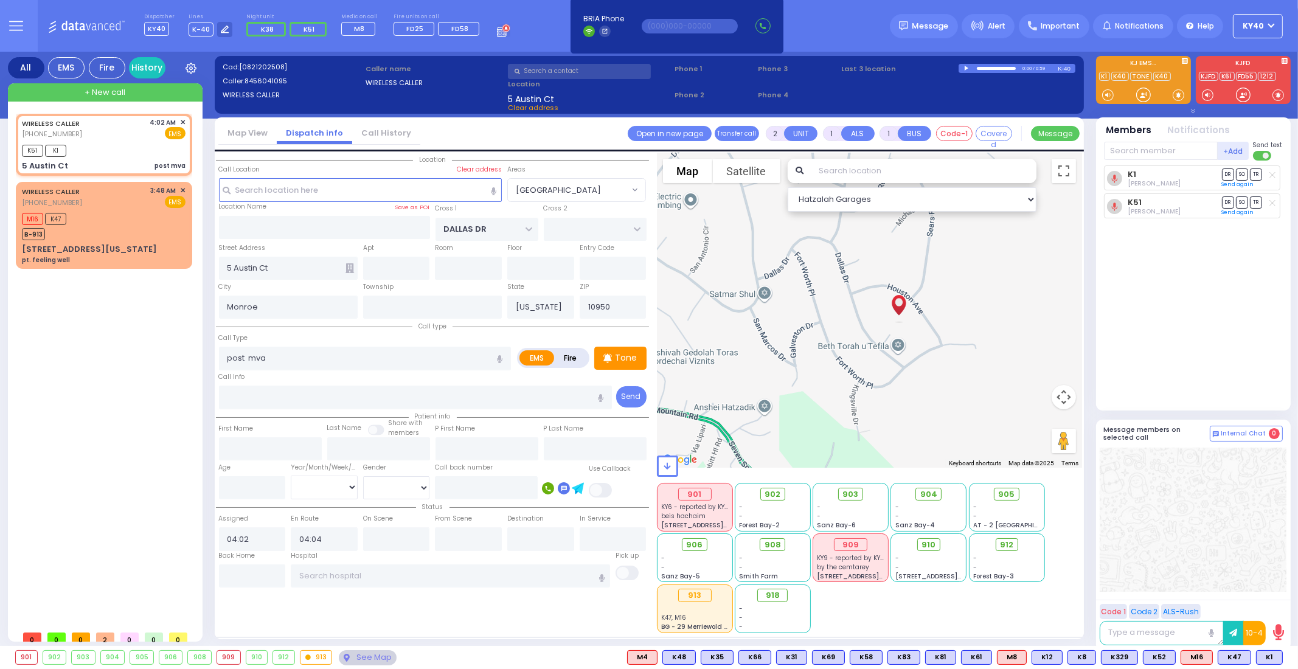
drag, startPoint x: 928, startPoint y: 415, endPoint x: 906, endPoint y: 336, distance: 82.6
click at [908, 330] on div at bounding box center [870, 310] width 426 height 315
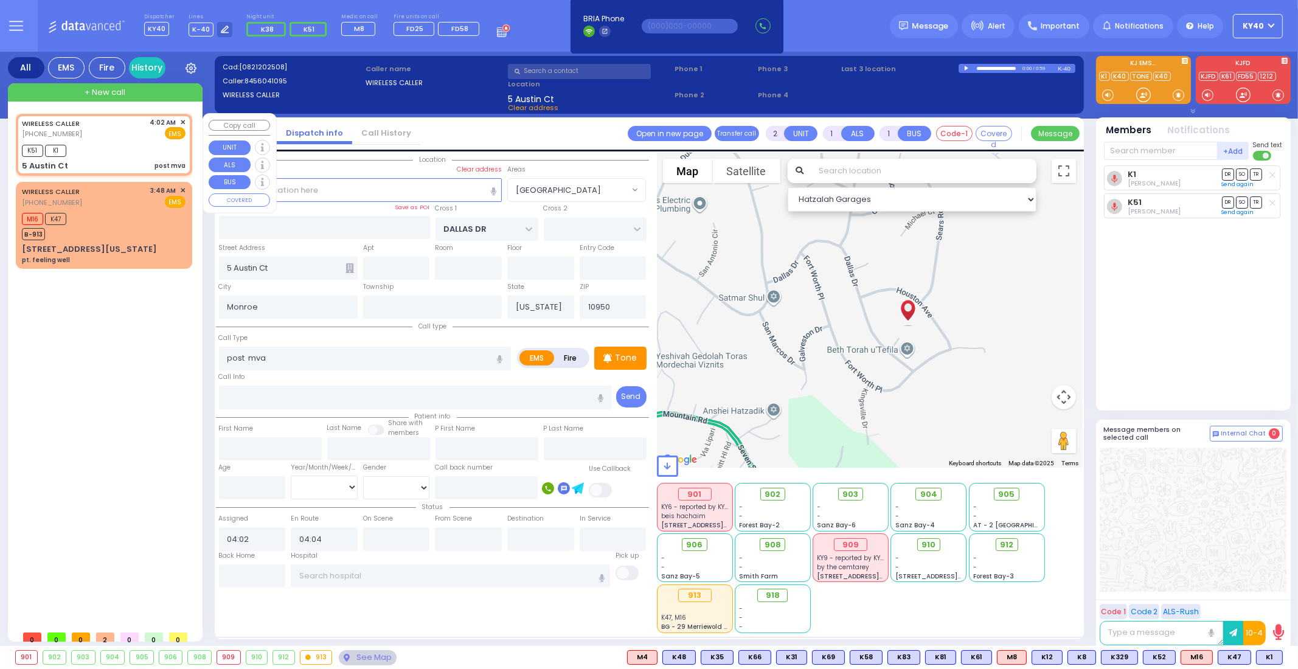
click at [110, 140] on div "WIRELESS CALLER [PHONE_NUMBER] 4:02 AM ✕ EMS K51 K1" at bounding box center [104, 145] width 172 height 58
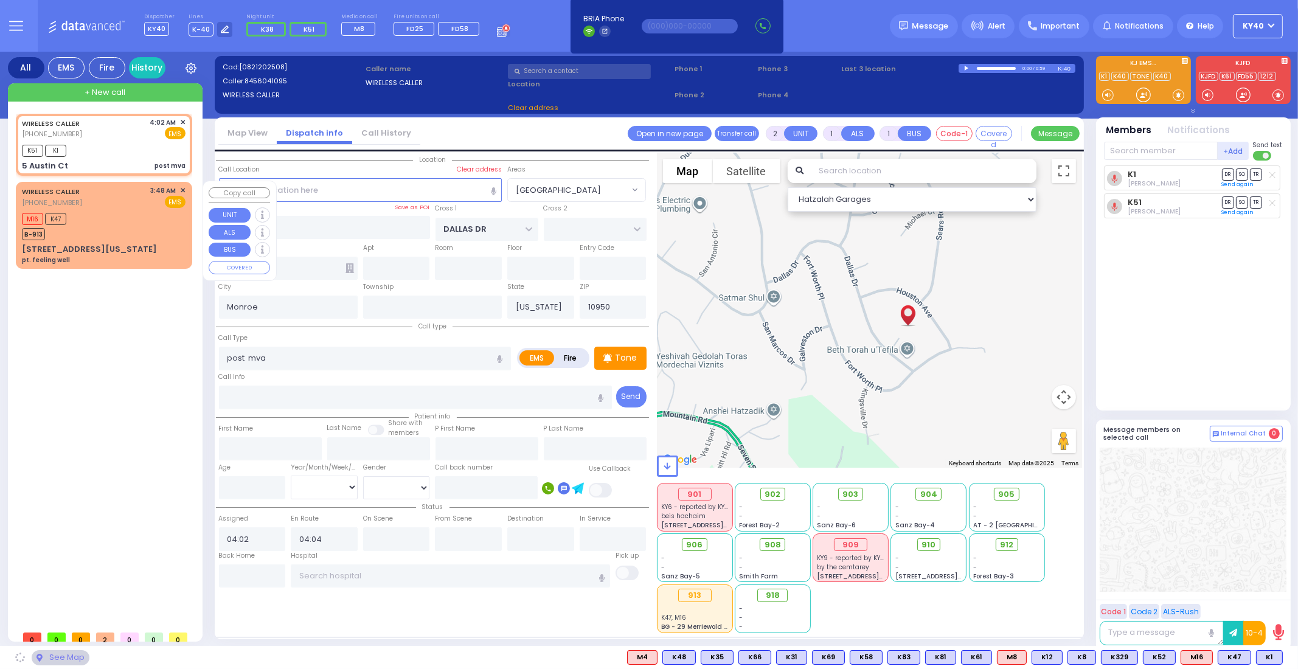
click at [128, 210] on div "M16 K47 B-913" at bounding box center [104, 225] width 164 height 30
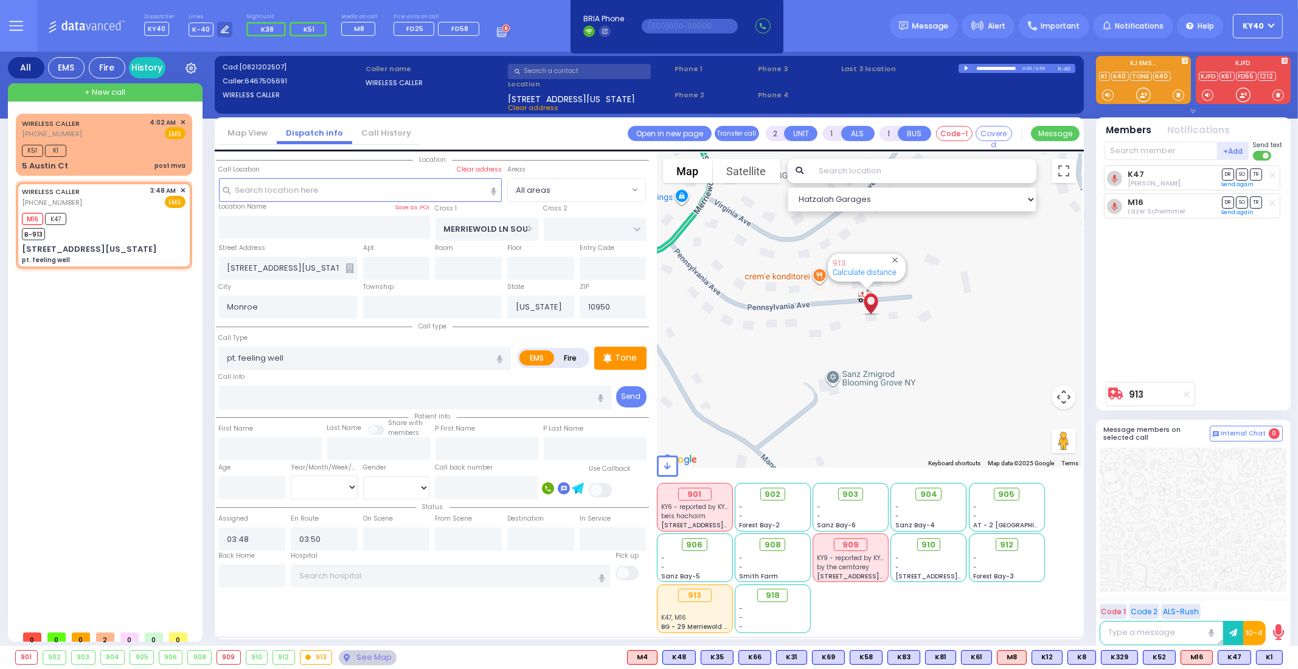
drag, startPoint x: 1004, startPoint y: 321, endPoint x: 964, endPoint y: 386, distance: 76.1
click at [966, 391] on div "913 Calculate distance" at bounding box center [870, 310] width 426 height 315
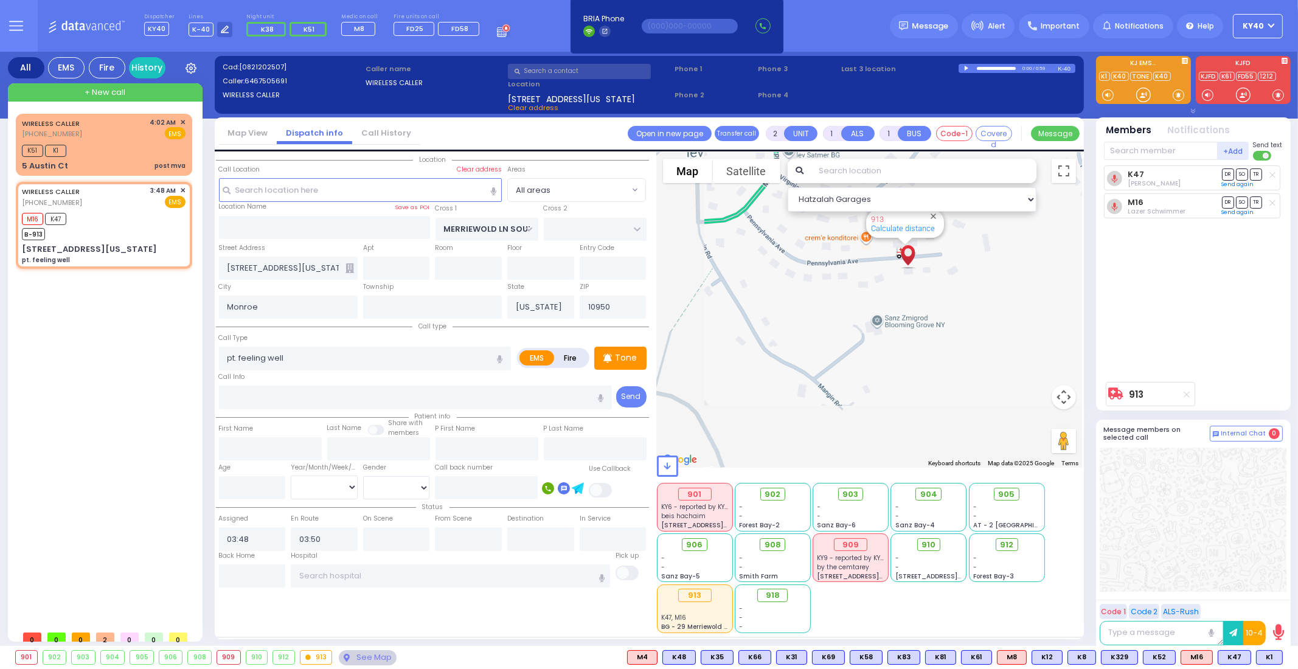
drag, startPoint x: 988, startPoint y: 349, endPoint x: 1040, endPoint y: 260, distance: 102.8
click at [1040, 261] on div "913 Calculate distance" at bounding box center [870, 310] width 426 height 315
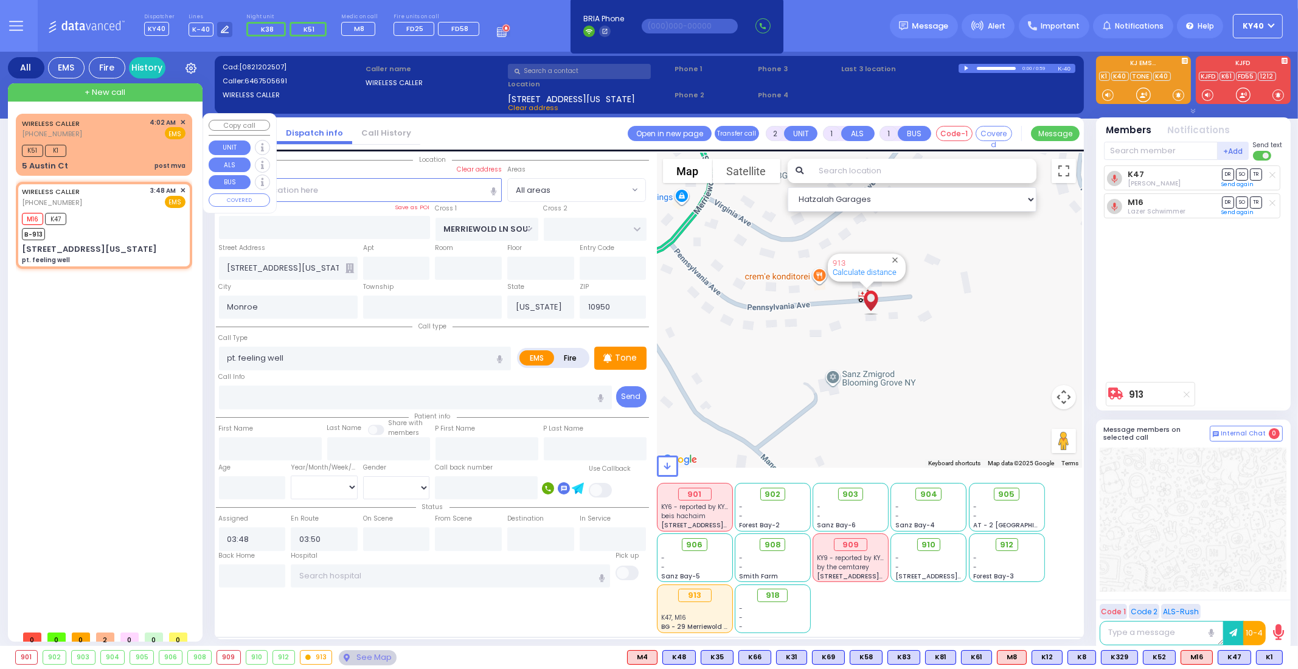
click at [124, 137] on div "WIRELESS CALLER [PHONE_NUMBER] 4:02 AM ✕ EMS" at bounding box center [104, 128] width 164 height 23
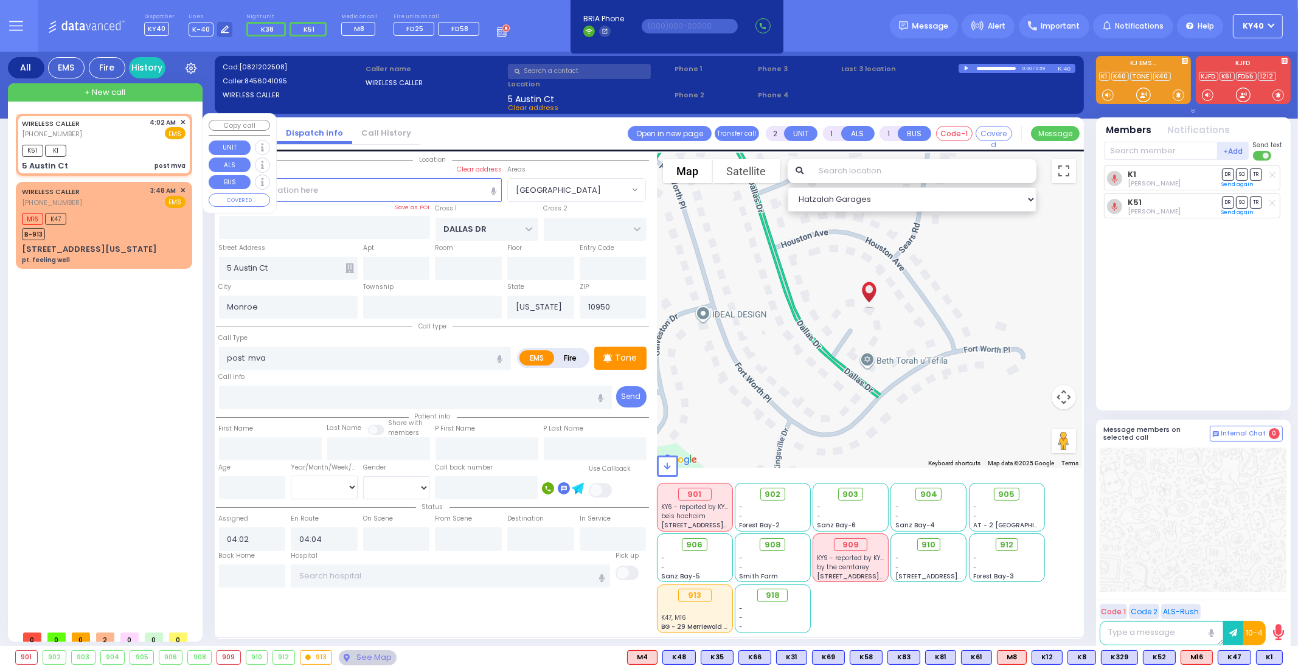
click at [111, 142] on div "K51 K1" at bounding box center [104, 149] width 164 height 15
click at [1140, 97] on div at bounding box center [1143, 95] width 12 height 12
click at [115, 133] on div "WIRELESS CALLER [PHONE_NUMBER] 4:02 AM ✕ EMS" at bounding box center [104, 128] width 164 height 23
drag, startPoint x: 1147, startPoint y: 92, endPoint x: 1139, endPoint y: 93, distance: 8.5
click at [1139, 93] on div at bounding box center [1143, 95] width 12 height 12
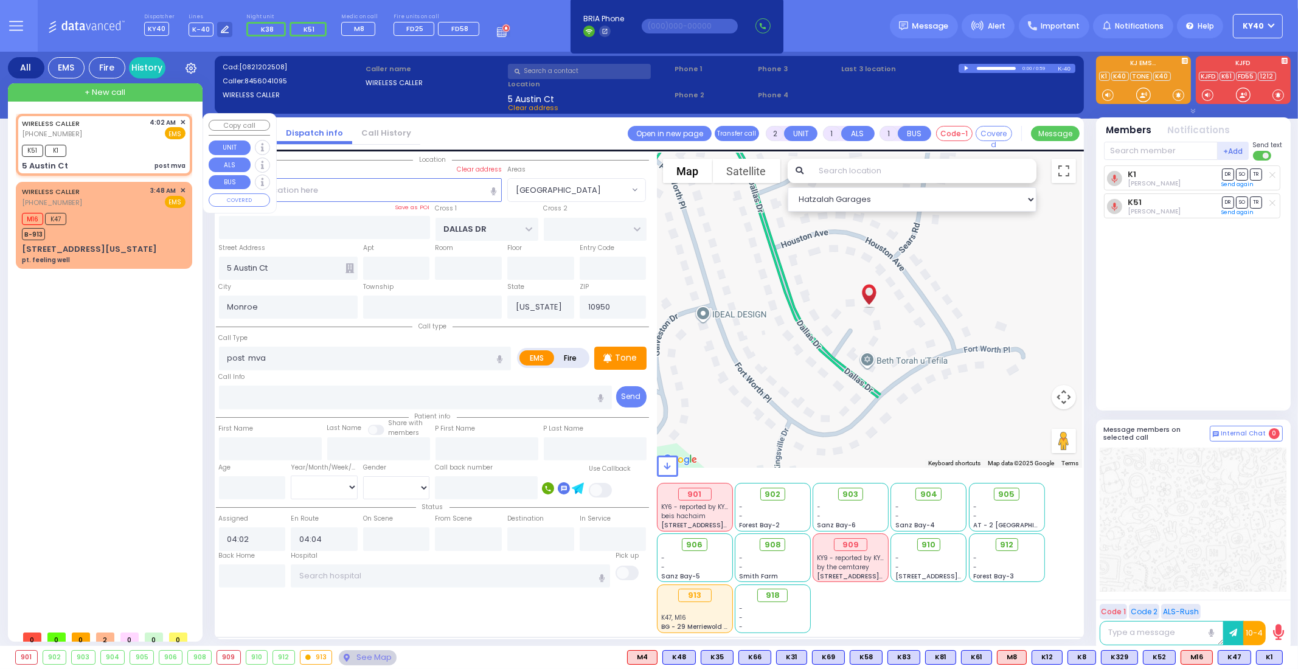
click at [110, 135] on div "WIRELESS CALLER [PHONE_NUMBER] 4:02 AM ✕ EMS" at bounding box center [104, 128] width 164 height 23
drag, startPoint x: 1141, startPoint y: 92, endPoint x: 1134, endPoint y: 91, distance: 6.9
click at [1137, 91] on div at bounding box center [1143, 95] width 12 height 12
click at [357, 573] on input "text" at bounding box center [450, 575] width 319 height 23
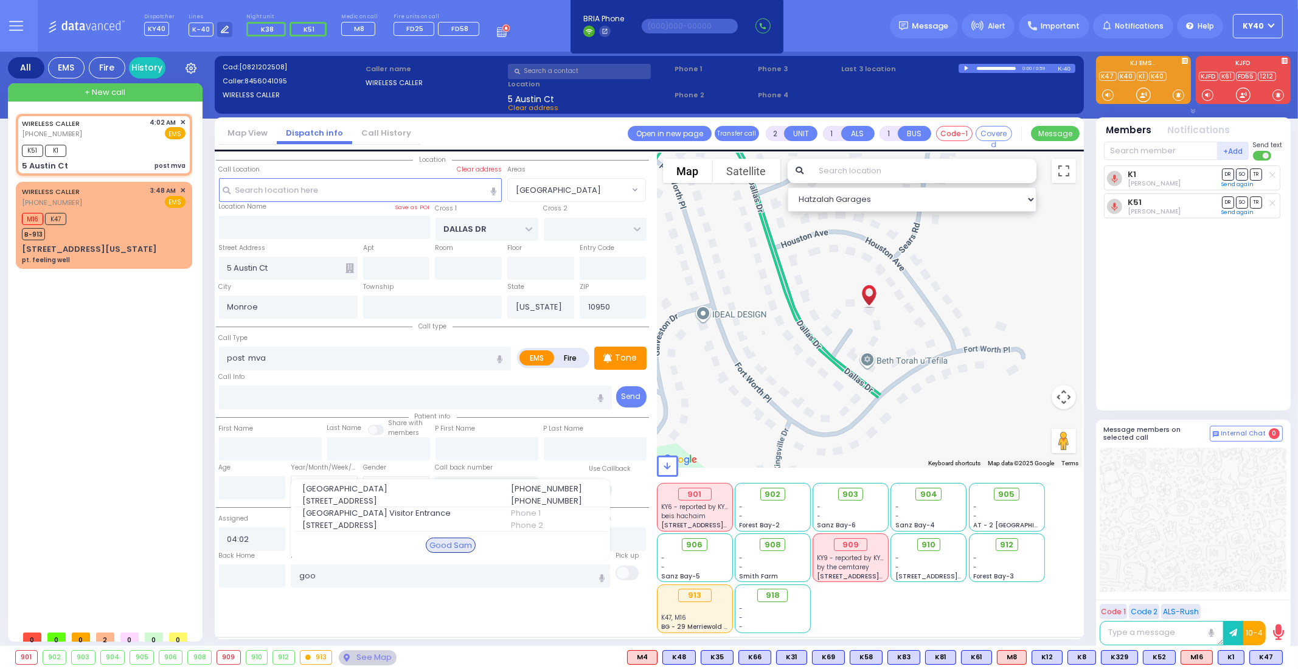
click at [388, 495] on div "[GEOGRAPHIC_DATA] [STREET_ADDRESS]" at bounding box center [399, 495] width 209 height 24
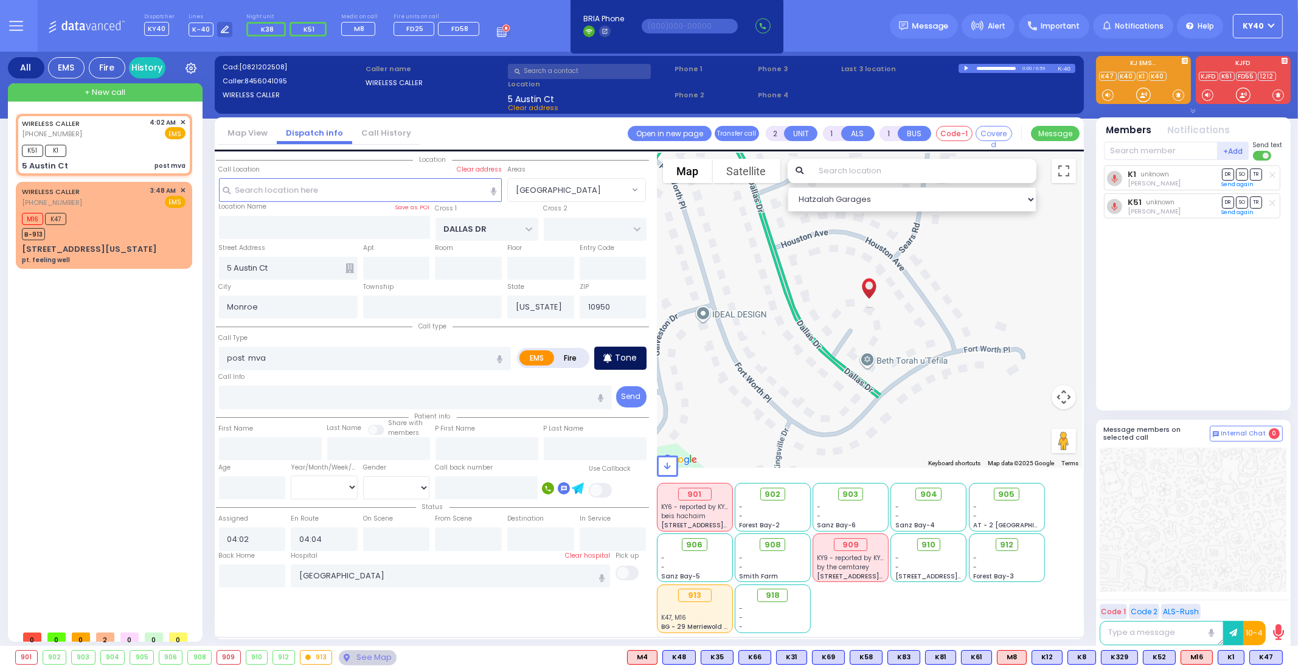
click at [620, 360] on p "Tone" at bounding box center [627, 358] width 22 height 13
click at [1141, 92] on div at bounding box center [1143, 95] width 12 height 12
click at [99, 138] on div "WIRELESS CALLER [PHONE_NUMBER] 4:02 AM ✕ EMS" at bounding box center [104, 128] width 164 height 23
click at [122, 167] on div "5 Austin Ct post mva" at bounding box center [104, 166] width 164 height 12
click at [111, 133] on div "WIRELESS CALLER [PHONE_NUMBER] 4:02 AM ✕ EMS" at bounding box center [104, 128] width 164 height 23
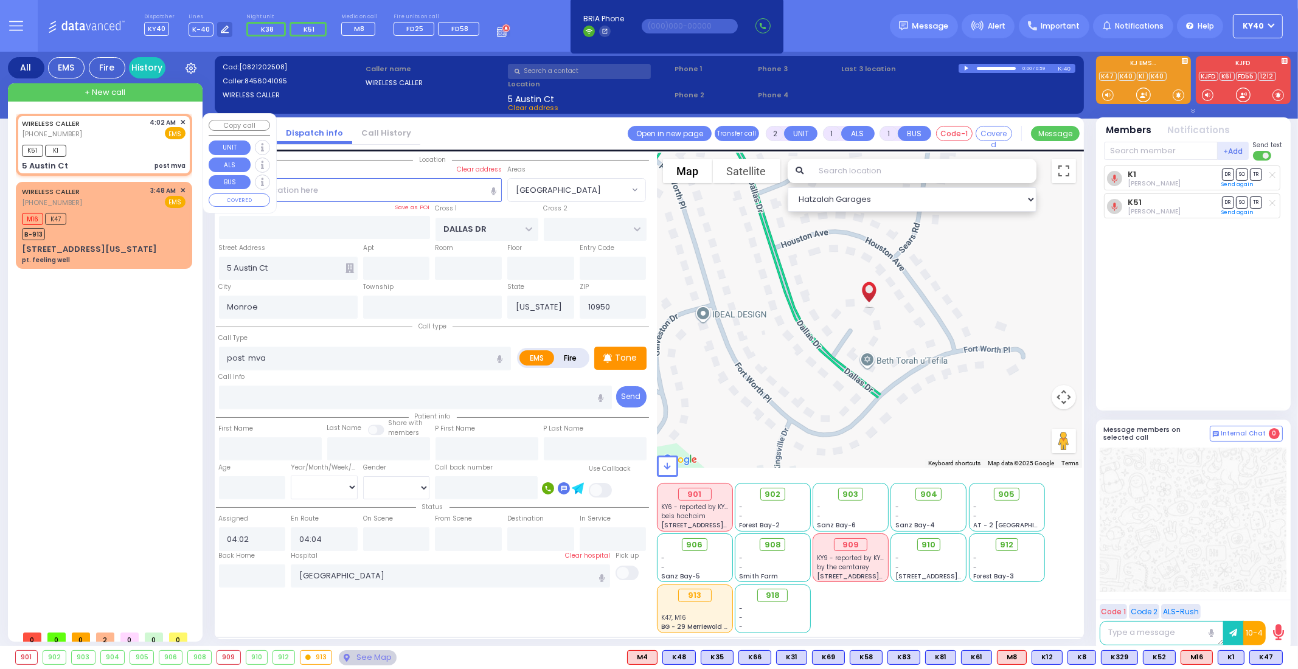
click at [123, 139] on div "WIRELESS CALLER [PHONE_NUMBER] 4:02 AM ✕ EMS K51 K1" at bounding box center [104, 145] width 172 height 58
click at [129, 143] on div "K51 K1" at bounding box center [104, 149] width 164 height 15
click at [130, 142] on div "K51 K1" at bounding box center [104, 149] width 164 height 15
click at [129, 141] on div "WIRELESS CALLER [PHONE_NUMBER] 4:02 AM ✕ EMS K51 K1" at bounding box center [104, 145] width 172 height 58
click at [144, 145] on div "K51 K1" at bounding box center [104, 149] width 164 height 15
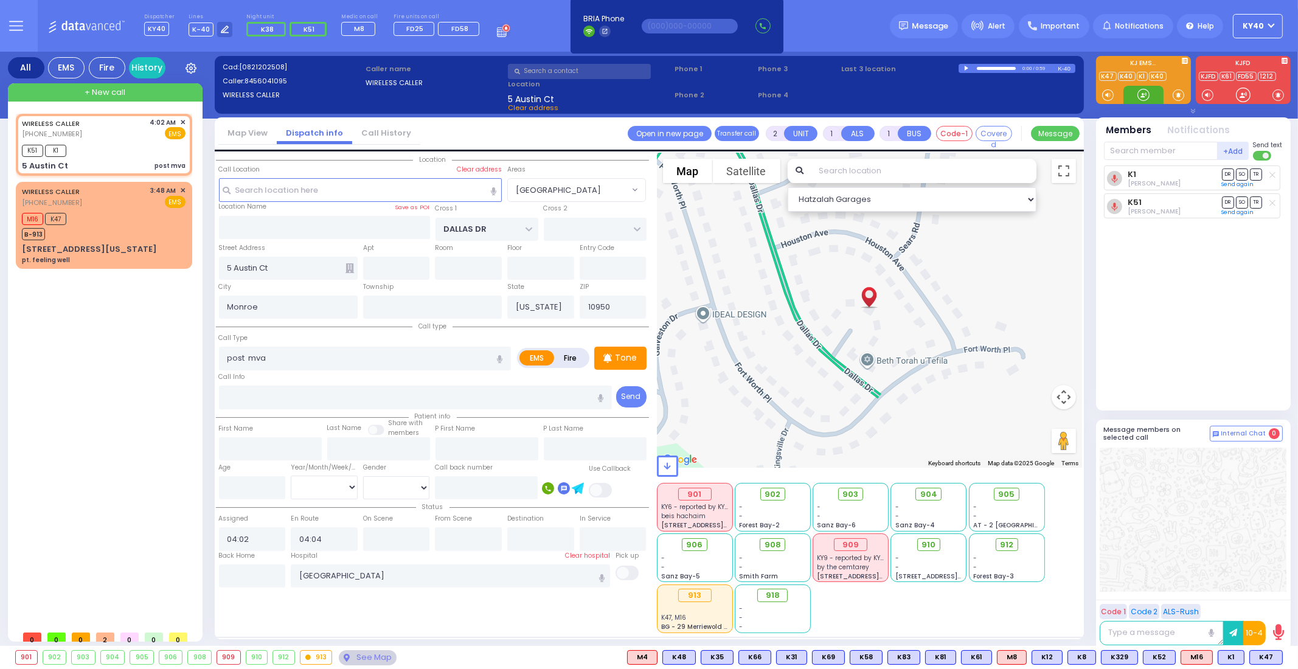
drag, startPoint x: 1144, startPoint y: 95, endPoint x: 1128, endPoint y: 95, distance: 15.8
click at [1134, 95] on div at bounding box center [1143, 95] width 40 height 18
click at [108, 139] on div "WIRELESS CALLER [PHONE_NUMBER] 4:02 AM ✕ EMS K51 K1" at bounding box center [104, 145] width 172 height 58
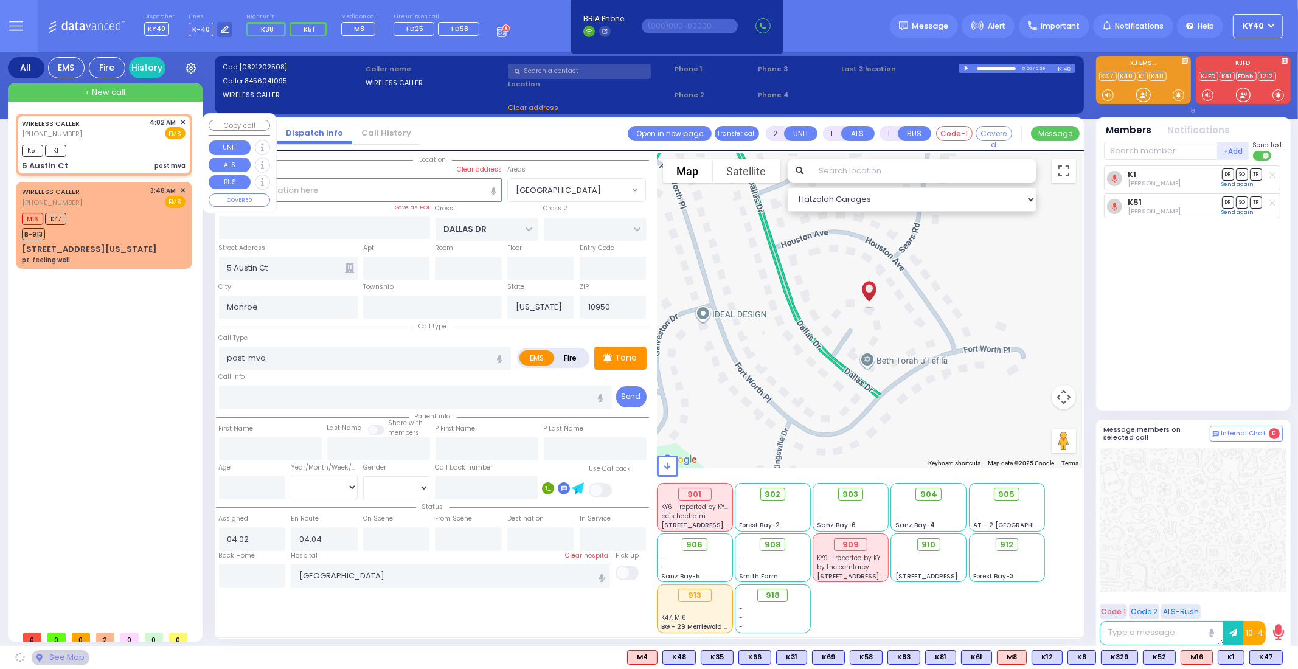
click at [111, 141] on div "WIRELESS CALLER [PHONE_NUMBER] 4:02 AM ✕ EMS K51 K1" at bounding box center [104, 145] width 172 height 58
click at [111, 148] on div "K51 K1" at bounding box center [104, 149] width 164 height 15
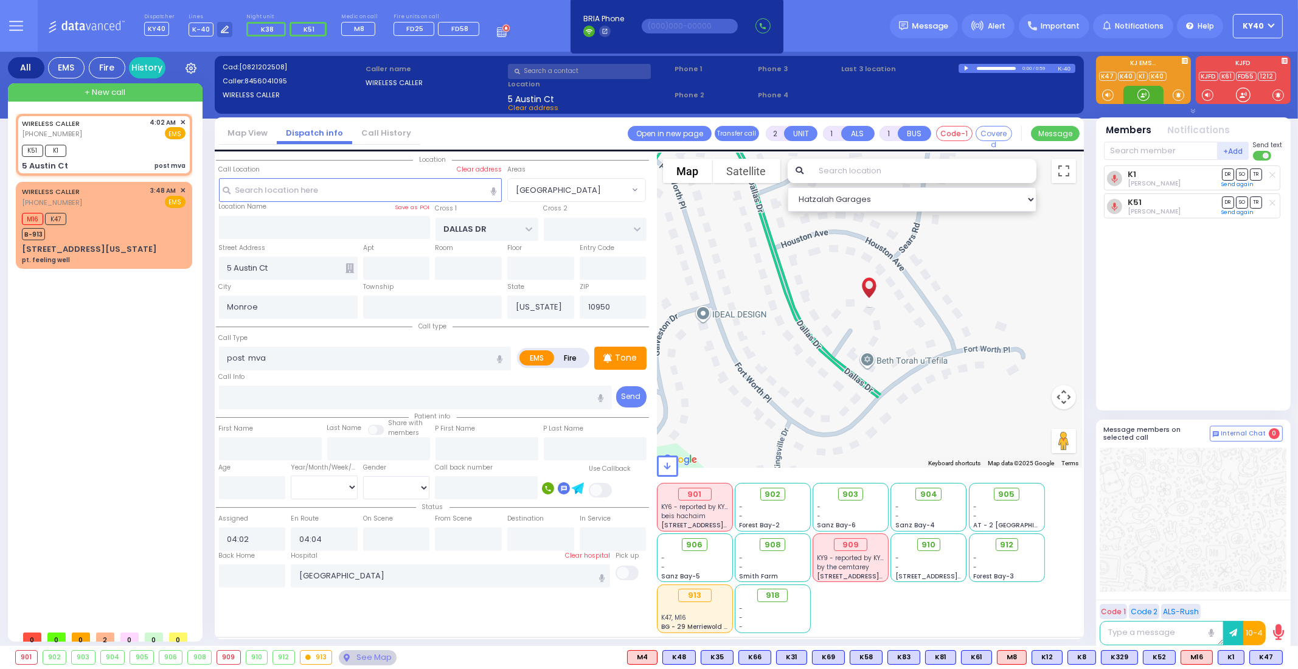
drag, startPoint x: 1143, startPoint y: 97, endPoint x: 1136, endPoint y: 98, distance: 6.7
click at [1143, 98] on div at bounding box center [1143, 95] width 12 height 12
click at [625, 358] on p "Tone" at bounding box center [627, 358] width 22 height 13
click at [1146, 99] on div at bounding box center [1143, 95] width 12 height 12
click at [108, 123] on div "WIRELESS CALLER [PHONE_NUMBER] 4:02 AM ✕ EMS" at bounding box center [104, 128] width 164 height 23
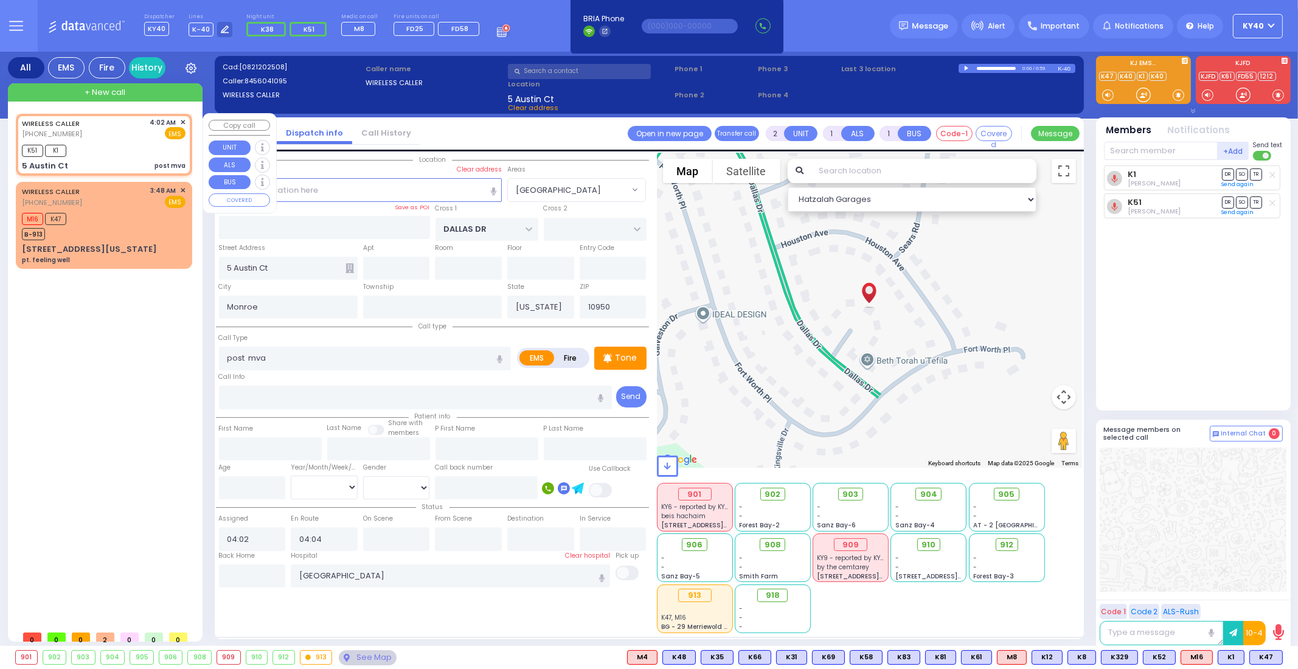
click at [106, 123] on div "WIRELESS CALLER [PHONE_NUMBER] 4:02 AM ✕ EMS" at bounding box center [104, 128] width 164 height 23
click at [108, 148] on div "K51 K1" at bounding box center [104, 149] width 164 height 15
click at [113, 148] on div "K51 K1" at bounding box center [104, 149] width 164 height 15
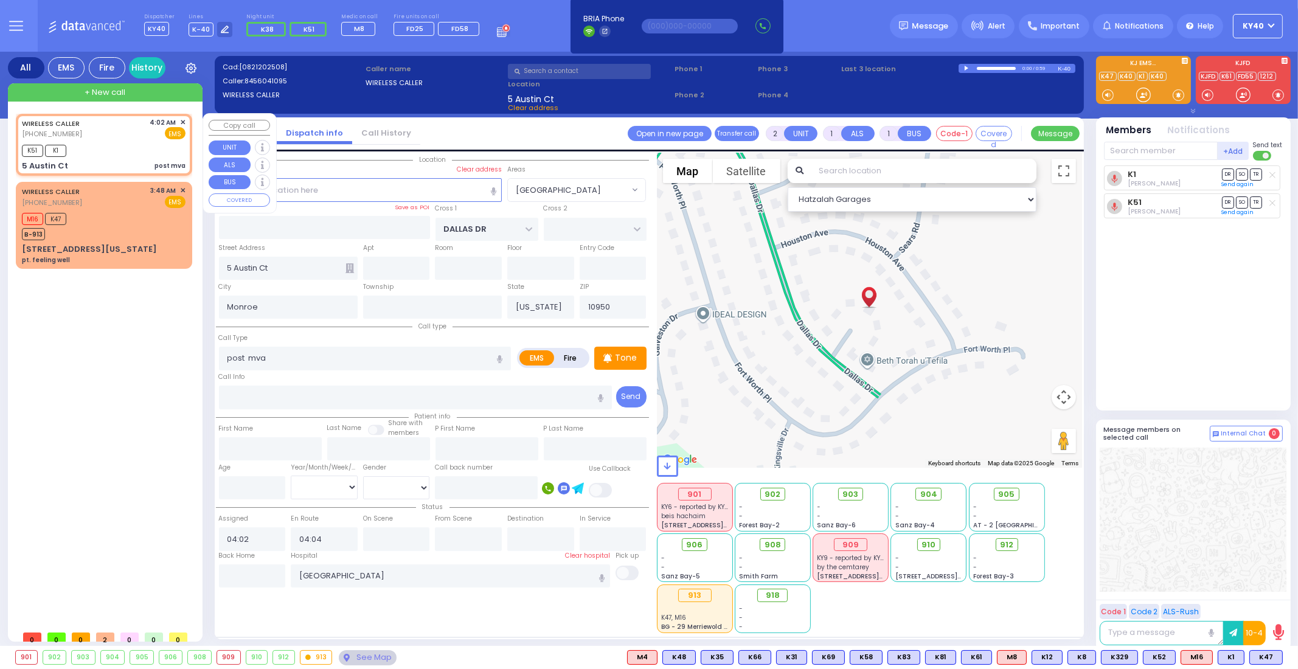
click at [113, 148] on div "K51 K1" at bounding box center [104, 149] width 164 height 15
click at [111, 153] on div "K51 K1" at bounding box center [104, 149] width 164 height 15
click at [111, 147] on div "K51 K1" at bounding box center [104, 149] width 164 height 15
click at [126, 211] on div "M16 K47 B-913" at bounding box center [104, 225] width 164 height 30
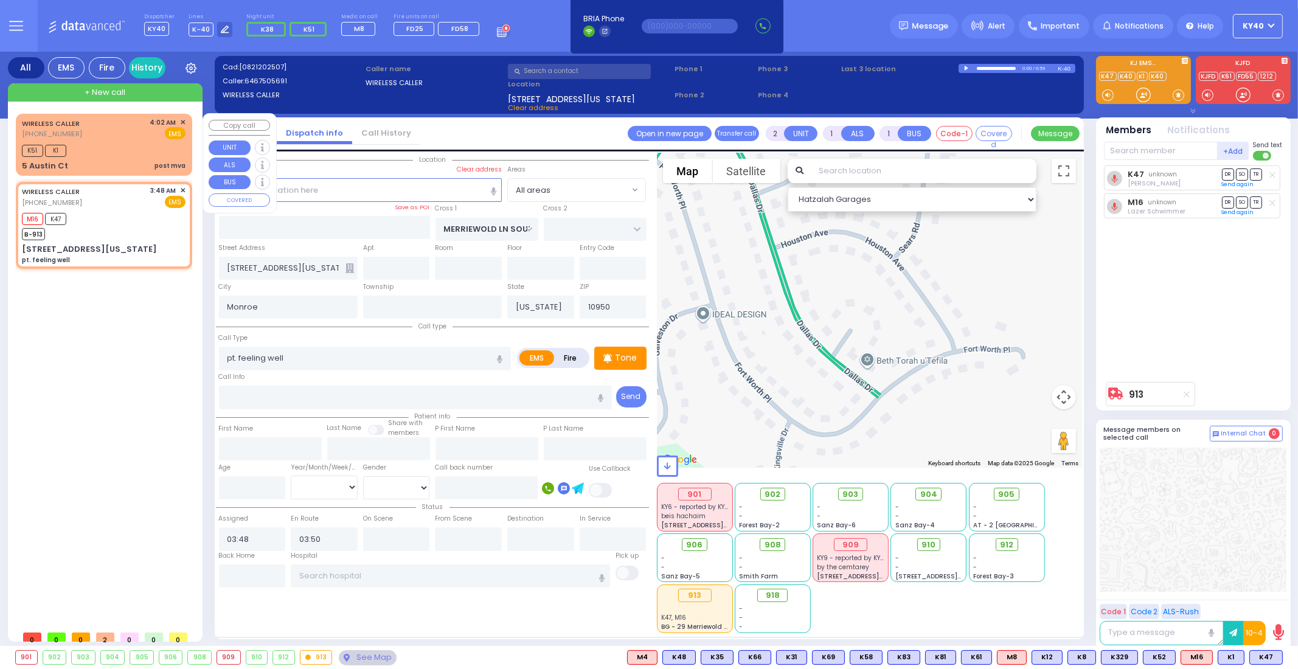
click at [133, 145] on div "K51 K1" at bounding box center [104, 149] width 164 height 15
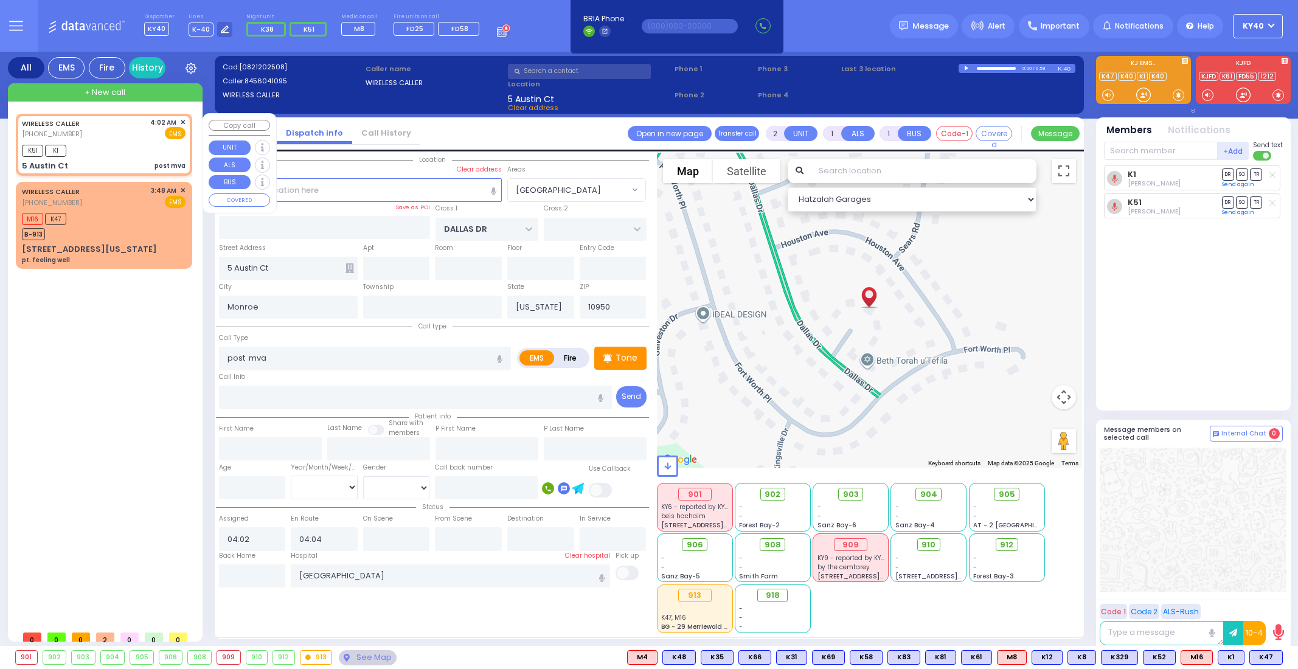
select select "[GEOGRAPHIC_DATA]"
select select
click at [128, 149] on div "K51 K1" at bounding box center [104, 149] width 164 height 15
select select
radio input "true"
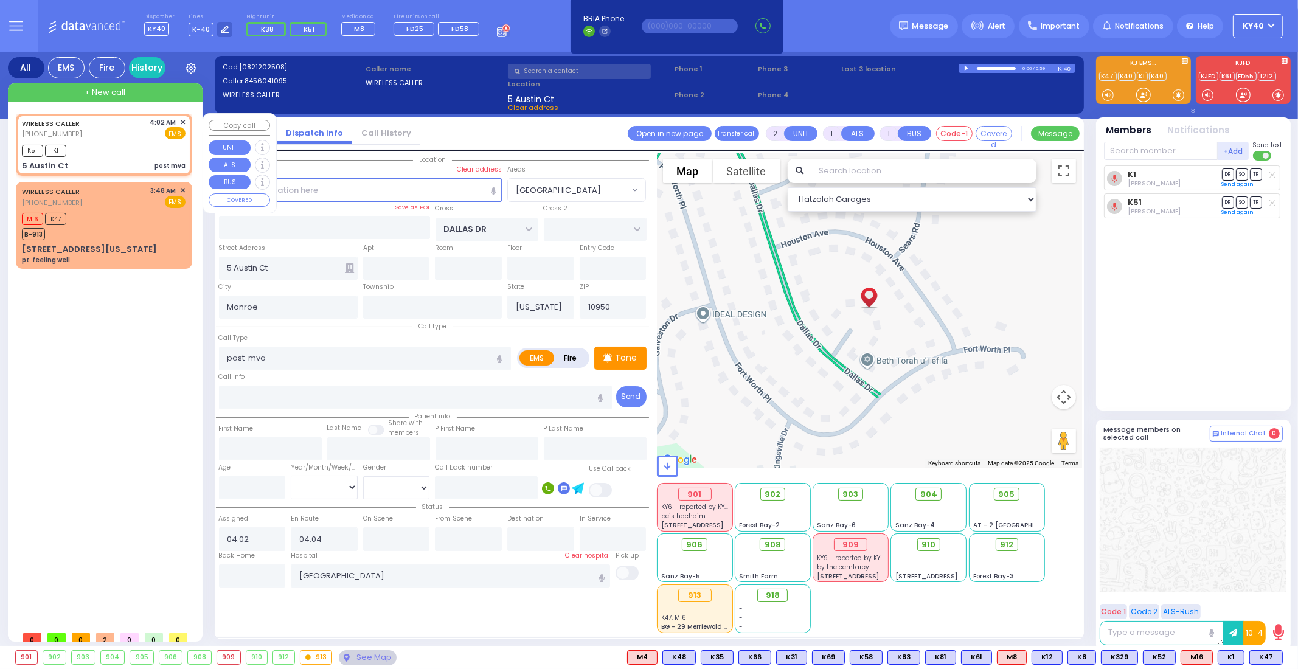
select select
select select "Hatzalah Garages"
select select "[GEOGRAPHIC_DATA]"
click at [128, 147] on div "K51 K1" at bounding box center [104, 149] width 164 height 15
select select
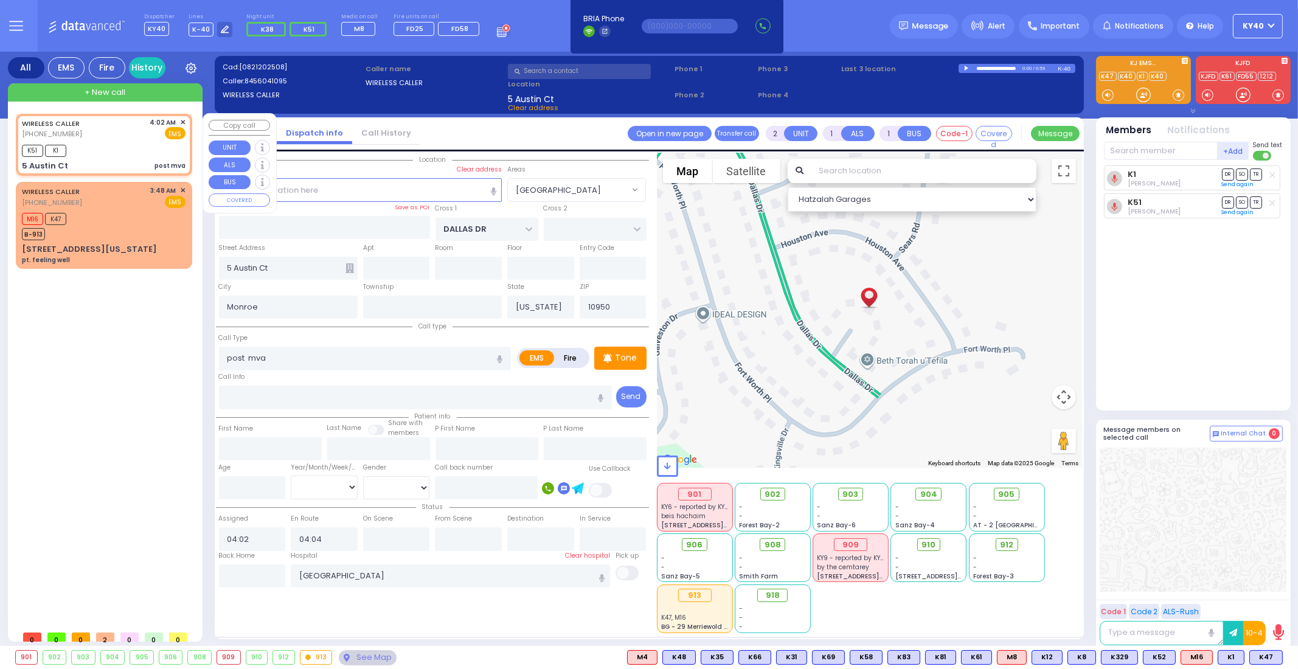
radio input "true"
select select
select select "Hatzalah Garages"
select select "[GEOGRAPHIC_DATA]"
click at [128, 217] on div "M16 K47 B-913" at bounding box center [104, 225] width 164 height 30
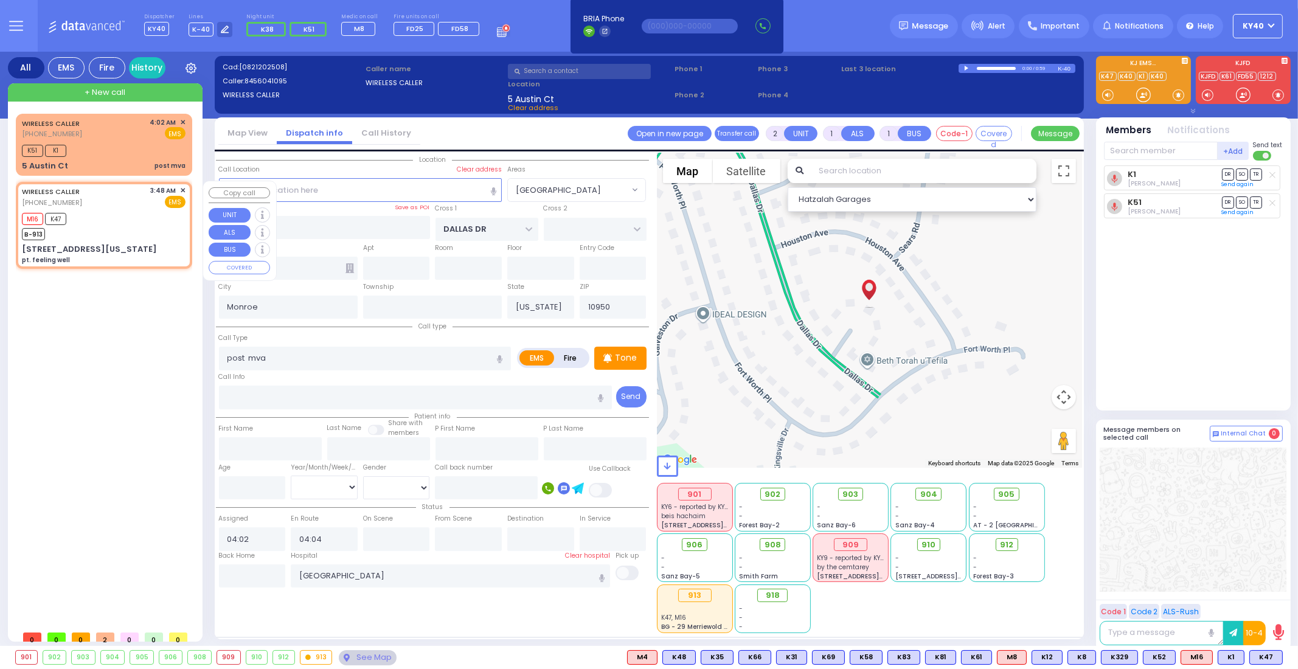
select select
type input "pt. feeling well"
radio input "true"
select select
type input "03:48"
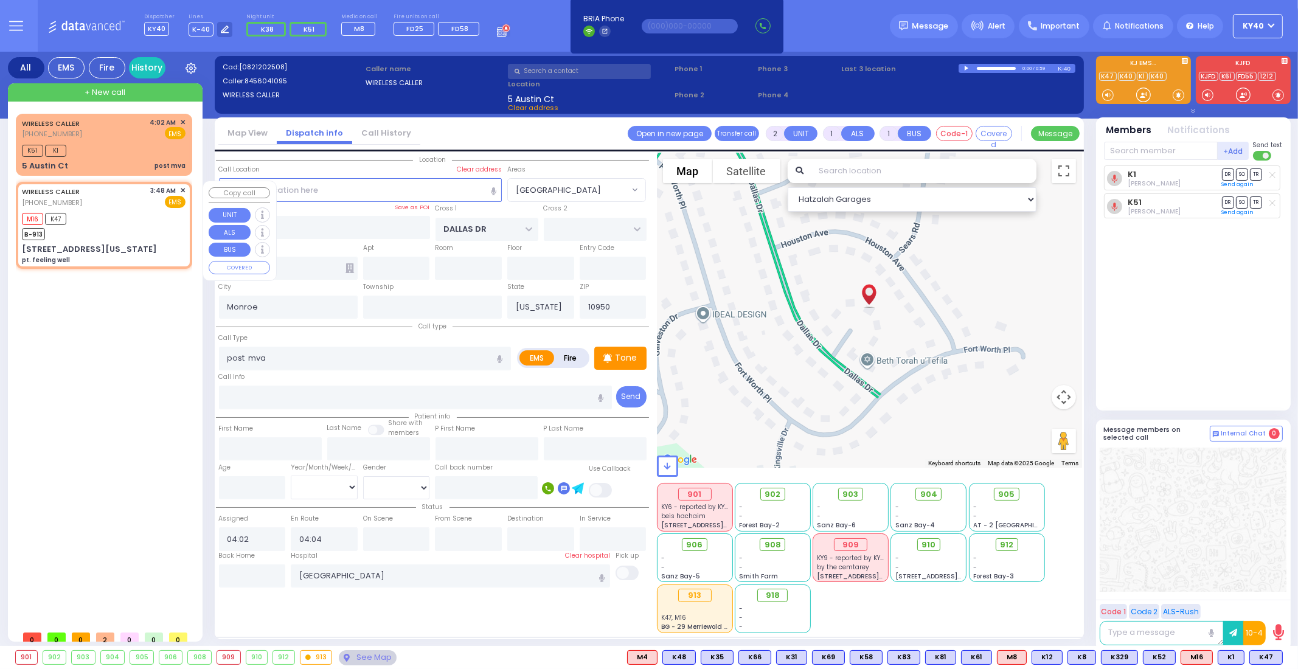
type input "03:50"
select select "Hatzalah Garages"
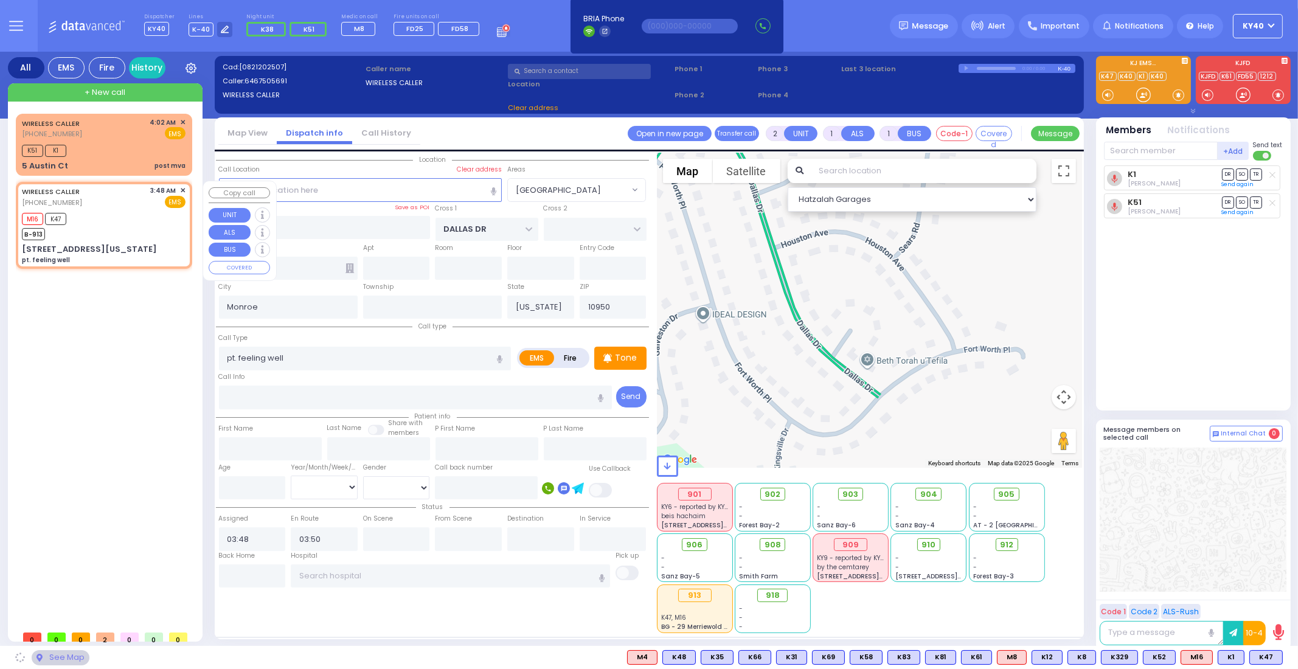
type input "MERRIEWOLD LN SOUTH"
type input "[STREET_ADDRESS][US_STATE]"
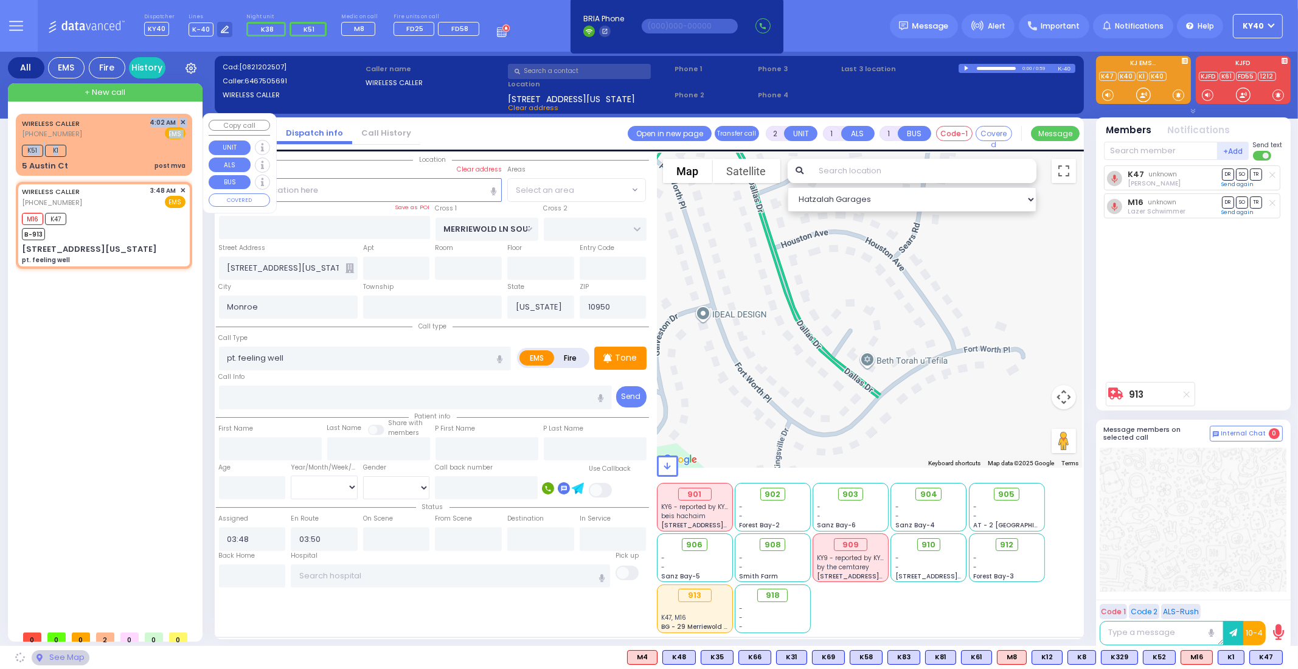
click at [103, 141] on div "WIRELESS CALLER [PHONE_NUMBER] 4:02 AM ✕ EMS K51 K1" at bounding box center [104, 145] width 172 height 58
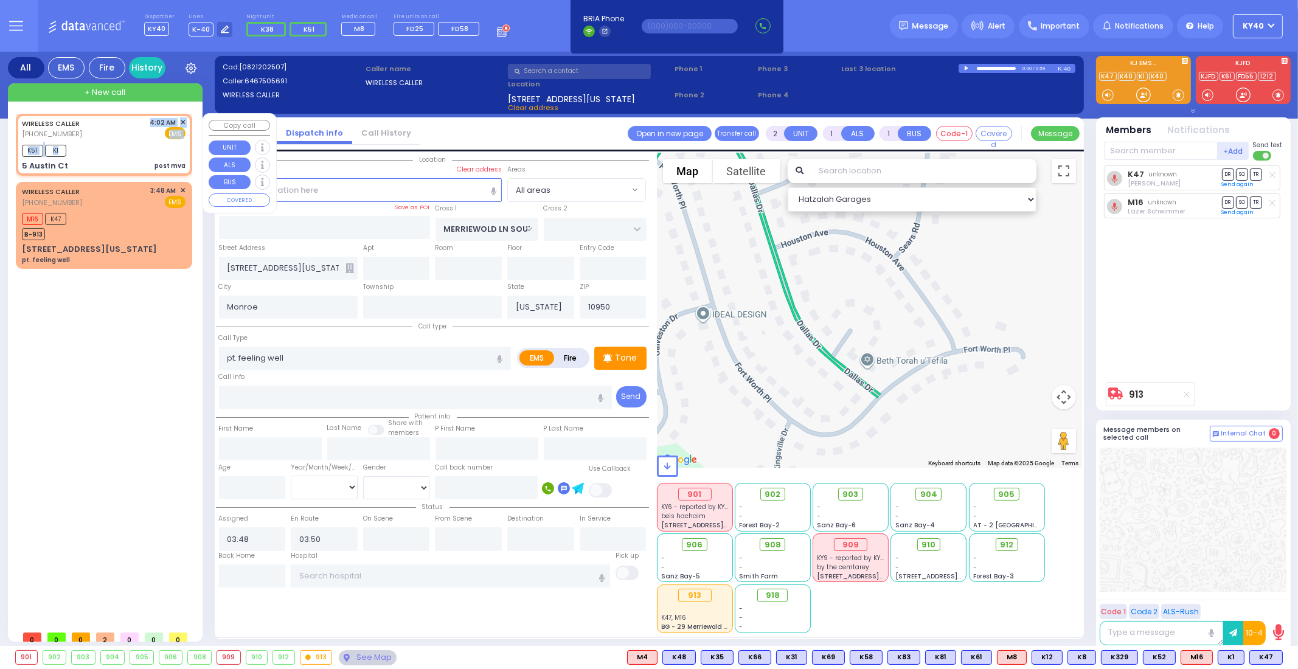
select select
type input "post mva"
radio input "true"
select select
type input "04:02"
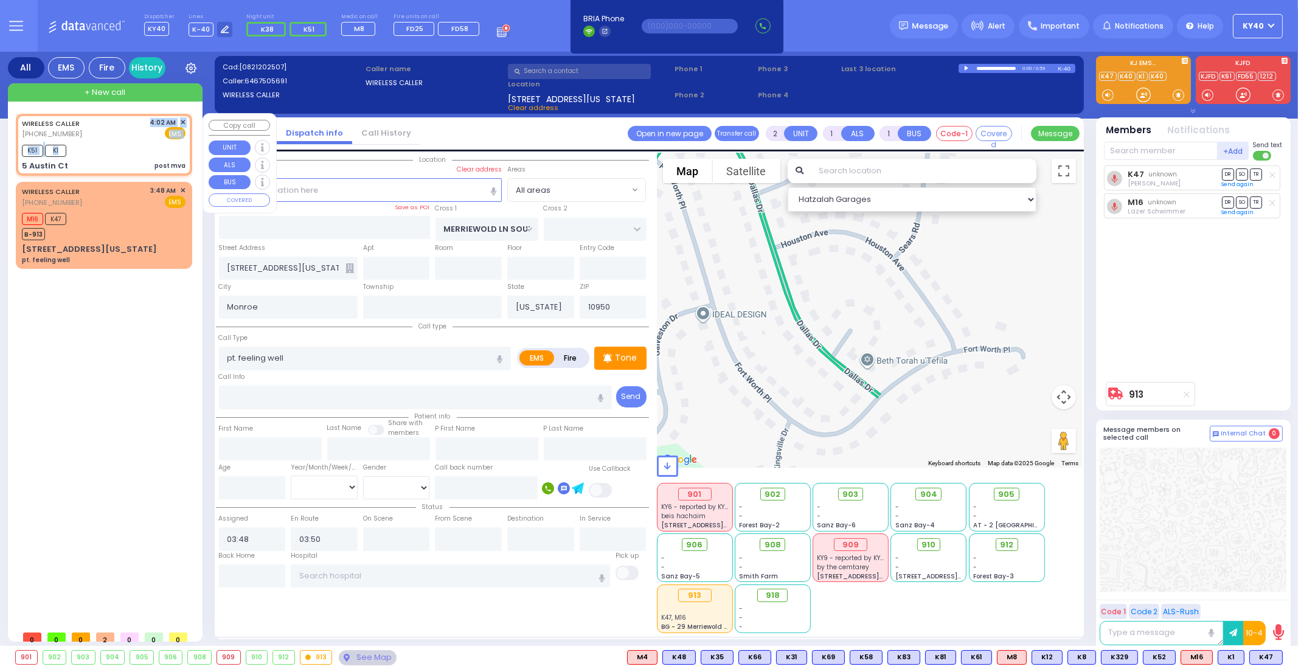
type input "04:04"
type input "[GEOGRAPHIC_DATA]"
select select "Hatzalah Garages"
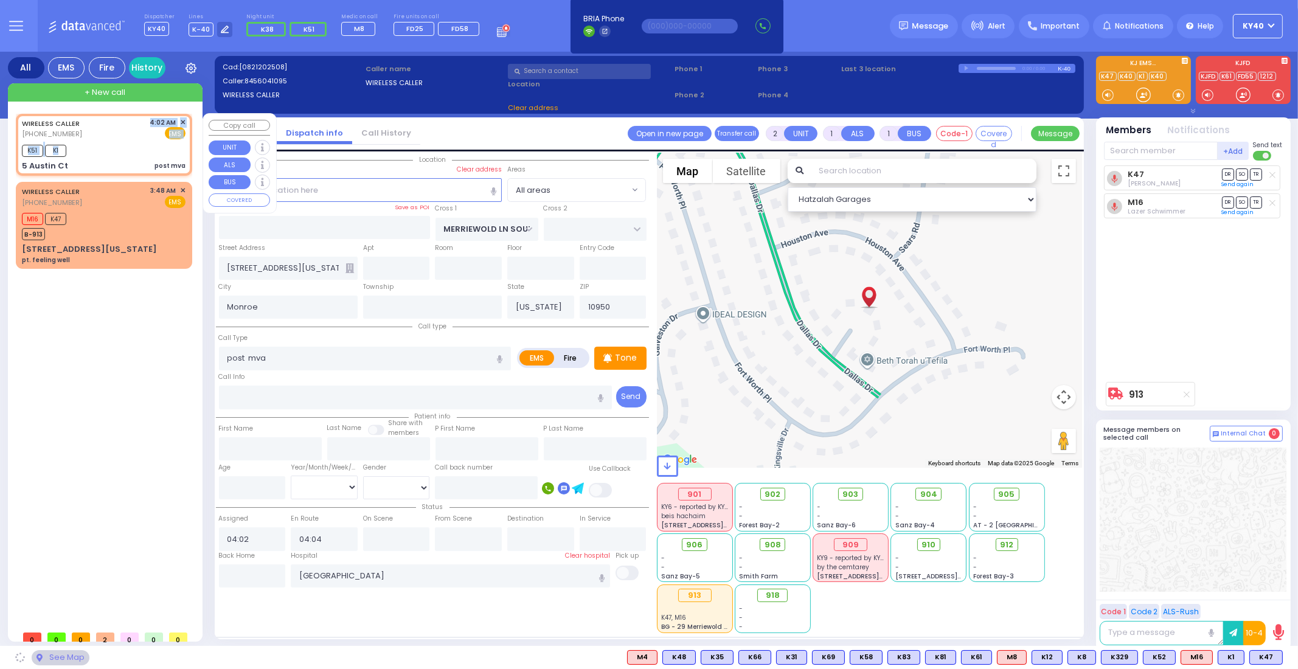
type input "DALLAS DR"
type input "5 Austin Ct"
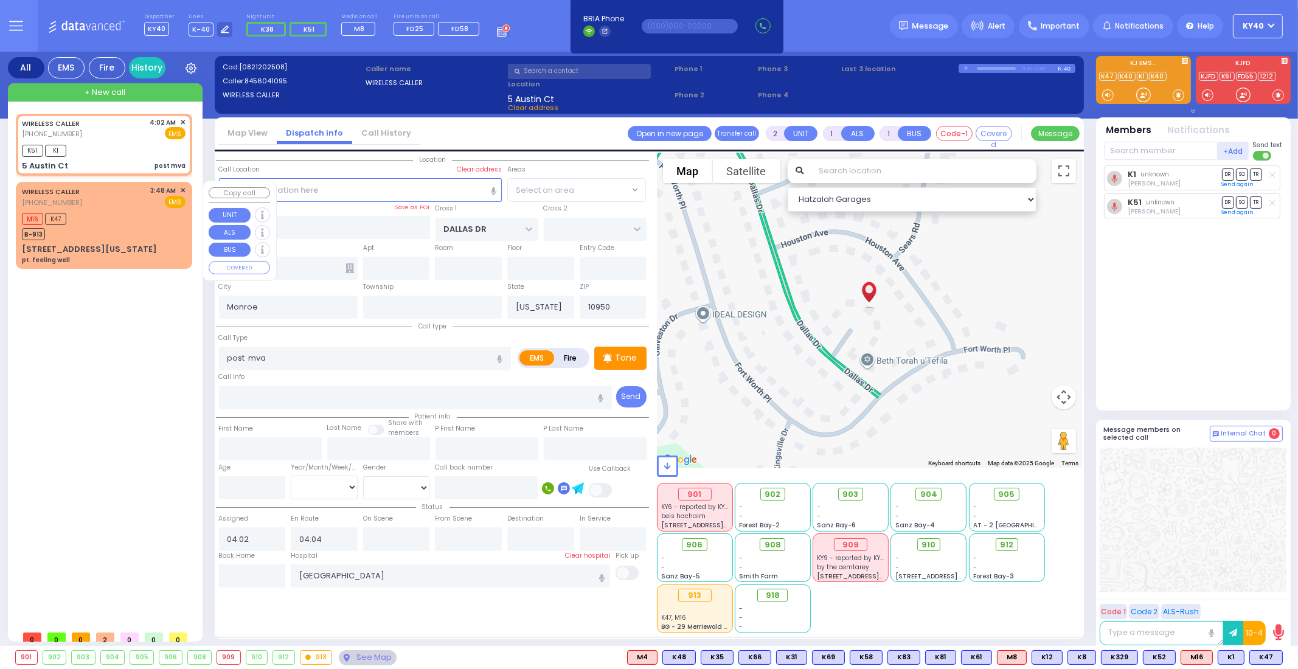
click at [124, 200] on div "WIRELESS CALLER [PHONE_NUMBER] 3:48 AM ✕ EMS" at bounding box center [104, 197] width 164 height 23
select select "[GEOGRAPHIC_DATA]"
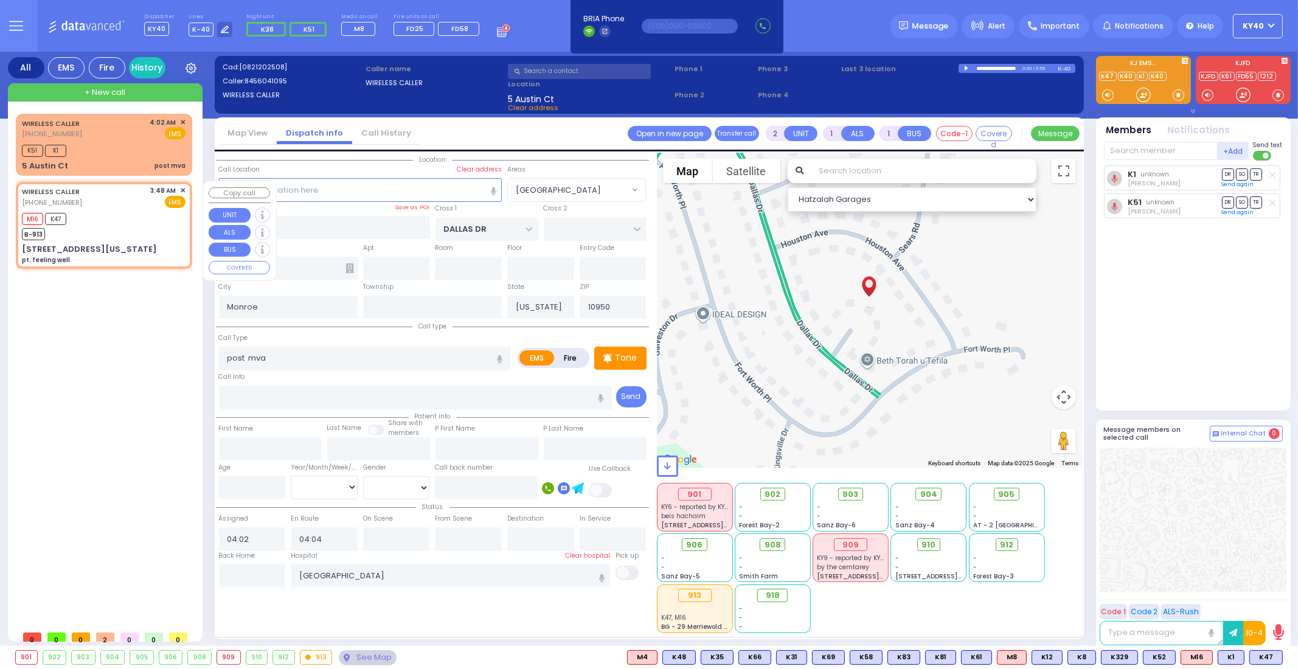
select select
type input "pt. feeling well"
radio input "true"
select select
type input "03:48"
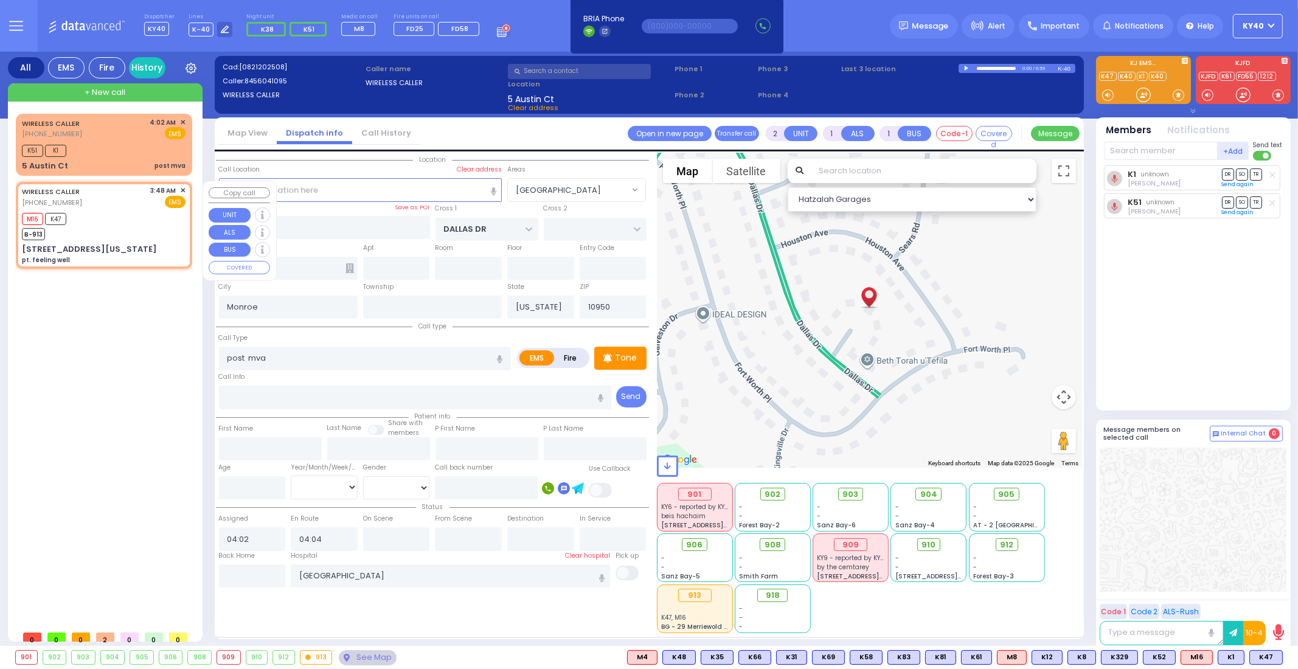
type input "03:50"
select select "Hatzalah Garages"
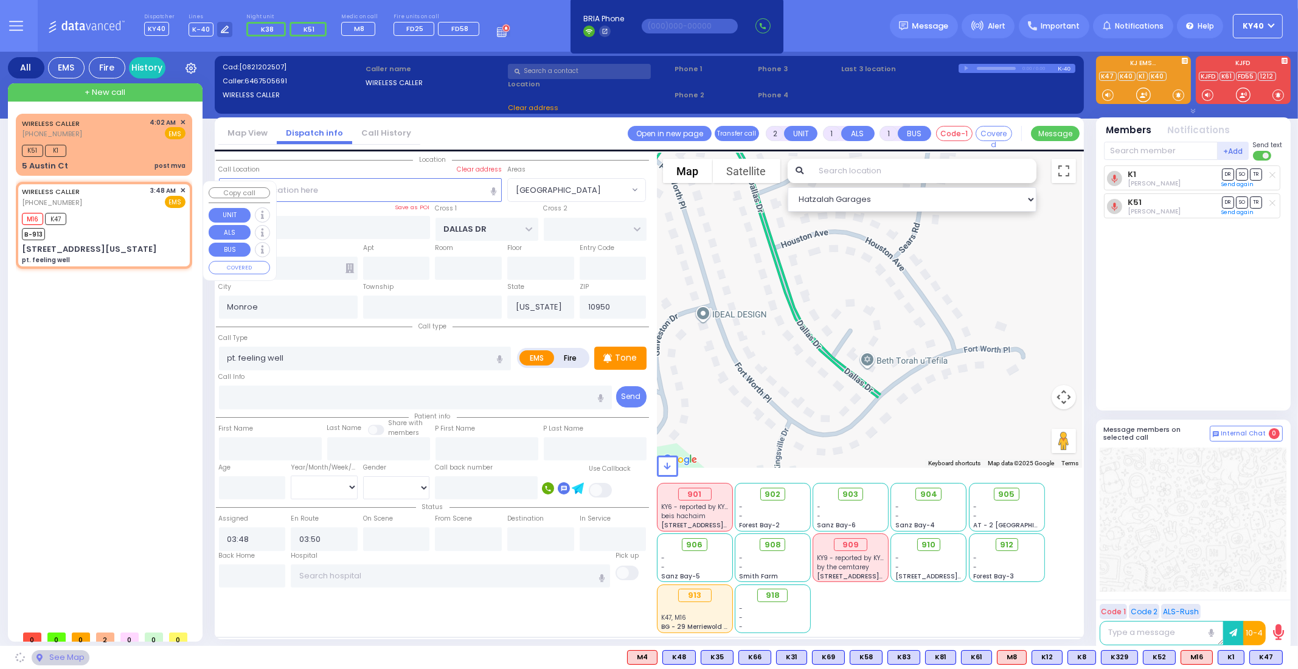
type input "MERRIEWOLD LN SOUTH"
type input "[STREET_ADDRESS][US_STATE]"
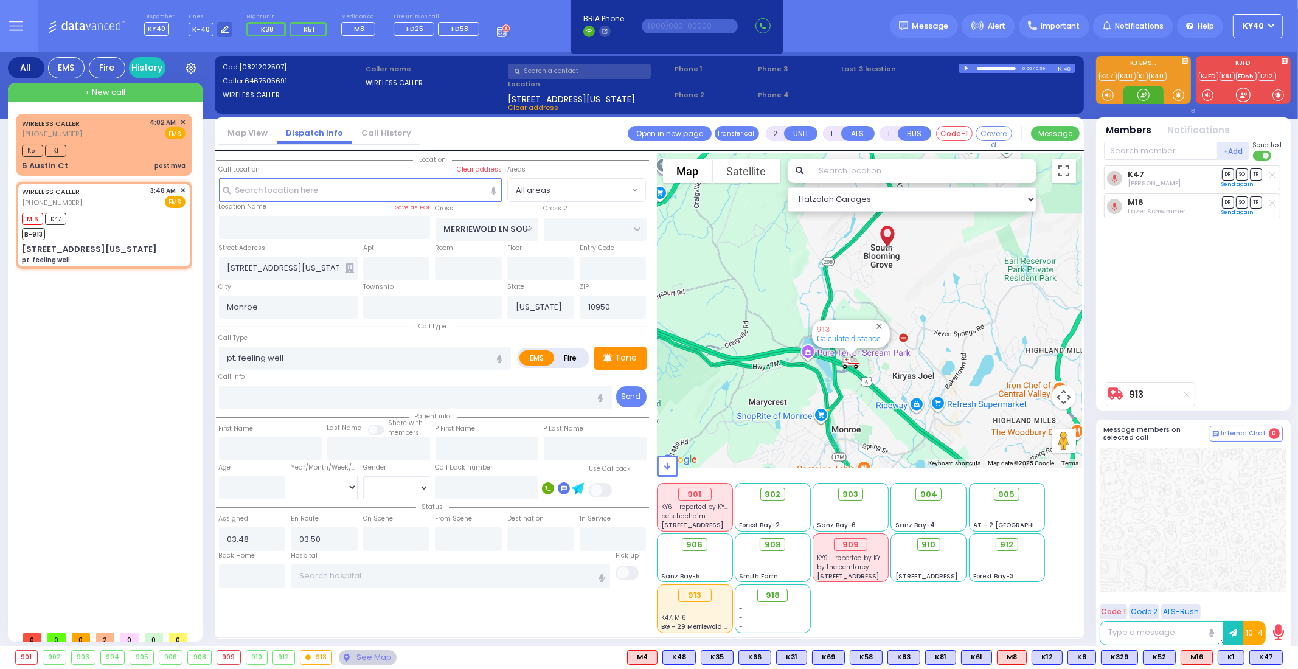
click at [1140, 99] on div at bounding box center [1143, 95] width 12 height 12
click at [105, 147] on div "K51 K1" at bounding box center [104, 149] width 164 height 15
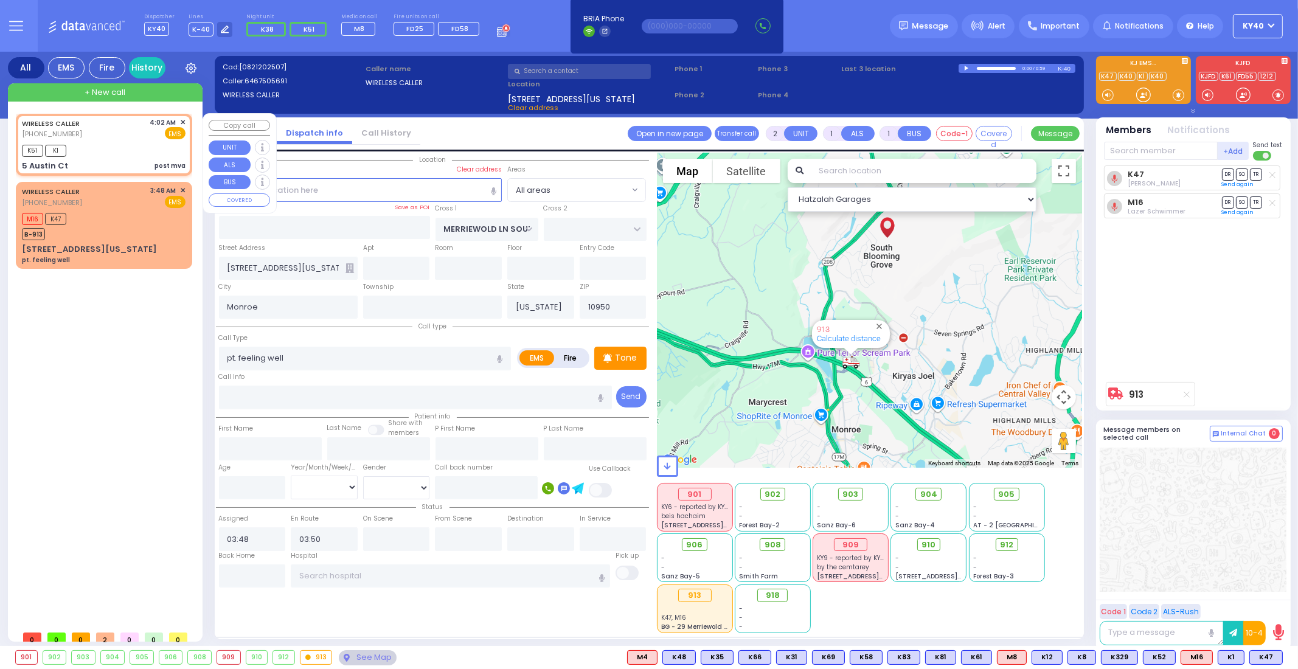
select select
type input "post mva"
radio input "true"
select select
type input "04:02"
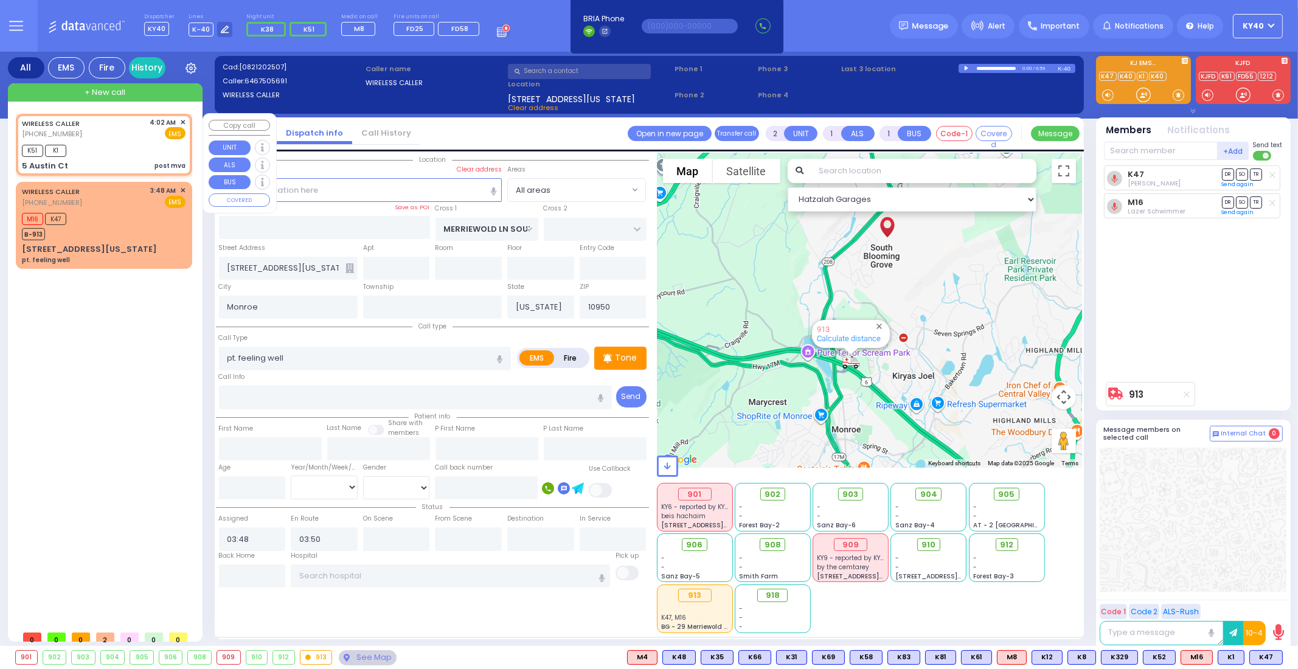
type input "04:04"
type input "[GEOGRAPHIC_DATA]"
select select "Hatzalah Garages"
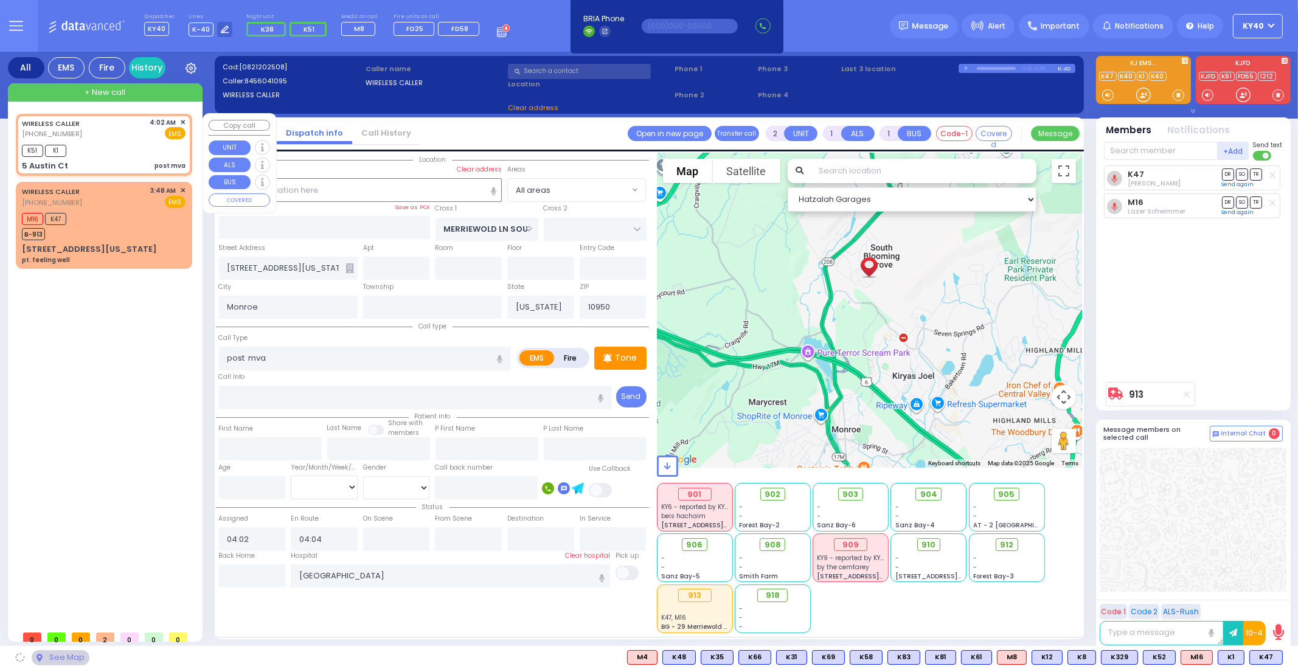
type input "DALLAS DR"
type input "5 Austin Ct"
select select "[GEOGRAPHIC_DATA]"
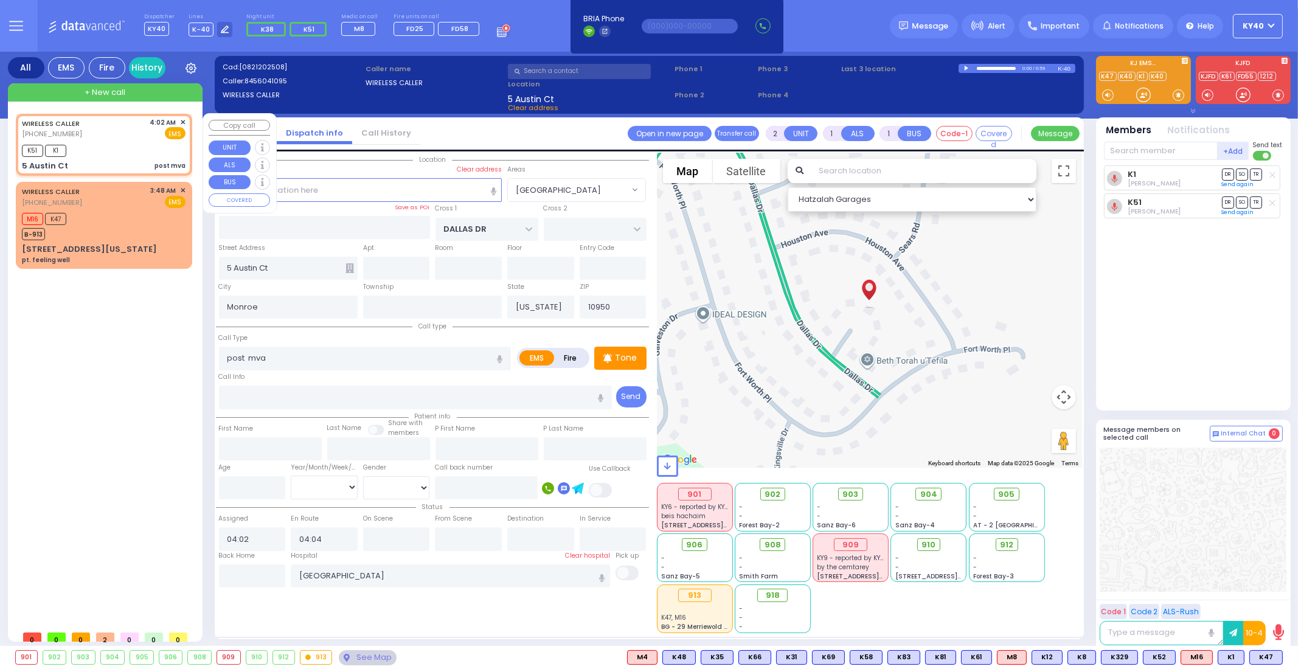
click at [104, 145] on div "K51 K1" at bounding box center [104, 149] width 164 height 15
select select
radio input "true"
select select
select select "Hatzalah Garages"
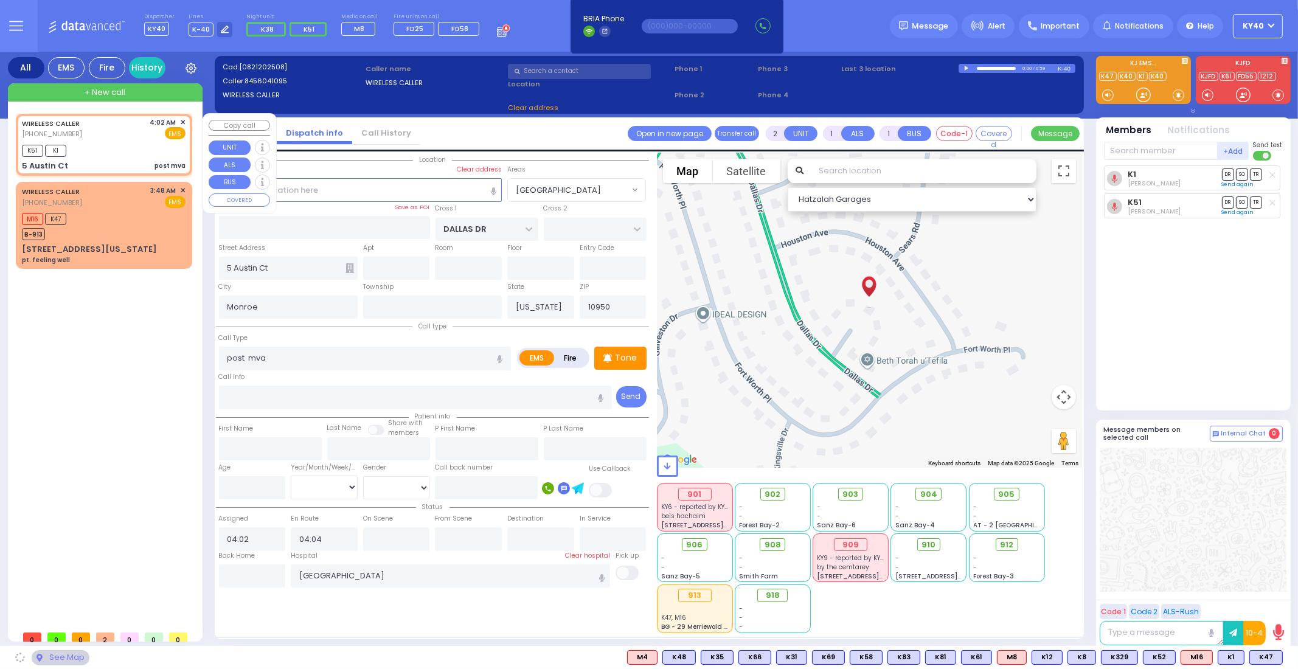
select select "[GEOGRAPHIC_DATA]"
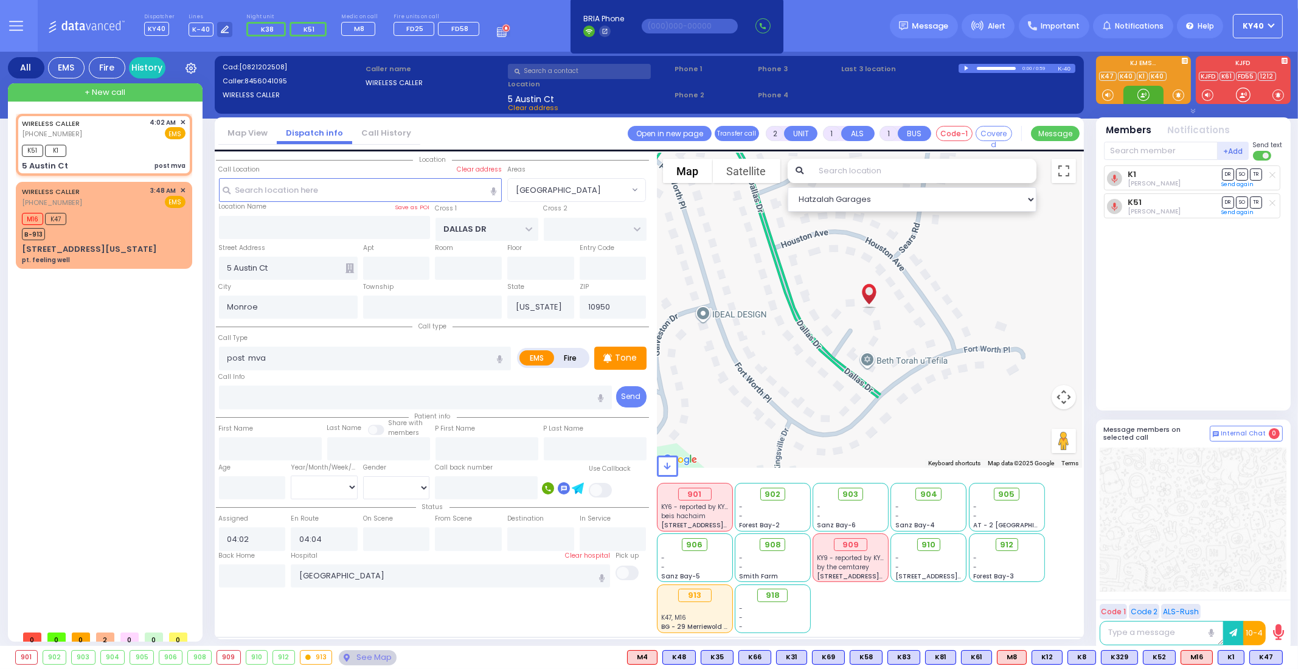
click at [1146, 97] on div at bounding box center [1143, 95] width 12 height 12
click at [103, 128] on div "WIRELESS CALLER [PHONE_NUMBER] 4:02 AM ✕ EMS" at bounding box center [104, 128] width 164 height 23
select select
radio input "true"
select select
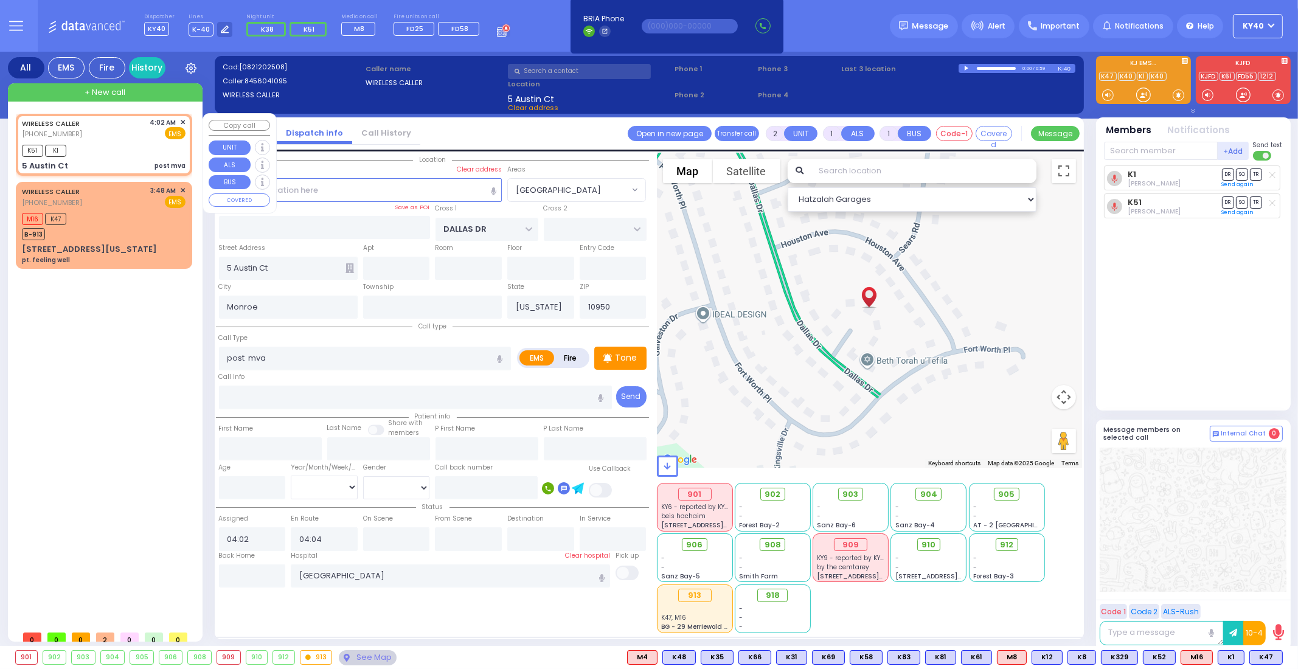
select select "Hatzalah Garages"
select select "[GEOGRAPHIC_DATA]"
click at [103, 133] on div "WIRELESS CALLER [PHONE_NUMBER] 4:02 AM ✕ EMS" at bounding box center [104, 128] width 164 height 23
select select
radio input "true"
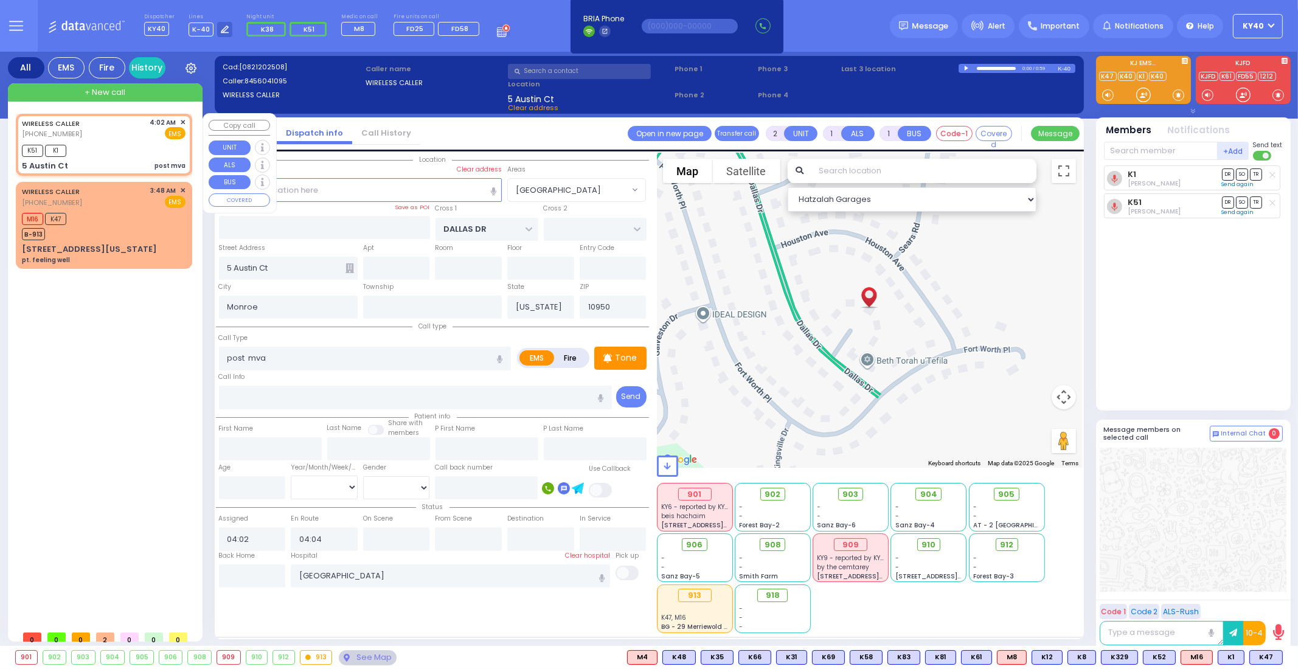
select select
select select "Hatzalah Garages"
select select "[GEOGRAPHIC_DATA]"
click at [104, 136] on div "WIRELESS CALLER [PHONE_NUMBER] 4:02 AM ✕ EMS" at bounding box center [104, 128] width 164 height 23
select select
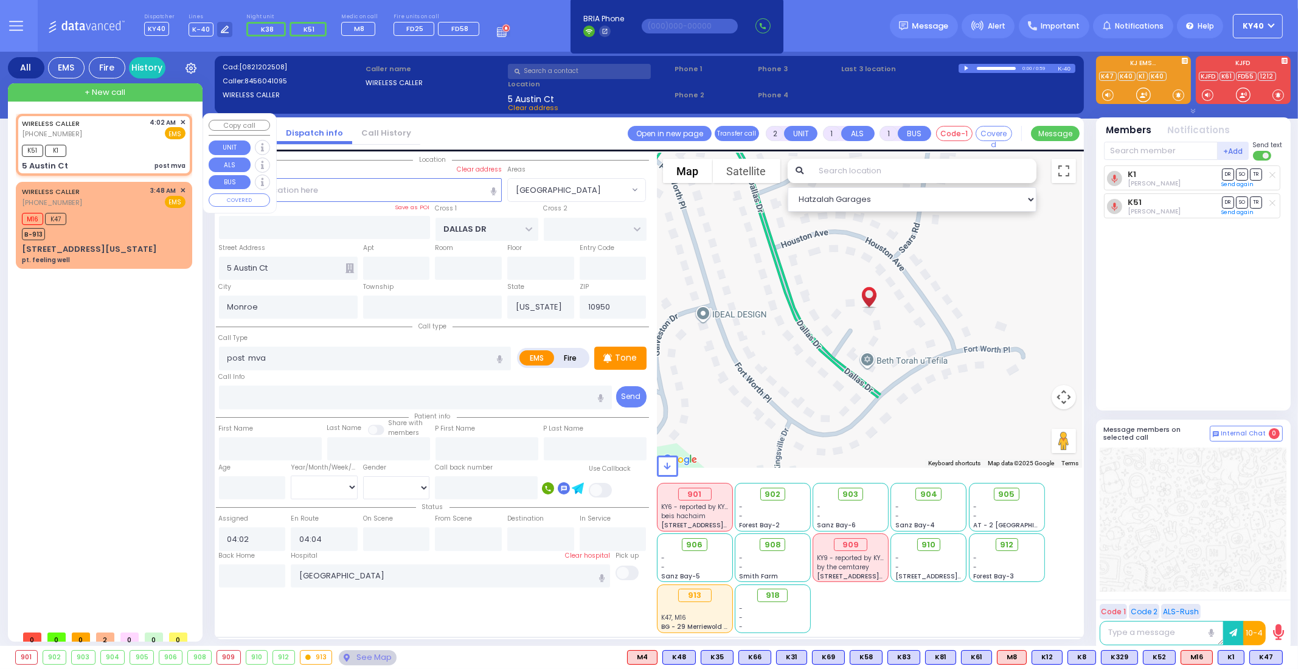
radio input "true"
select select
select select "Hatzalah Garages"
select select "[GEOGRAPHIC_DATA]"
click at [1142, 99] on div at bounding box center [1143, 95] width 12 height 12
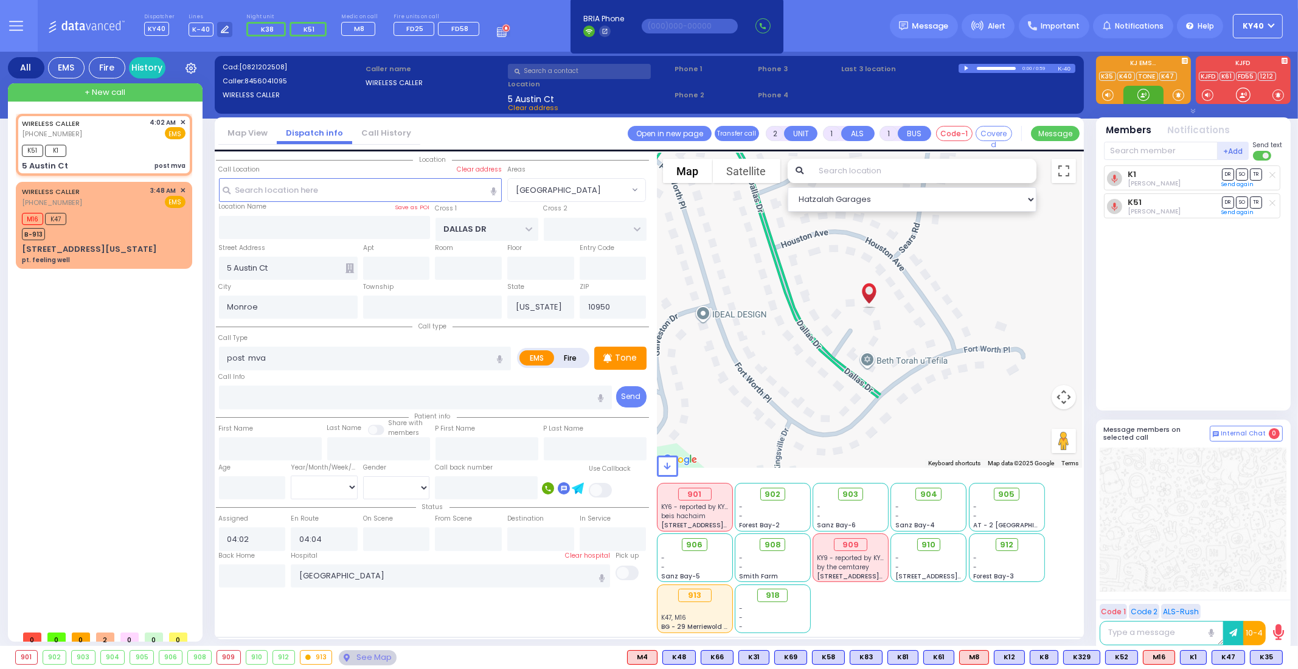
drag, startPoint x: 1145, startPoint y: 93, endPoint x: 1165, endPoint y: 137, distance: 48.5
click at [1145, 92] on div at bounding box center [1143, 95] width 12 height 12
click at [1265, 653] on span "K35" at bounding box center [1267, 657] width 32 height 13
select select
radio input "true"
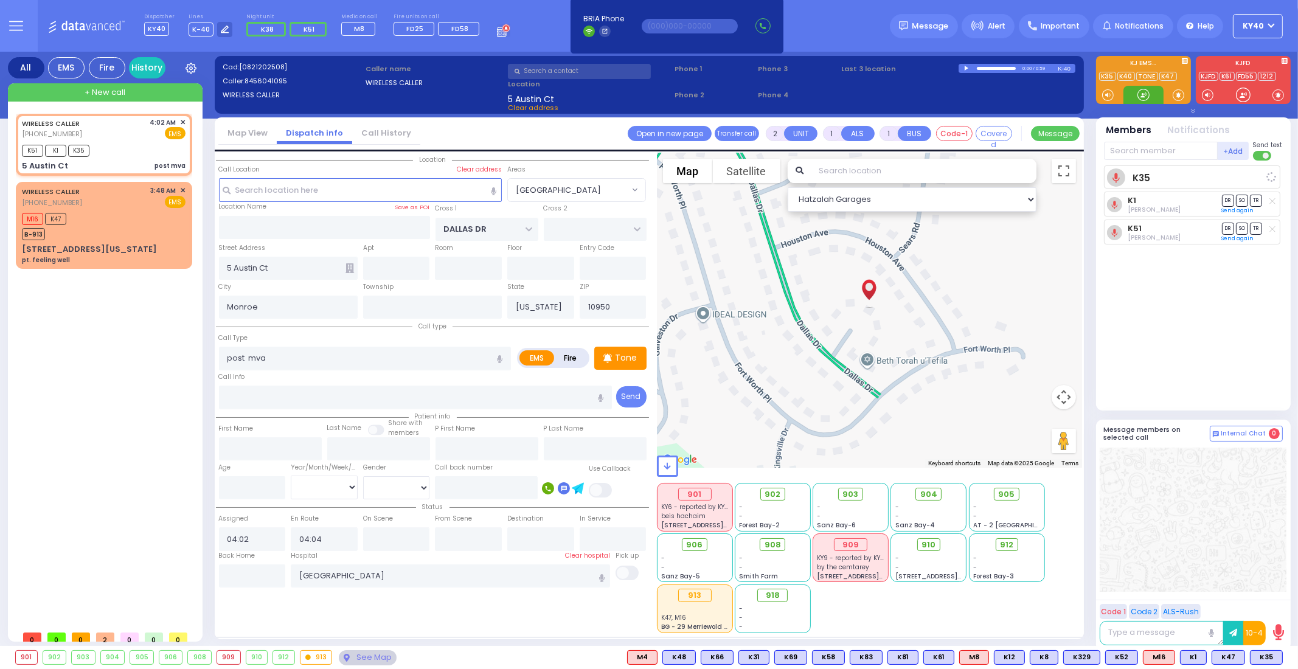
select select
select select "Hatzalah Garages"
select select "[GEOGRAPHIC_DATA]"
click at [1145, 93] on div at bounding box center [1143, 95] width 12 height 12
click at [129, 137] on div "WIRELESS CALLER [PHONE_NUMBER] 4:02 AM ✕ EMS" at bounding box center [104, 128] width 164 height 23
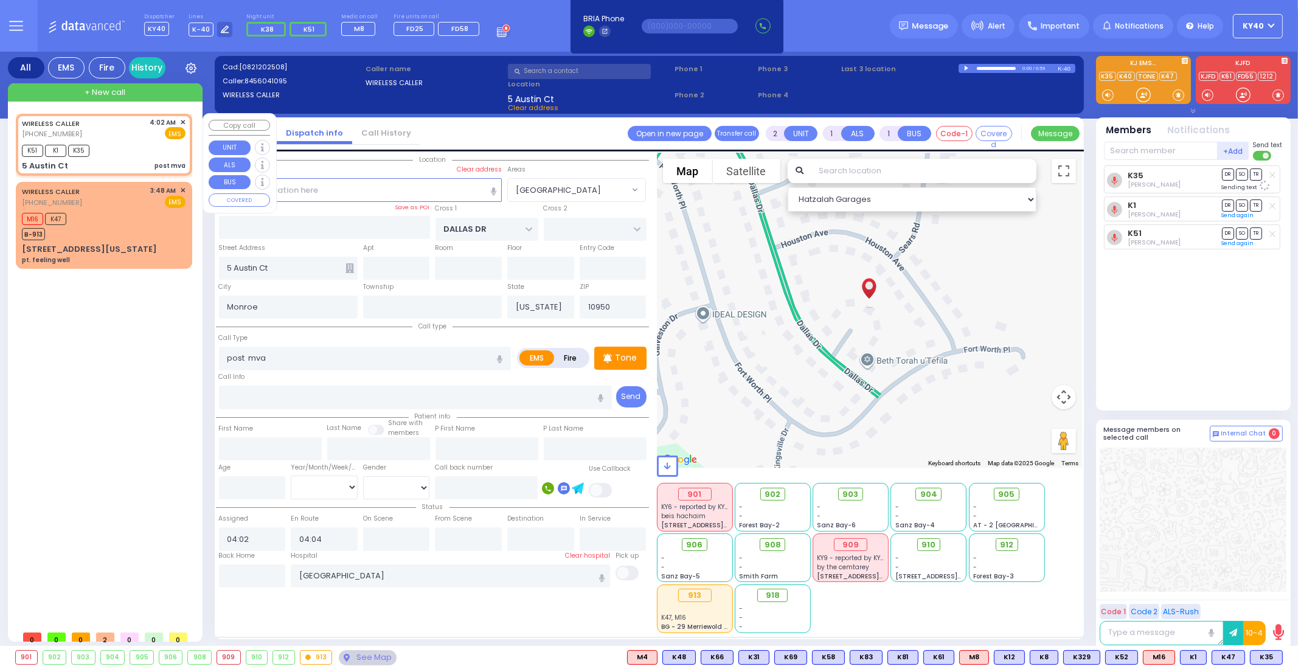
select select
radio input "true"
select select
select select "Hatzalah Garages"
select select "[GEOGRAPHIC_DATA]"
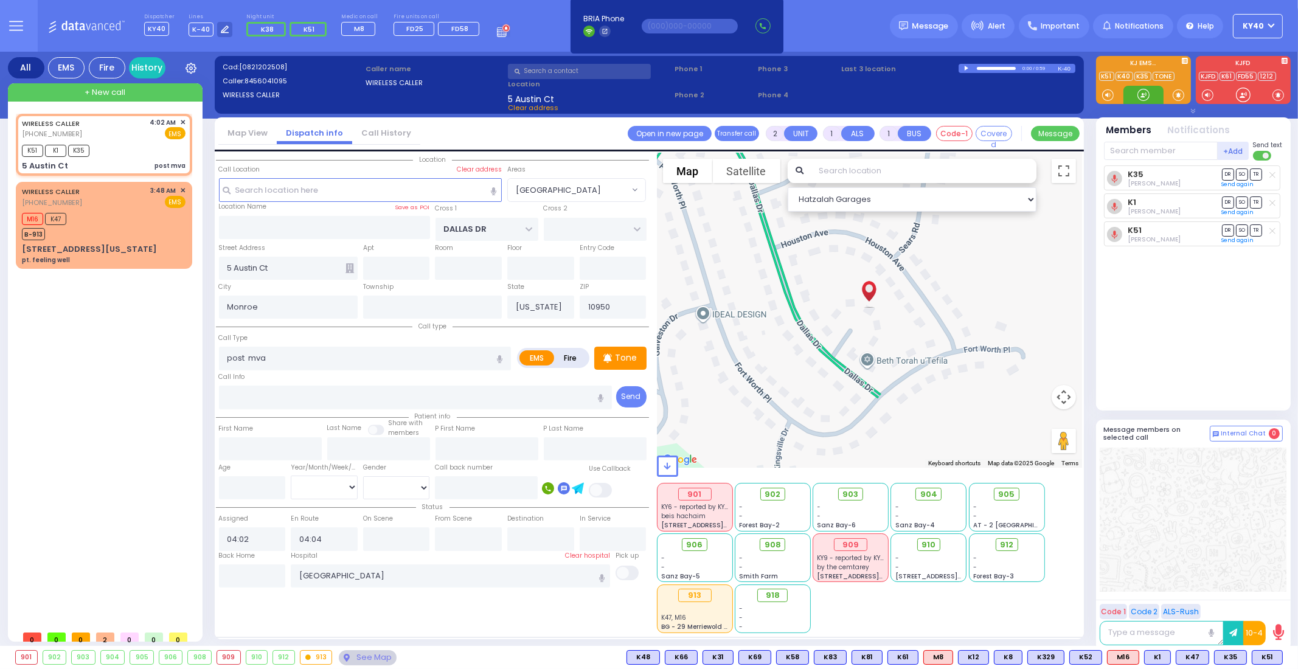
click at [1148, 93] on div at bounding box center [1143, 95] width 12 height 12
click at [123, 147] on div "K51 K1 K35" at bounding box center [104, 149] width 164 height 15
select select
radio input "true"
select select
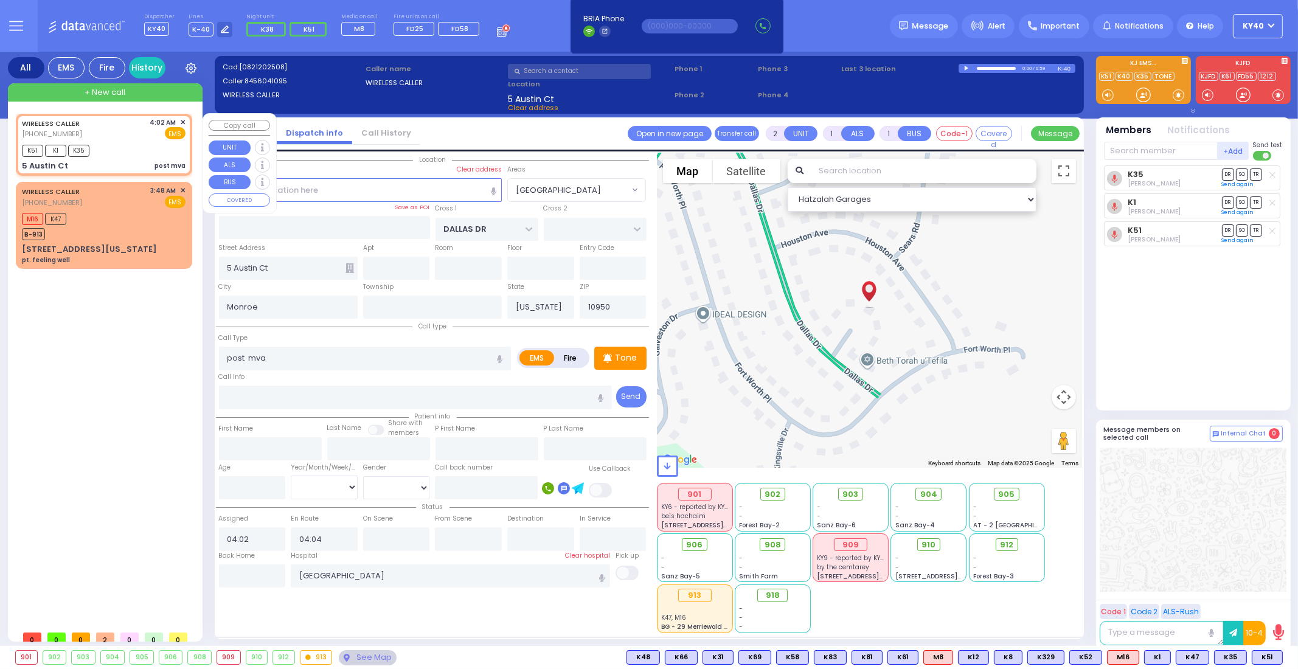
select select "Hatzalah Garages"
select select "[GEOGRAPHIC_DATA]"
click at [1146, 95] on div at bounding box center [1143, 95] width 12 height 12
click at [112, 135] on div "WIRELESS CALLER (845) 604-1095 4:02 AM ✕ EMS K51 K1 K35" at bounding box center [104, 145] width 172 height 58
select select
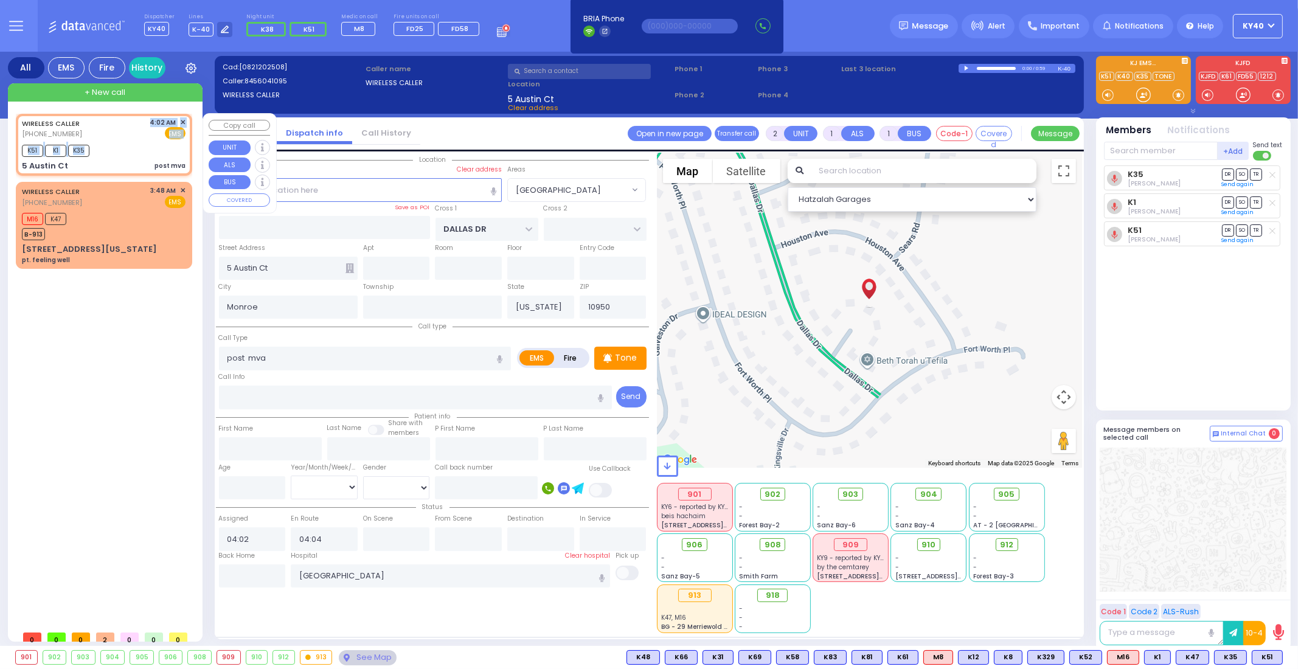
radio input "true"
select select
click at [110, 142] on div "K51 K1 K35" at bounding box center [104, 149] width 164 height 15
select select "Hatzalah Garages"
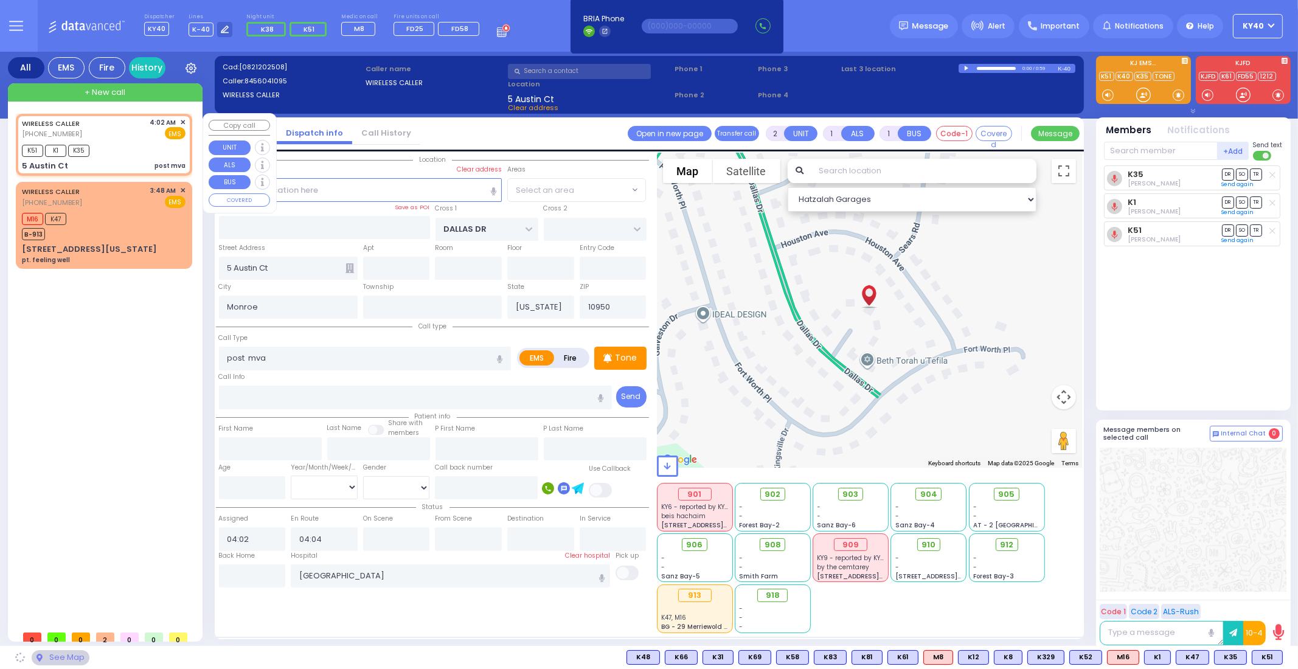
select select
radio input "true"
select select
select select "Hatzalah Garages"
select select "[GEOGRAPHIC_DATA]"
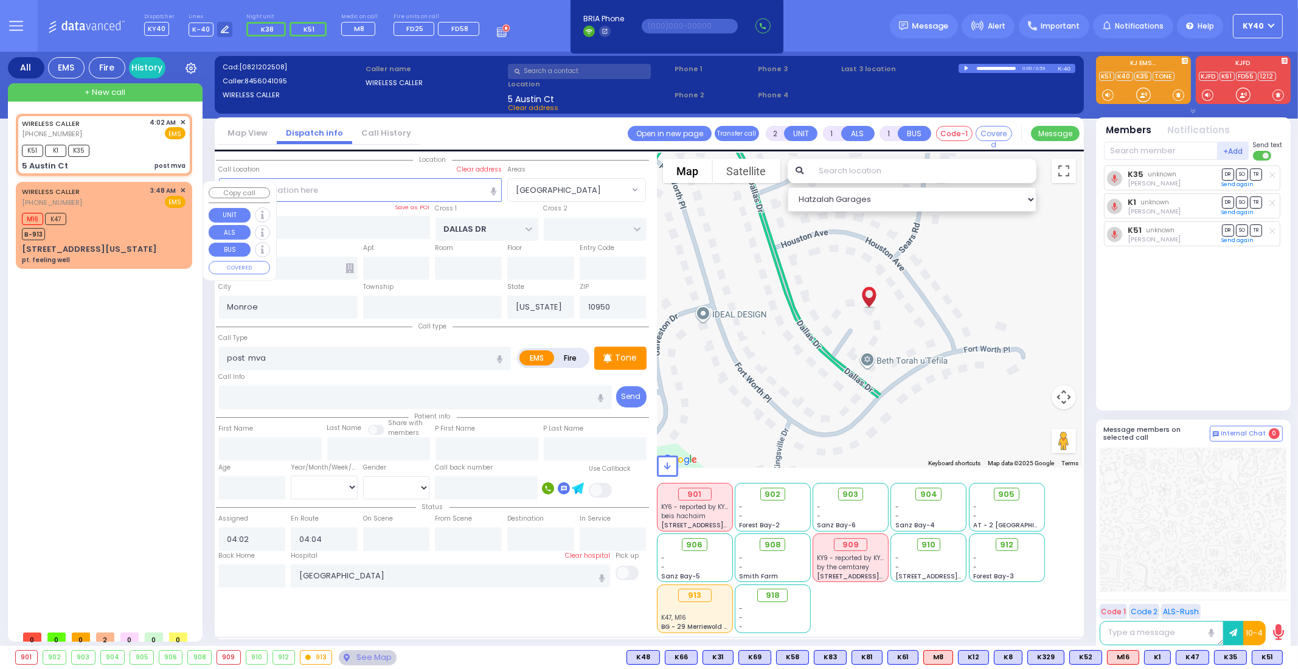
click at [131, 211] on div "M16 K47 B-913" at bounding box center [104, 225] width 164 height 30
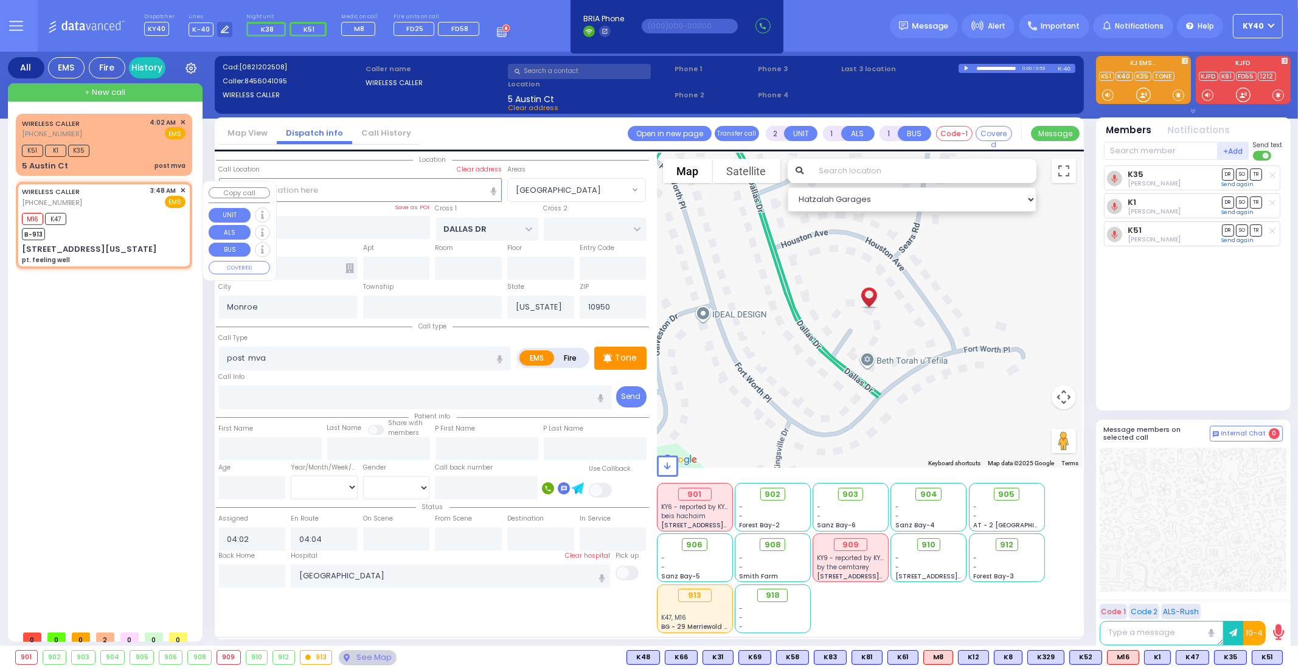
select select
type input "pt. feeling well"
radio input "true"
select select
type input "03:48"
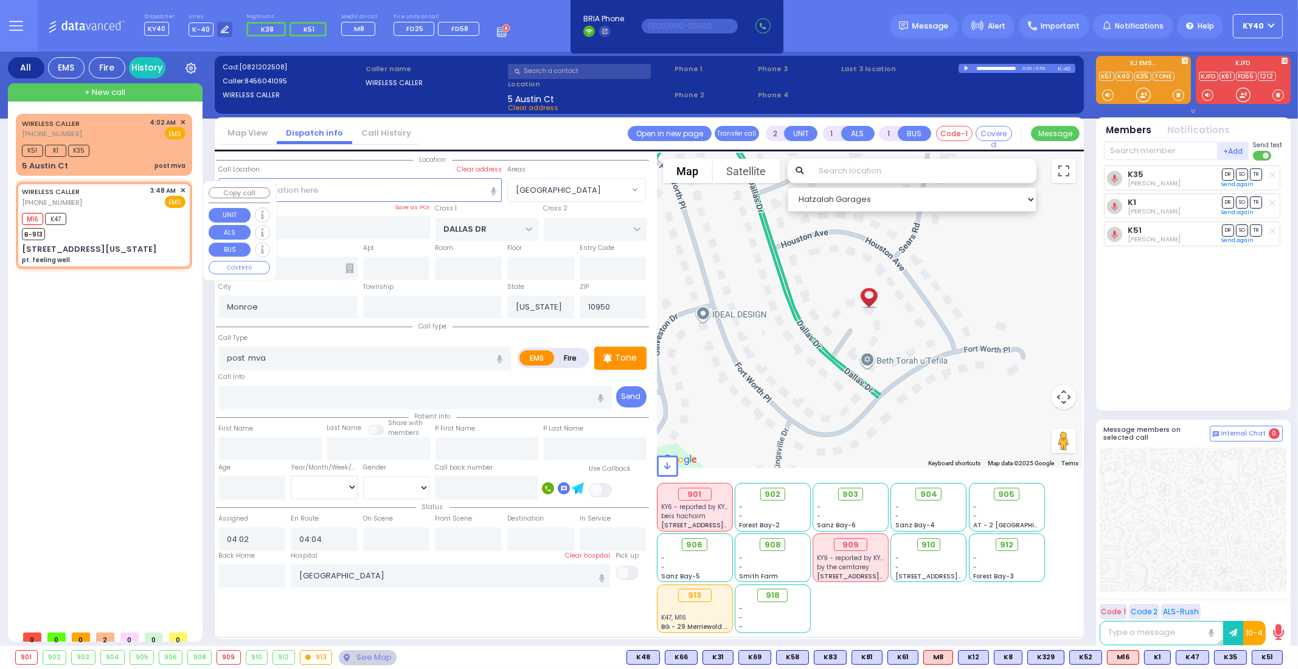
type input "03:50"
select select "Hatzalah Garages"
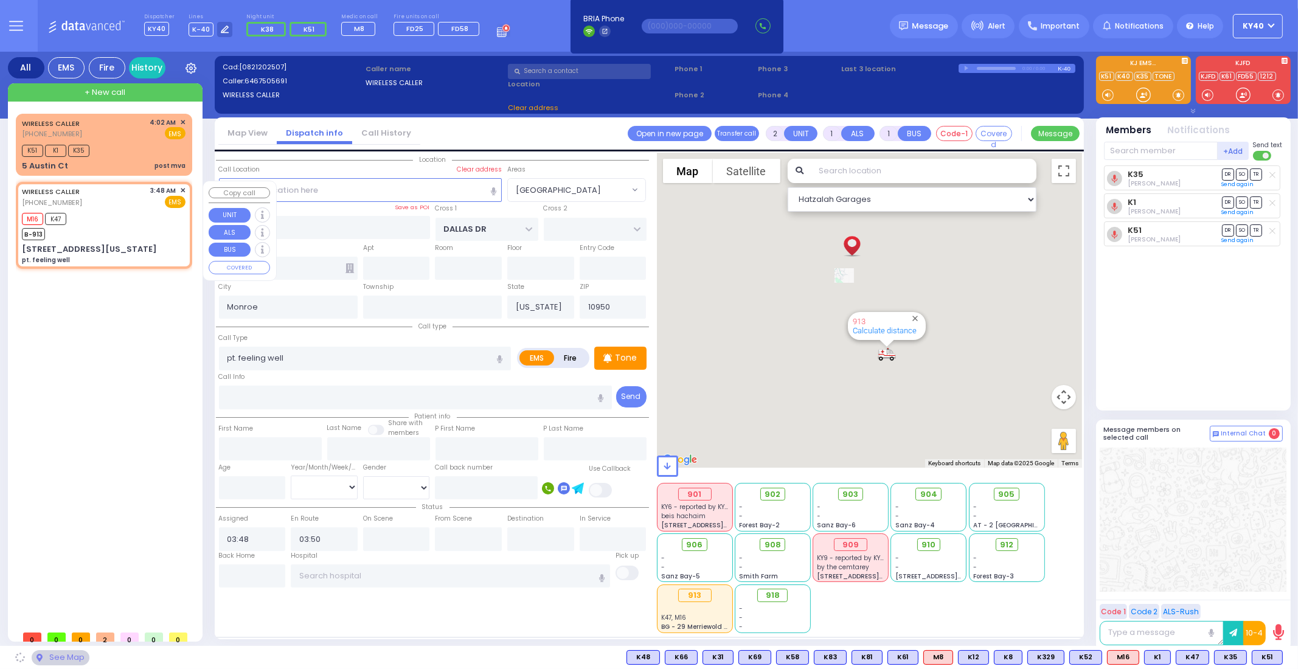
type input "MERRIEWOLD LN SOUTH"
type input "[STREET_ADDRESS][US_STATE]"
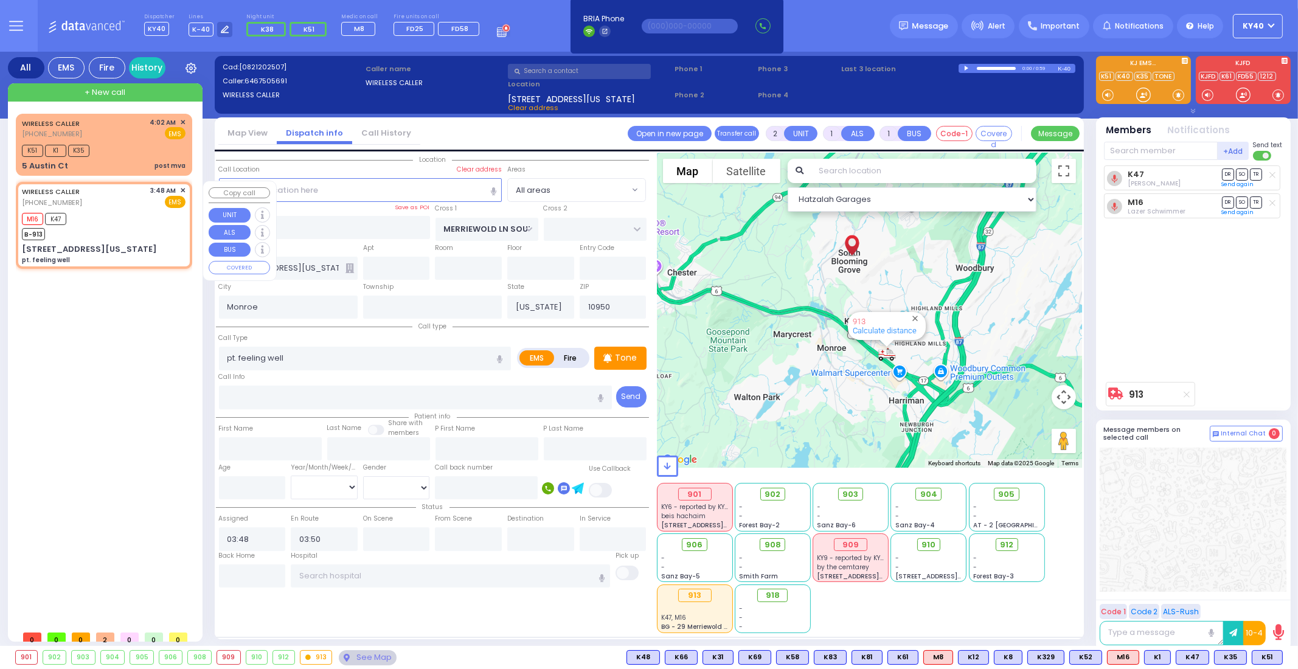
click at [125, 211] on div "M16 K47 B-913" at bounding box center [104, 225] width 164 height 30
select select
radio input "true"
select select
select select "Hatzalah Garages"
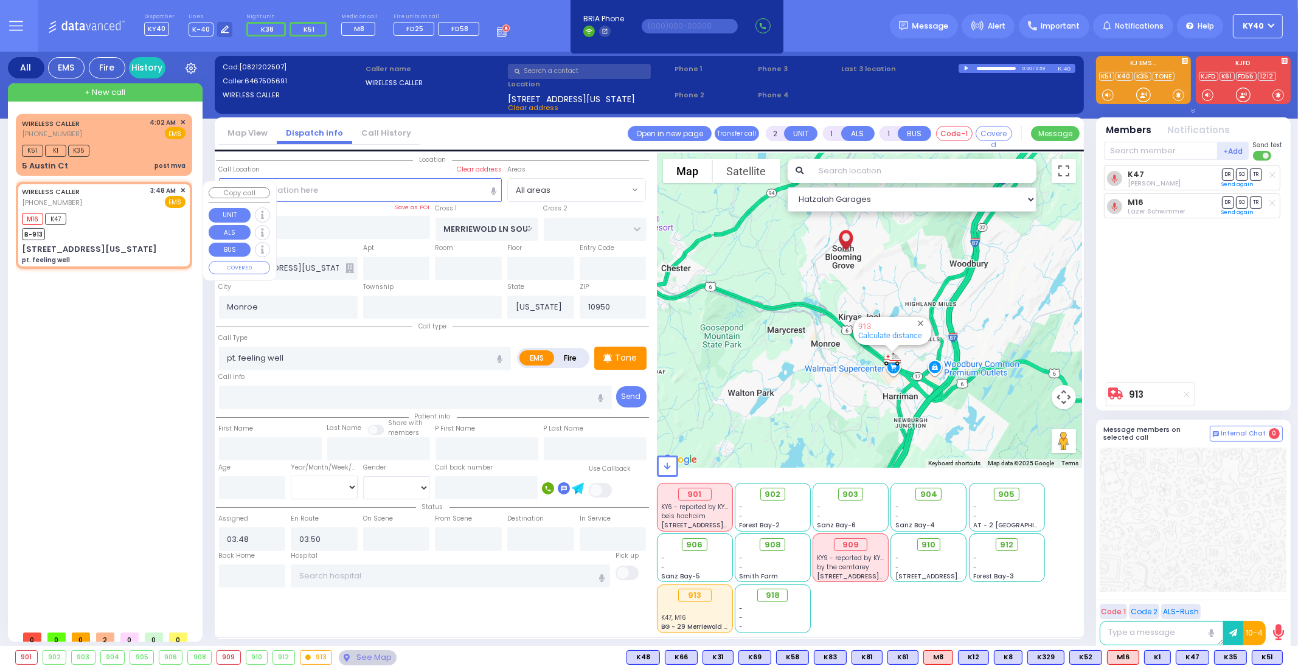
click at [96, 218] on div "M16 K47 B-913" at bounding box center [104, 225] width 164 height 30
select select
radio input "true"
select select
select select "Hatzalah Garages"
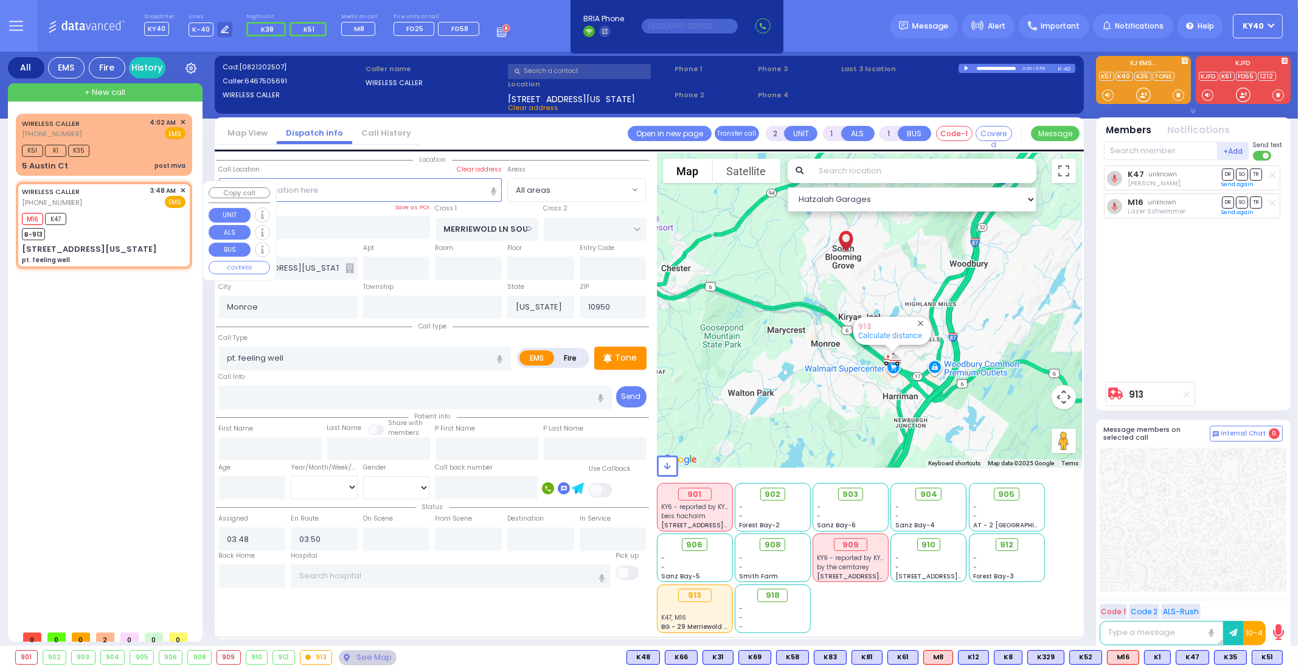
click at [94, 223] on div "M16 K47 B-913" at bounding box center [104, 225] width 164 height 30
select select
radio input "true"
select select
select select "Hatzalah Garages"
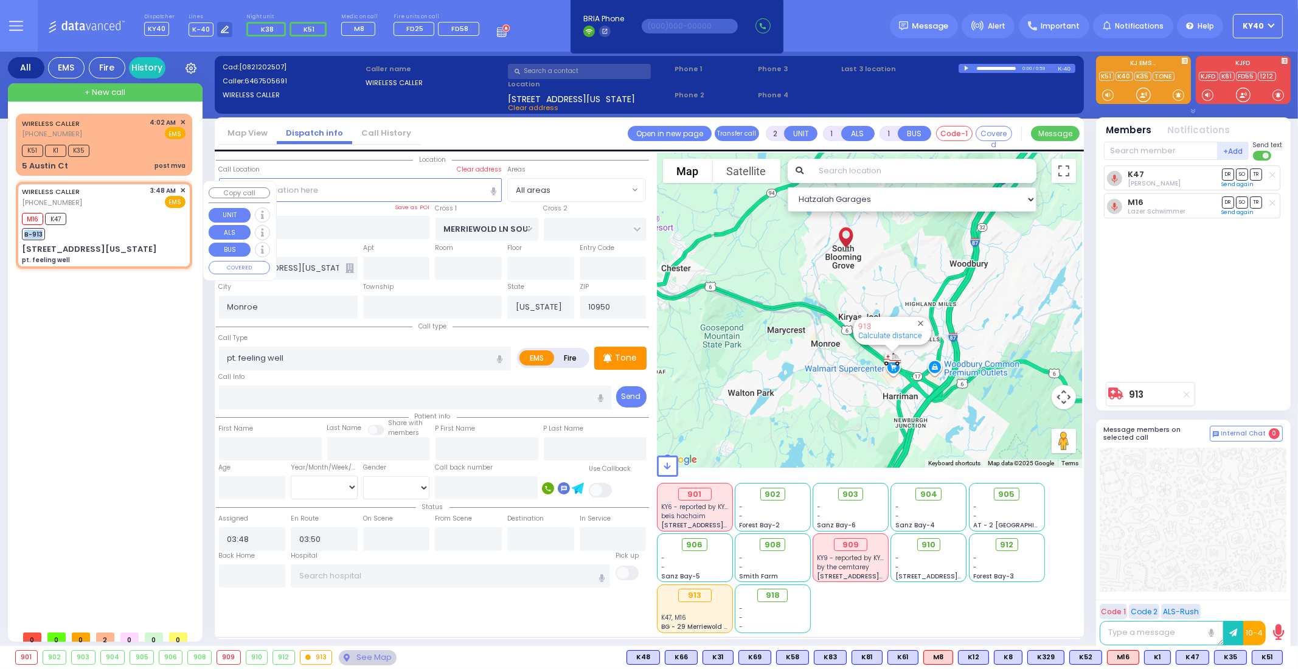
drag, startPoint x: 106, startPoint y: 221, endPoint x: 114, endPoint y: 229, distance: 10.8
click at [114, 229] on div "M16 K47 B-913" at bounding box center [104, 225] width 164 height 30
select select
radio input "true"
select select
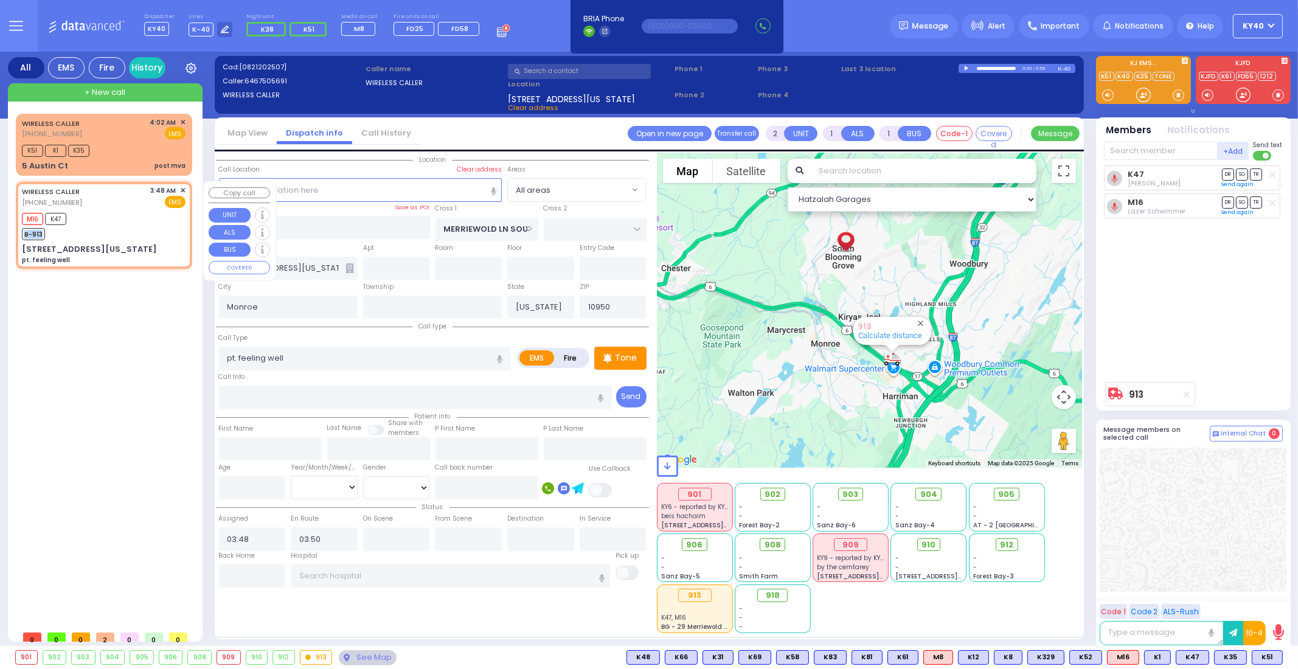
select select "Hatzalah Garages"
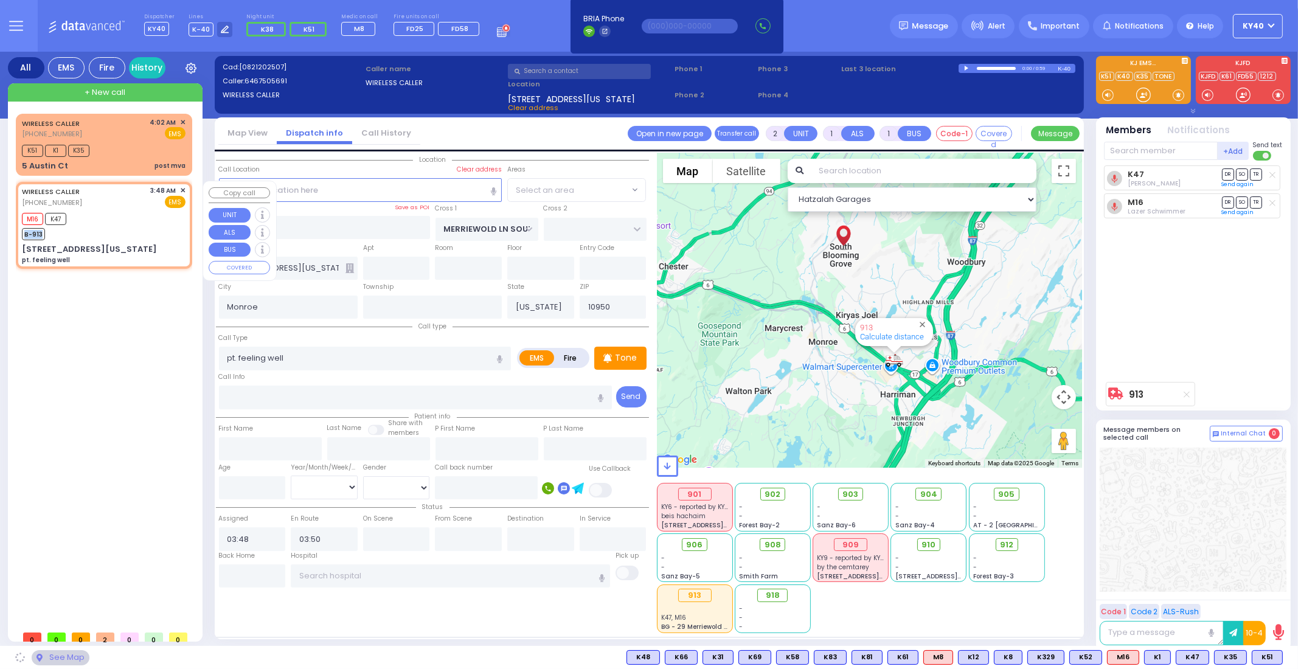
click at [122, 221] on div "M16 K47 B-913" at bounding box center [104, 225] width 164 height 30
select select
radio input "true"
select select
select select "Hatzalah Garages"
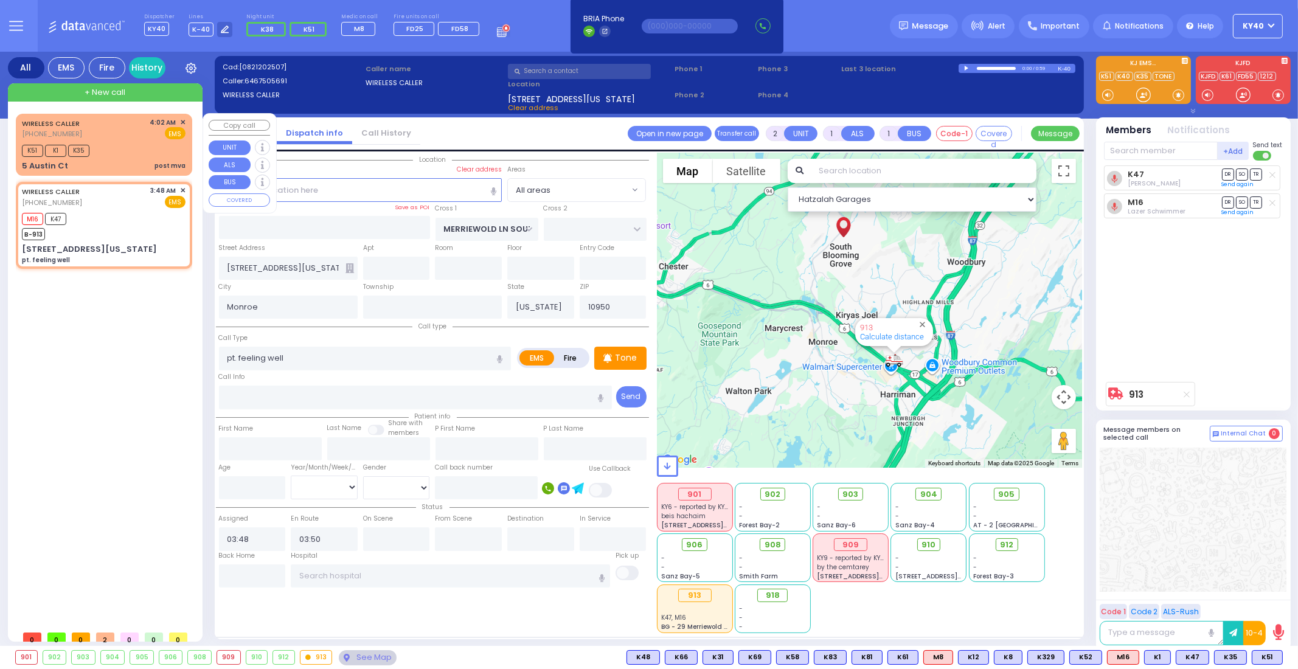
click at [121, 150] on div "K51 K1 K35" at bounding box center [104, 149] width 164 height 15
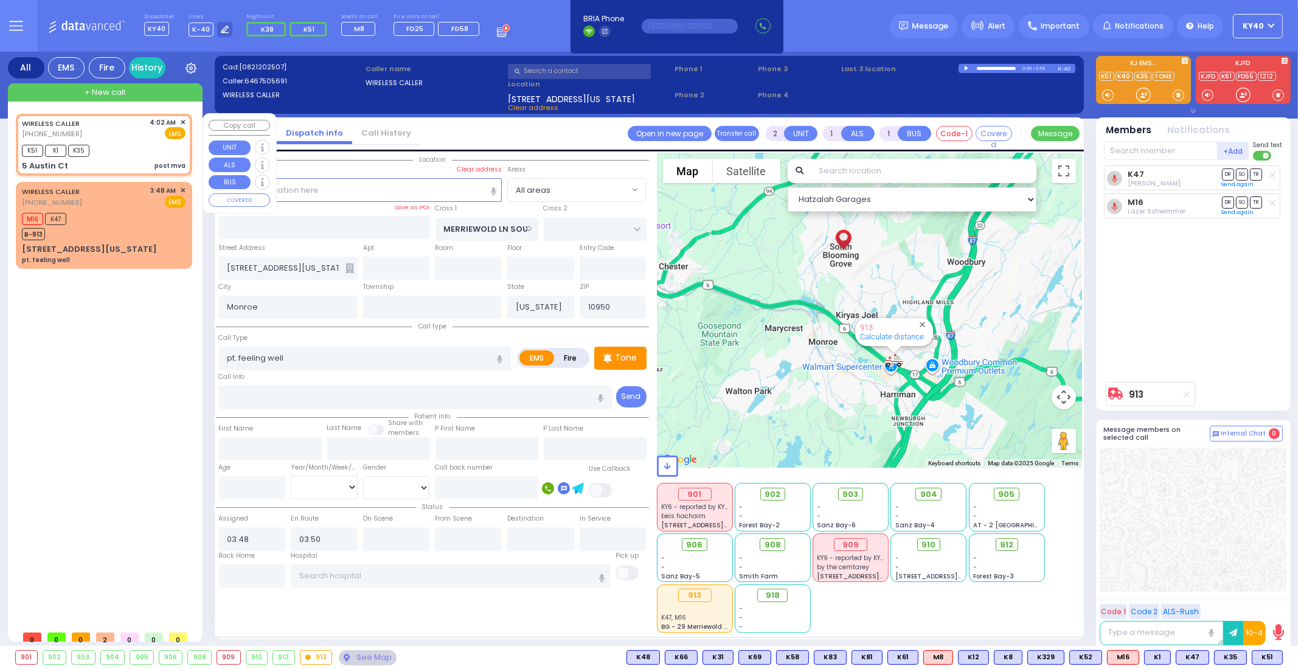
select select
type input "post mva"
radio input "true"
select select
type input "04:02"
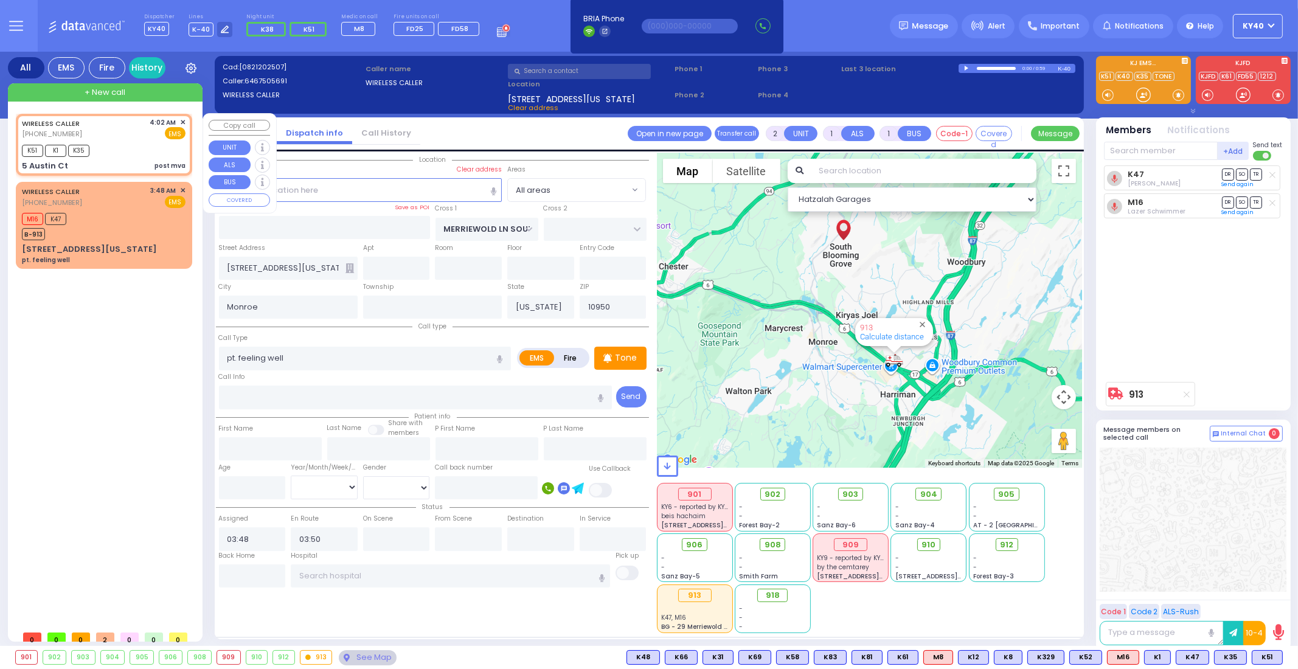
type input "04:04"
type input "[GEOGRAPHIC_DATA]"
select select "Hatzalah Garages"
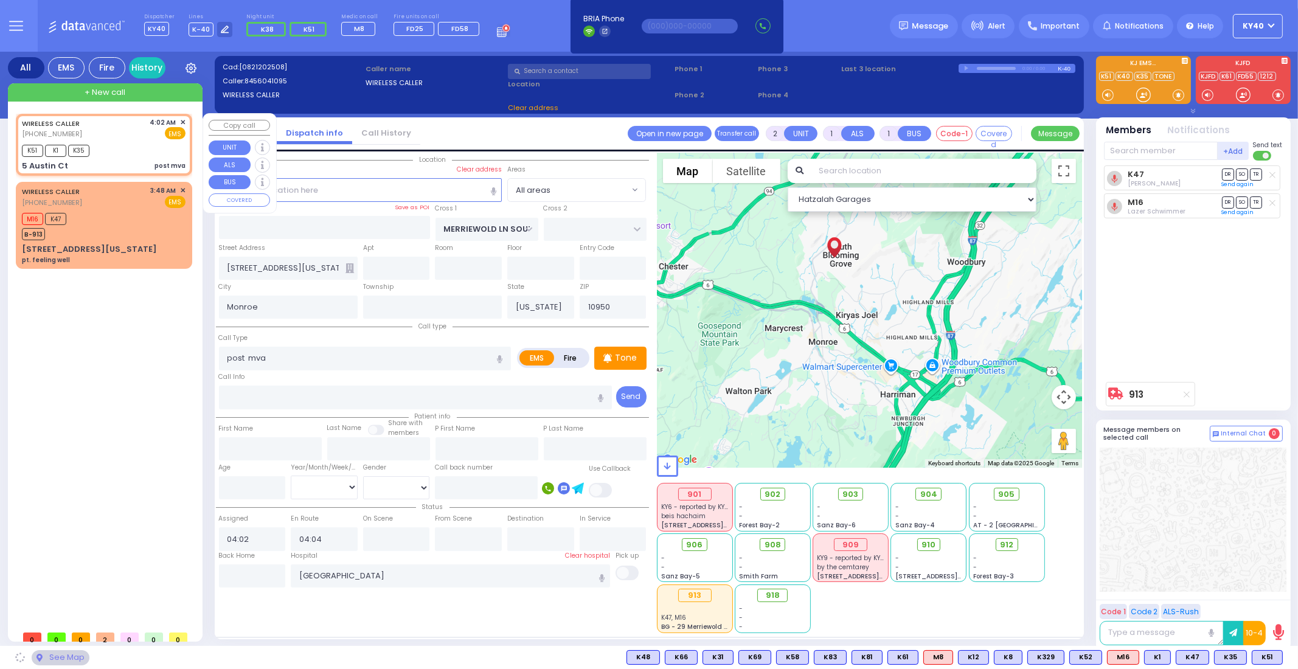
type input "DALLAS DR"
type input "5 Austin Ct"
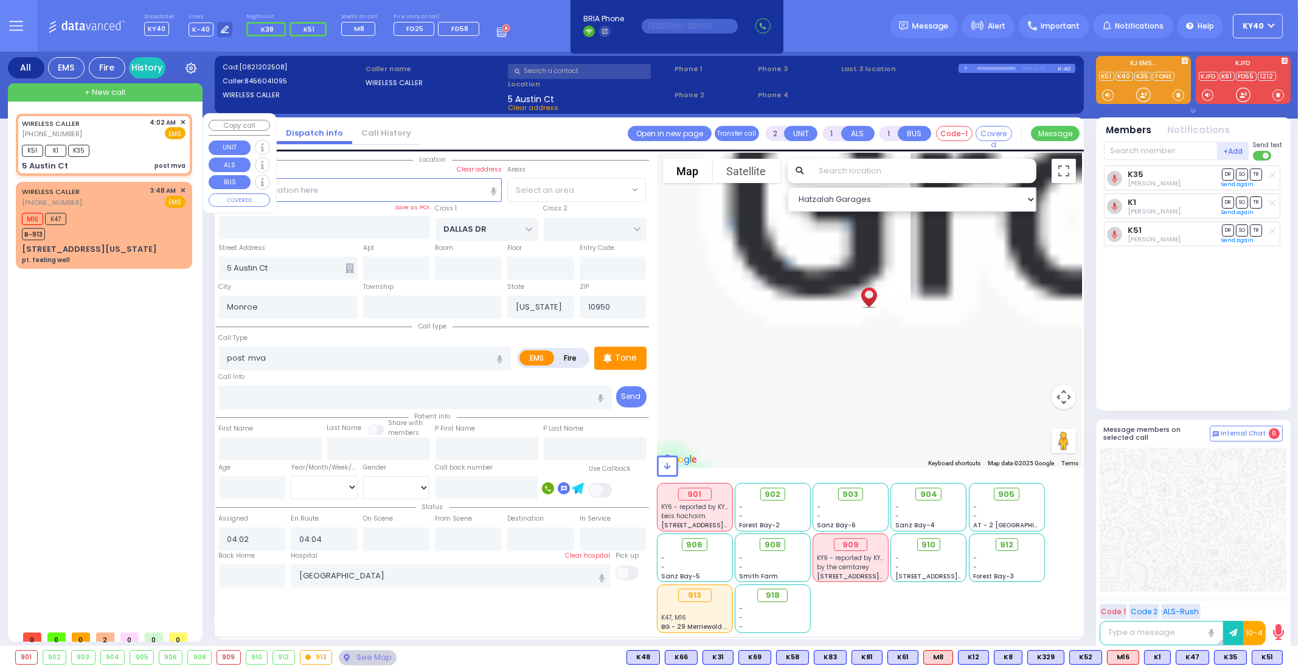
select select "[GEOGRAPHIC_DATA]"
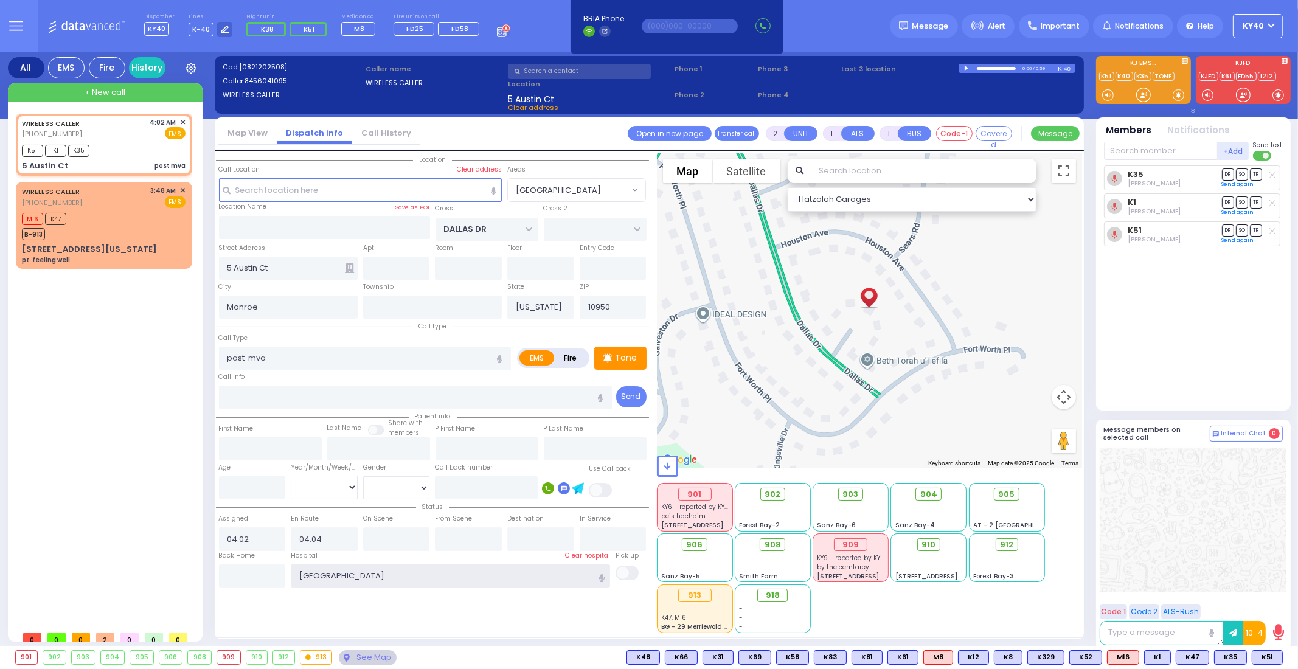
drag, startPoint x: 450, startPoint y: 575, endPoint x: 307, endPoint y: 559, distance: 143.8
click at [305, 559] on div "Hospital Clear hospital Good Samaritan Hospital Good Sam" at bounding box center [450, 569] width 325 height 37
type input "G"
click at [117, 221] on div "M16 K47 B-913" at bounding box center [104, 225] width 164 height 30
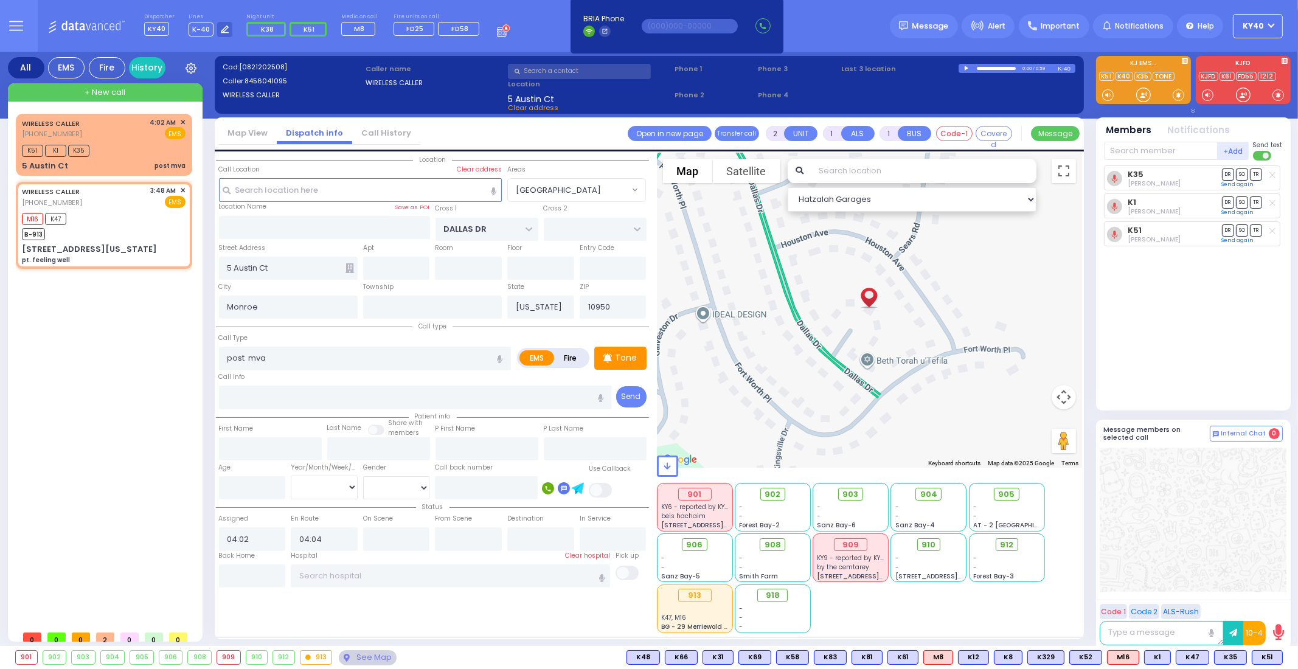
select select
type input "pt. feeling well"
radio input "true"
select select
type input "03:48"
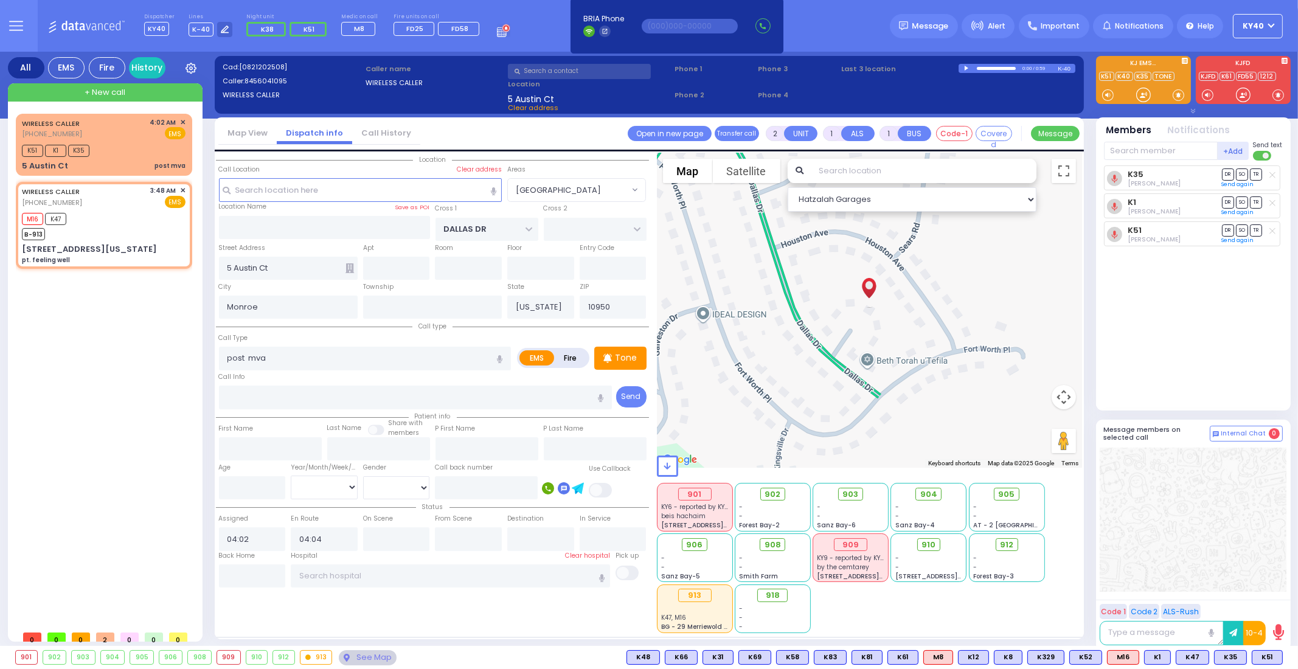
type input "03:50"
select select "Hatzalah Garages"
type input "MERRIEWOLD LN SOUTH"
type input "[STREET_ADDRESS][US_STATE]"
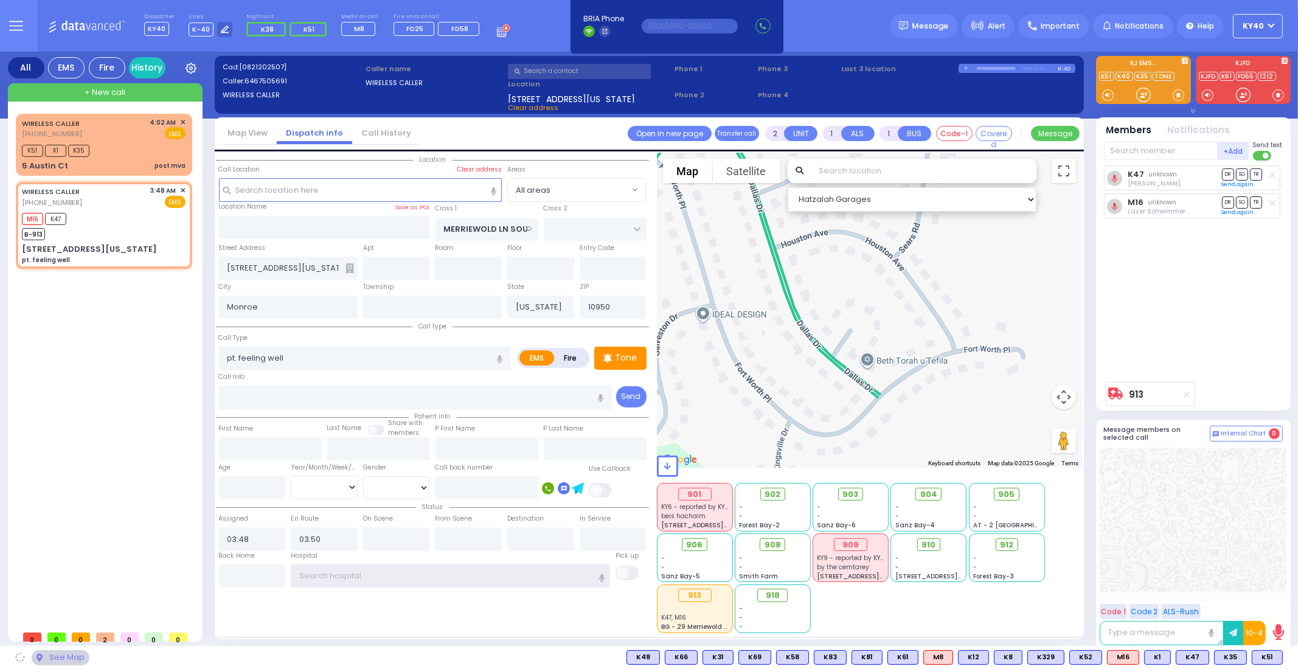
click at [387, 581] on input "text" at bounding box center [450, 575] width 319 height 23
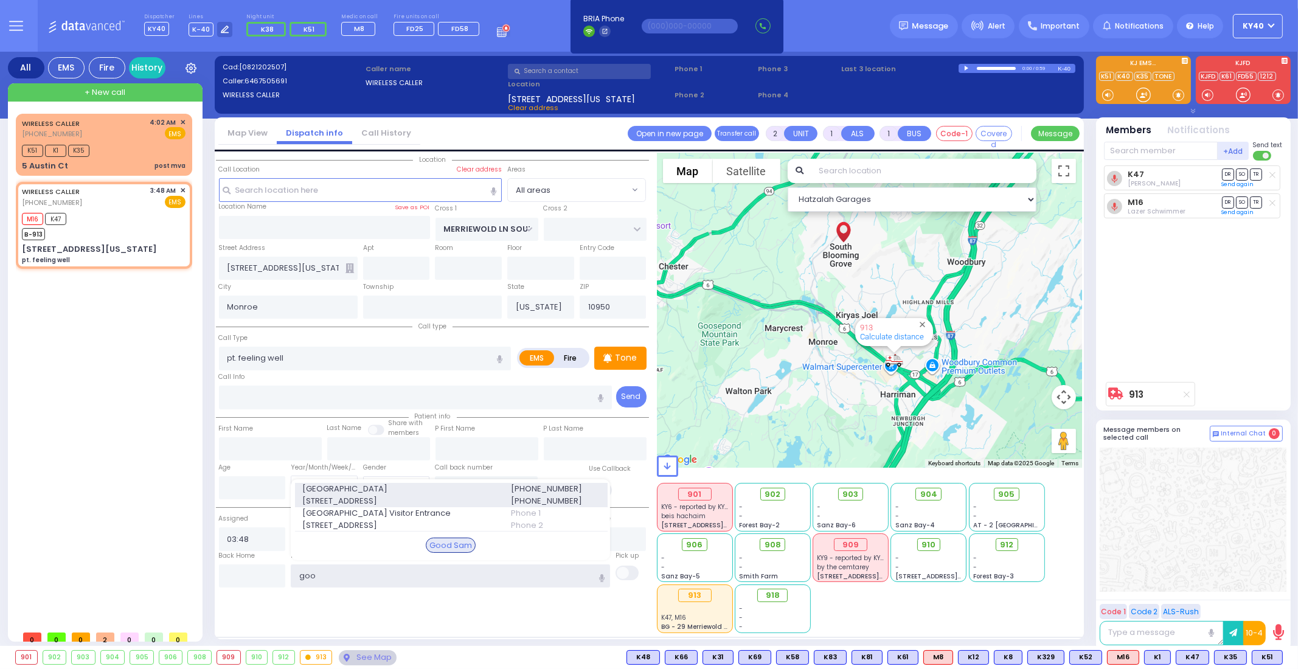
type input "goo"
click at [392, 493] on span "[GEOGRAPHIC_DATA]" at bounding box center [398, 489] width 193 height 12
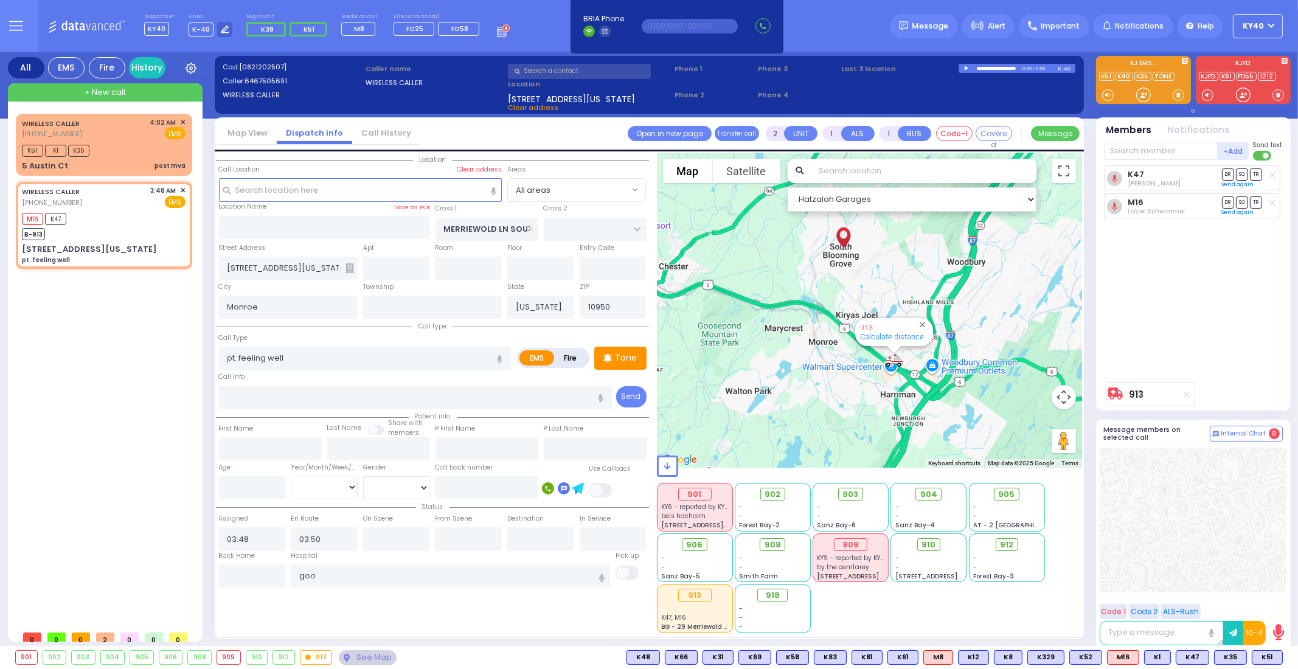
select select
radio input "true"
select select
type input "[GEOGRAPHIC_DATA]"
select select "Hatzalah Garages"
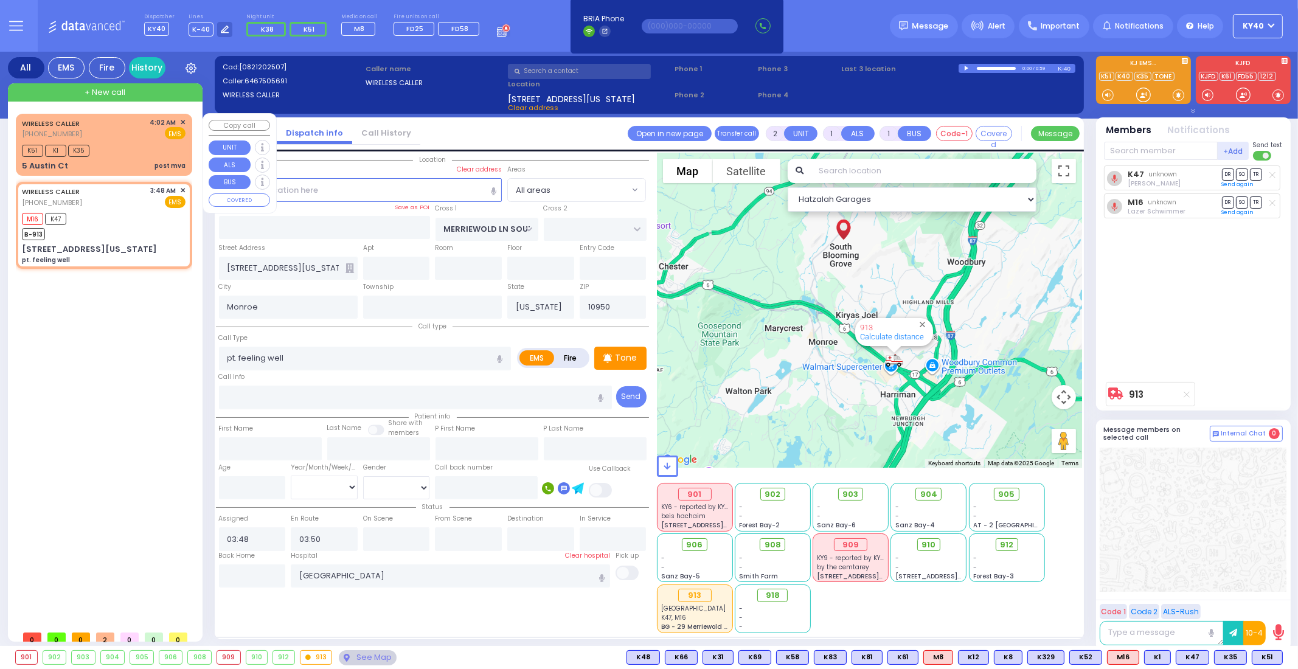
click at [127, 145] on div "K51 K1 K35" at bounding box center [104, 149] width 164 height 15
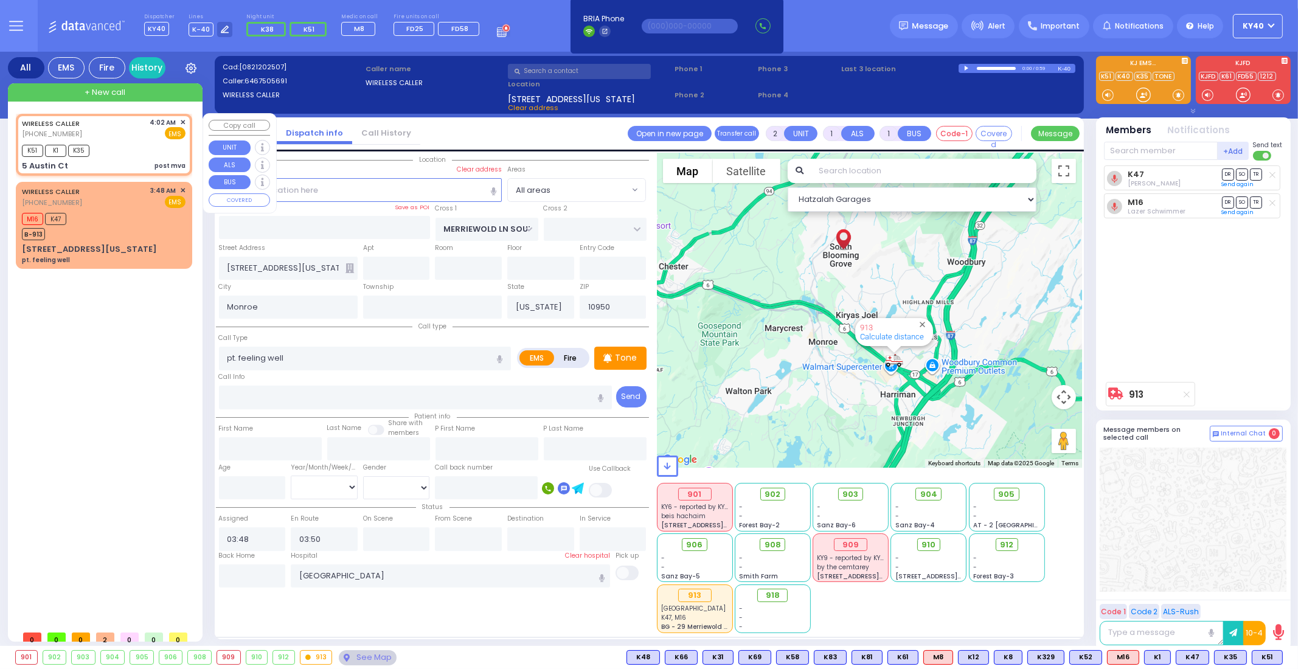
select select
type input "post mva"
radio input "true"
select select
type input "04:02"
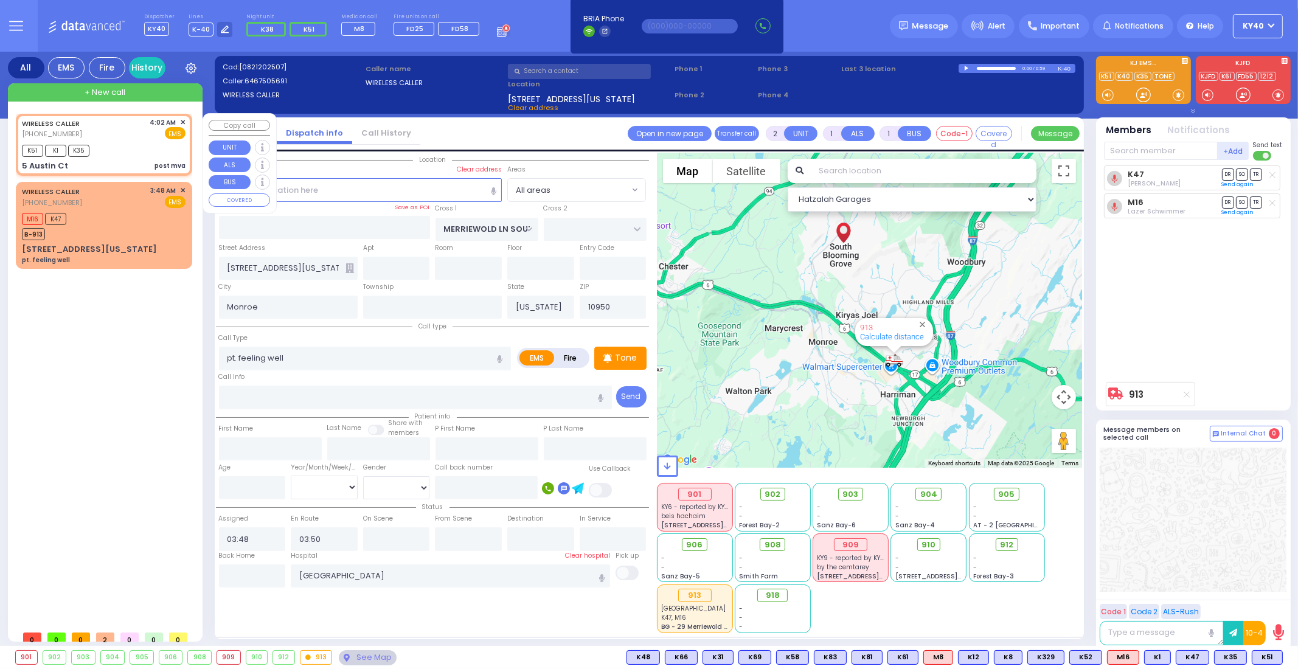
type input "04:04"
select select "Hatzalah Garages"
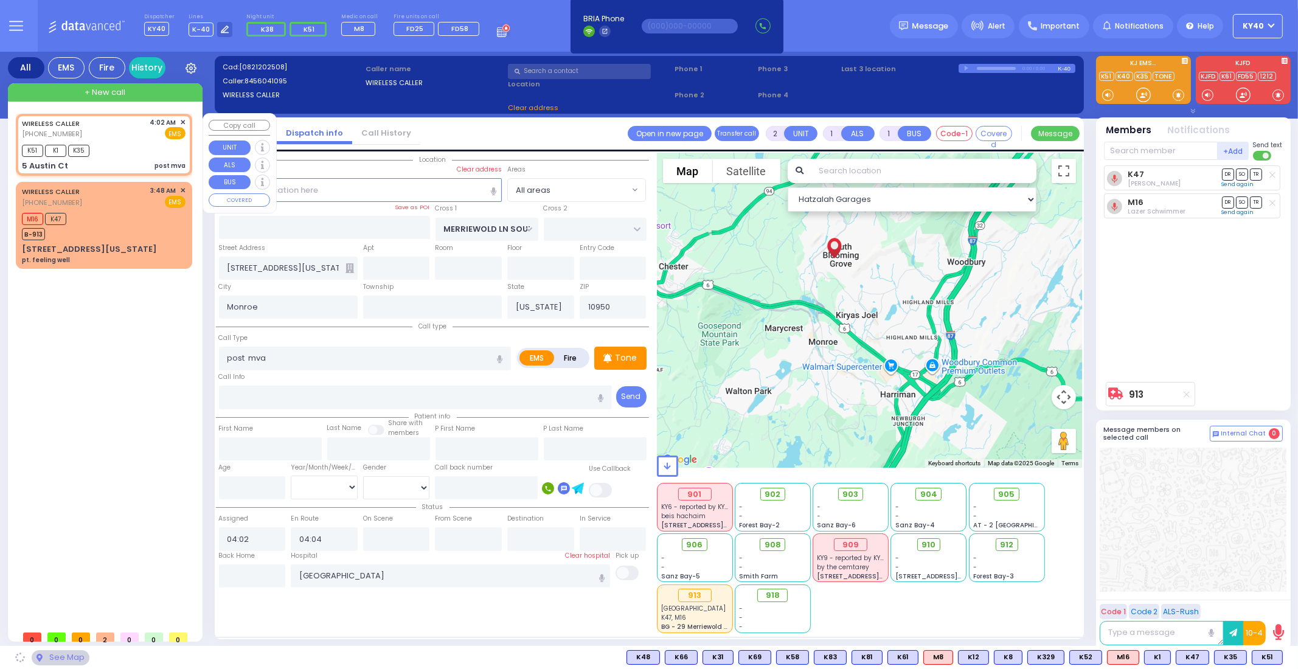
type input "DALLAS DR"
type input "5 Austin Ct"
select select "[GEOGRAPHIC_DATA]"
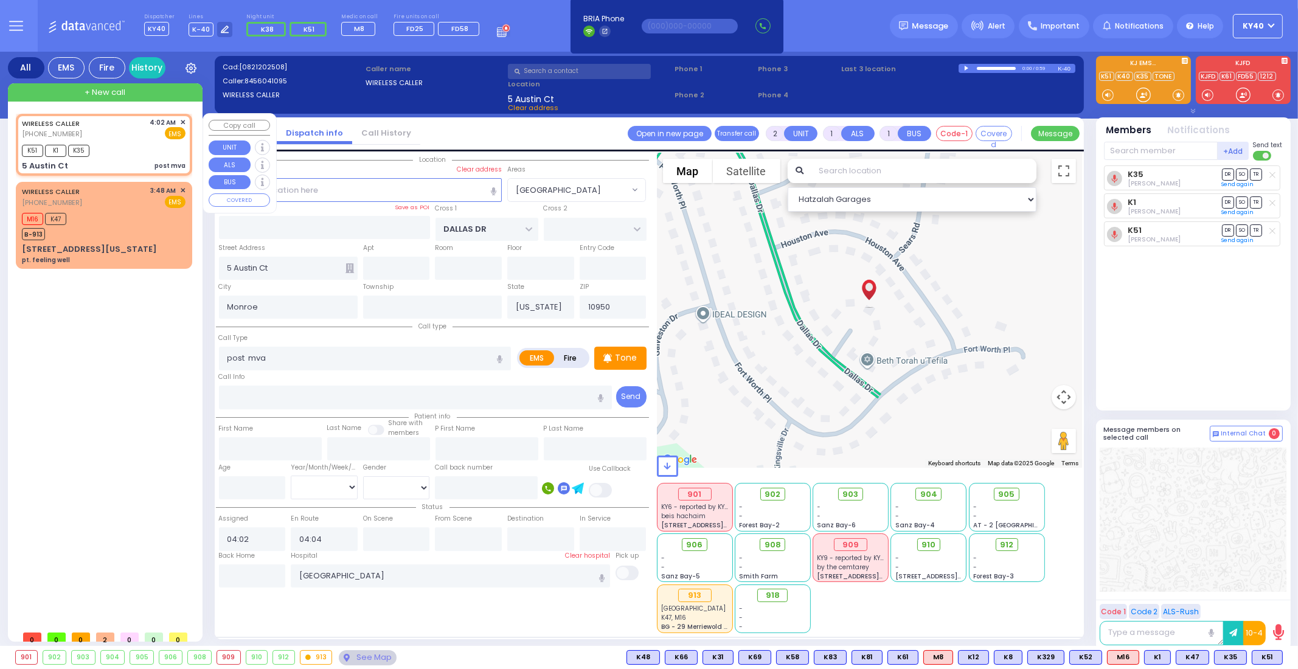
click at [142, 142] on div "K51 K1 K35" at bounding box center [104, 149] width 164 height 15
select select
radio input "true"
select select
select select "Hatzalah Garages"
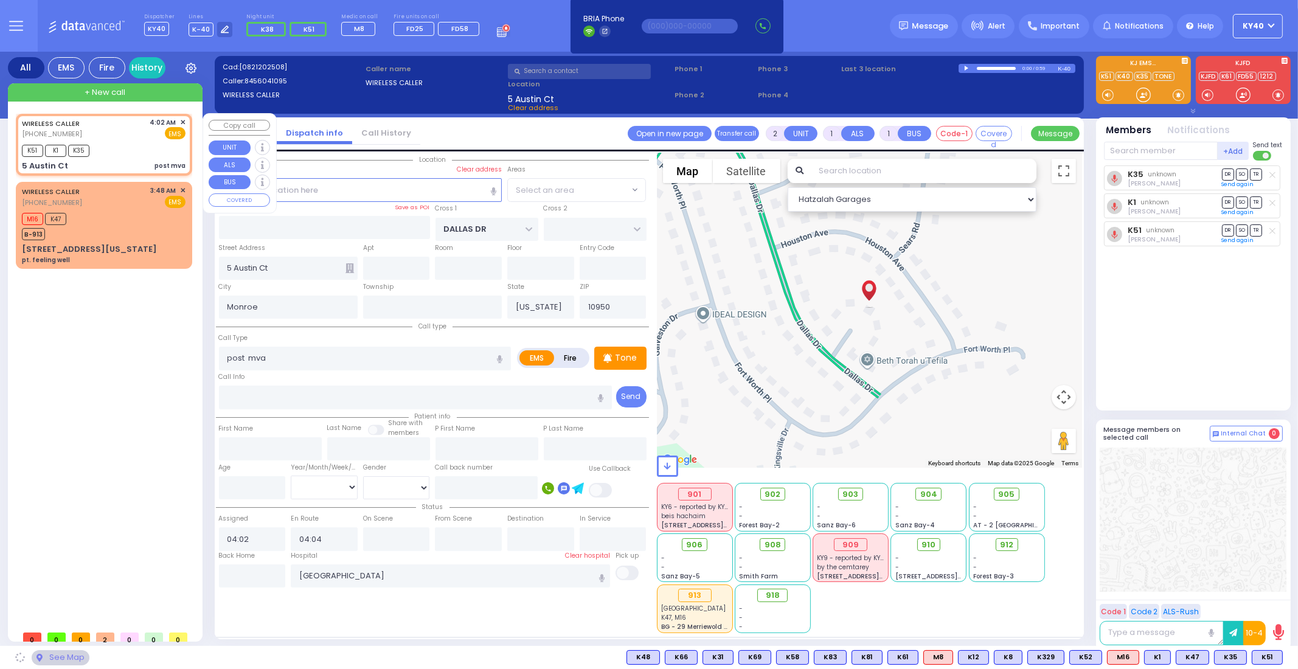
select select "[GEOGRAPHIC_DATA]"
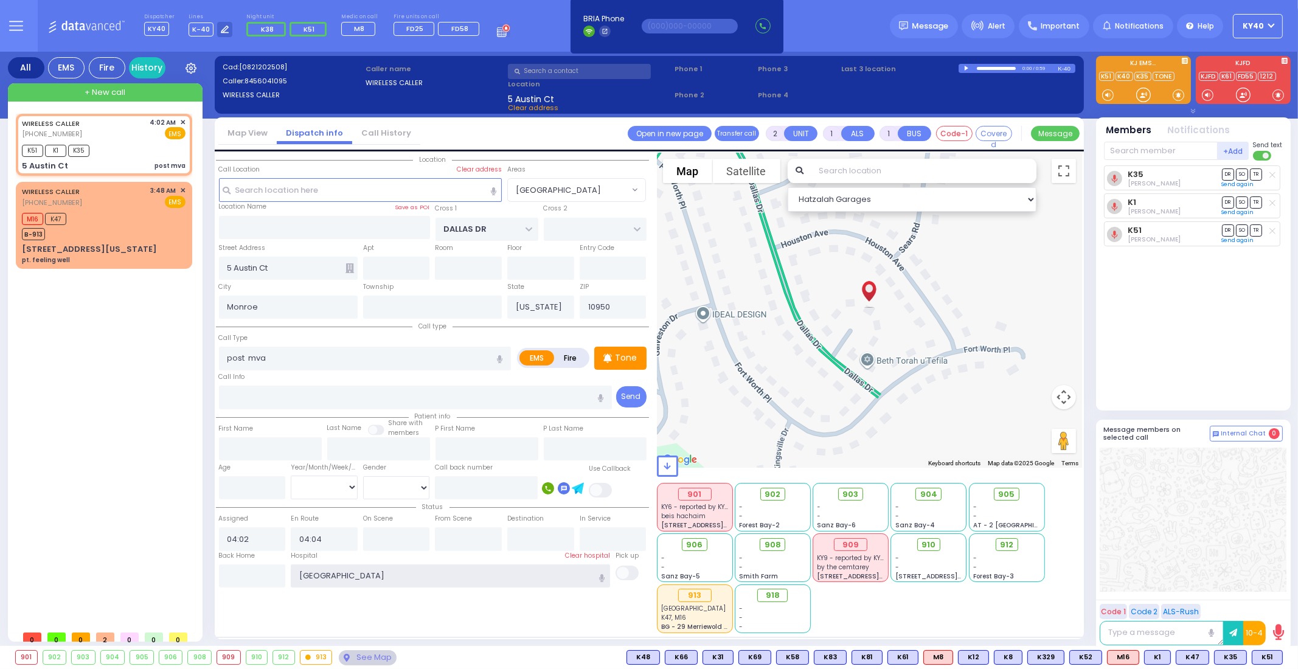
drag, startPoint x: 495, startPoint y: 585, endPoint x: 524, endPoint y: 564, distance: 35.6
click at [326, 585] on input "[GEOGRAPHIC_DATA]" at bounding box center [450, 575] width 319 height 23
click at [591, 558] on label "Clear hospital" at bounding box center [587, 556] width 45 height 10
select select
radio input "true"
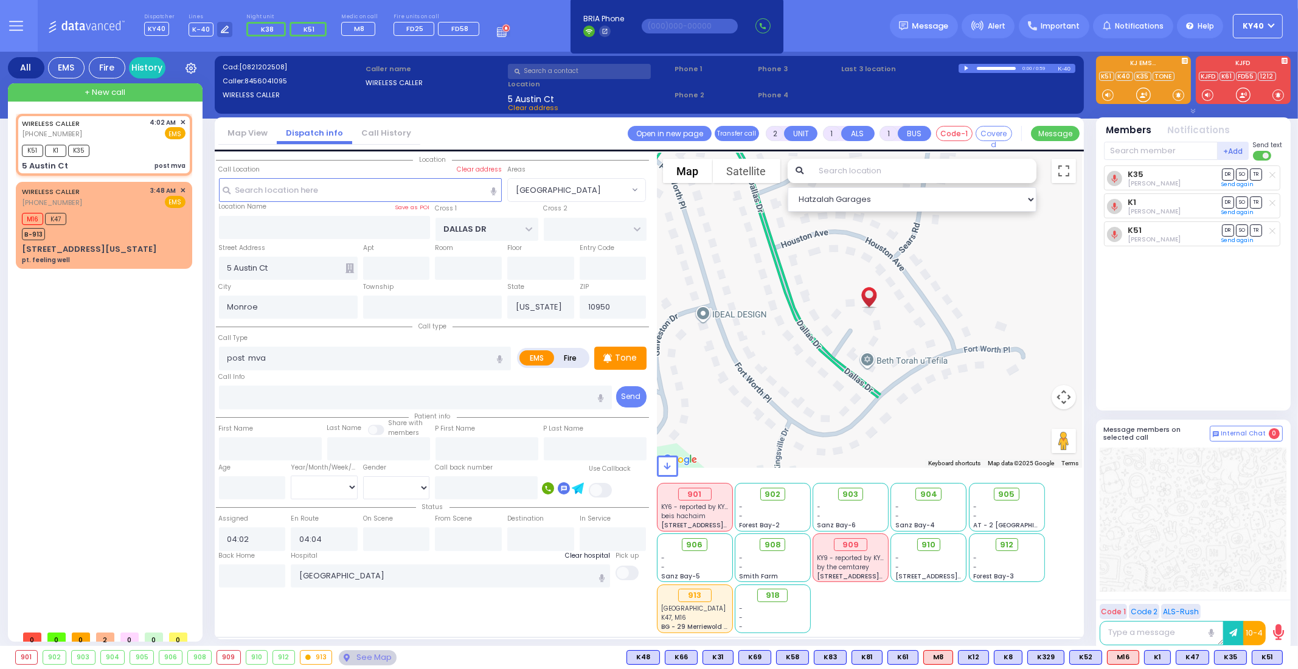
select select
select select "Hatzalah Garages"
select select "[GEOGRAPHIC_DATA]"
click at [144, 153] on div "K51 K1 K35" at bounding box center [104, 149] width 164 height 15
select select
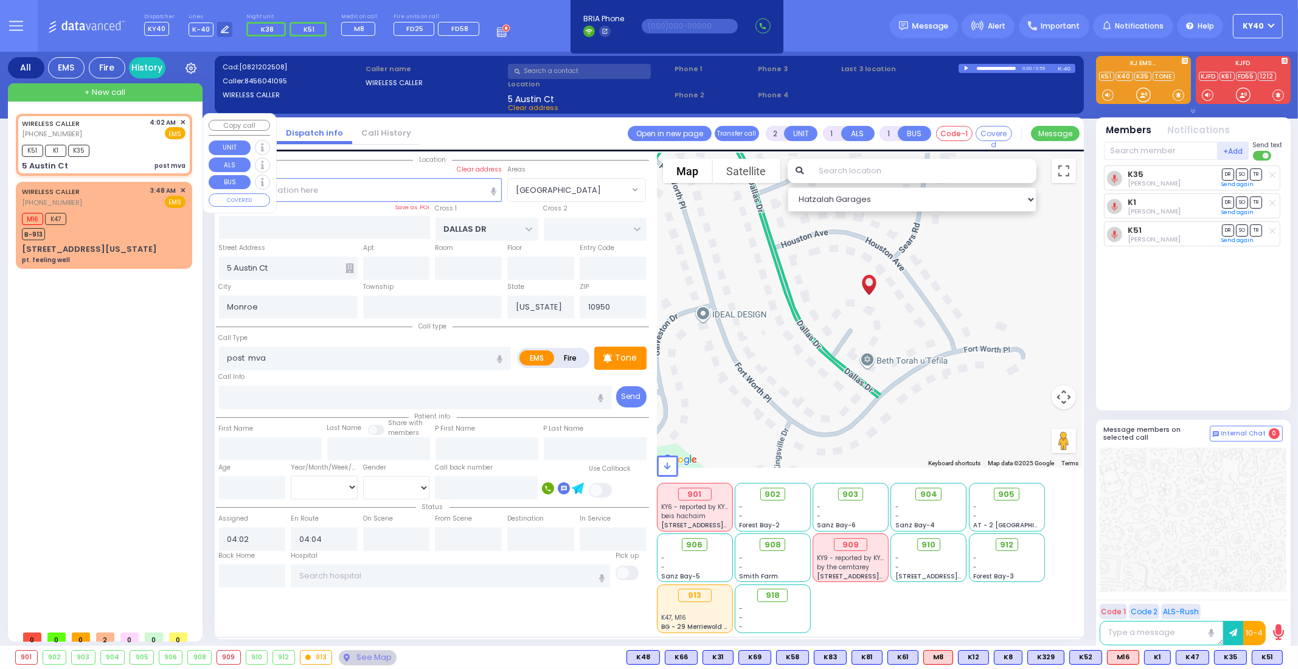
radio input "true"
select select
select select "Hatzalah Garages"
select select "[GEOGRAPHIC_DATA]"
click at [138, 138] on div "WIRELESS CALLER [PHONE_NUMBER] 4:02 AM ✕ EMS" at bounding box center [104, 128] width 164 height 23
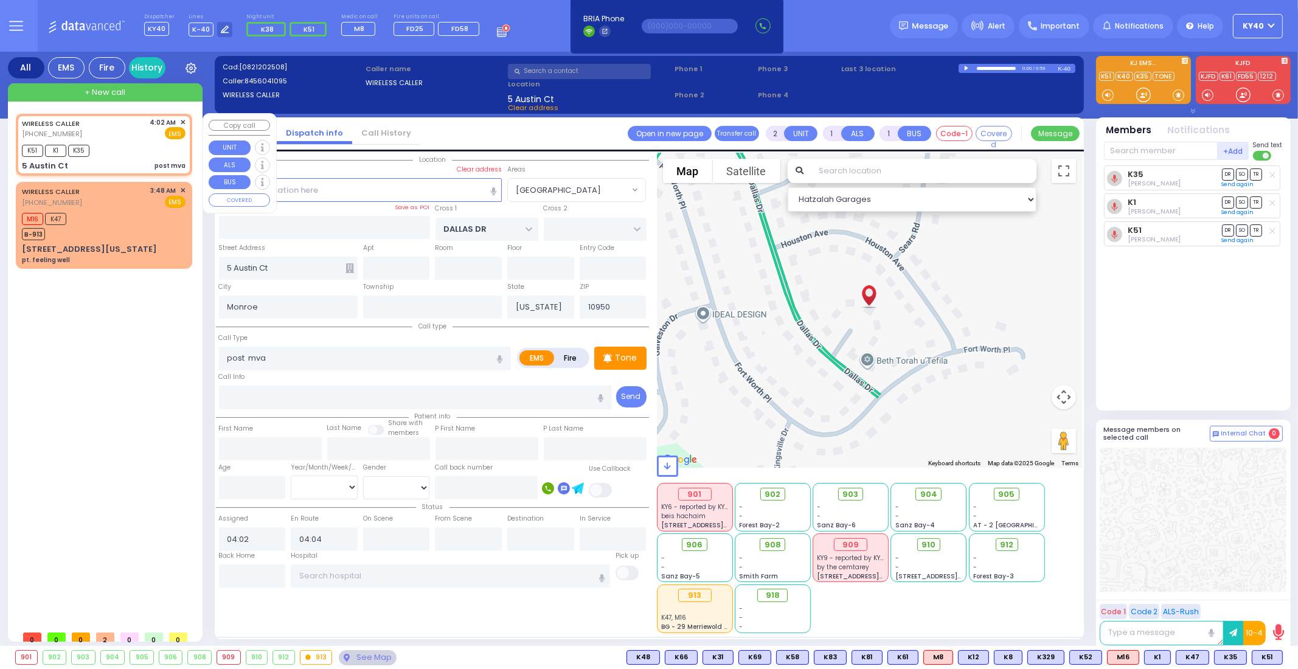
select select
radio input "true"
select select
select select "Hatzalah Garages"
select select "[GEOGRAPHIC_DATA]"
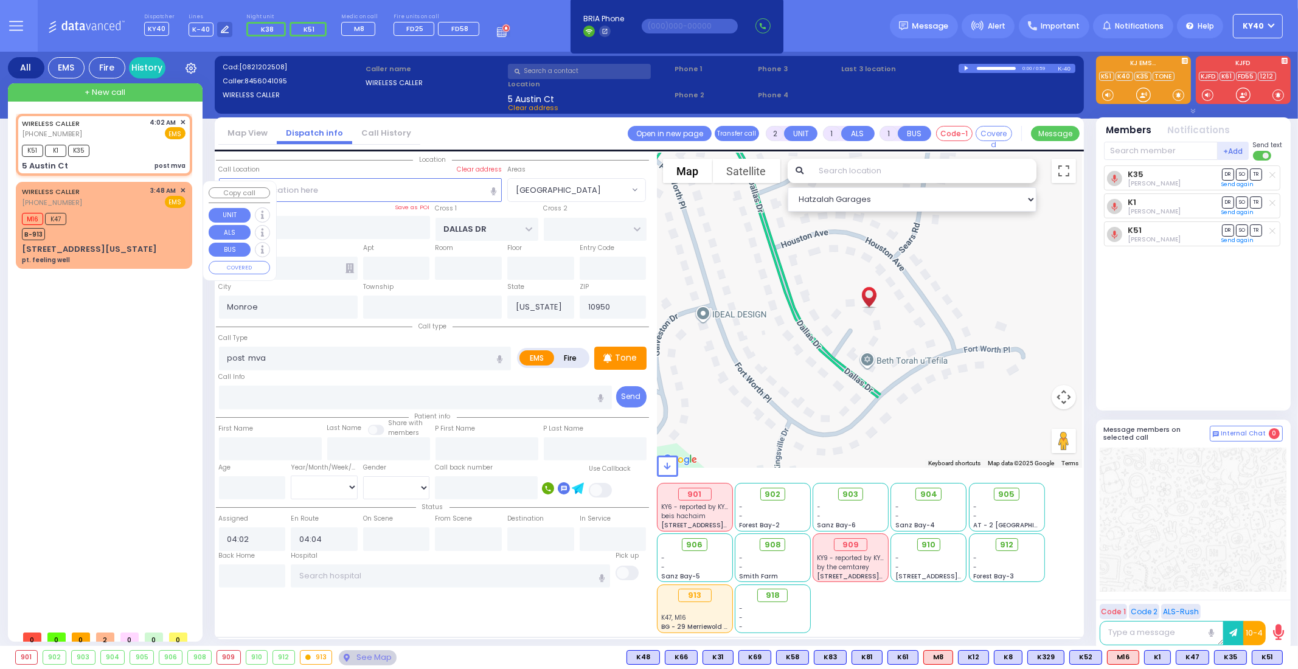
click at [137, 212] on div "M16 K47 B-913" at bounding box center [104, 225] width 164 height 30
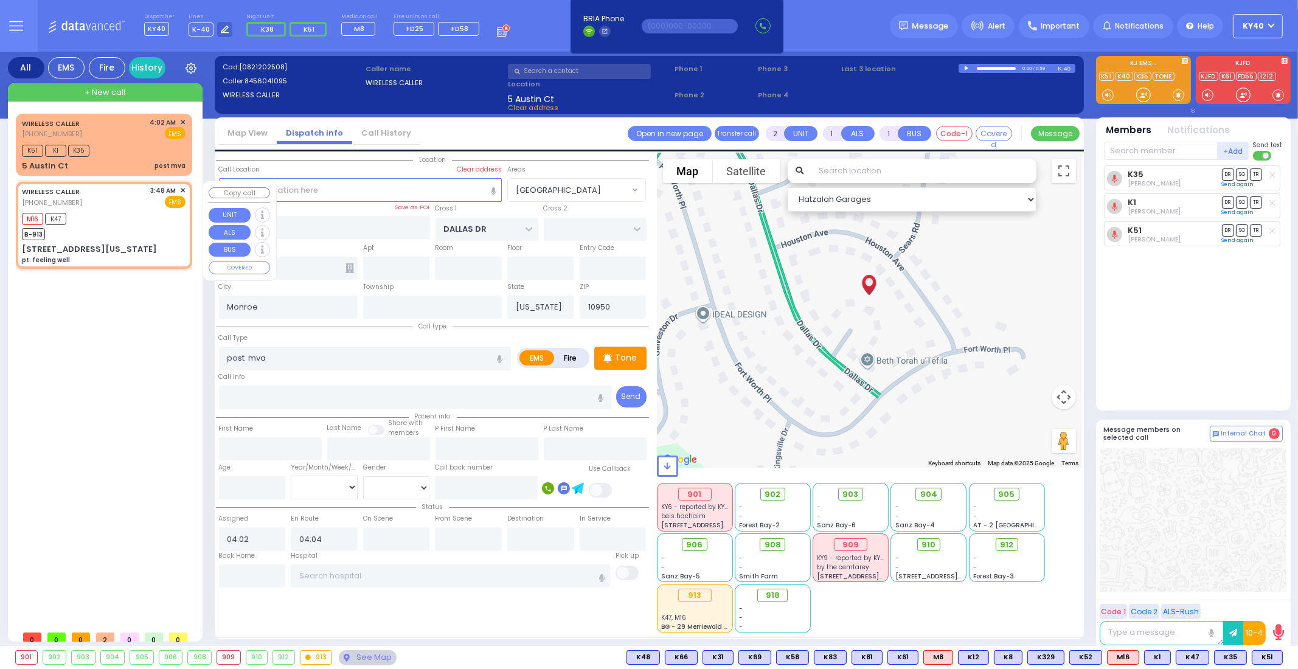
select select
type input "pt. feeling well"
radio input "true"
select select
type input "03:48"
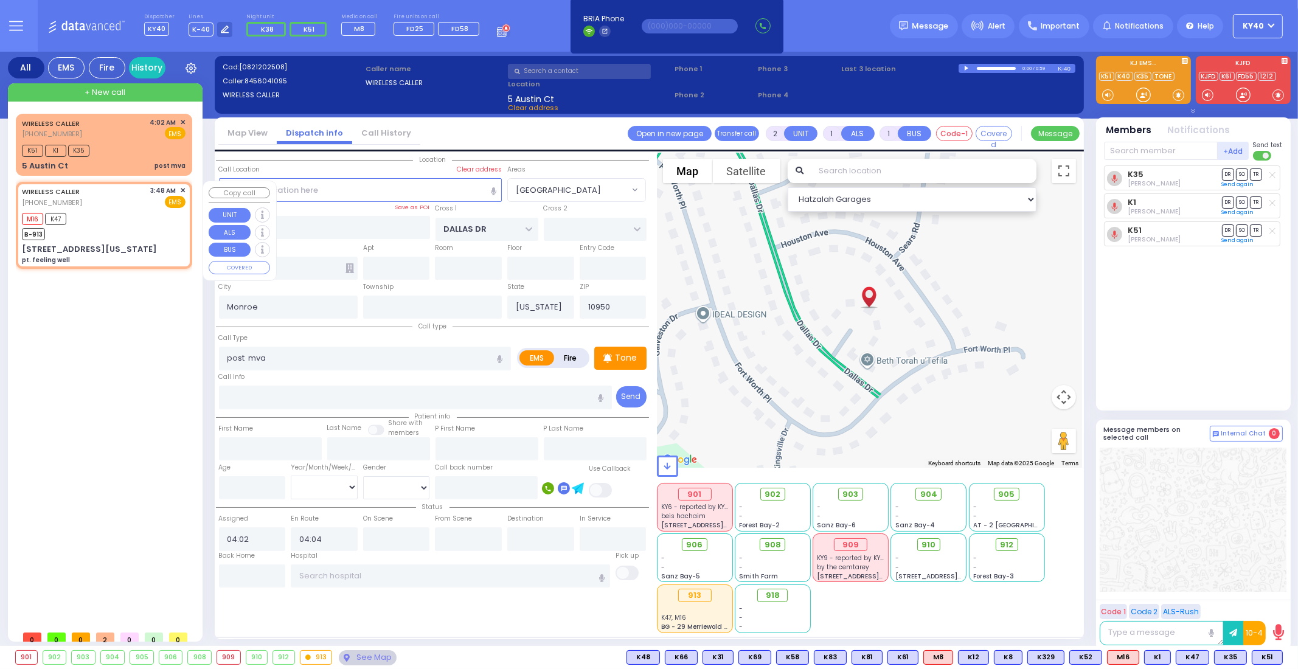
type input "03:50"
type input "[GEOGRAPHIC_DATA]"
select select "Hatzalah Garages"
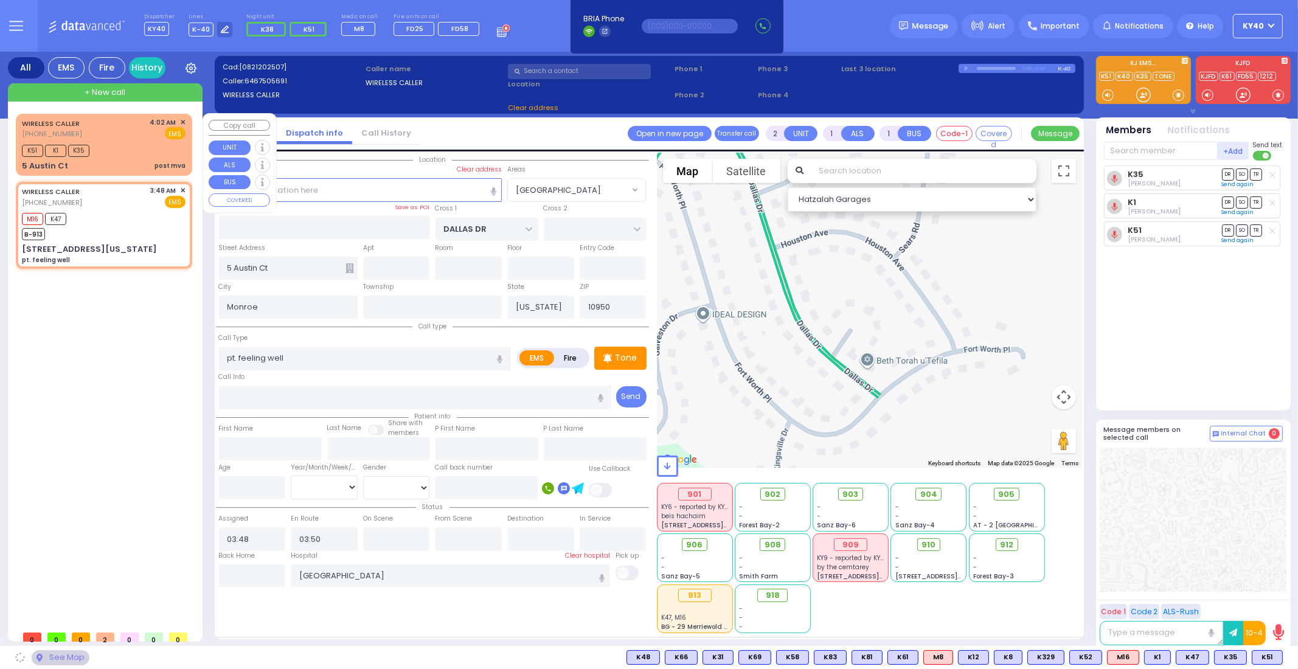
type input "MERRIEWOLD LN SOUTH"
type input "[STREET_ADDRESS][US_STATE]"
click at [125, 142] on div "K51 K1 K35" at bounding box center [104, 149] width 164 height 15
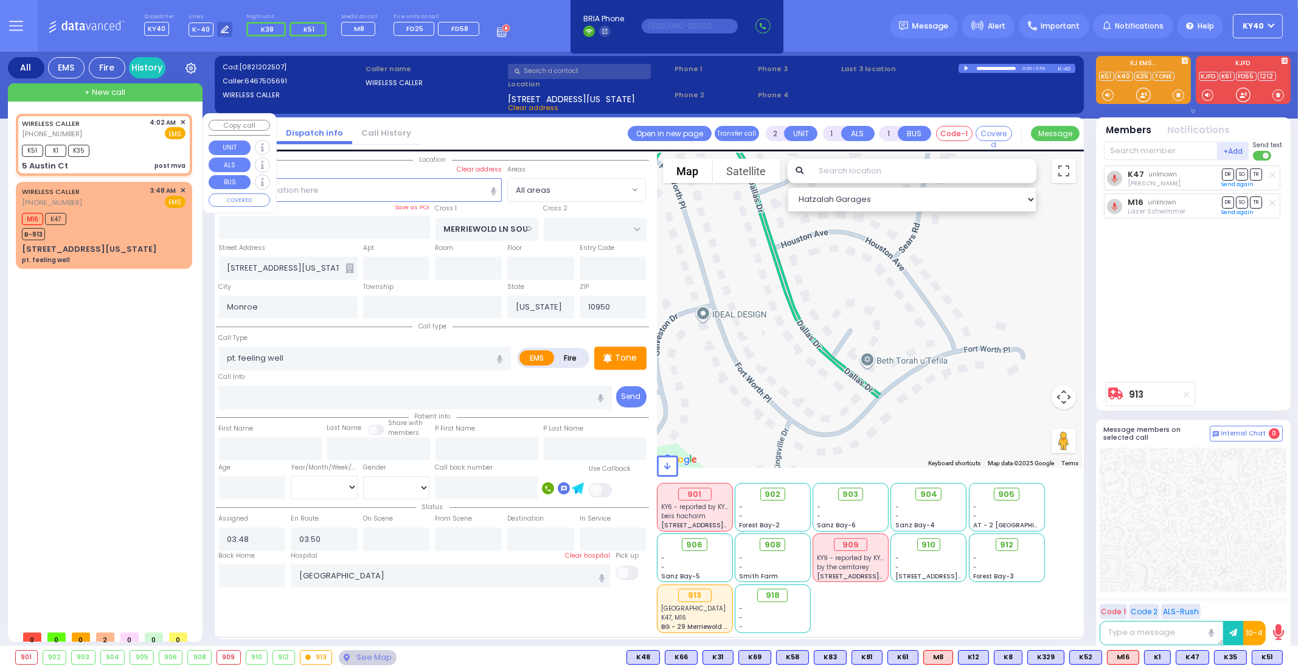
select select
type input "post mva"
radio input "true"
click at [125, 142] on div "K51 K1 K35" at bounding box center [104, 149] width 164 height 15
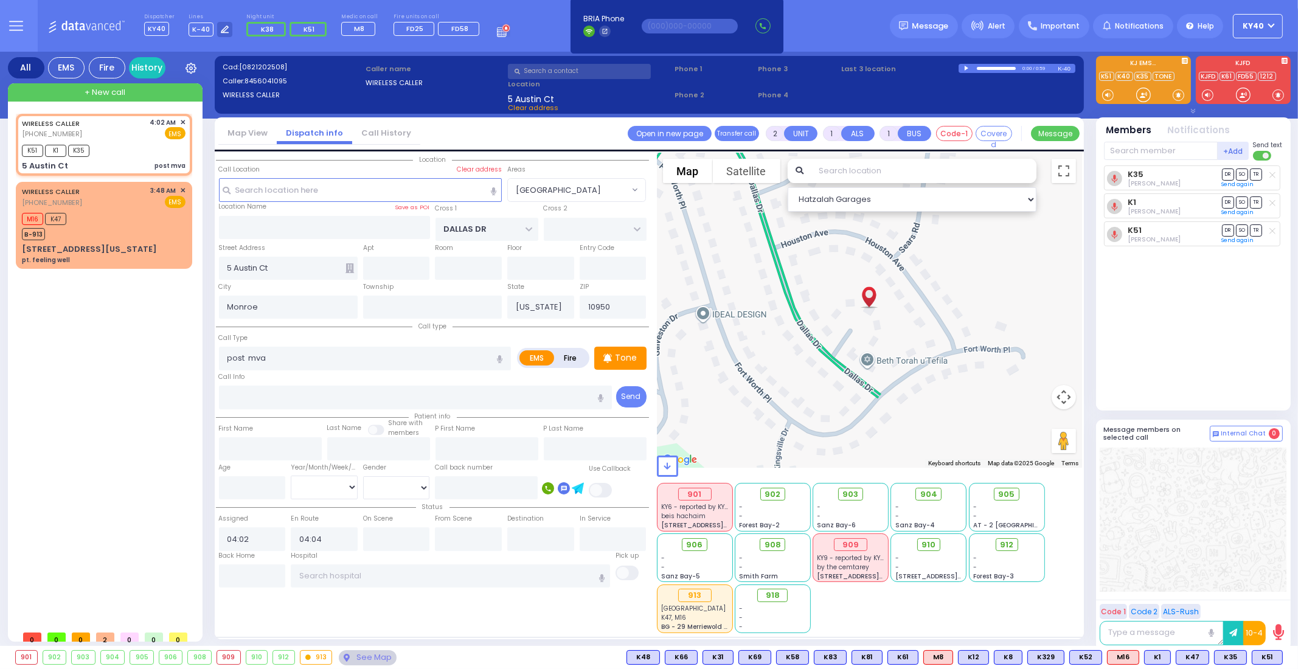
click at [715, 512] on div "beis hachaim" at bounding box center [694, 516] width 67 height 9
click at [33, 657] on div "901" at bounding box center [26, 657] width 21 height 13
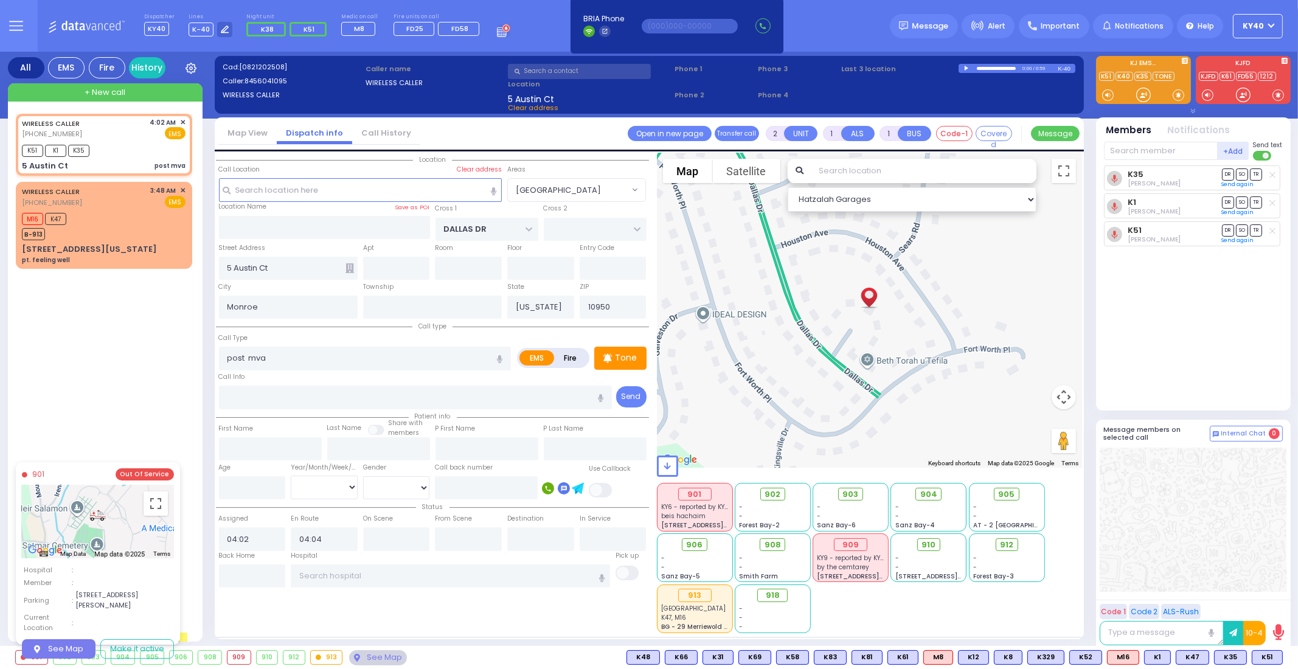
click at [36, 653] on div "901" at bounding box center [32, 657] width 32 height 13
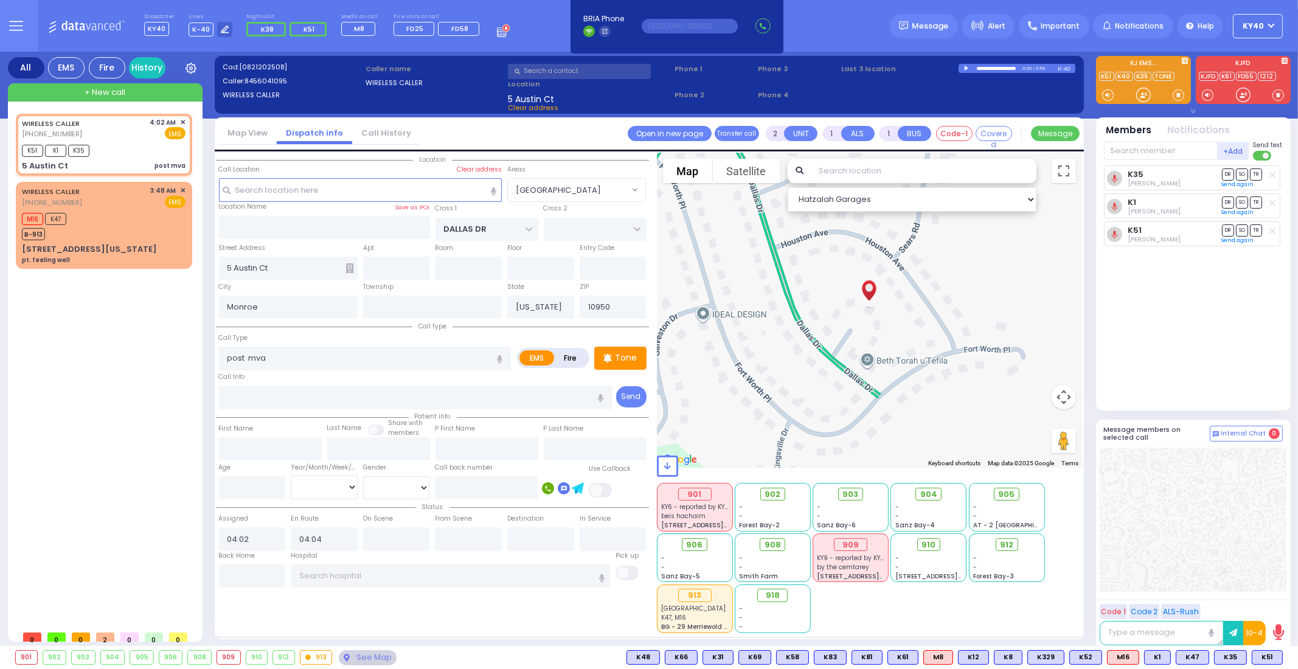
click at [36, 653] on div "901 901 Out Of Service To navigate the map with touch gestures double-tap and h…" at bounding box center [26, 657] width 23 height 15
click at [32, 654] on div "901" at bounding box center [26, 657] width 21 height 13
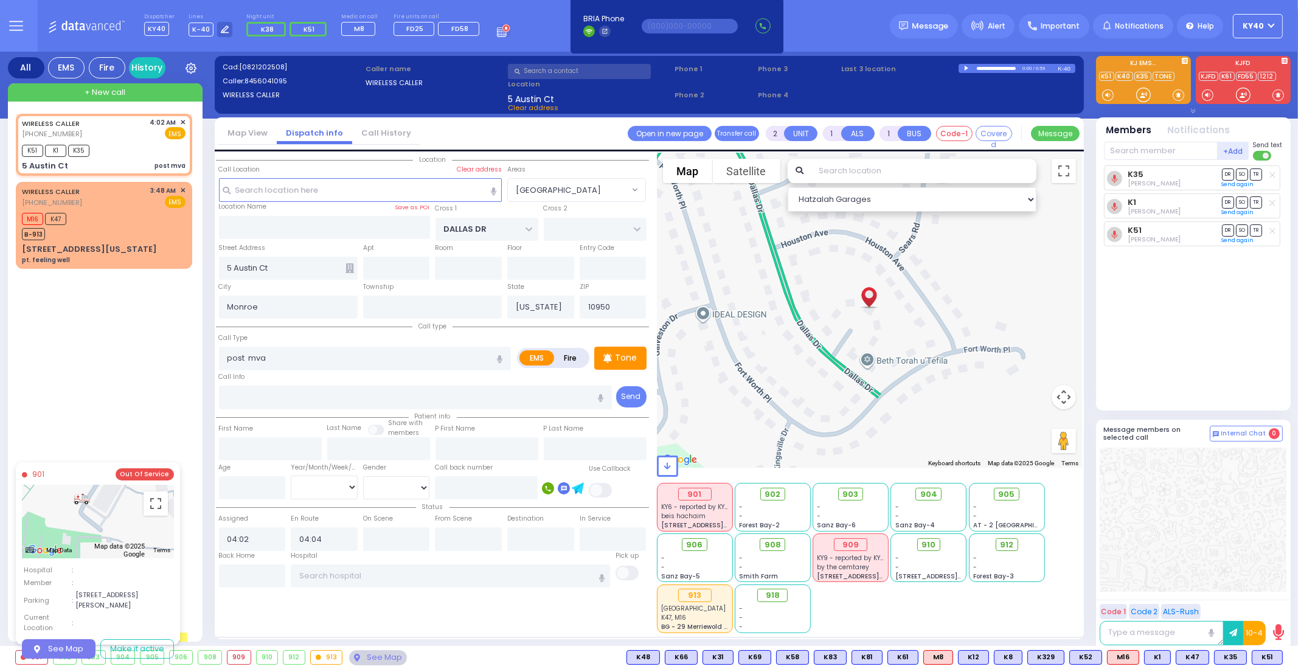
drag, startPoint x: 115, startPoint y: 530, endPoint x: 128, endPoint y: 530, distance: 13.4
click at [128, 530] on div at bounding box center [98, 521] width 152 height 73
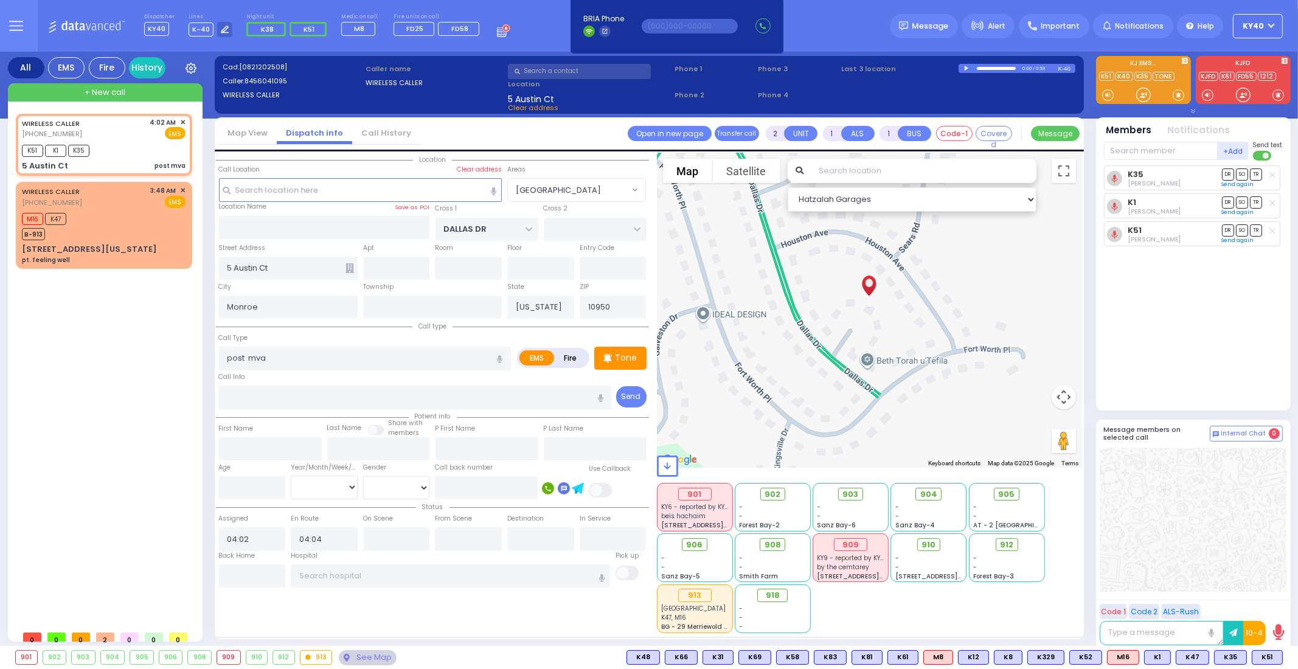
click at [33, 658] on div "901" at bounding box center [26, 657] width 21 height 13
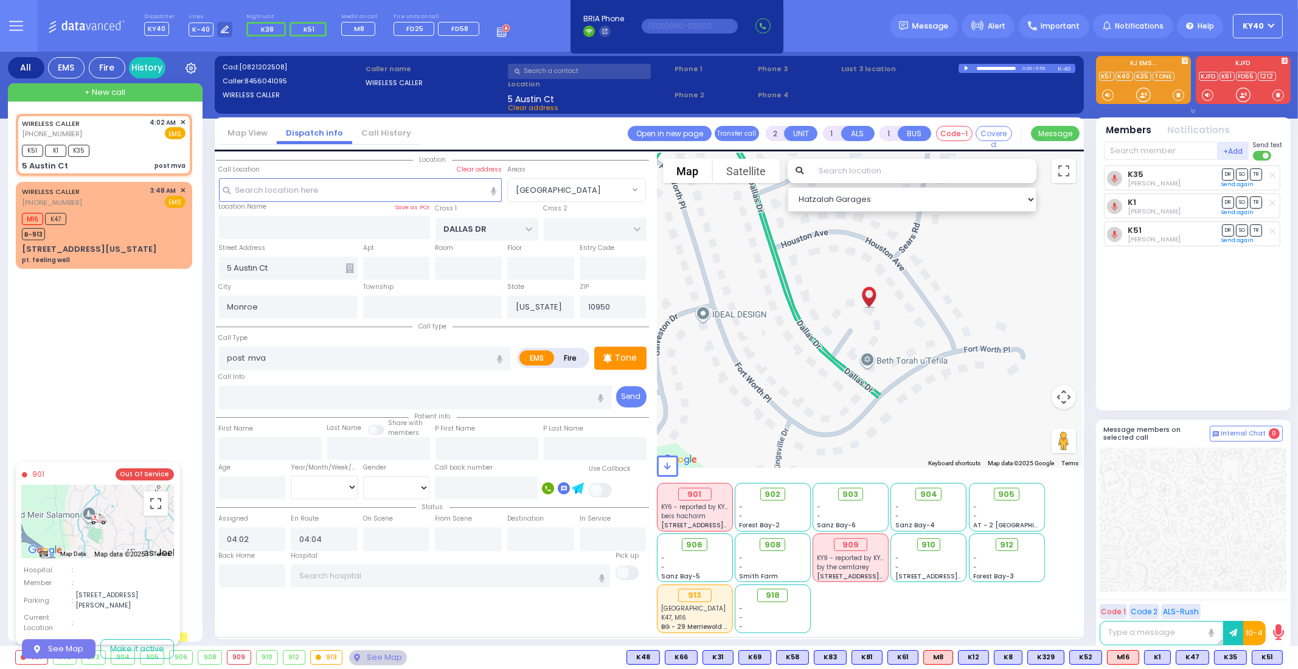
click at [239, 655] on div "909" at bounding box center [238, 657] width 23 height 13
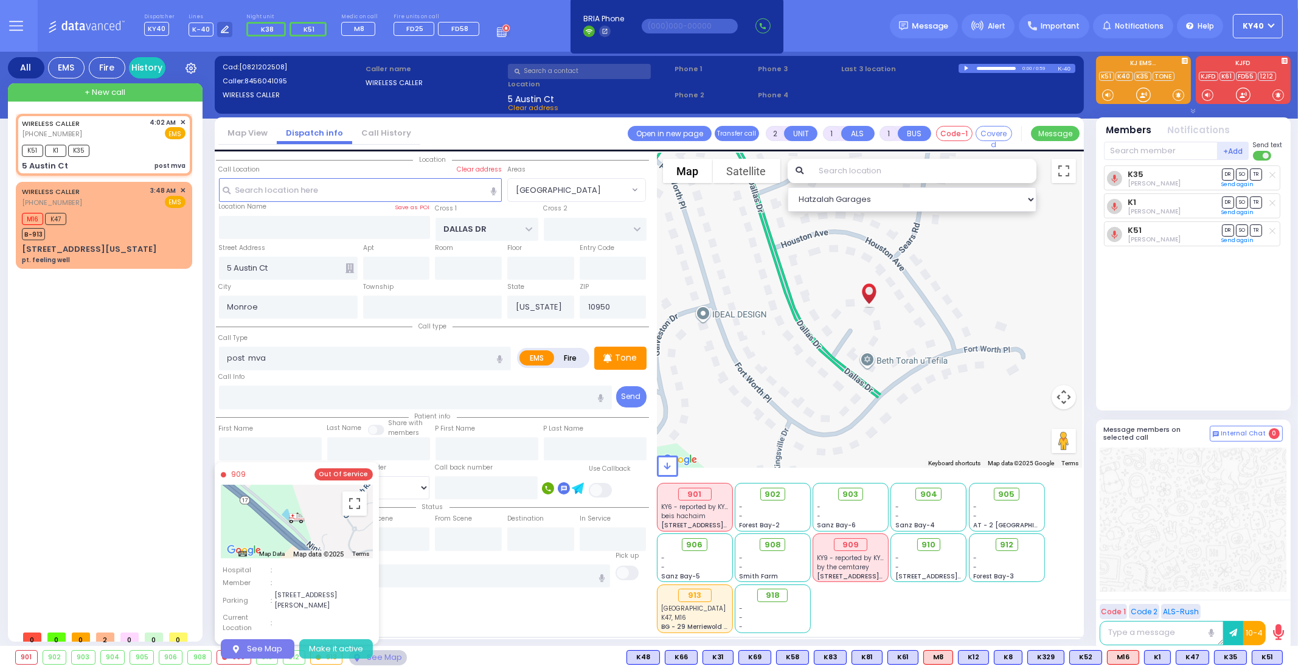
click at [346, 639] on button "Make it active" at bounding box center [336, 648] width 74 height 19
